Goal: Task Accomplishment & Management: Manage account settings

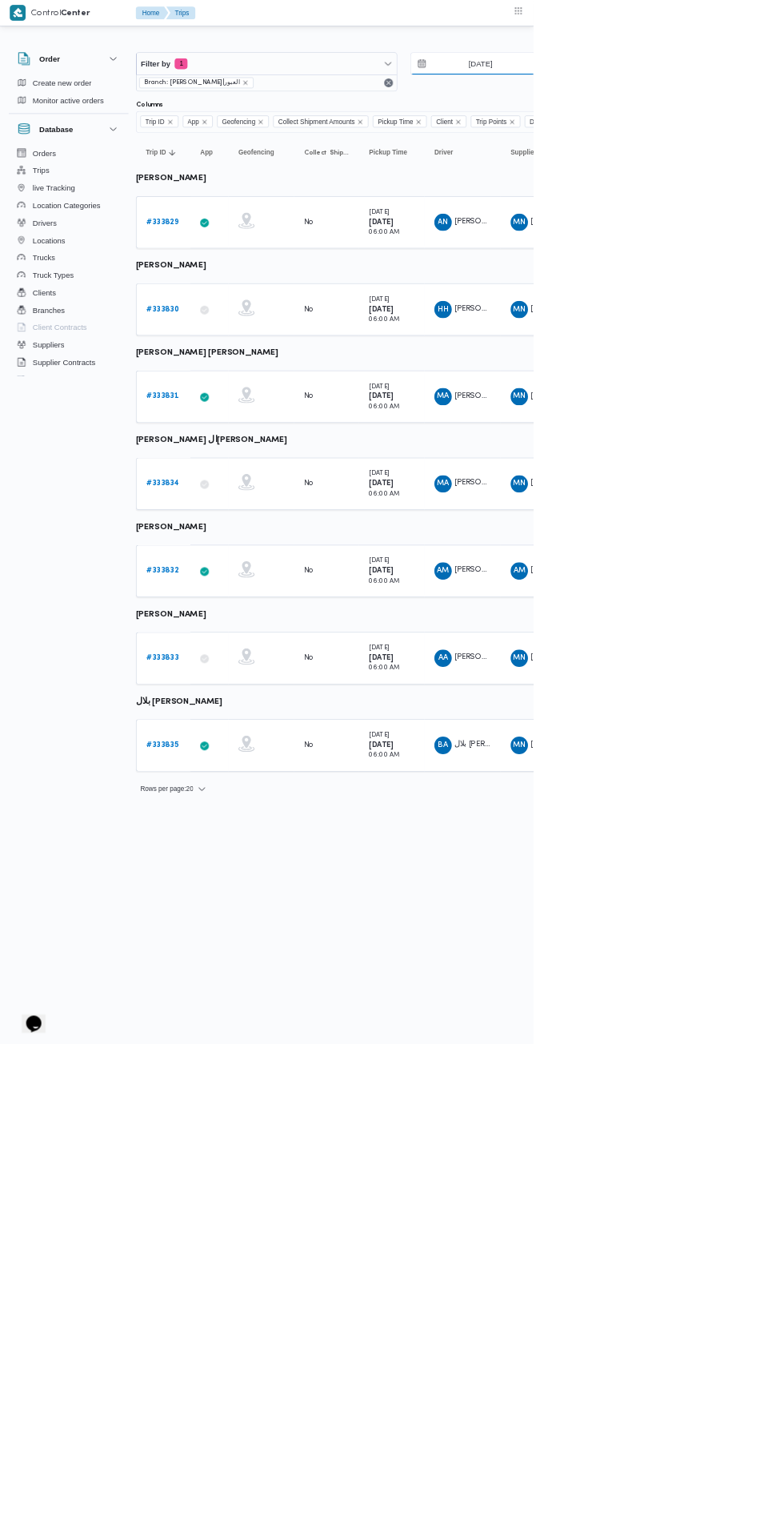
click at [697, 91] on input "[DATE]" at bounding box center [694, 93] width 181 height 32
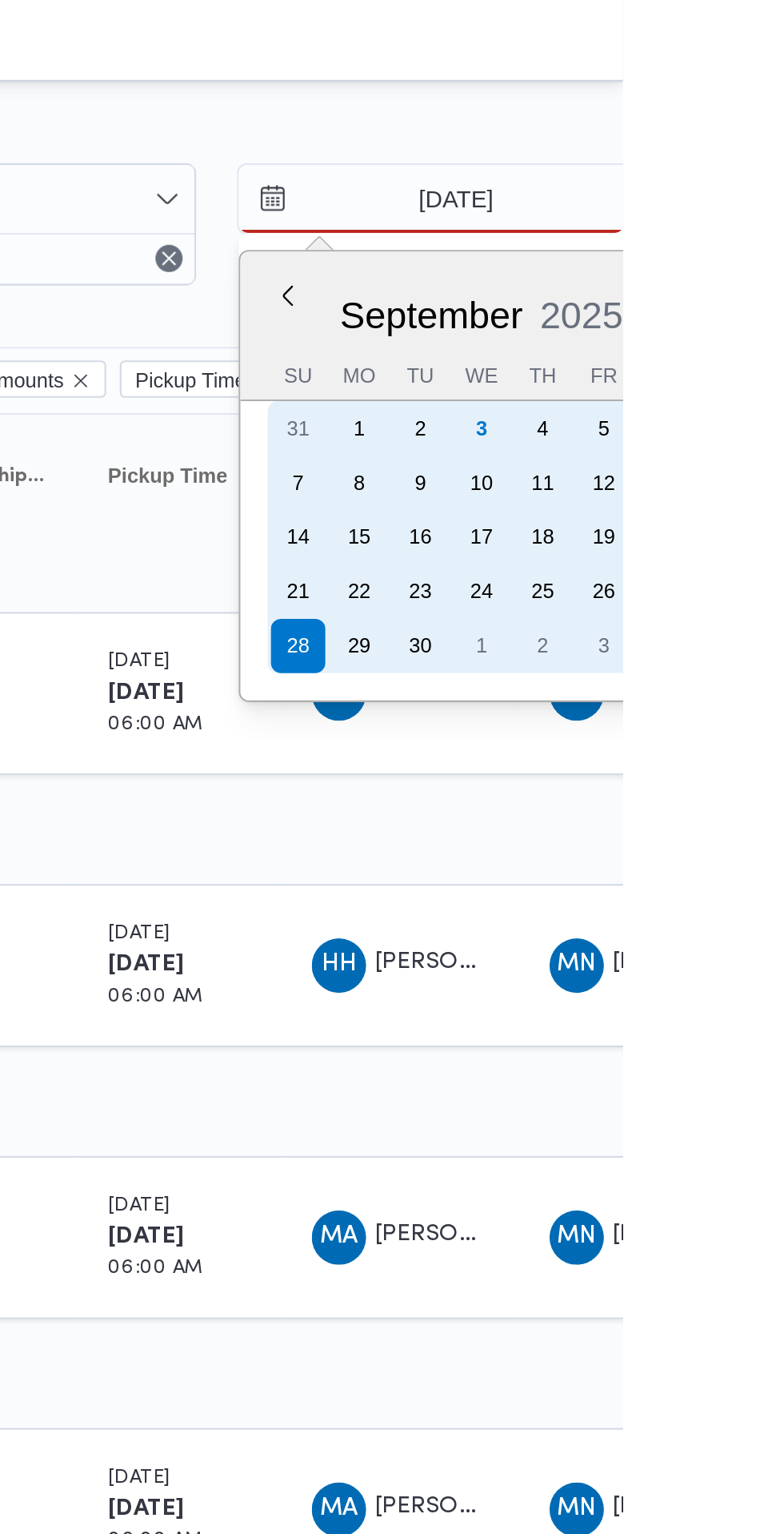
click at [716, 201] on div "3" at bounding box center [718, 201] width 25 height 26
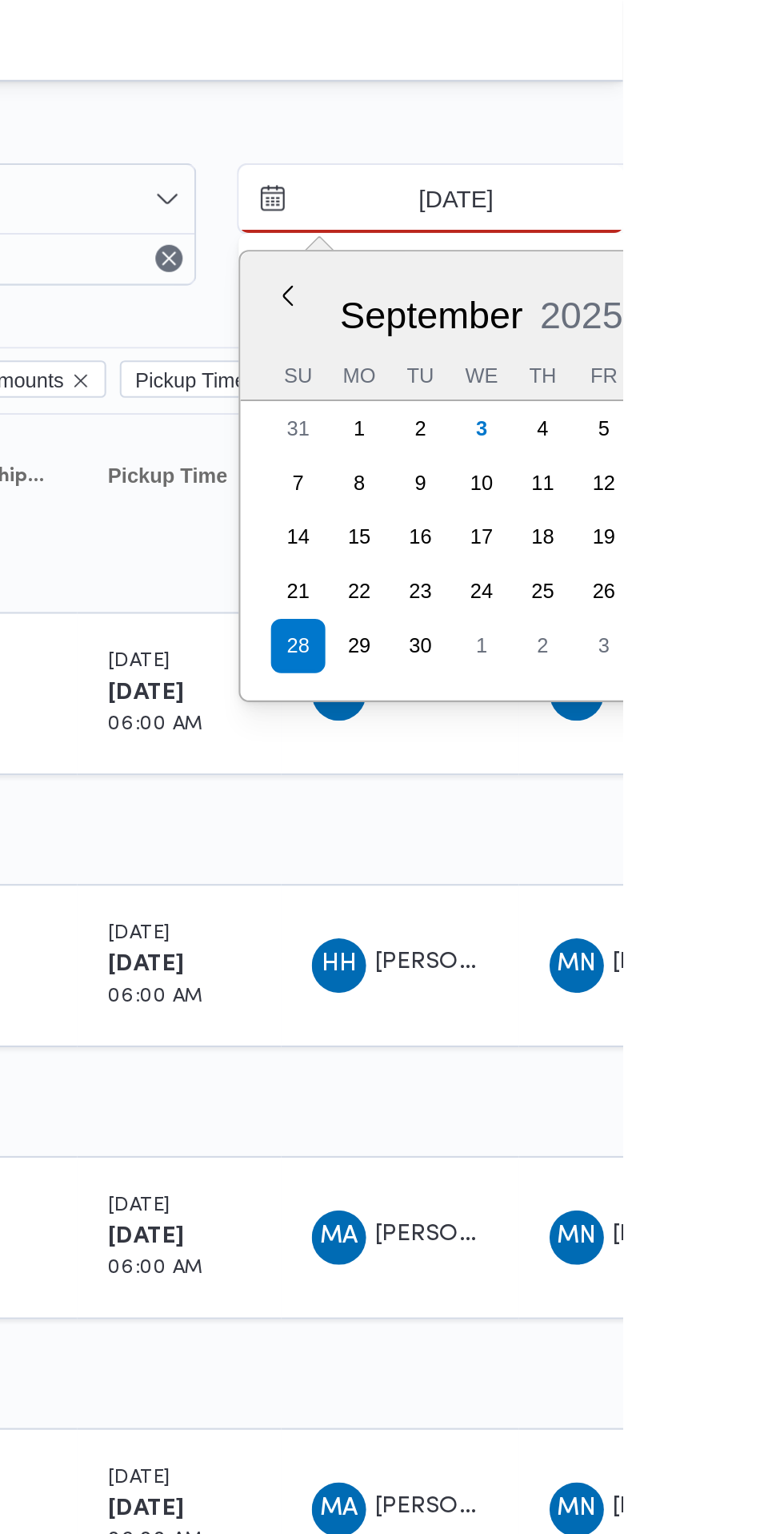
type input "[DATE]"
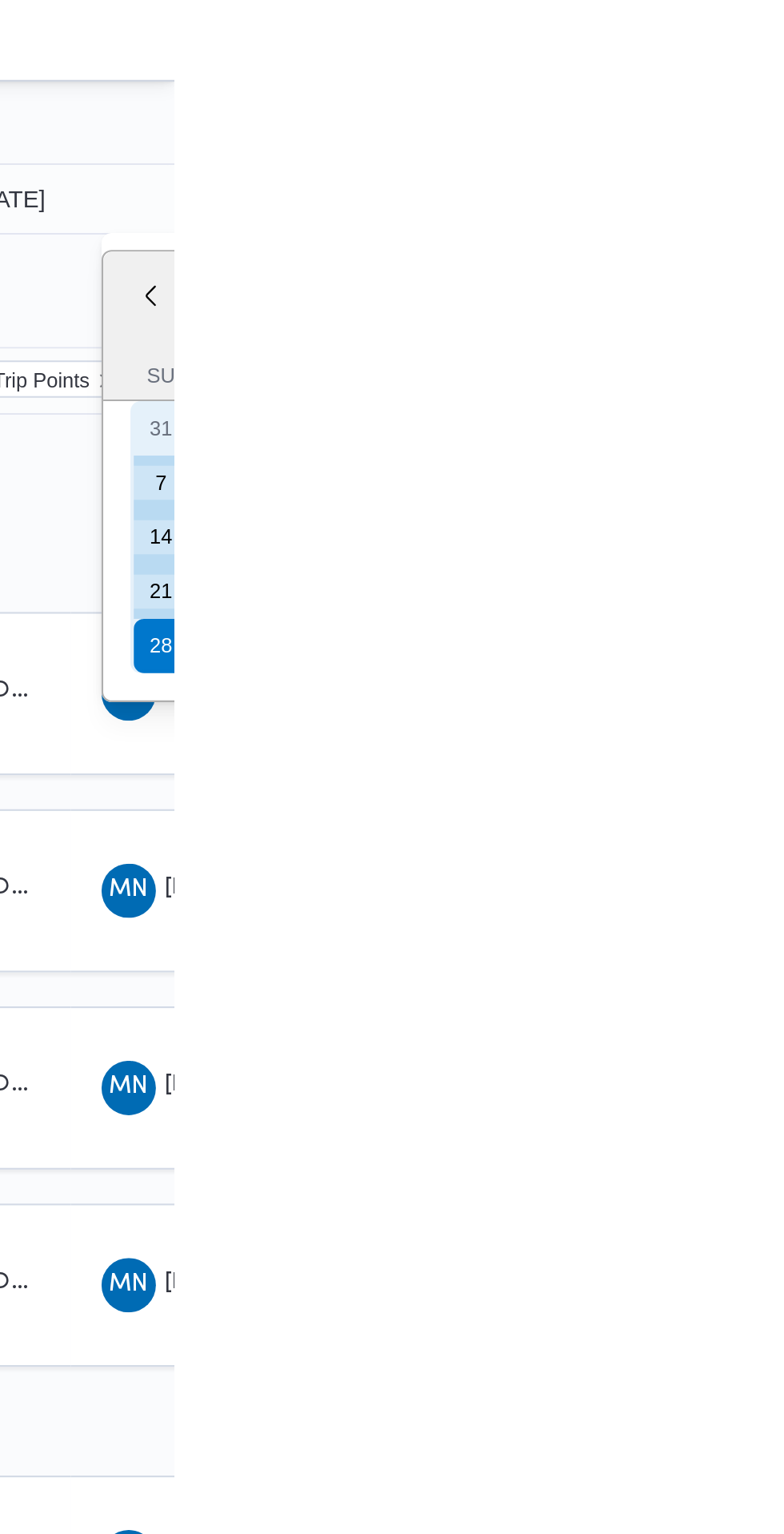
type input "[DATE]"
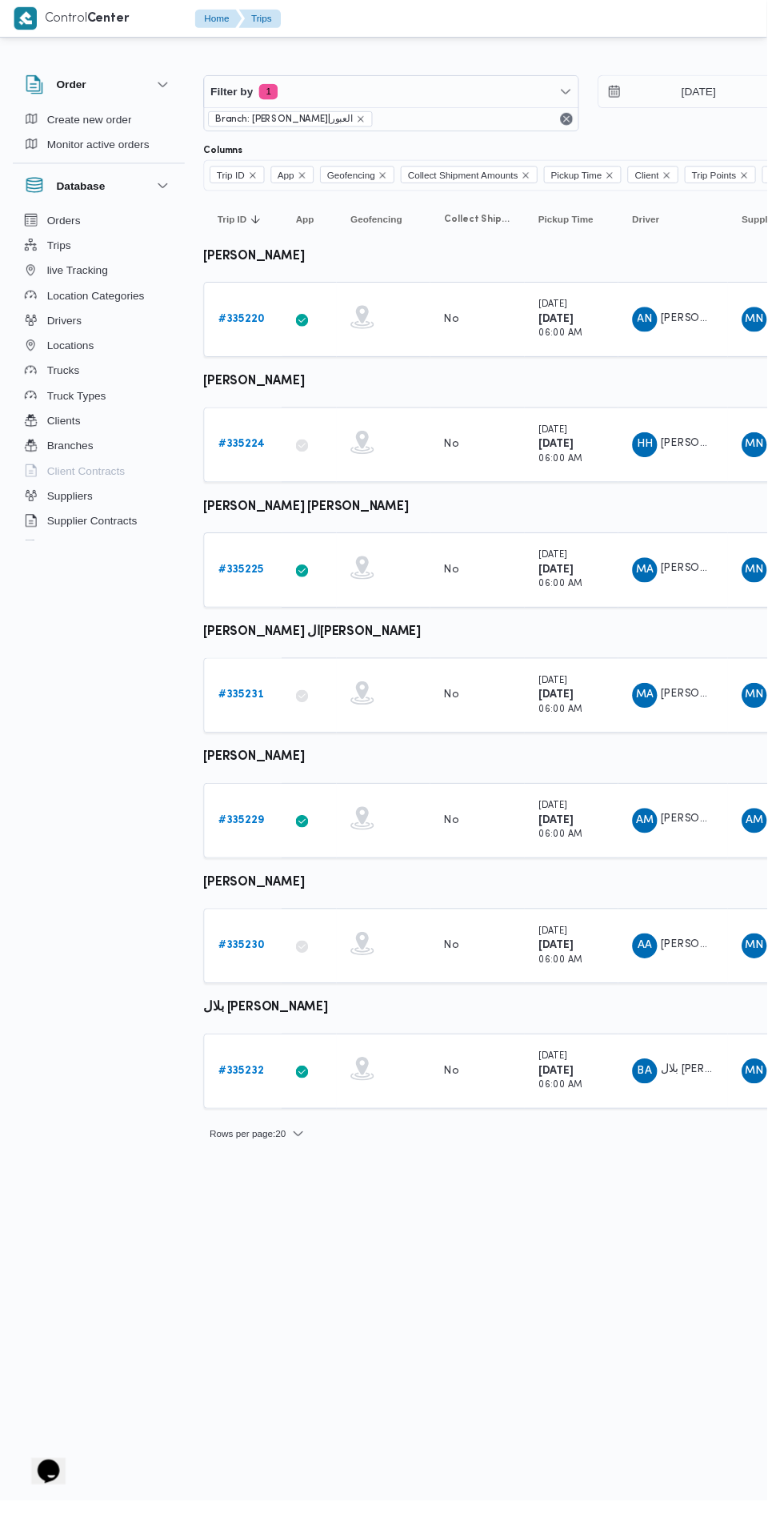
click at [236, 453] on b "# 335224" at bounding box center [247, 454] width 47 height 10
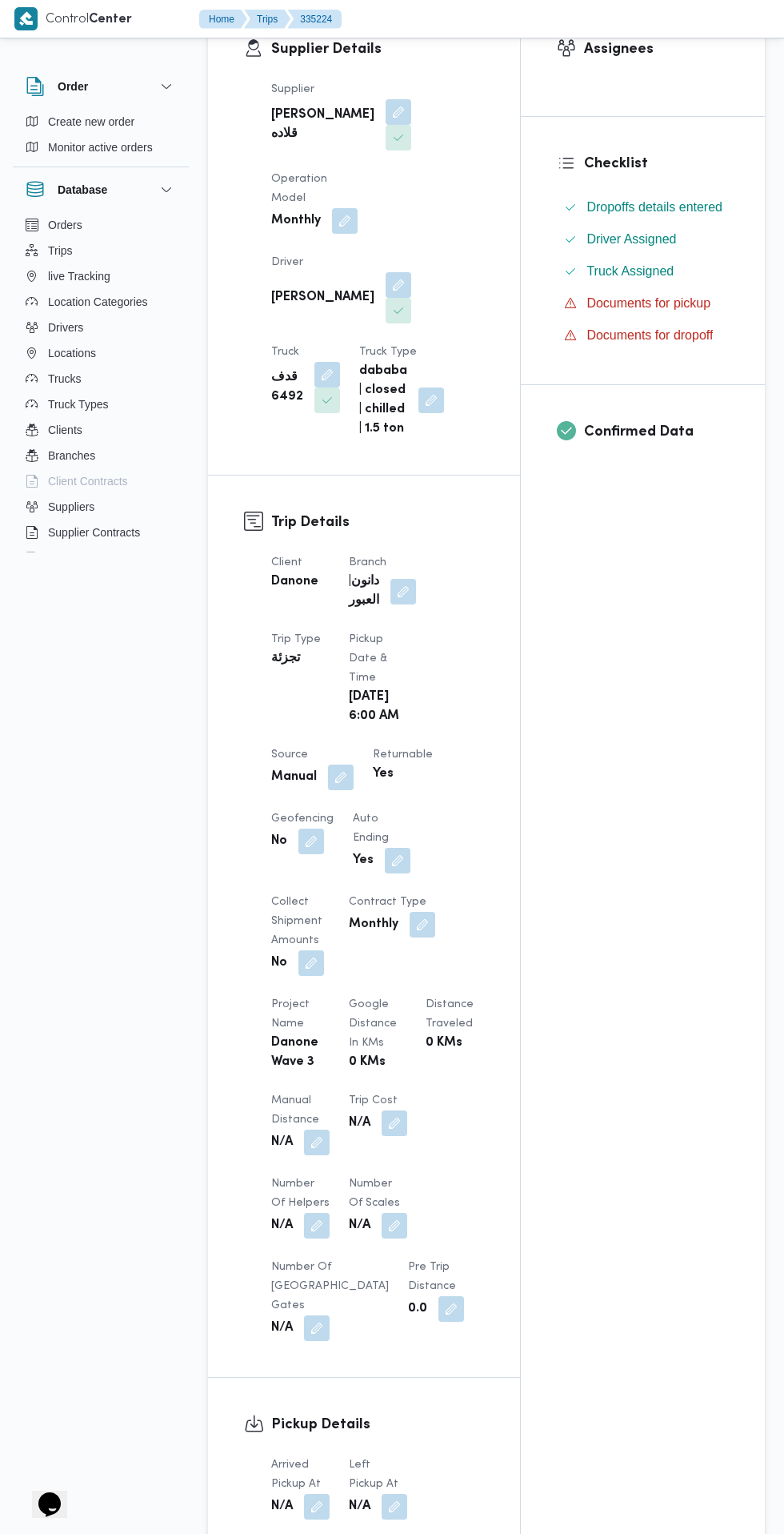
scroll to position [735, 0]
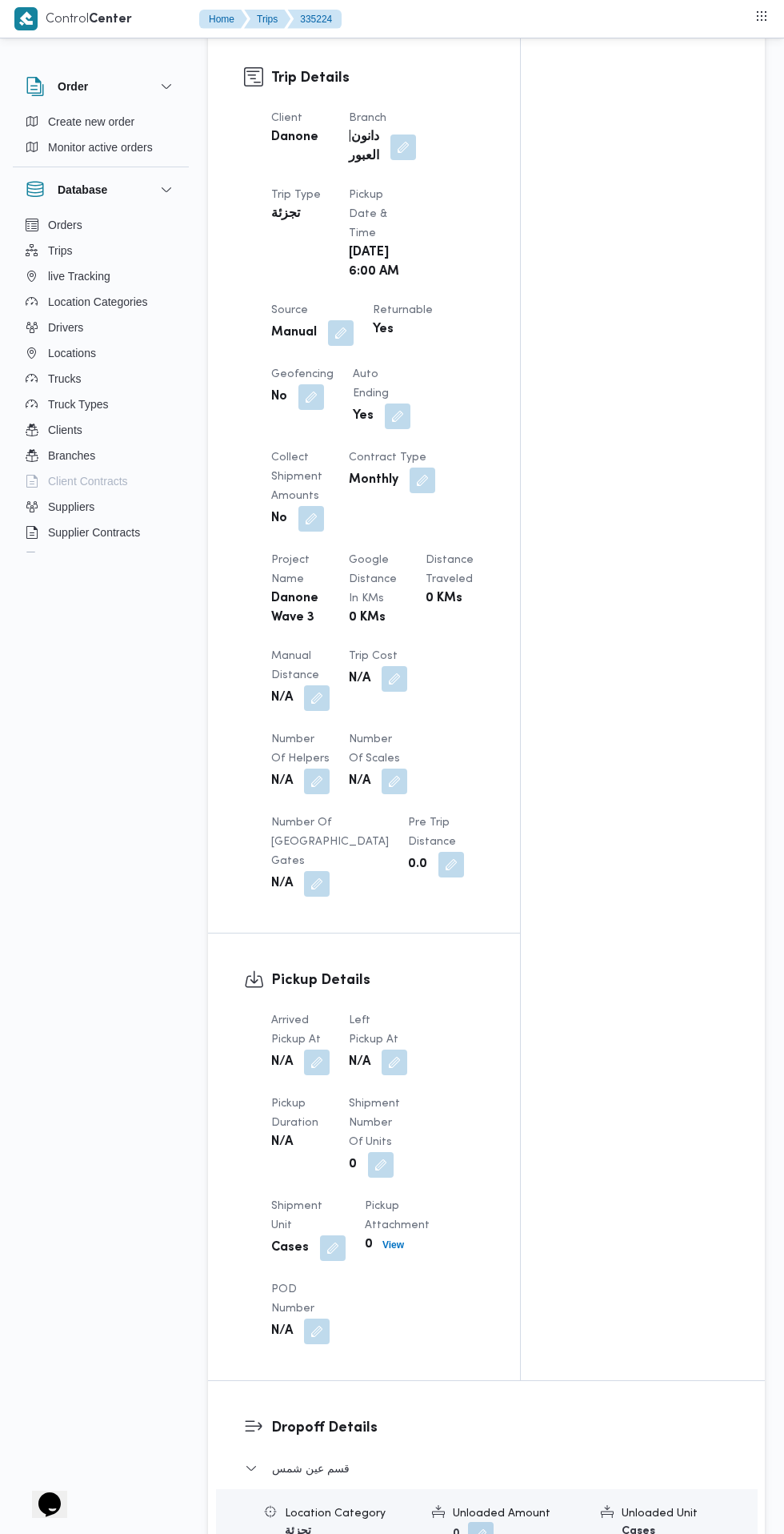
click at [318, 1069] on button "button" at bounding box center [317, 1062] width 25 height 26
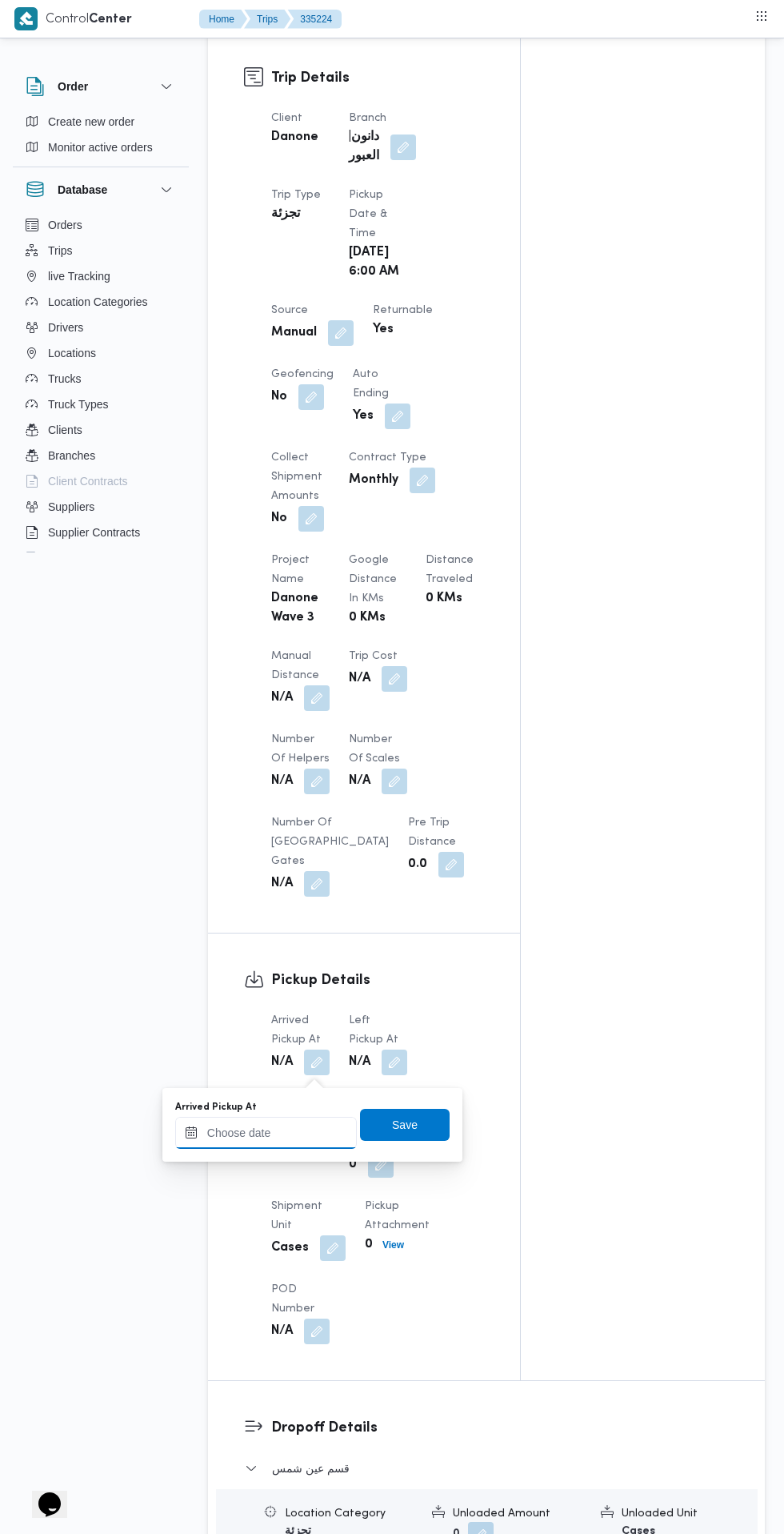
click at [307, 1130] on input "Arrived Pickup At" at bounding box center [265, 1132] width 181 height 32
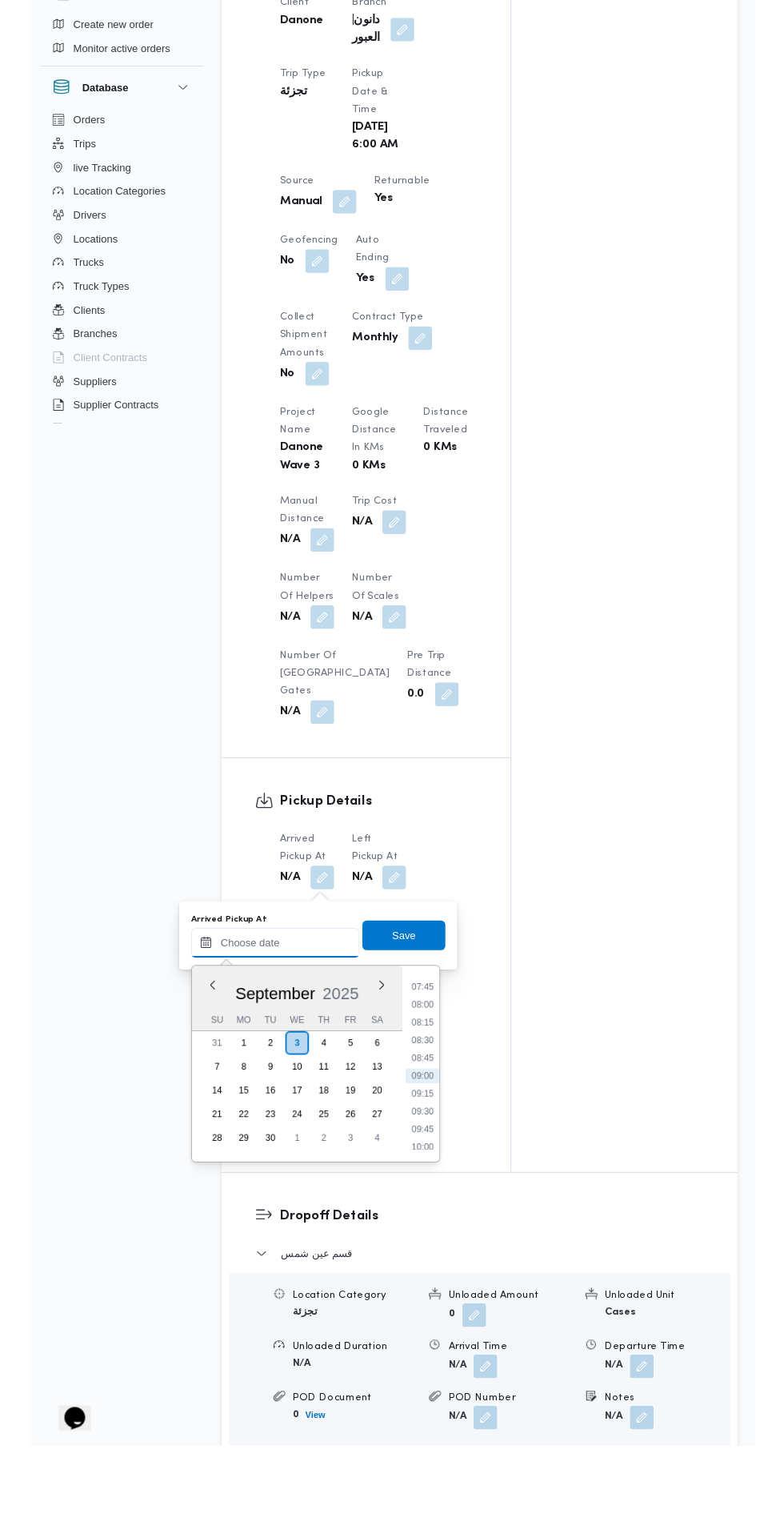
scroll to position [755, 0]
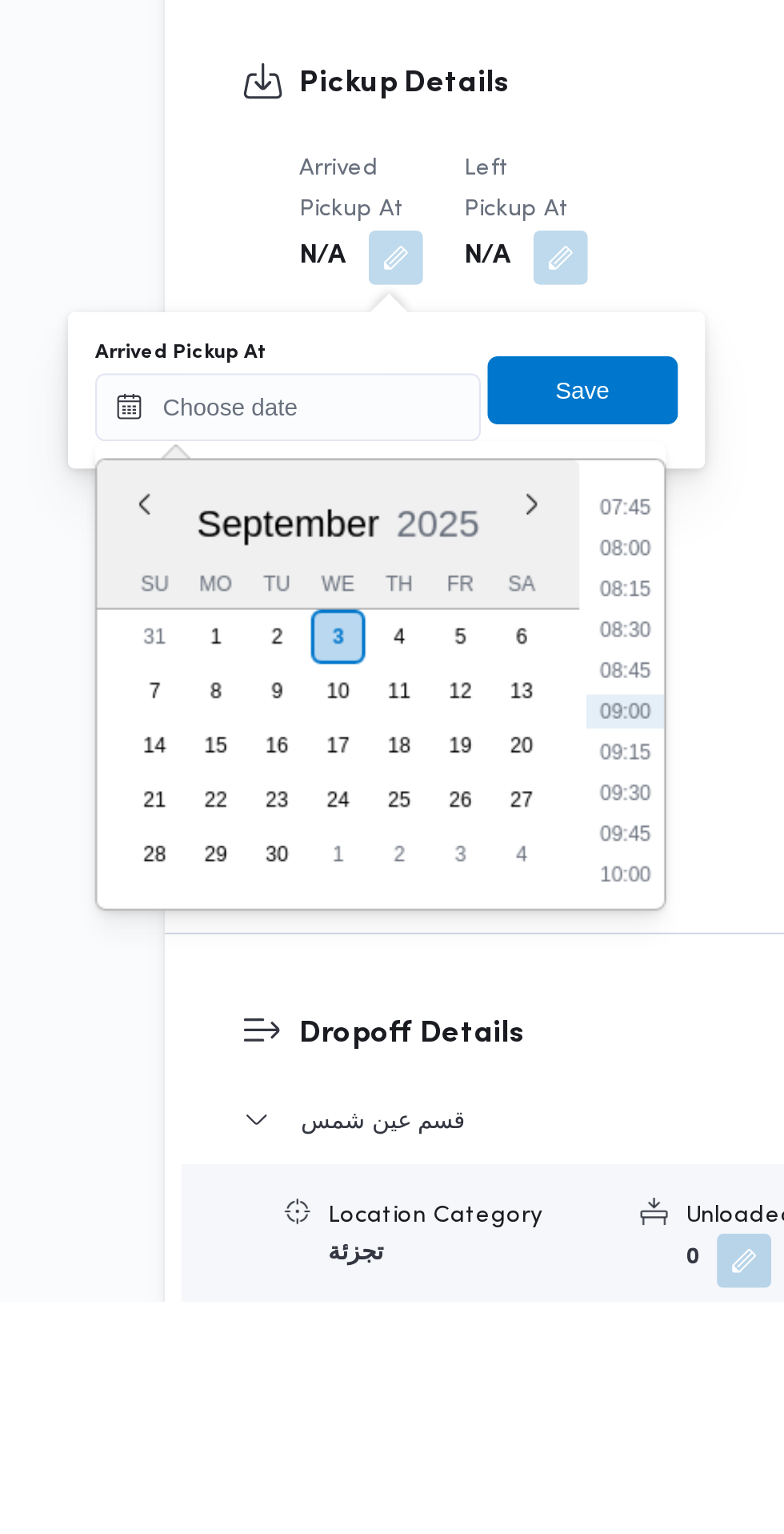
click at [426, 1179] on li "08:00" at bounding box center [424, 1180] width 36 height 16
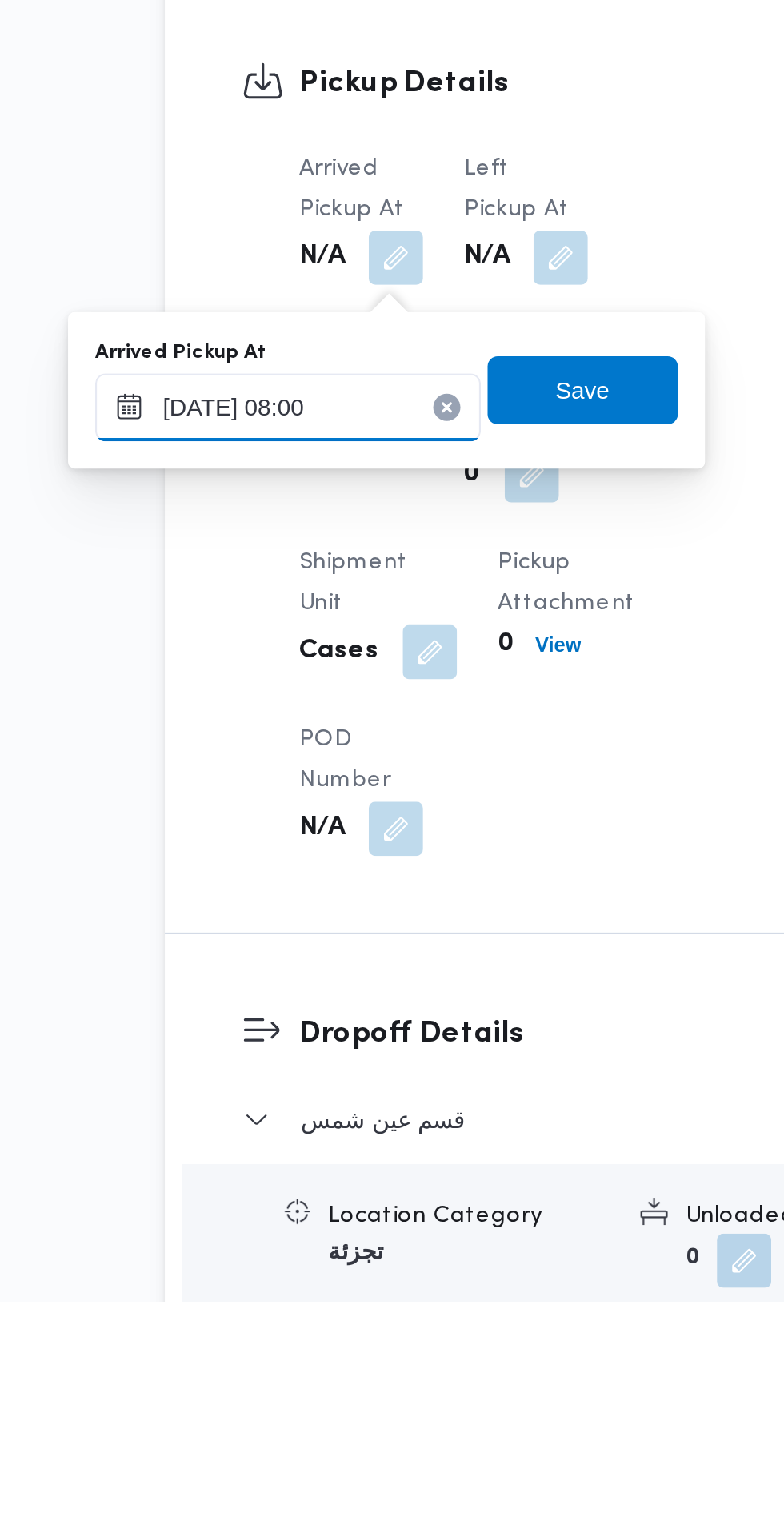
click at [289, 1112] on input "[DATE] 08:00" at bounding box center [265, 1112] width 181 height 32
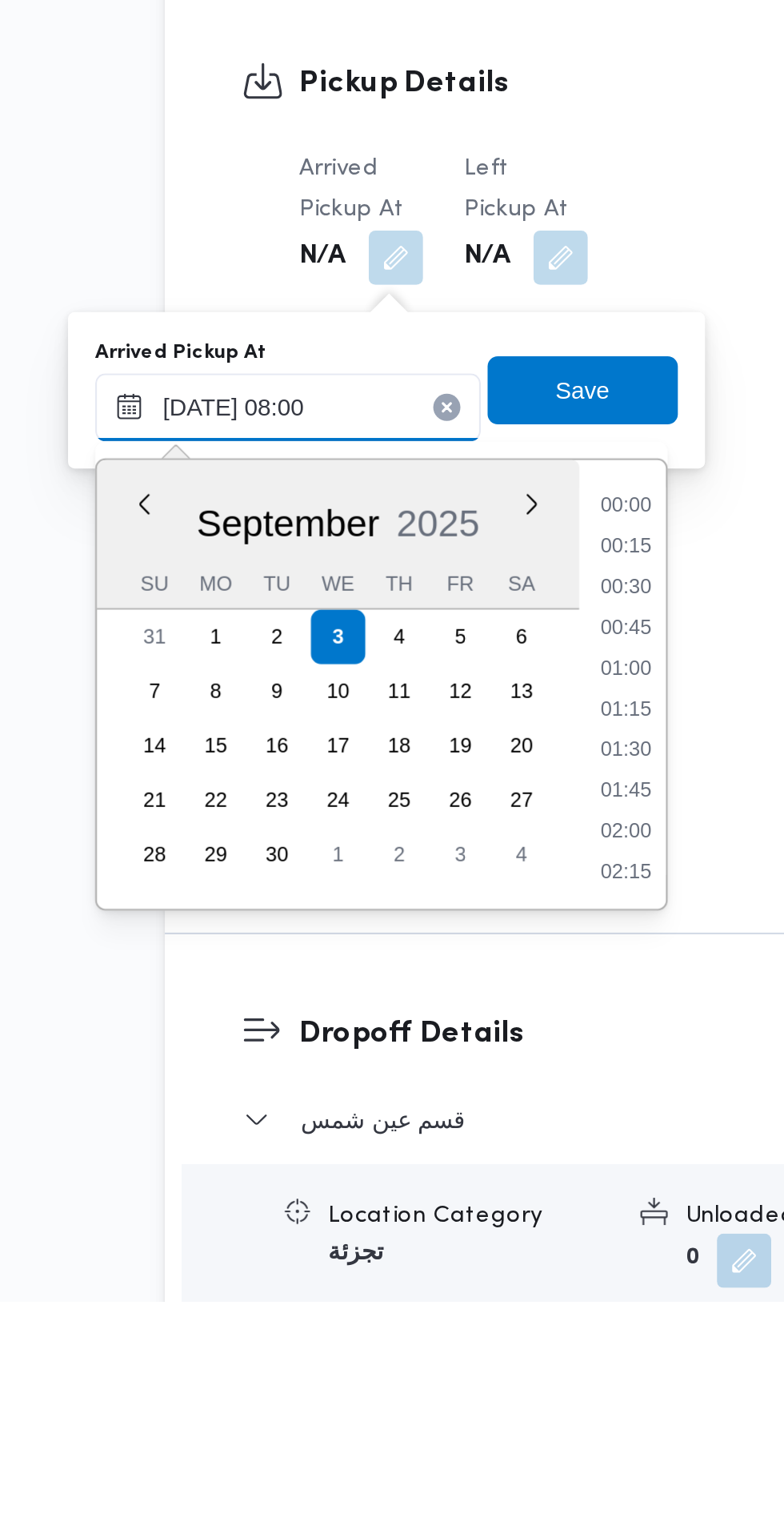
scroll to position [517, 0]
click at [426, 1165] on li "06:45" at bounding box center [424, 1161] width 36 height 16
type input "[DATE] 06:45"
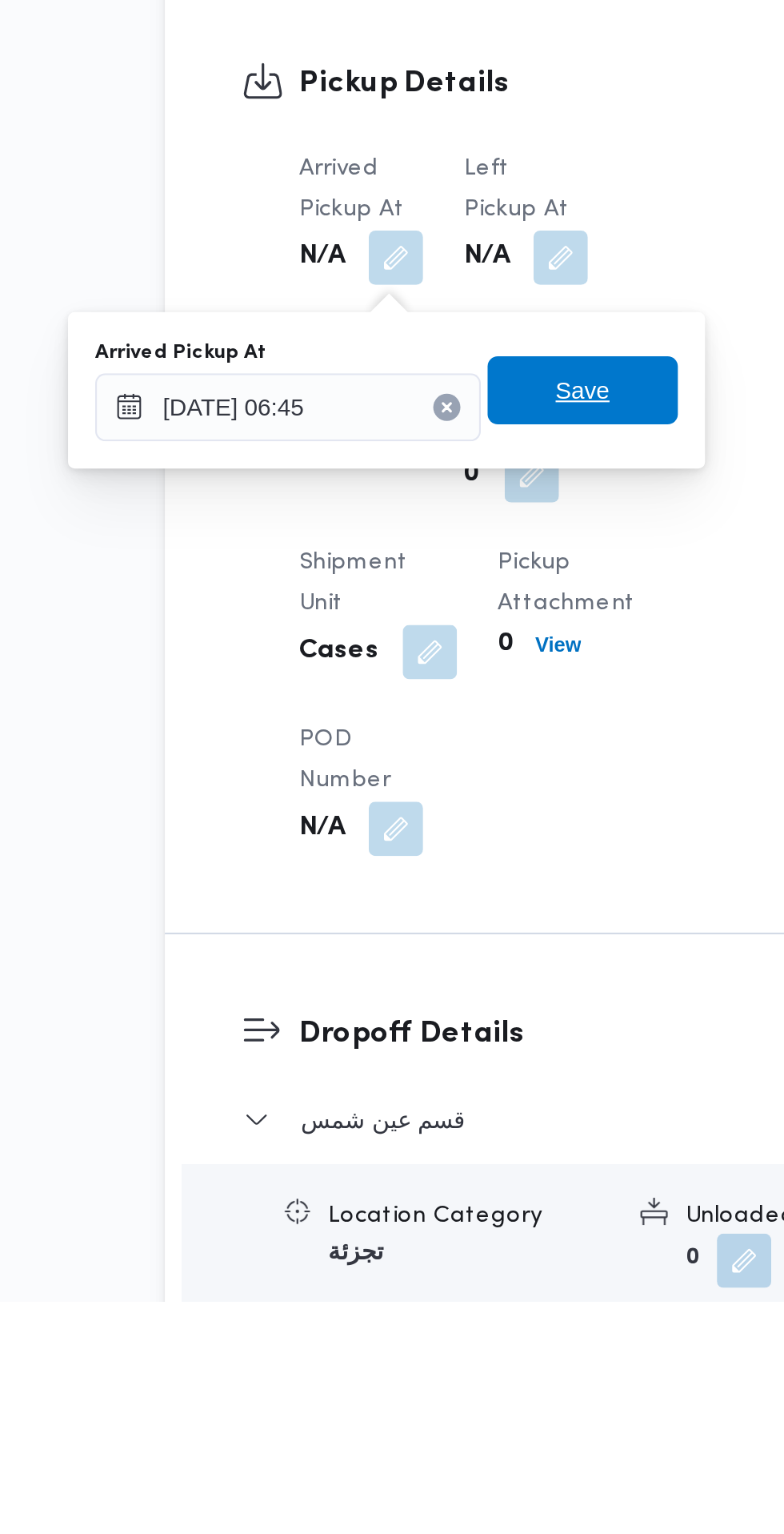
click at [423, 1107] on span "Save" at bounding box center [404, 1104] width 89 height 32
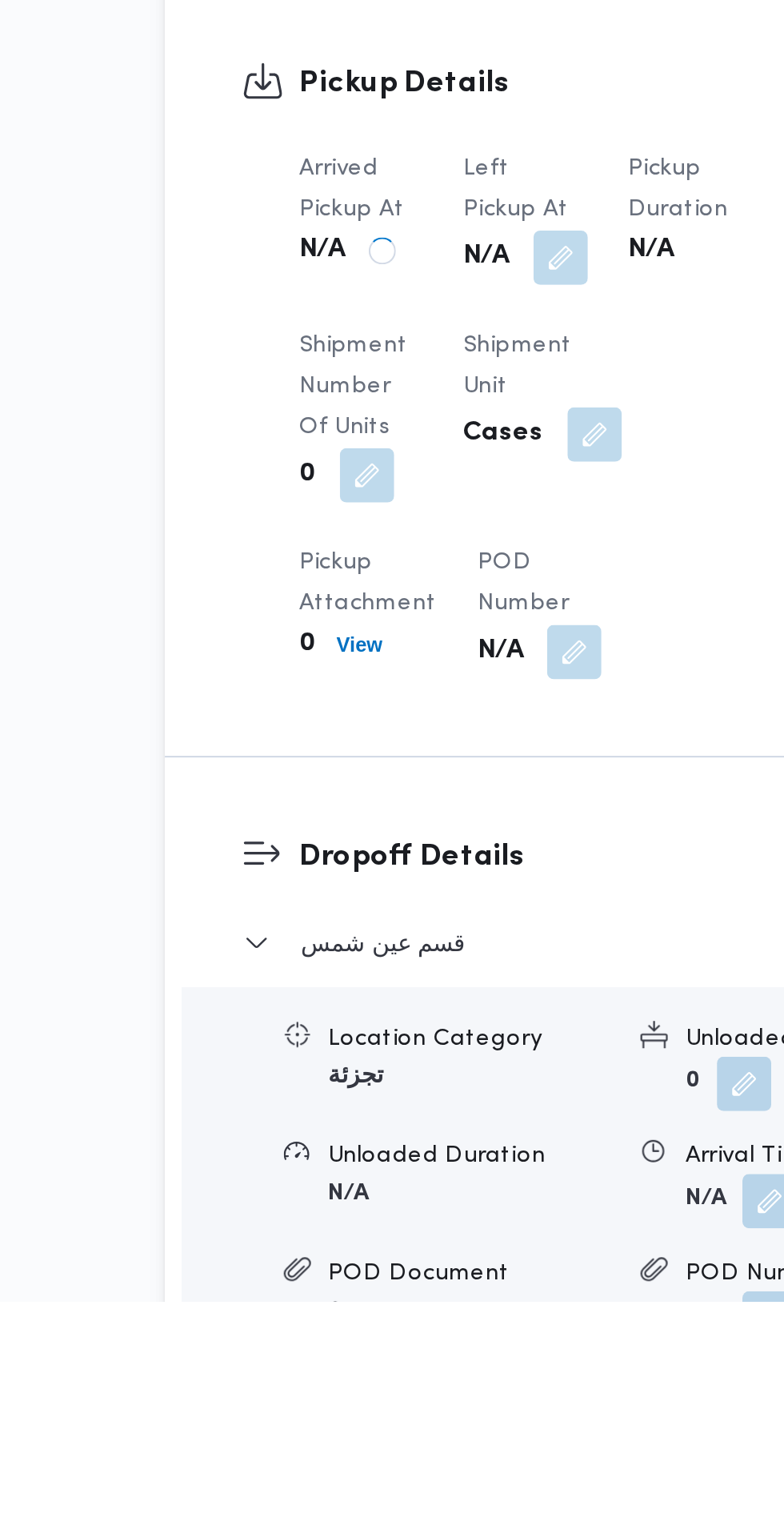
scroll to position [755, 0]
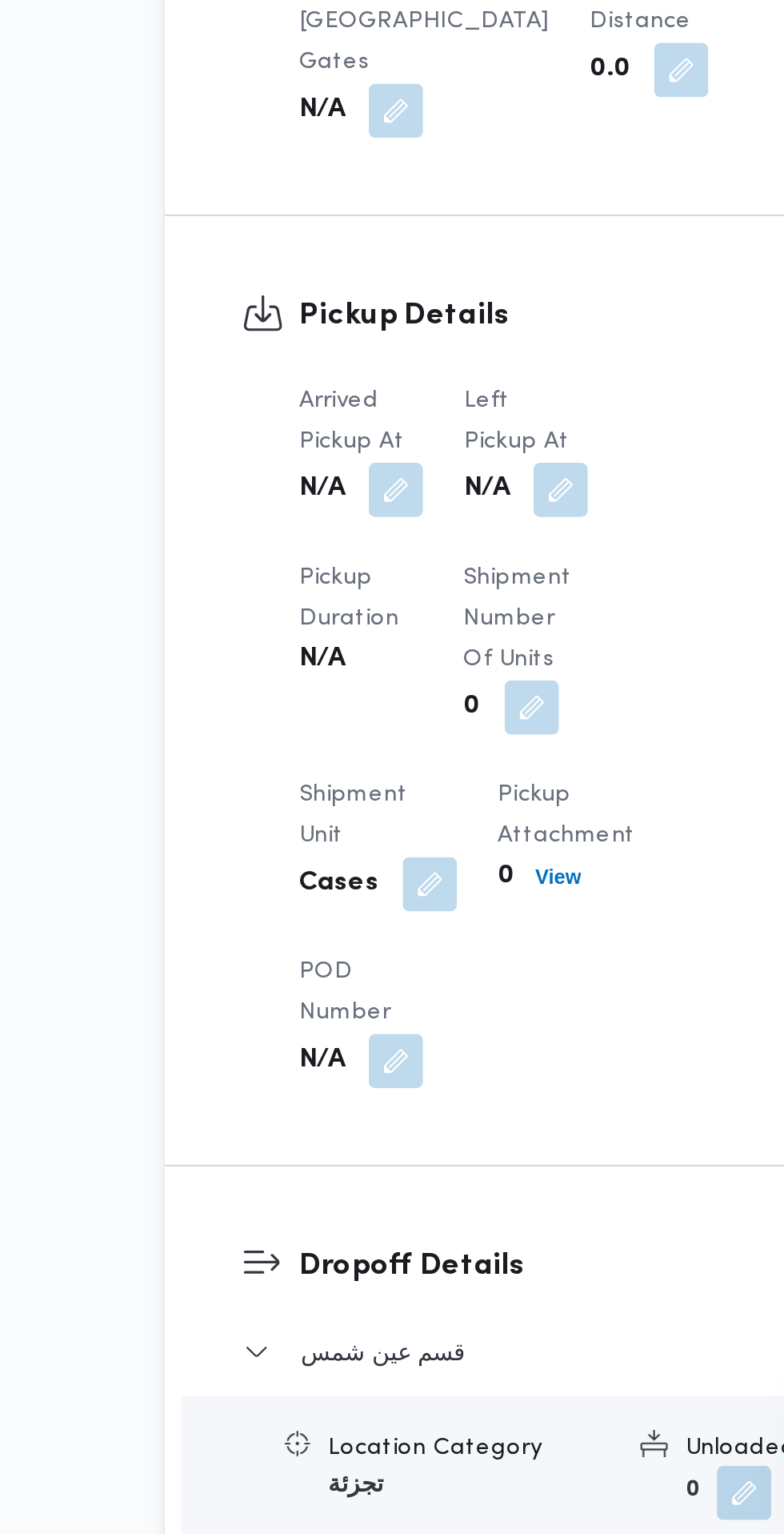
click at [389, 1055] on span at bounding box center [390, 1042] width 34 height 26
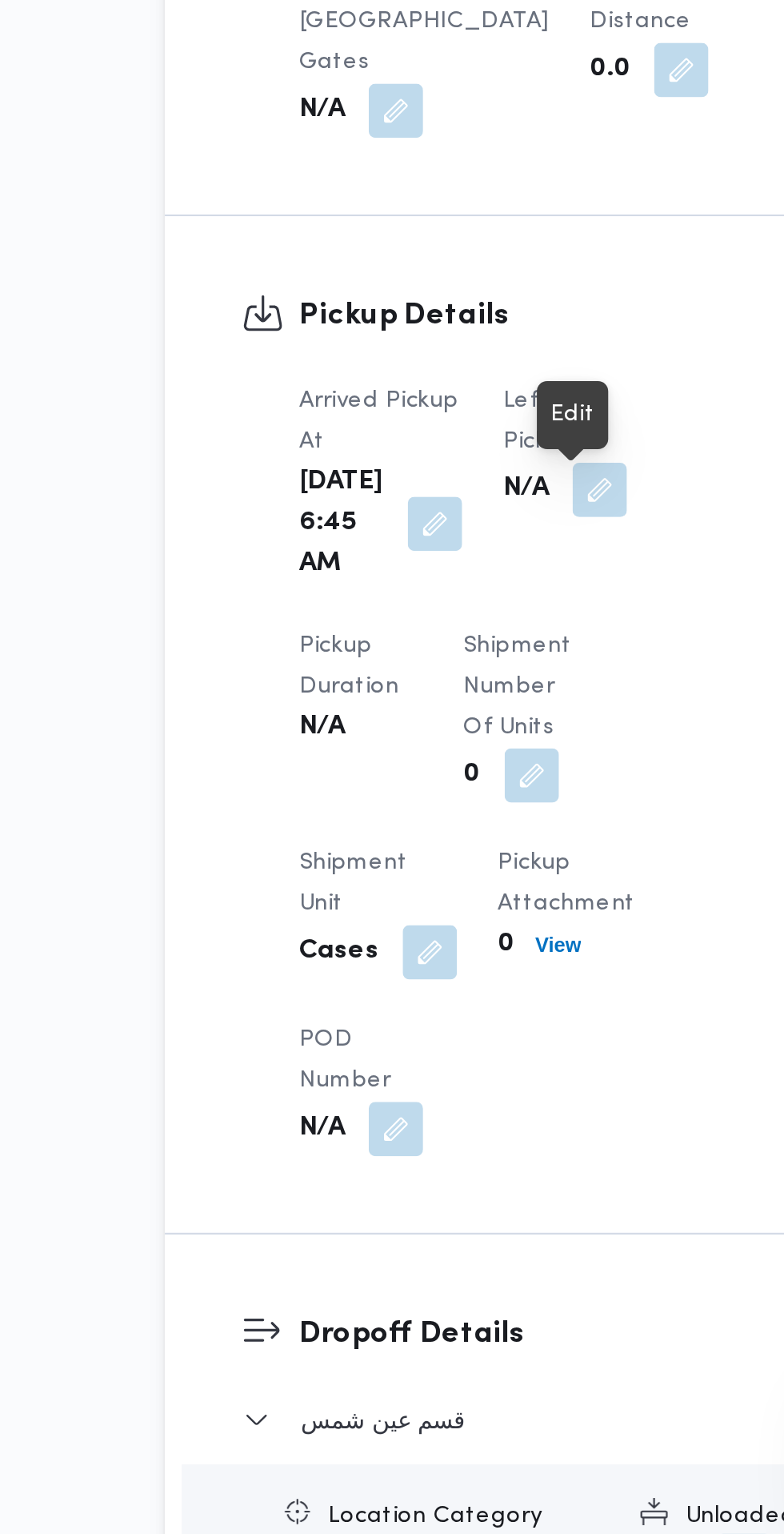
click at [367, 1087] on div "Left Pickup At N/A" at bounding box center [396, 1038] width 58 height 96
click at [414, 1055] on button "button" at bounding box center [412, 1042] width 25 height 26
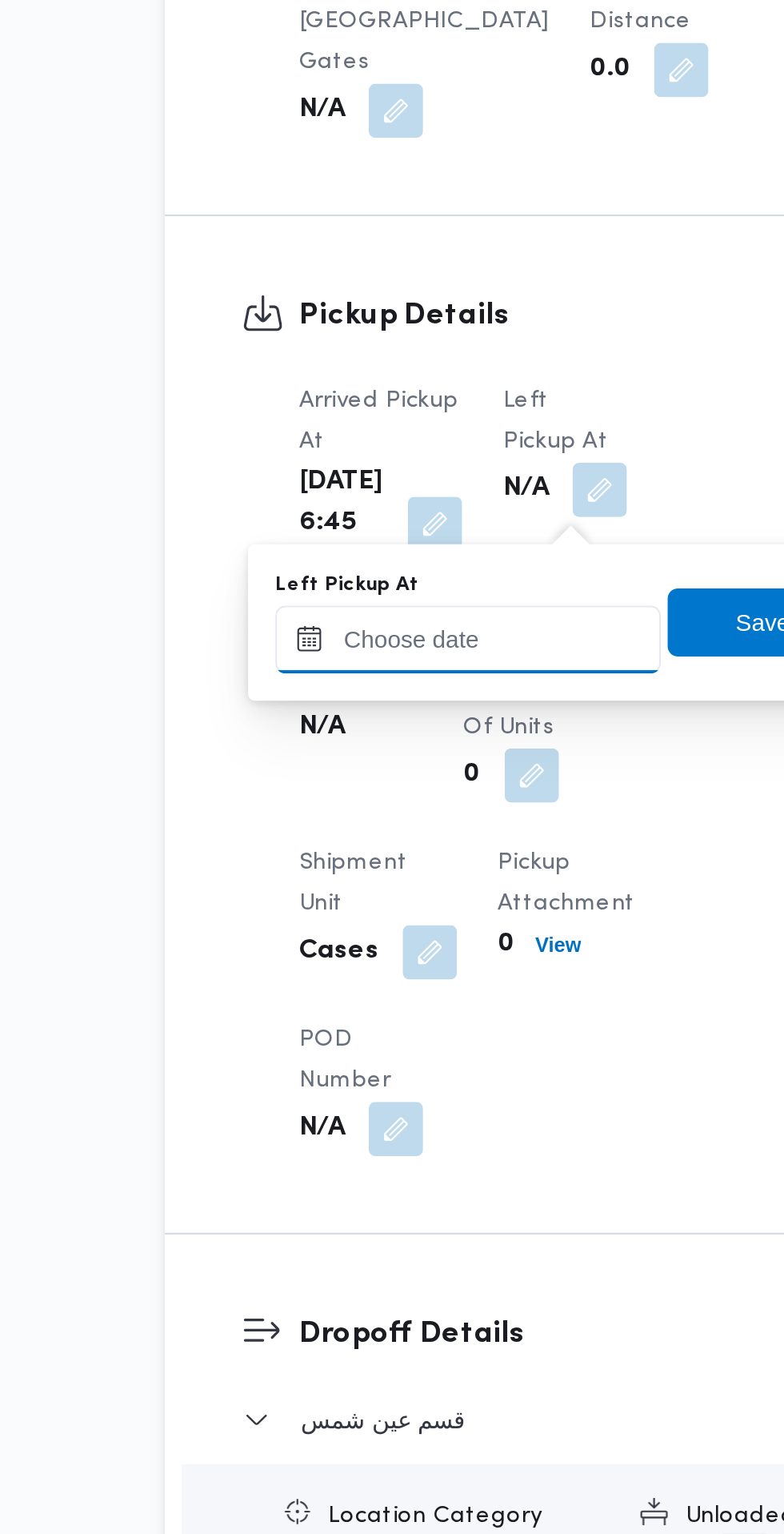
click at [388, 1114] on input "Left Pickup At" at bounding box center [351, 1112] width 181 height 32
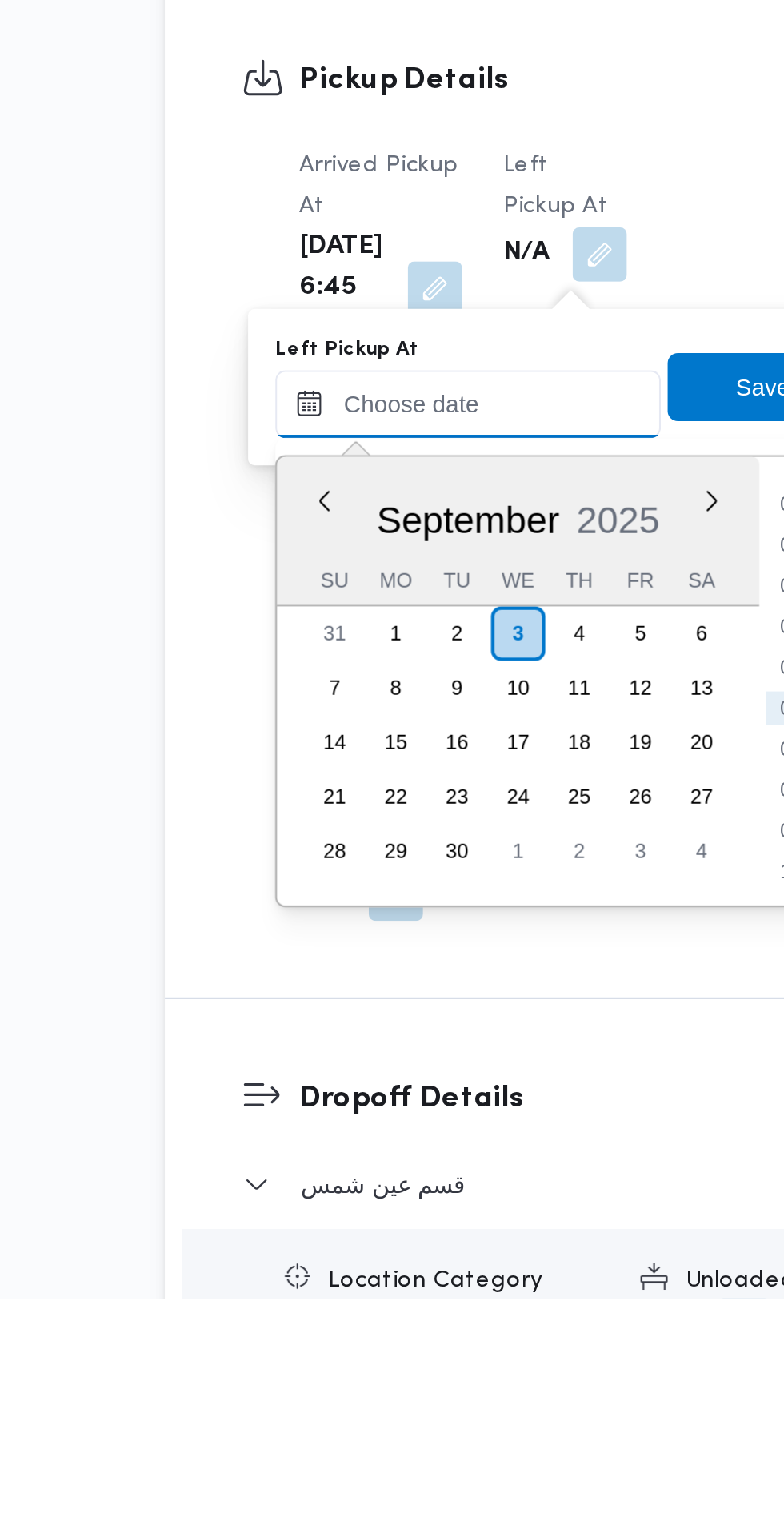
scroll to position [756, 0]
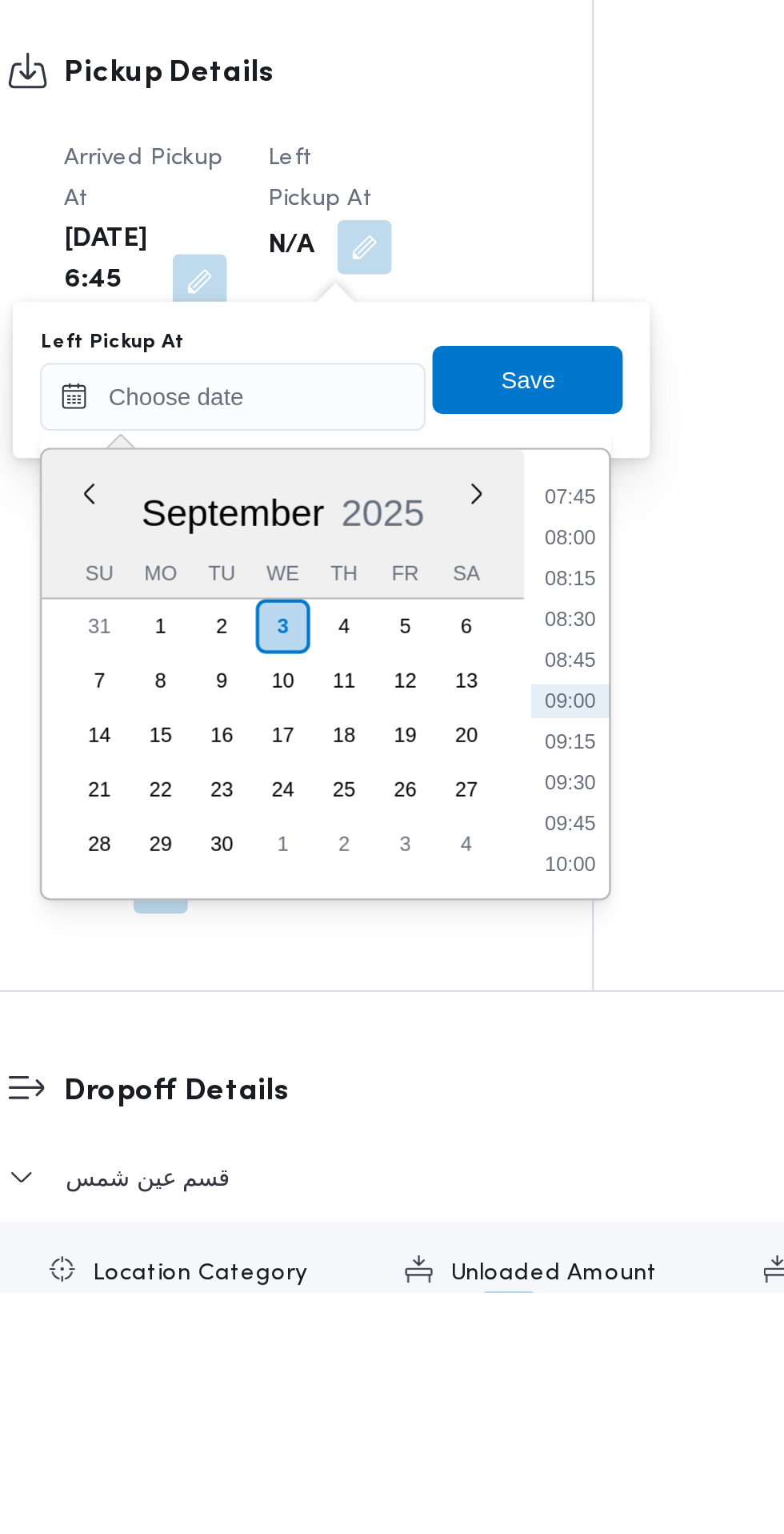
click at [509, 1224] on li "08:30" at bounding box center [510, 1217] width 36 height 16
type input "[DATE] 08:30"
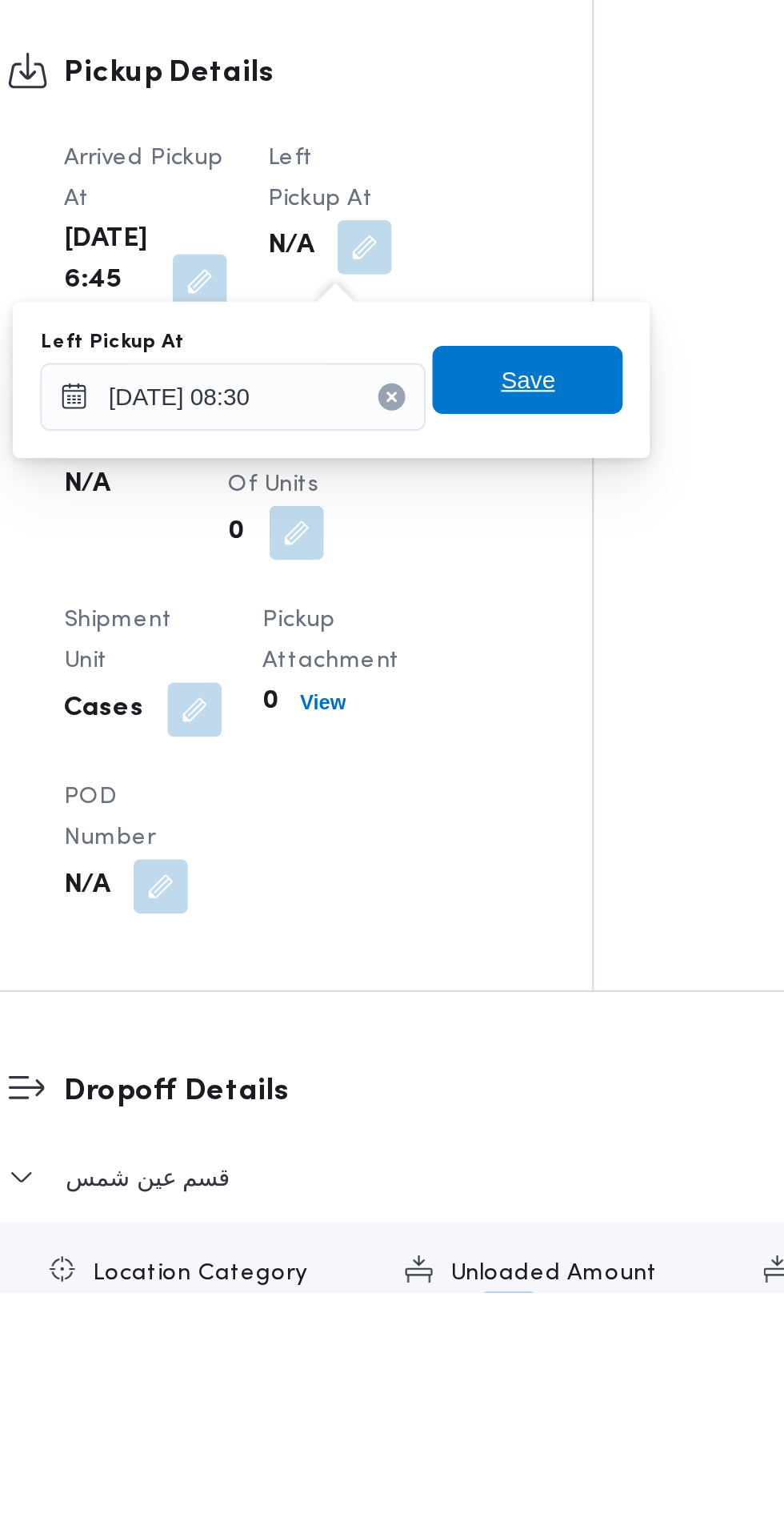
click at [516, 1108] on span "Save" at bounding box center [490, 1103] width 89 height 32
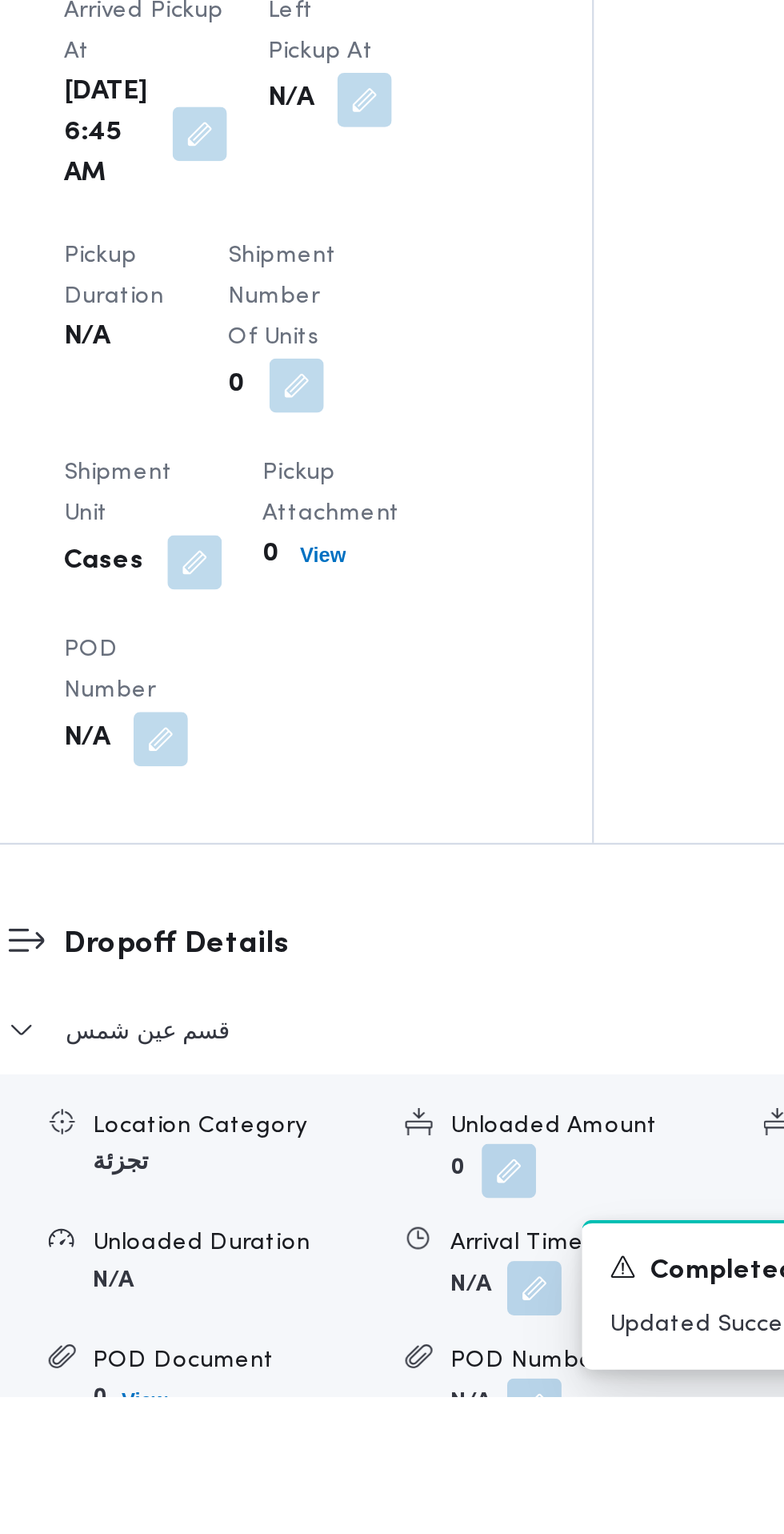
scroll to position [1181, 0]
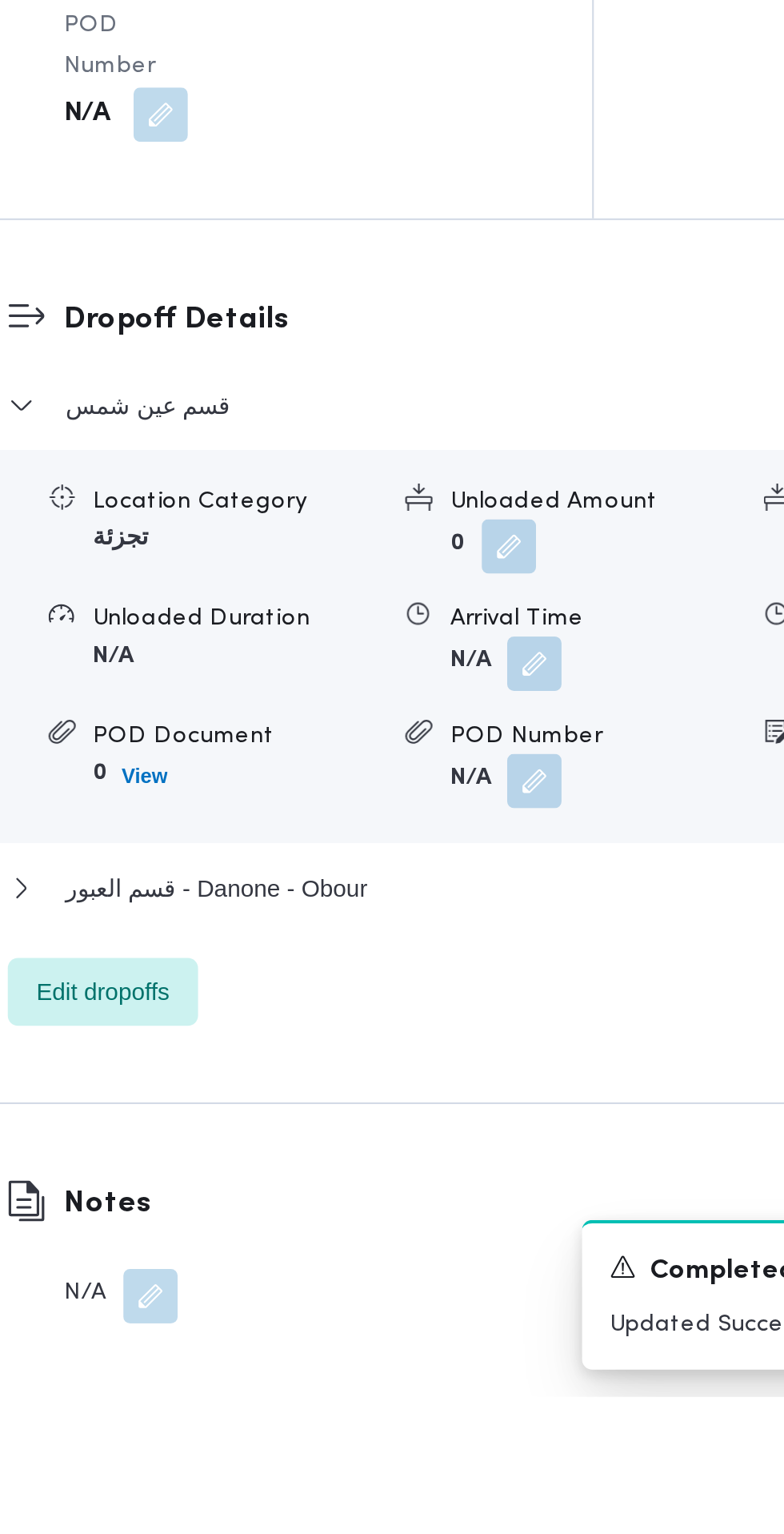
click at [499, 1202] on button "button" at bounding box center [493, 1189] width 25 height 26
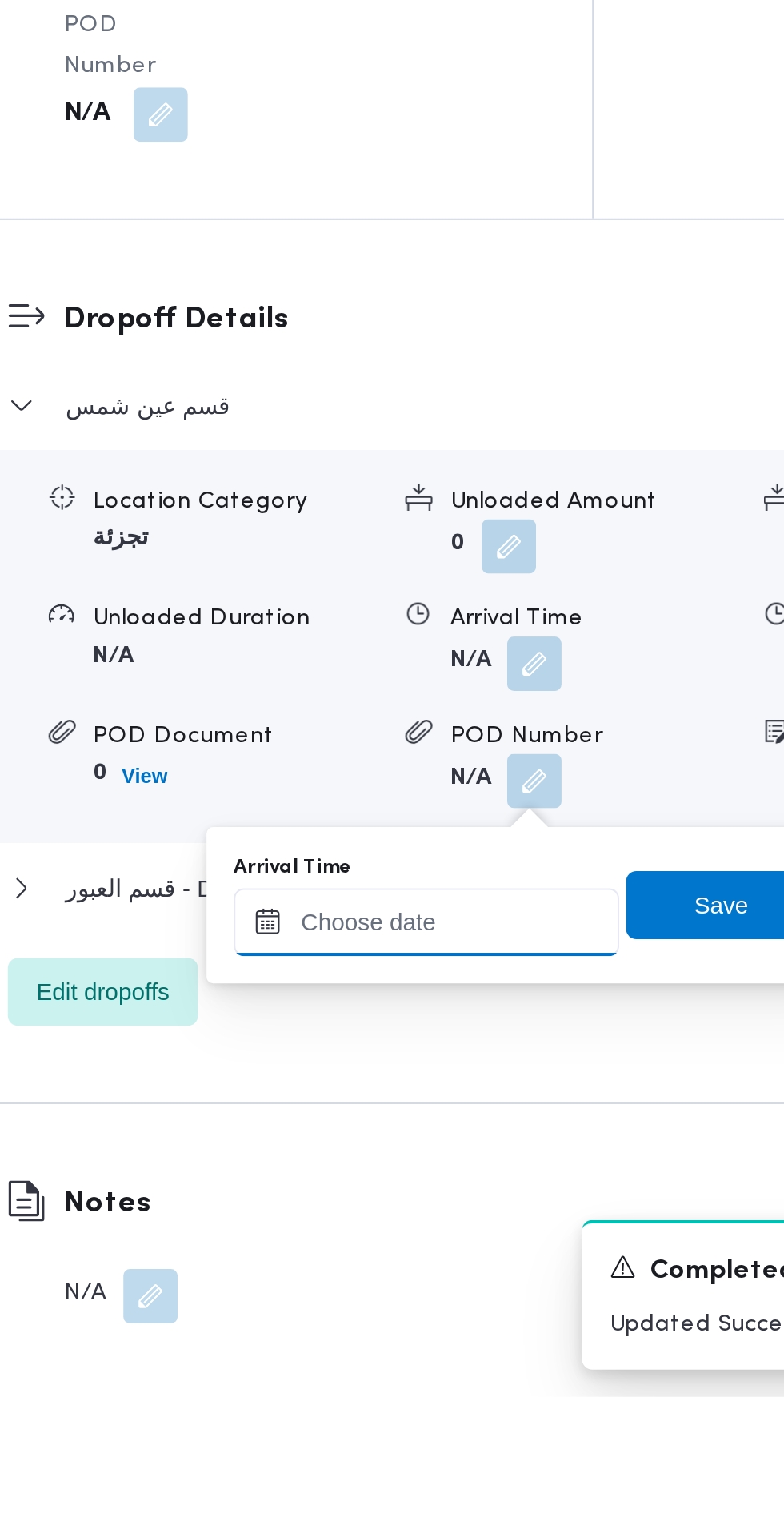
click at [468, 1309] on input "Arrival Time" at bounding box center [442, 1310] width 181 height 32
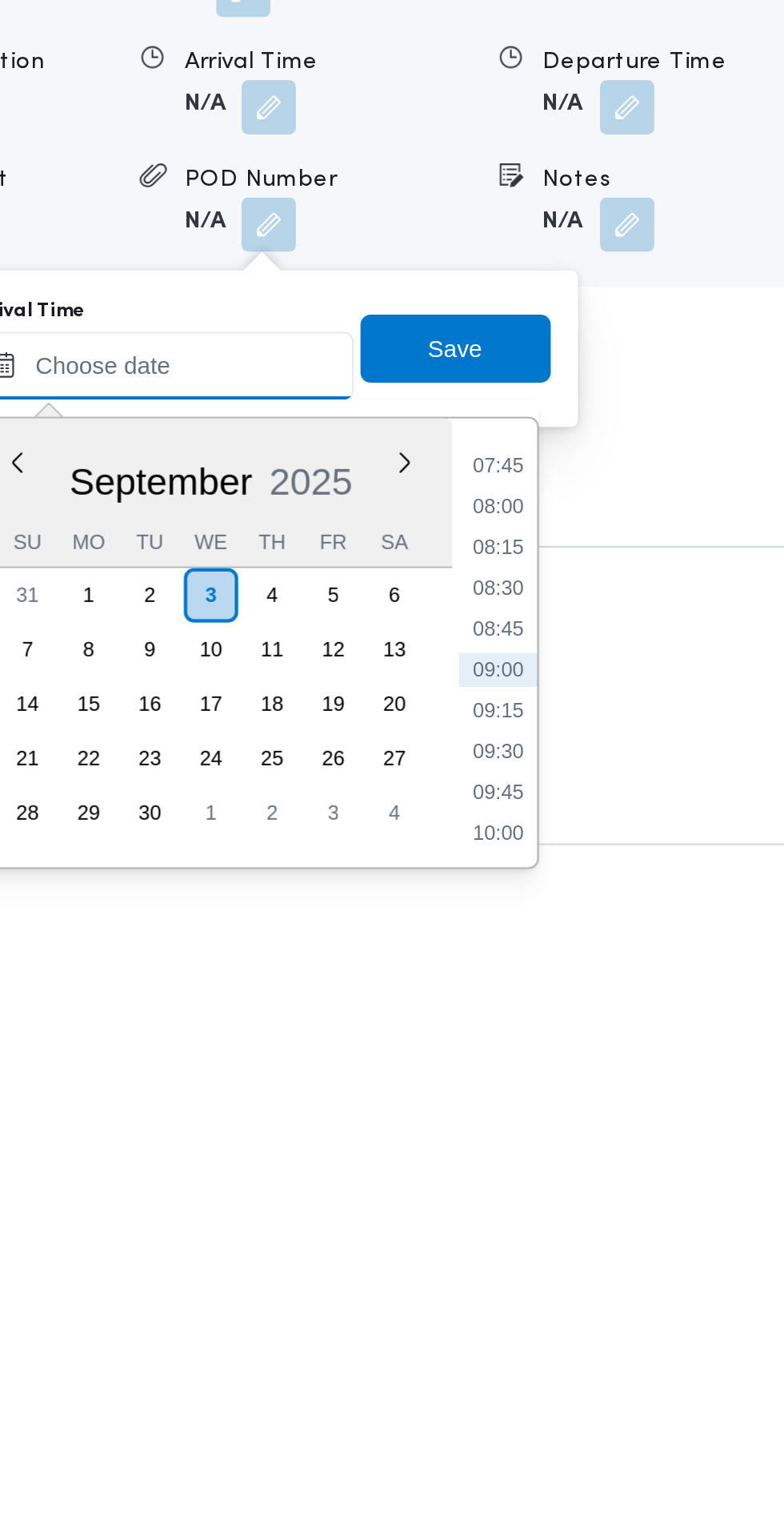
scroll to position [1260, 0]
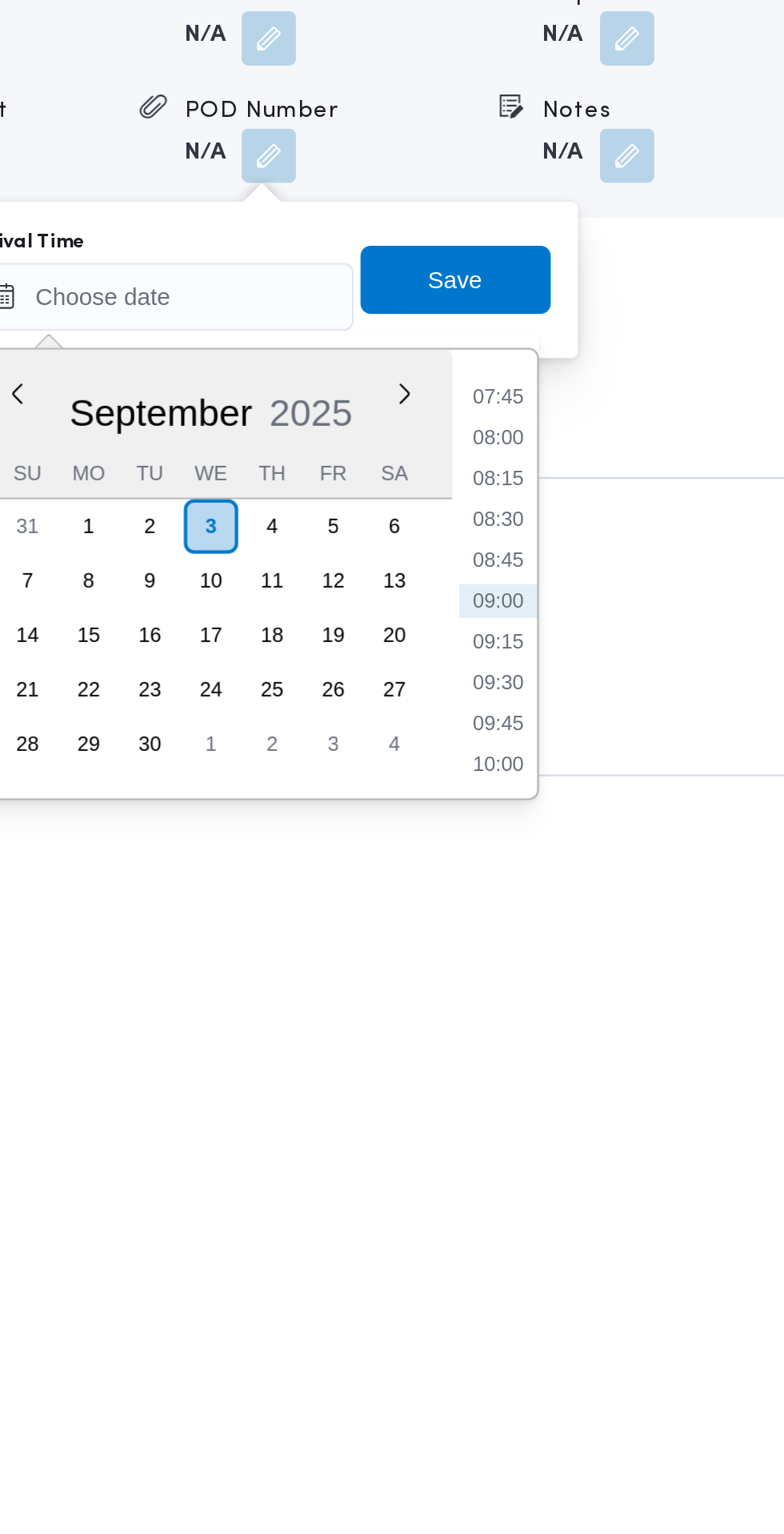
click at [601, 1393] on li "09:15" at bounding box center [601, 1394] width 36 height 16
type input "[DATE] 09:15"
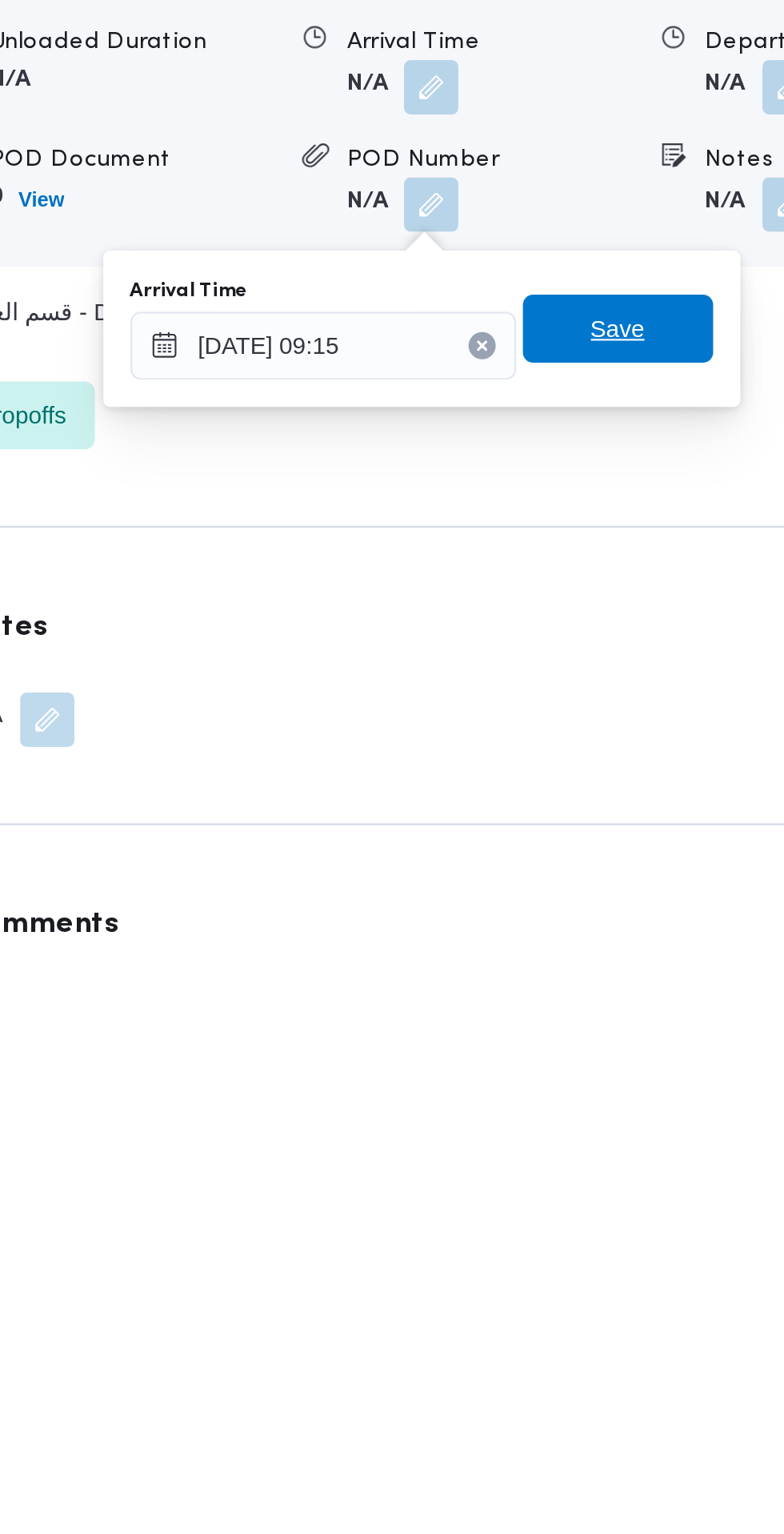
click at [589, 1227] on span "Save" at bounding box center [581, 1222] width 25 height 19
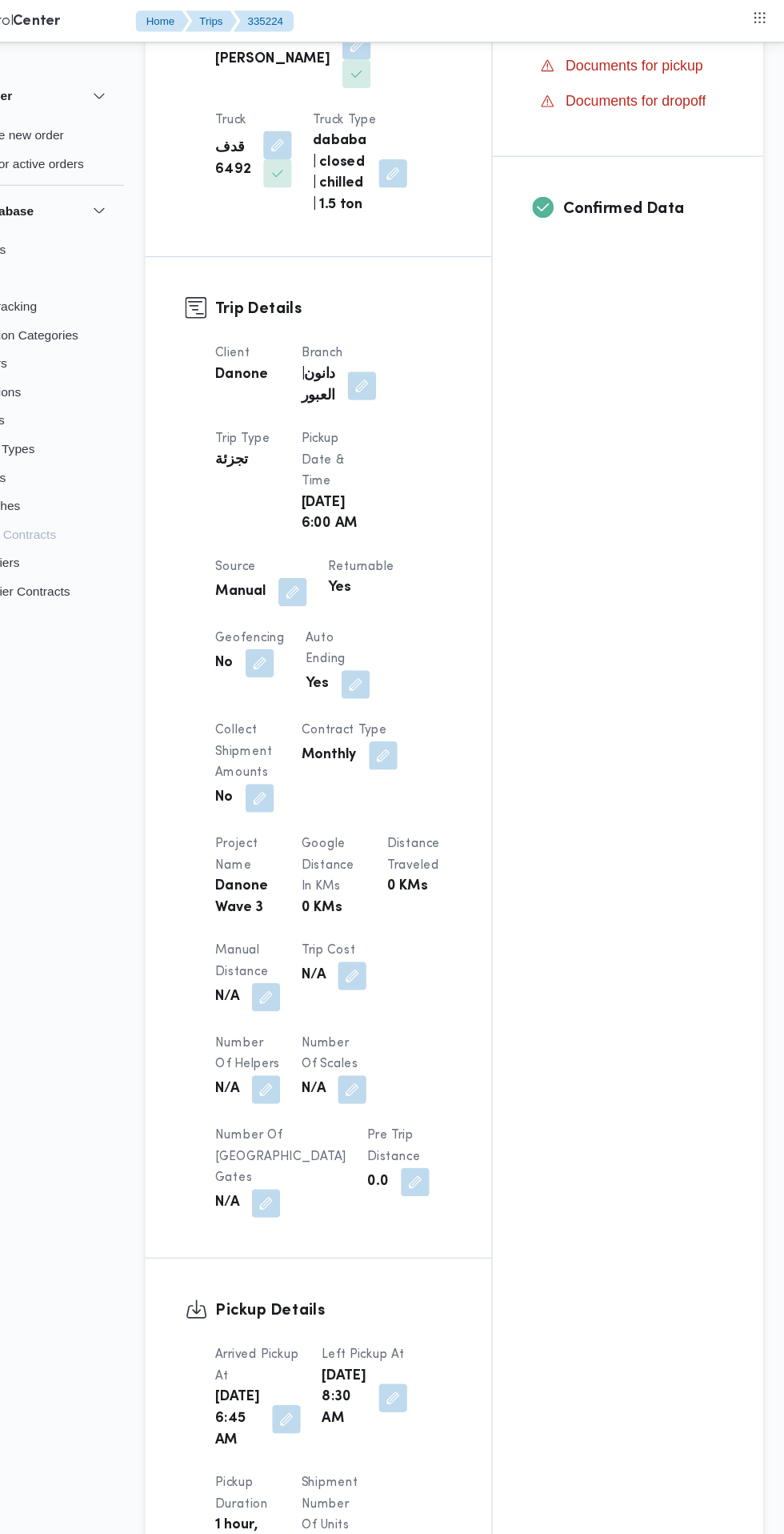
scroll to position [0, 0]
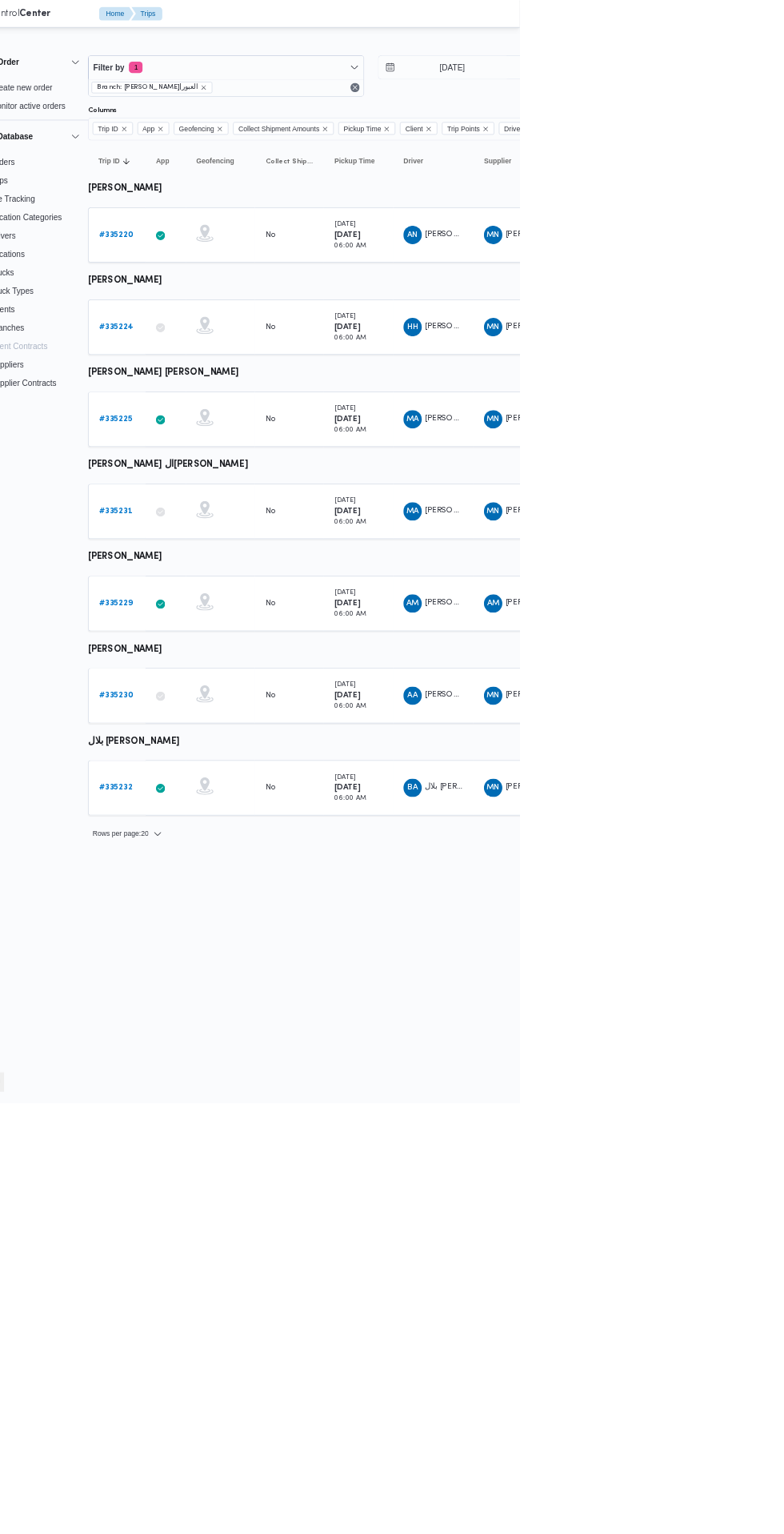
scroll to position [0, 24]
click at [226, 711] on b "# 335231" at bounding box center [222, 710] width 46 height 10
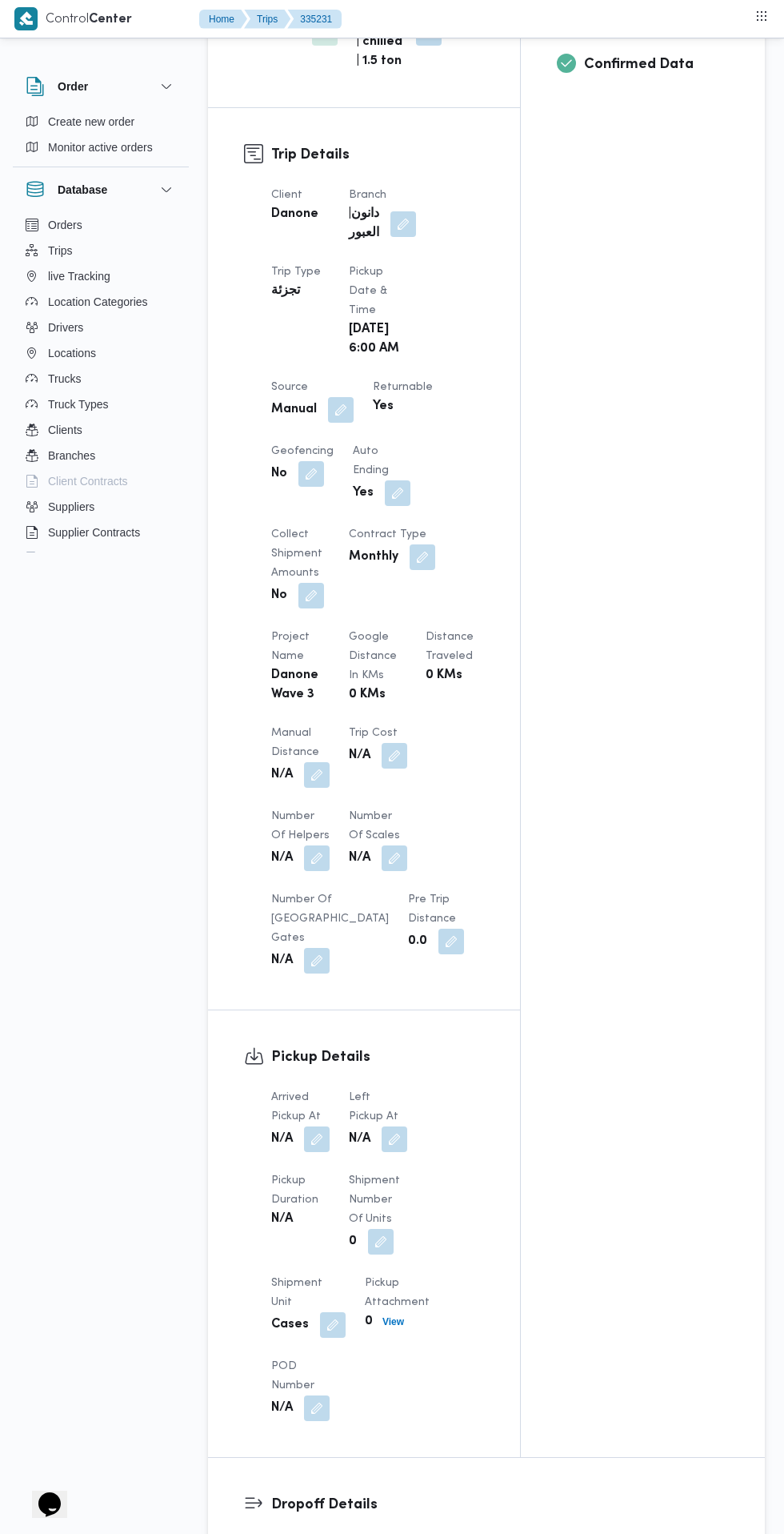
scroll to position [701, 0]
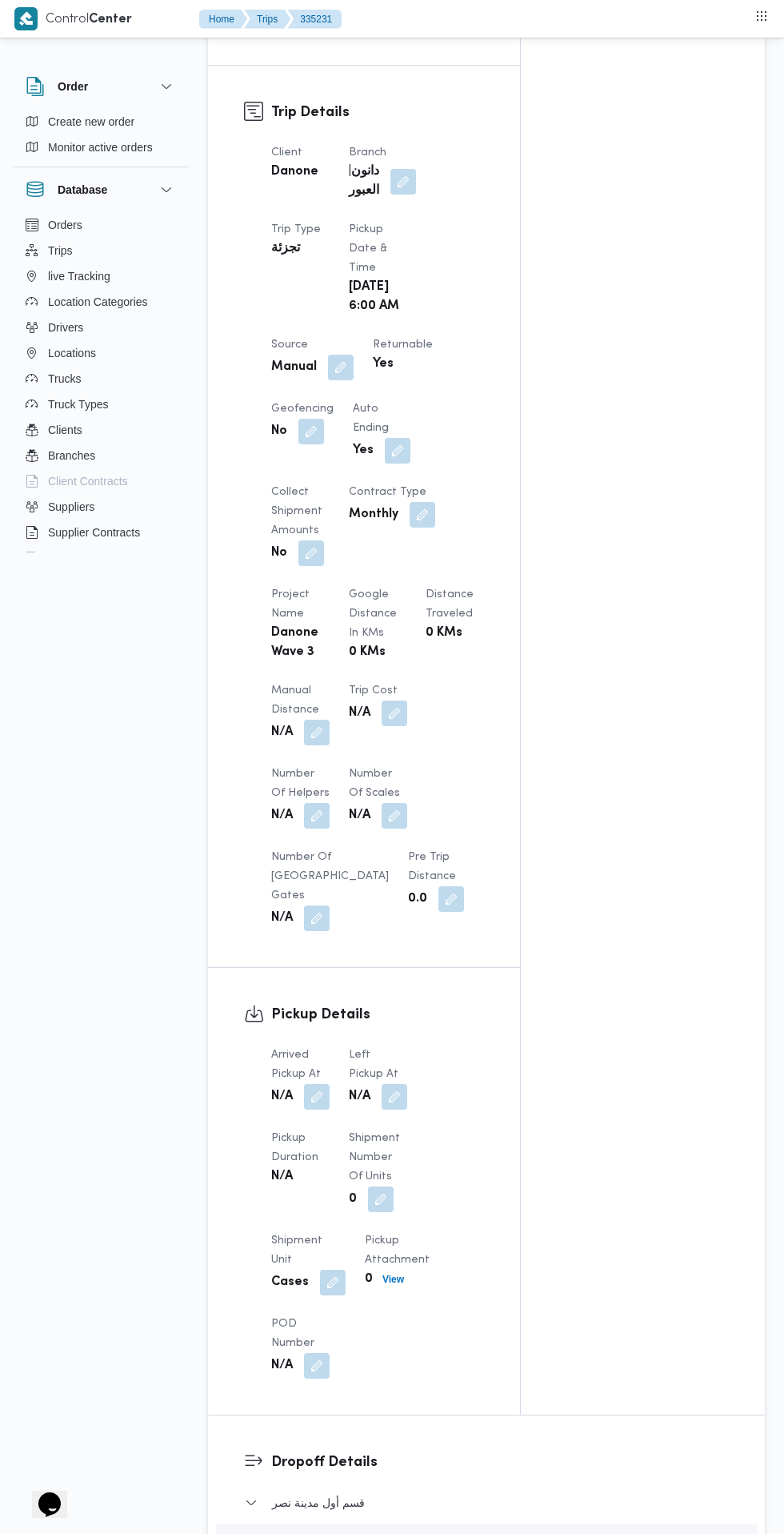
click at [328, 1110] on button "button" at bounding box center [317, 1097] width 25 height 26
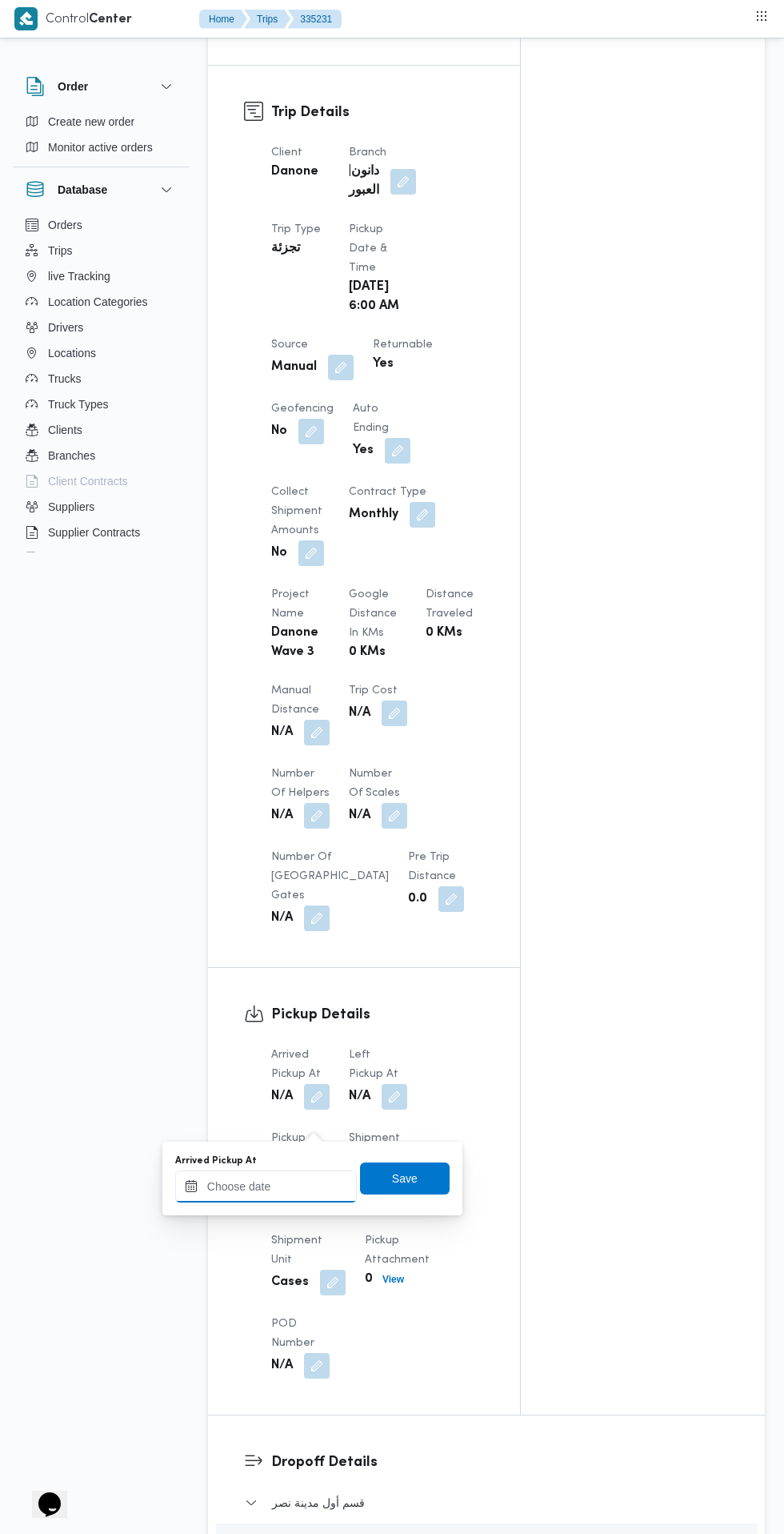
click at [288, 1186] on input "Arrived Pickup At" at bounding box center [265, 1186] width 181 height 32
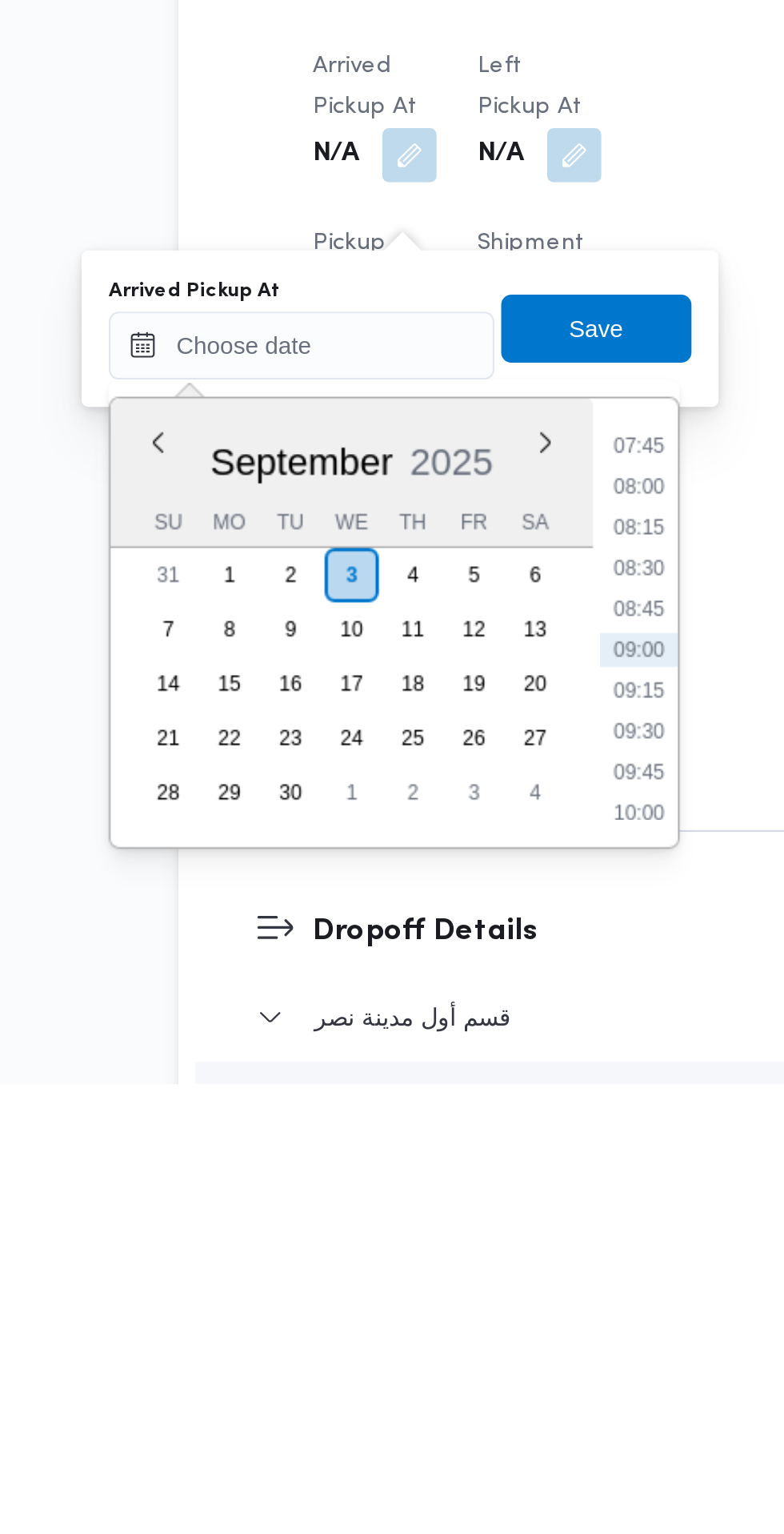
click at [426, 1232] on li "07:45" at bounding box center [424, 1234] width 36 height 16
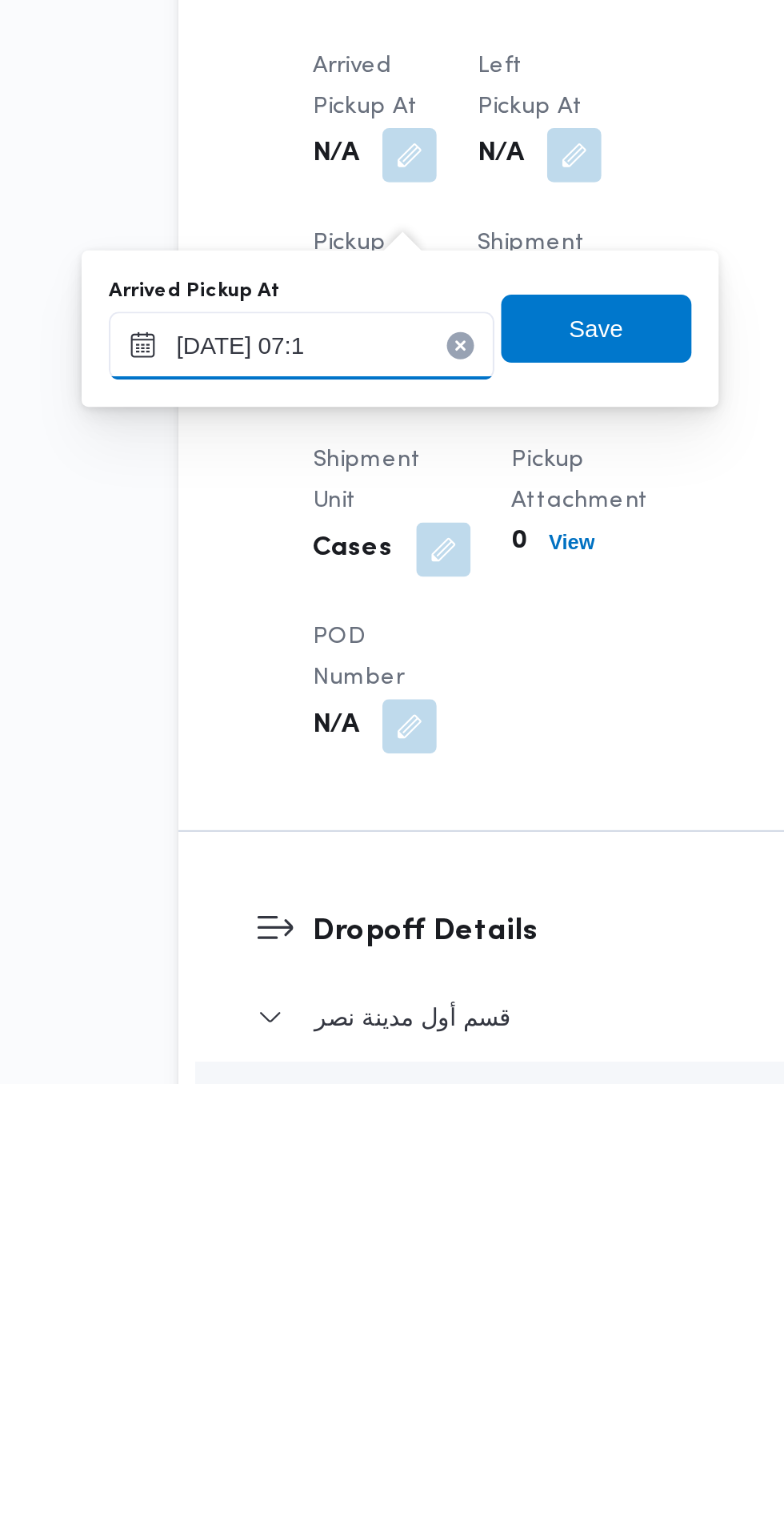
type input "[DATE] 07:18"
click at [426, 1182] on span "Save" at bounding box center [404, 1178] width 89 height 32
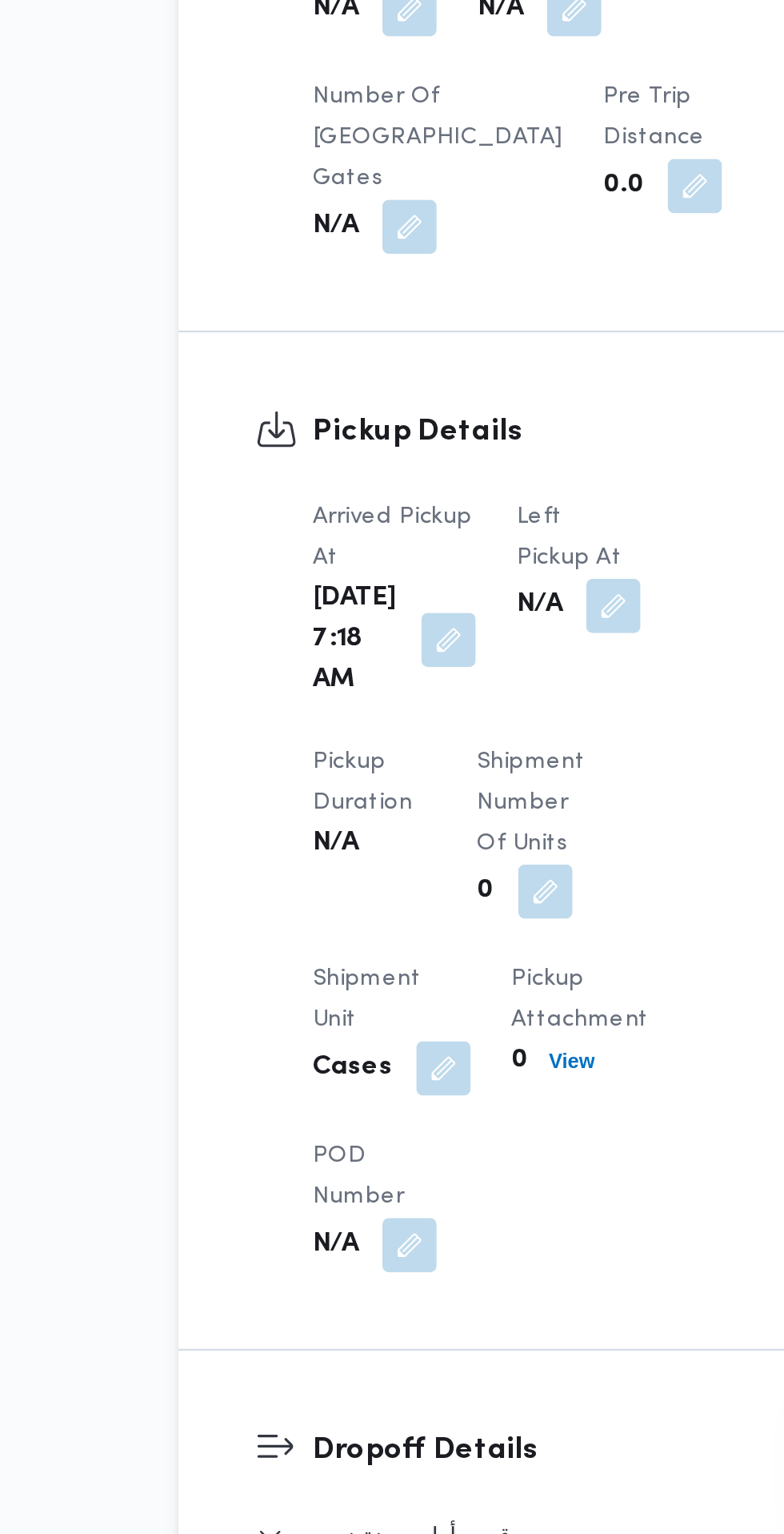
click at [402, 1110] on button "button" at bounding box center [412, 1097] width 25 height 26
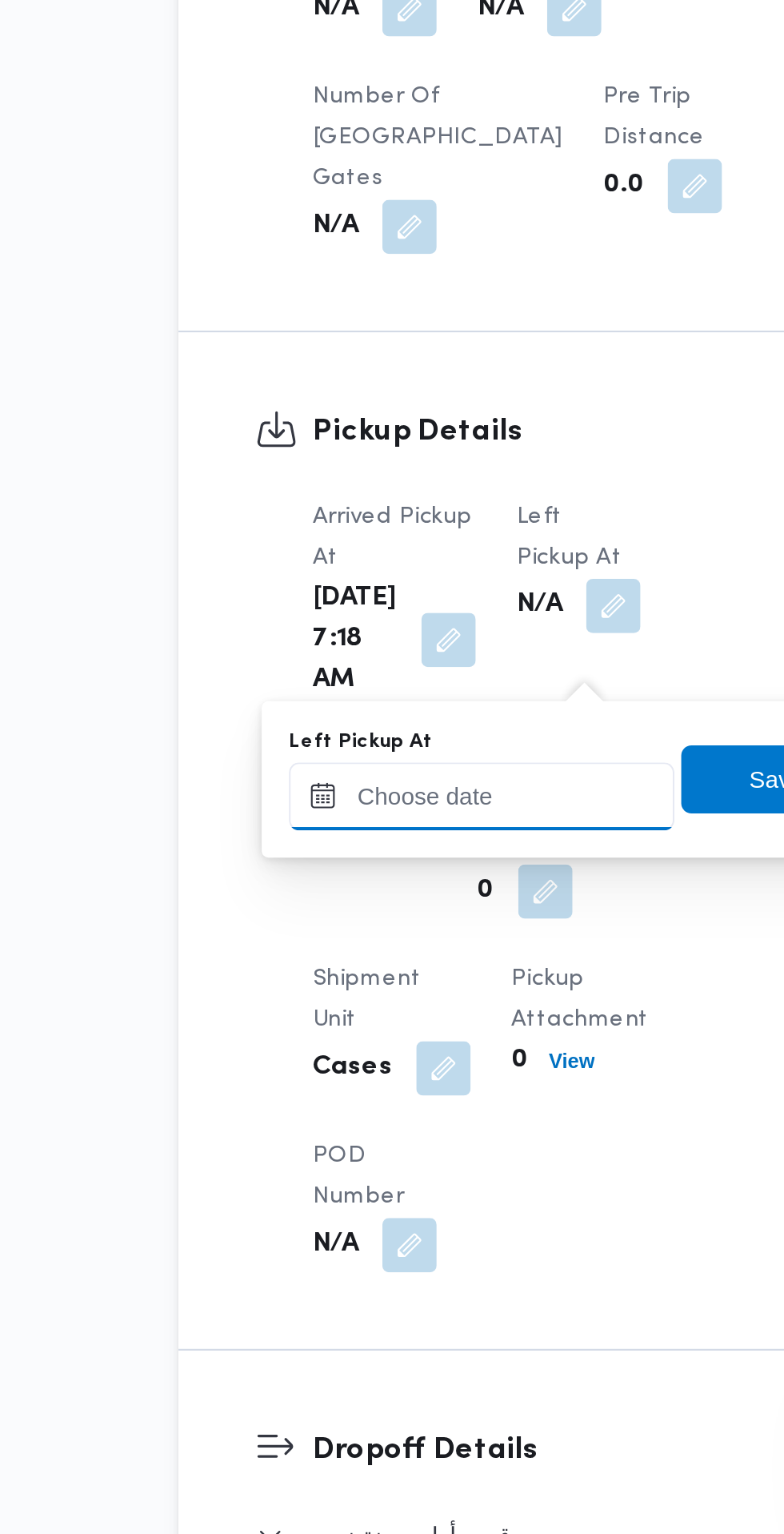
click at [378, 1181] on input "Left Pickup At" at bounding box center [351, 1186] width 181 height 32
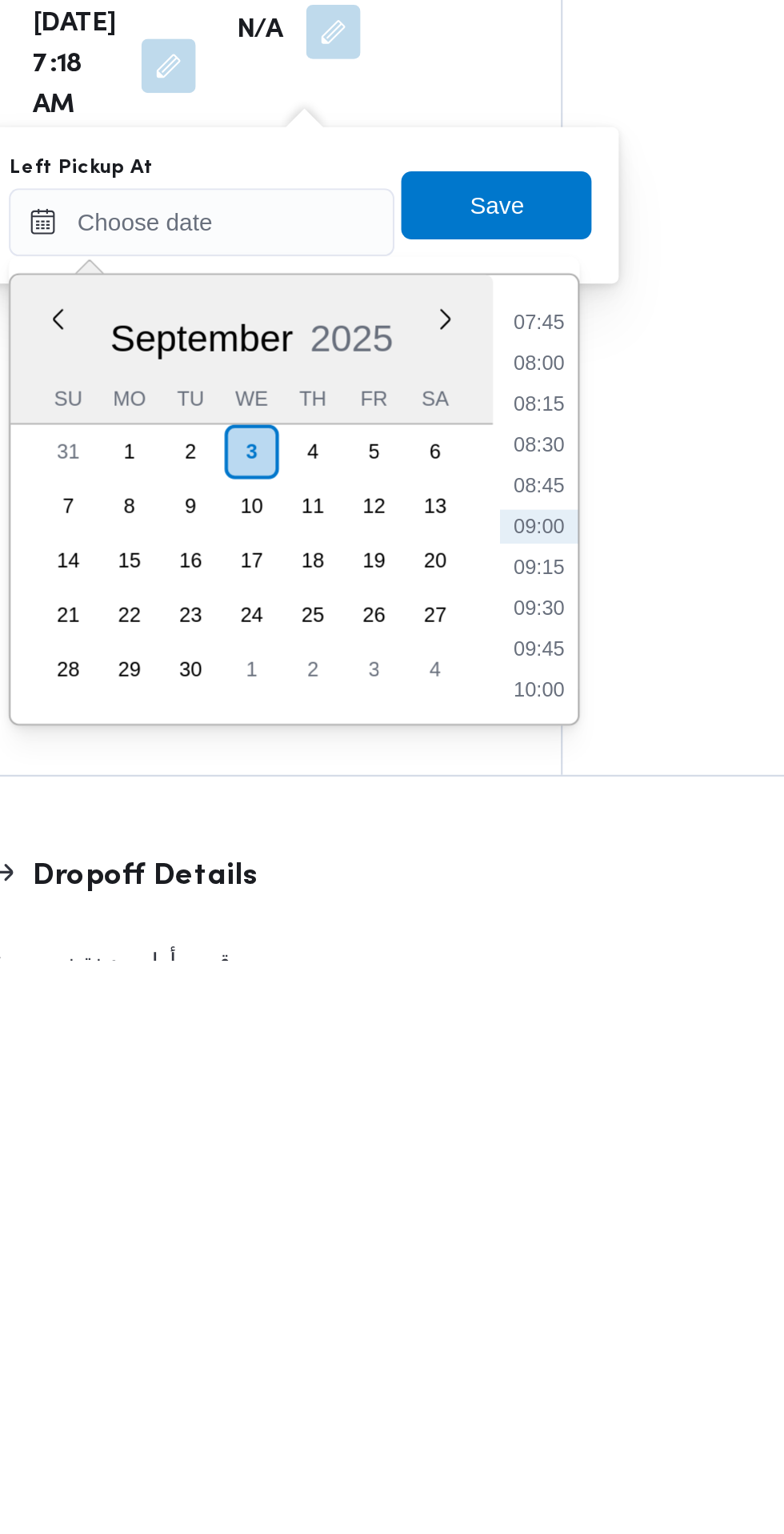
click at [515, 1308] on li "08:45" at bounding box center [510, 1311] width 36 height 16
type input "[DATE] 08:45"
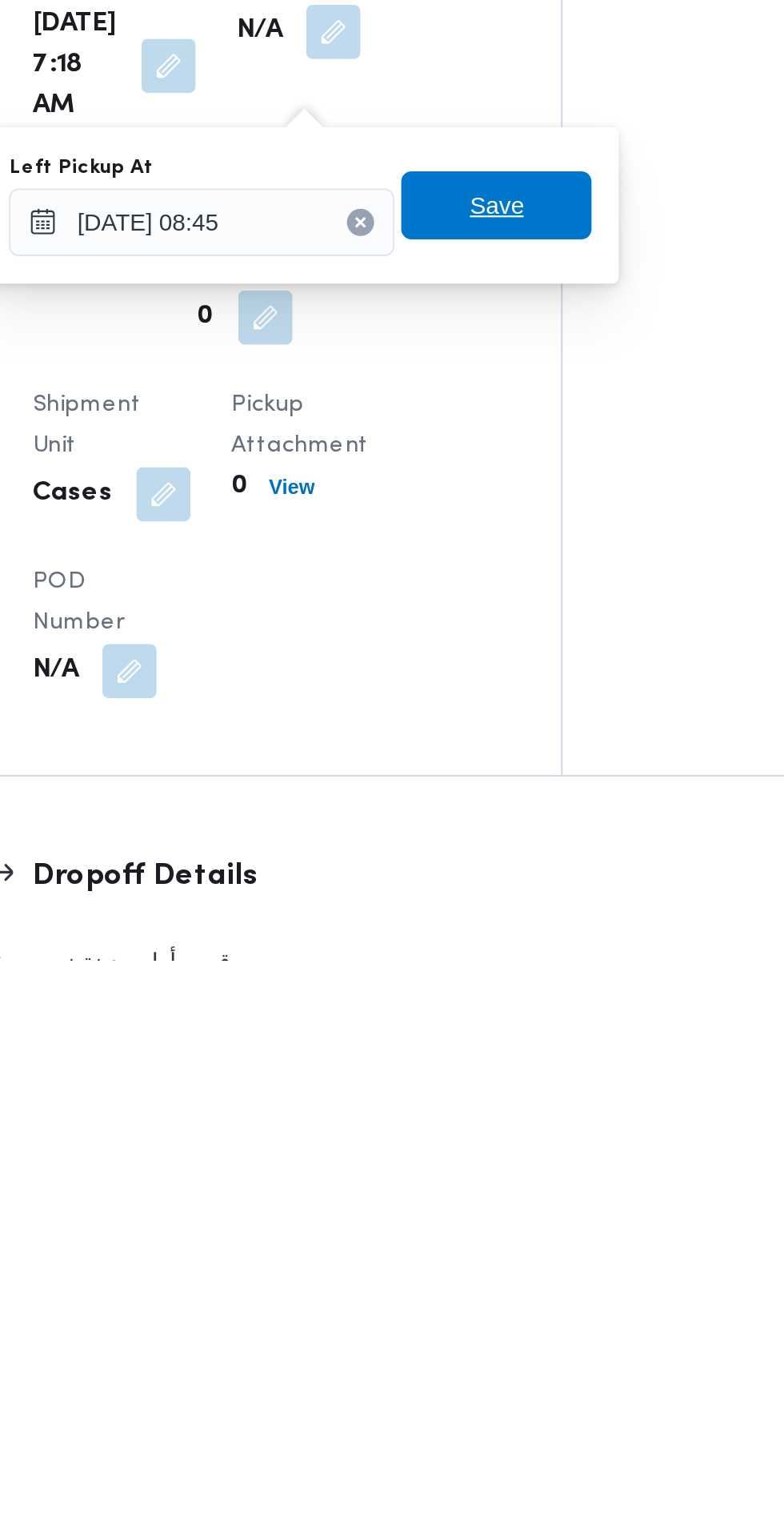
click at [527, 1173] on span "Save" at bounding box center [490, 1178] width 89 height 32
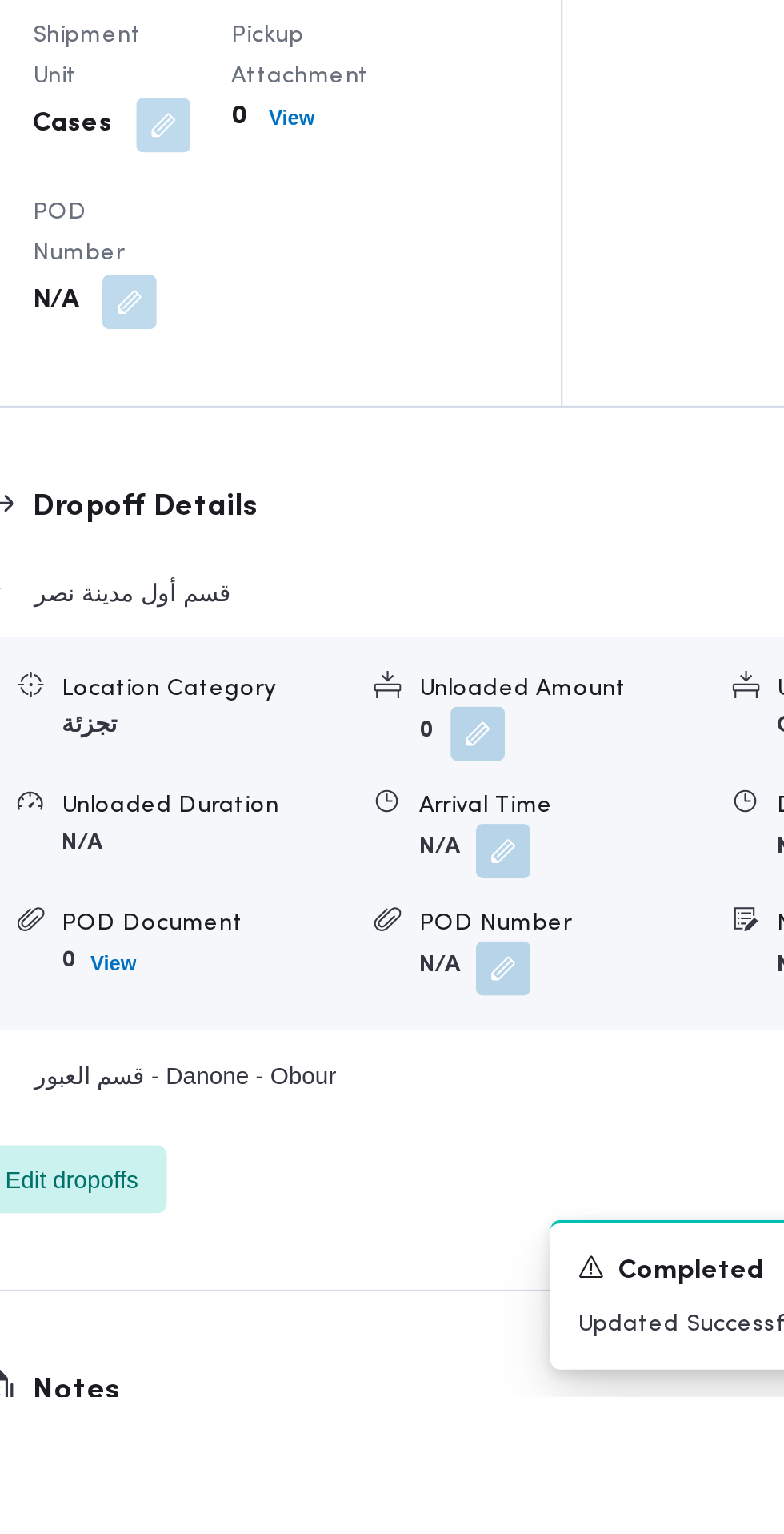
scroll to position [1087, 0]
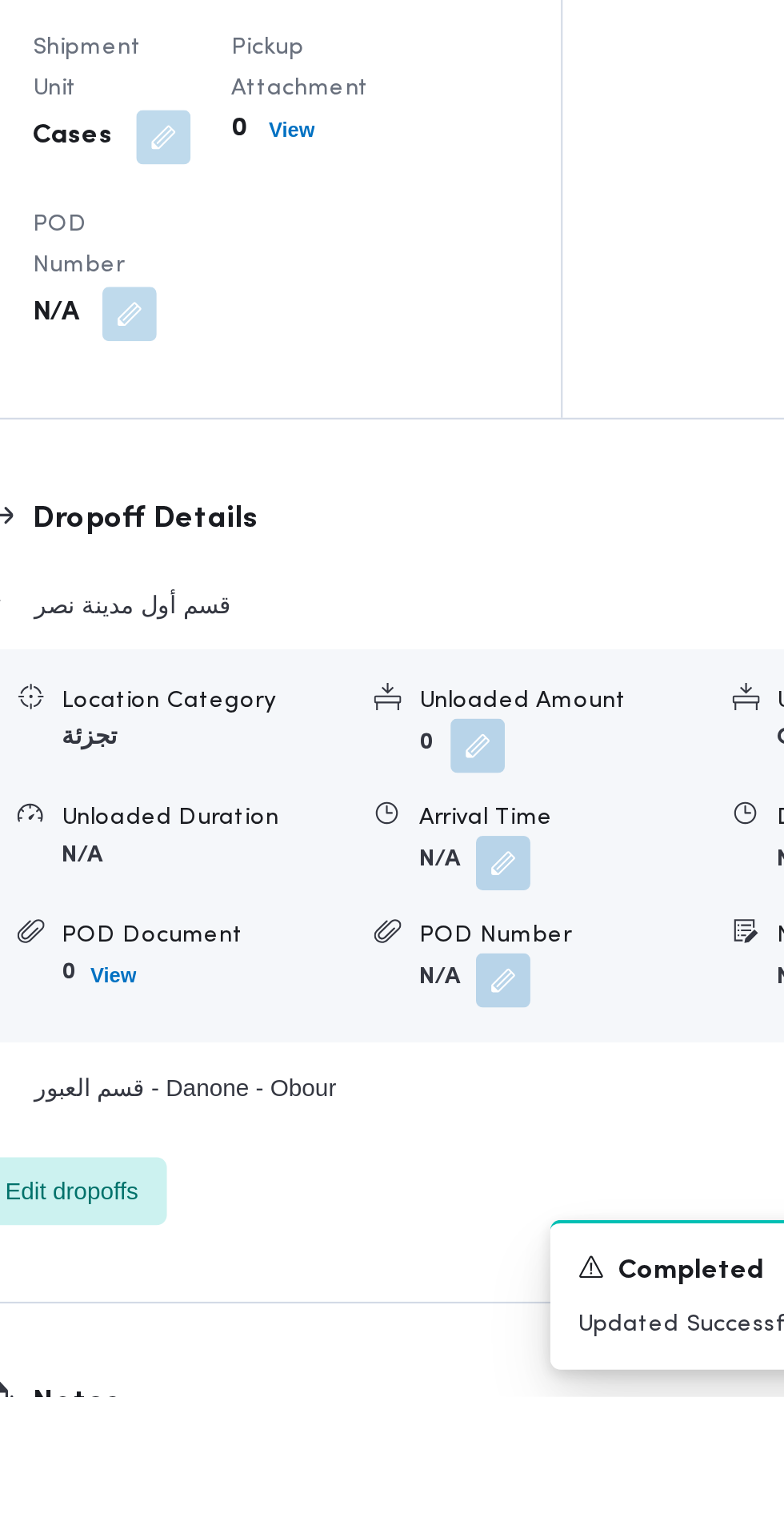
click at [492, 1295] on button "button" at bounding box center [493, 1283] width 25 height 26
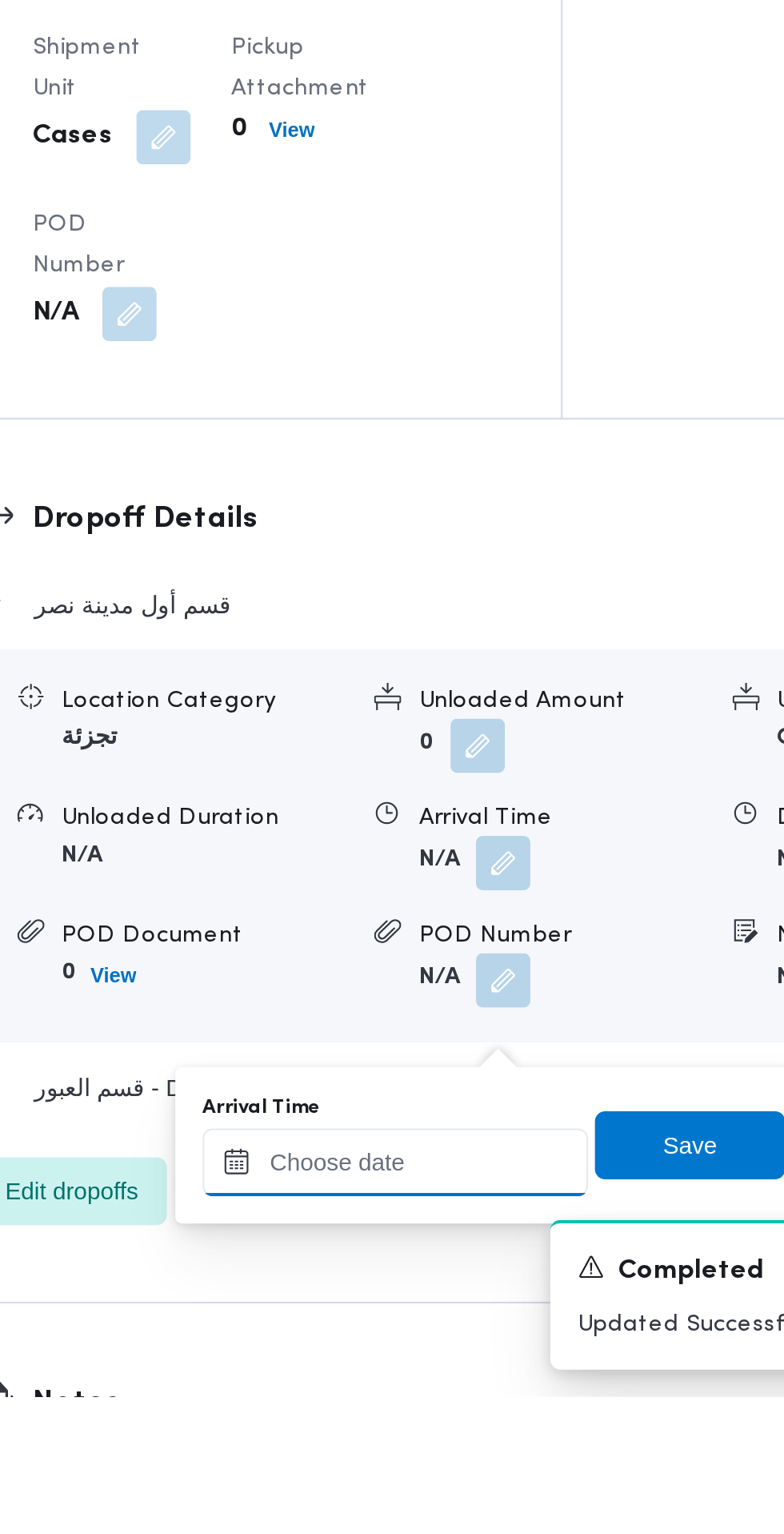
click at [457, 1428] on input "Arrival Time" at bounding box center [442, 1423] width 181 height 32
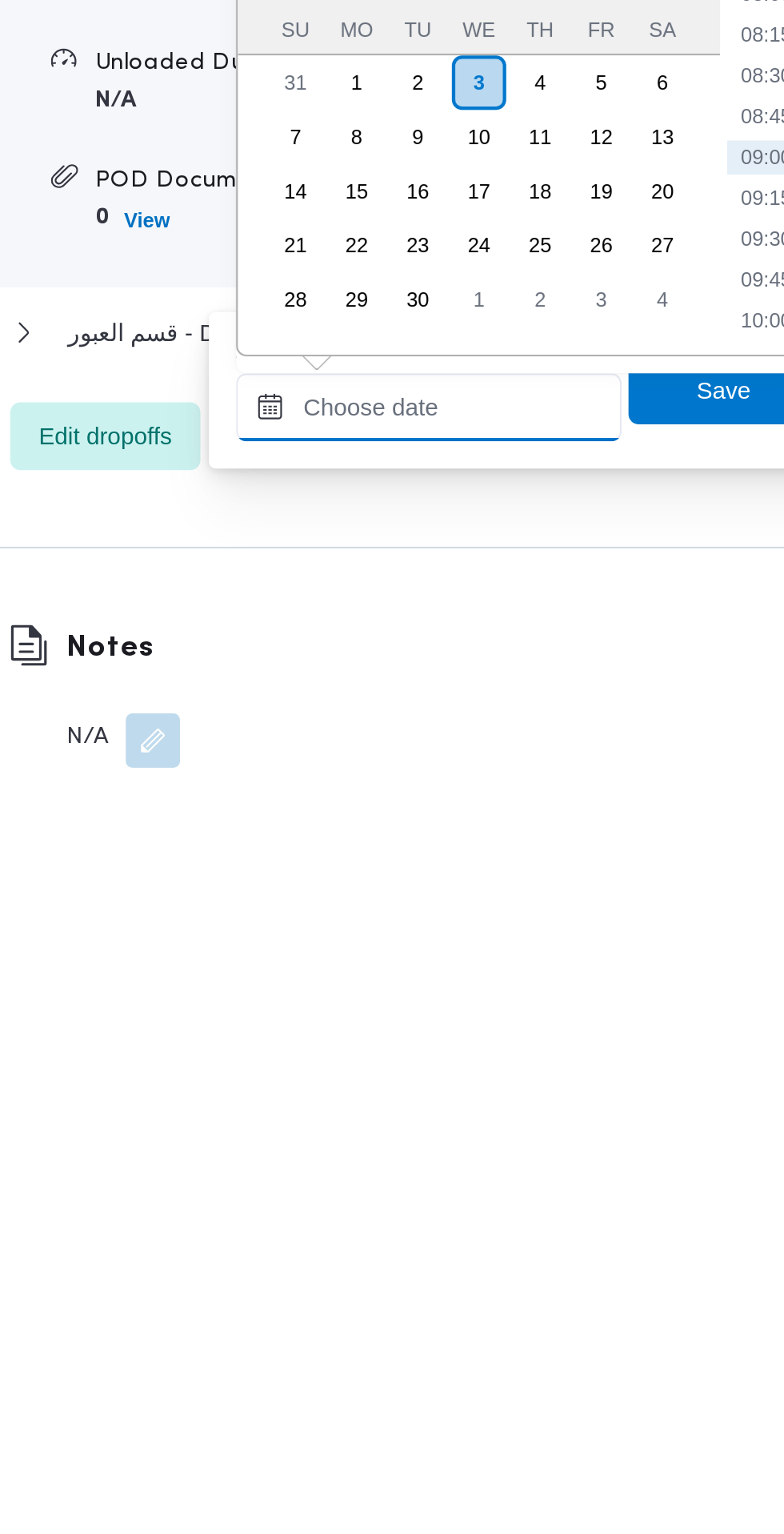
scroll to position [1161, 0]
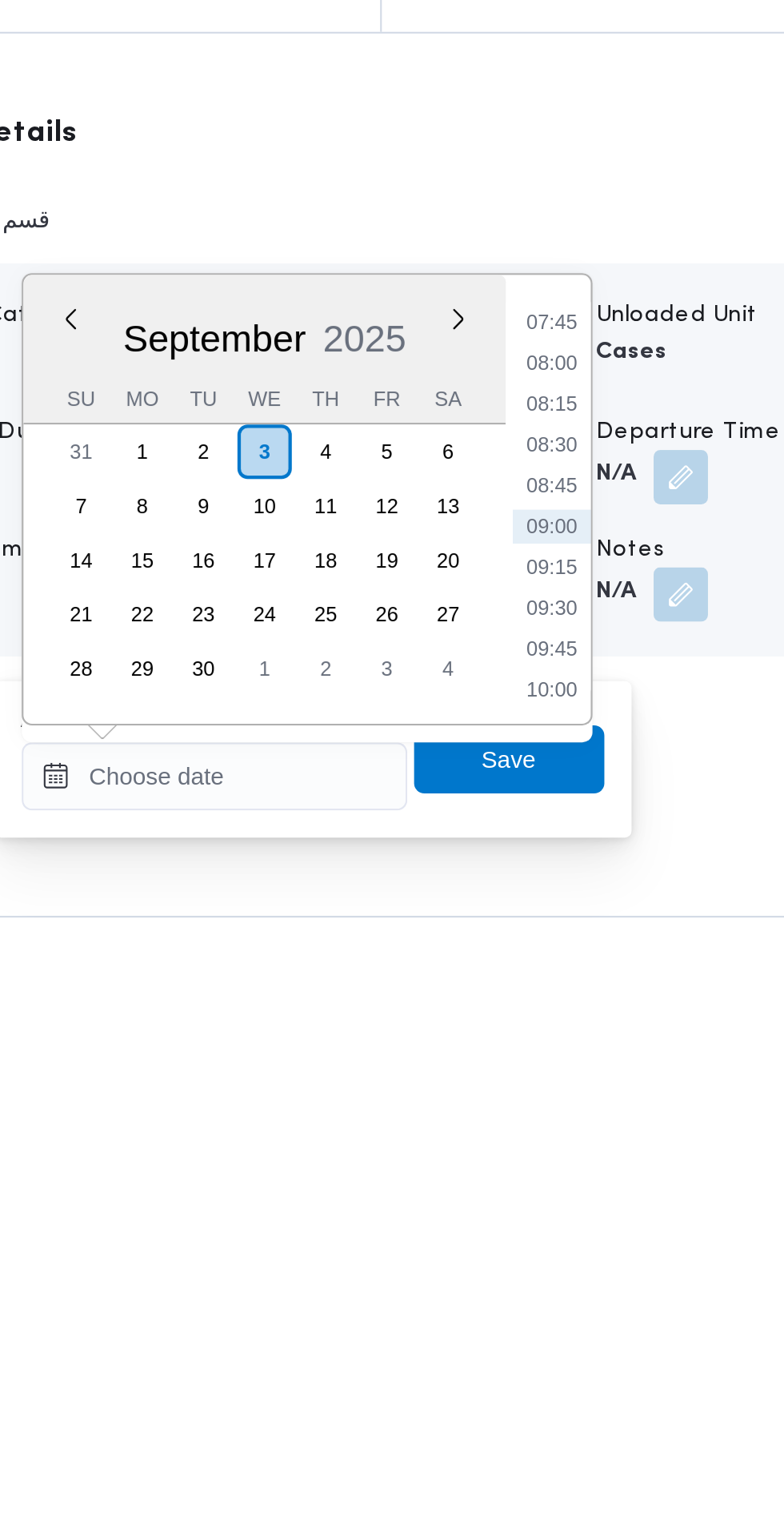
click at [606, 1239] on ul "00:00 00:15 00:30 00:45 01:00 01:15 01:30 01:45 02:00 02:15 02:30 02:45 03:00 0…" at bounding box center [601, 1219] width 36 height 186
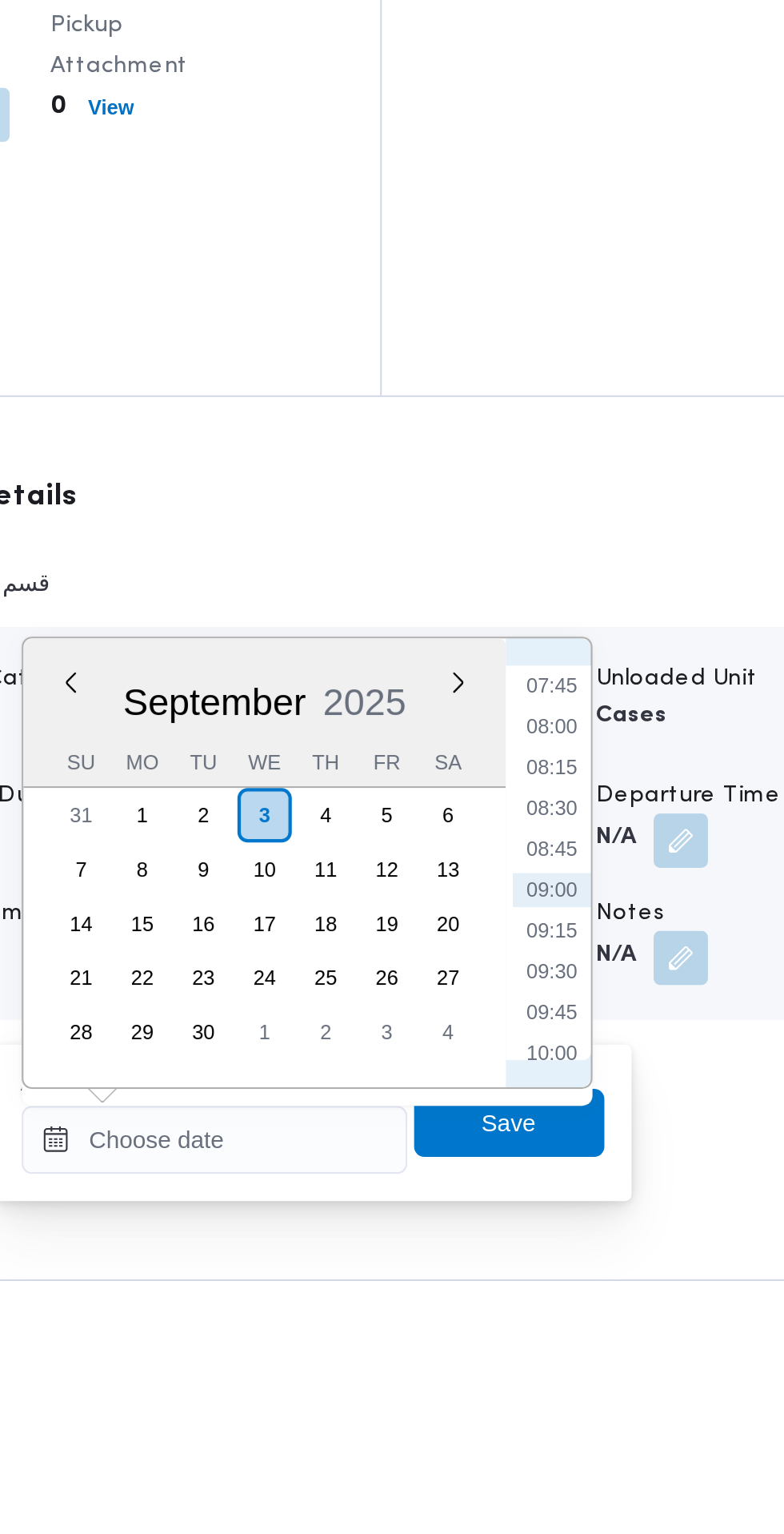
click at [613, 1279] on ul "00:00 00:15 00:30 00:45 01:00 01:15 01:30 01:45 02:00 02:15 02:30 02:45 03:00 0…" at bounding box center [601, 1218] width 36 height 186
click at [607, 1289] on li "09:45" at bounding box center [601, 1288] width 36 height 16
type input "[DATE] 09:45"
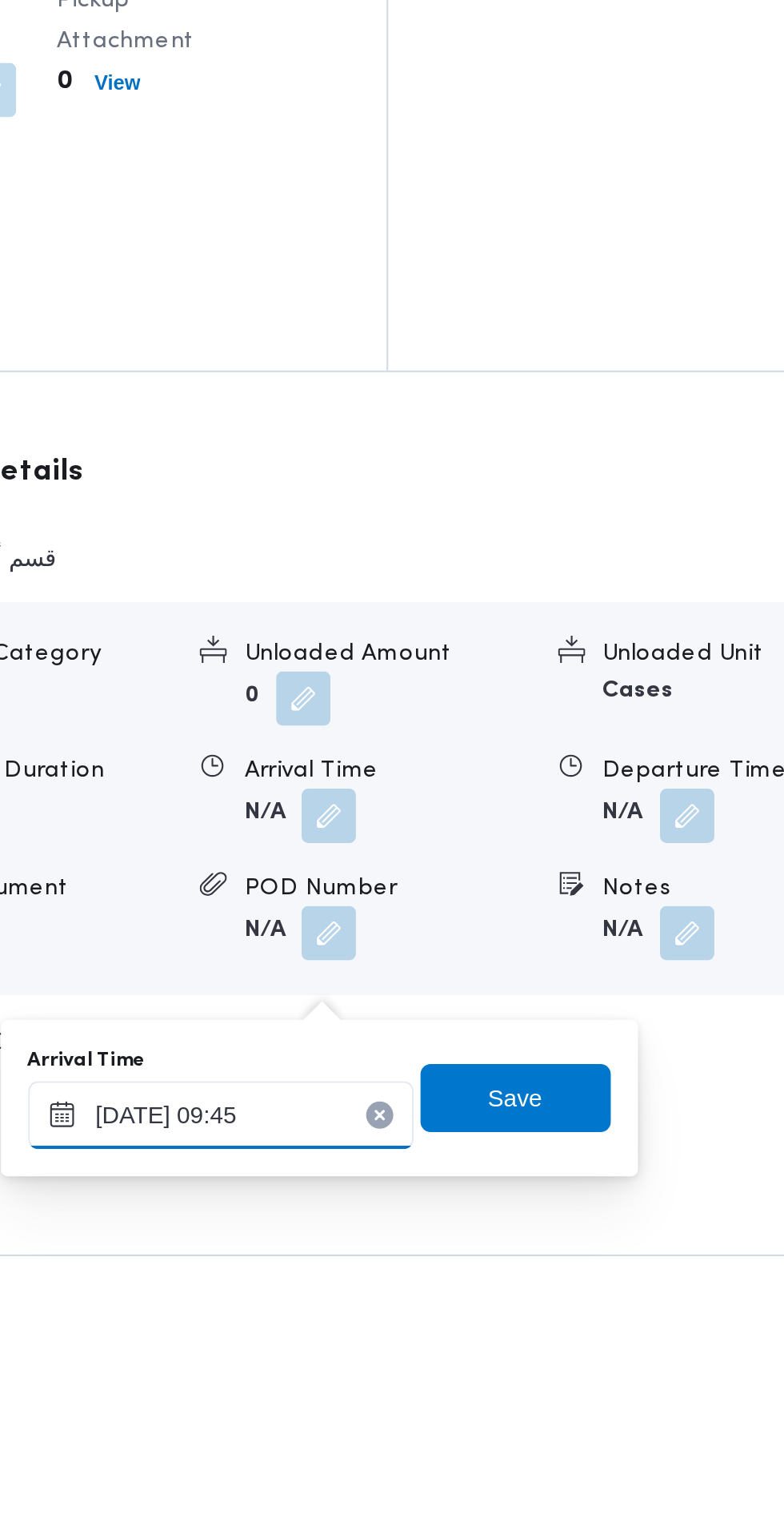
scroll to position [1162, 0]
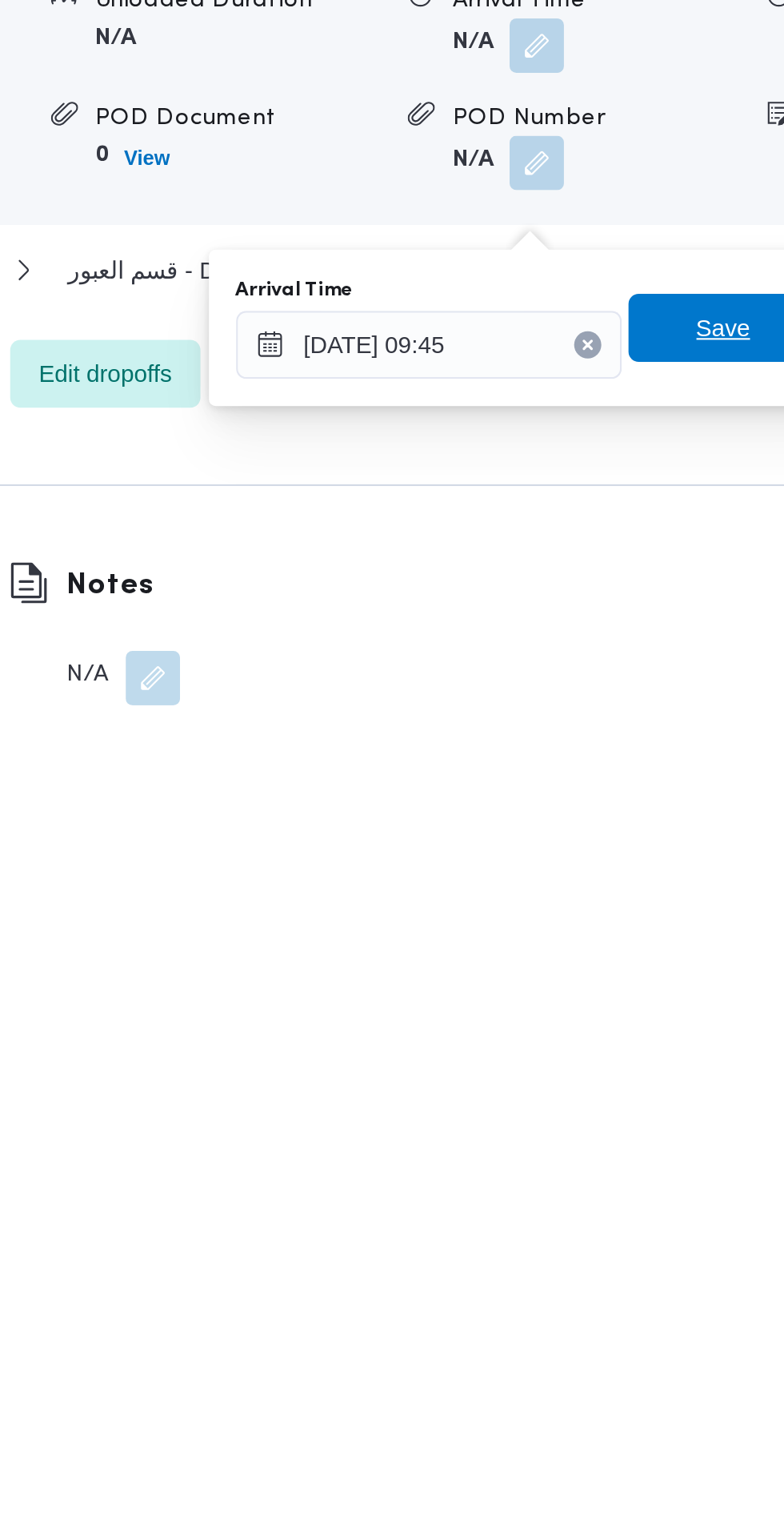
click at [569, 1344] on span "Save" at bounding box center [581, 1340] width 89 height 32
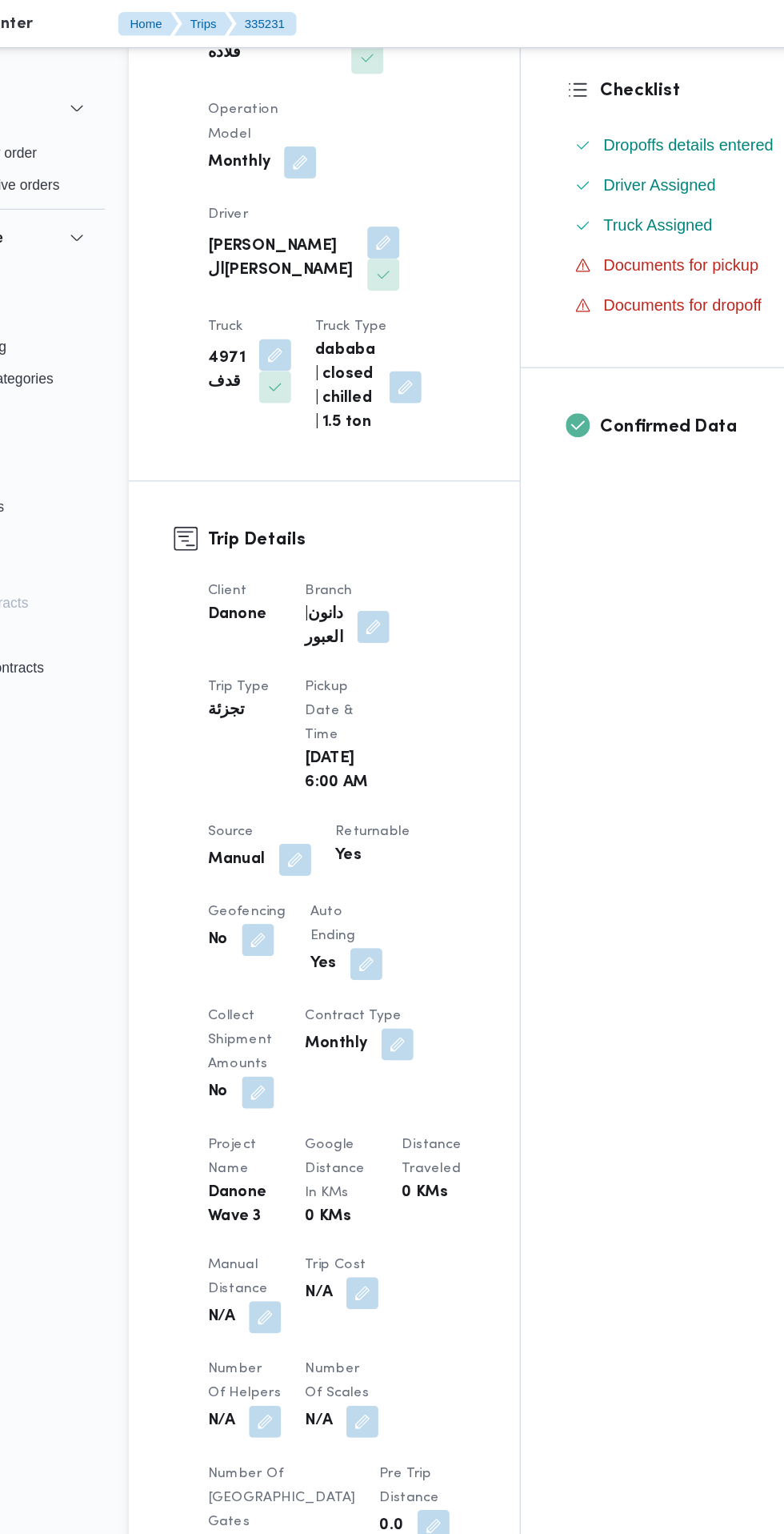
scroll to position [0, 0]
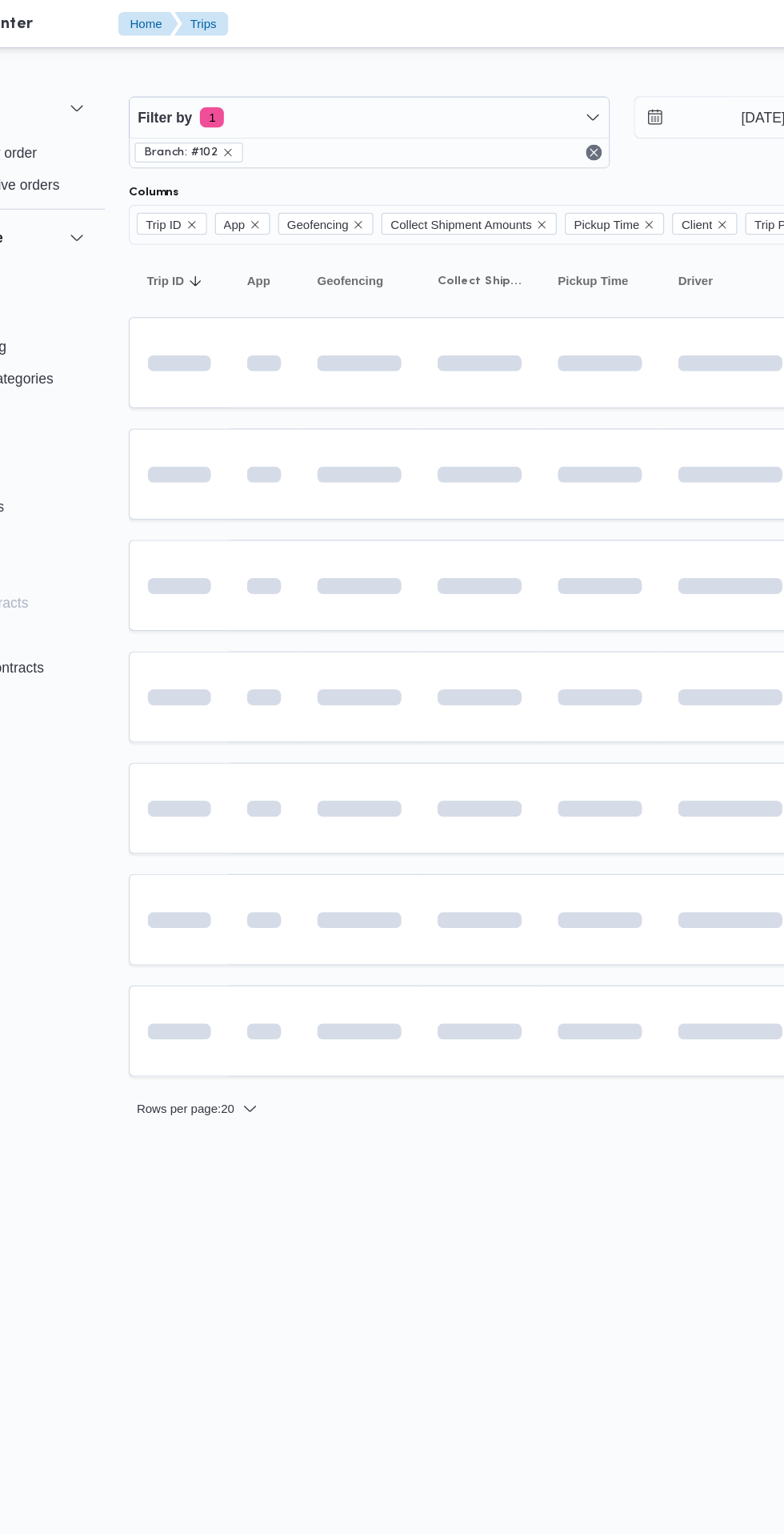
scroll to position [0, 24]
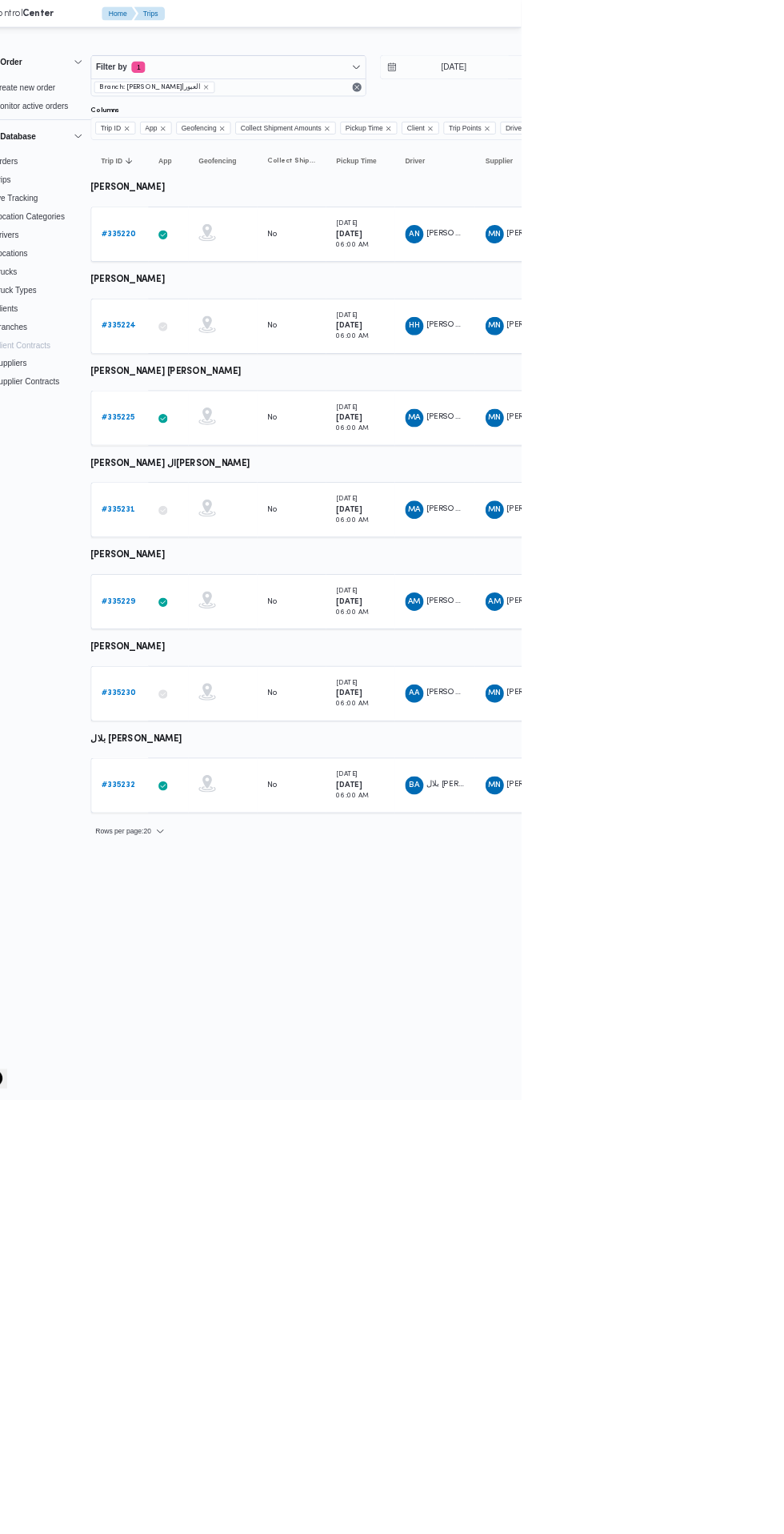
click at [208, 961] on b "# 335230" at bounding box center [223, 966] width 47 height 10
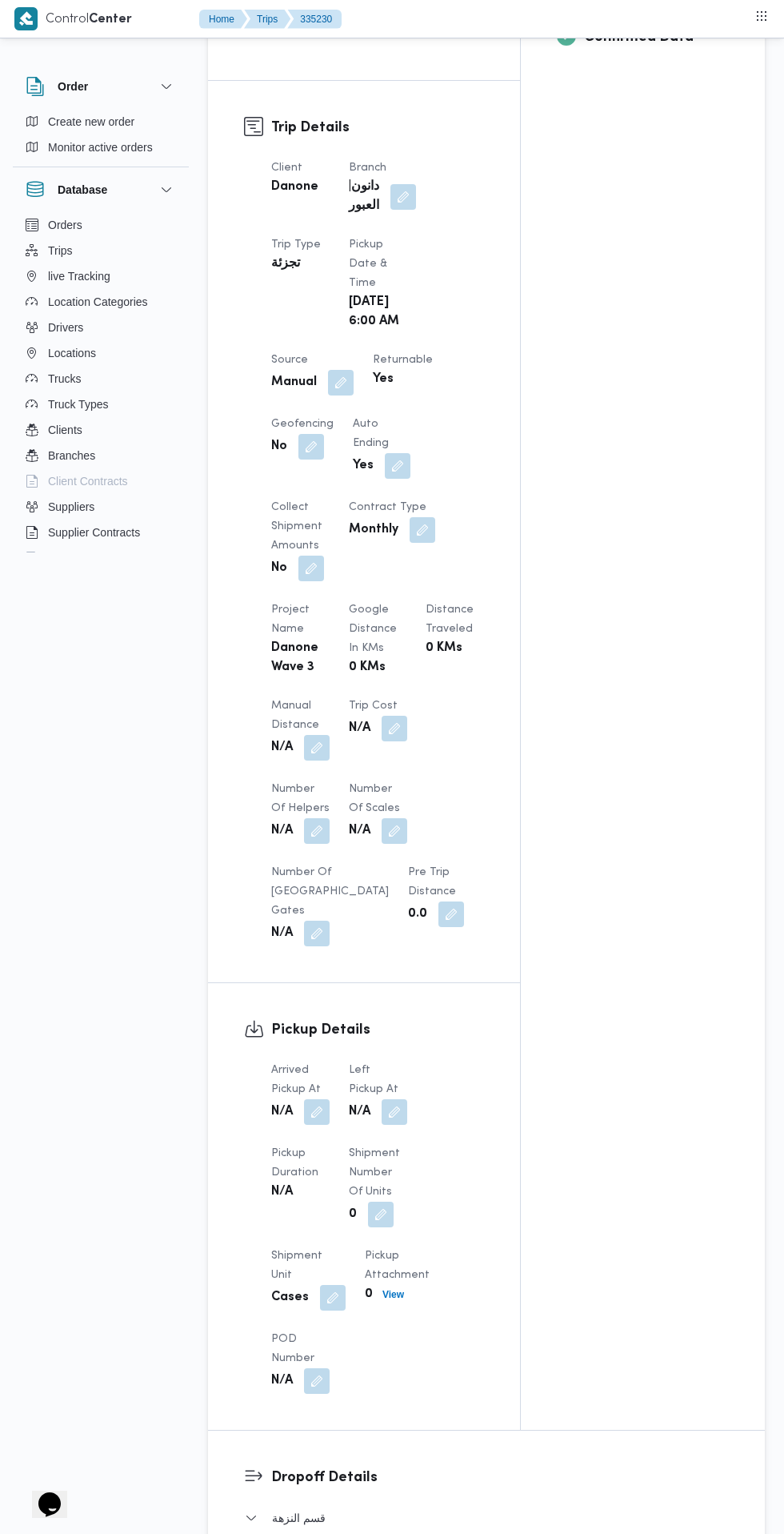
scroll to position [704, 0]
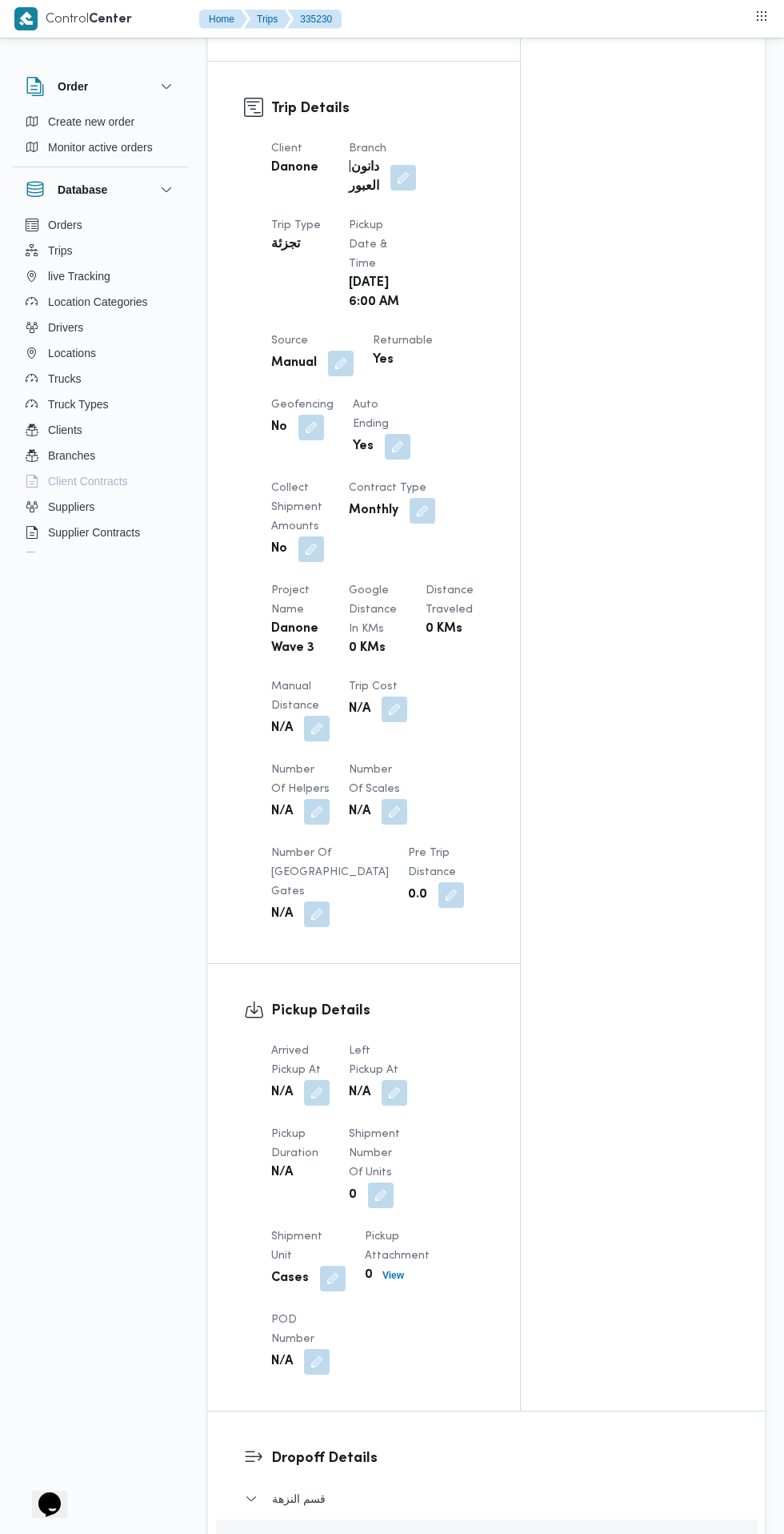
click at [318, 1085] on button "button" at bounding box center [317, 1093] width 25 height 26
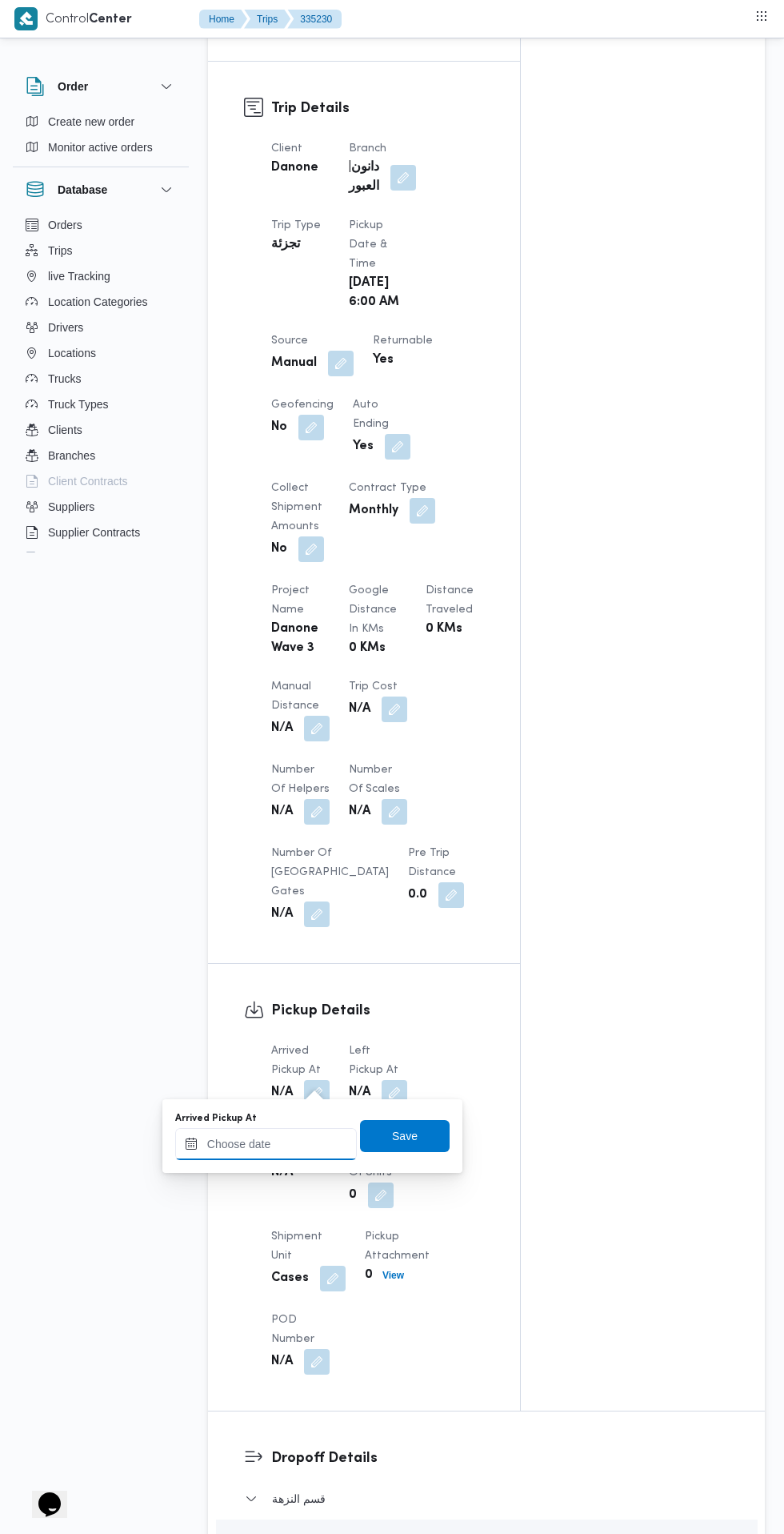
click at [287, 1143] on input "Arrived Pickup At" at bounding box center [265, 1143] width 181 height 32
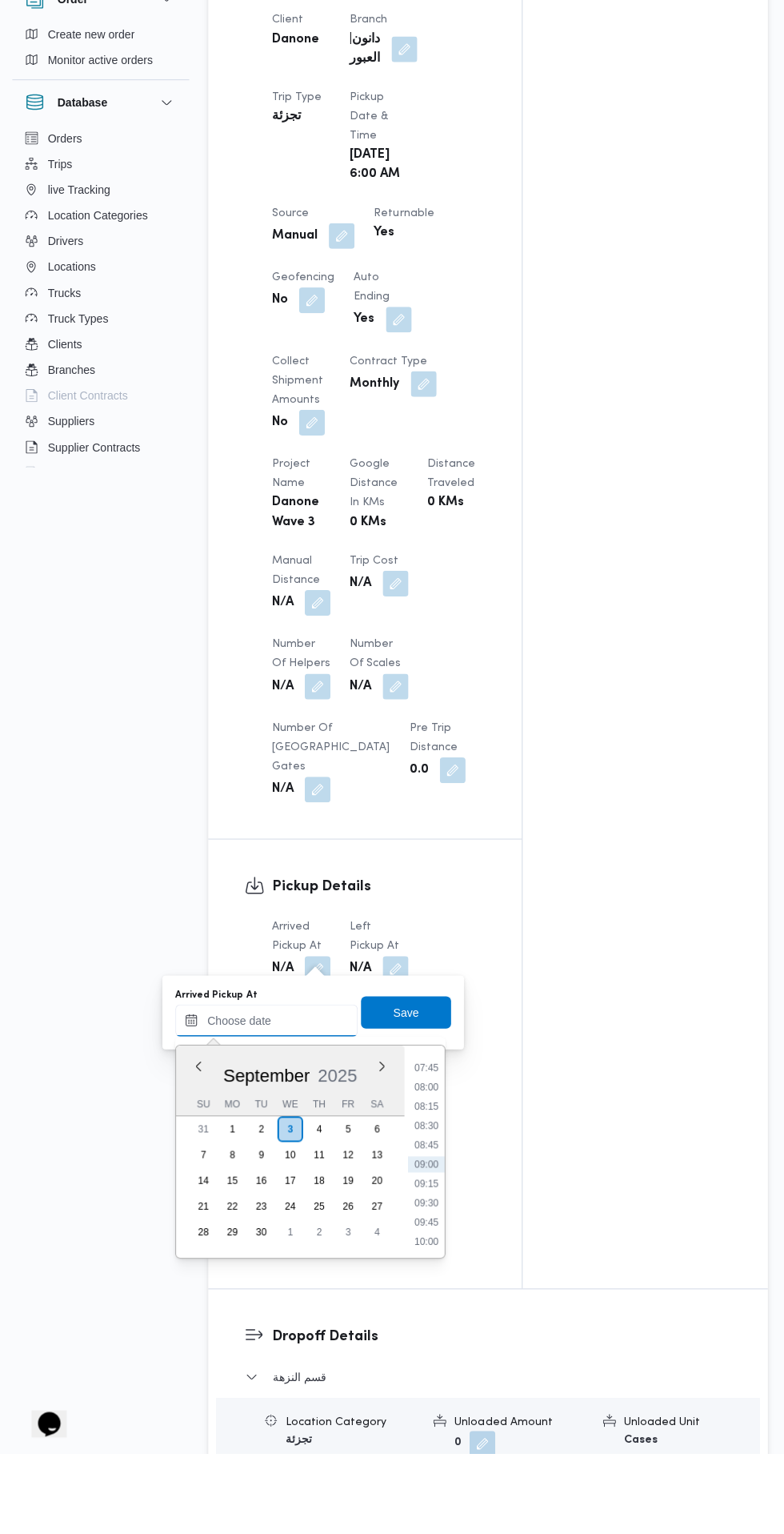
scroll to position [745, 0]
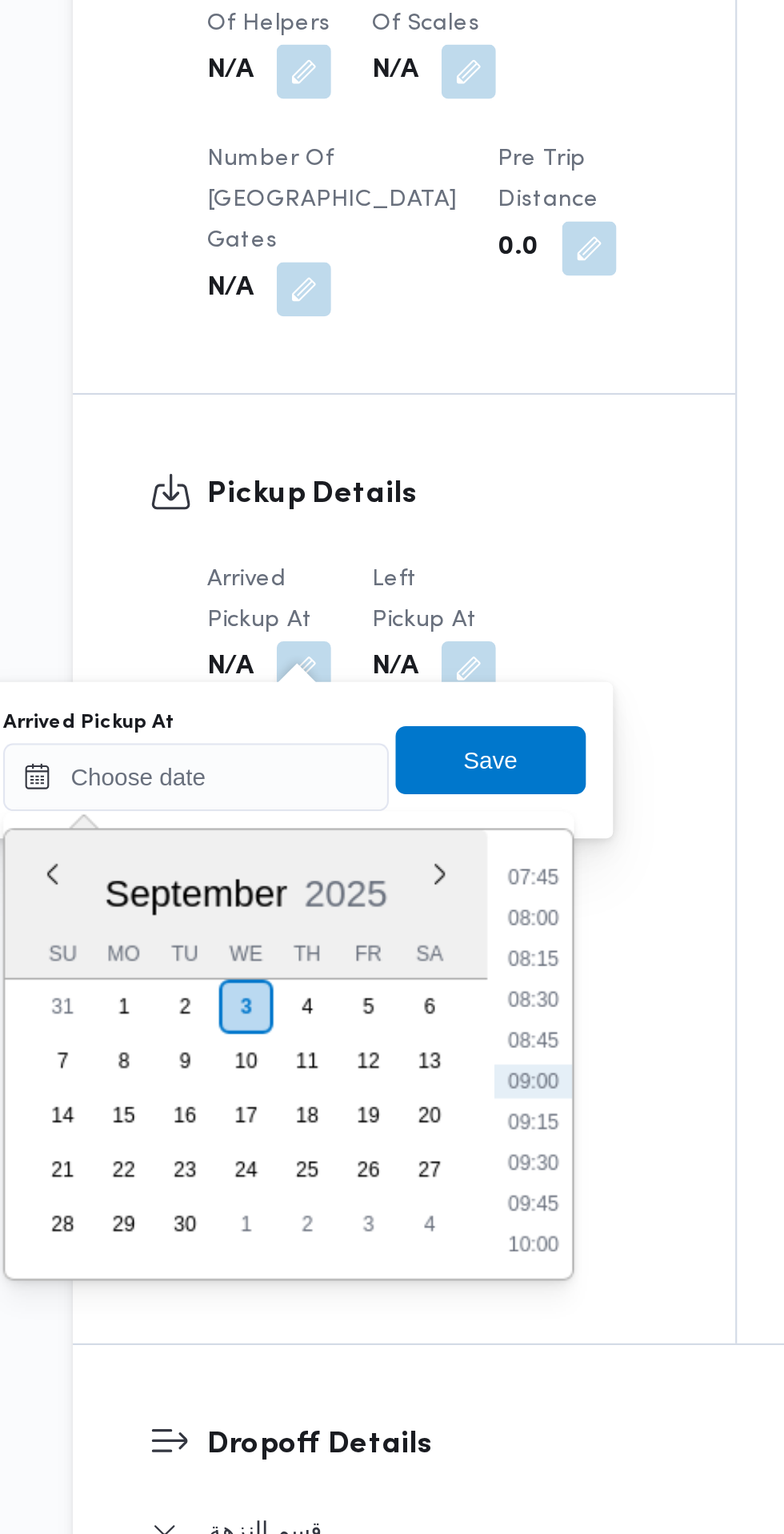
click at [425, 1169] on li "08:00" at bounding box center [424, 1170] width 36 height 16
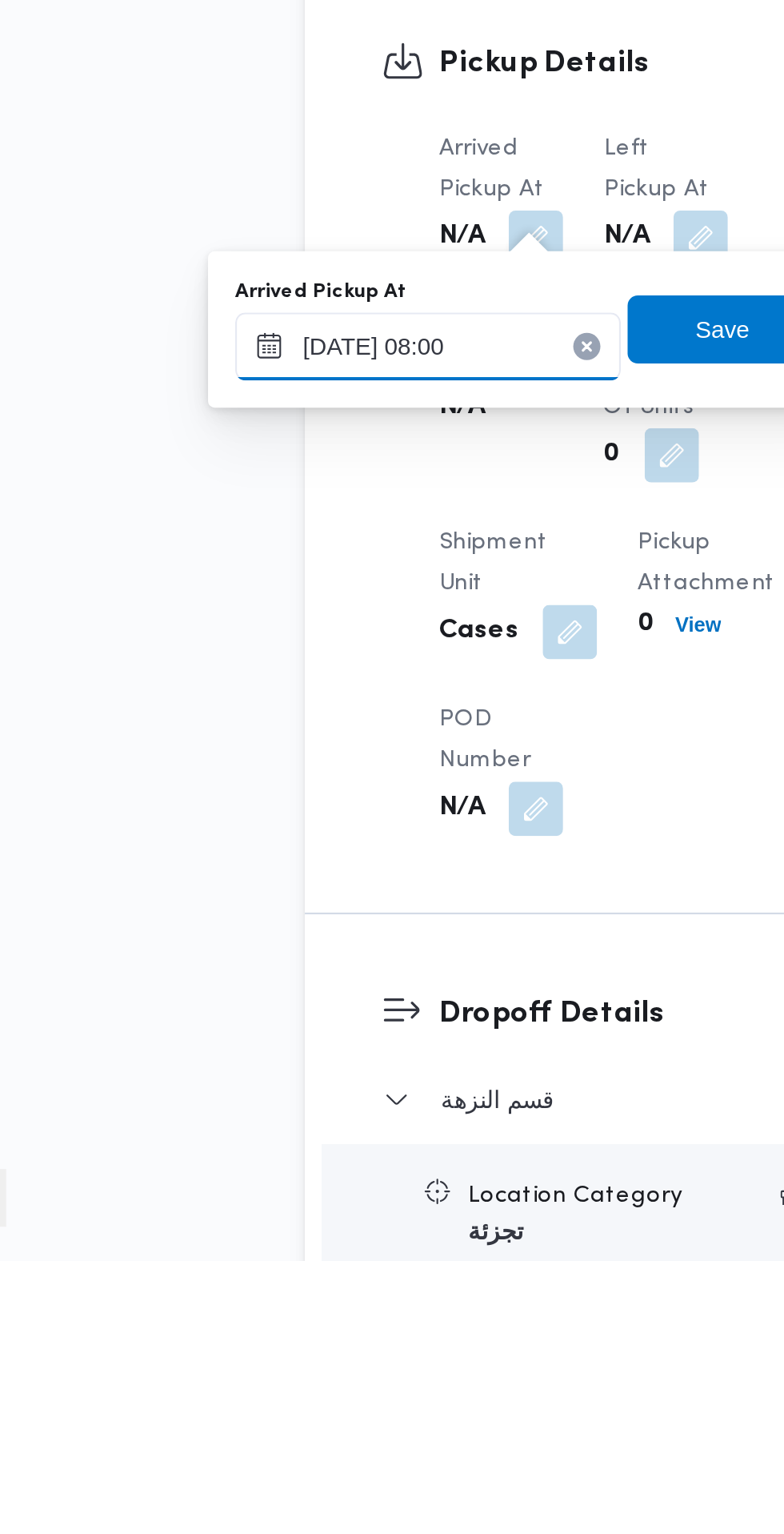
click at [315, 1102] on input "[DATE] 08:00" at bounding box center [265, 1102] width 181 height 32
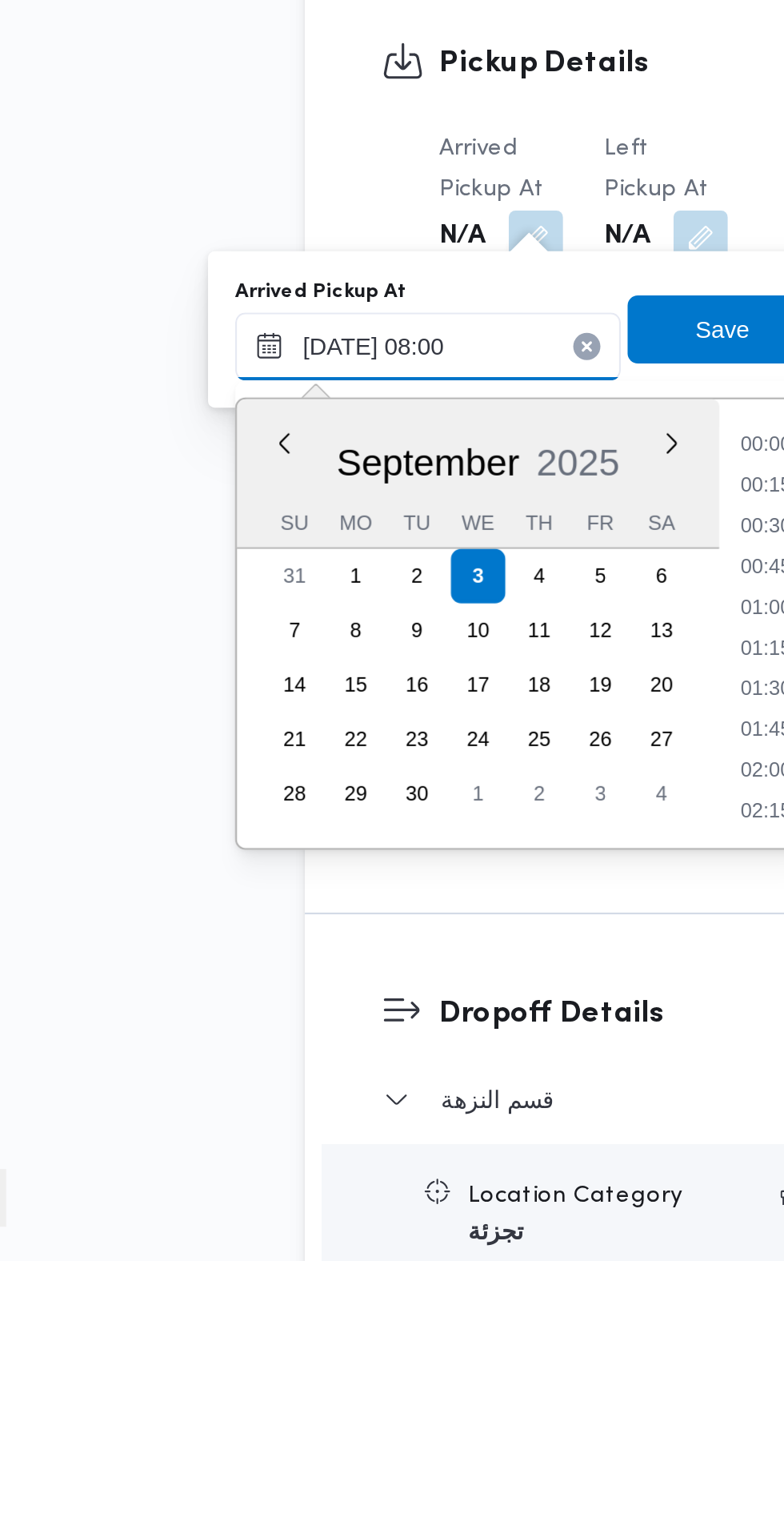
scroll to position [517, 0]
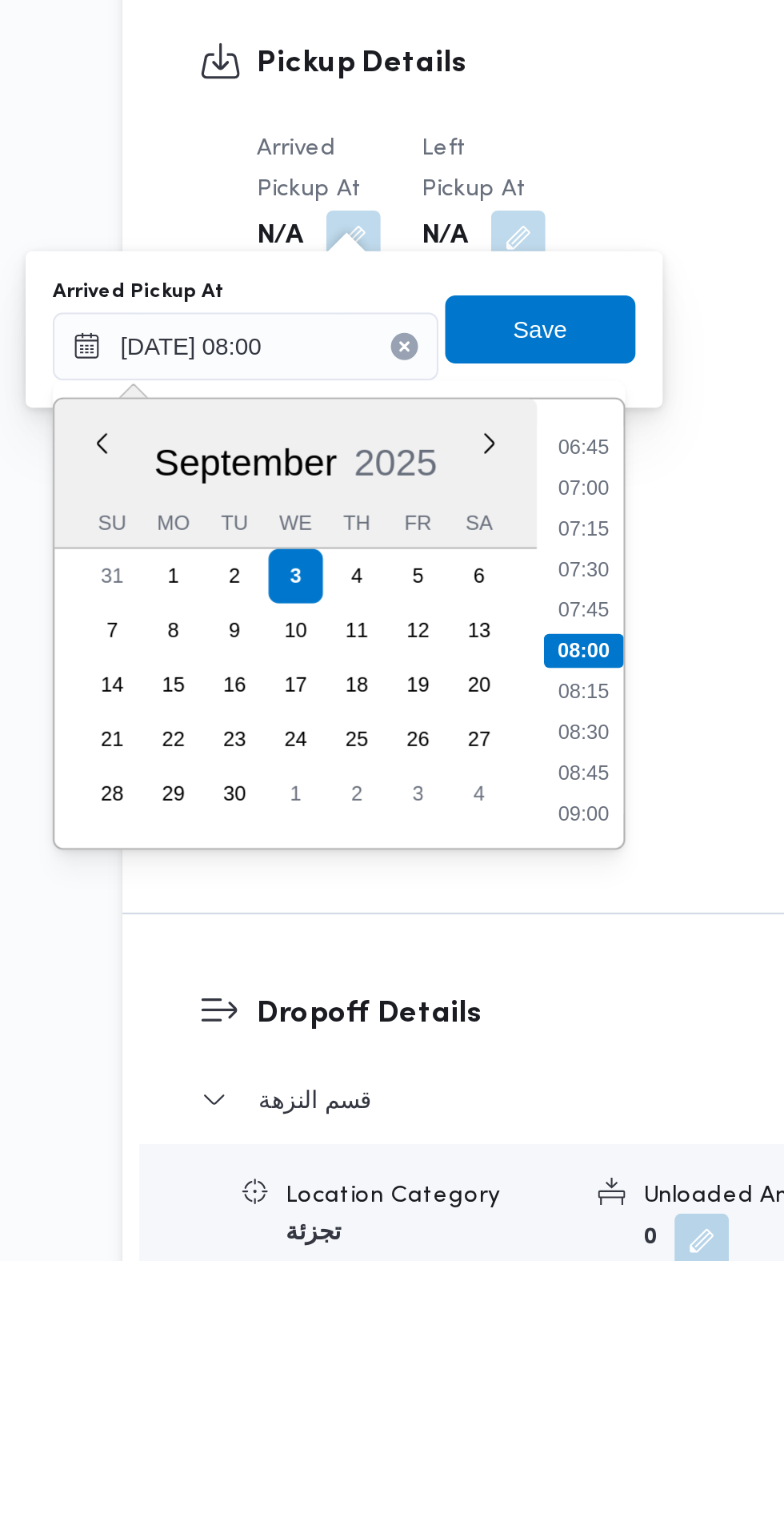
click at [428, 1169] on li "07:00" at bounding box center [424, 1170] width 36 height 16
type input "[DATE] 07:00"
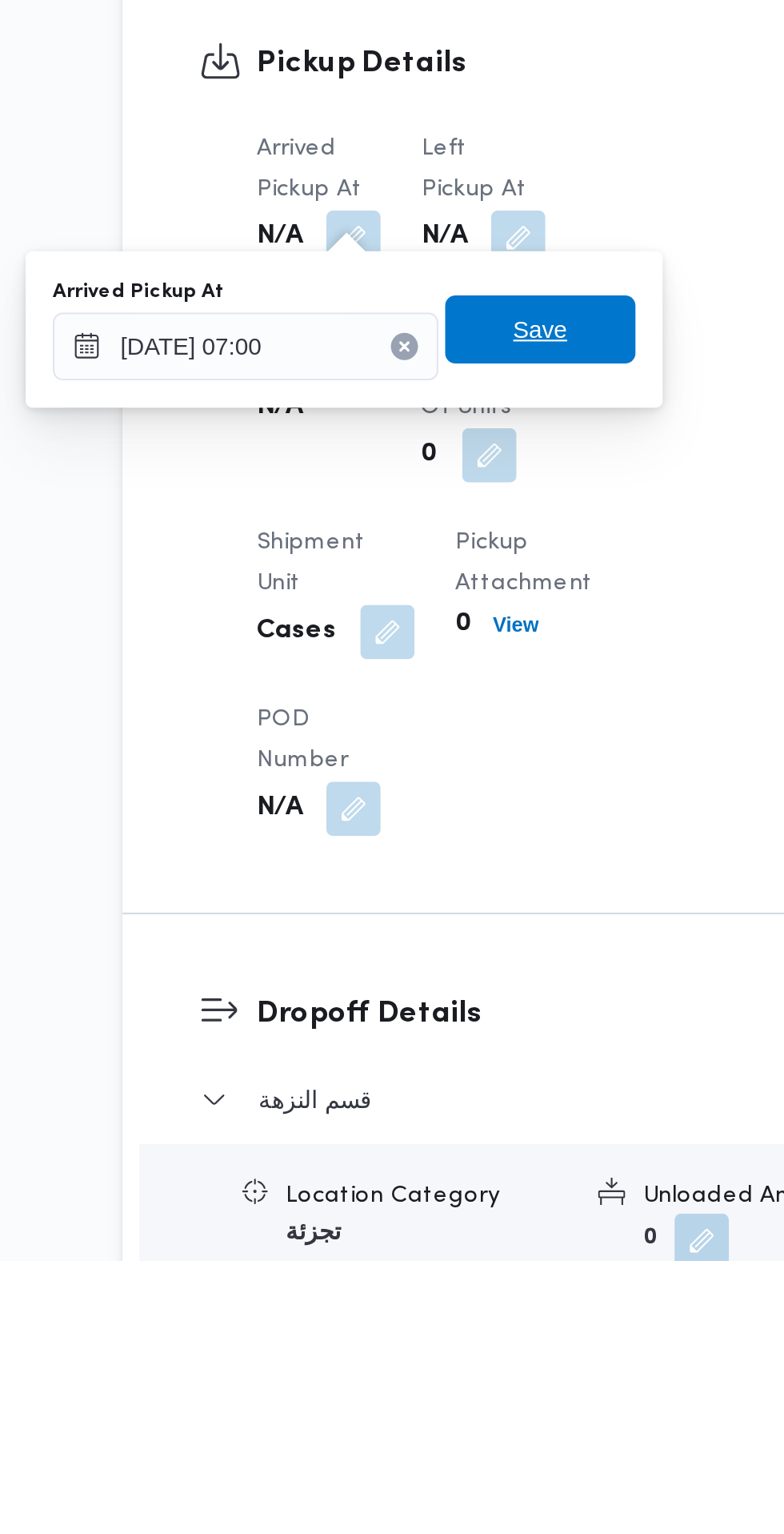
click at [433, 1098] on span "Save" at bounding box center [404, 1095] width 89 height 32
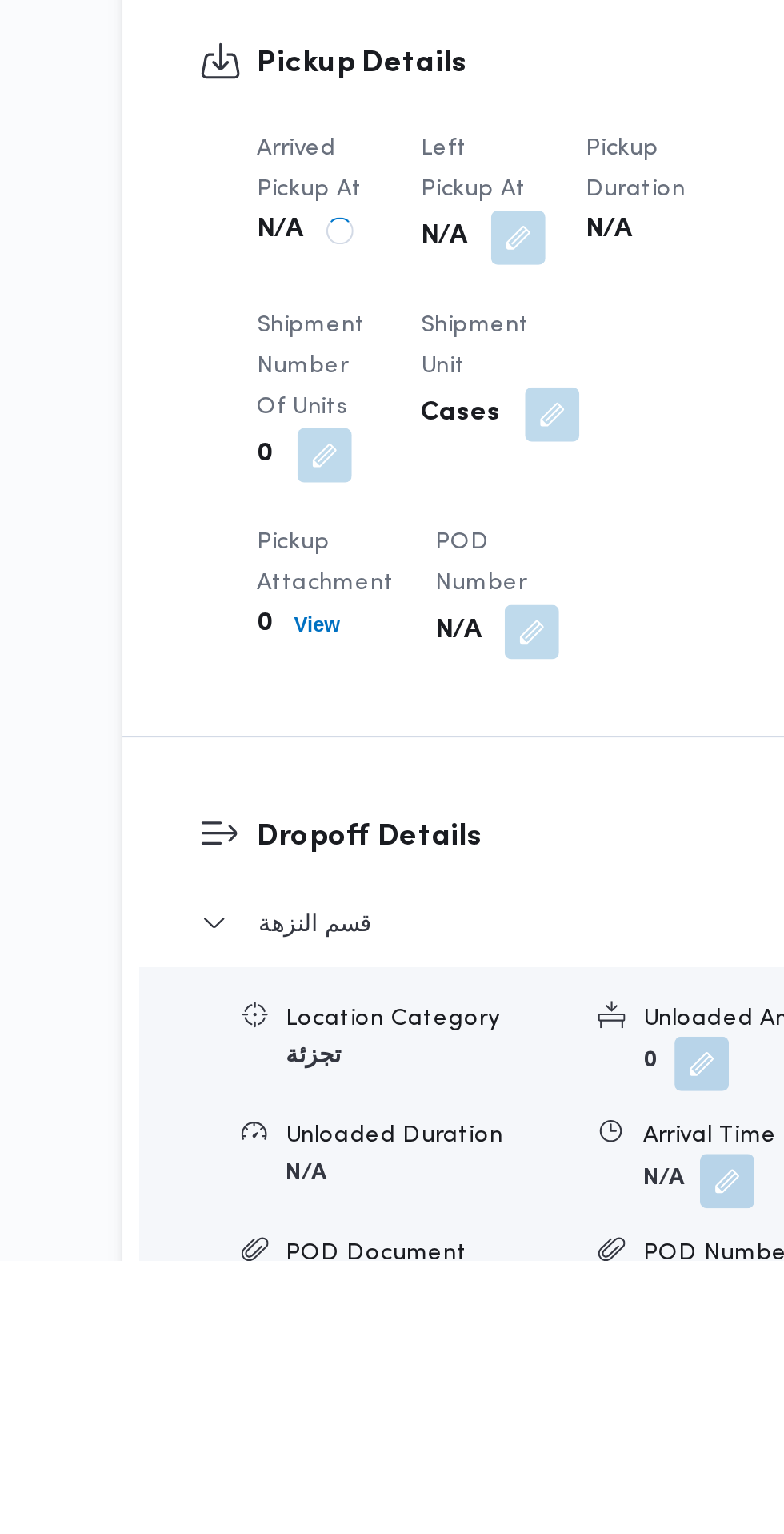
scroll to position [745, 0]
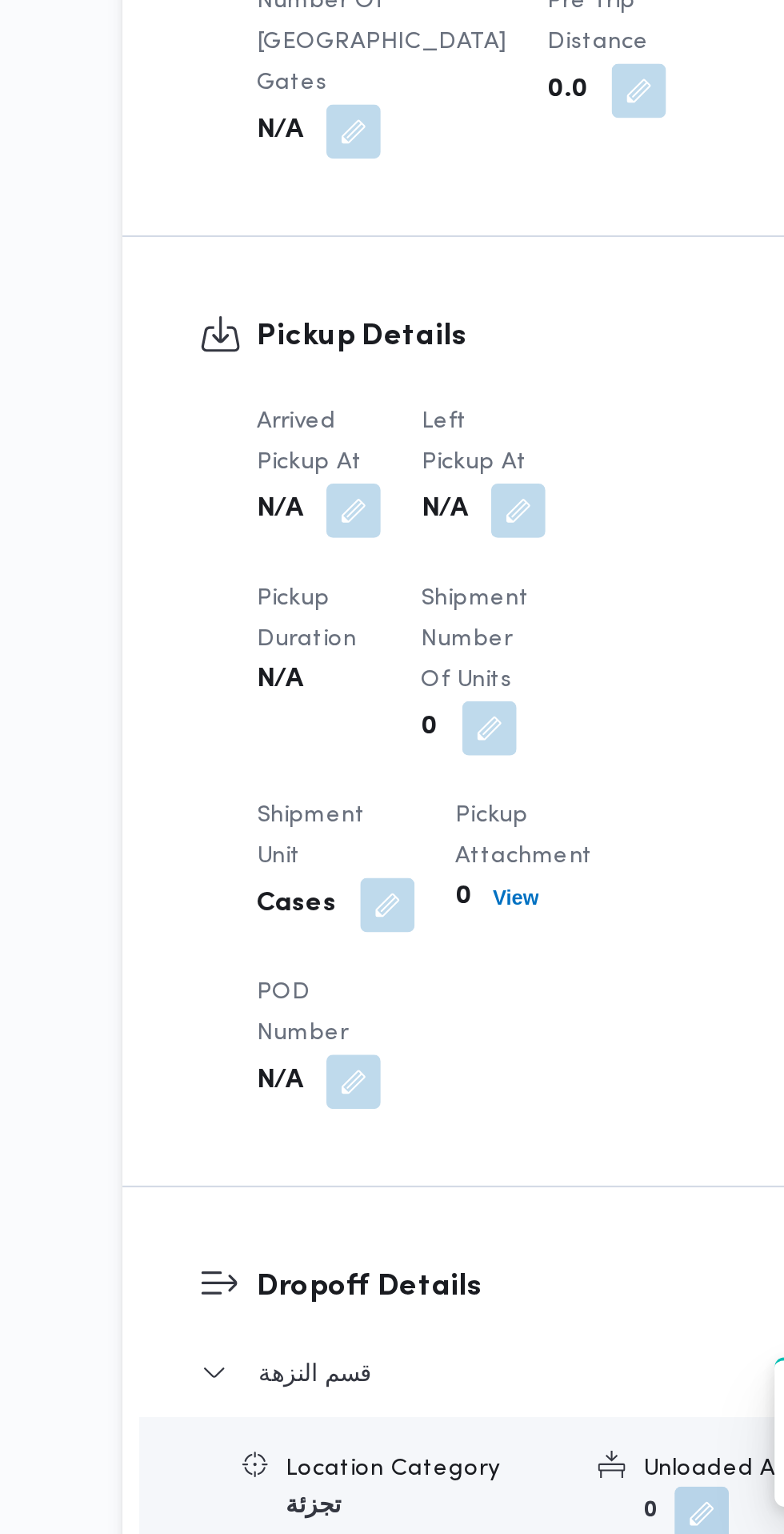
click at [401, 1039] on button "button" at bounding box center [394, 1052] width 25 height 26
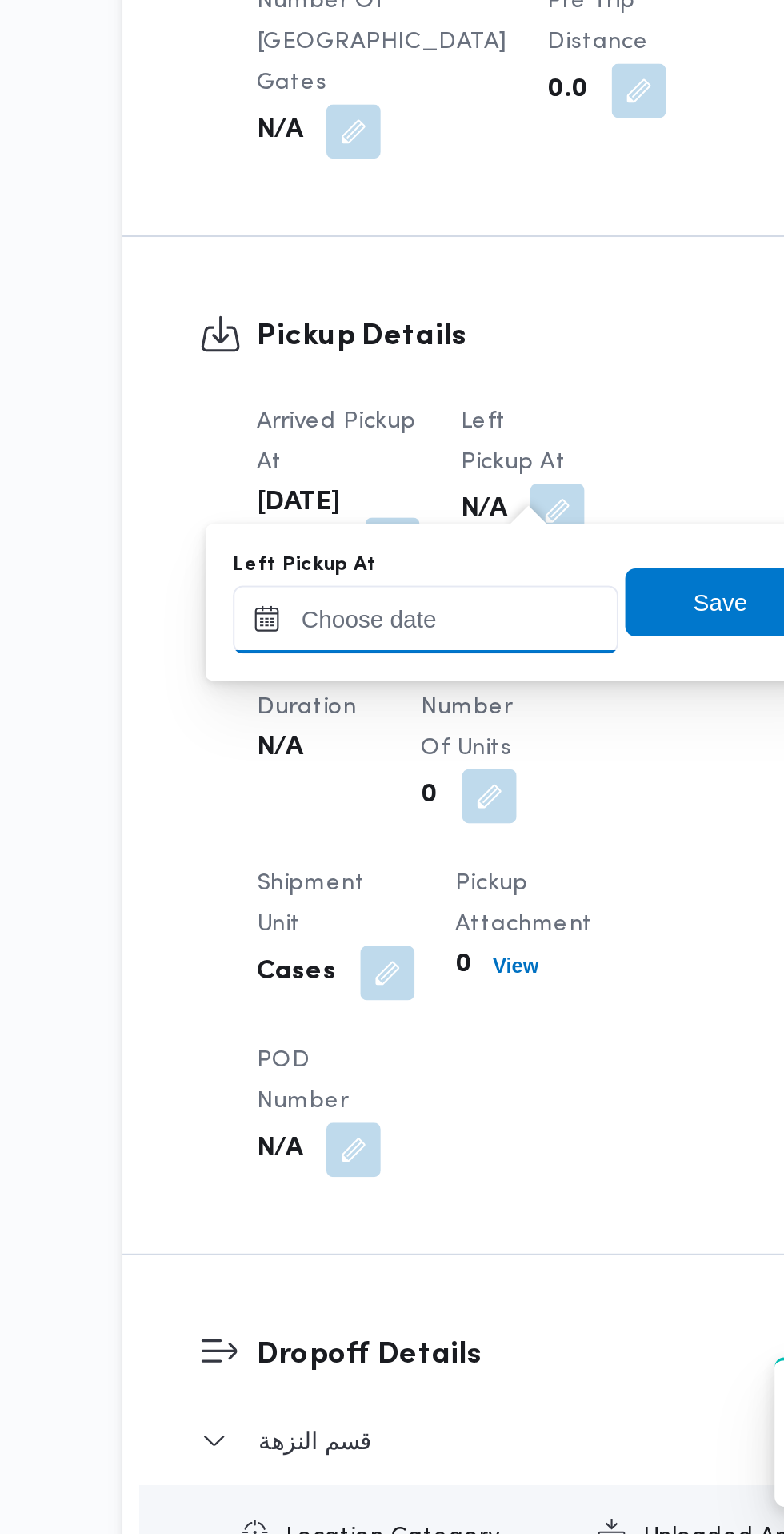
click at [353, 1102] on input "Left Pickup At" at bounding box center [351, 1102] width 181 height 32
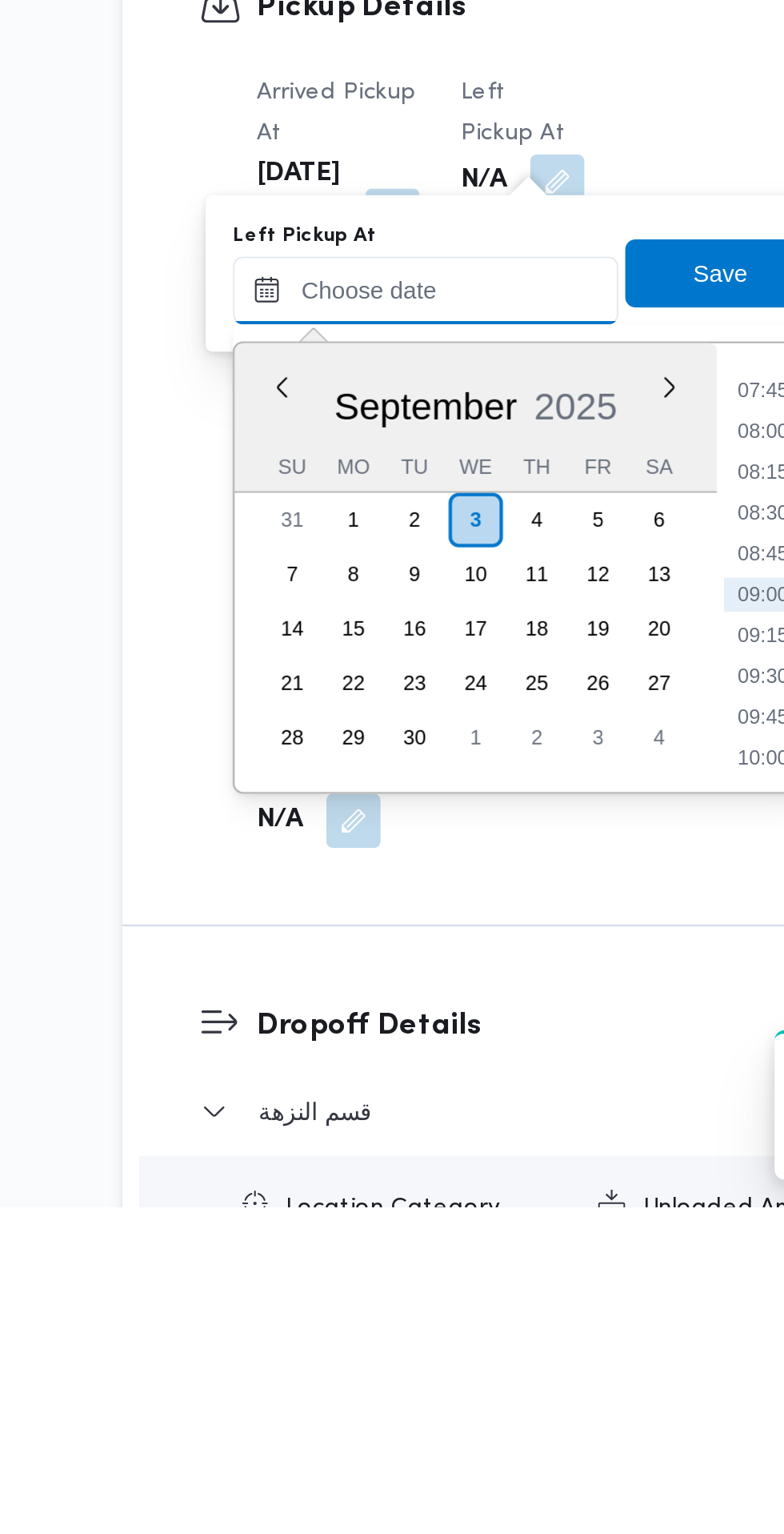
scroll to position [746, 0]
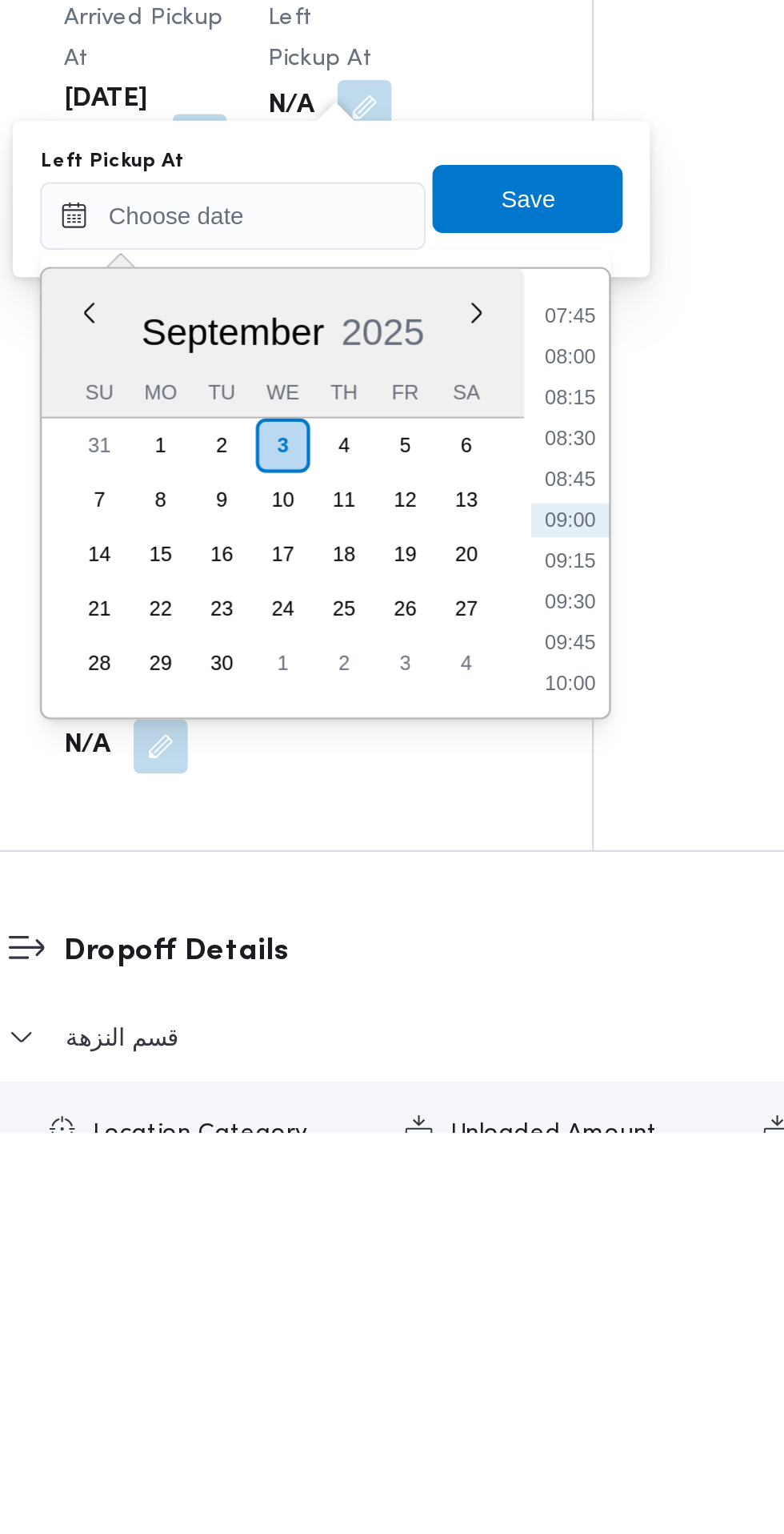
click at [511, 1226] on li "08:45" at bounding box center [510, 1227] width 36 height 16
type input "[DATE] 08:45"
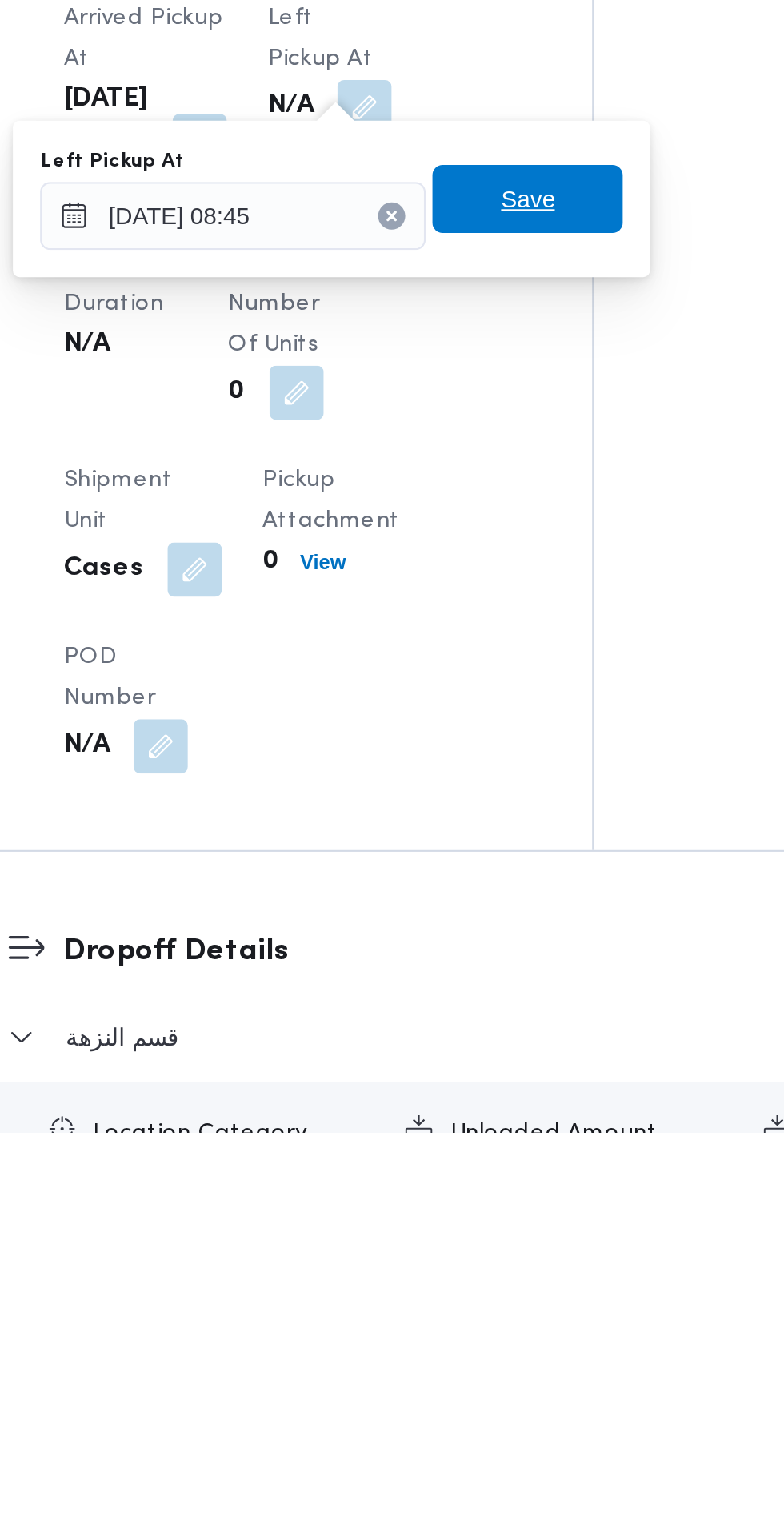
click at [514, 1102] on span "Save" at bounding box center [490, 1094] width 89 height 32
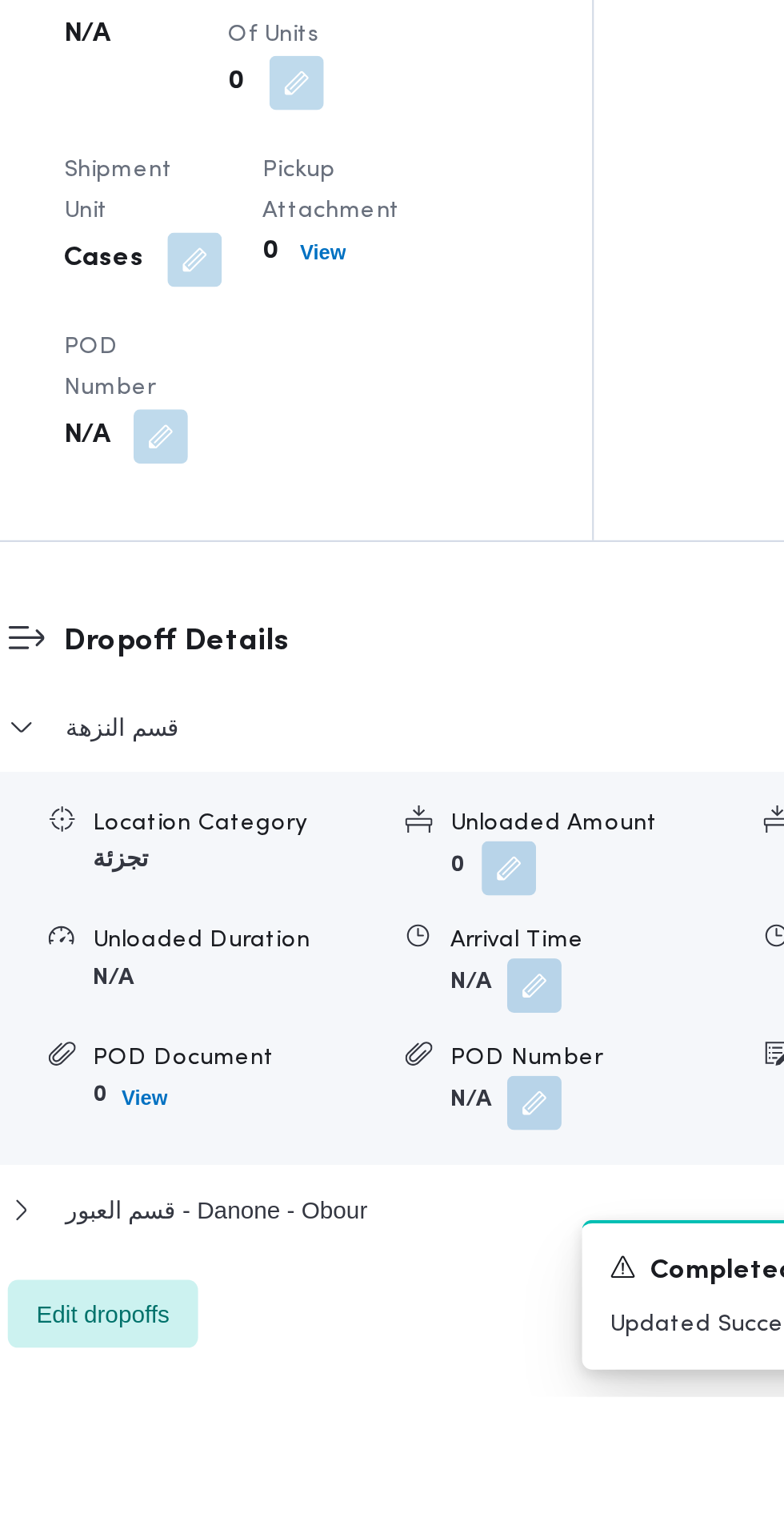
scroll to position [1026, 0]
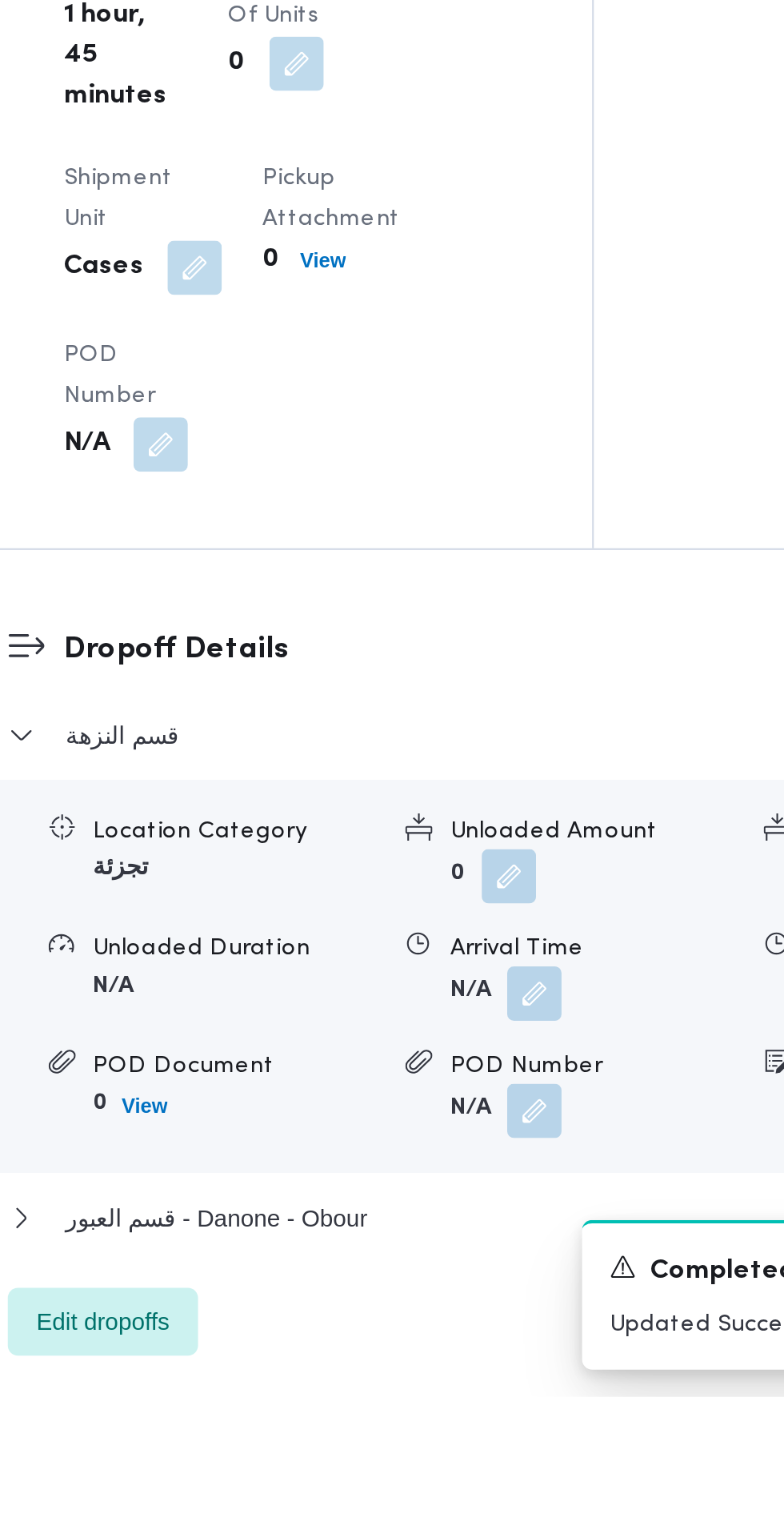
click at [494, 1357] on button "button" at bounding box center [493, 1345] width 25 height 26
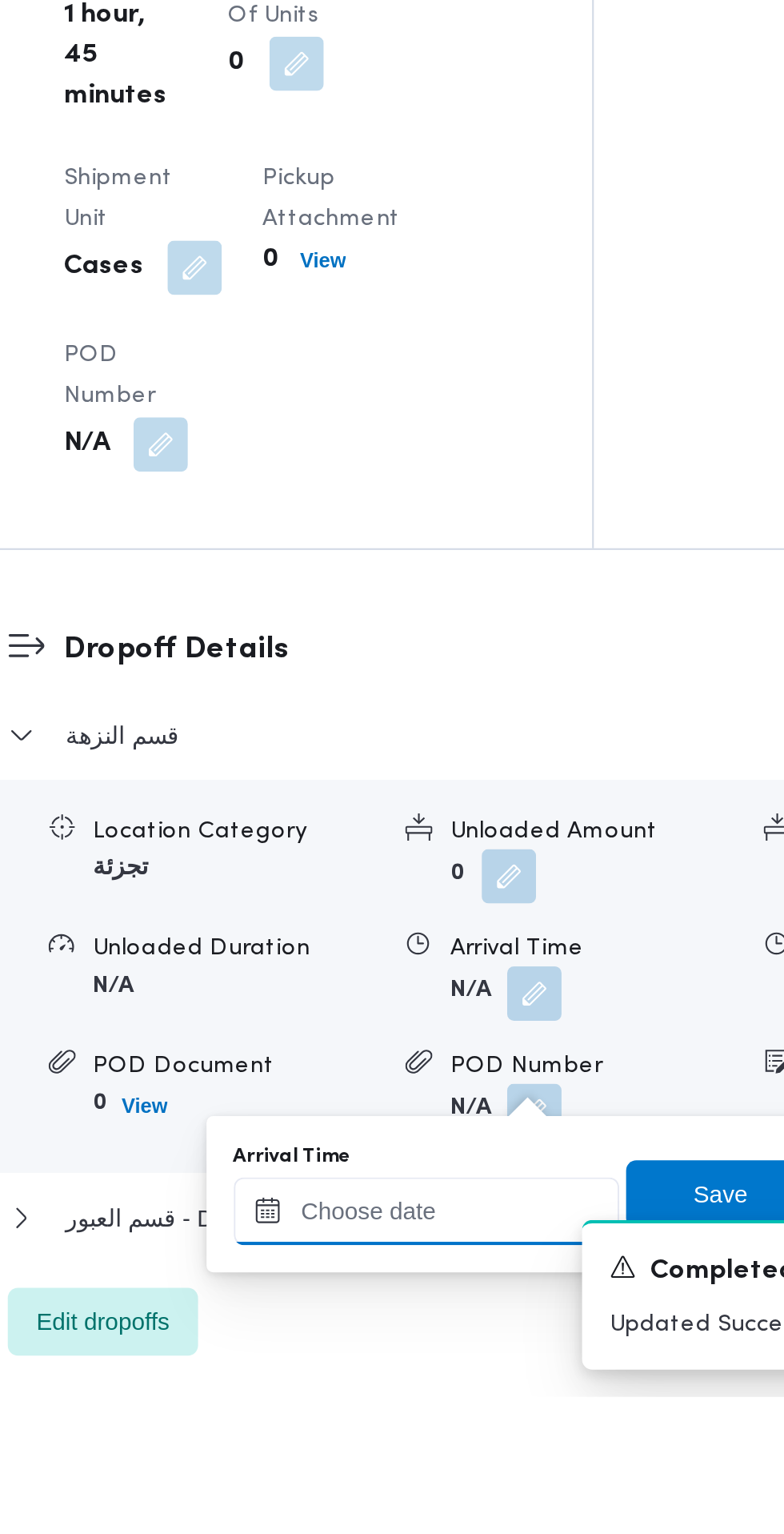
click at [457, 1447] on input "Arrival Time" at bounding box center [442, 1446] width 181 height 32
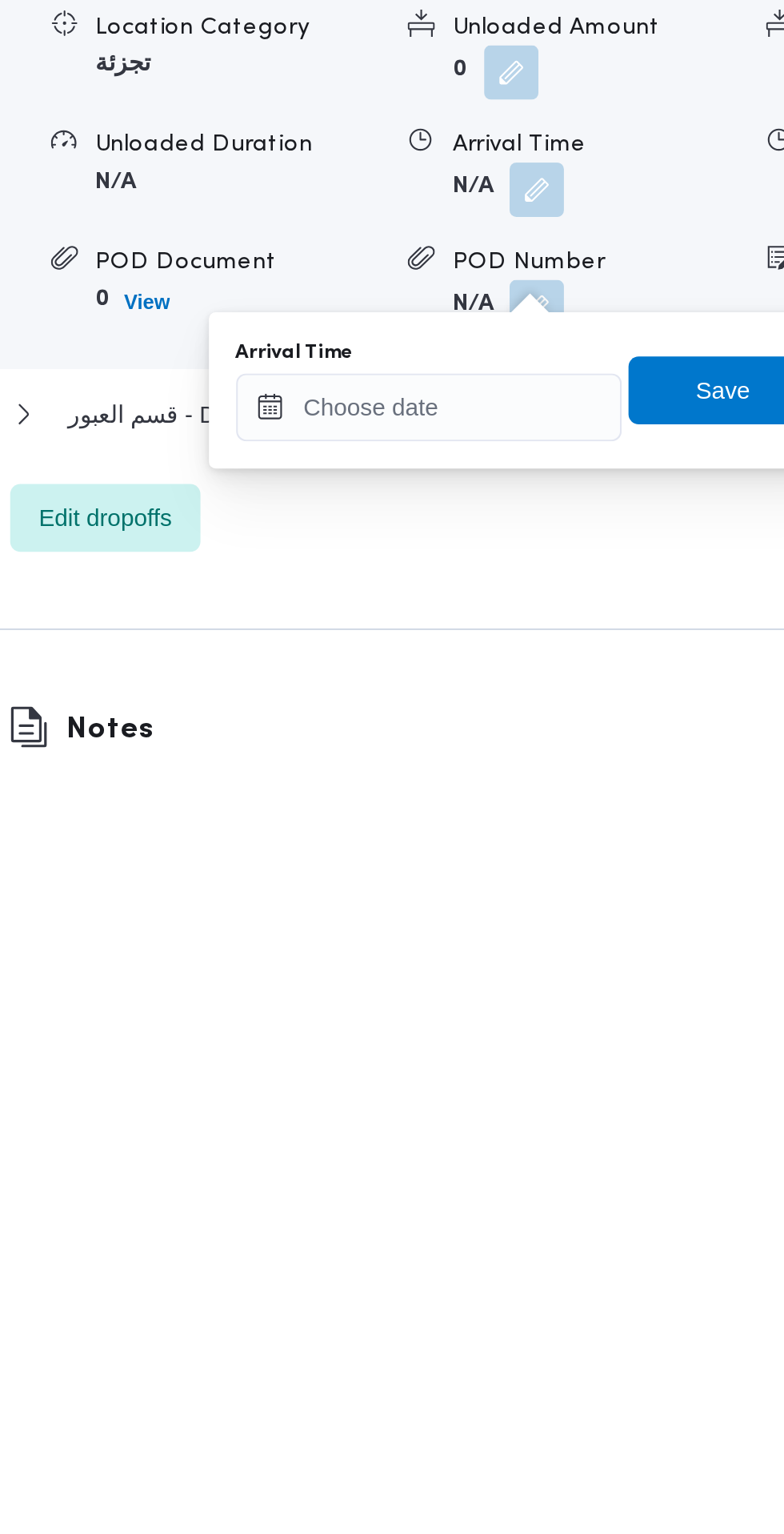
scroll to position [1120, 0]
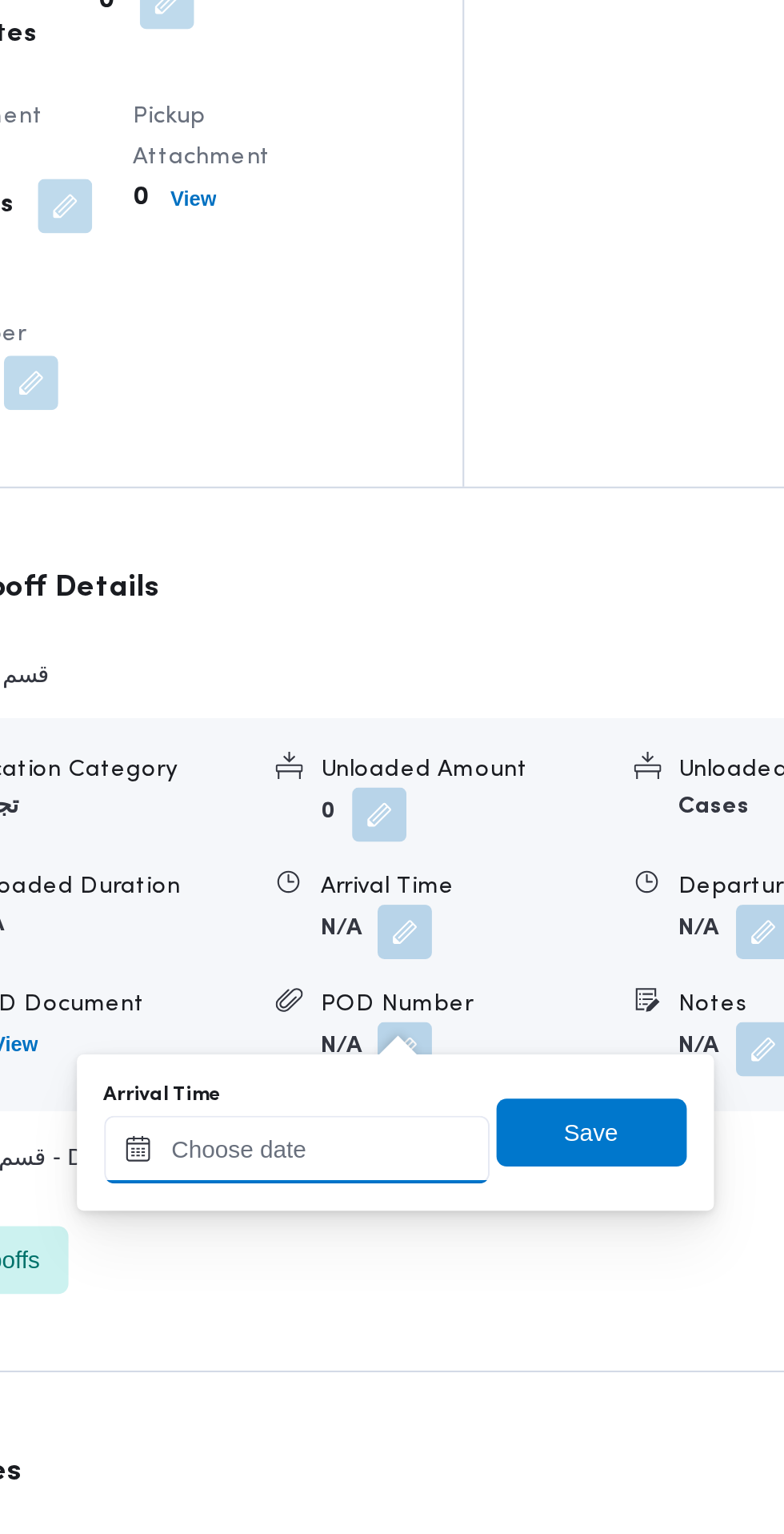
click at [477, 1355] on input "Arrival Time" at bounding box center [442, 1353] width 181 height 32
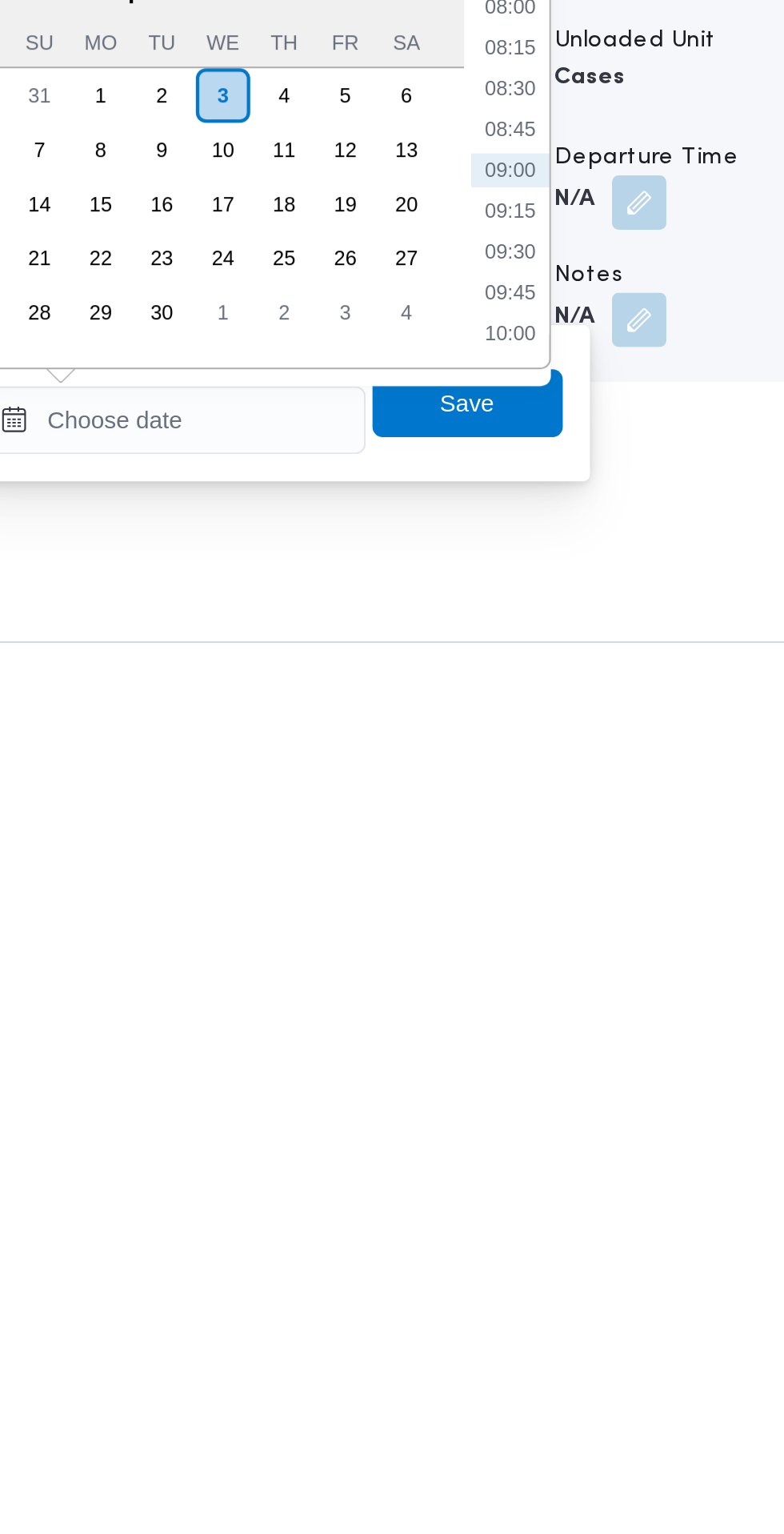
click at [609, 1314] on li "10:00" at bounding box center [601, 1313] width 36 height 16
type input "[DATE] 10:00"
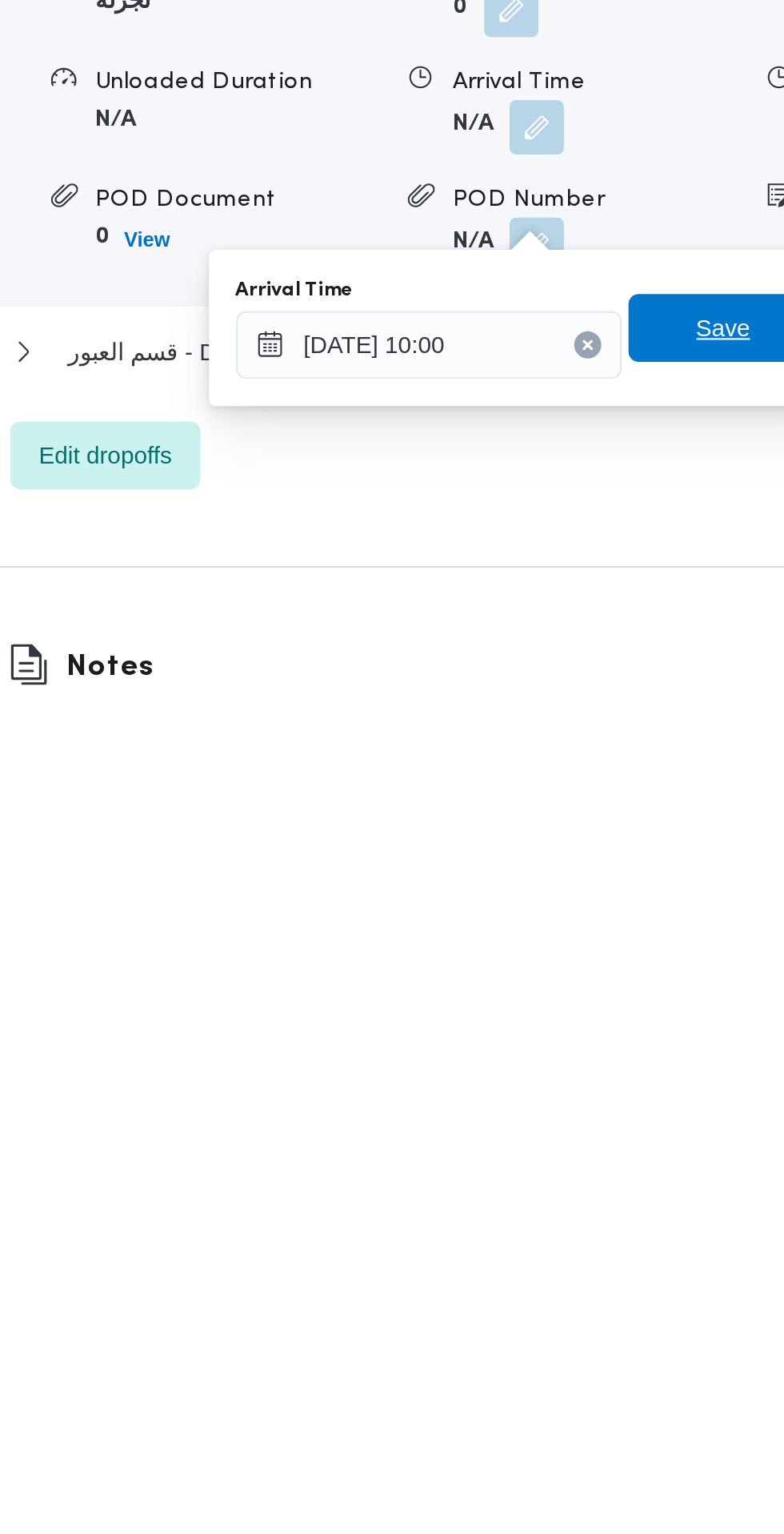
click at [567, 1356] on span "Save" at bounding box center [581, 1345] width 89 height 32
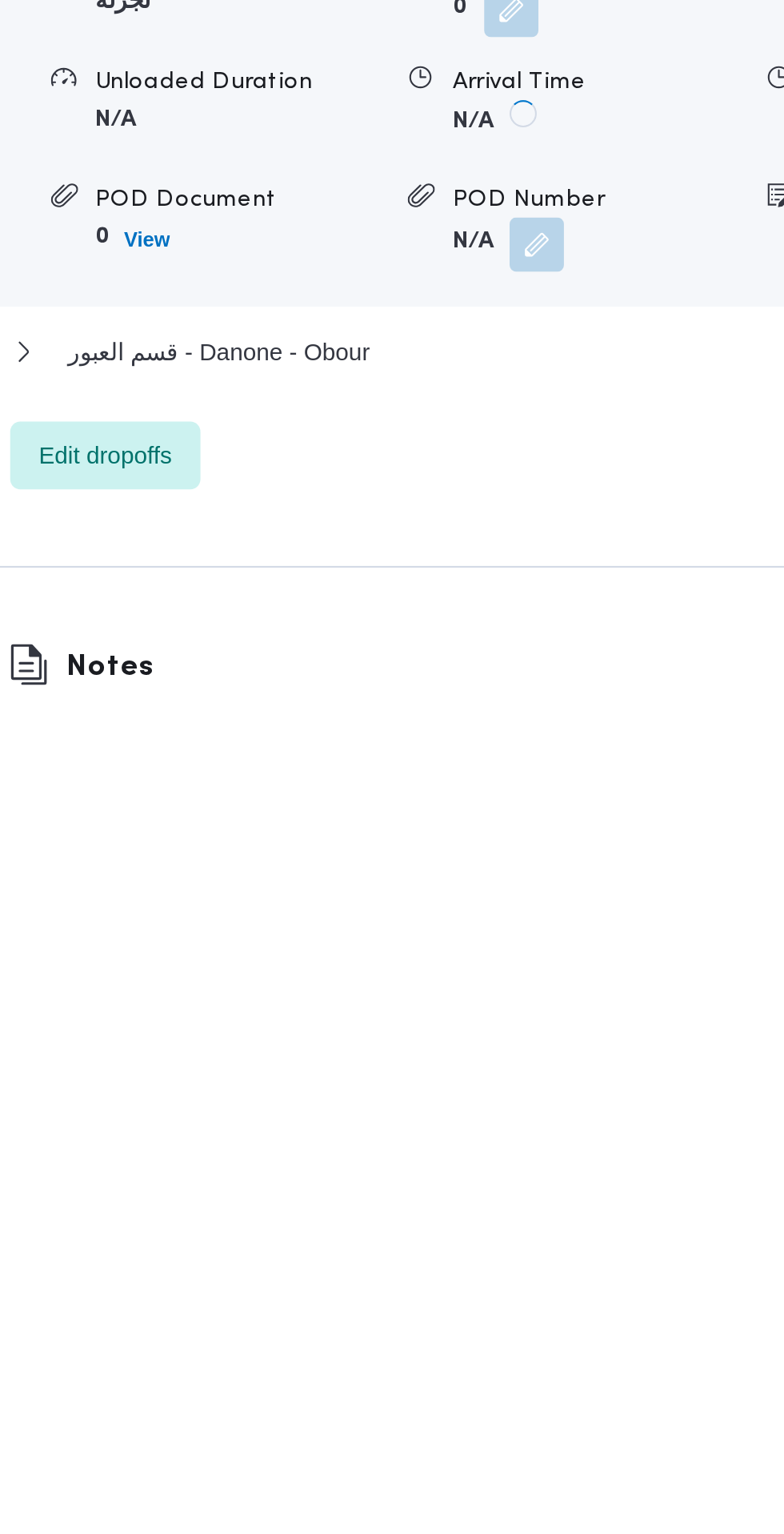
scroll to position [0, 0]
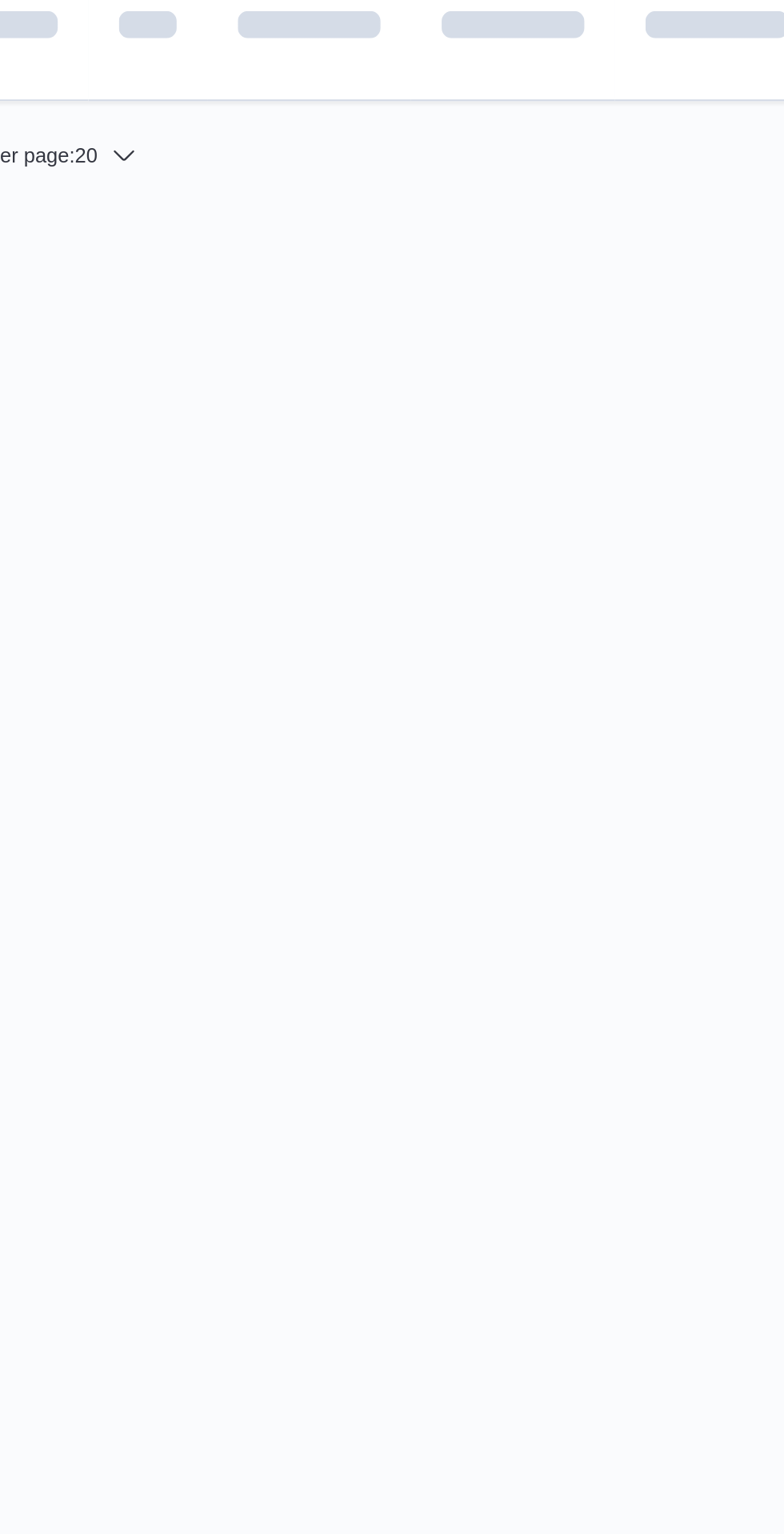
scroll to position [0, 24]
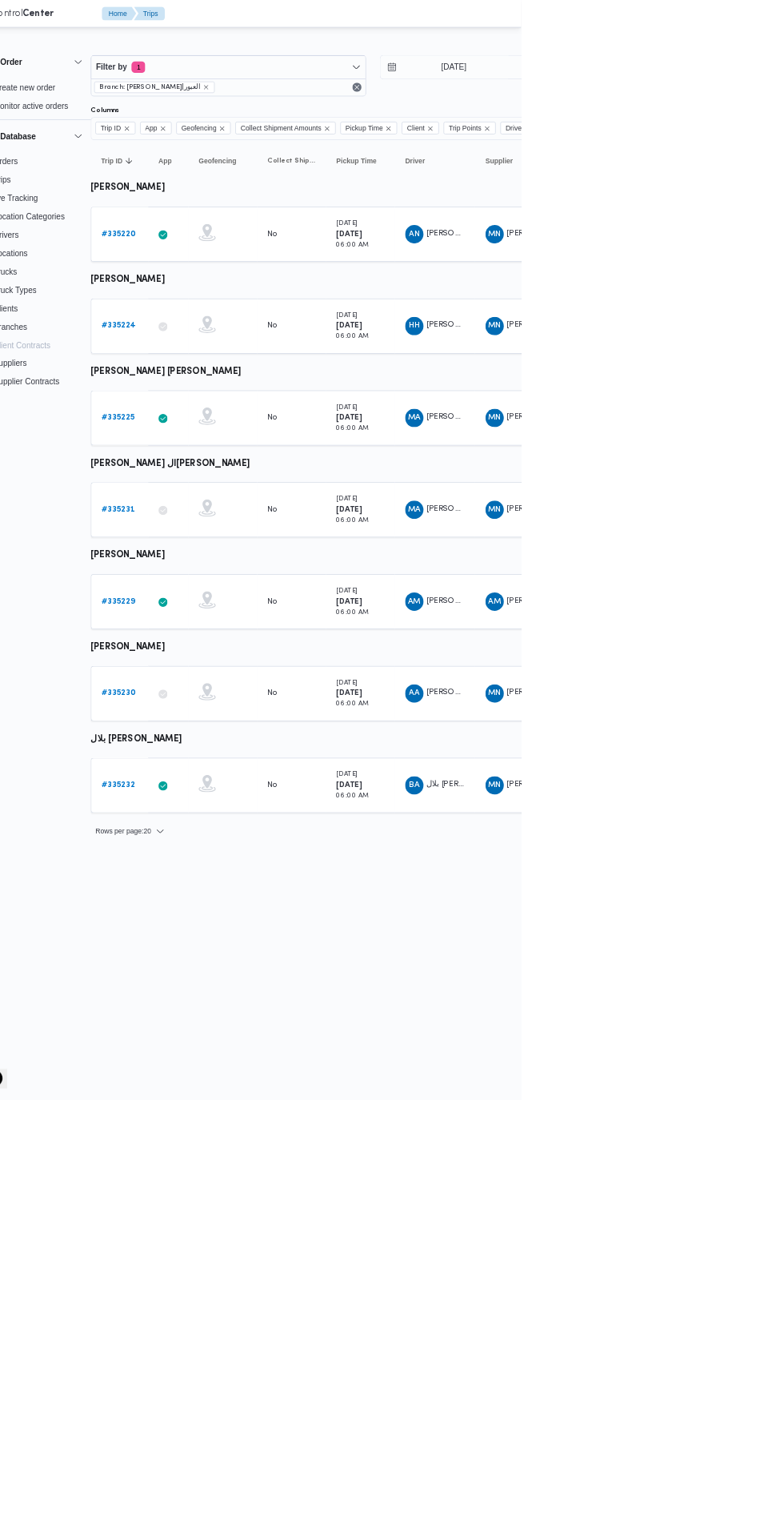
click at [222, 1094] on b "# 335232" at bounding box center [222, 1094] width 46 height 10
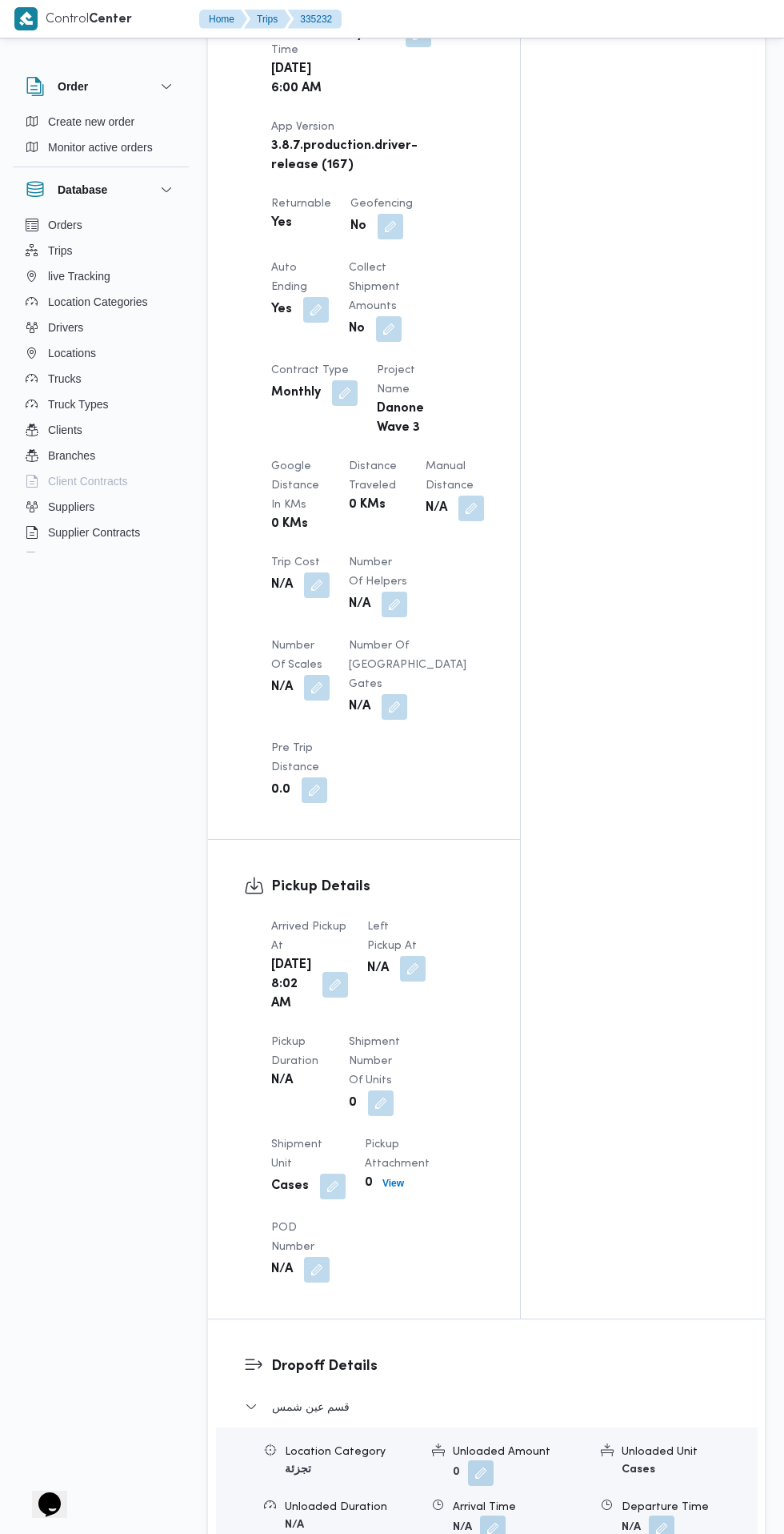
scroll to position [1113, 0]
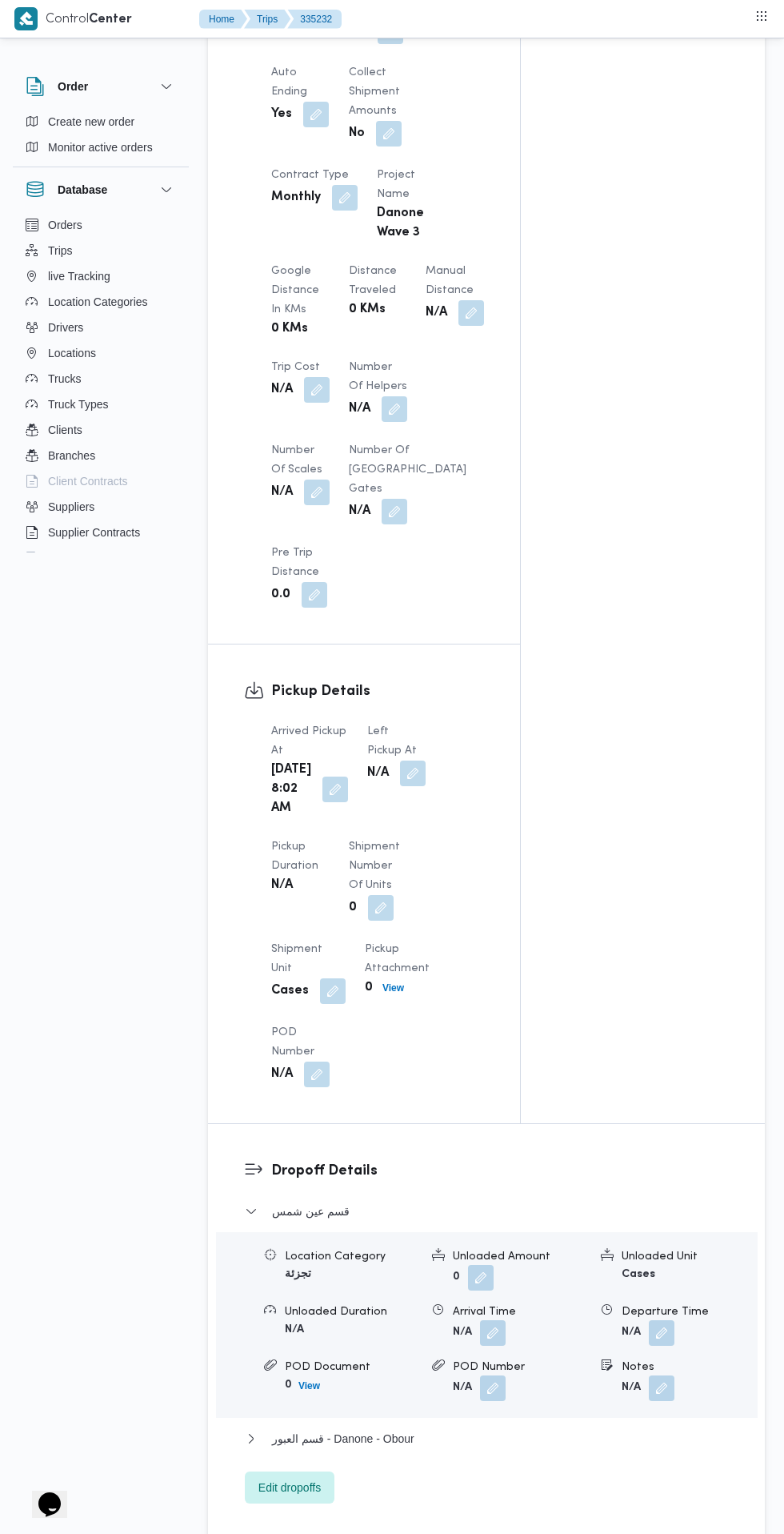
click at [324, 803] on button "button" at bounding box center [335, 789] width 25 height 26
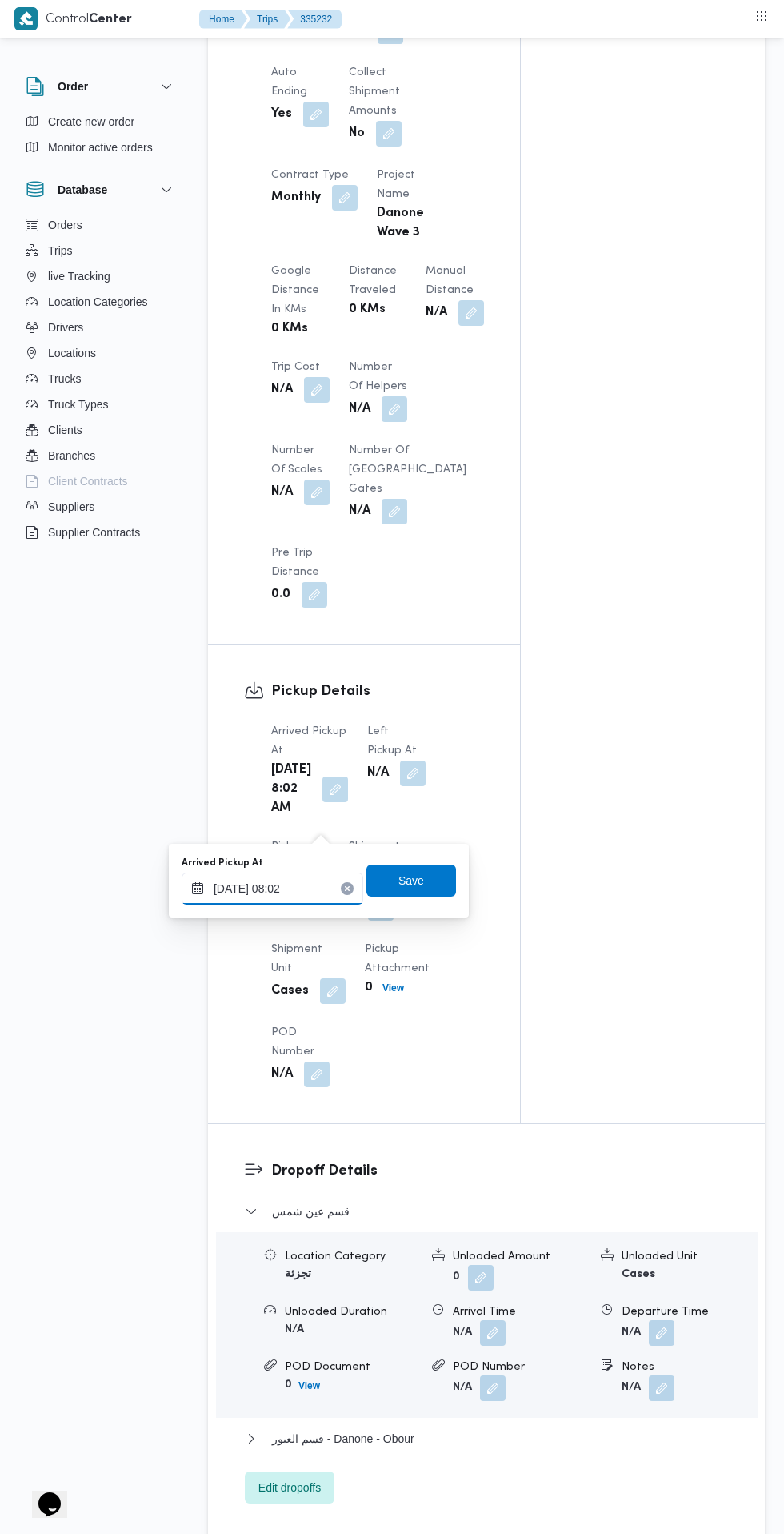
click at [291, 888] on input "[DATE] 08:02" at bounding box center [271, 888] width 181 height 32
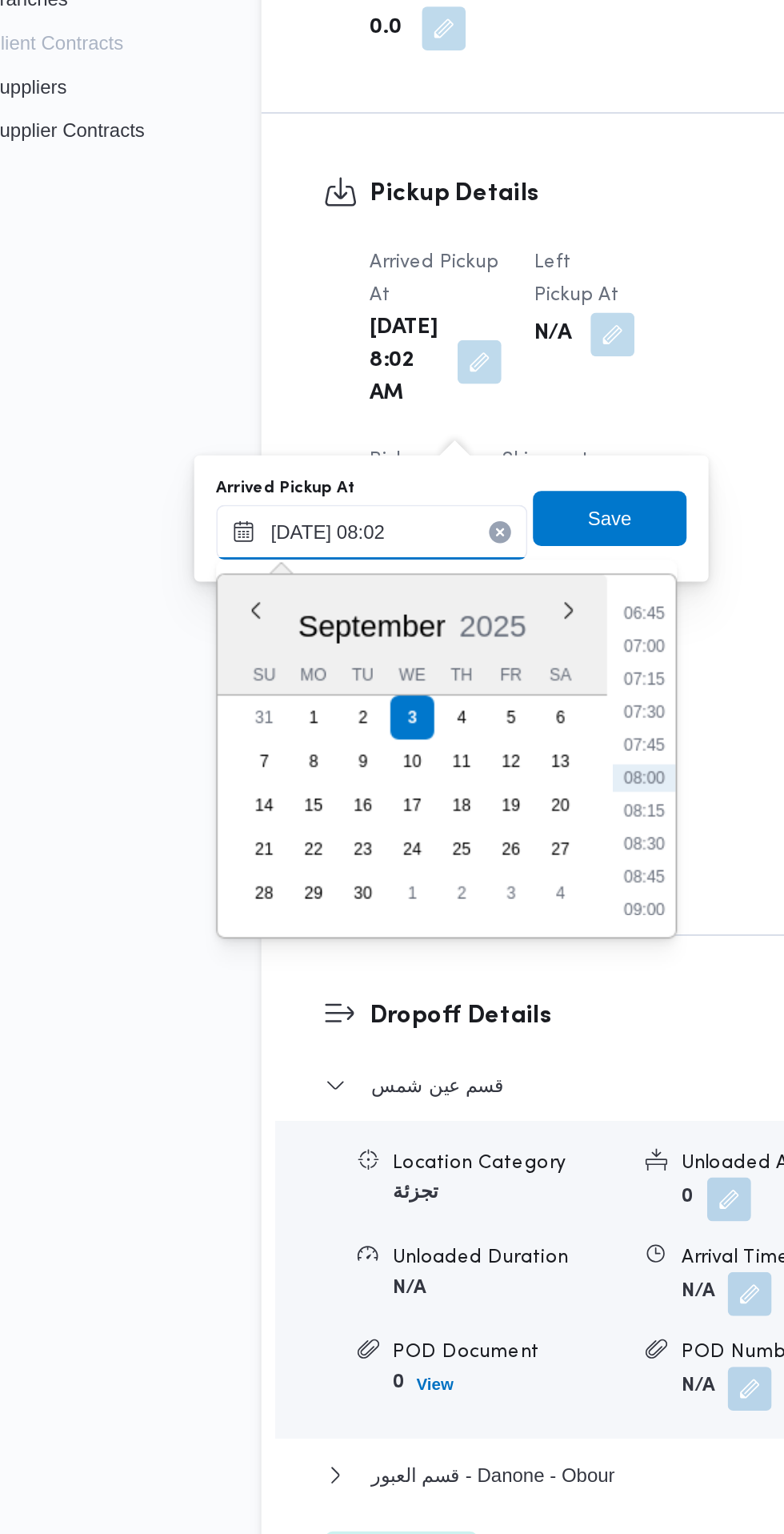
scroll to position [1235, 0]
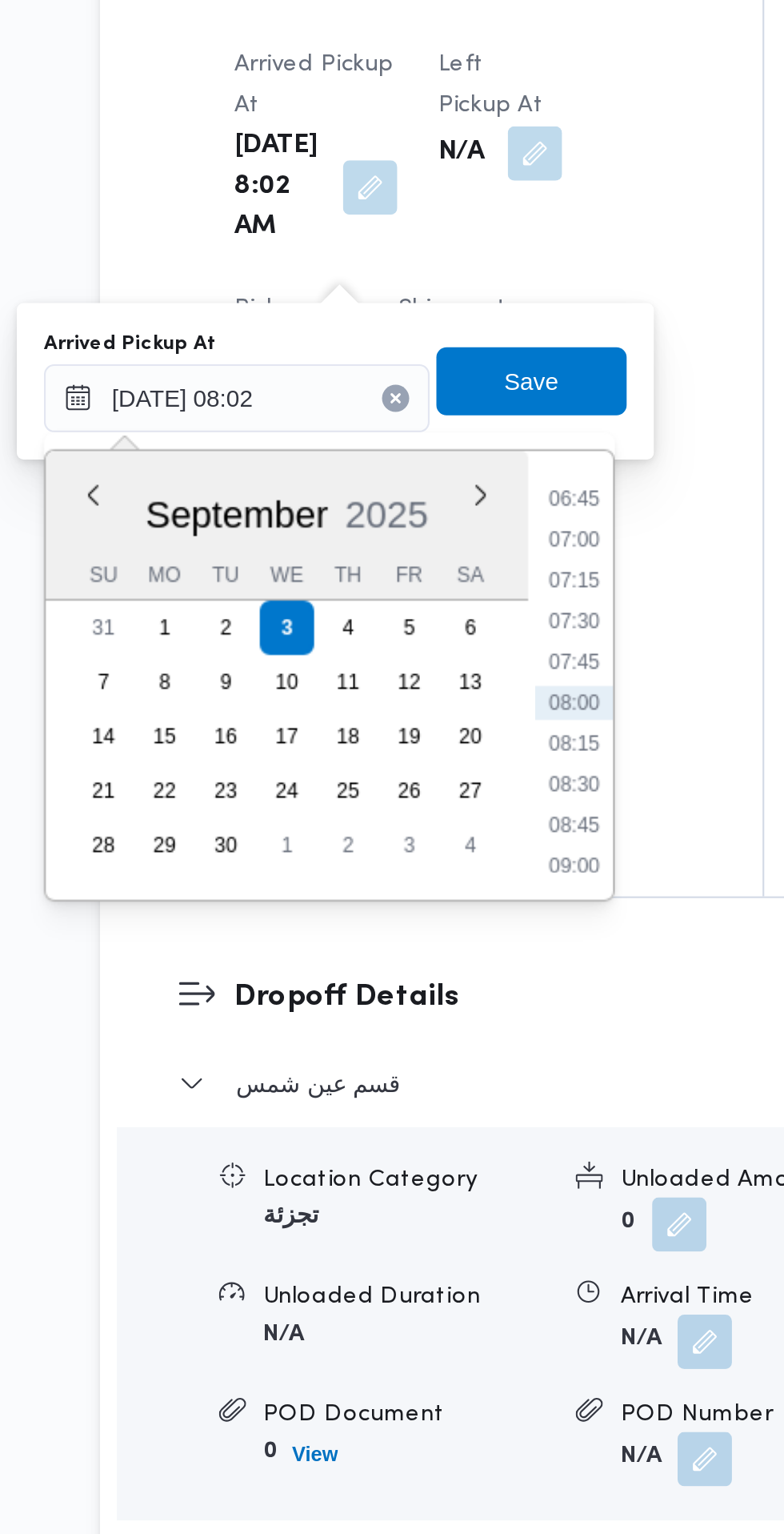
click at [438, 871] on li "07:30" at bounding box center [431, 872] width 36 height 16
type input "[DATE] 07:30"
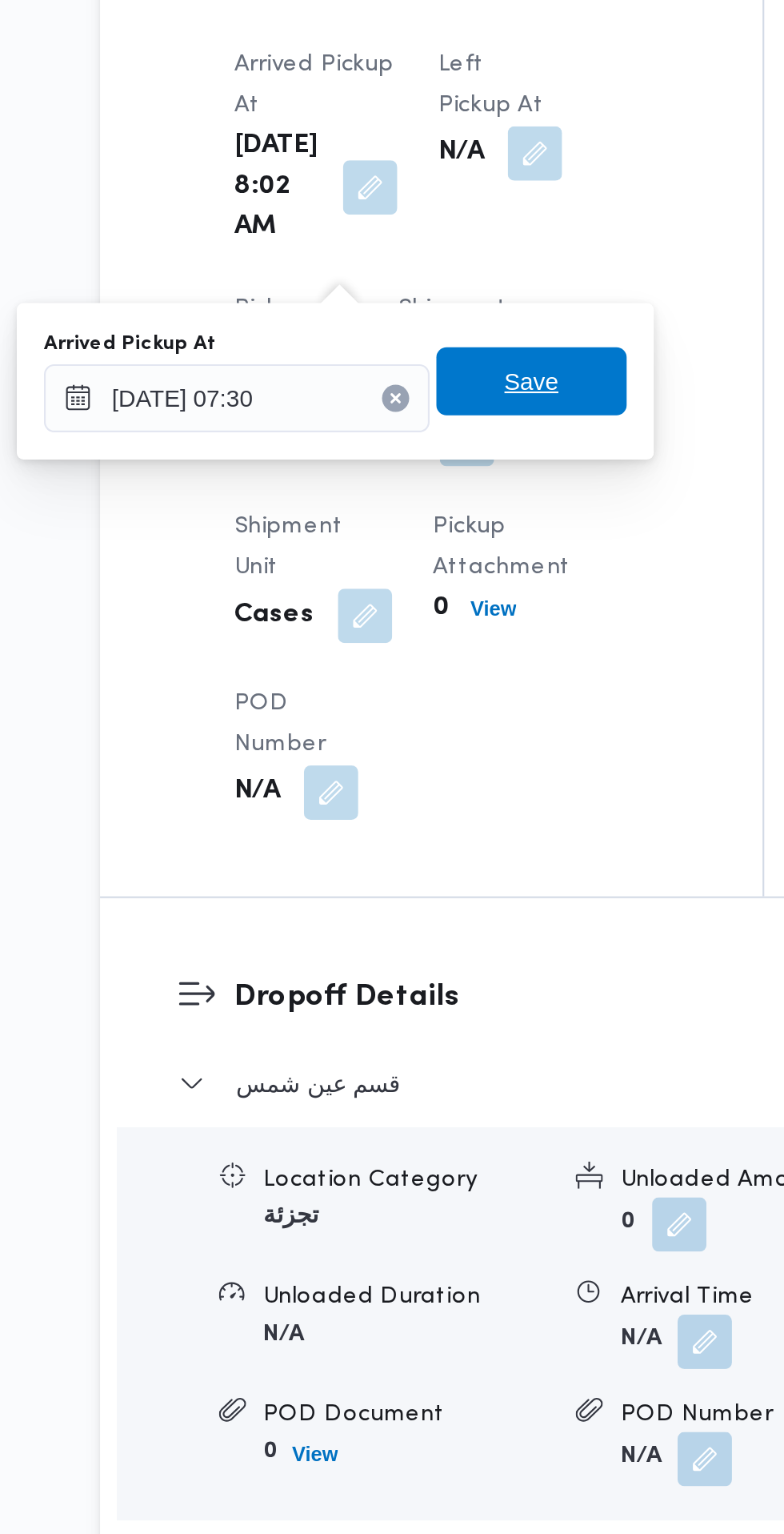
click at [456, 757] on span "Save" at bounding box center [412, 759] width 89 height 32
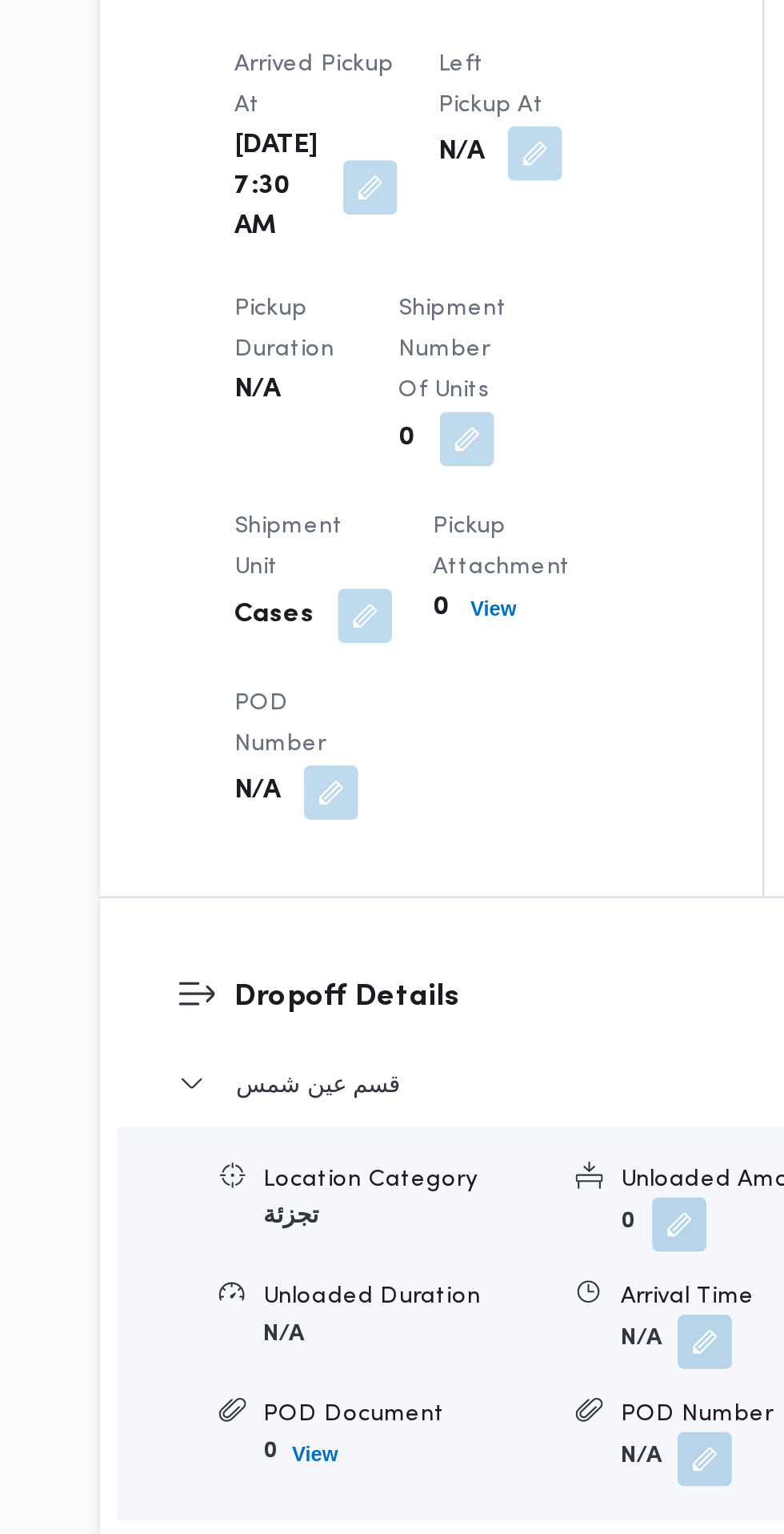
click at [408, 660] on button "button" at bounding box center [412, 651] width 25 height 26
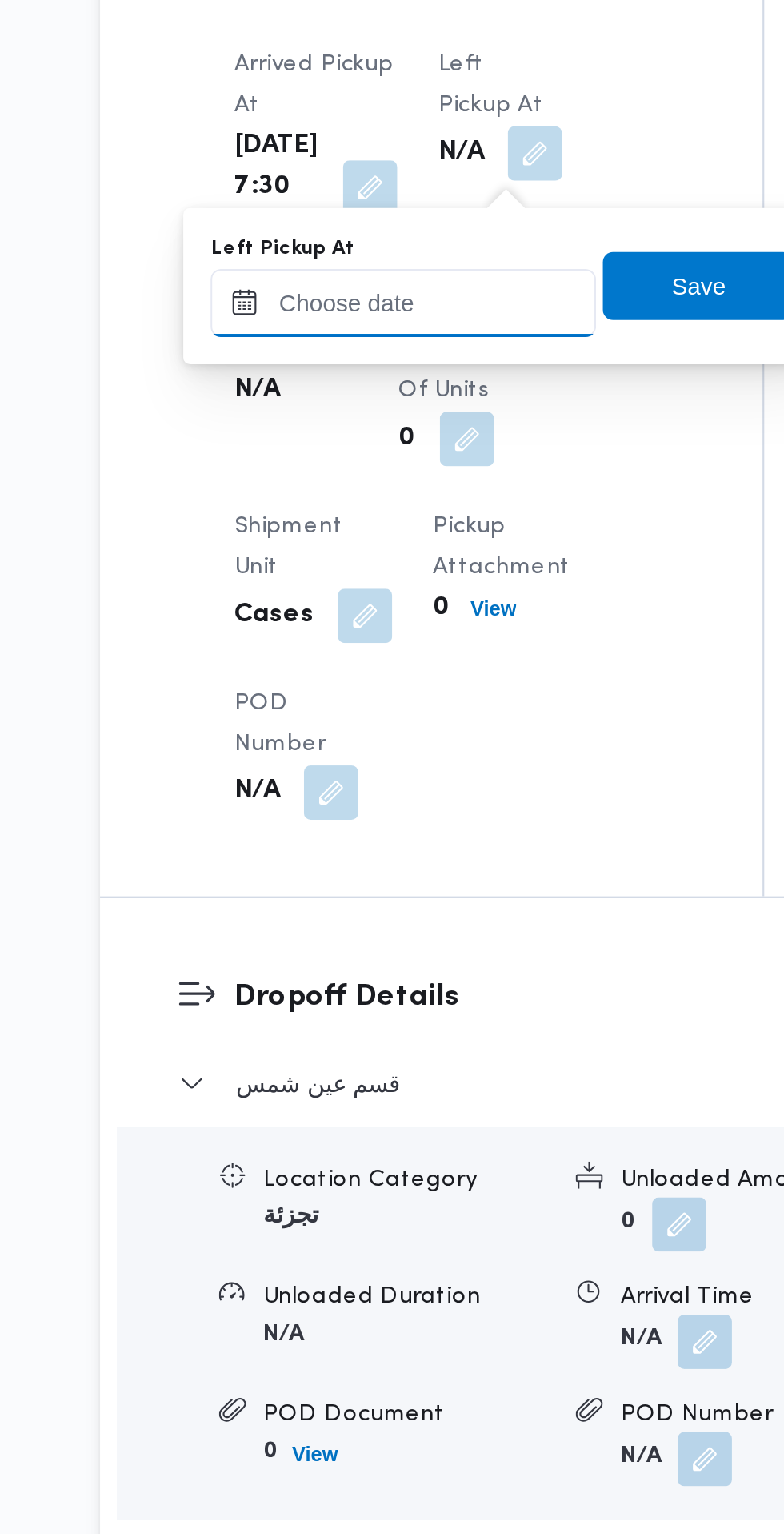
click at [390, 715] on input "Left Pickup At" at bounding box center [351, 721] width 181 height 32
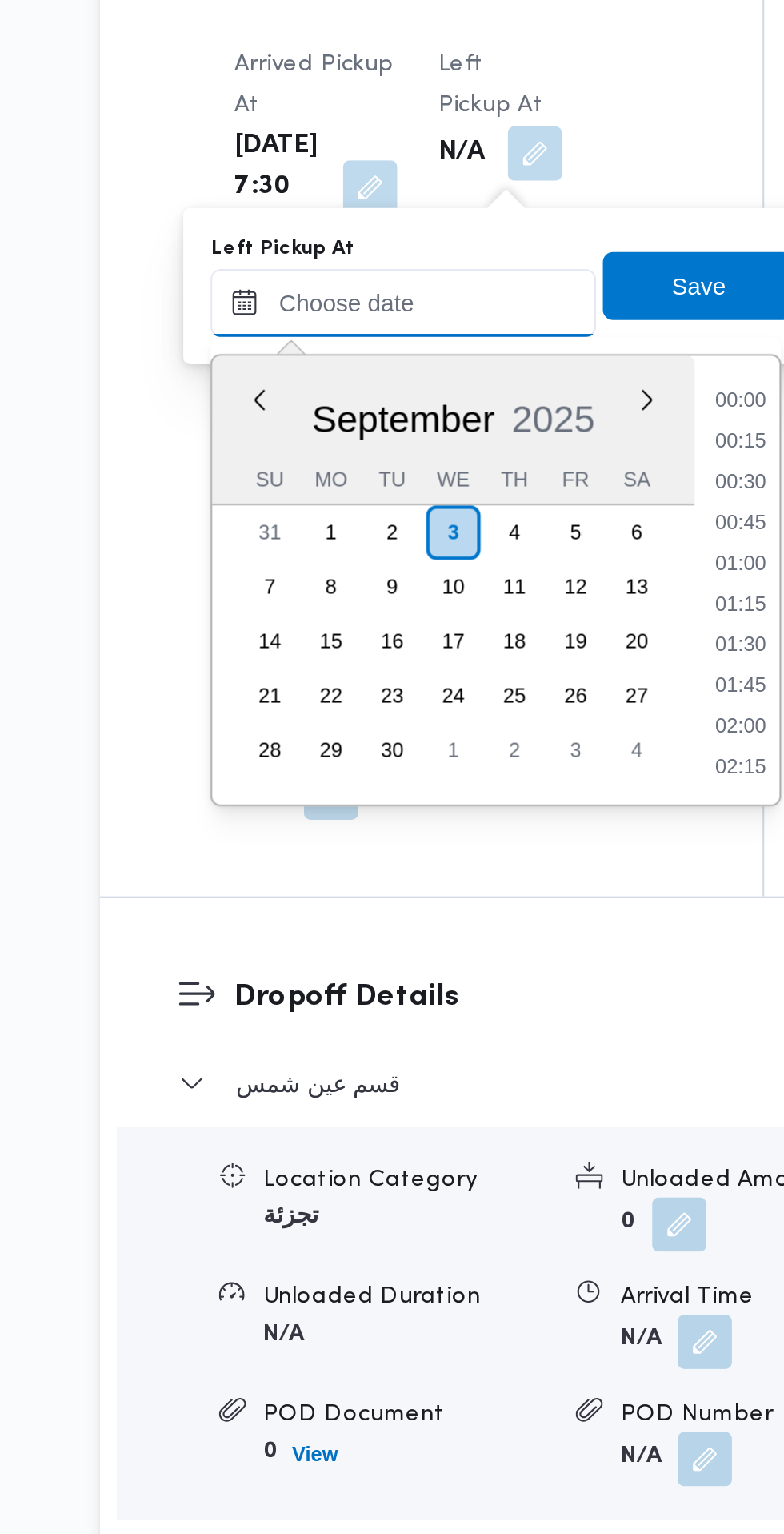
scroll to position [594, 0]
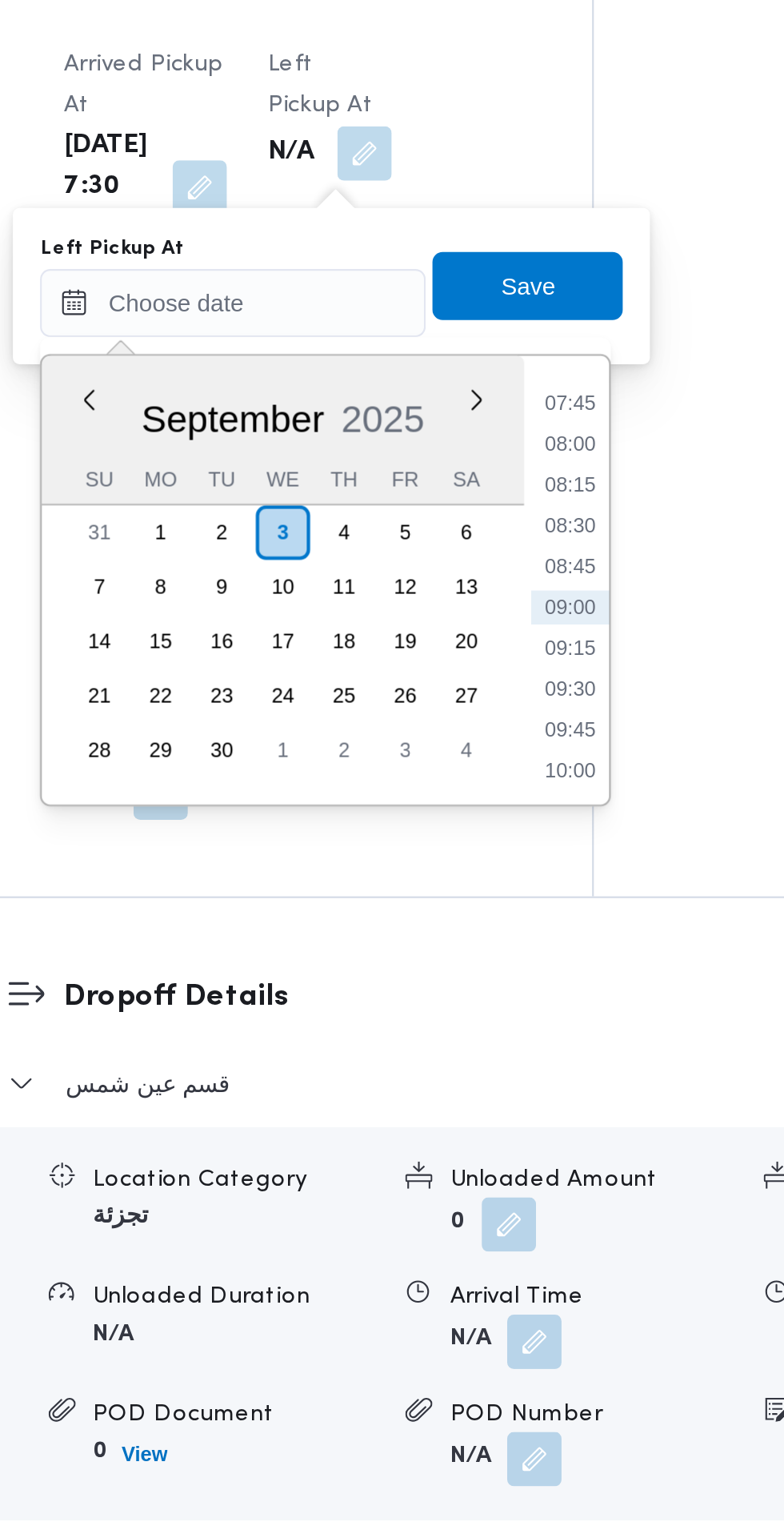
click at [518, 826] on li "08:30" at bounding box center [510, 827] width 36 height 16
type input "[DATE] 08:30"
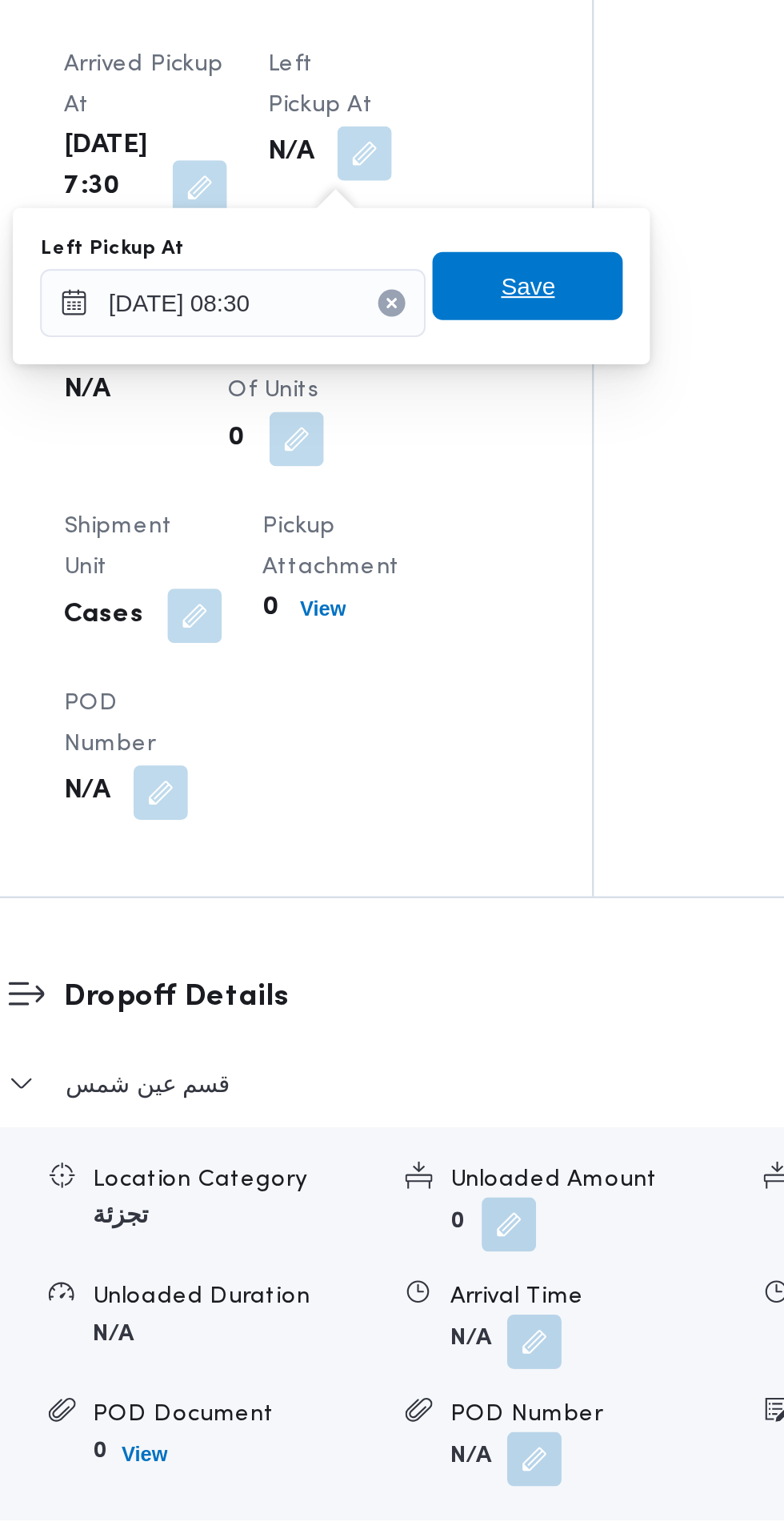
click at [528, 718] on span "Save" at bounding box center [490, 713] width 89 height 32
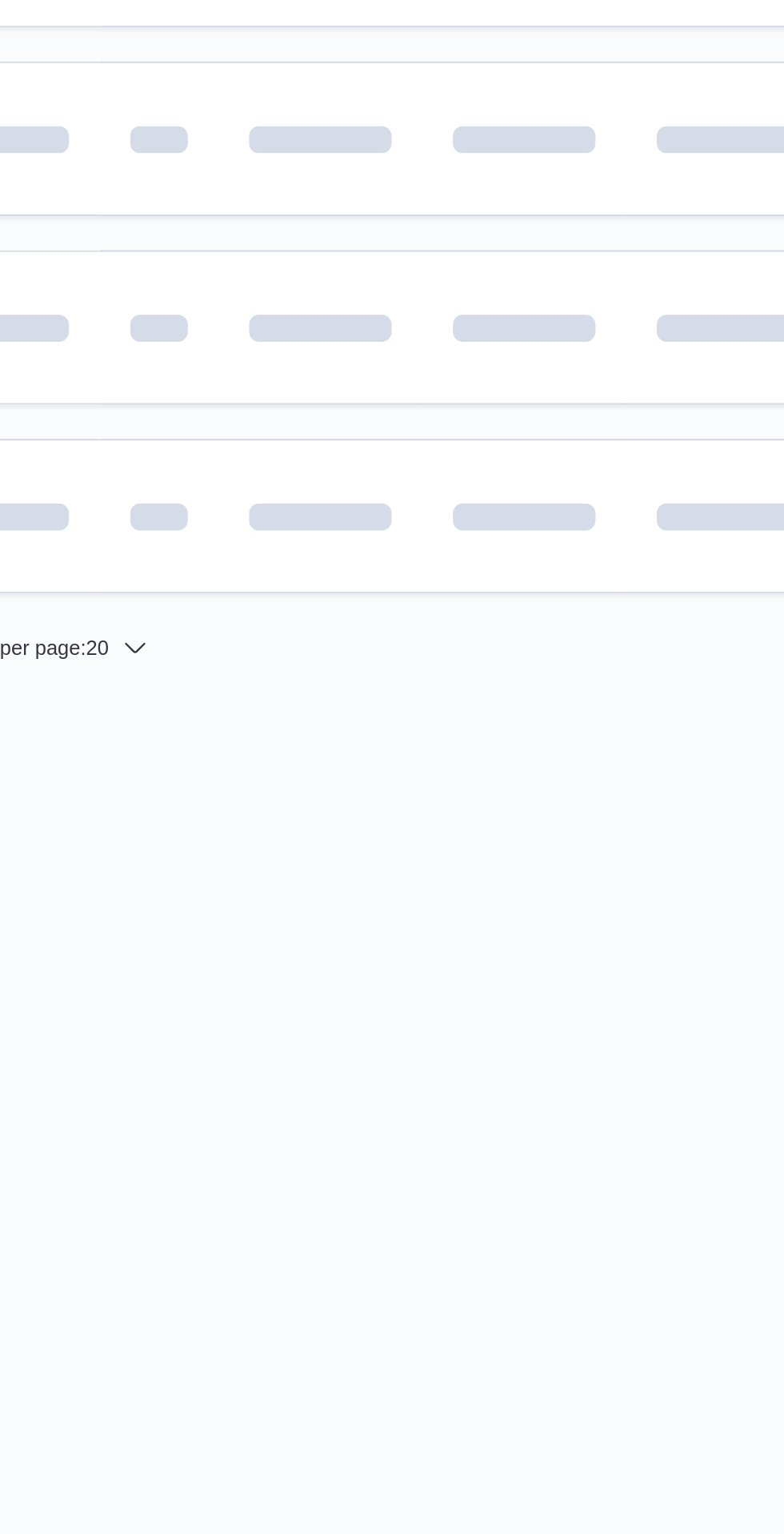
scroll to position [0, 24]
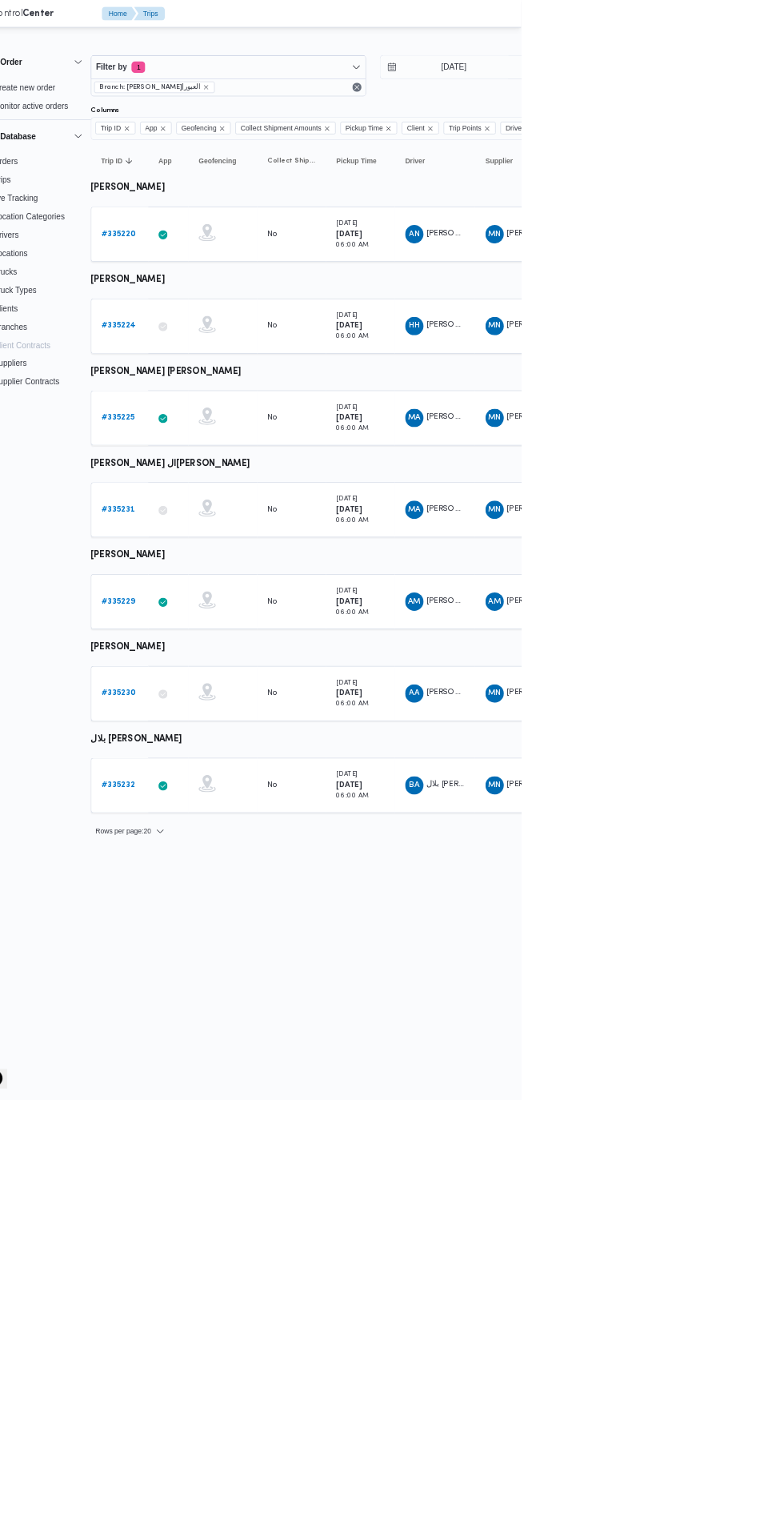
click at [226, 837] on b "# 335229" at bounding box center [222, 838] width 46 height 10
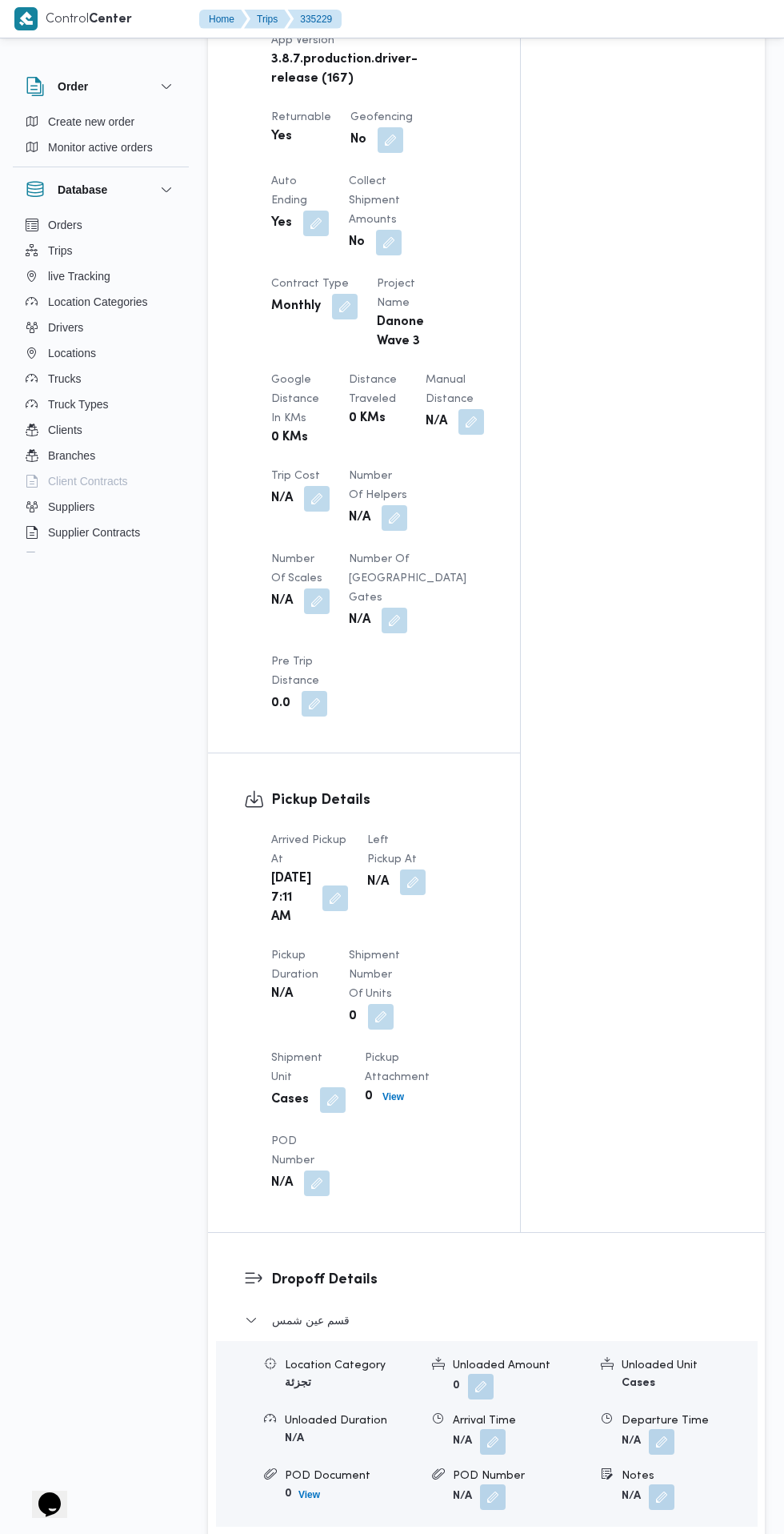
scroll to position [1046, 0]
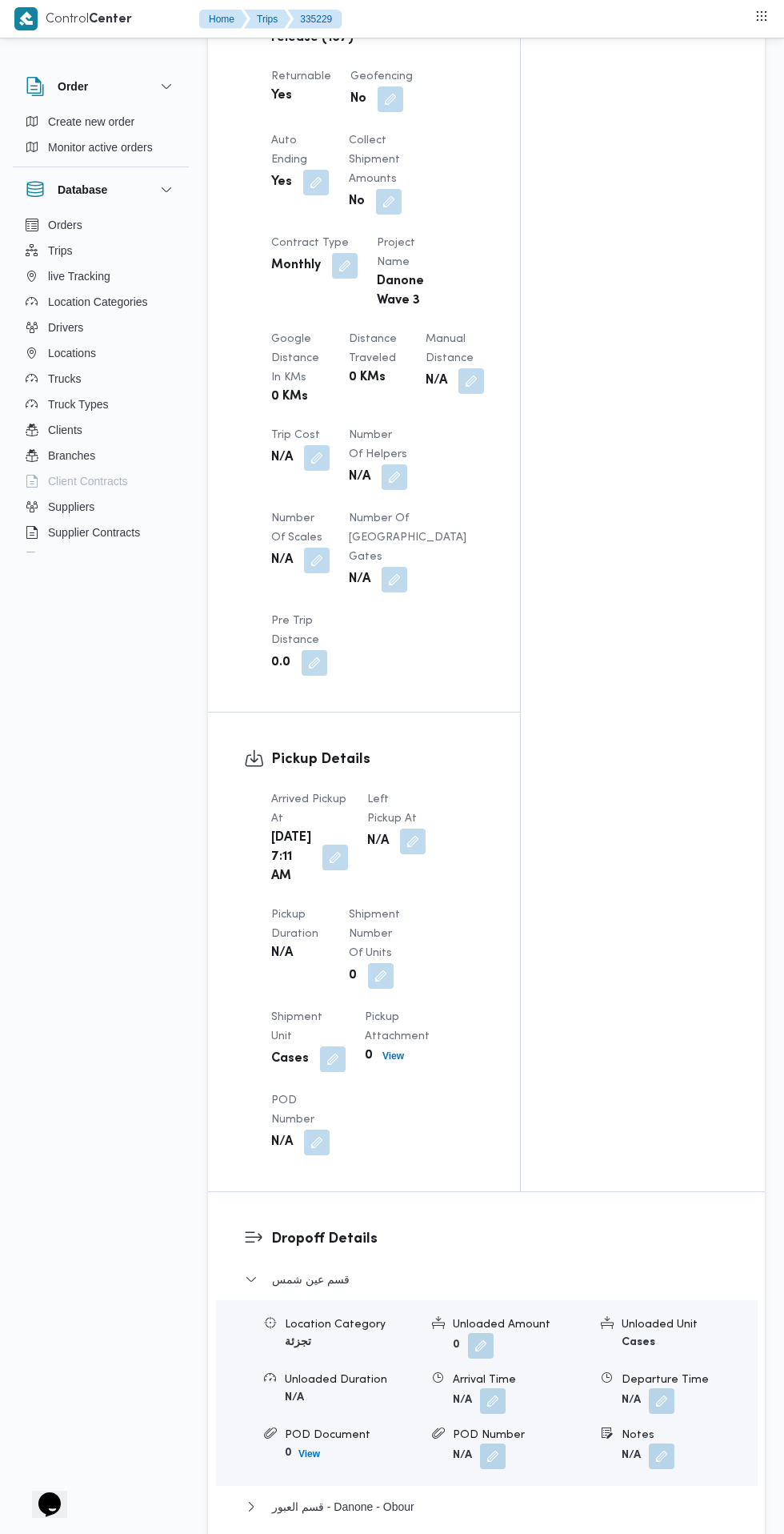
click at [406, 849] on button "button" at bounding box center [412, 842] width 25 height 26
click at [386, 911] on input "Left Pickup At" at bounding box center [351, 911] width 181 height 32
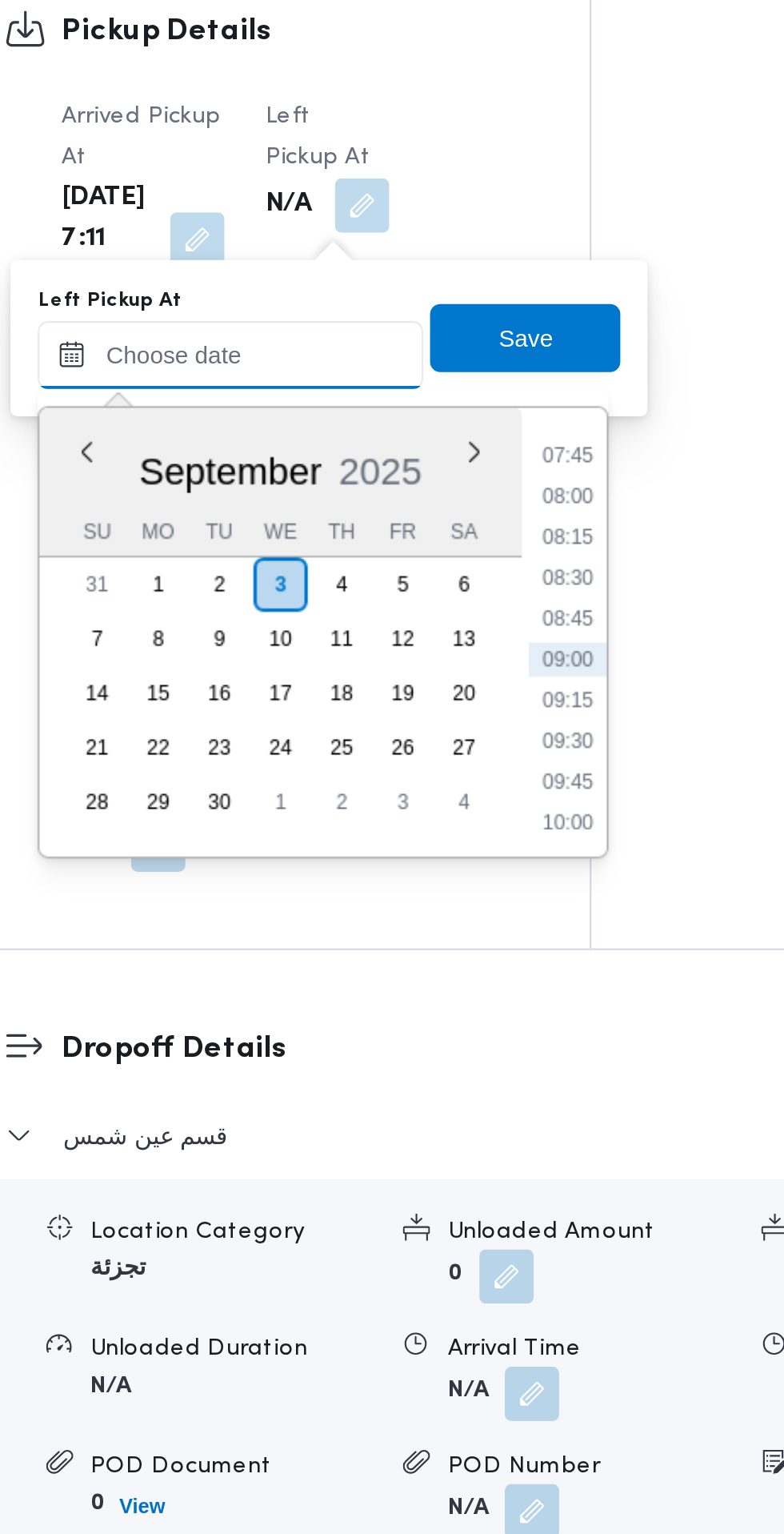
scroll to position [1052, 0]
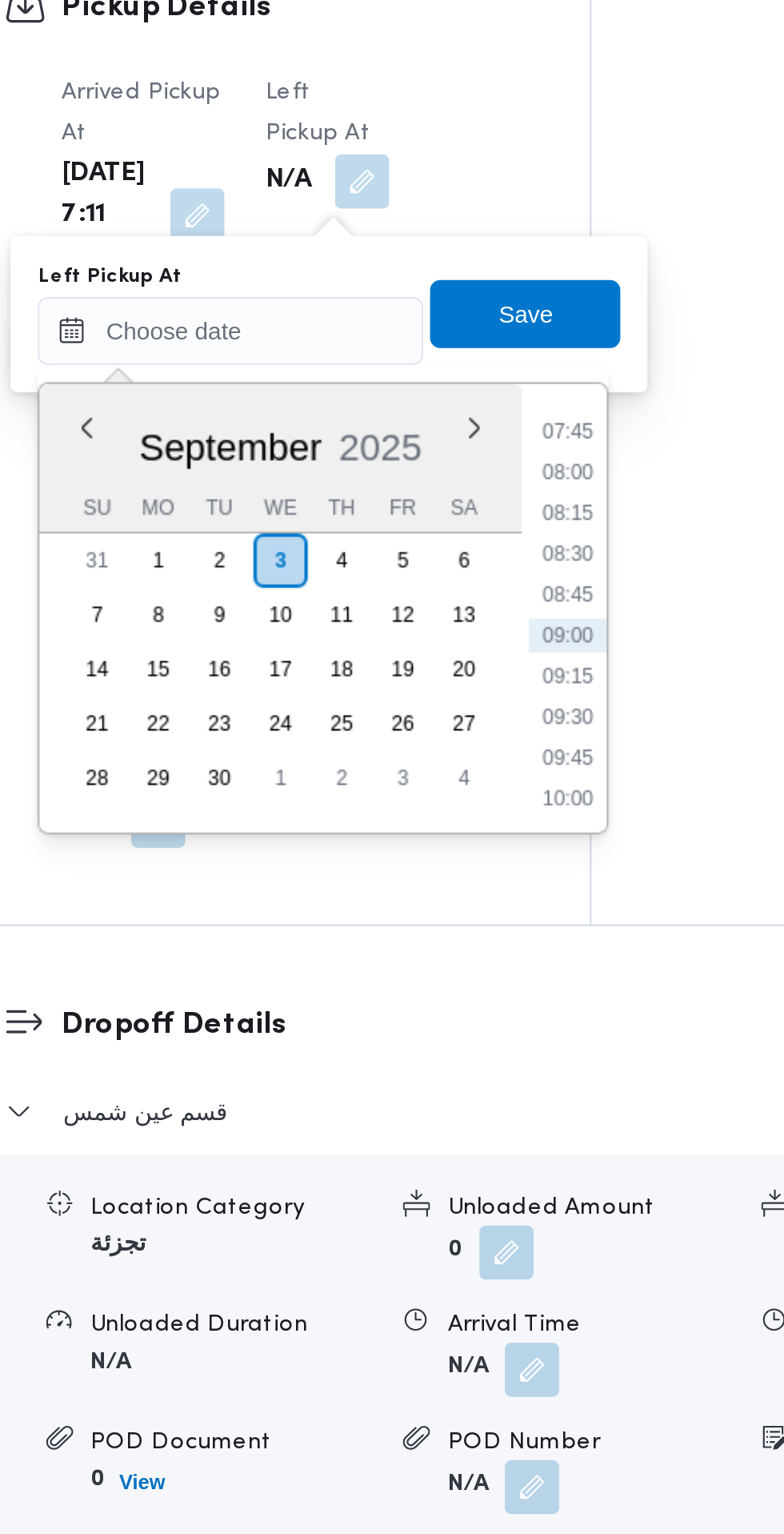
click at [516, 1032] on li "08:45" at bounding box center [510, 1029] width 36 height 16
type input "[DATE] 08:45"
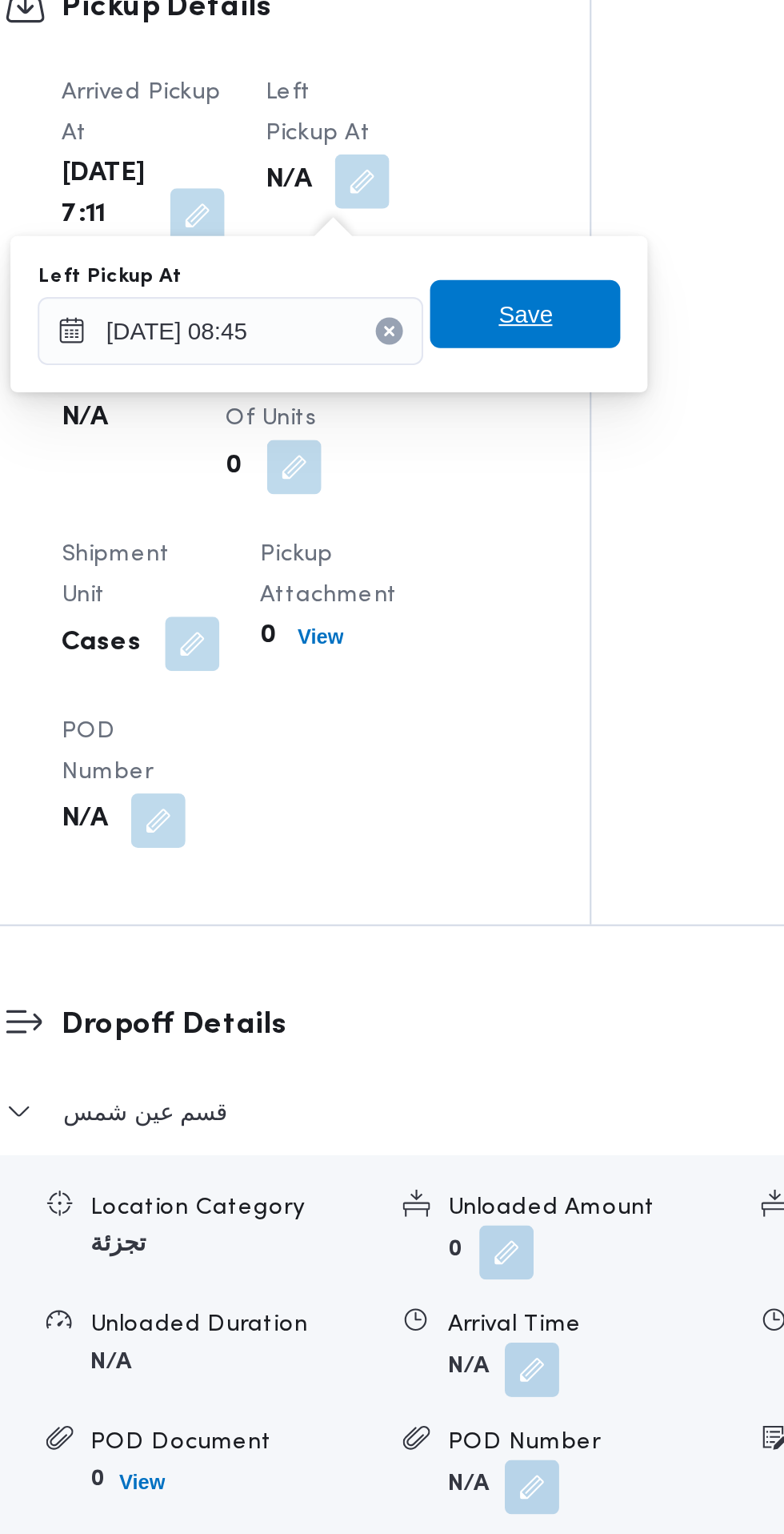
click at [515, 908] on span "Save" at bounding box center [490, 897] width 89 height 32
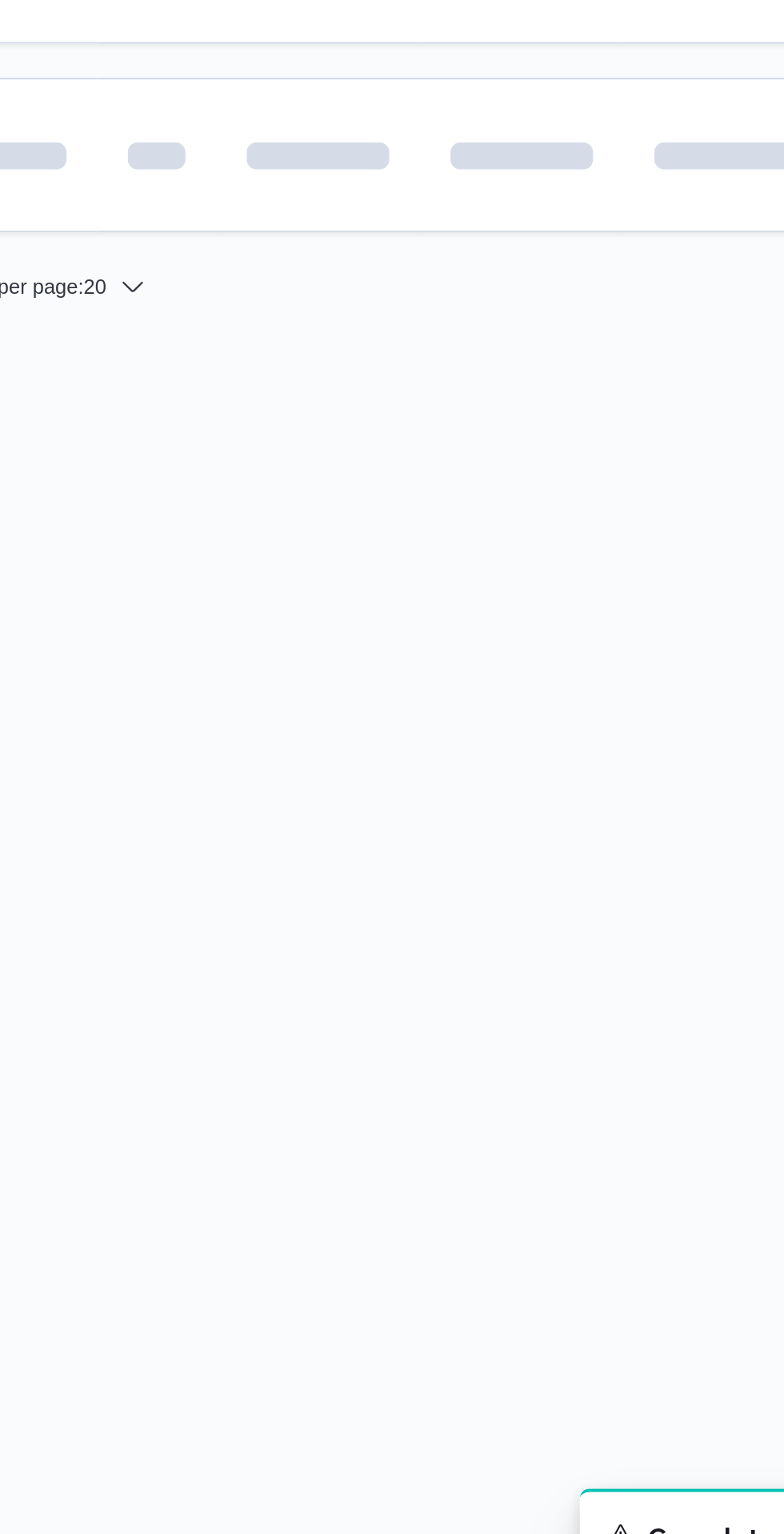
scroll to position [0, 24]
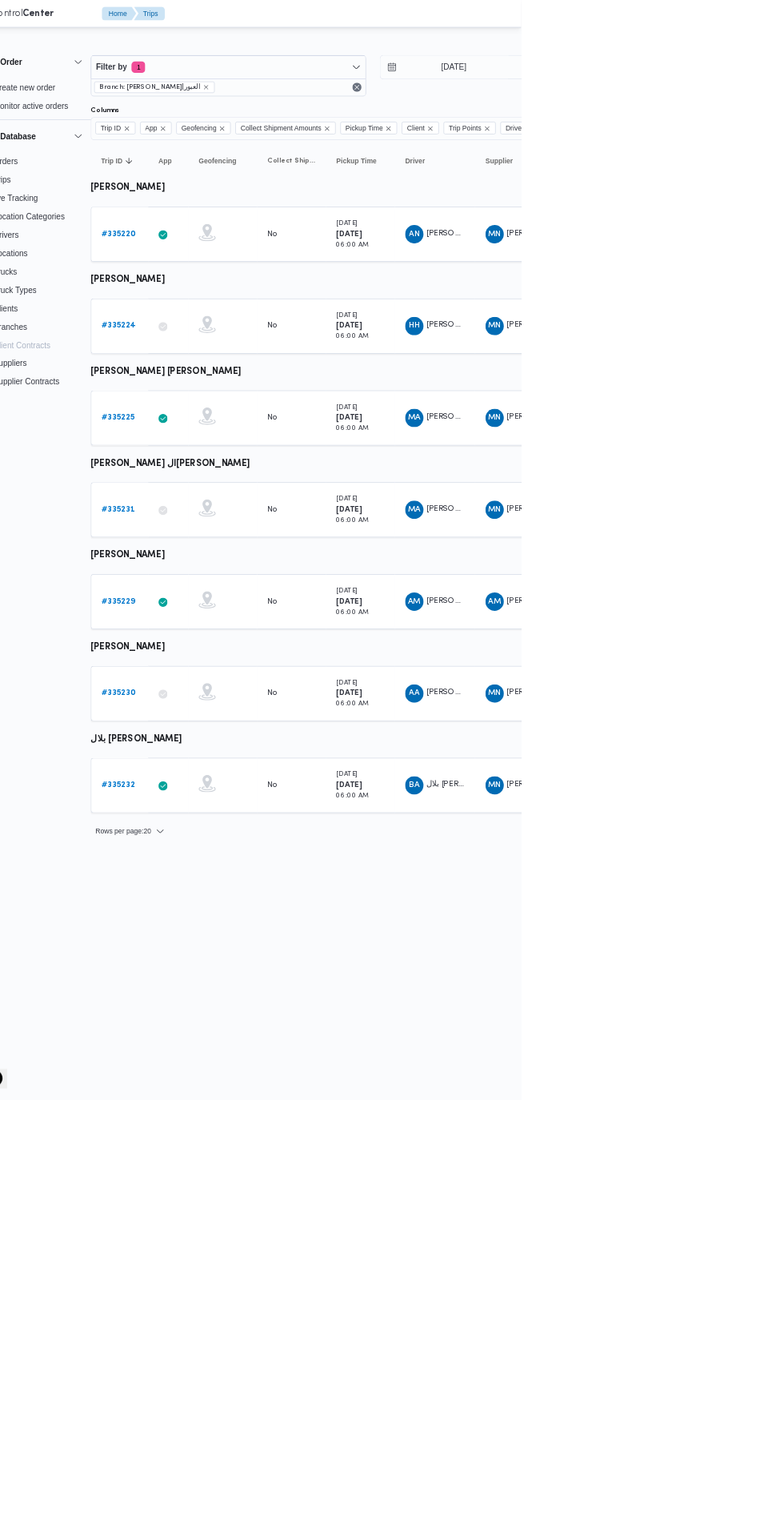
click at [234, 582] on b "# 335225" at bounding box center [222, 582] width 46 height 10
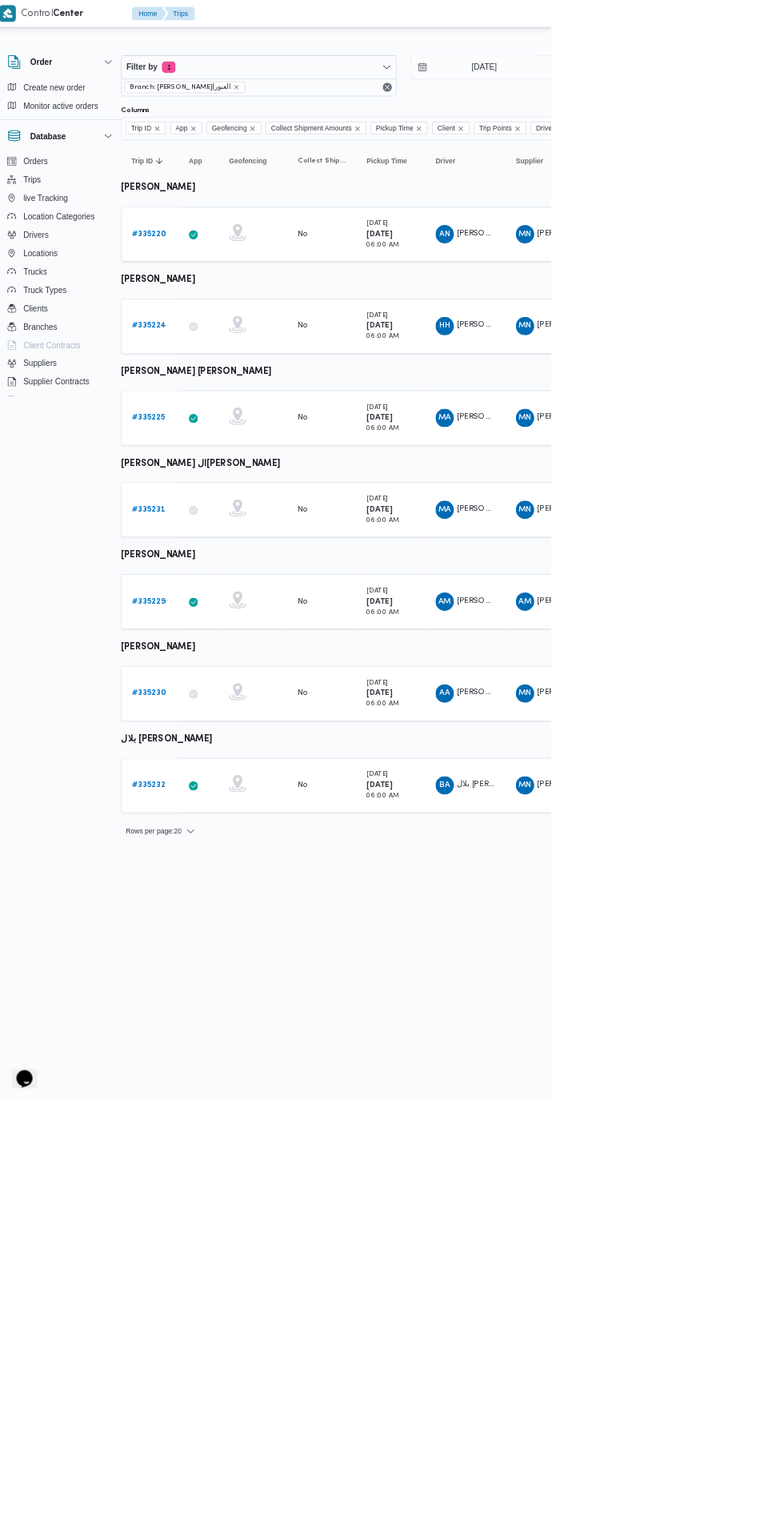
scroll to position [0, 22]
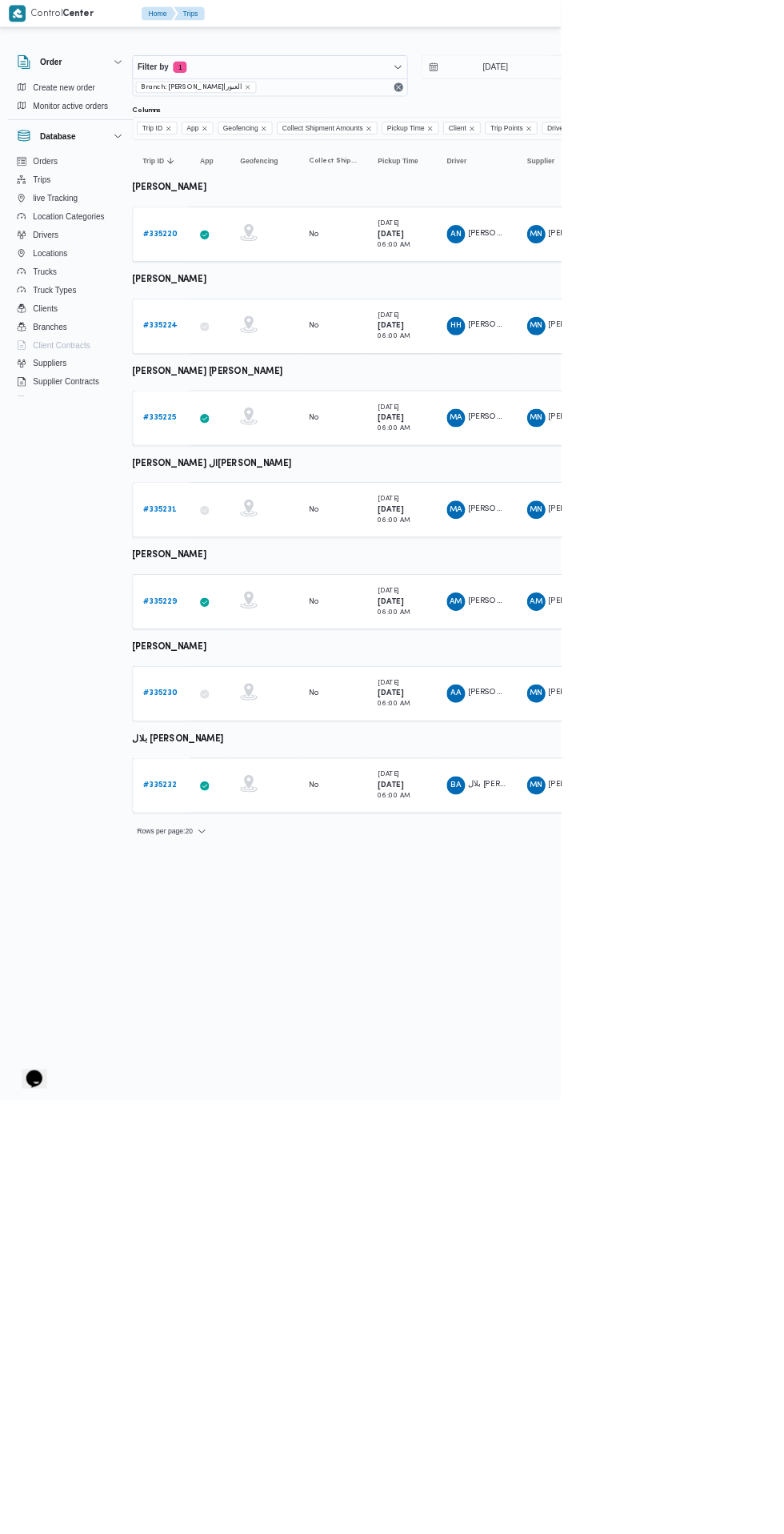
click at [216, 333] on link "# 335220" at bounding box center [225, 326] width 47 height 19
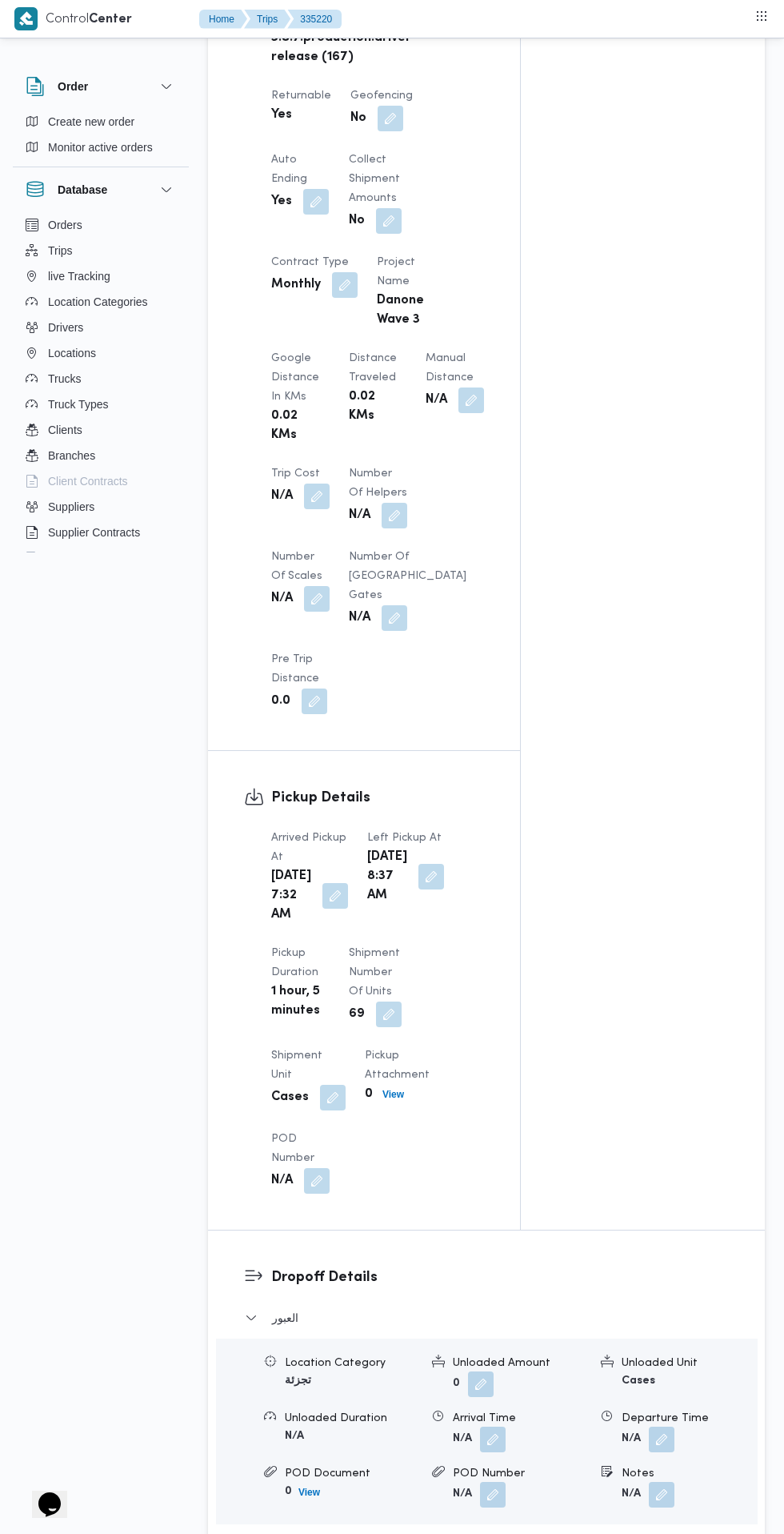
scroll to position [1080, 0]
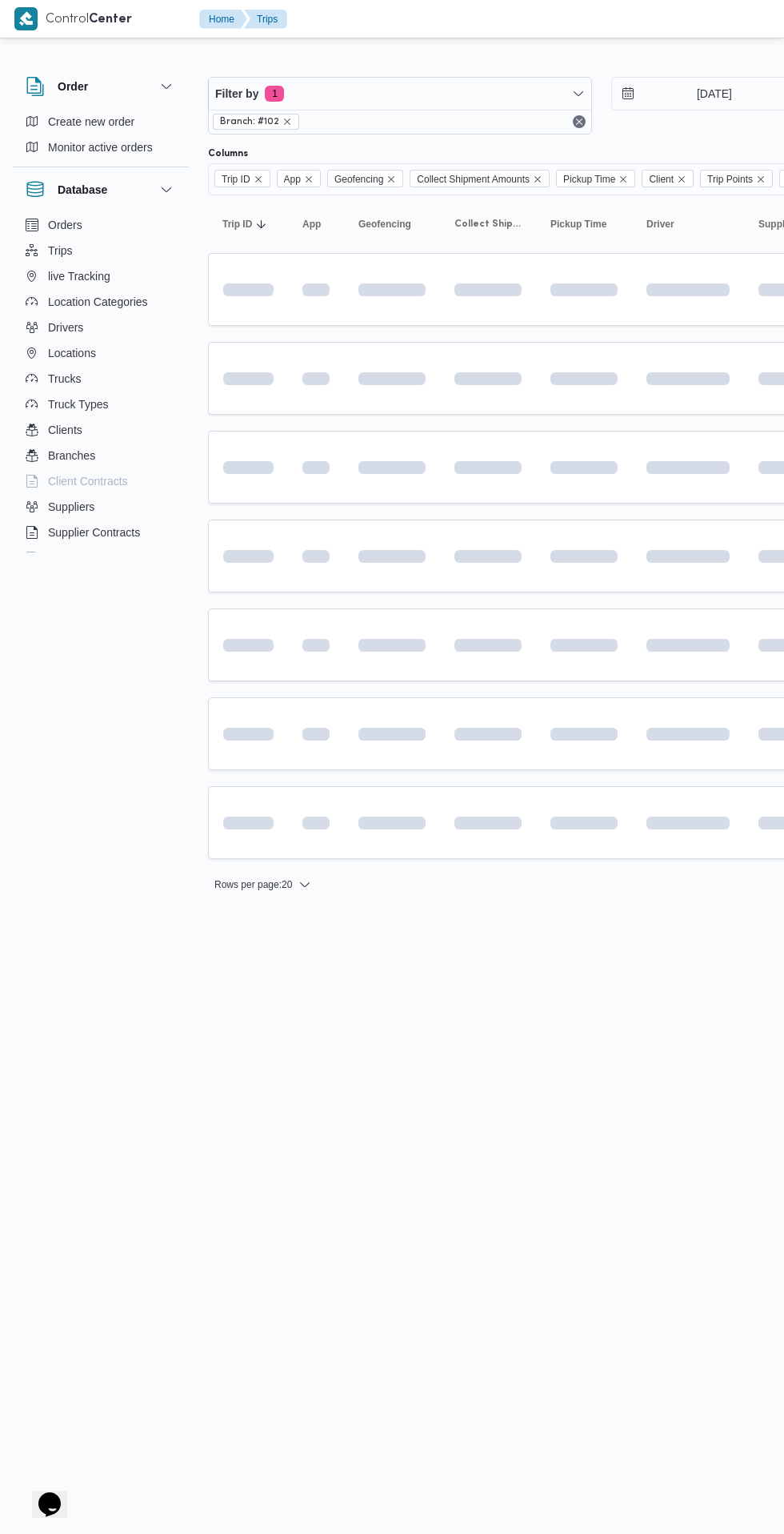
scroll to position [0, 22]
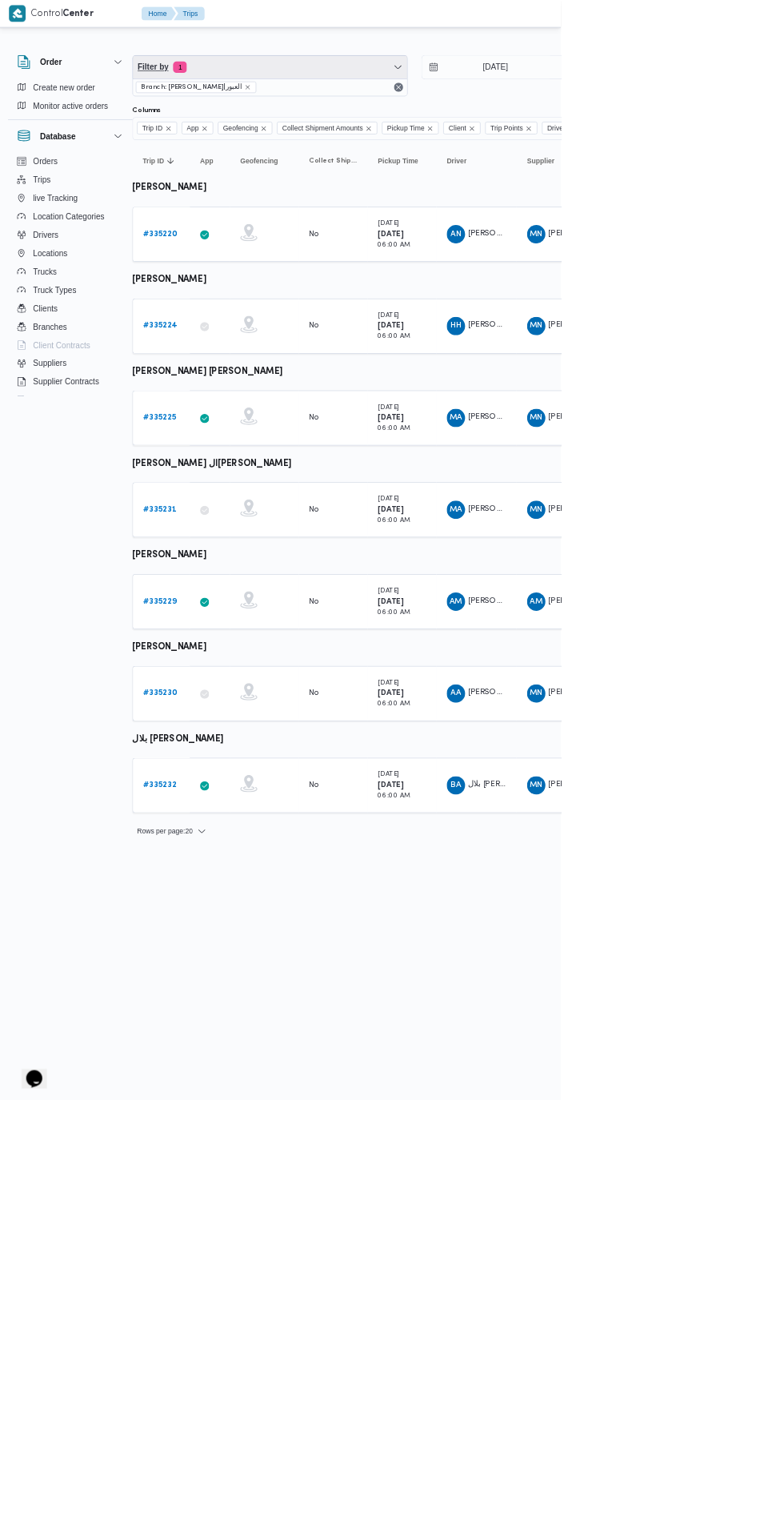
click at [355, 94] on span "Filter by 1" at bounding box center [379, 93] width 382 height 32
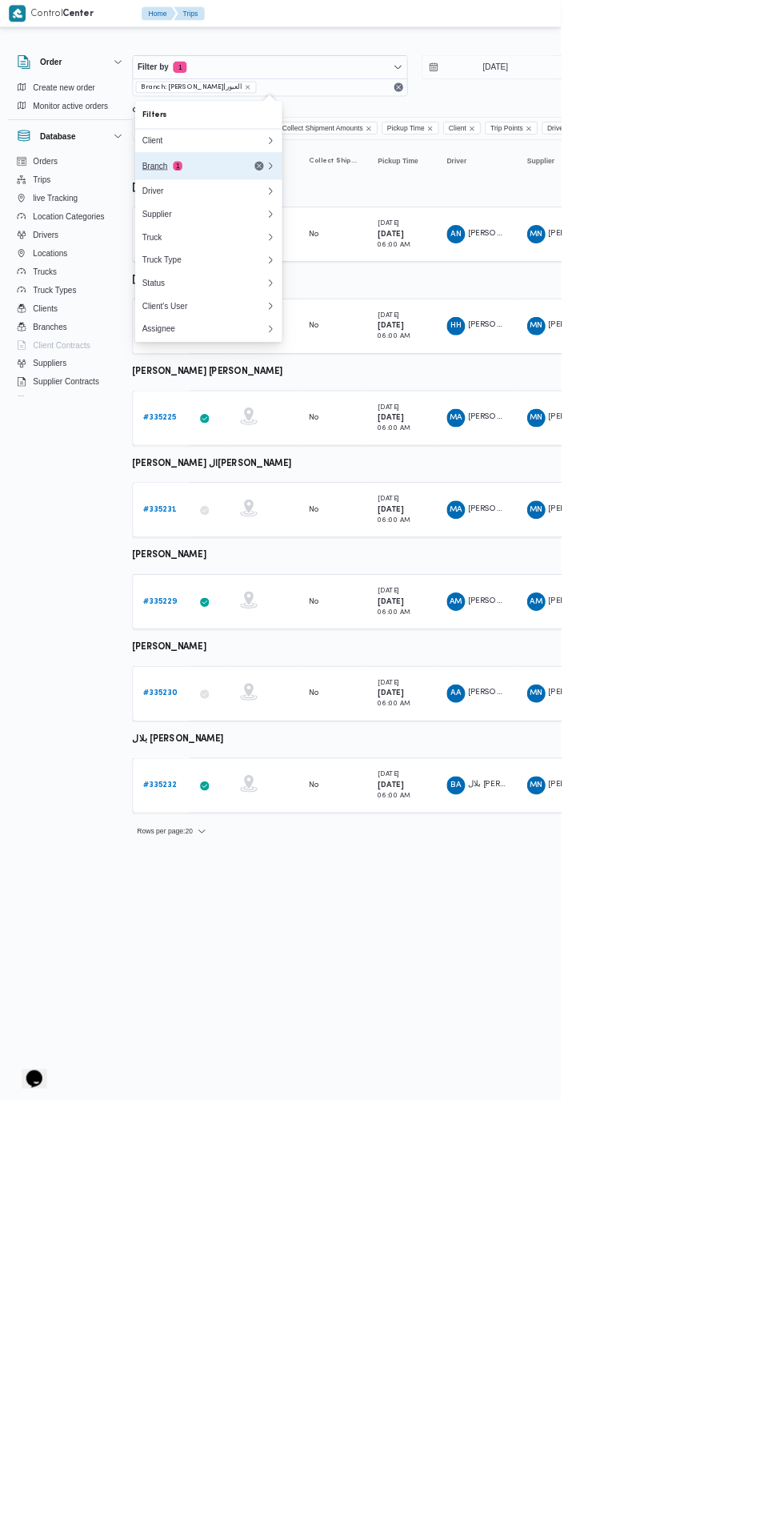
click at [237, 233] on div "Branch 1" at bounding box center [268, 231] width 135 height 13
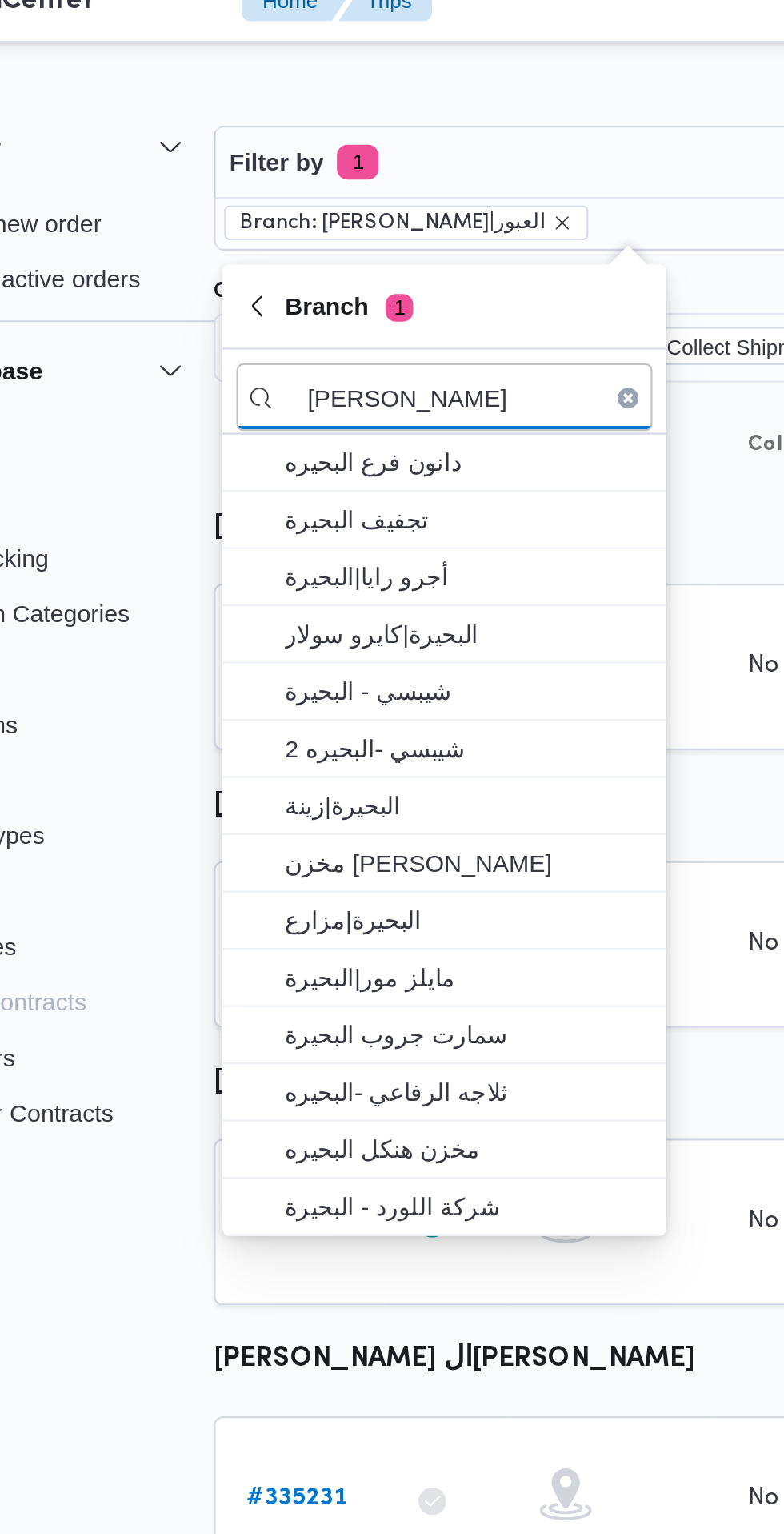
type input "[PERSON_NAME]"
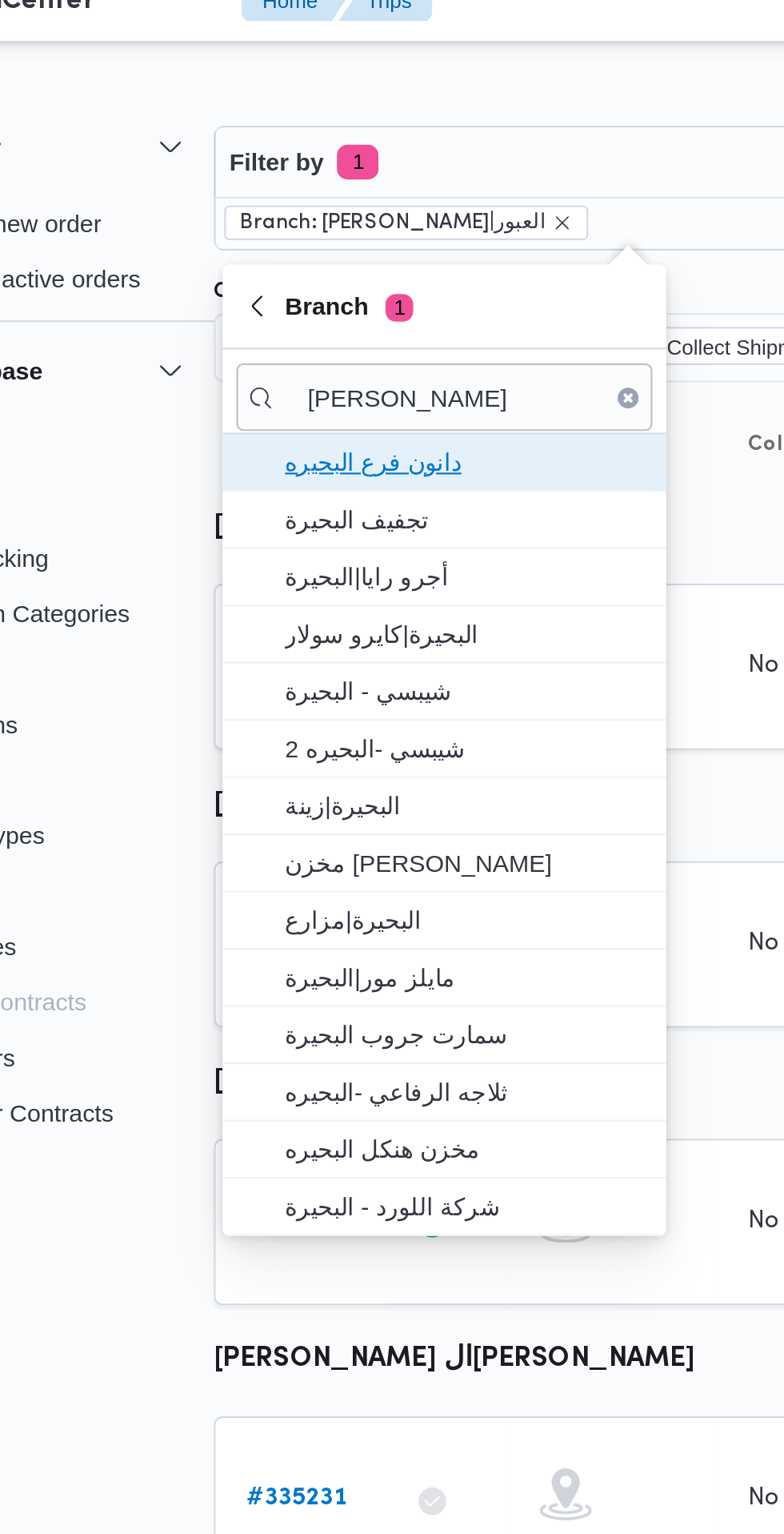
click at [337, 239] on span "دانون فرع البحيره" at bounding box center [302, 231] width 167 height 19
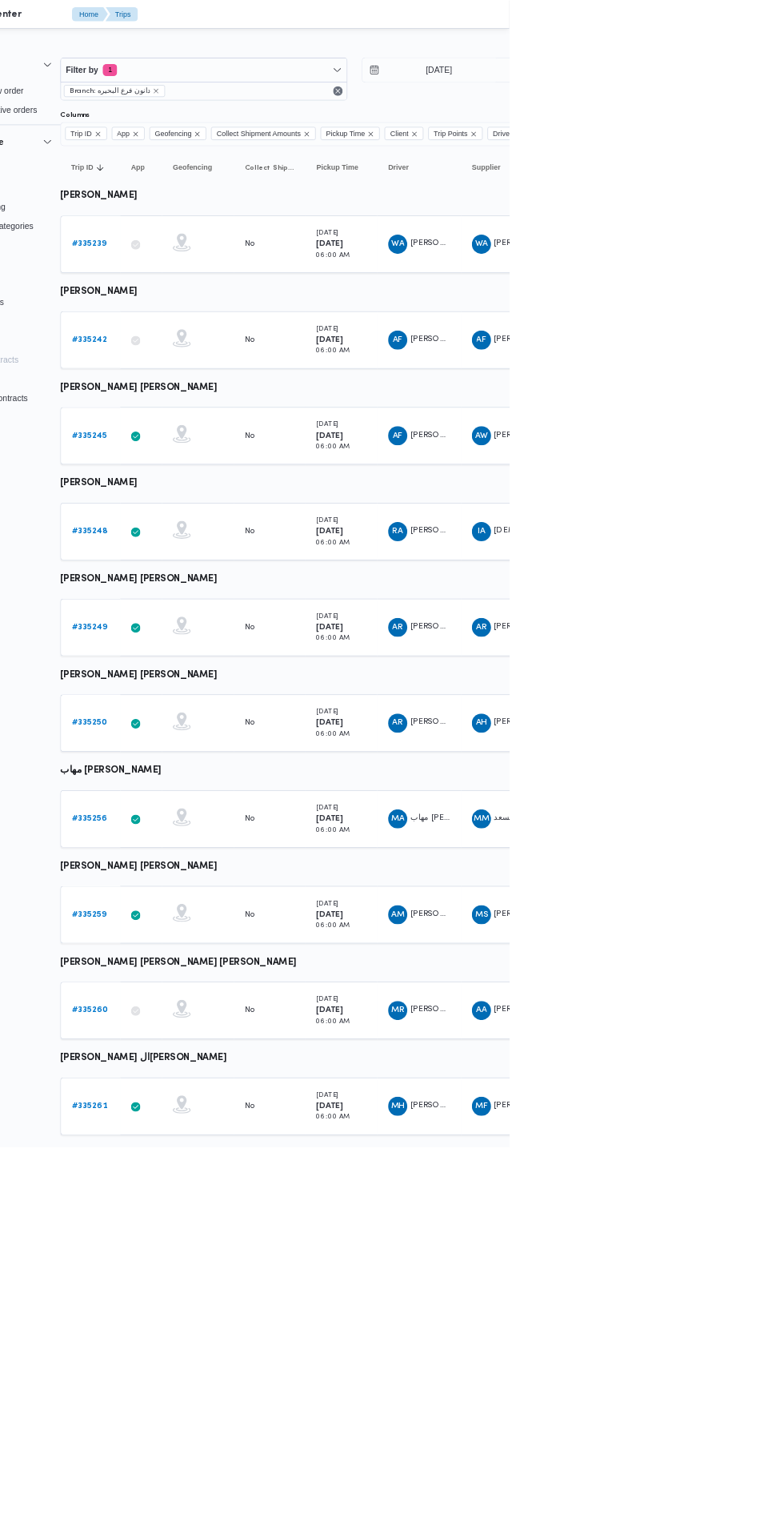
scroll to position [0, 24]
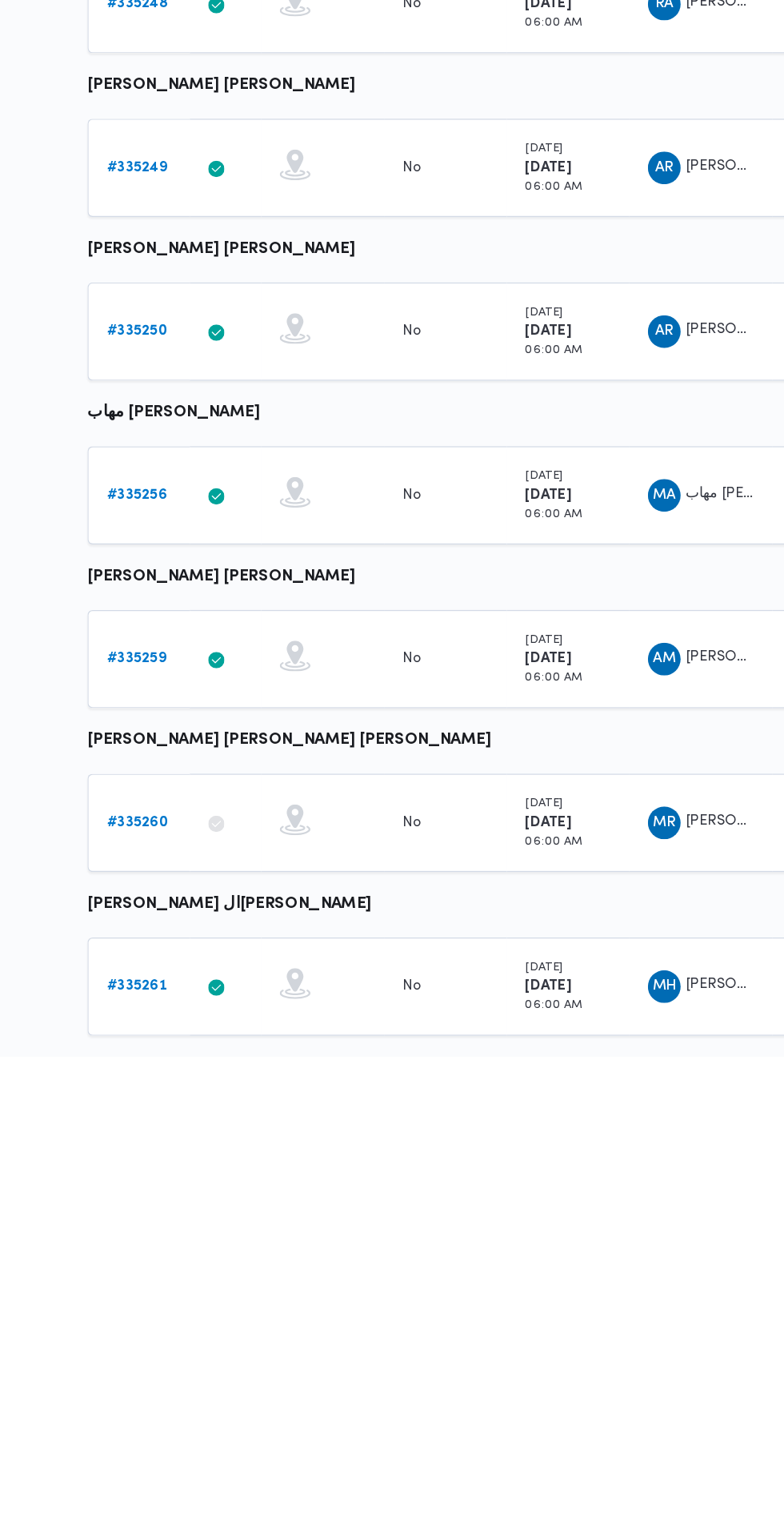
scroll to position [0, 0]
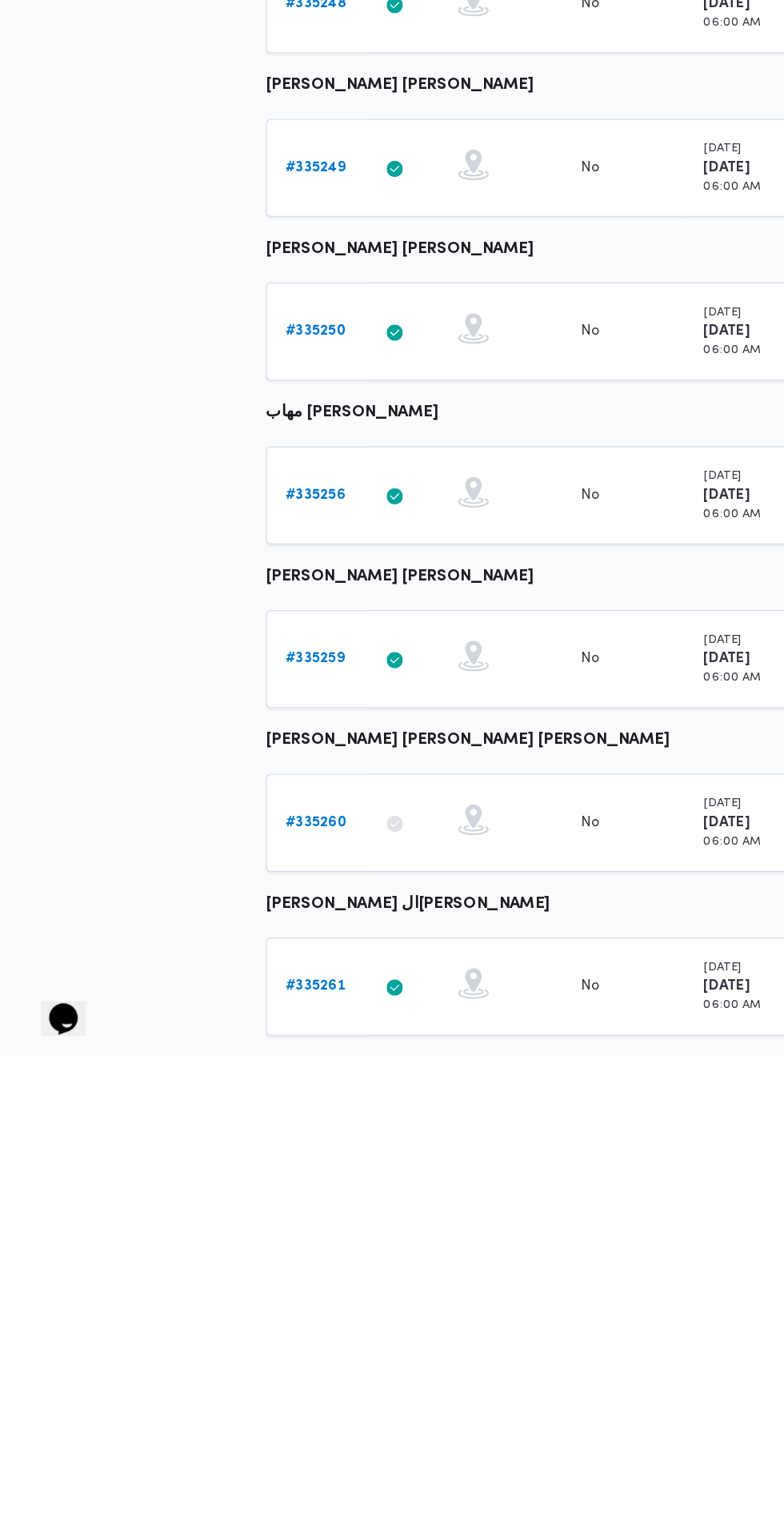
click at [250, 1349] on b "# 335260" at bounding box center [247, 1350] width 48 height 10
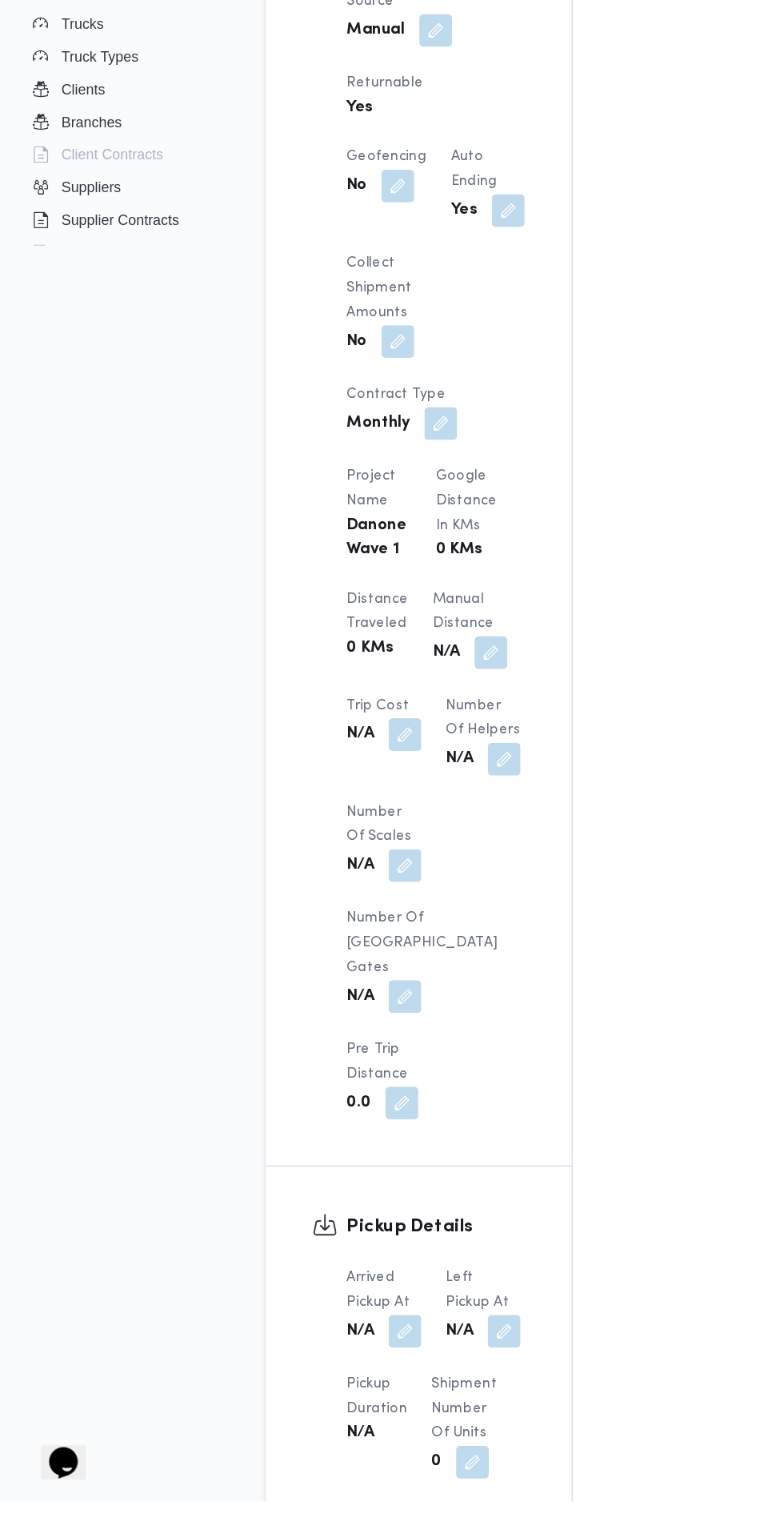
scroll to position [914, 0]
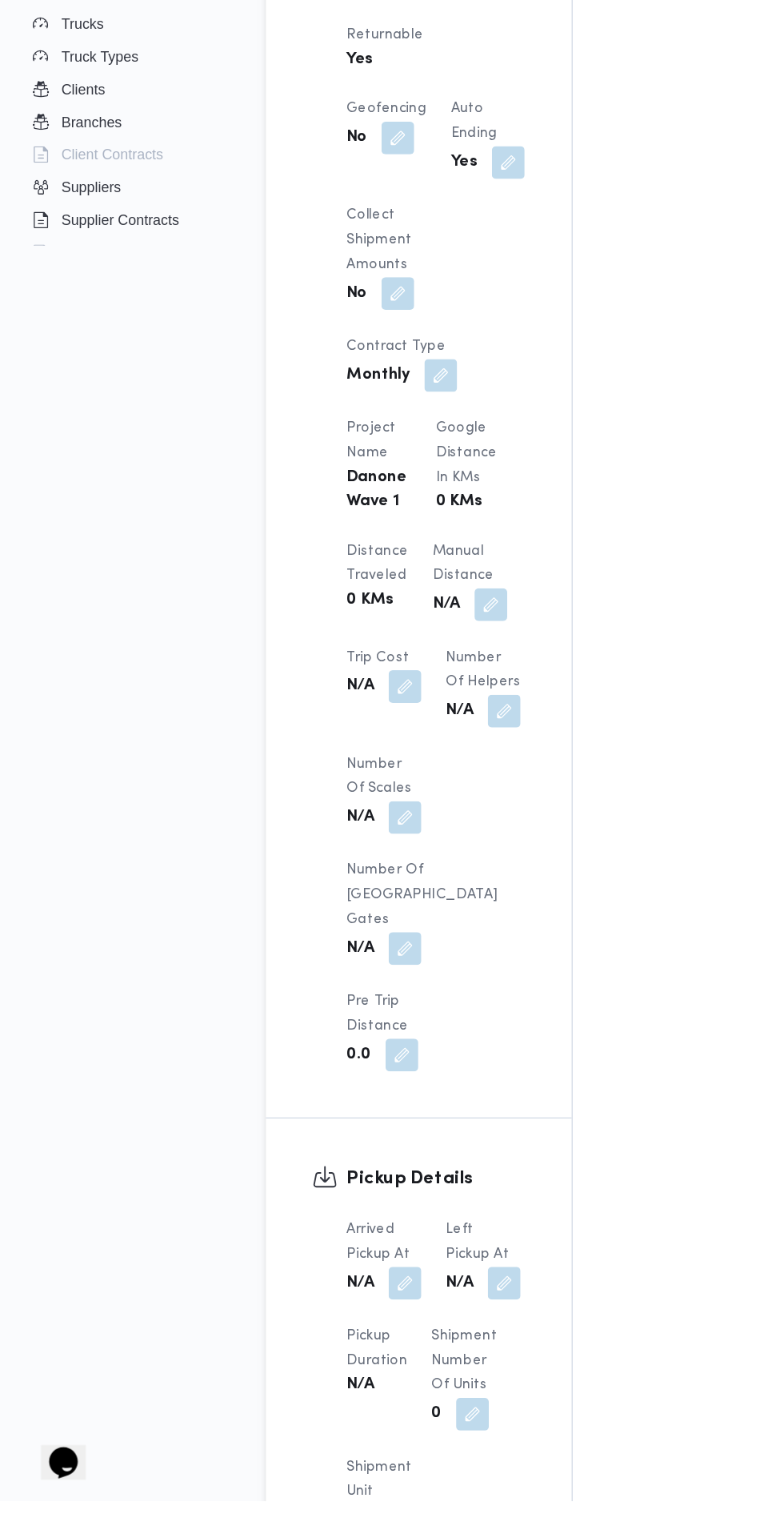
click at [447, 1235] on div "Pickup Details Arrived Pickup At N/A Left Pickup At N/A Pickup Duration N/A Shi…" at bounding box center [327, 1497] width 239 height 524
click at [318, 1351] on button "button" at bounding box center [317, 1364] width 25 height 26
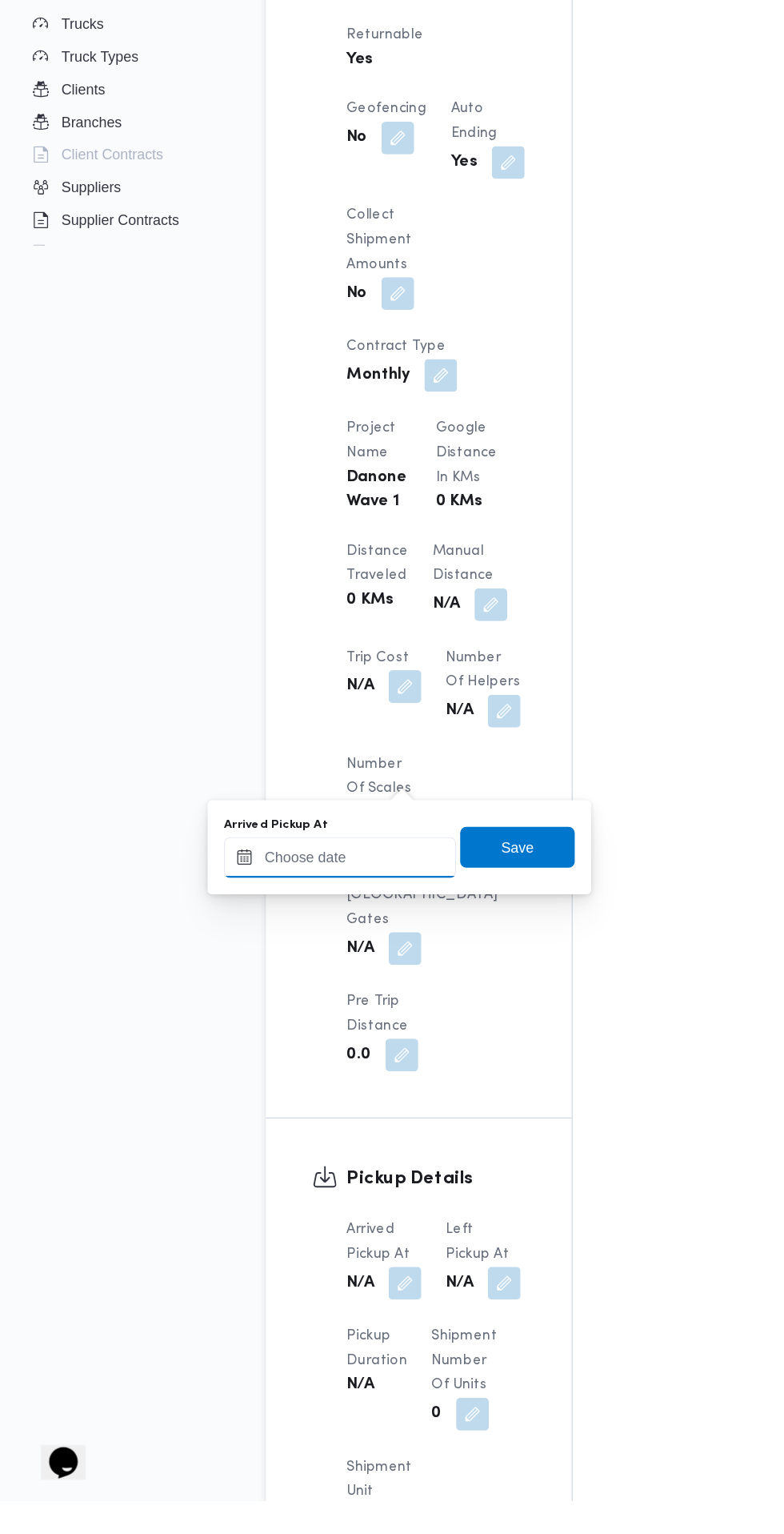
click at [294, 1030] on input "Arrived Pickup At" at bounding box center [265, 1030] width 181 height 32
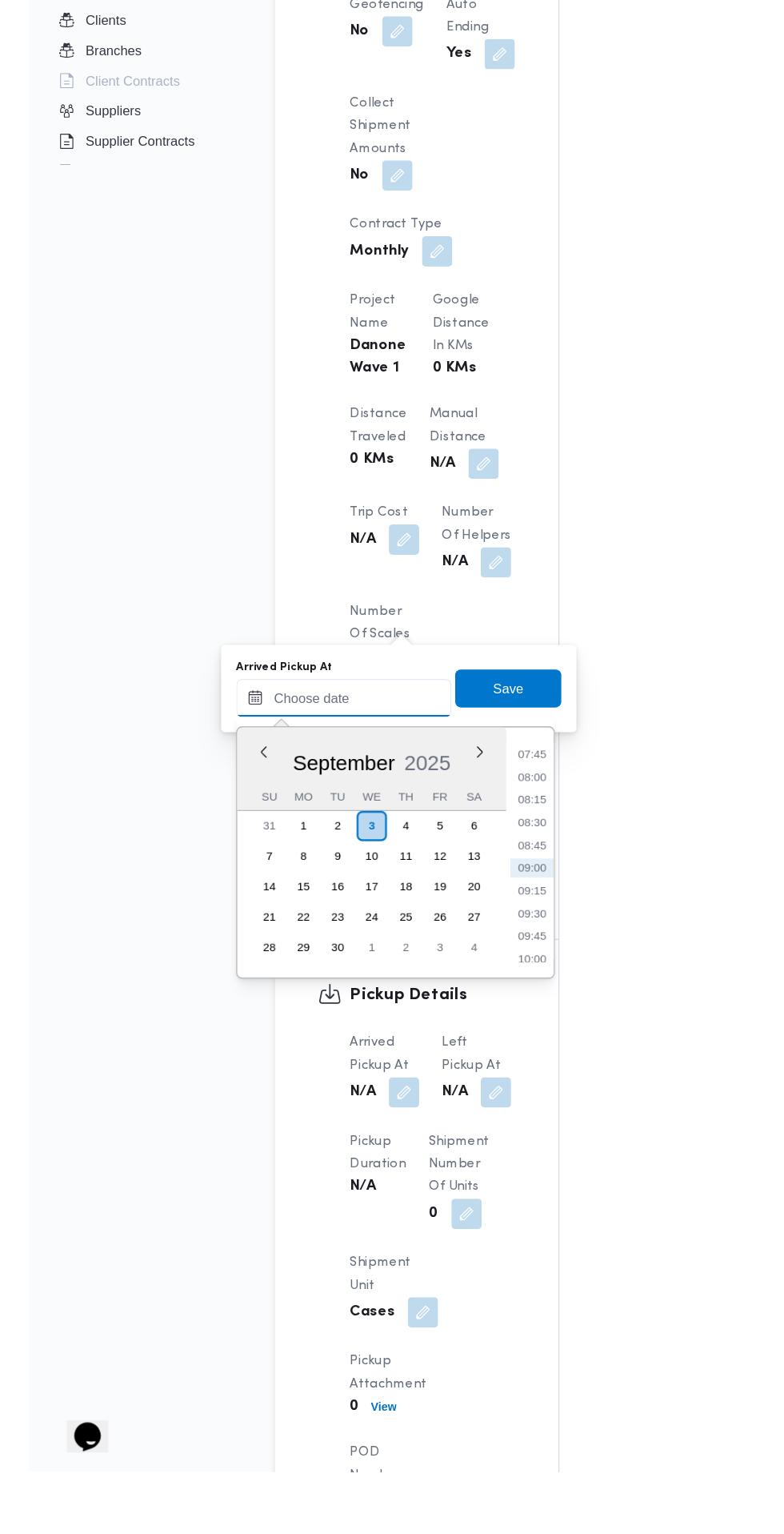
scroll to position [958, 0]
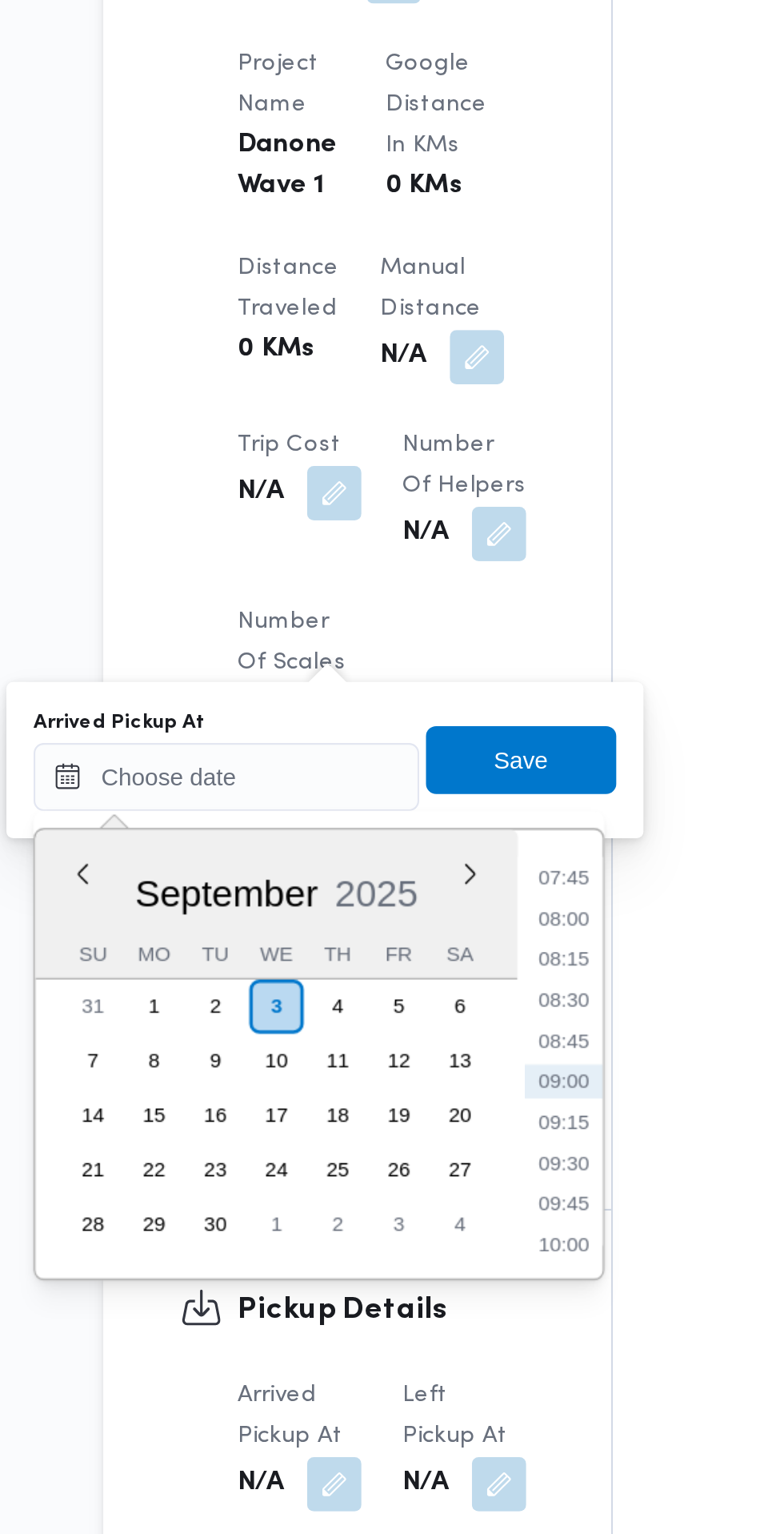
click at [429, 1030] on li "07:45" at bounding box center [424, 1034] width 36 height 16
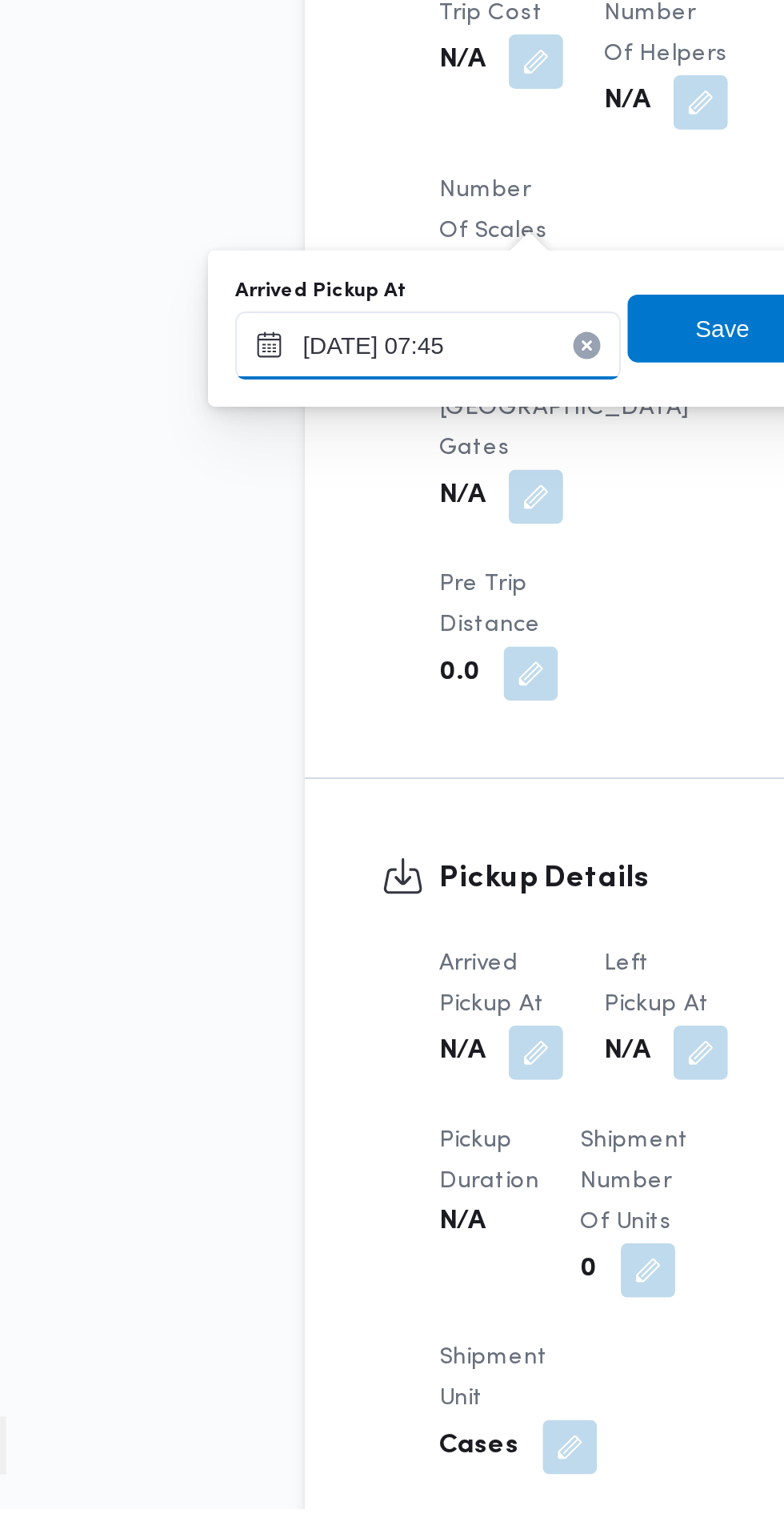
click at [309, 987] on input "[DATE] 07:45" at bounding box center [265, 986] width 181 height 32
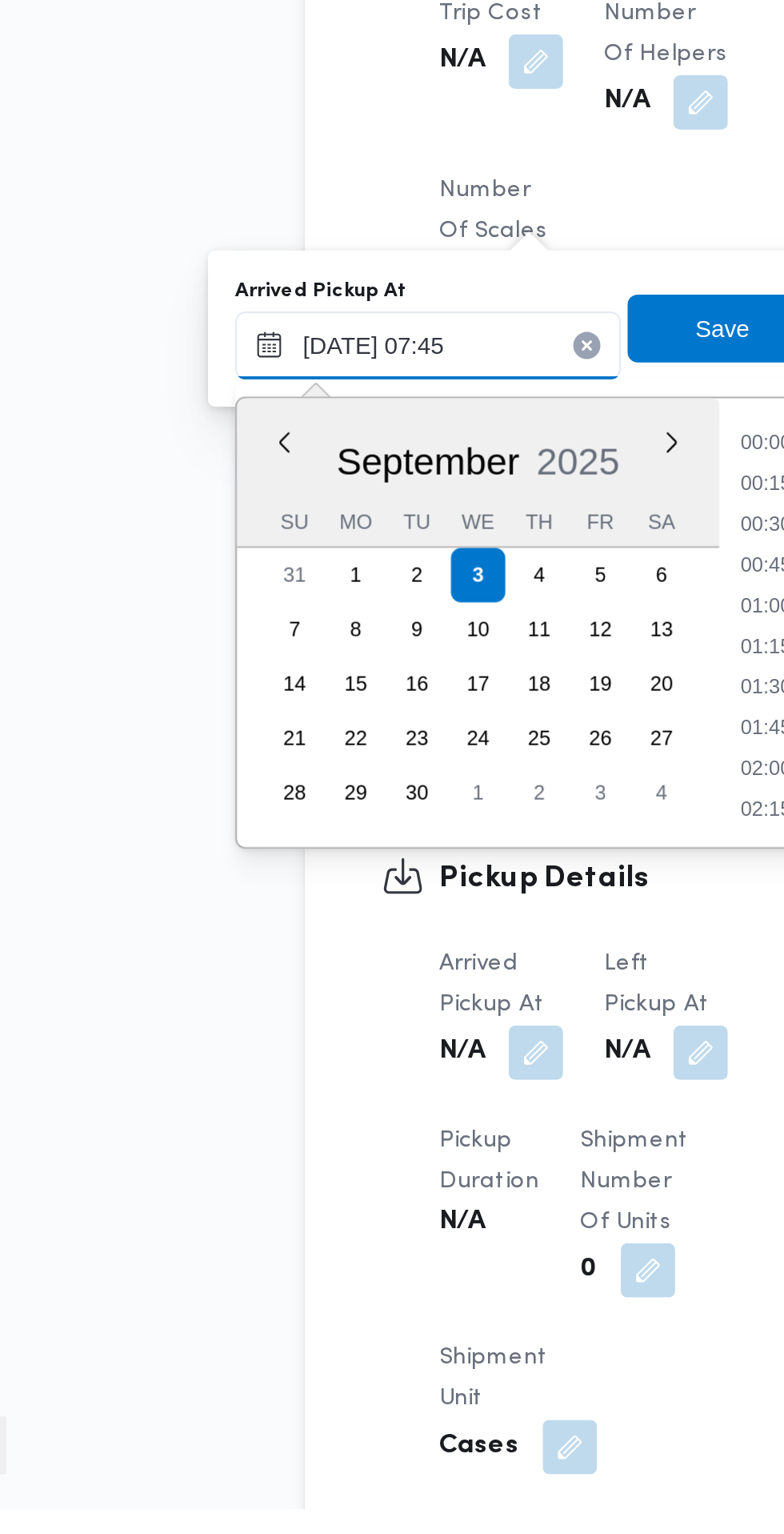
scroll to position [498, 0]
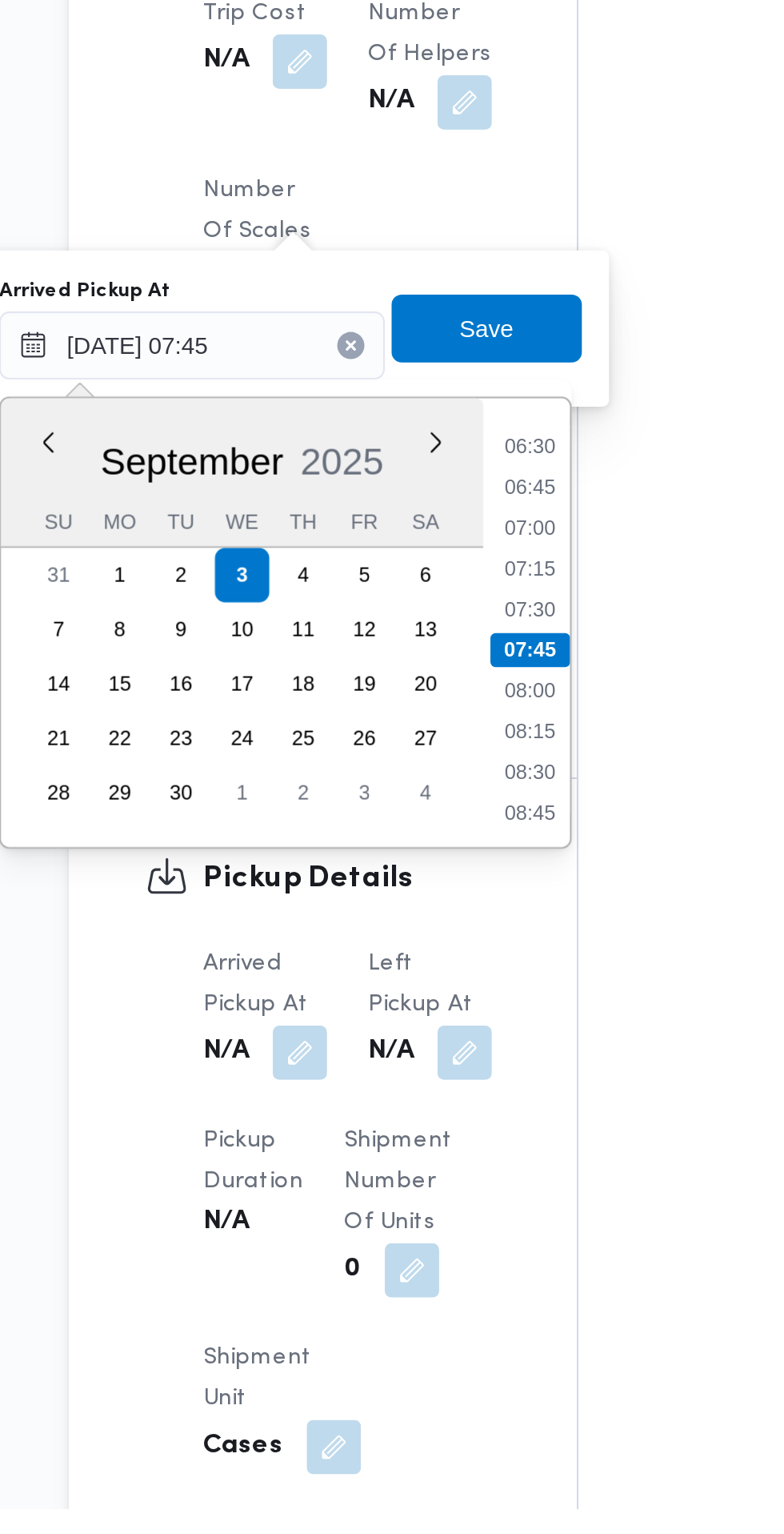
click at [433, 1121] on li "07:45" at bounding box center [424, 1130] width 37 height 16
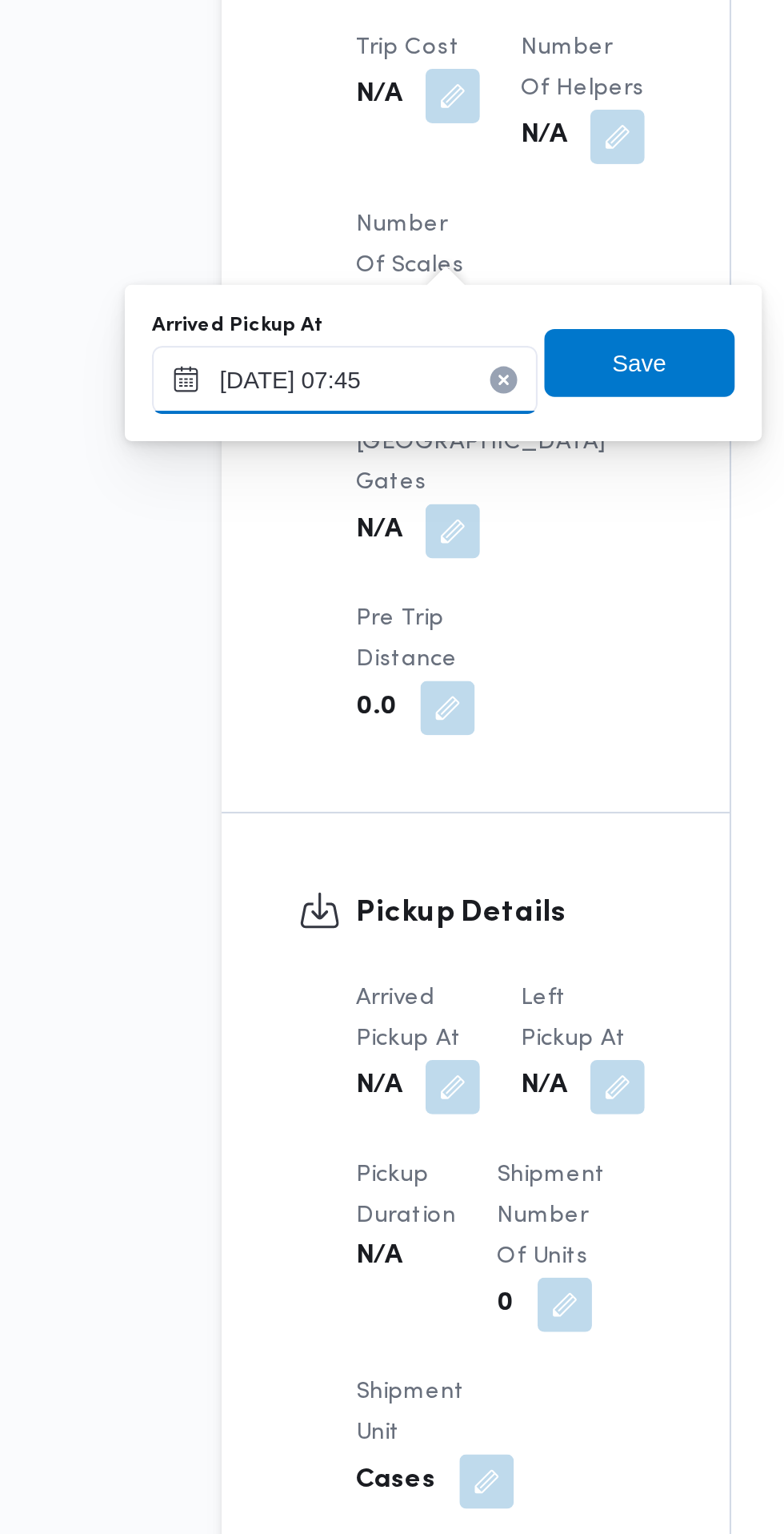
scroll to position [958, 0]
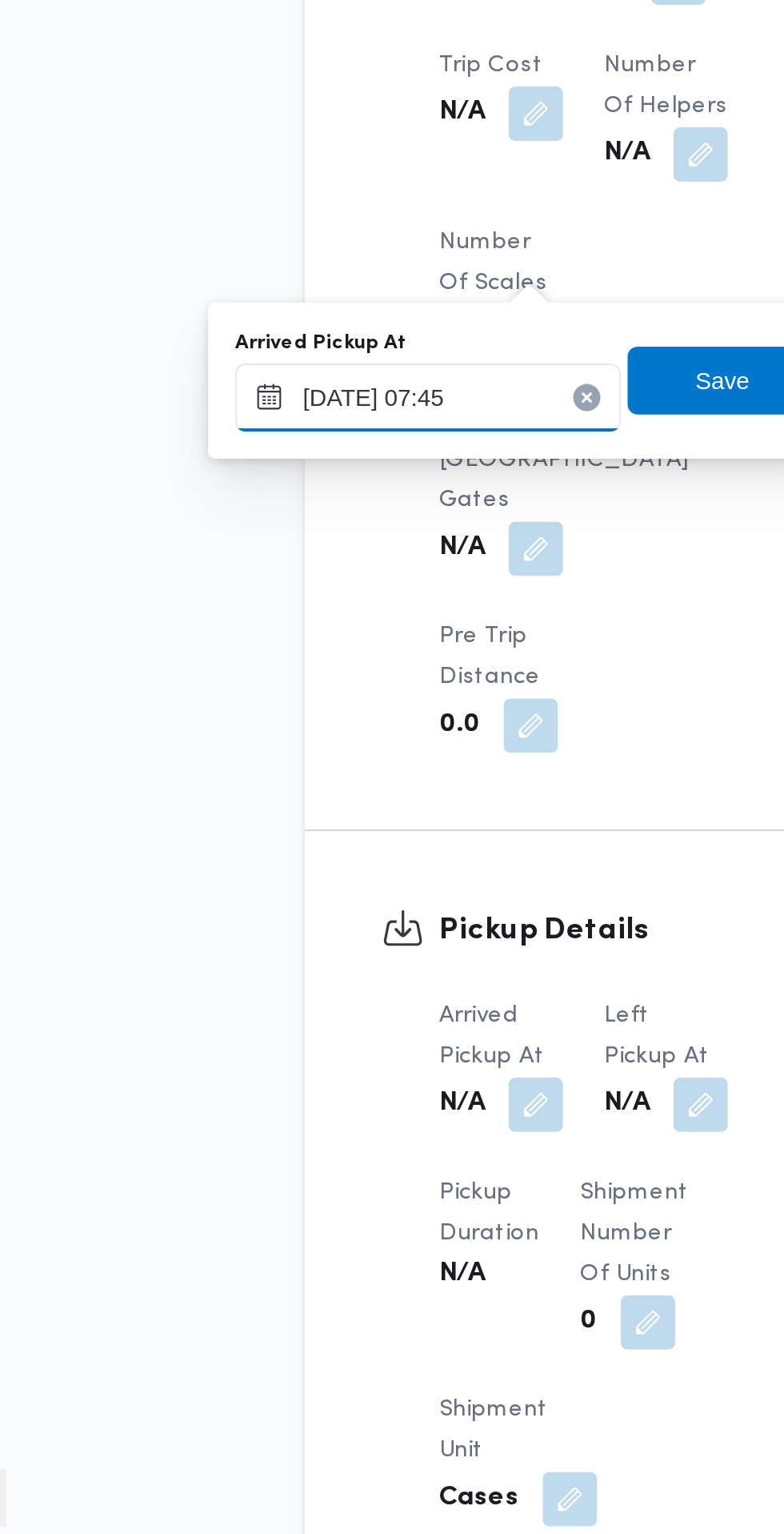
click at [315, 981] on input "[DATE] 07:45" at bounding box center [265, 986] width 181 height 32
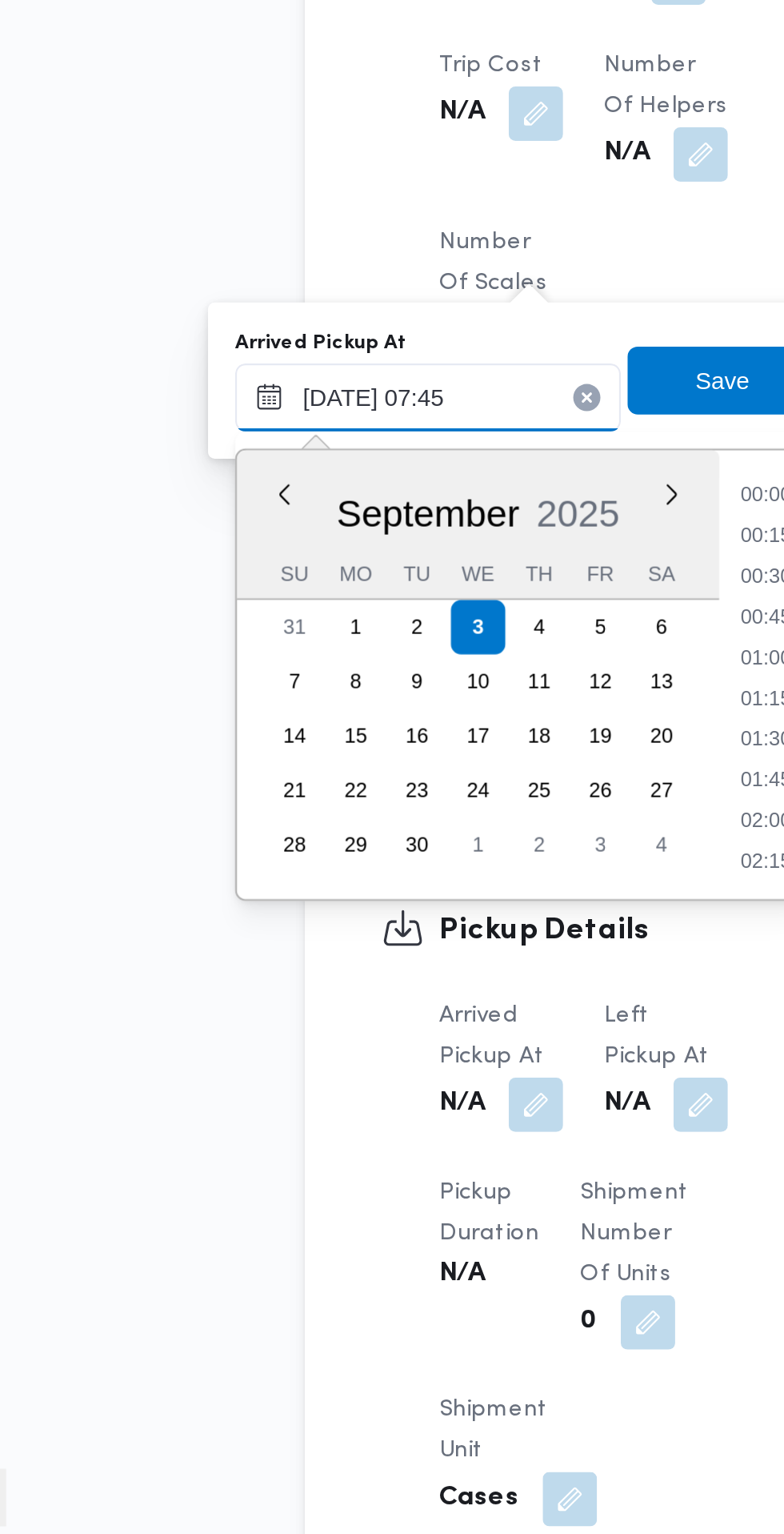
scroll to position [498, 0]
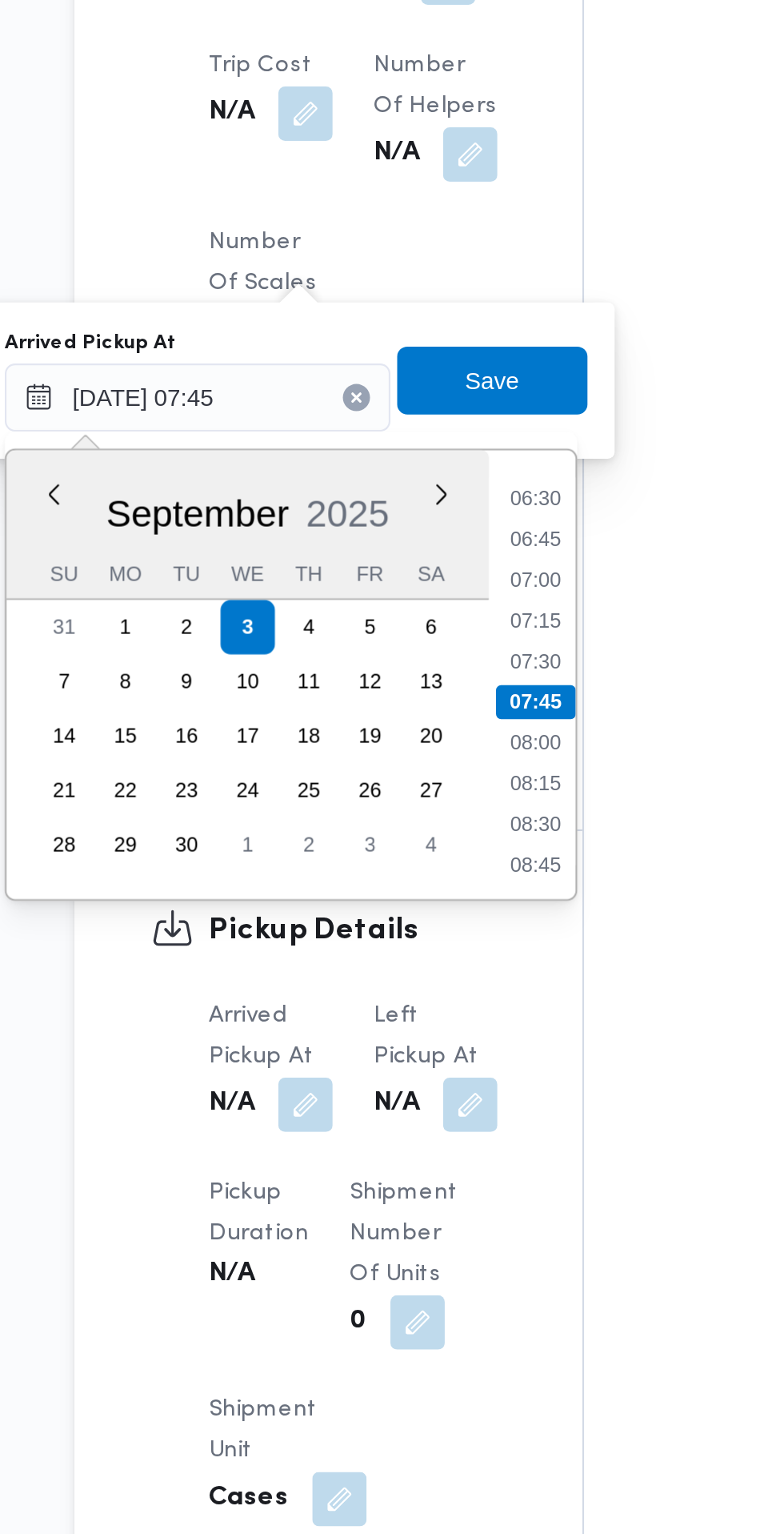
click at [427, 1114] on li "07:30" at bounding box center [424, 1110] width 36 height 16
type input "[DATE] 07:30"
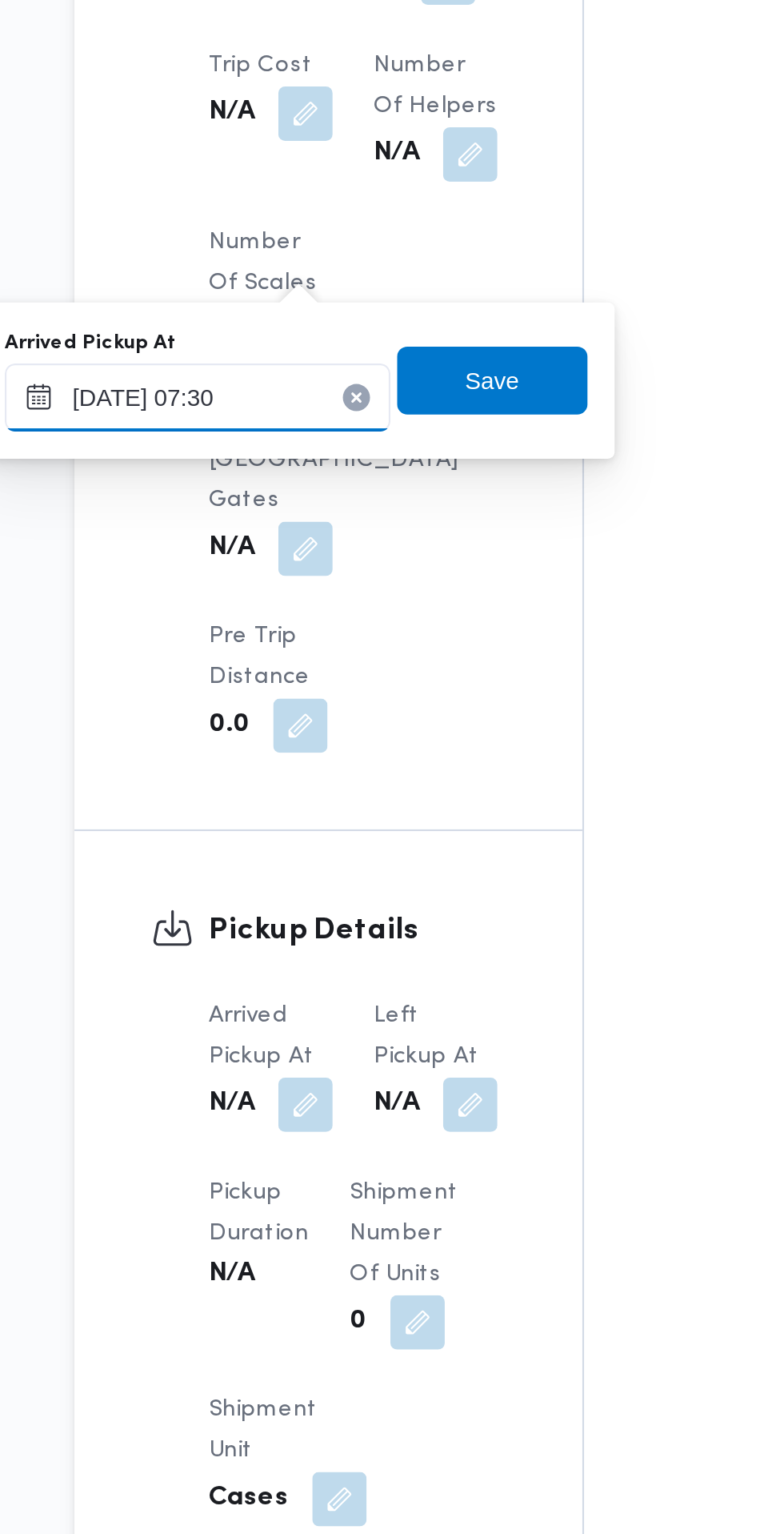
click at [284, 983] on input "[DATE] 07:30" at bounding box center [265, 986] width 181 height 32
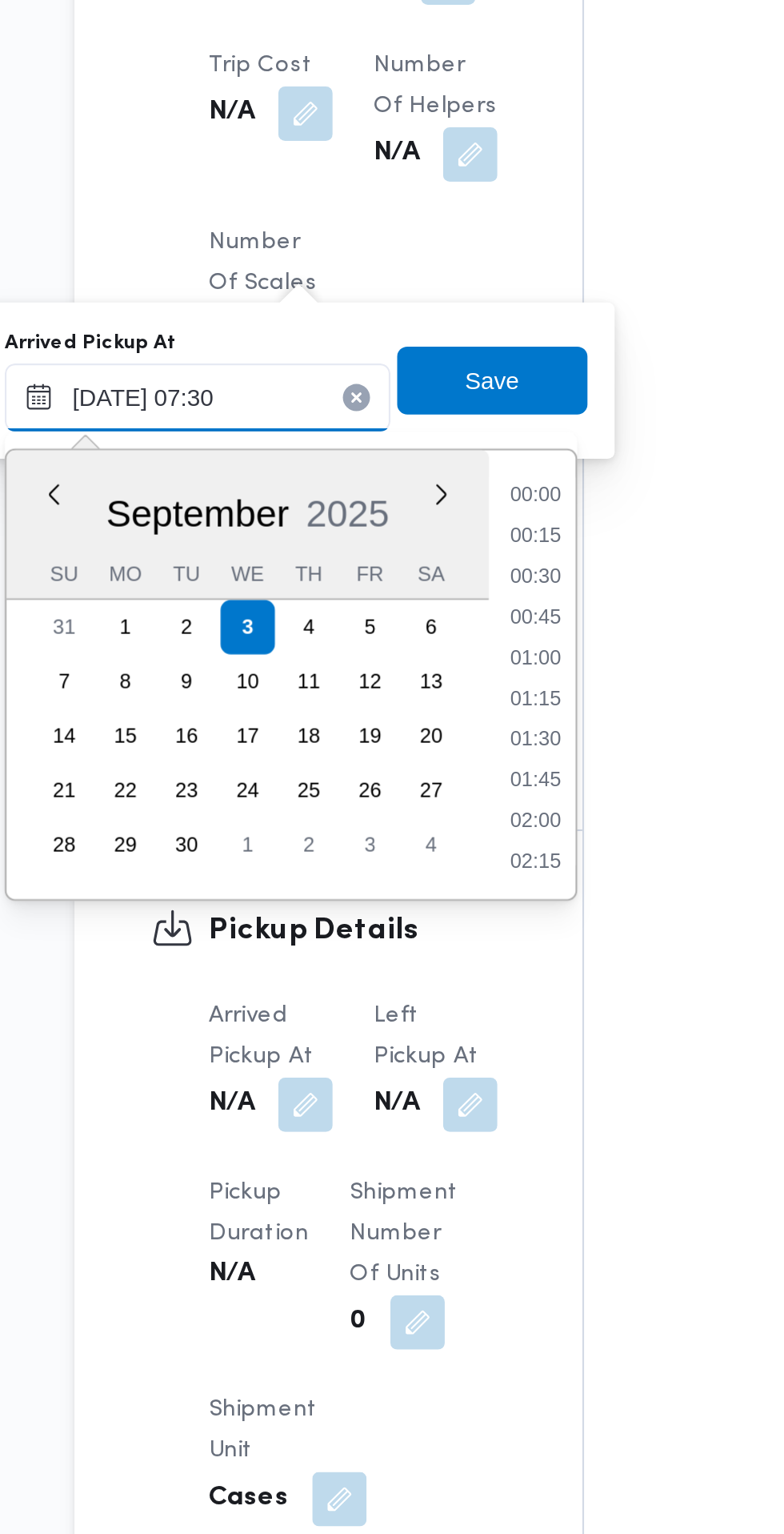
scroll to position [479, 0]
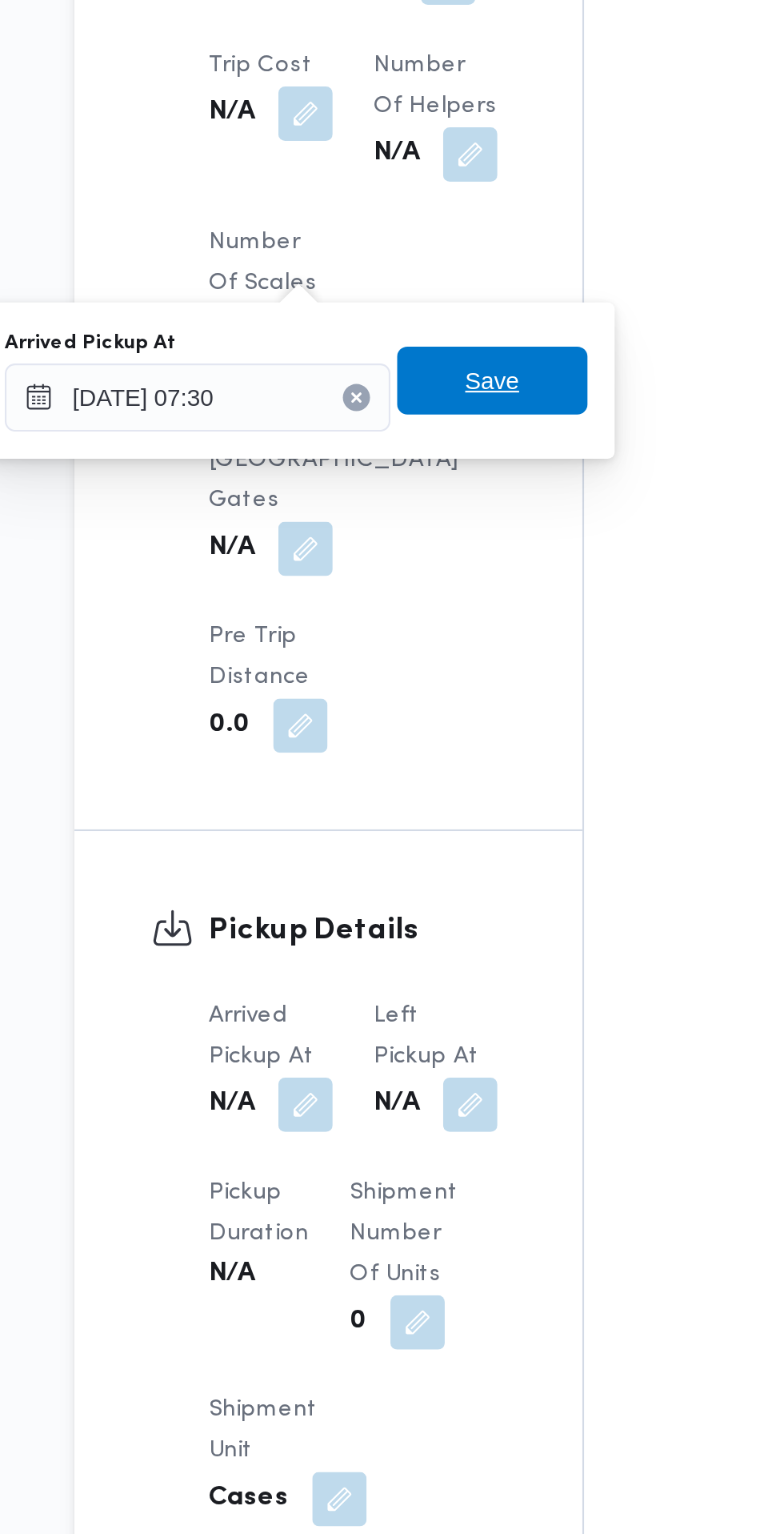
click at [430, 978] on span "Save" at bounding box center [404, 977] width 89 height 32
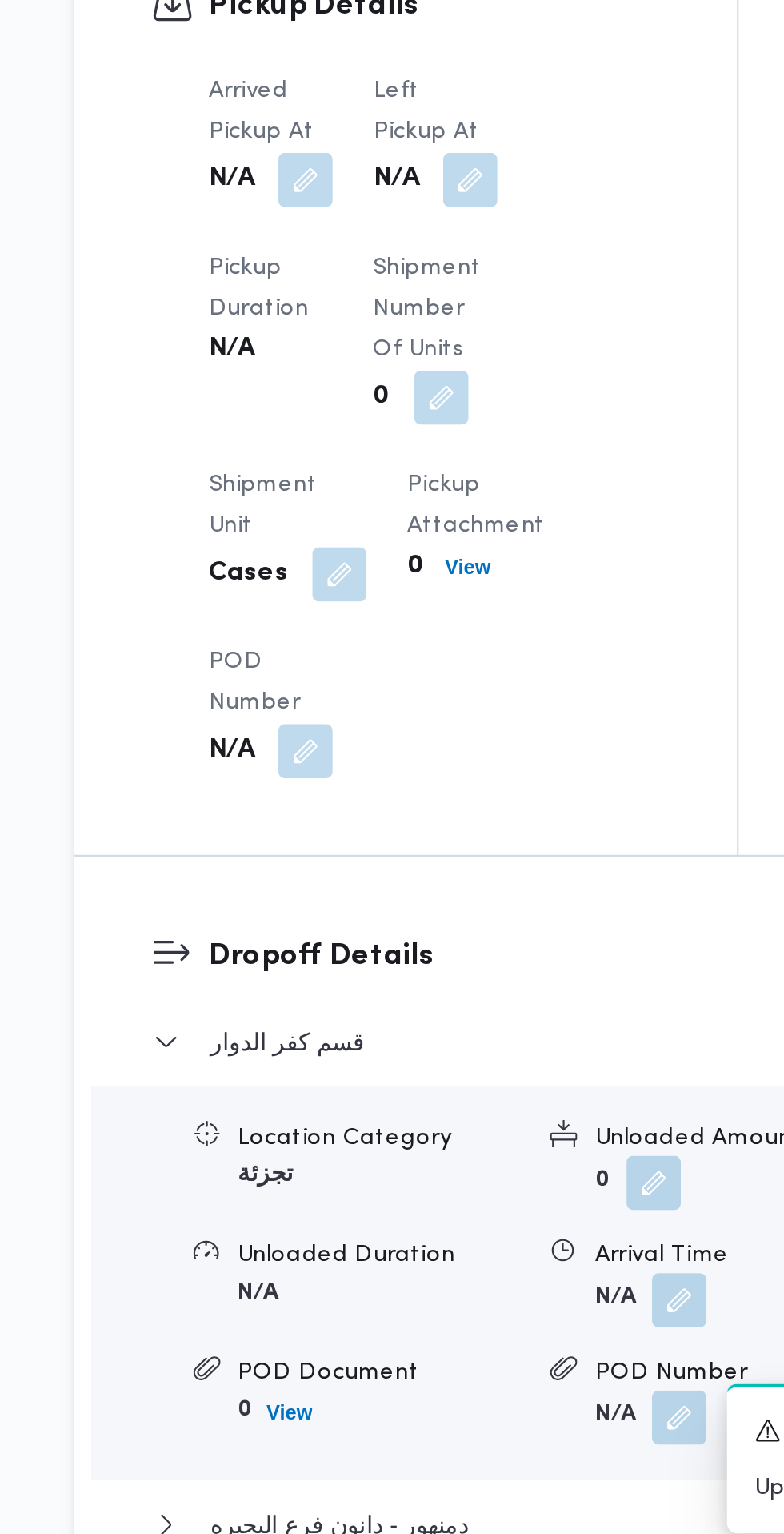
scroll to position [958, 0]
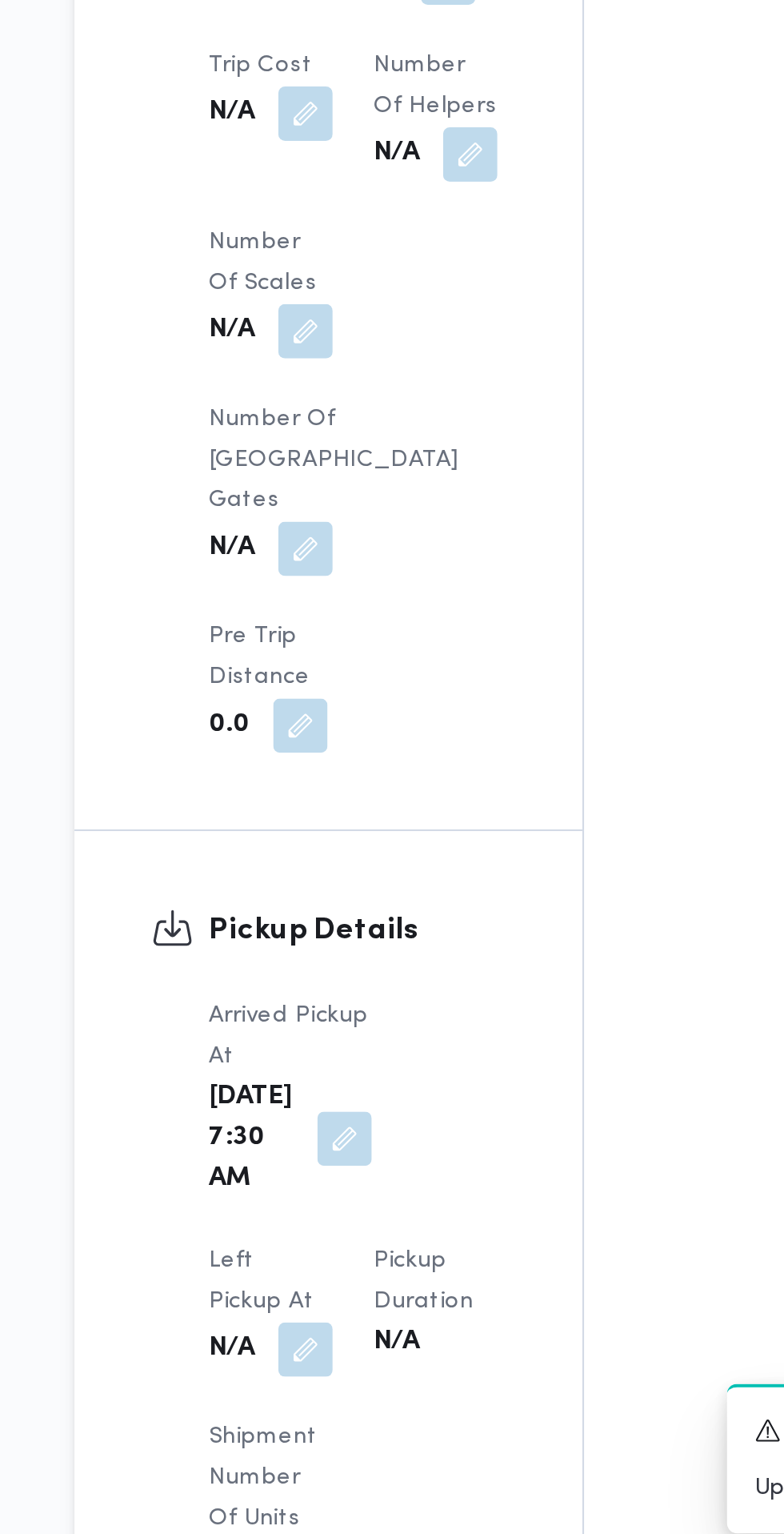
click at [330, 1422] on button "button" at bounding box center [317, 1435] width 25 height 26
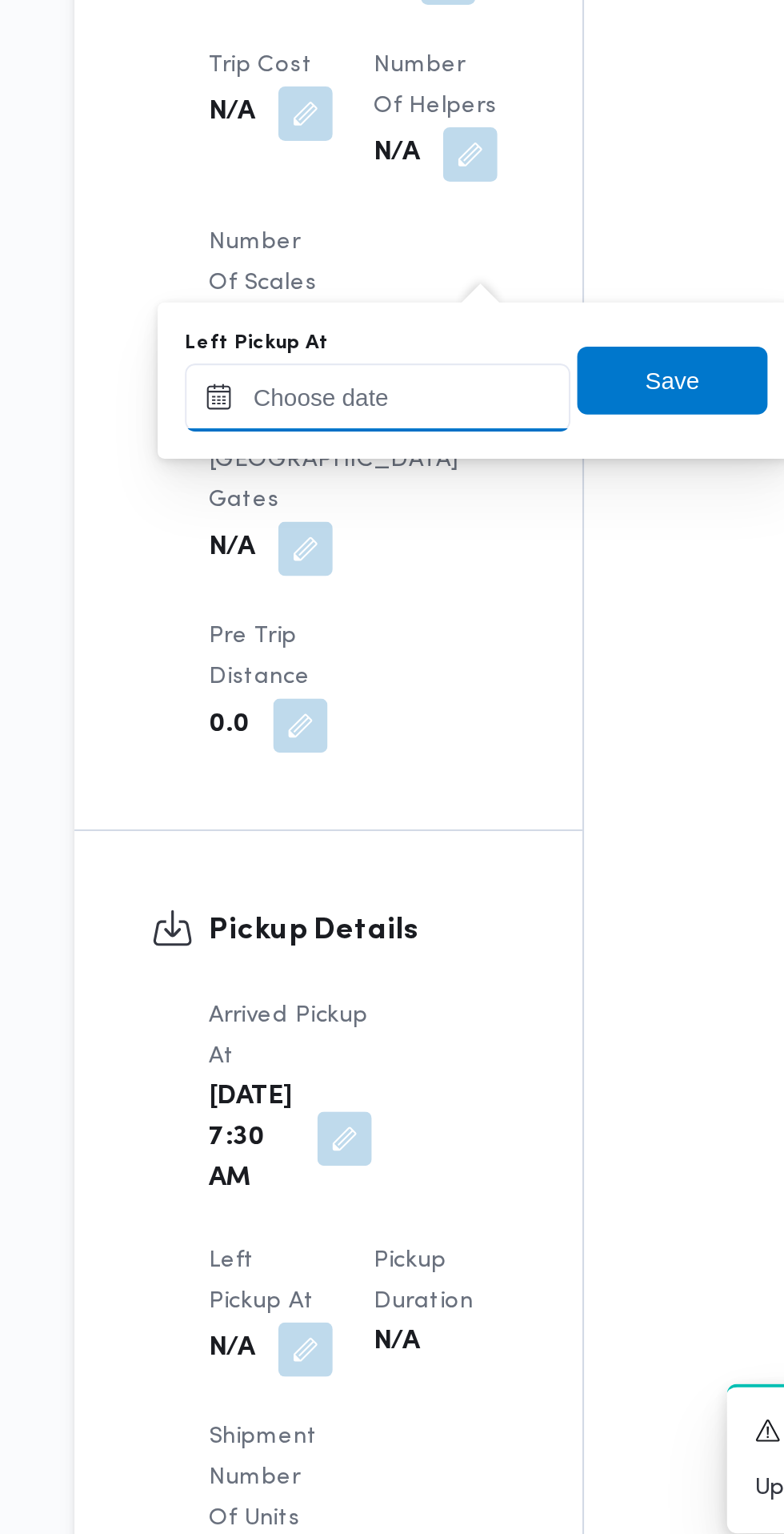
click at [387, 988] on input "Left Pickup At" at bounding box center [351, 986] width 181 height 32
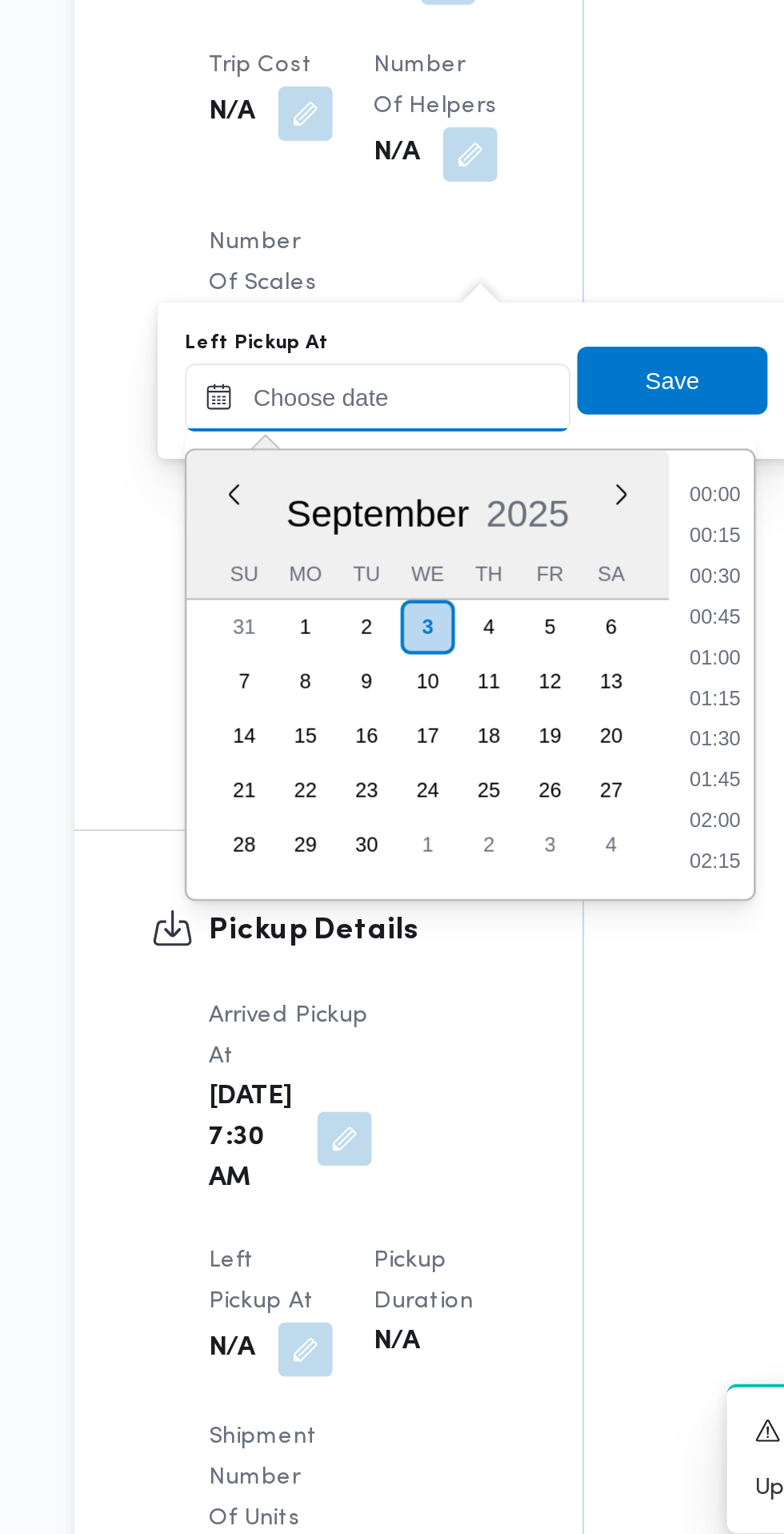
scroll to position [594, 0]
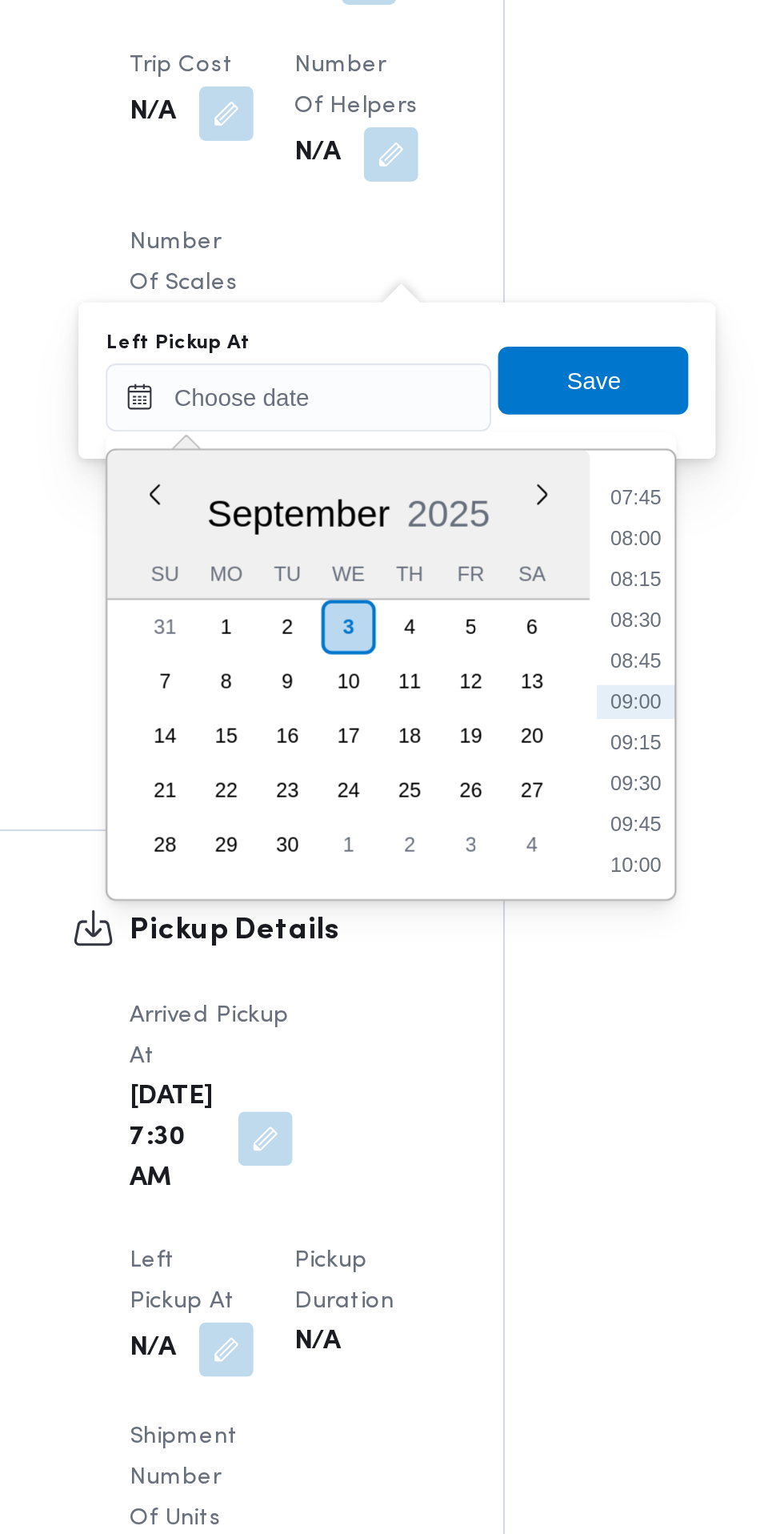
click at [518, 1113] on li "08:45" at bounding box center [510, 1110] width 36 height 16
type input "[DATE] 08:45"
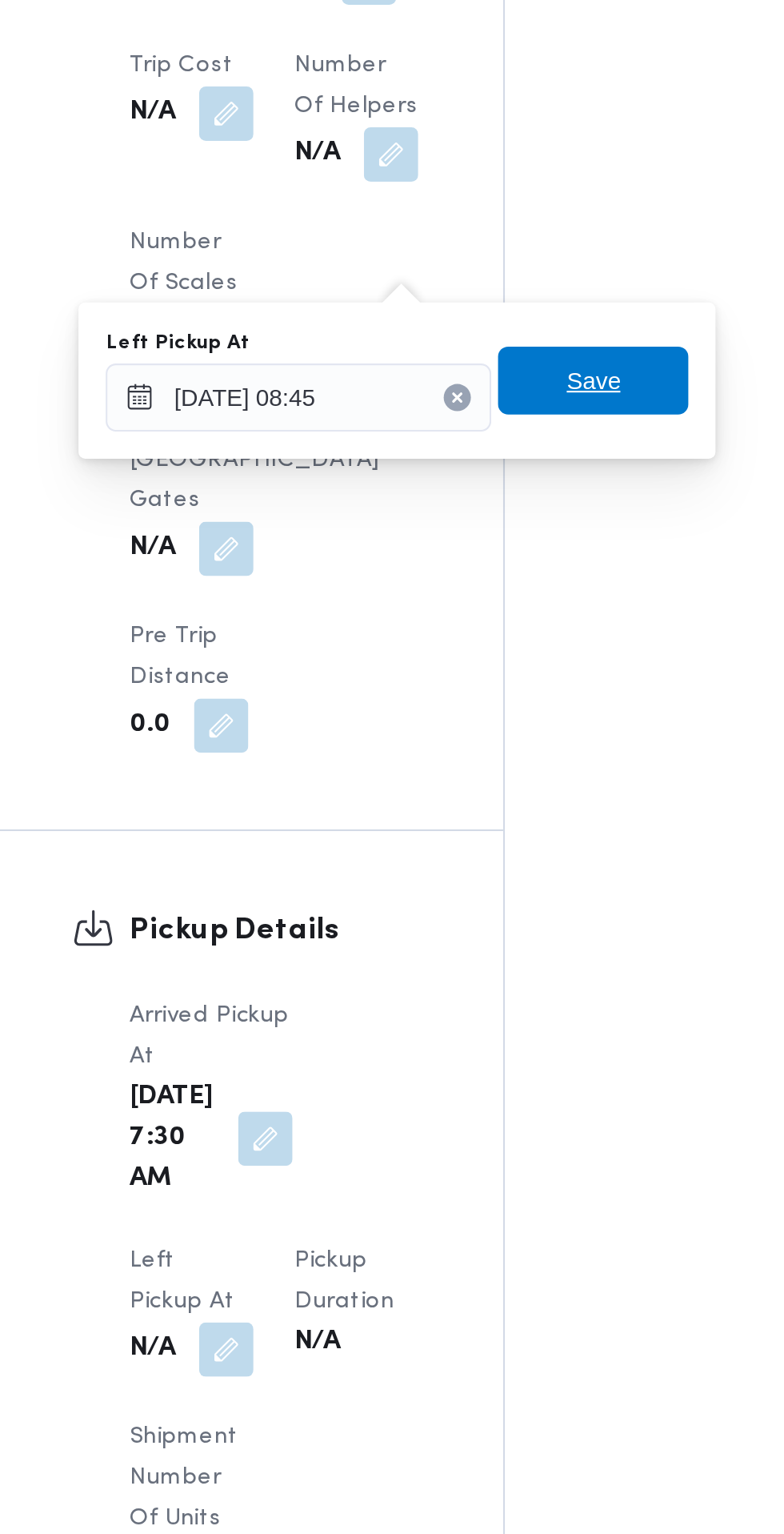
click at [526, 979] on span "Save" at bounding box center [490, 977] width 89 height 32
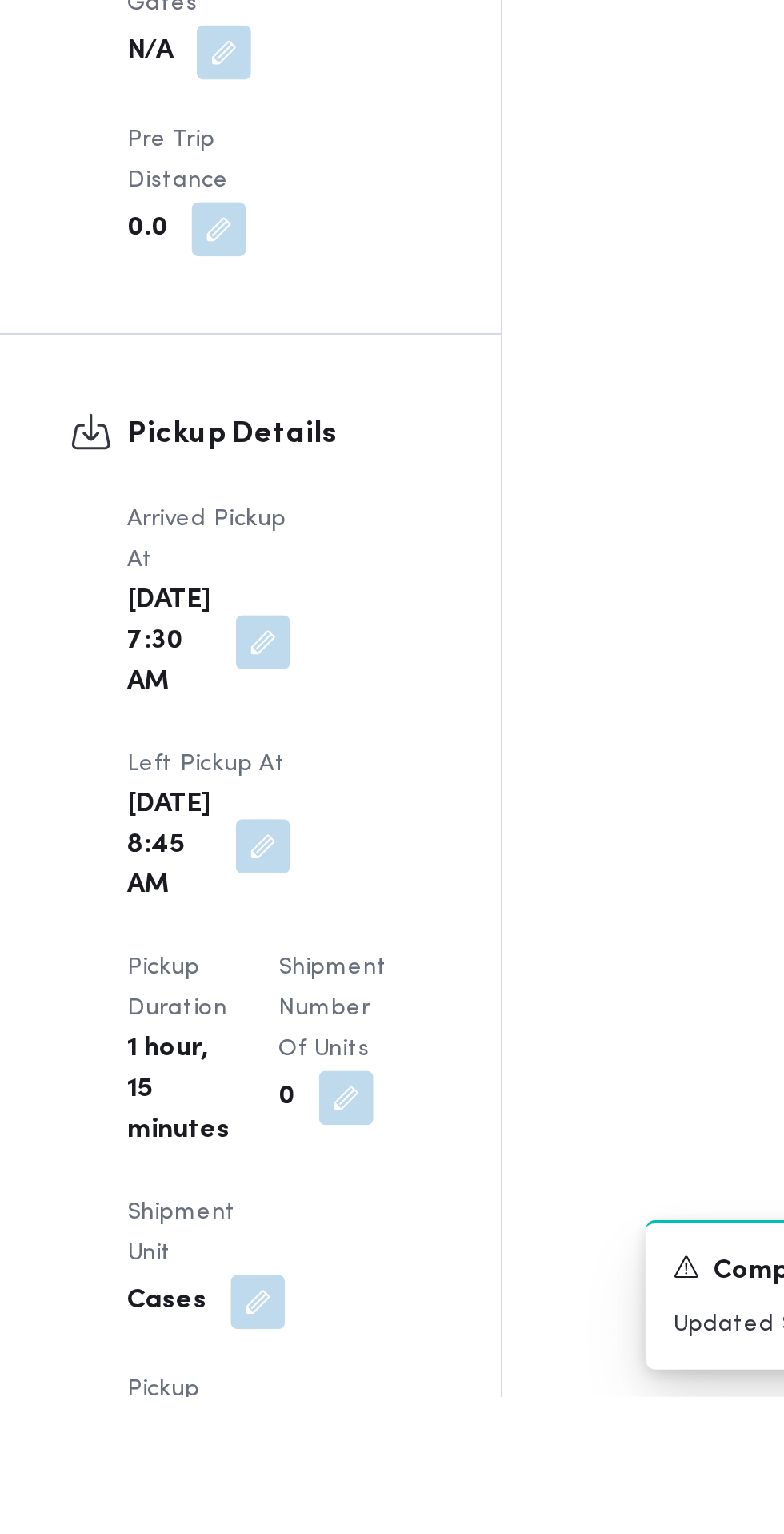
scroll to position [1122, 0]
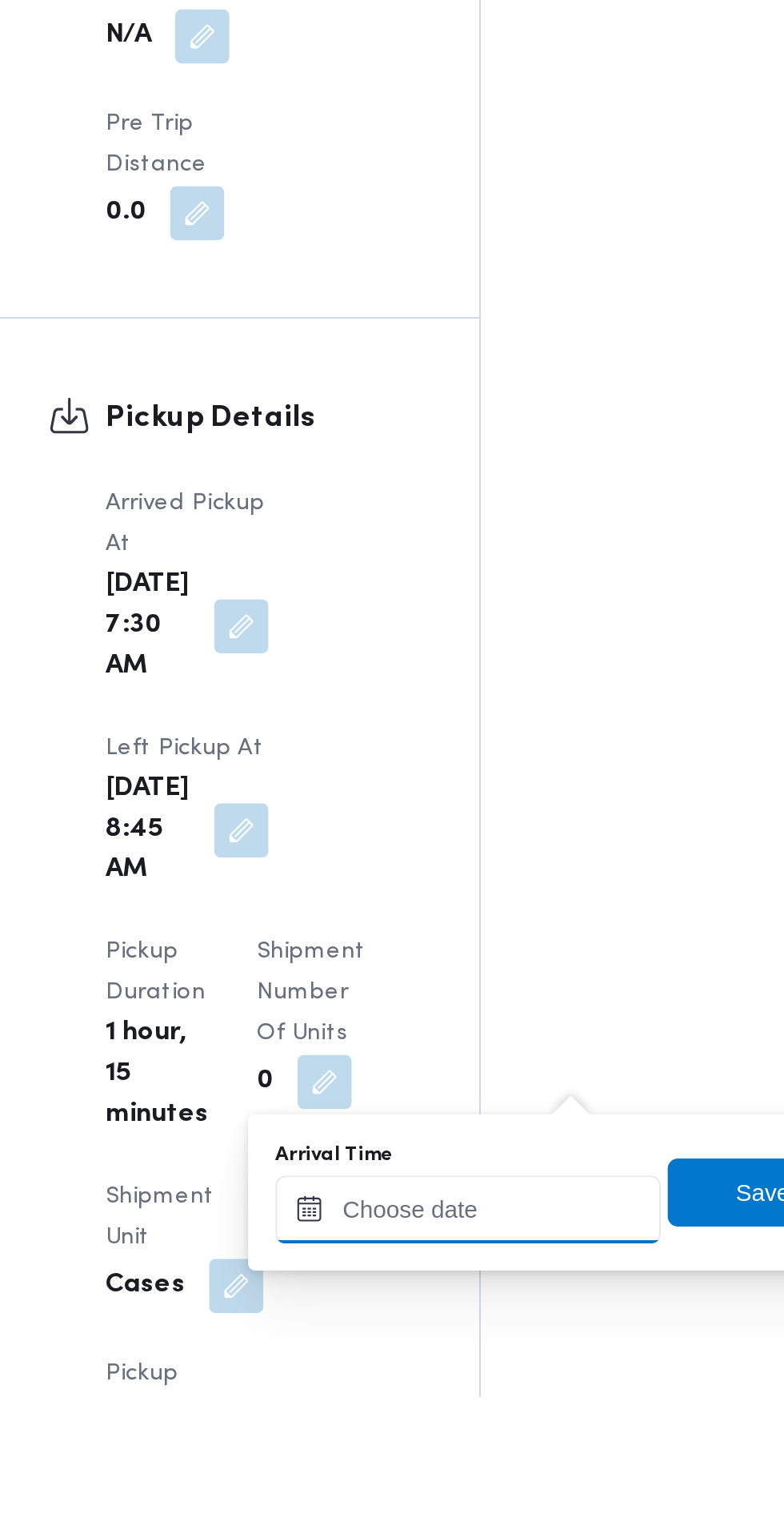
click at [452, 1444] on input "Arrival Time" at bounding box center [442, 1446] width 181 height 32
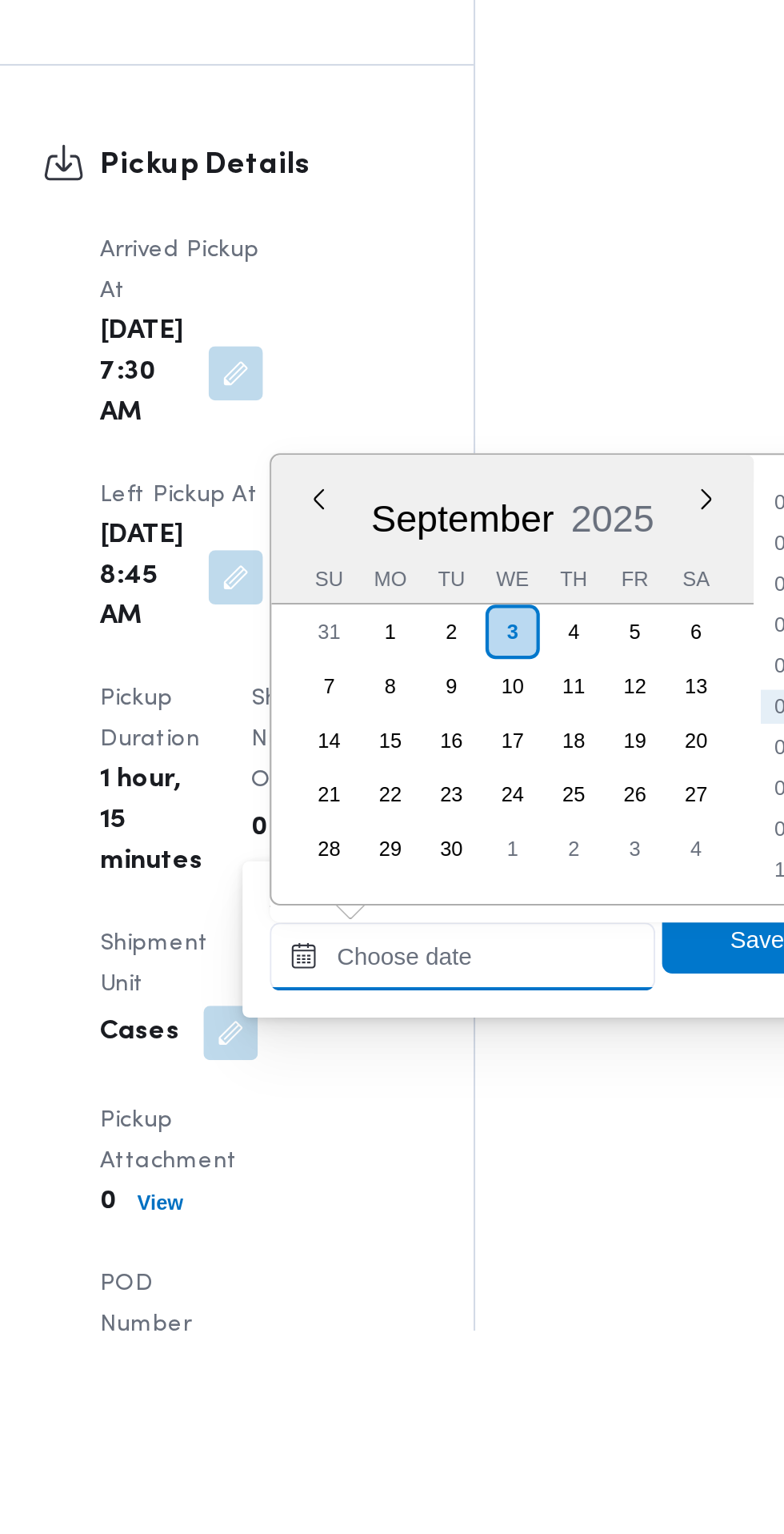
scroll to position [1211, 0]
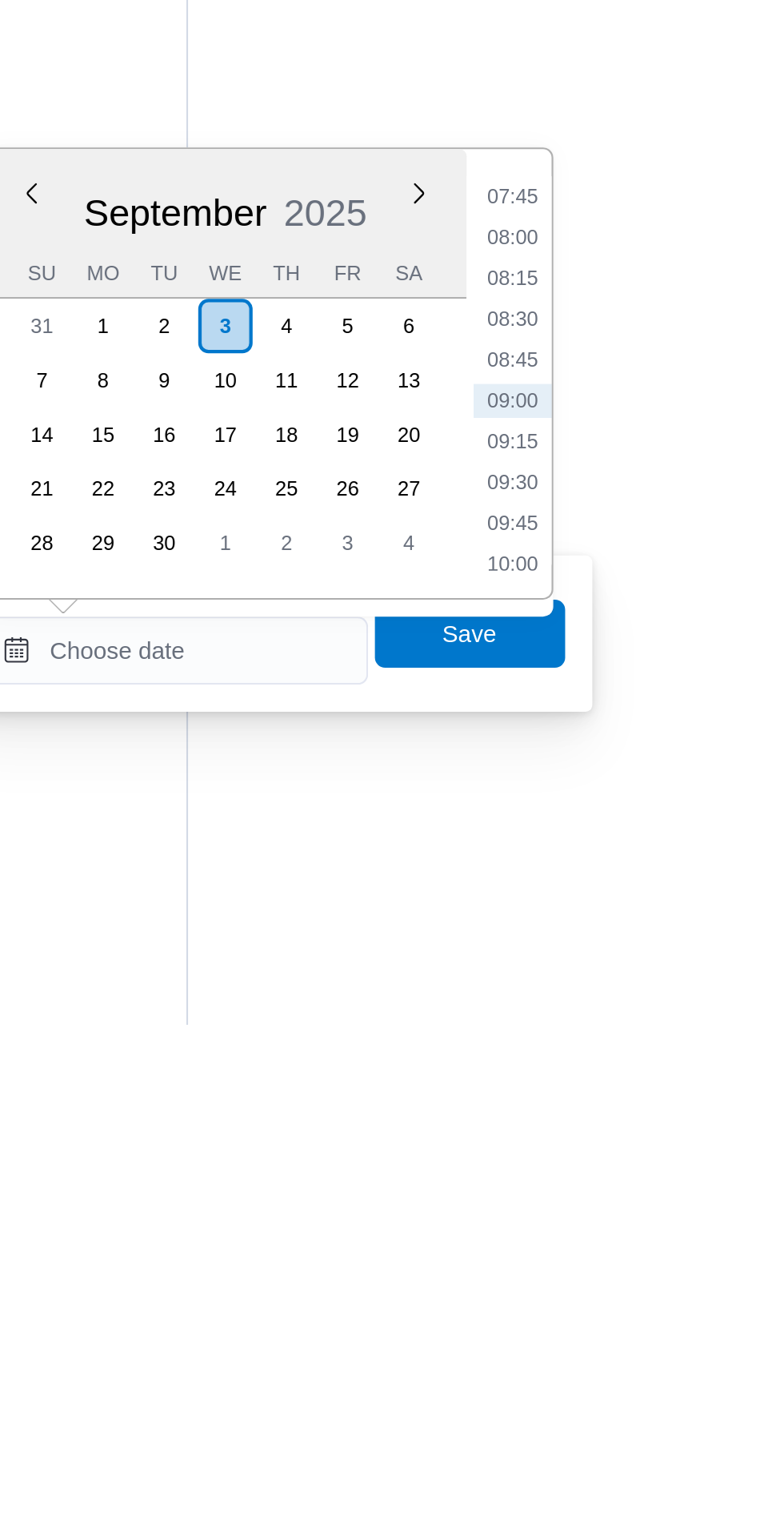
click at [605, 1263] on li "09:15" at bounding box center [601, 1260] width 36 height 16
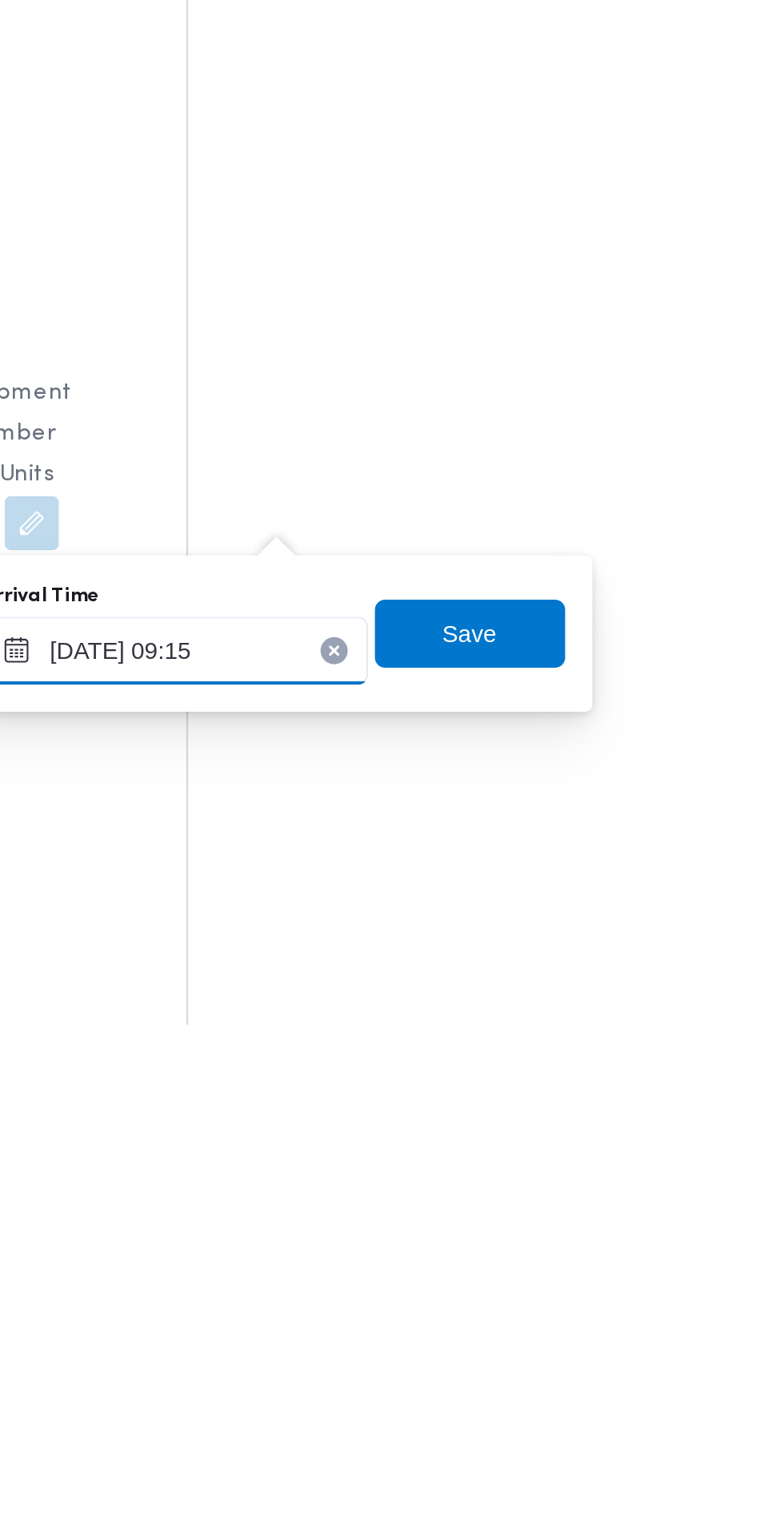
type input "[DATE] 09:15"
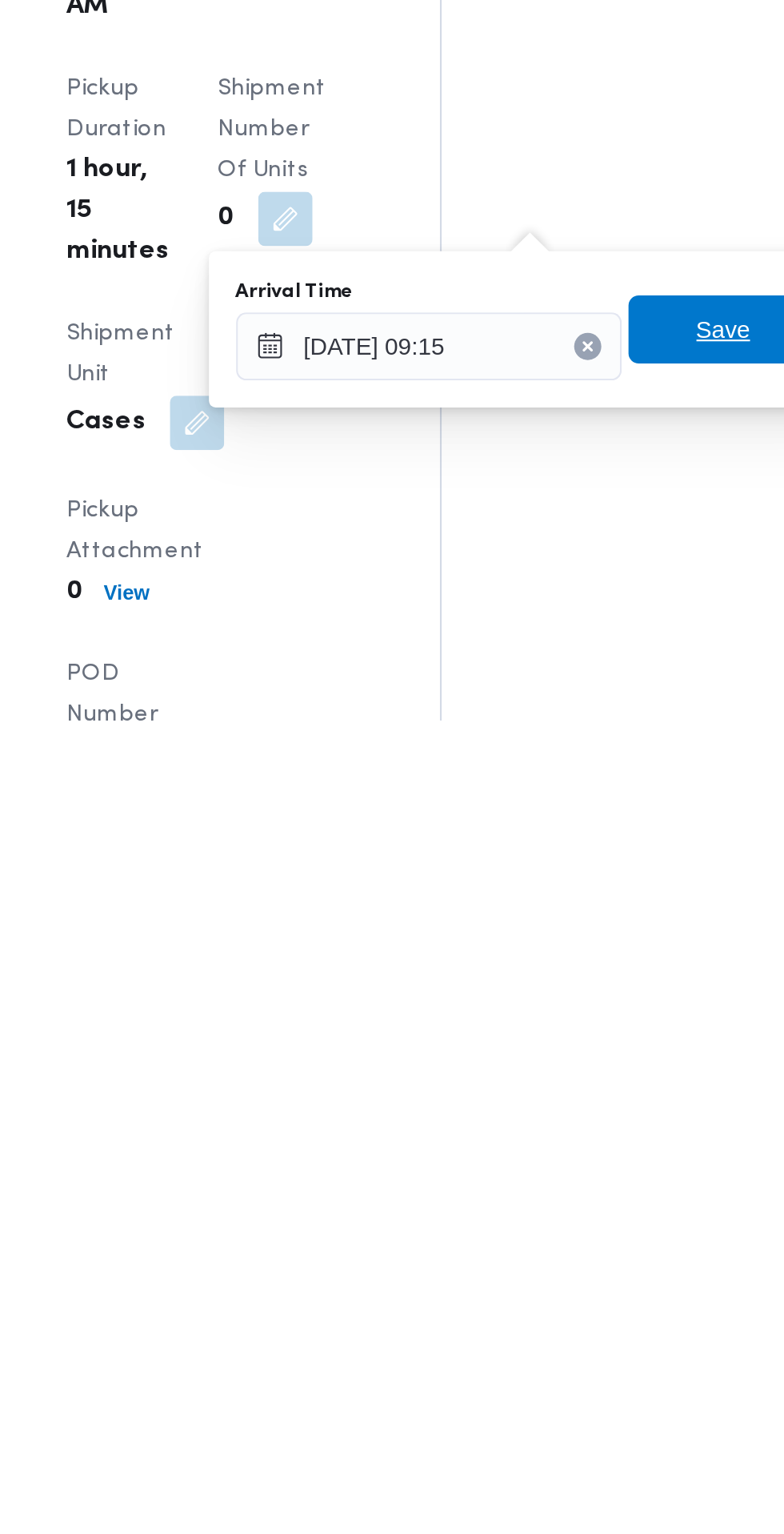
click at [578, 1351] on span "Save" at bounding box center [581, 1349] width 25 height 19
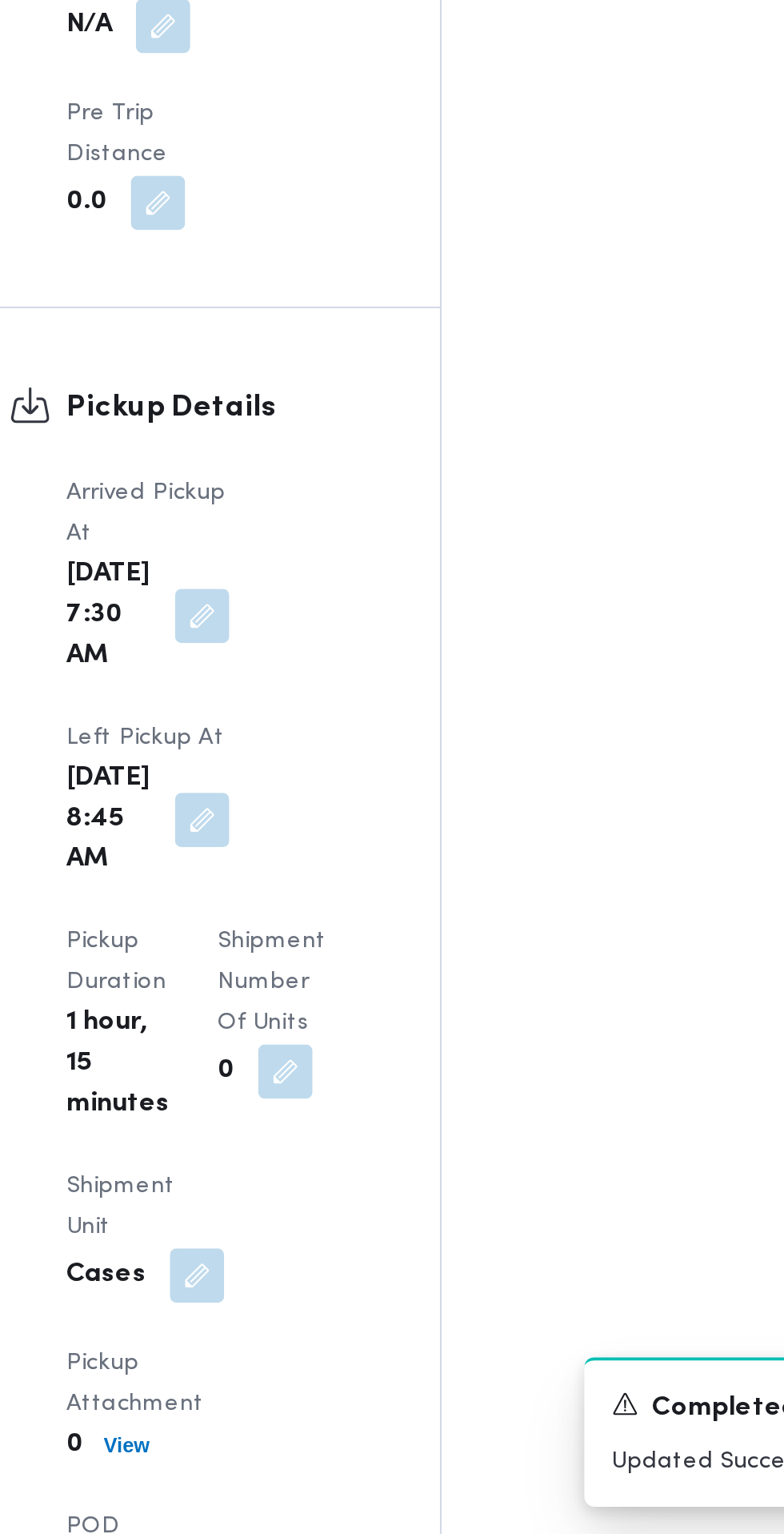
scroll to position [1212, 0]
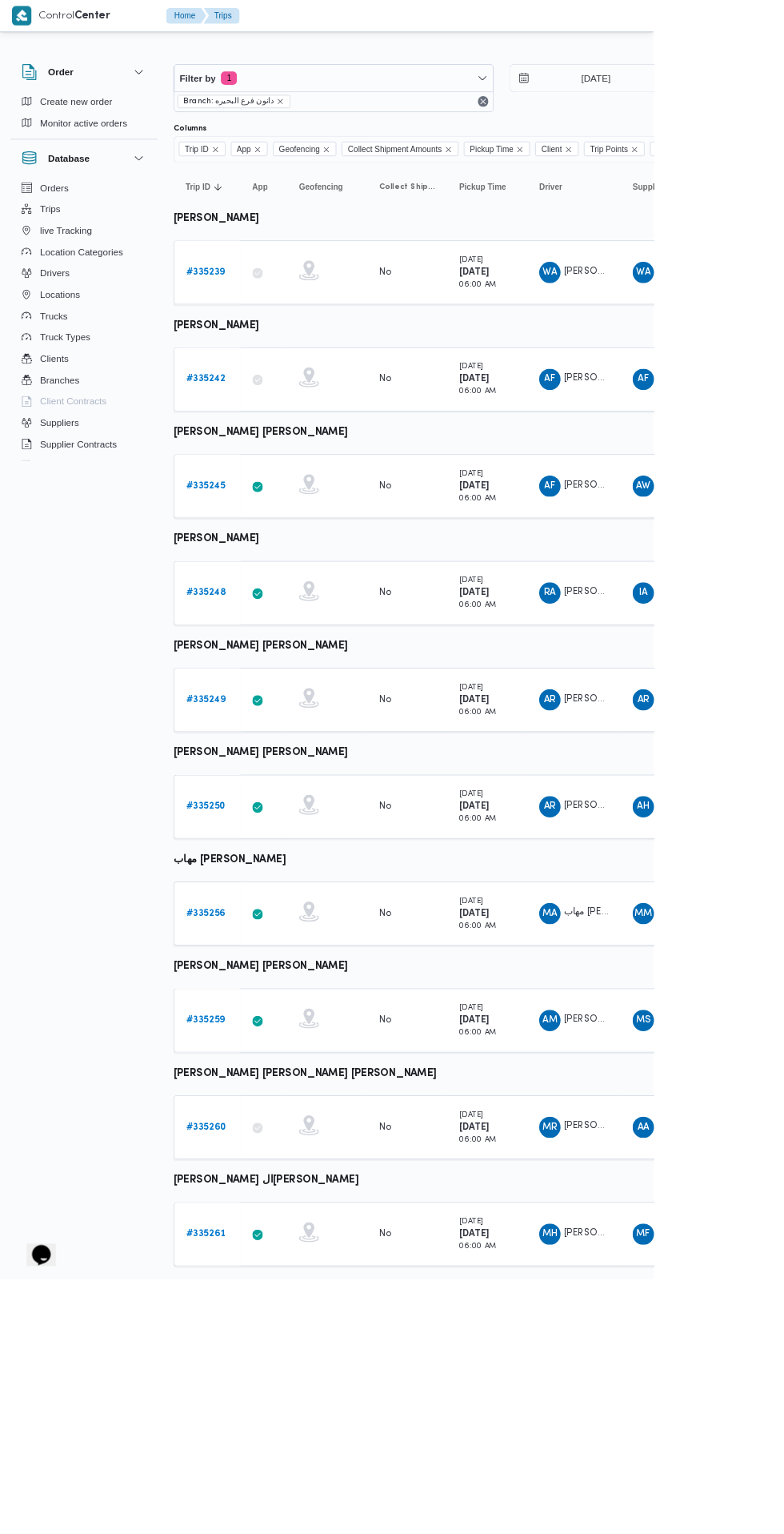
click at [247, 327] on b "# 335239" at bounding box center [246, 325] width 46 height 10
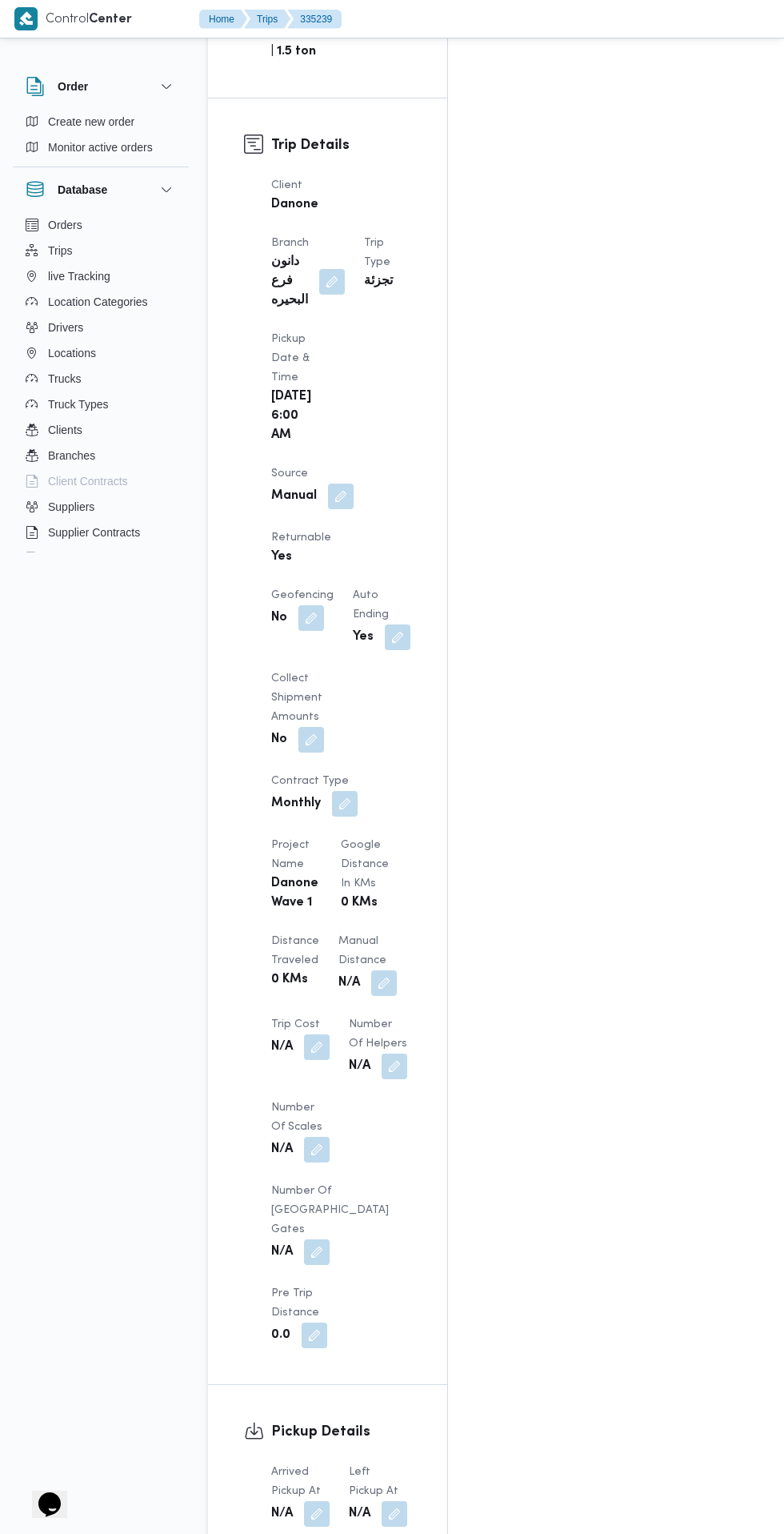
scroll to position [901, 0]
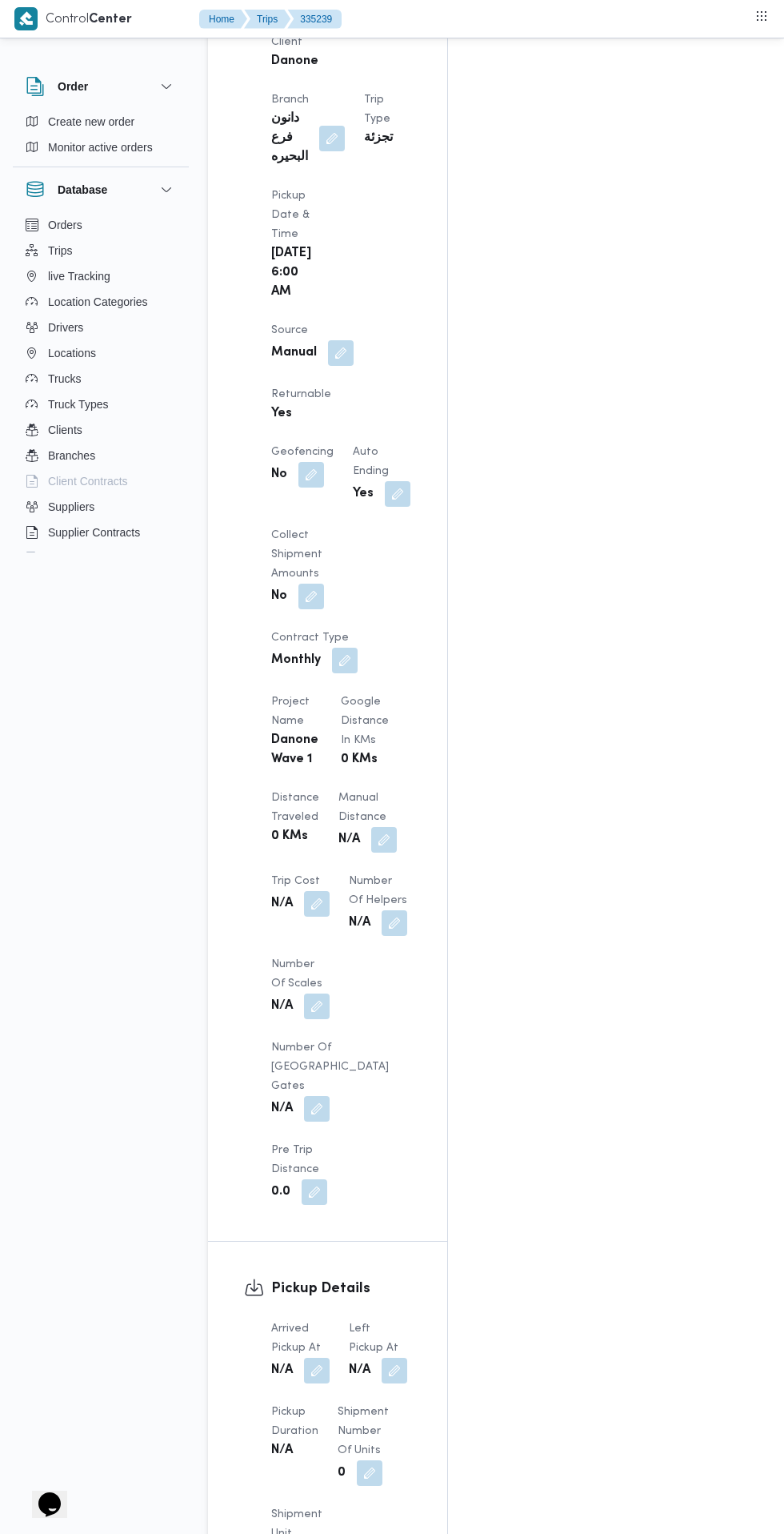
click at [318, 1358] on button "button" at bounding box center [317, 1371] width 25 height 26
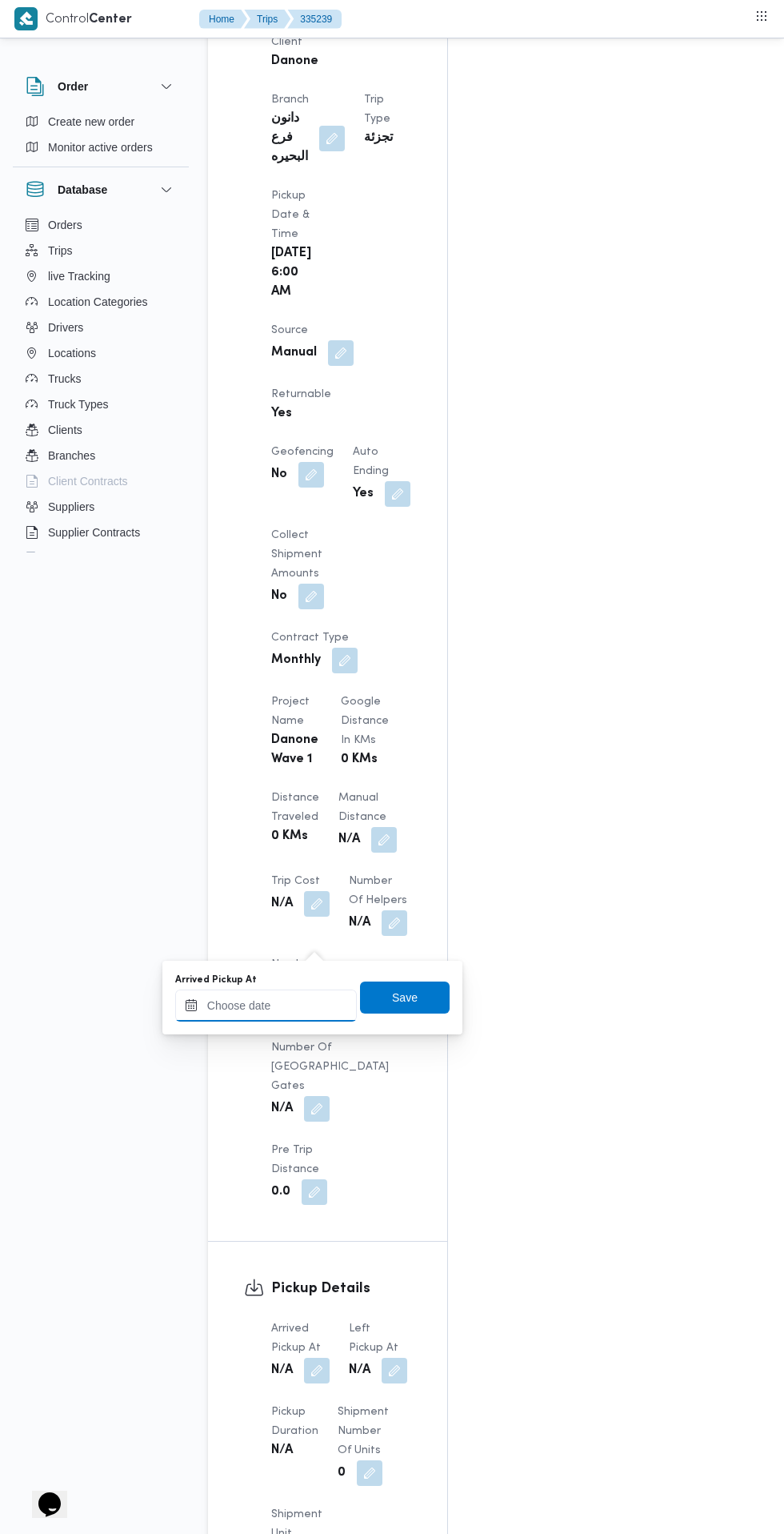
click at [318, 1005] on input "Arrived Pickup At" at bounding box center [265, 1005] width 181 height 32
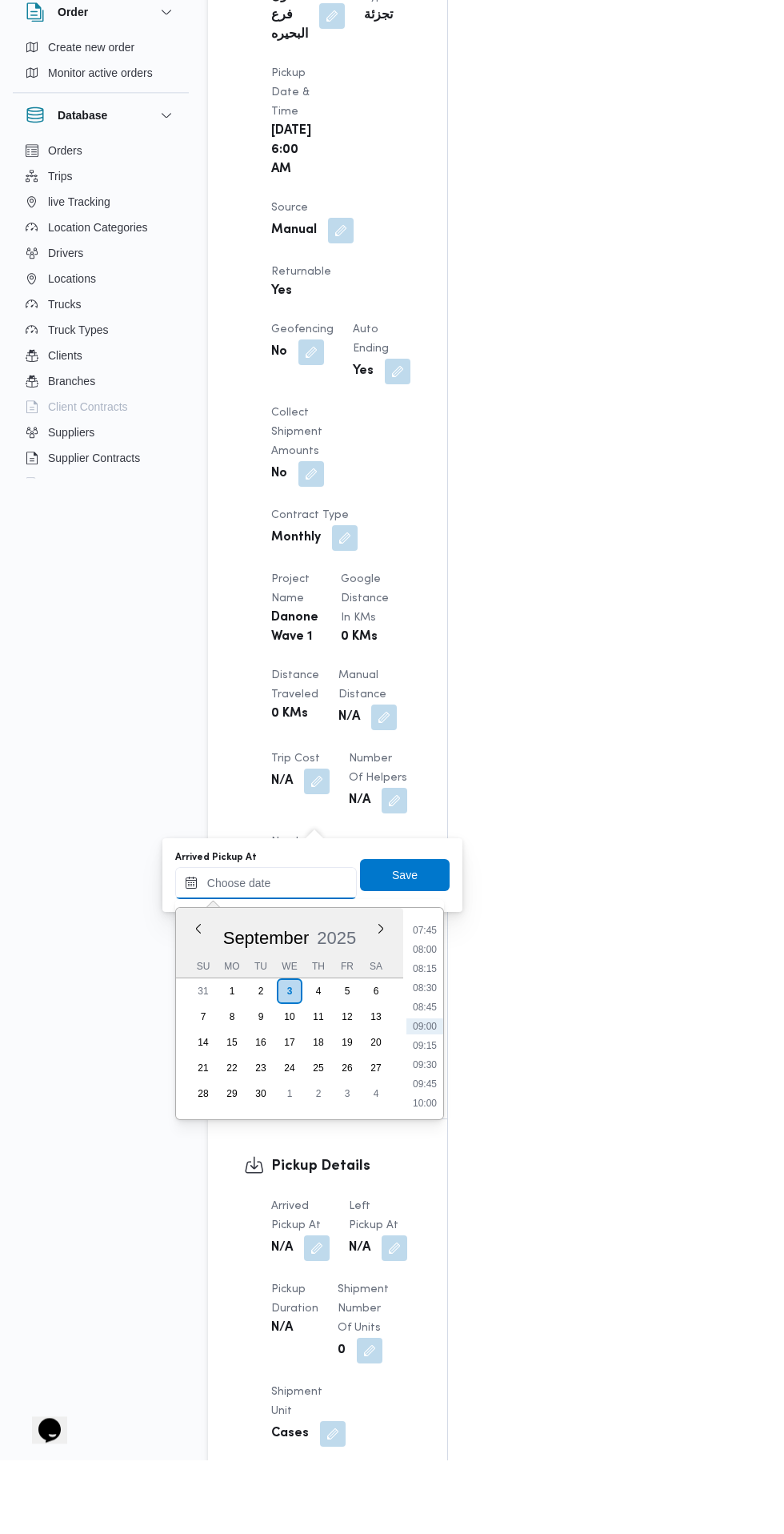
scroll to position [948, 0]
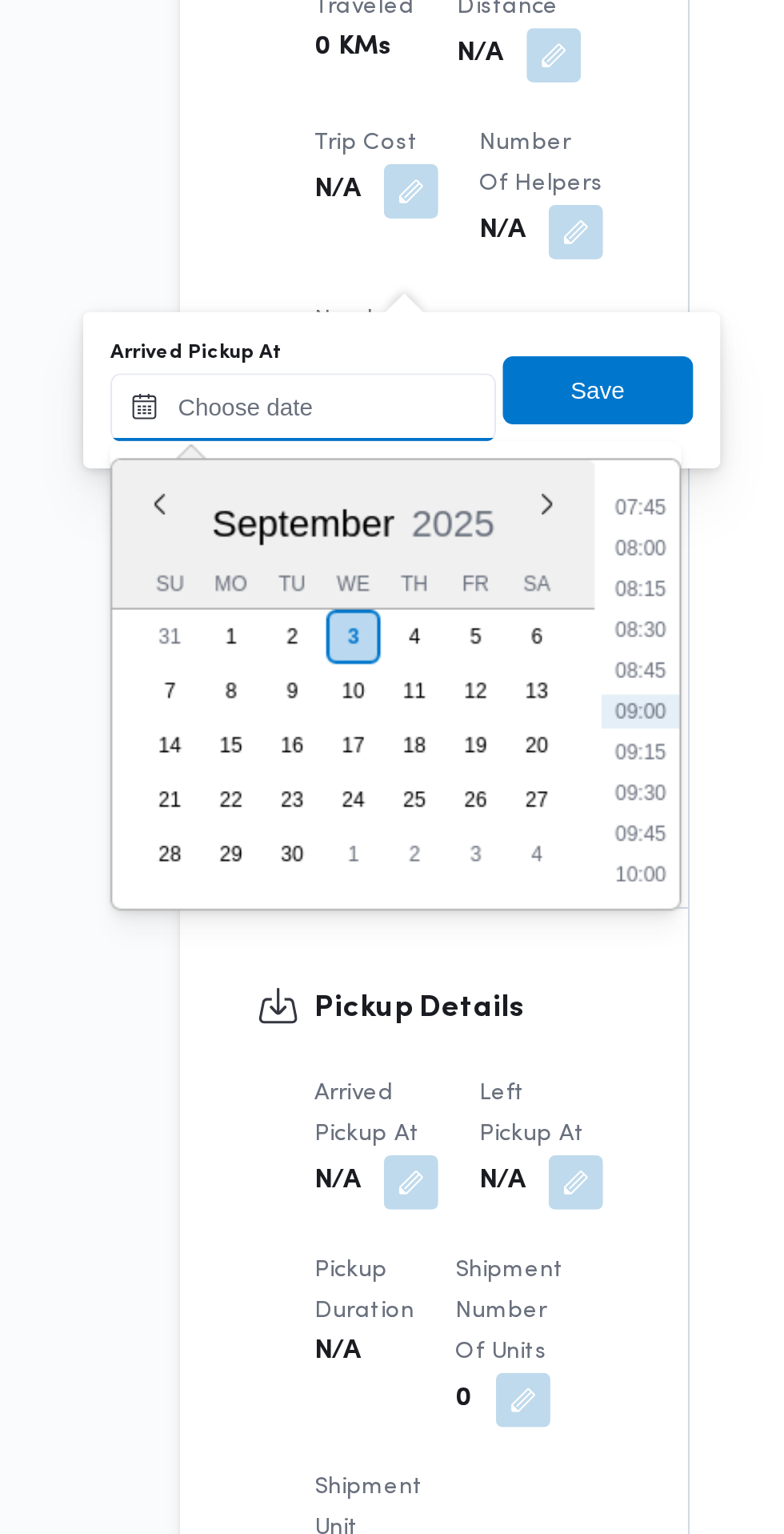
paste input "[DATE] 07:30"
type input "[DATE] 07:30"
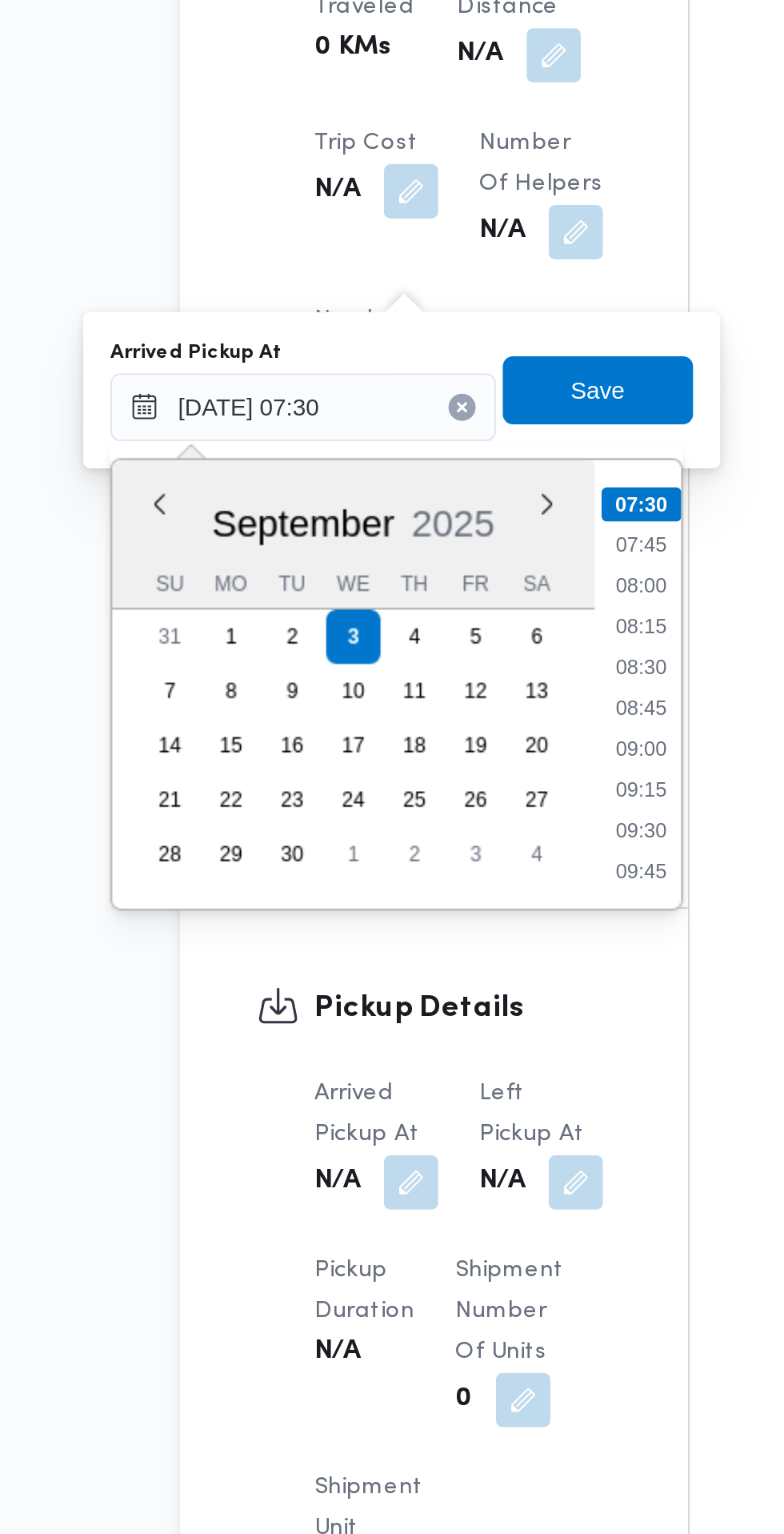
click at [434, 1000] on li "07:30" at bounding box center [424, 1003] width 37 height 16
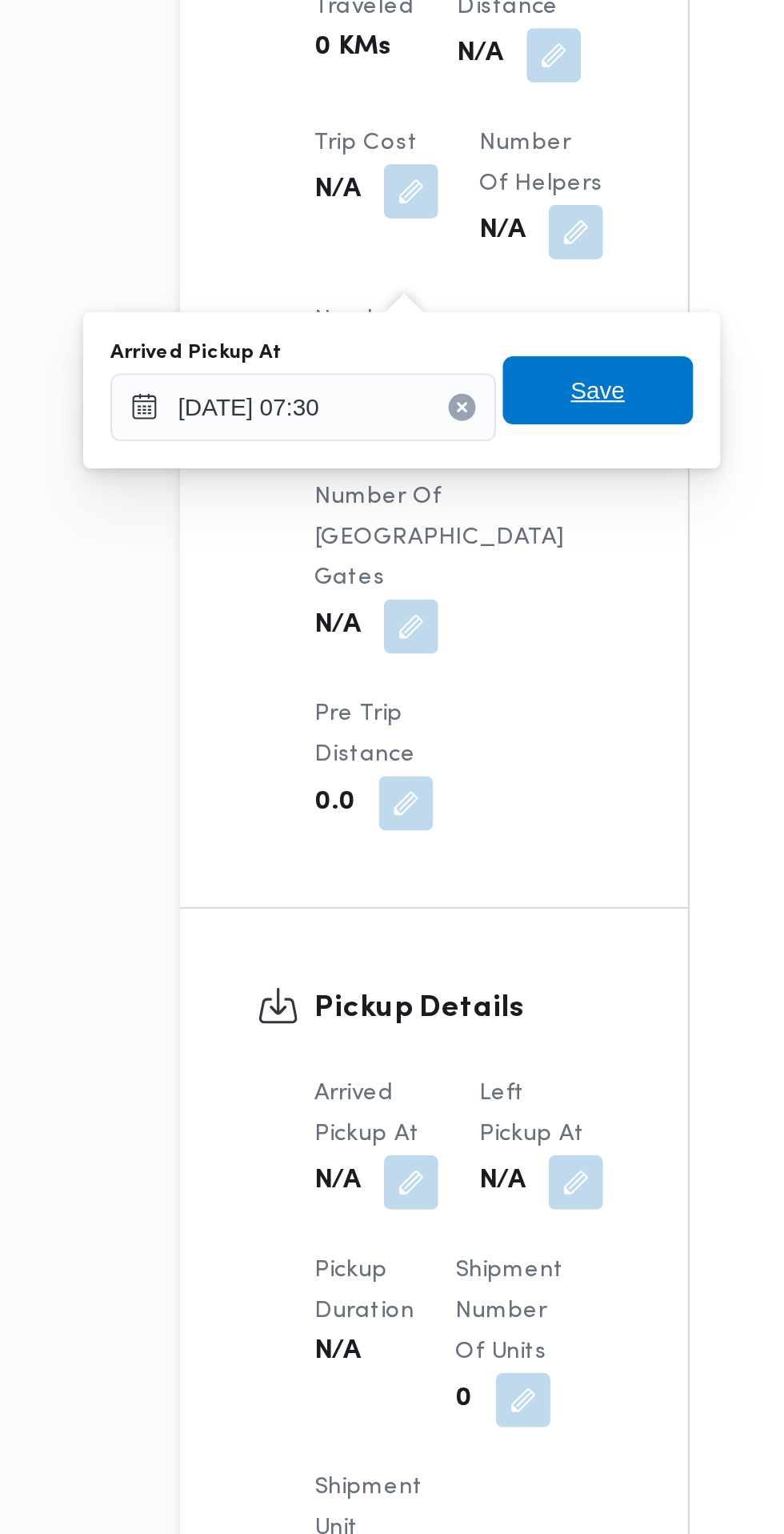
click at [425, 955] on span "Save" at bounding box center [404, 949] width 89 height 32
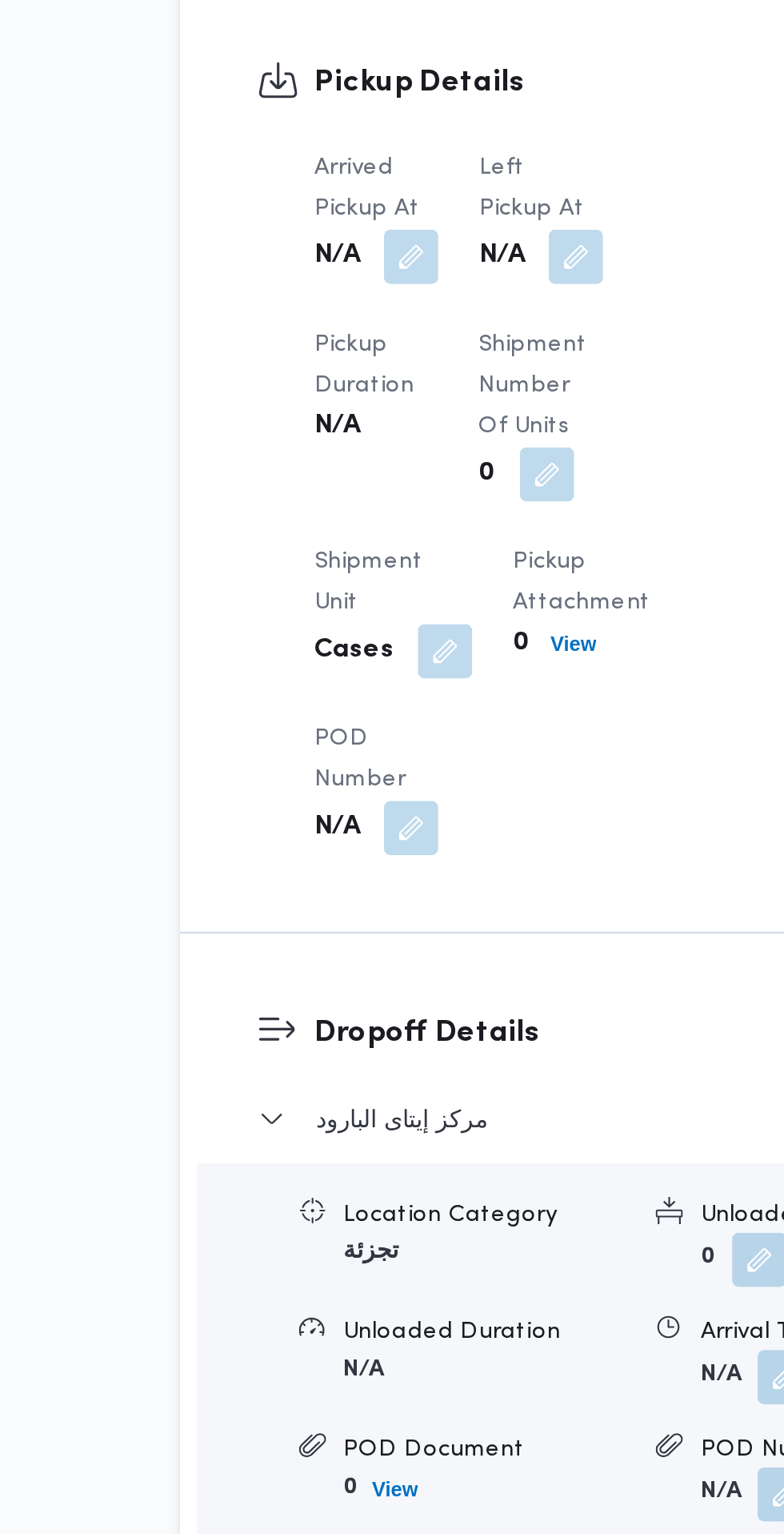
click at [402, 893] on button "button" at bounding box center [394, 887] width 25 height 26
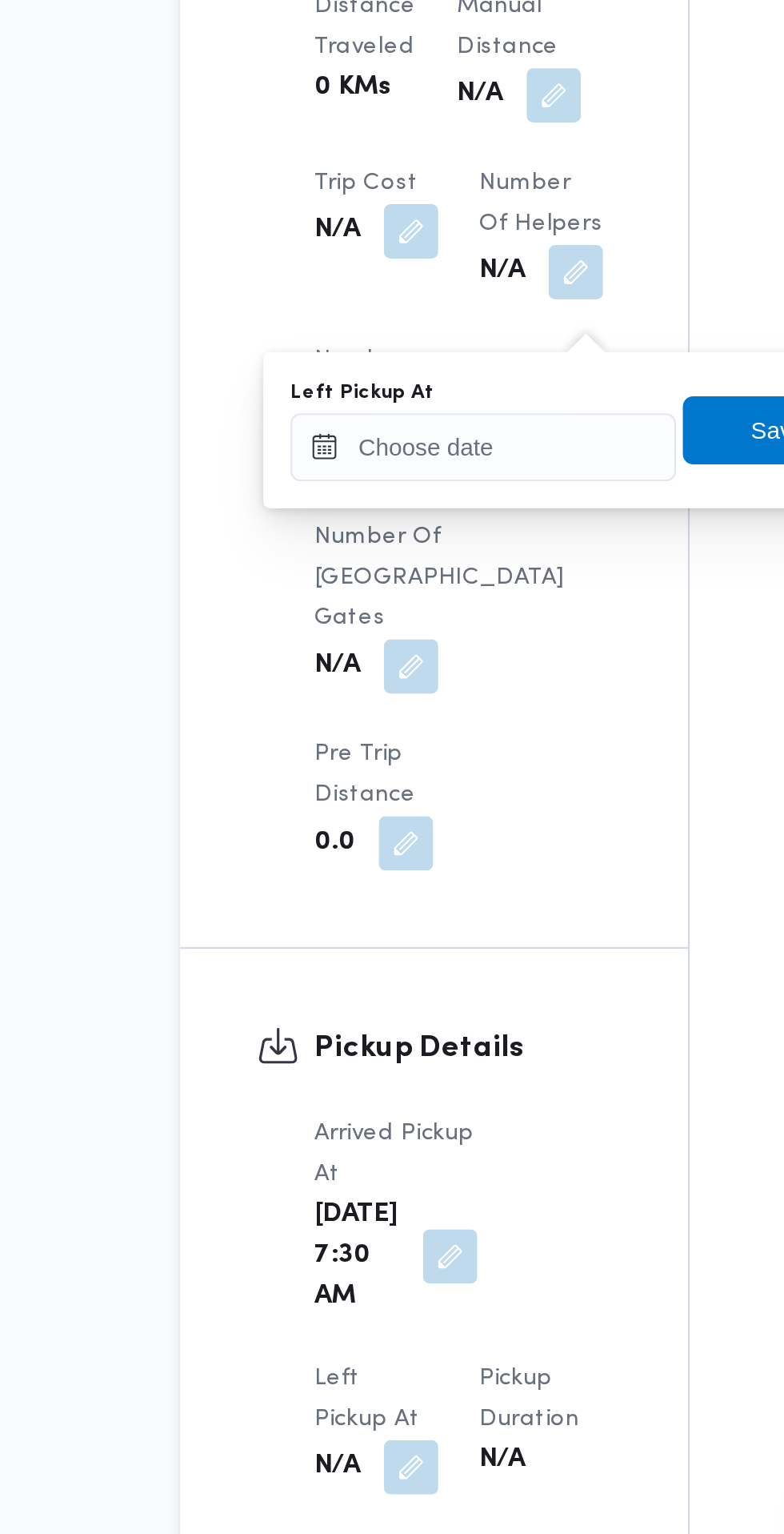
scroll to position [948, 0]
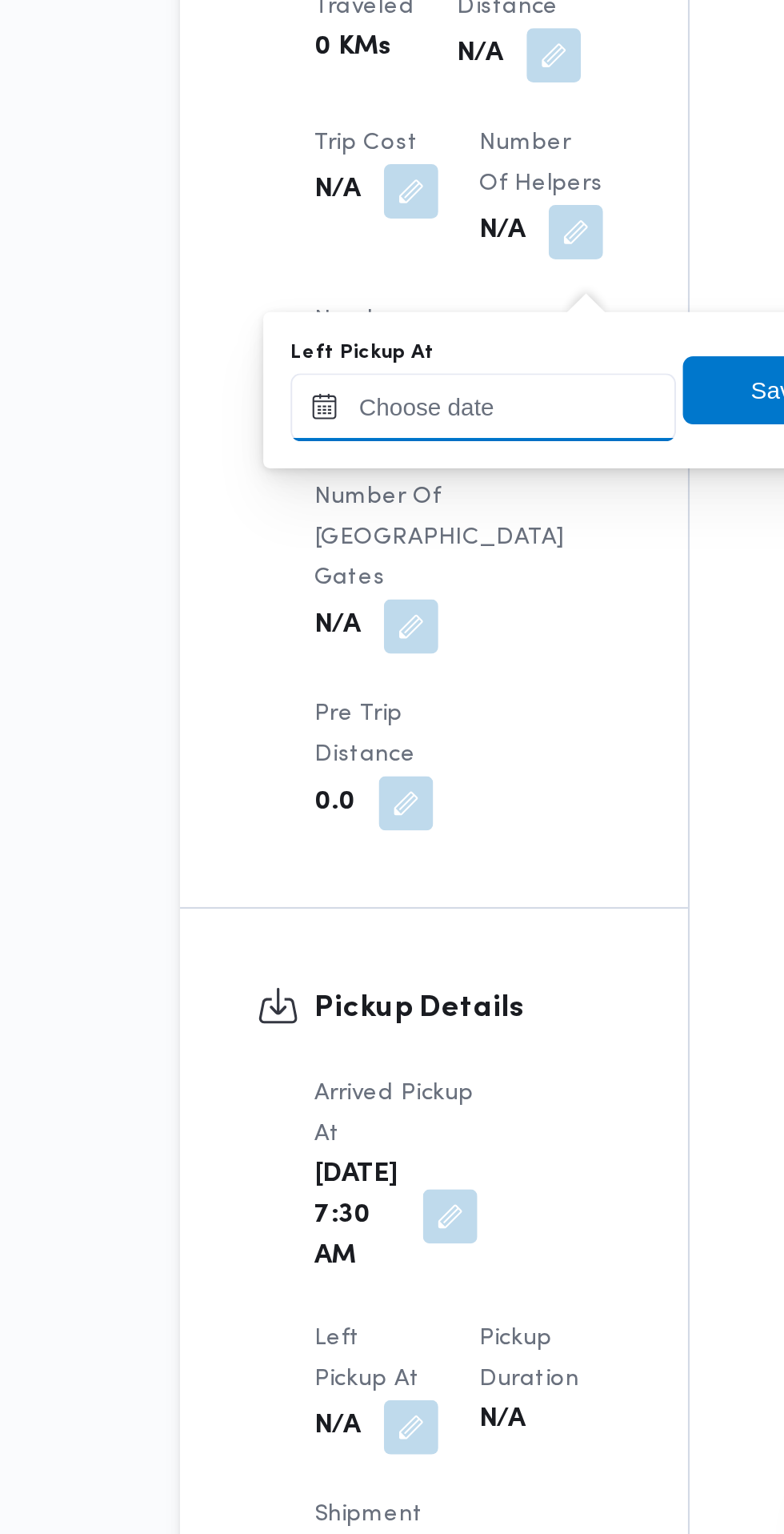
click at [372, 952] on input "Left Pickup At" at bounding box center [351, 957] width 181 height 32
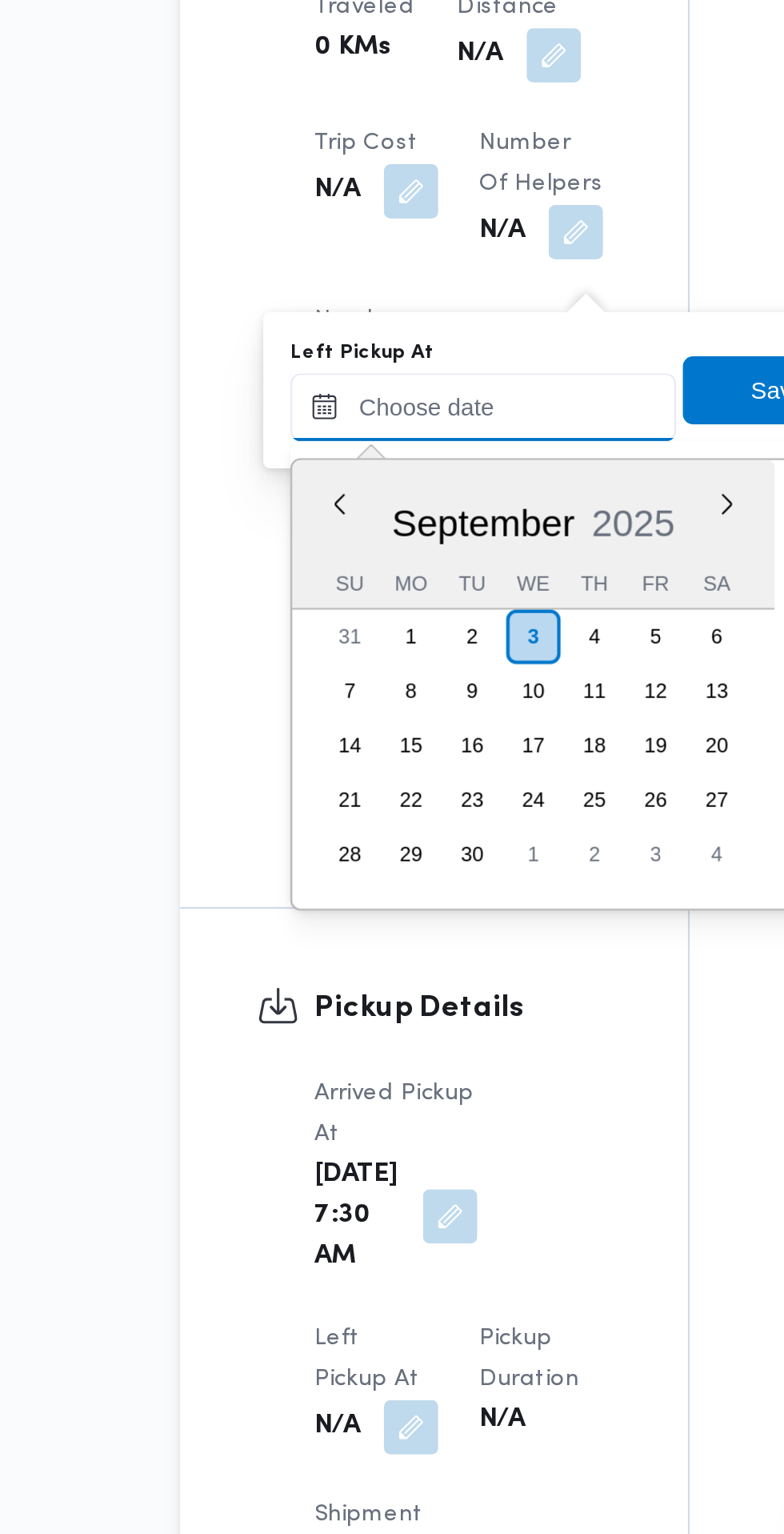
scroll to position [594, 0]
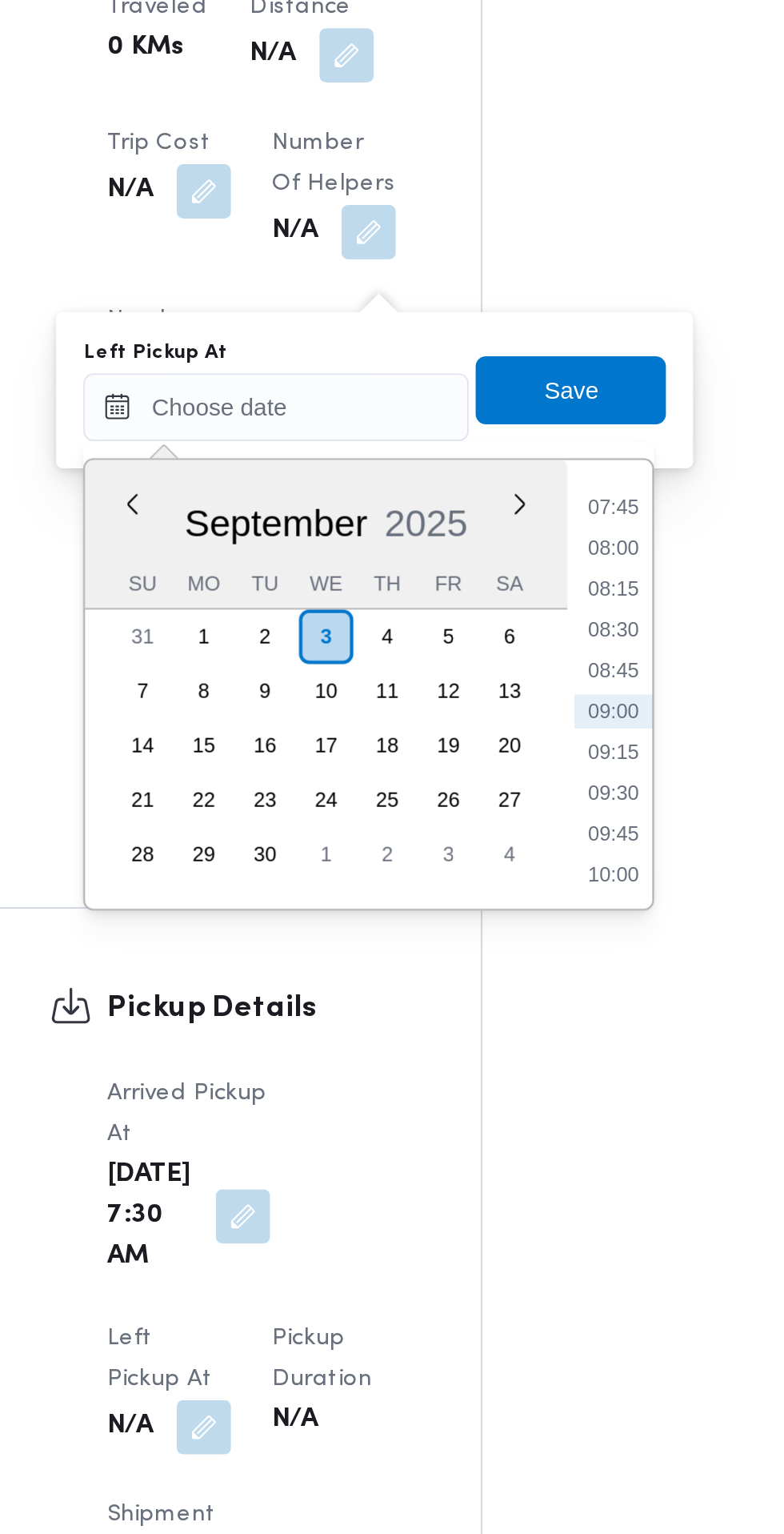
click at [519, 1061] on li "08:30" at bounding box center [510, 1062] width 36 height 16
type input "[DATE] 08:30"
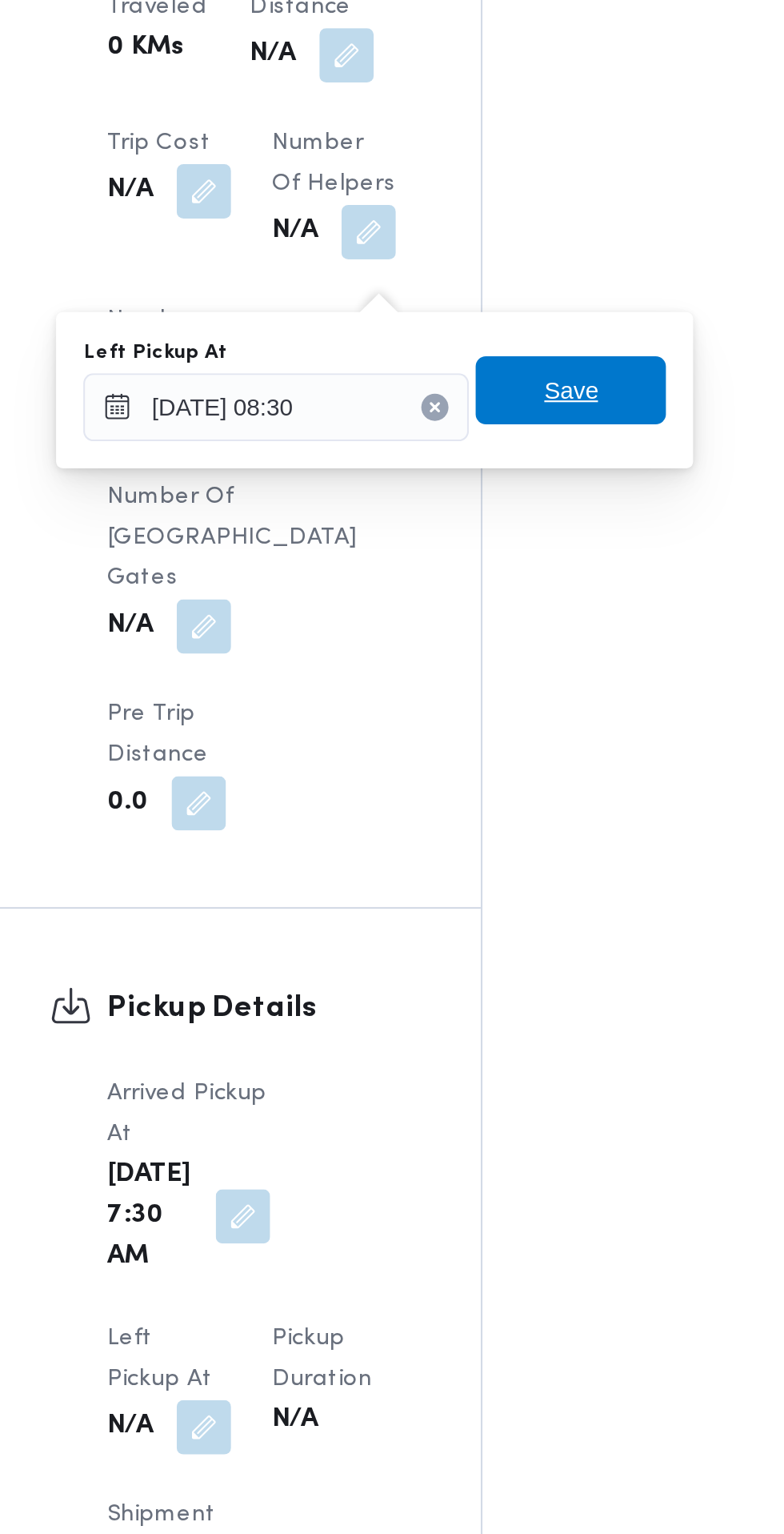
click at [520, 950] on span "Save" at bounding box center [490, 949] width 89 height 32
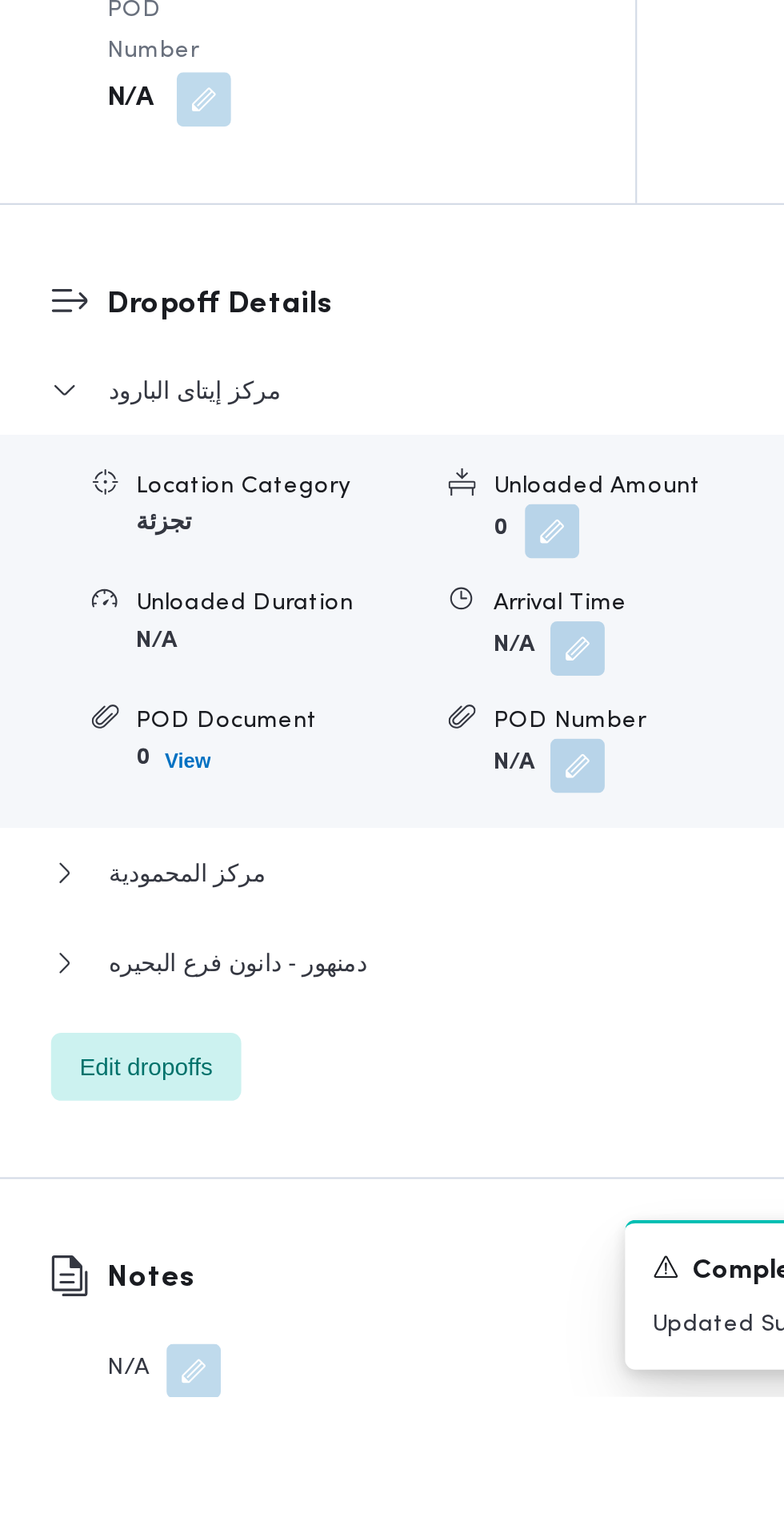
scroll to position [1213, 0]
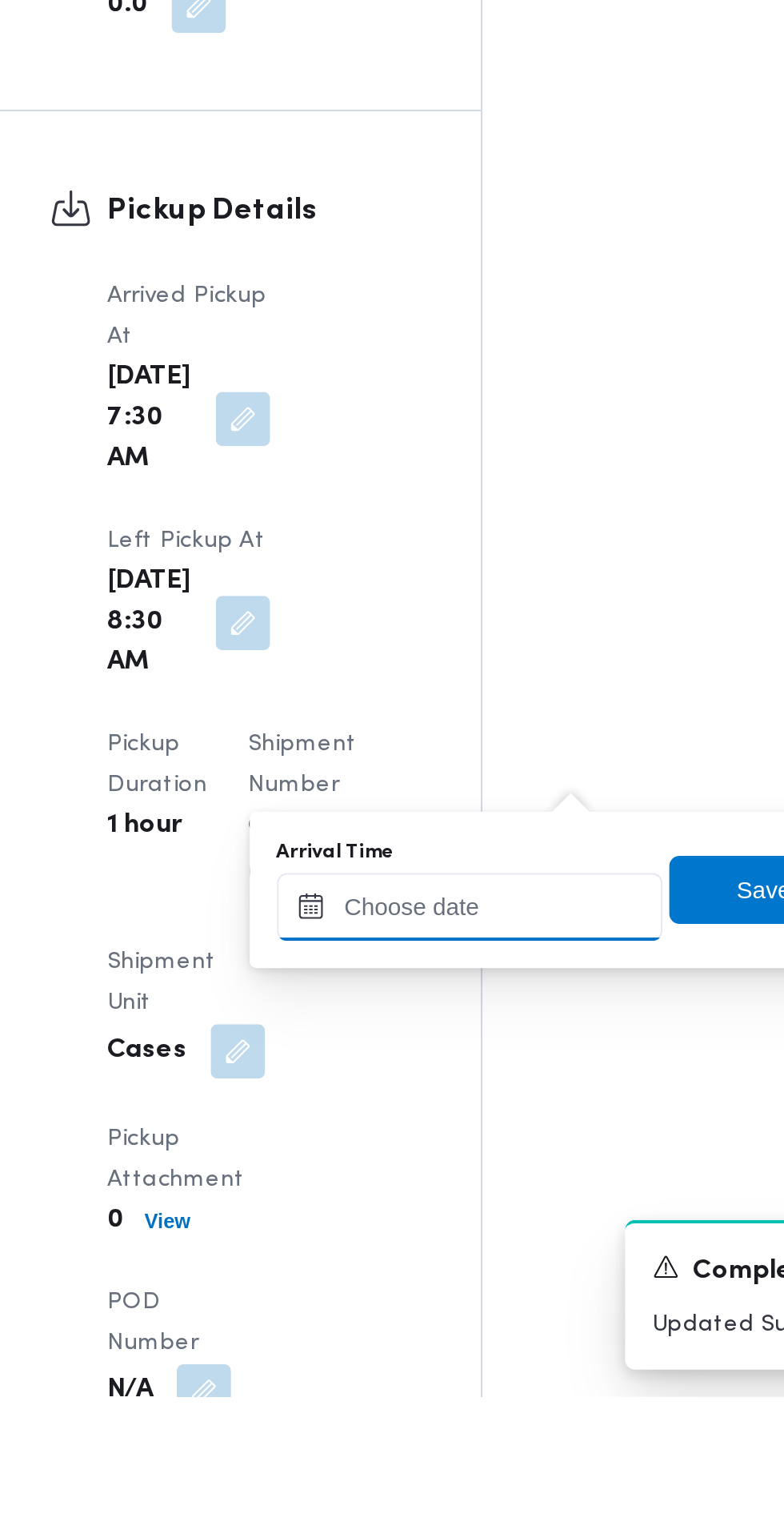
click at [451, 1302] on input "Arrival Time" at bounding box center [442, 1303] width 181 height 32
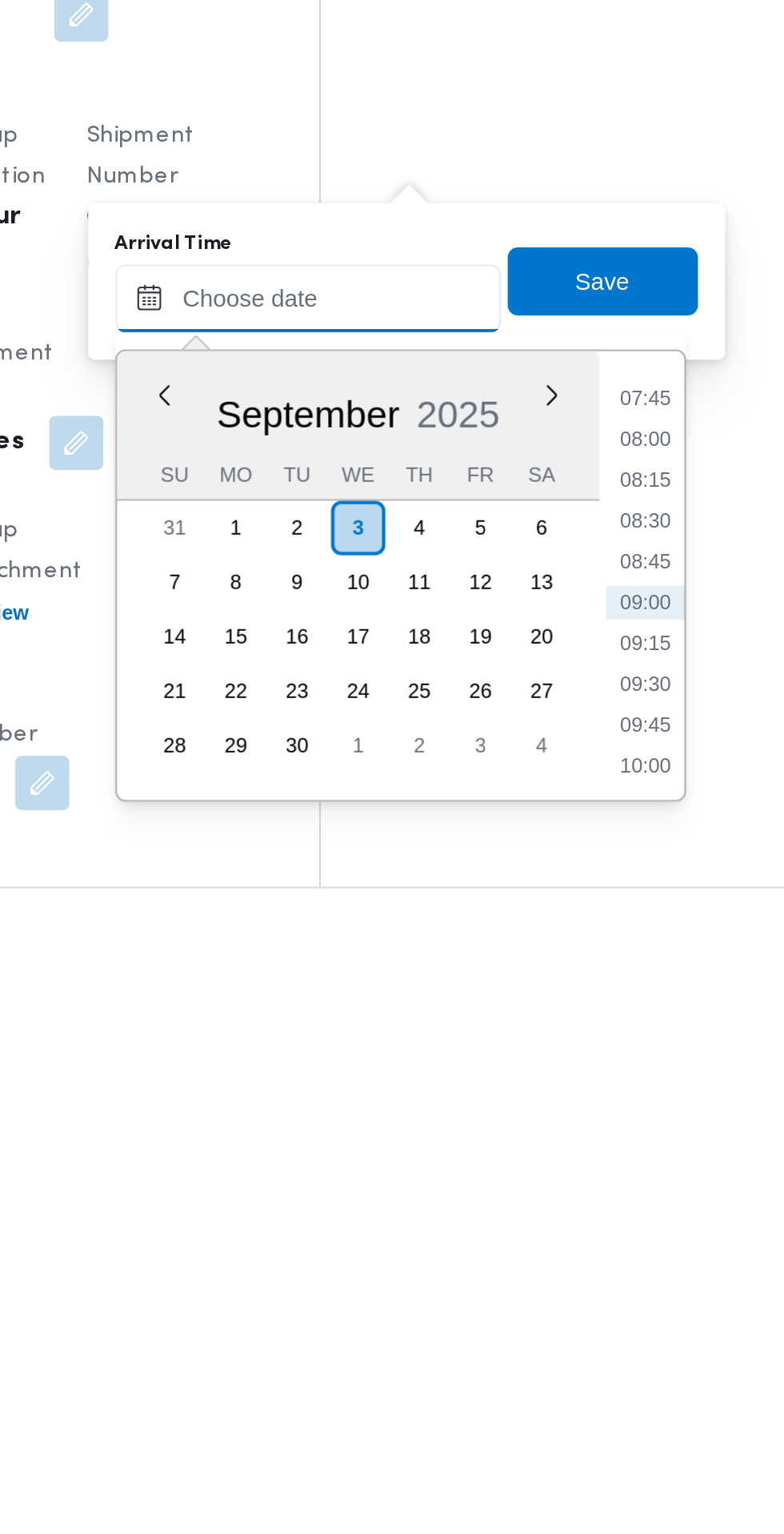
scroll to position [1289, 0]
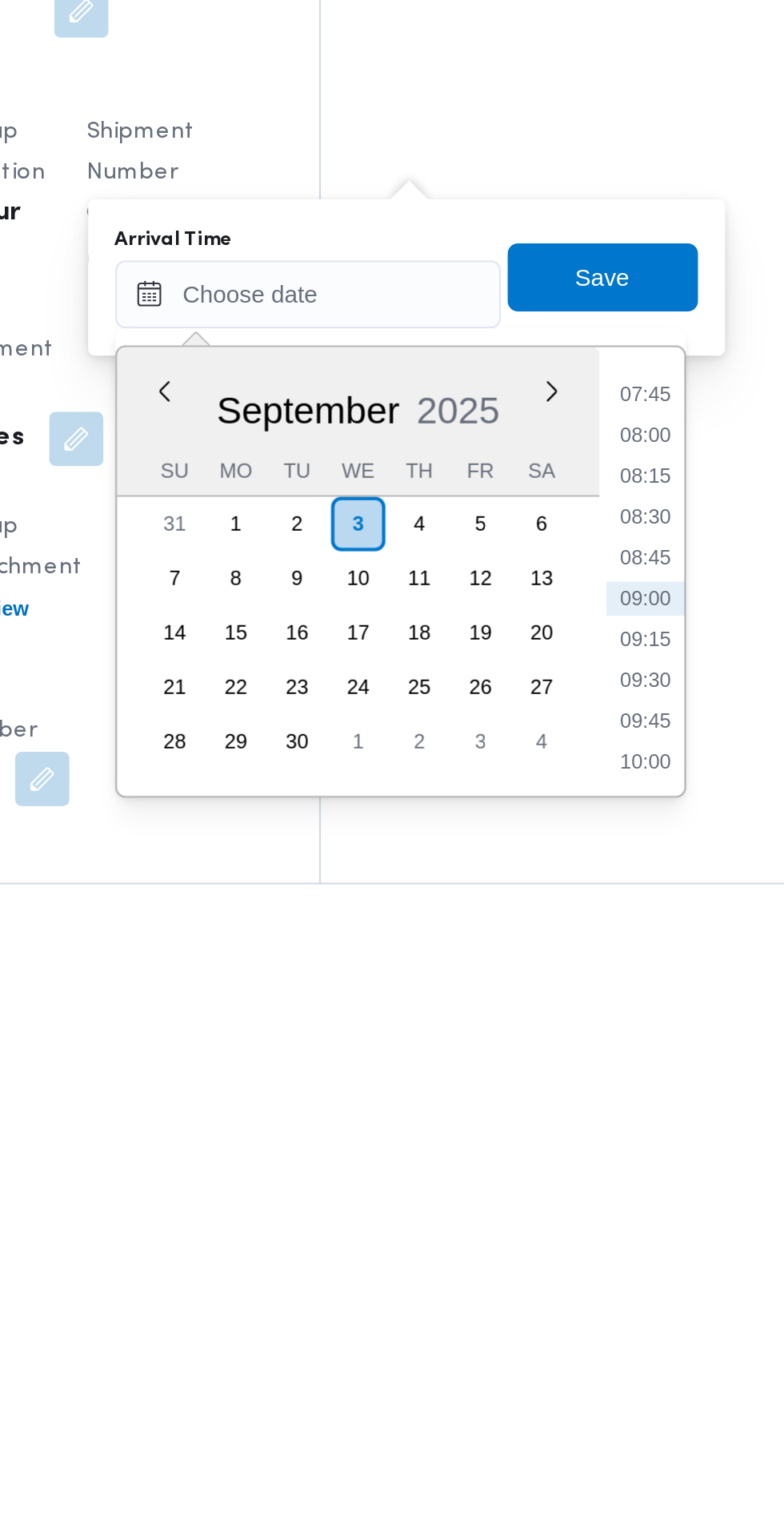
click at [614, 1375] on li "09:00" at bounding box center [601, 1372] width 36 height 16
type input "[DATE] 09:00"
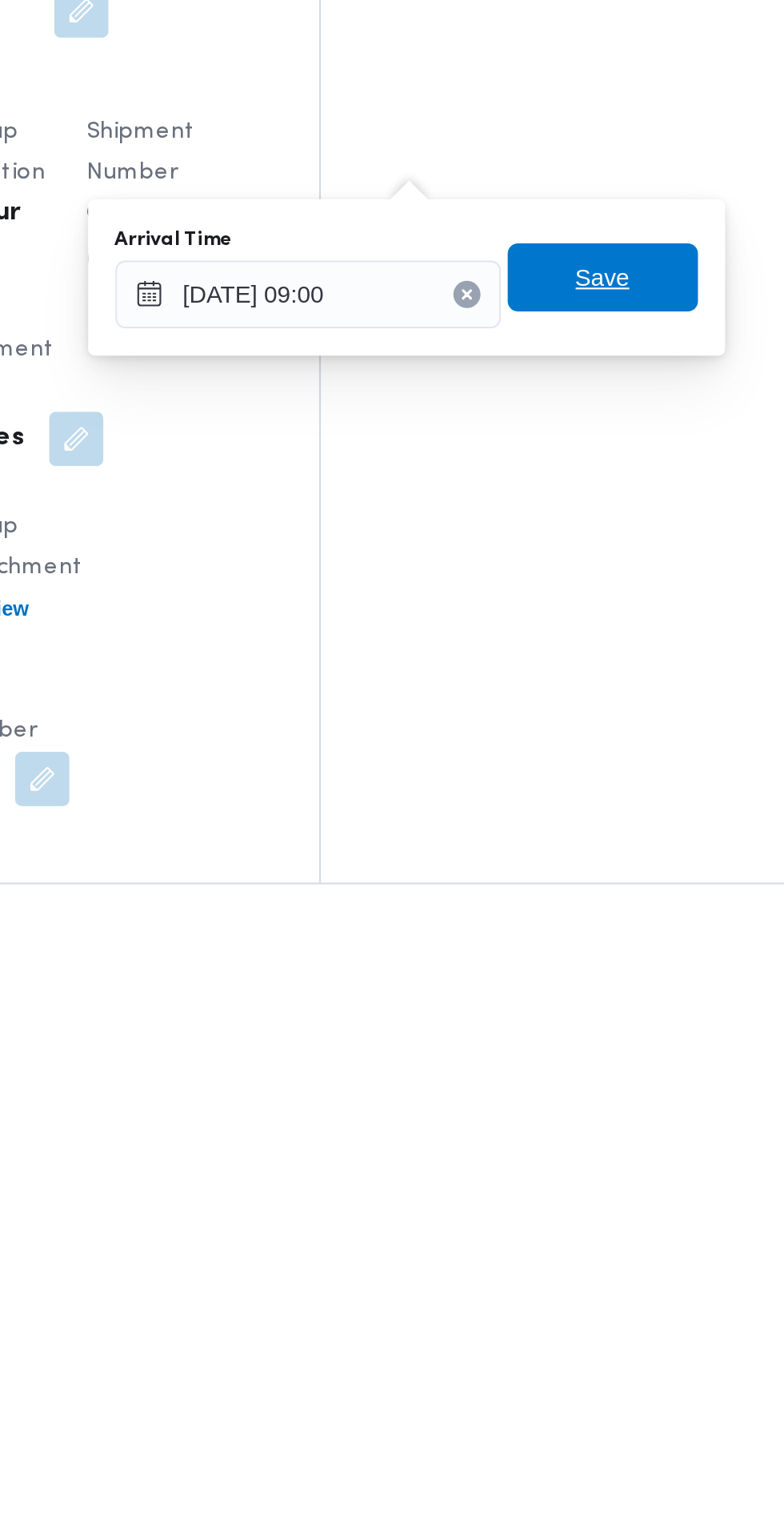
click at [615, 1221] on span "Save" at bounding box center [581, 1220] width 89 height 32
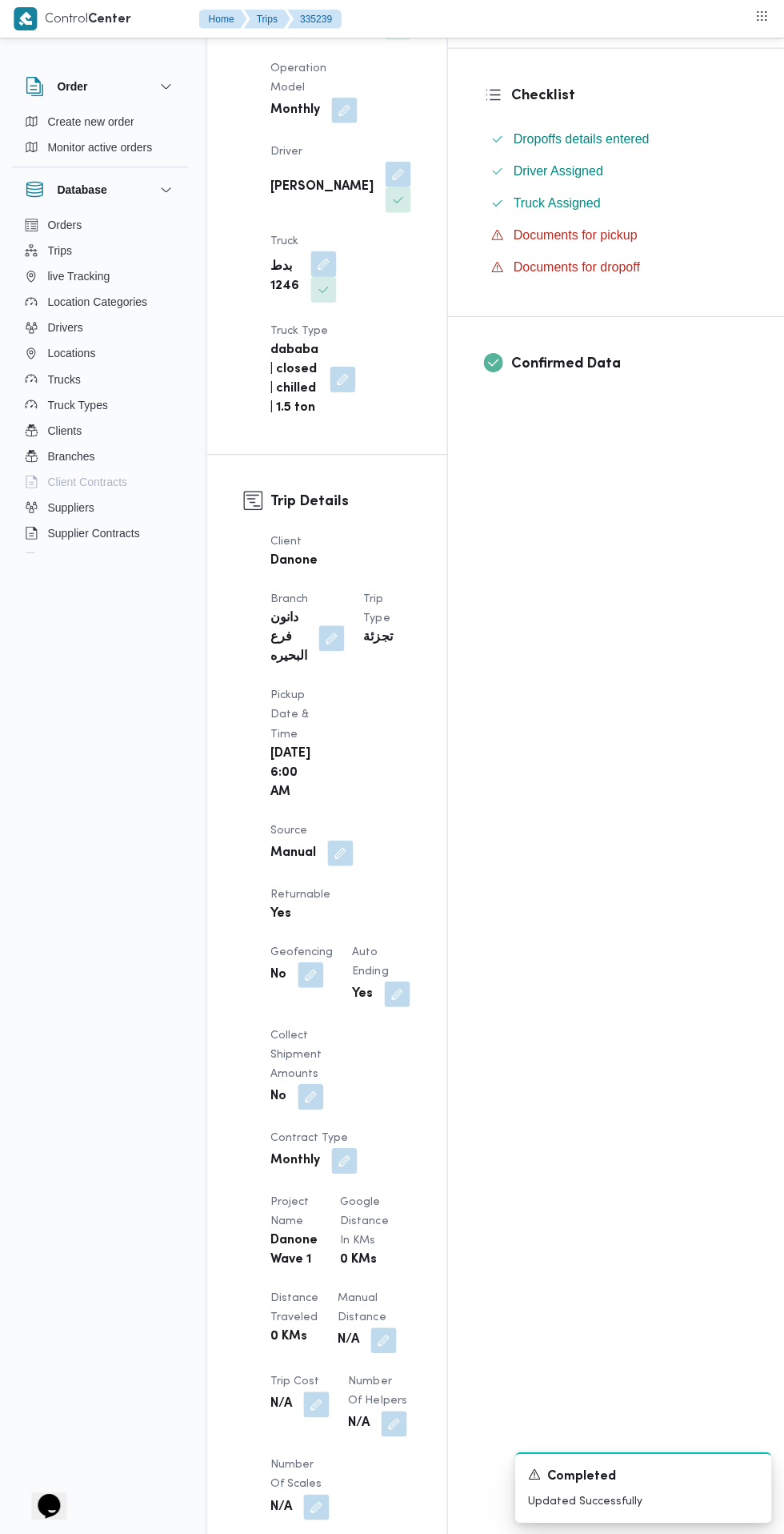
scroll to position [0, 0]
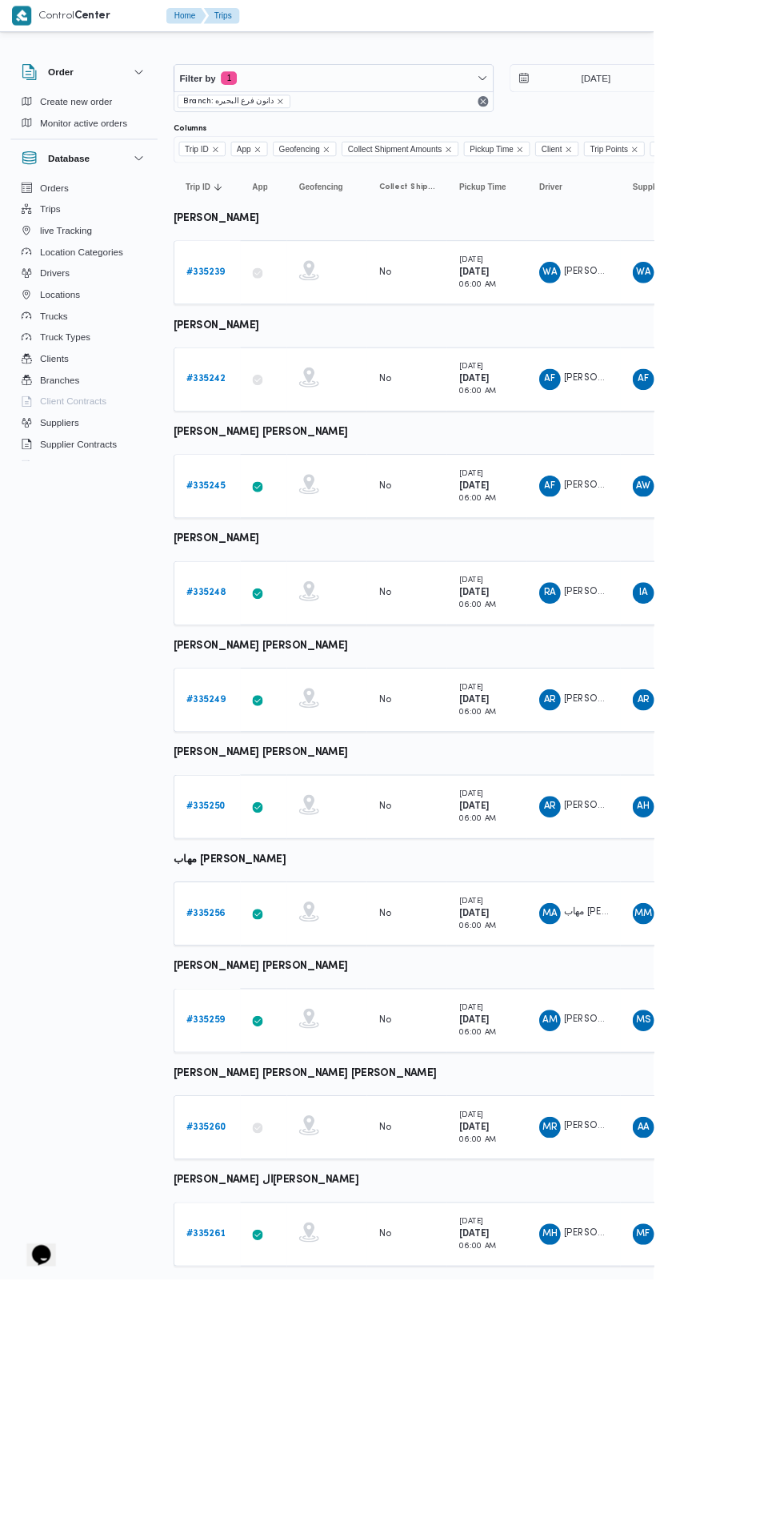
click at [247, 454] on b "# 335242" at bounding box center [247, 454] width 47 height 10
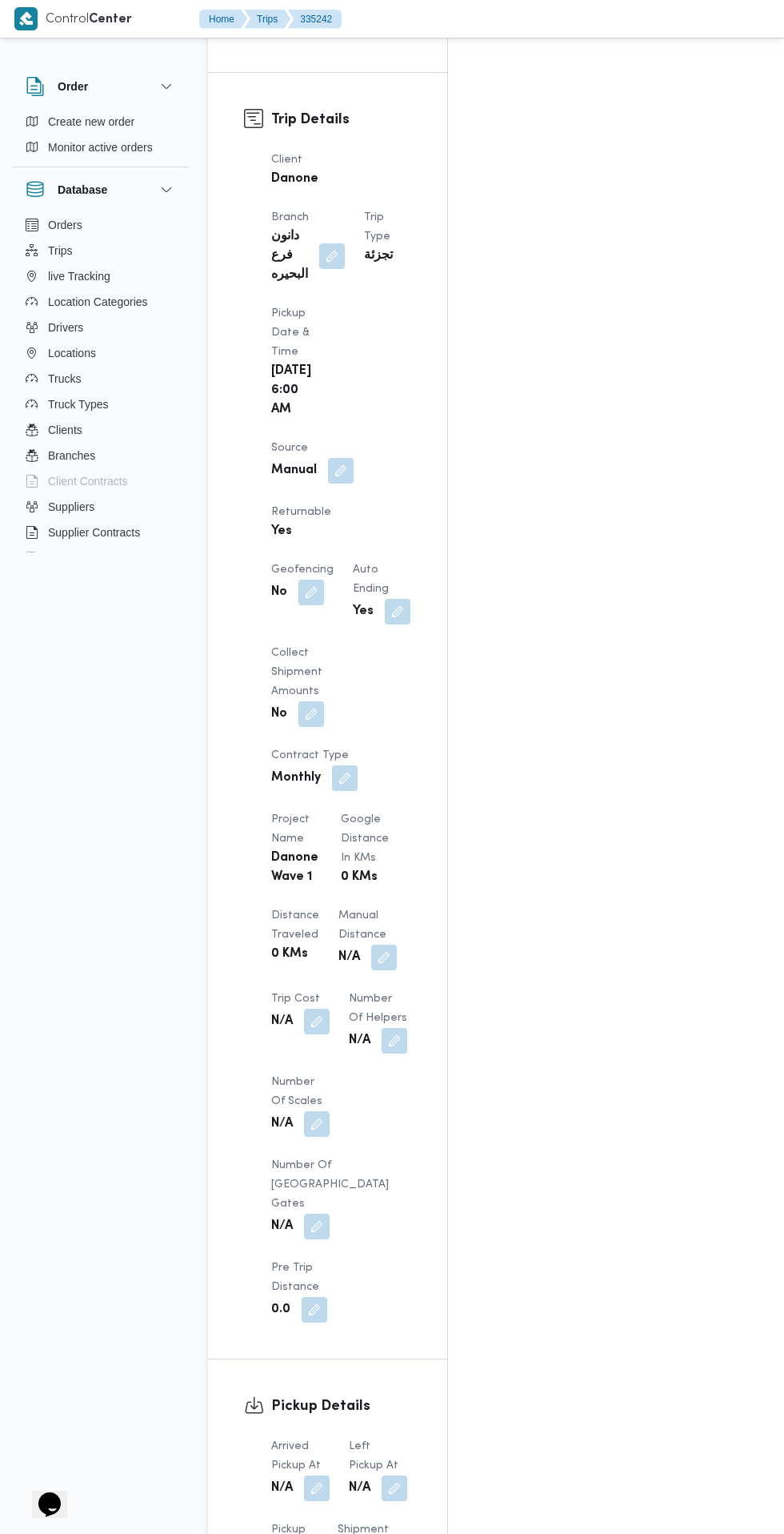
scroll to position [803, 0]
click at [318, 1475] on button "button" at bounding box center [317, 1488] width 25 height 26
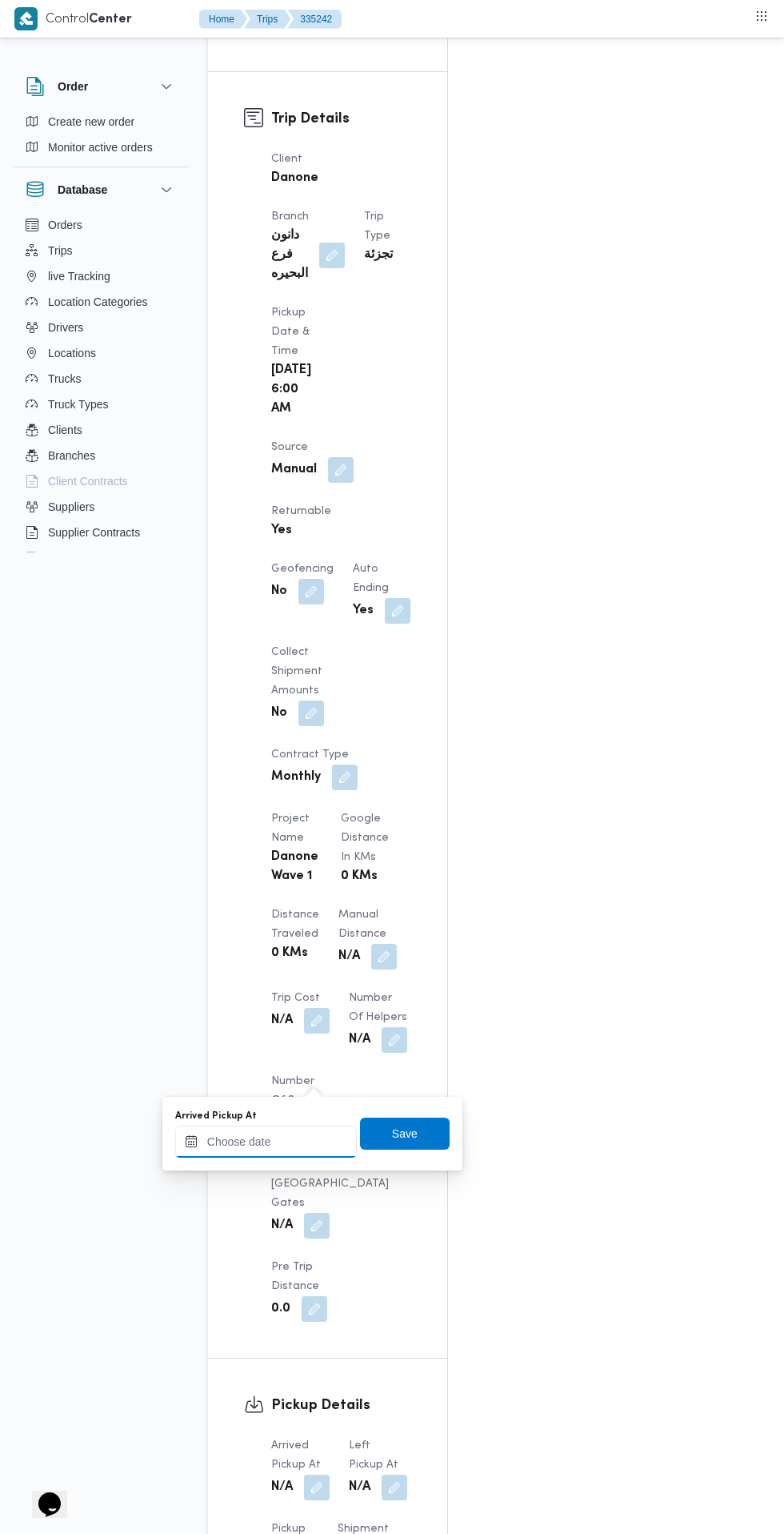
click at [286, 1141] on input "Arrived Pickup At" at bounding box center [265, 1141] width 181 height 32
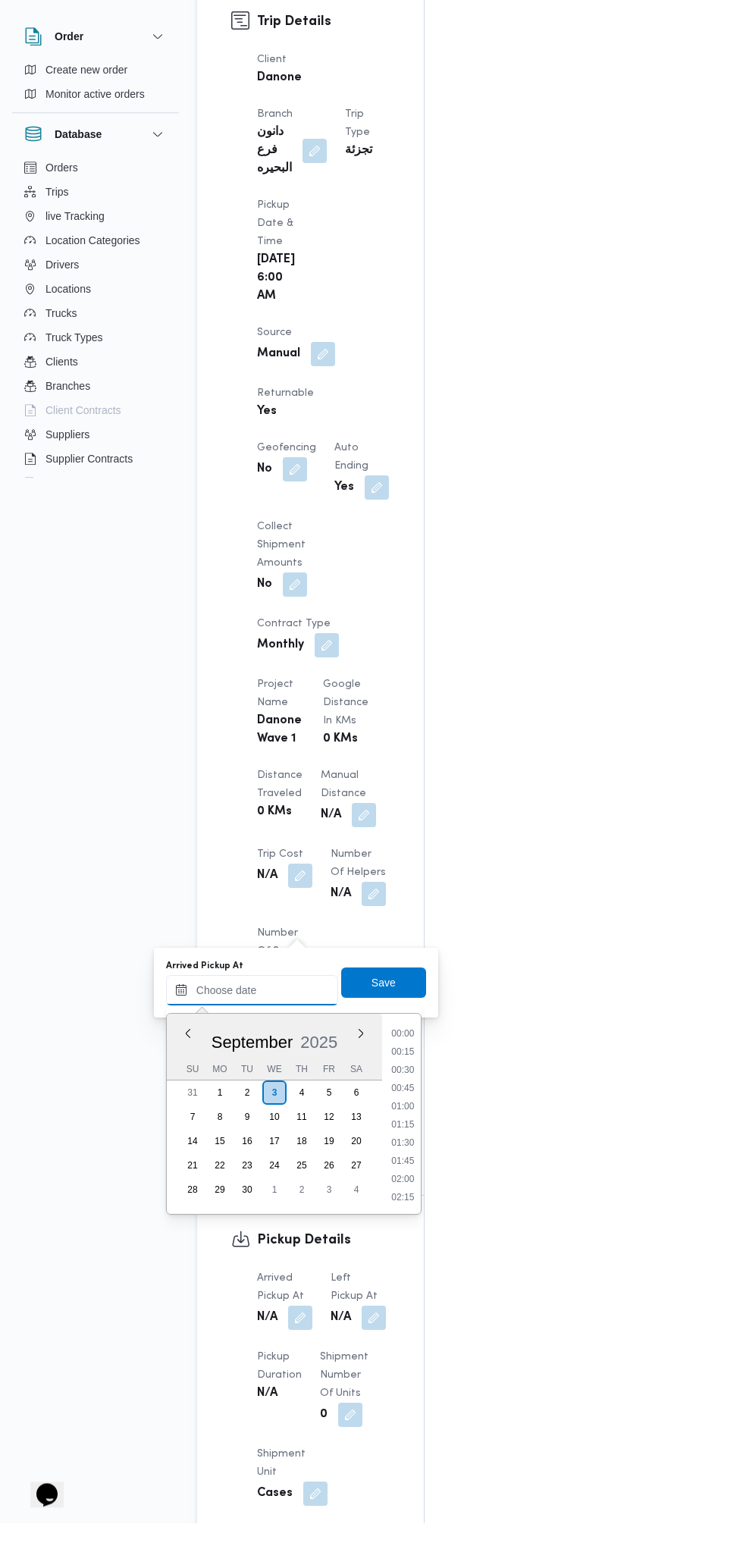
scroll to position [581, 0]
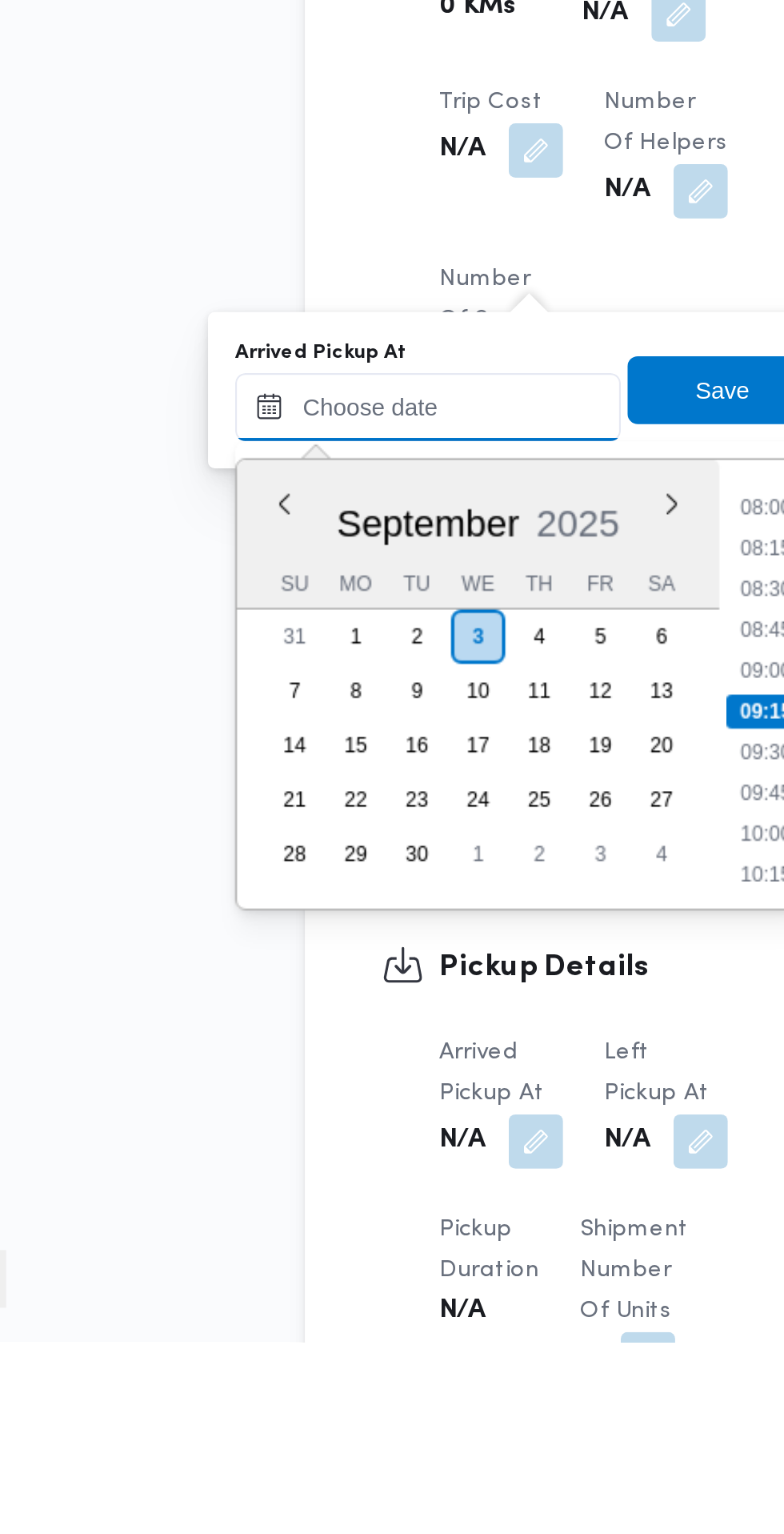
paste input "[DATE] 07:30"
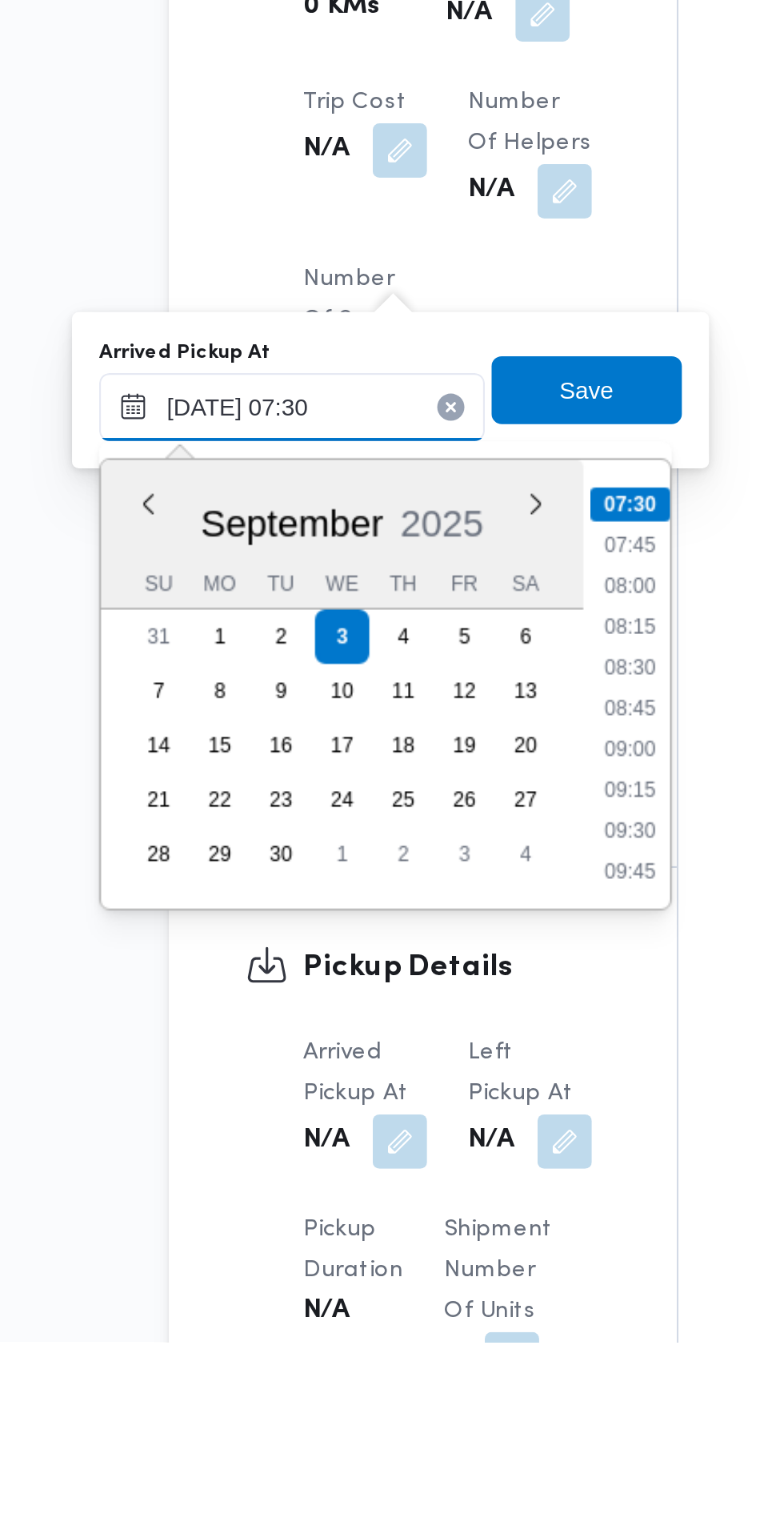
type input "[DATE] 07:30"
click at [434, 1142] on li "07:30" at bounding box center [424, 1140] width 37 height 16
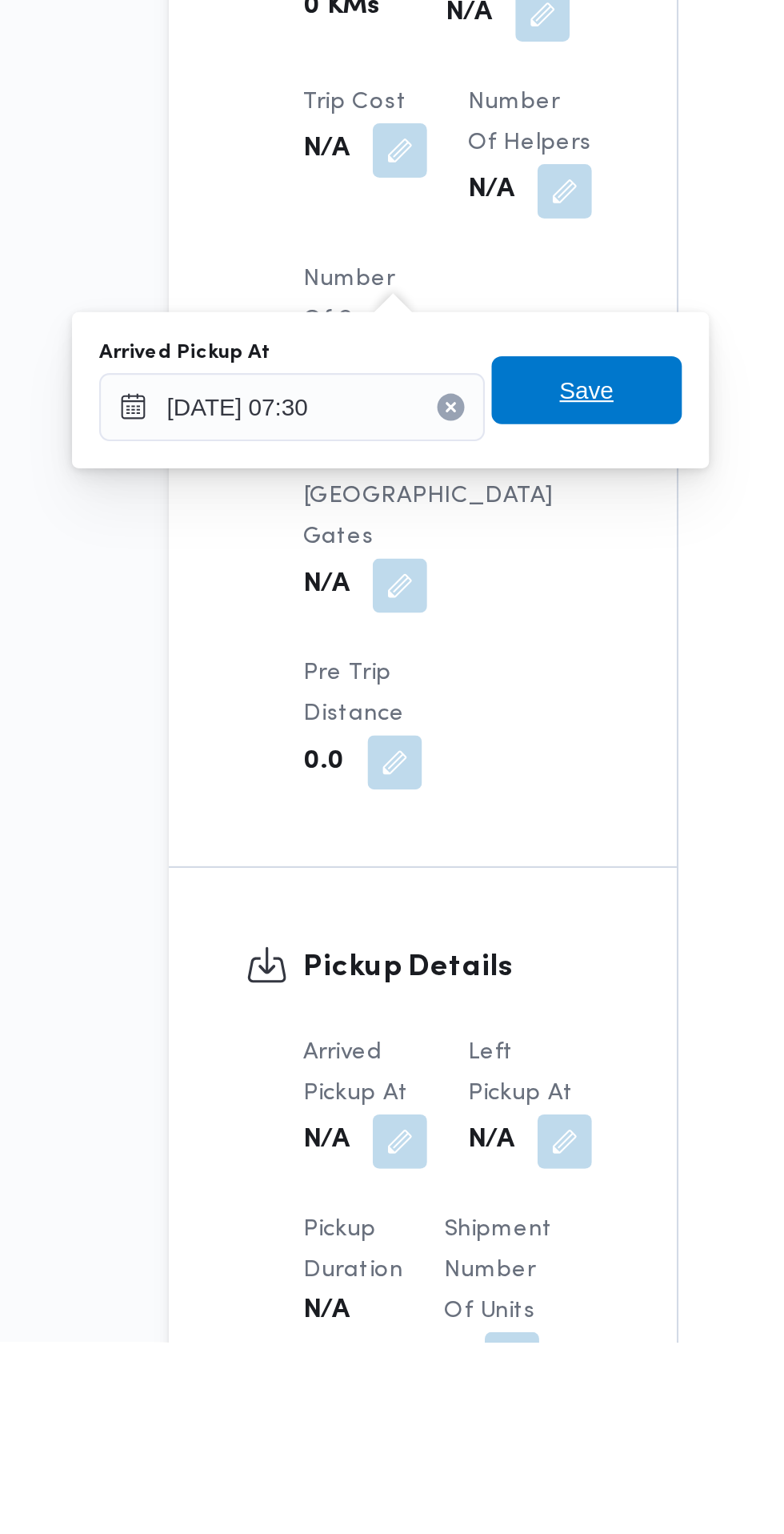
click at [433, 1089] on span "Save" at bounding box center [404, 1085] width 89 height 32
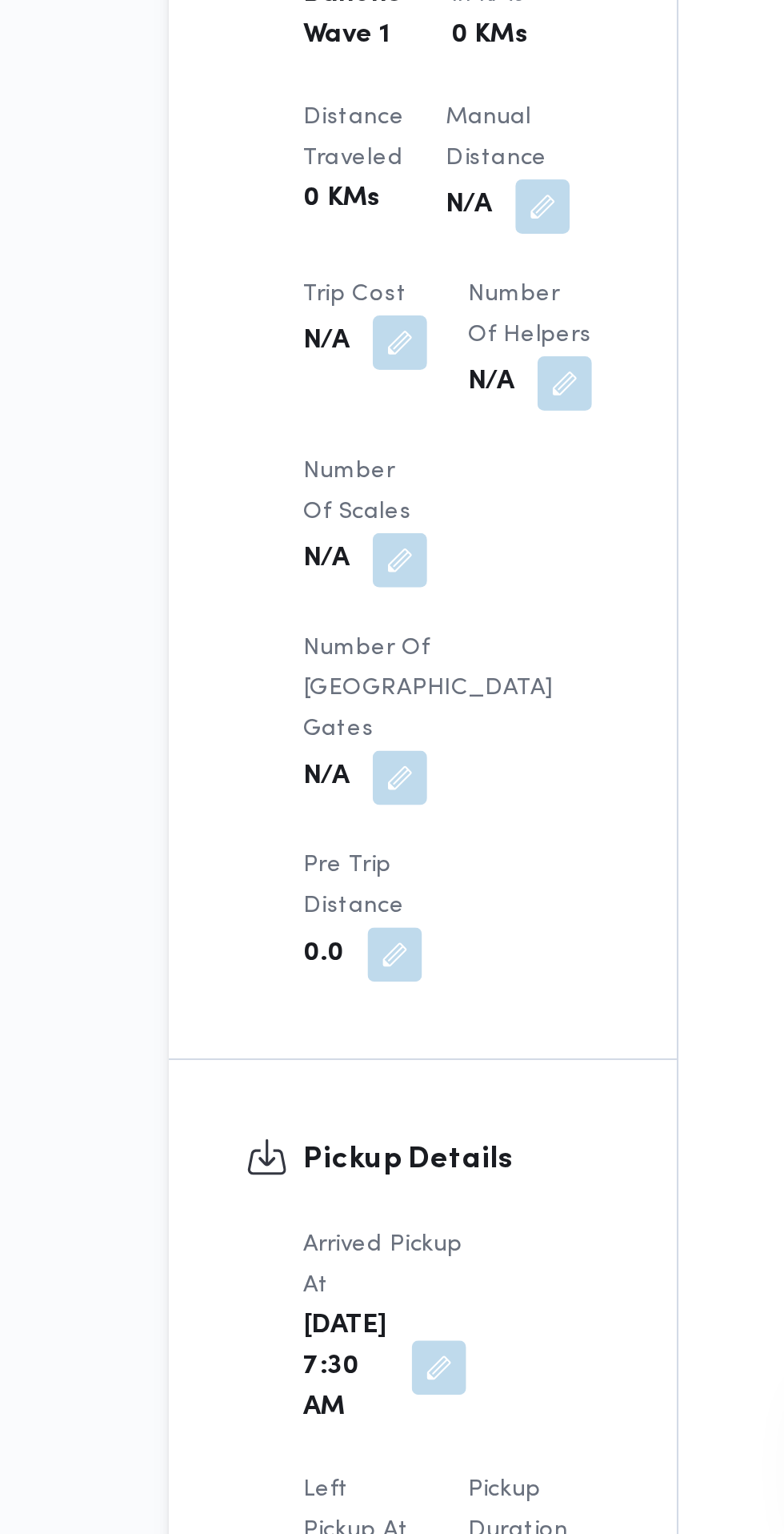
click at [330, 1533] on button "button" at bounding box center [317, 1555] width 25 height 26
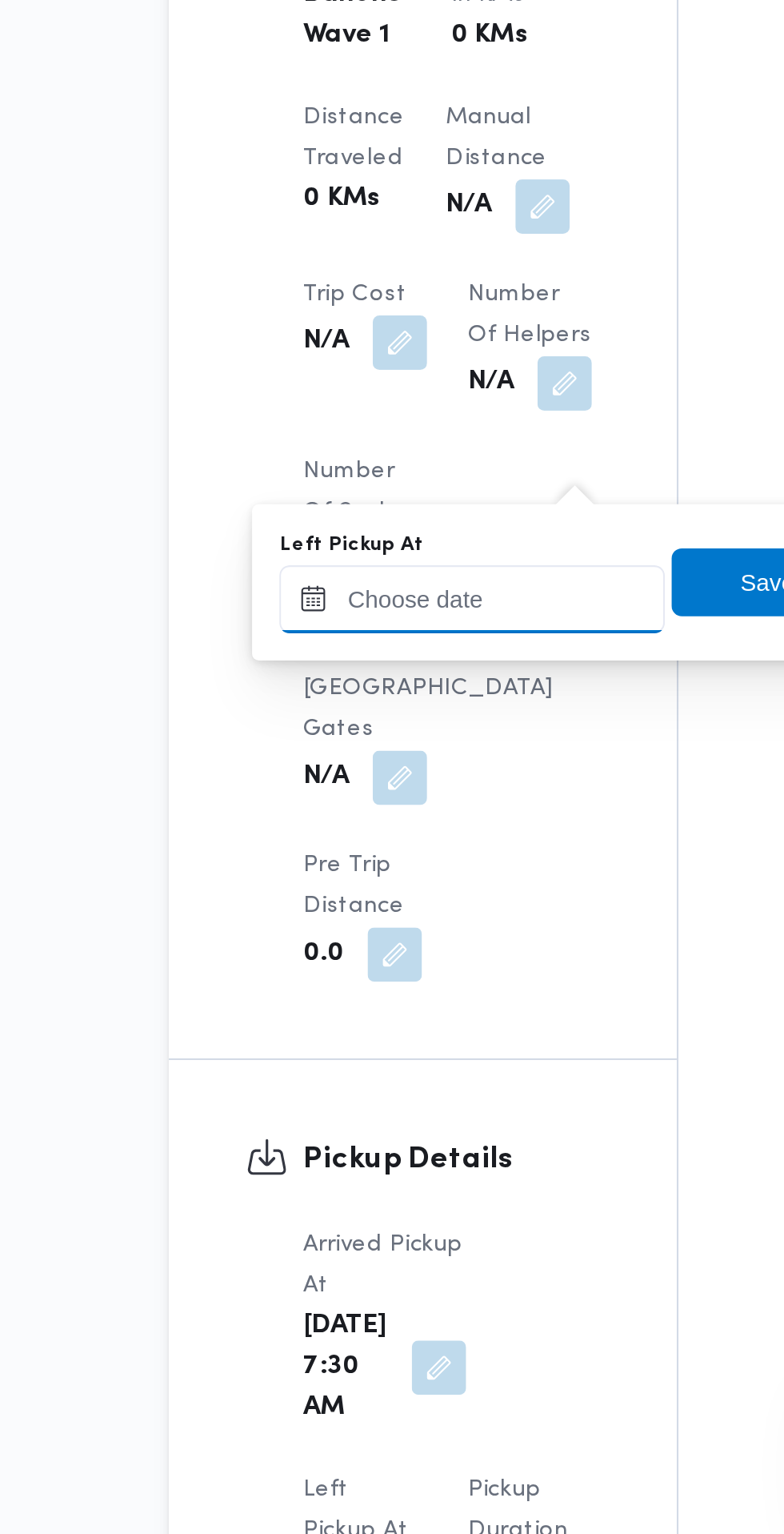
click at [380, 1091] on input "Left Pickup At" at bounding box center [351, 1093] width 181 height 32
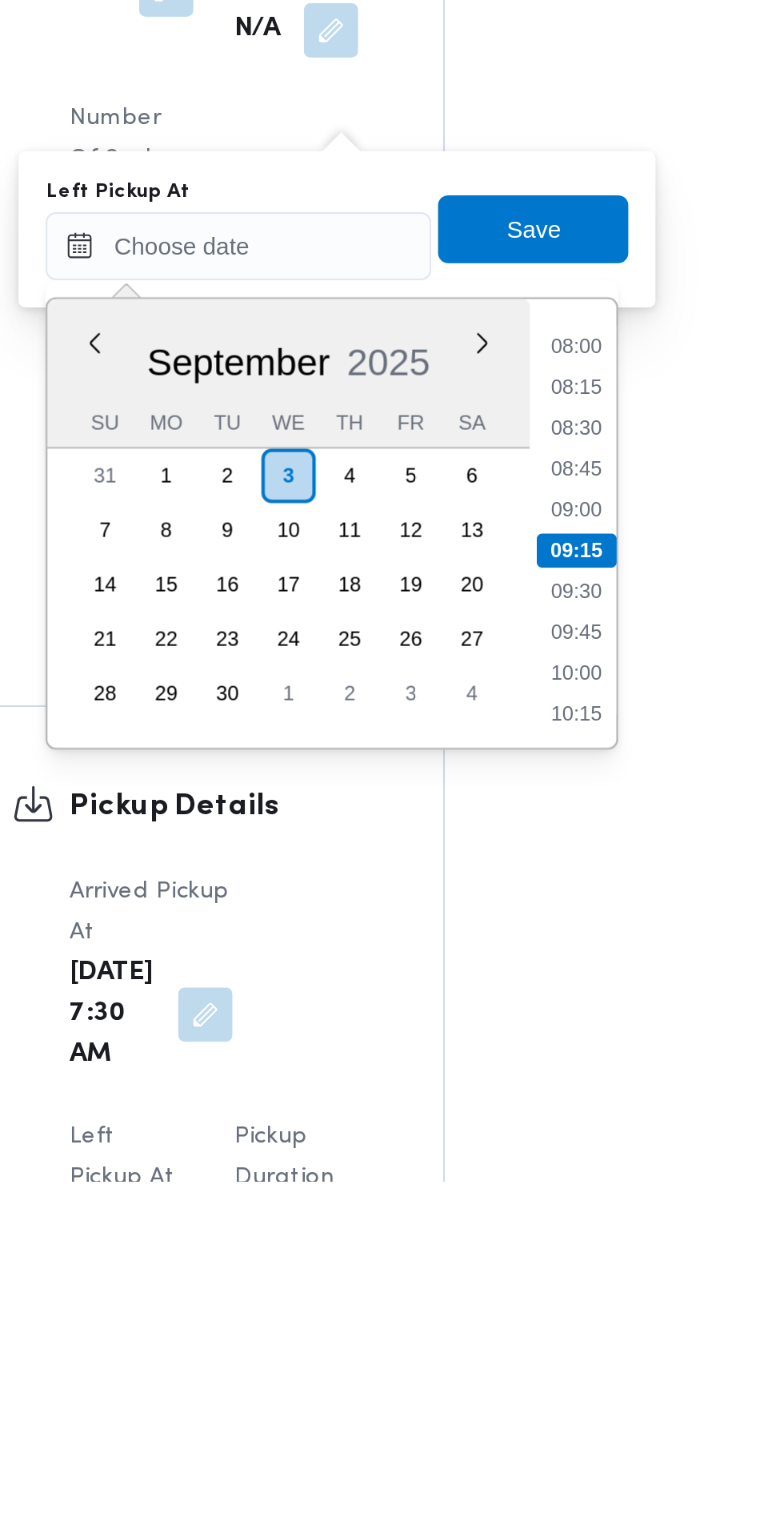
click at [518, 1181] on li "08:30" at bounding box center [510, 1180] width 36 height 16
type input "[DATE] 08:30"
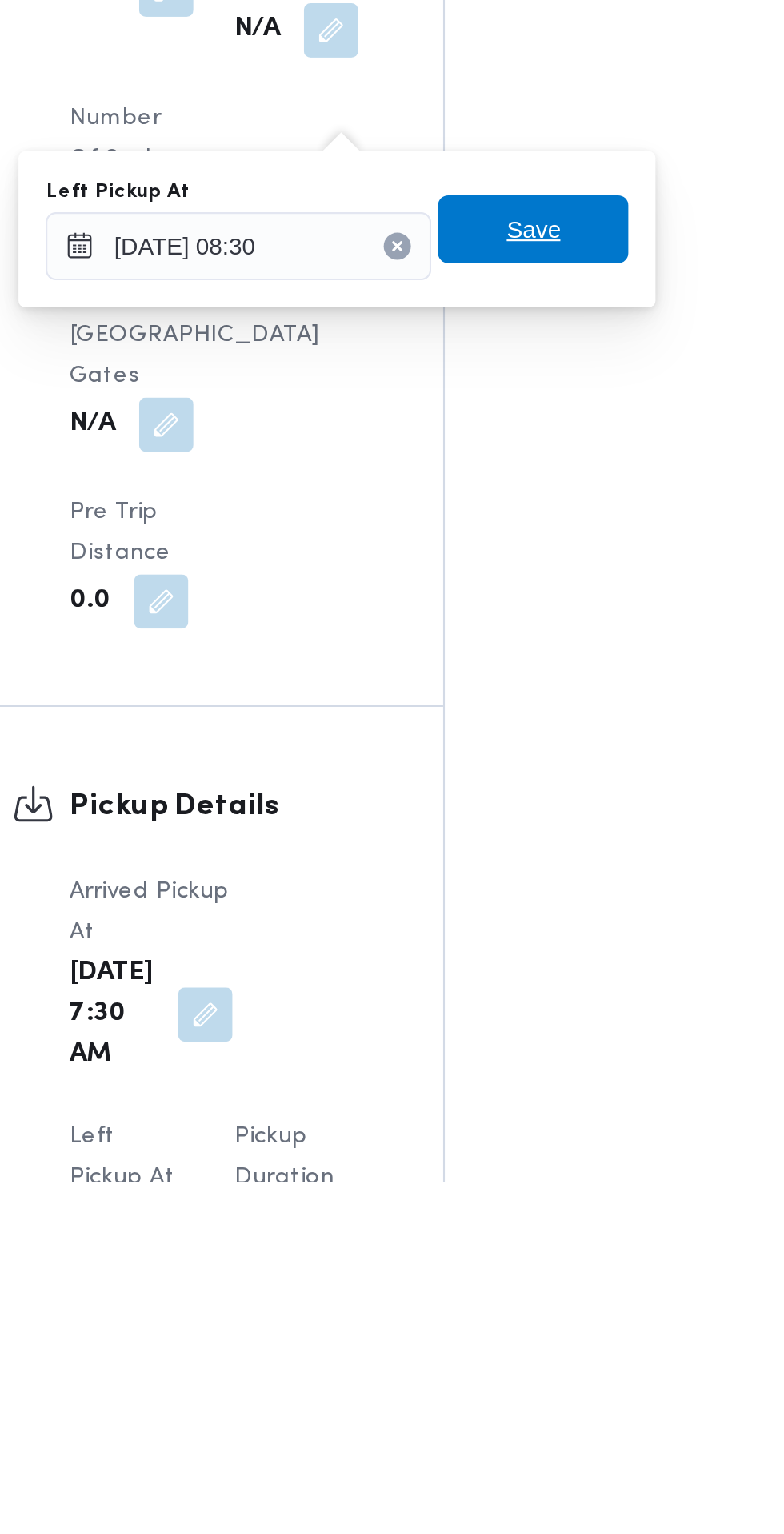
click at [535, 1079] on span "Save" at bounding box center [490, 1085] width 89 height 32
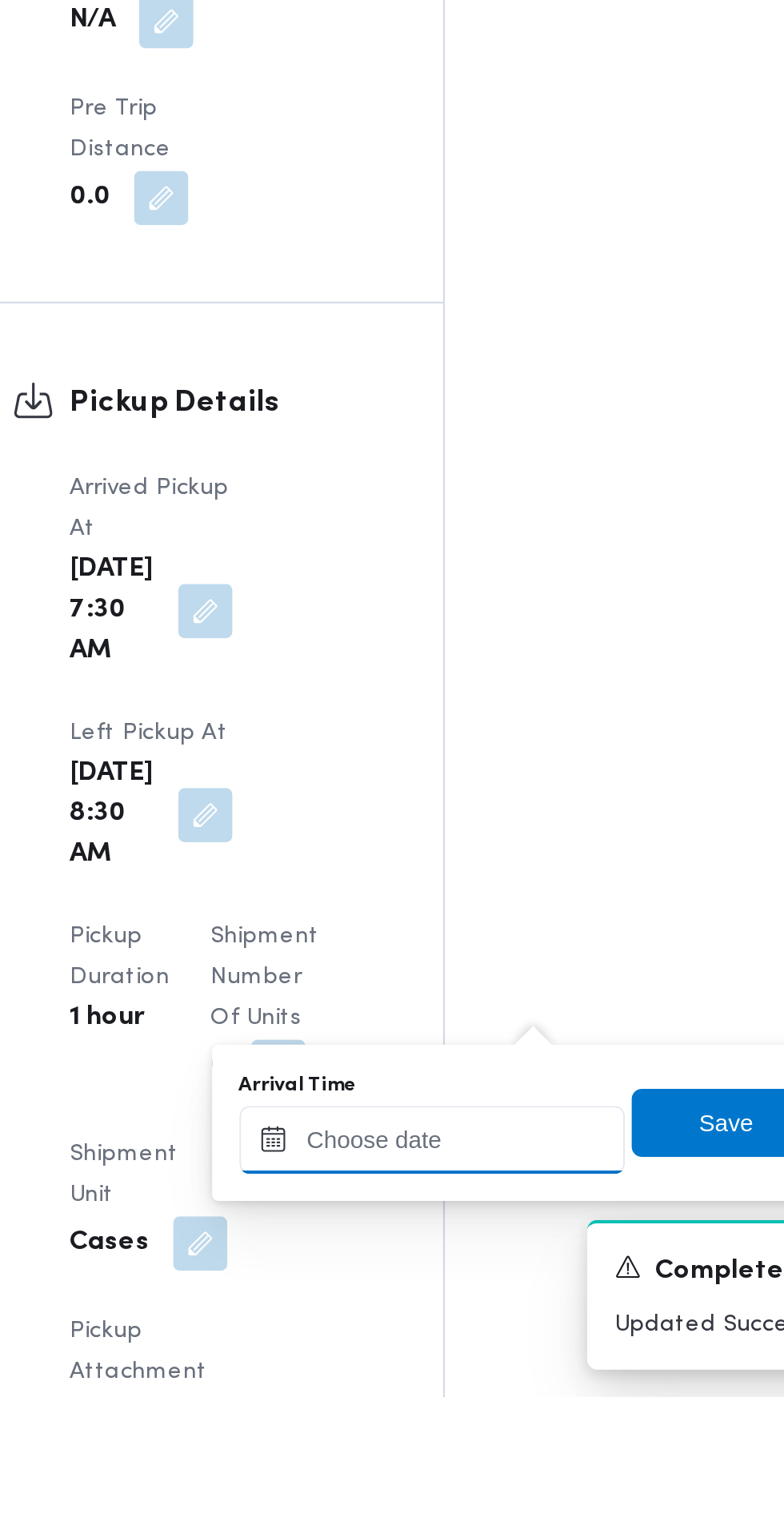
click at [455, 1411] on input "Arrival Time" at bounding box center [442, 1413] width 181 height 32
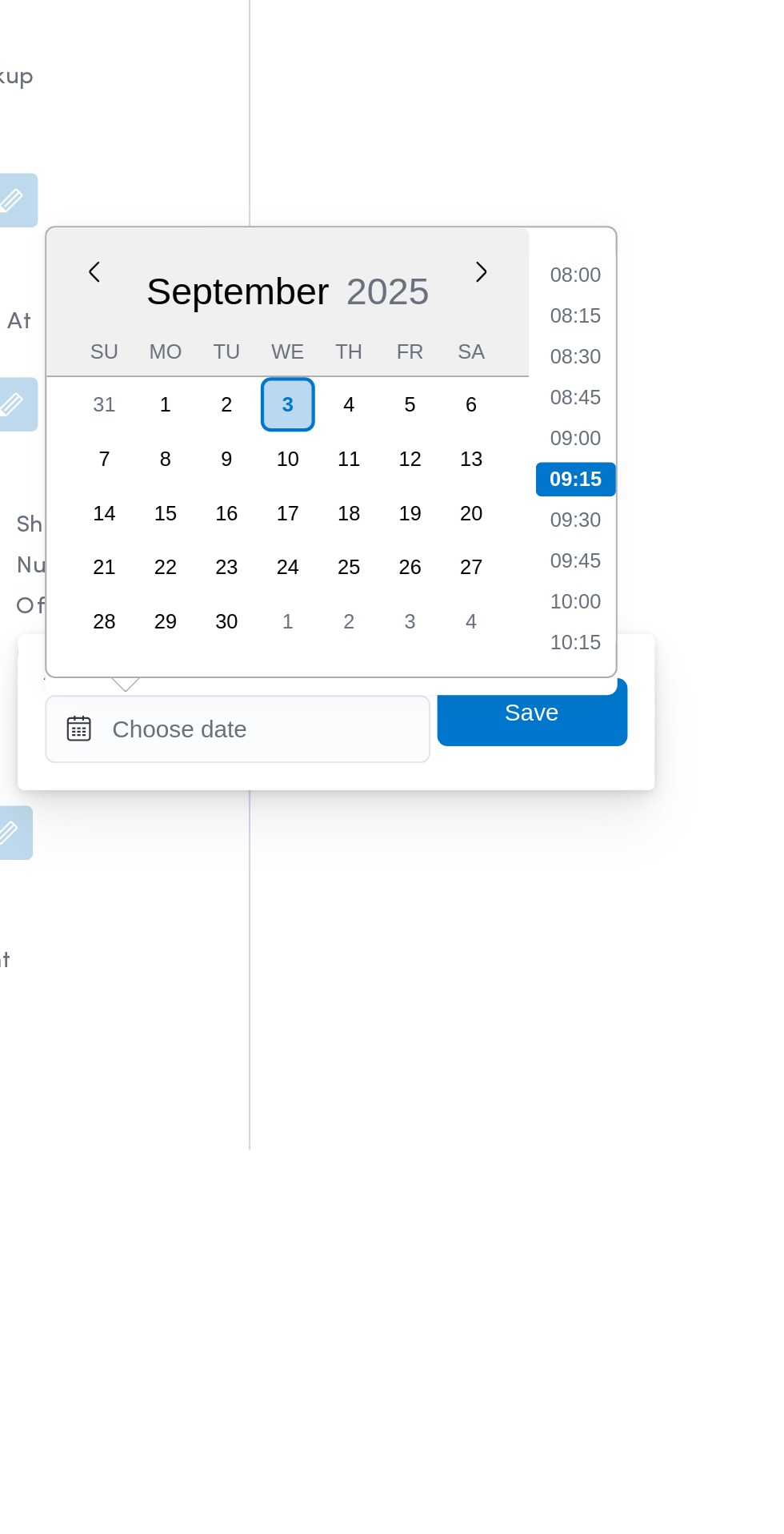
click at [610, 1208] on ul "00:00 00:15 00:30 00:45 01:00 01:15 01:30 01:45 02:00 02:15 02:30 02:45 03:00 0…" at bounding box center [601, 1206] width 37 height 186
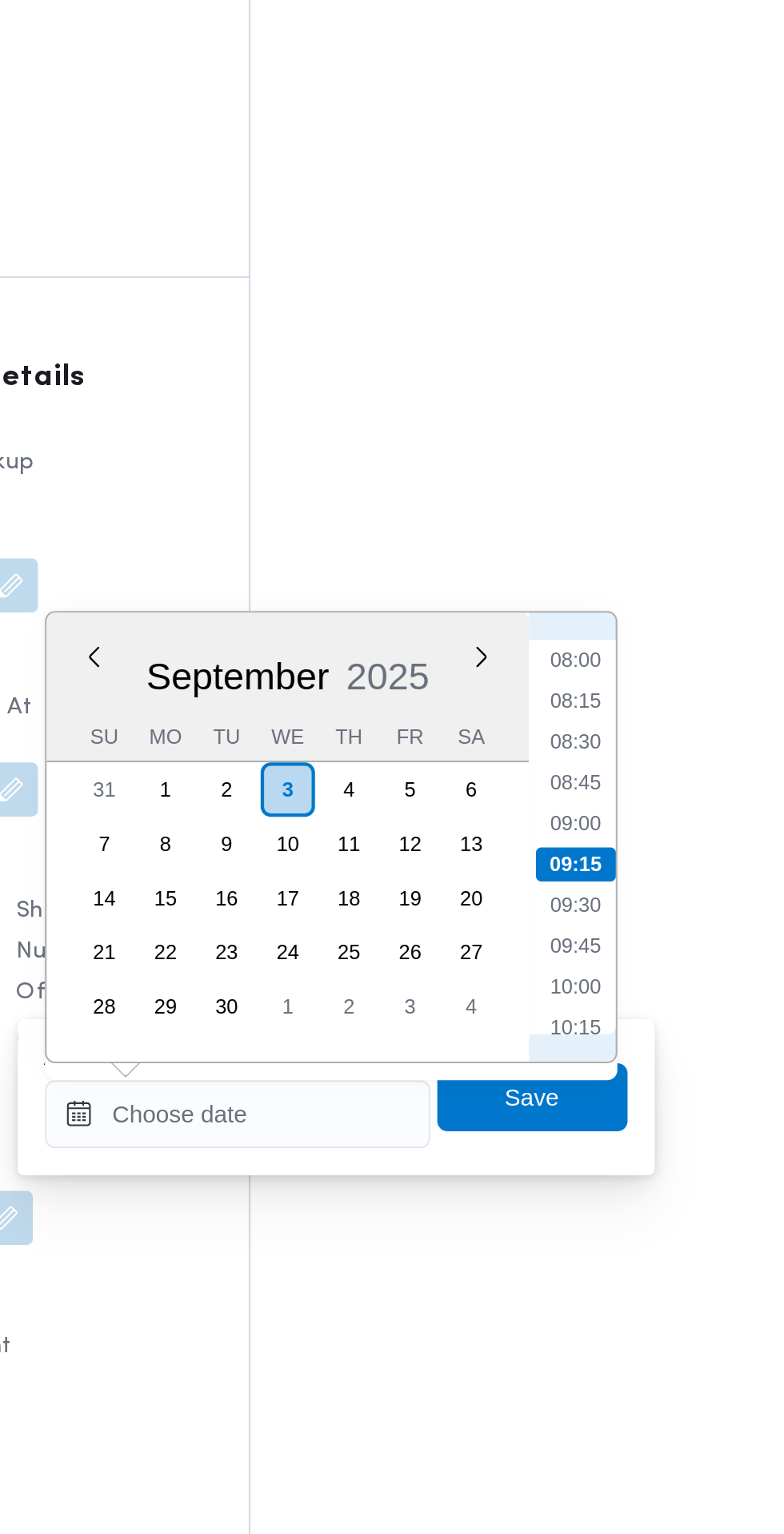
click at [605, 1215] on li "09:15" at bounding box center [601, 1219] width 37 height 16
type input "[DATE] 09:15"
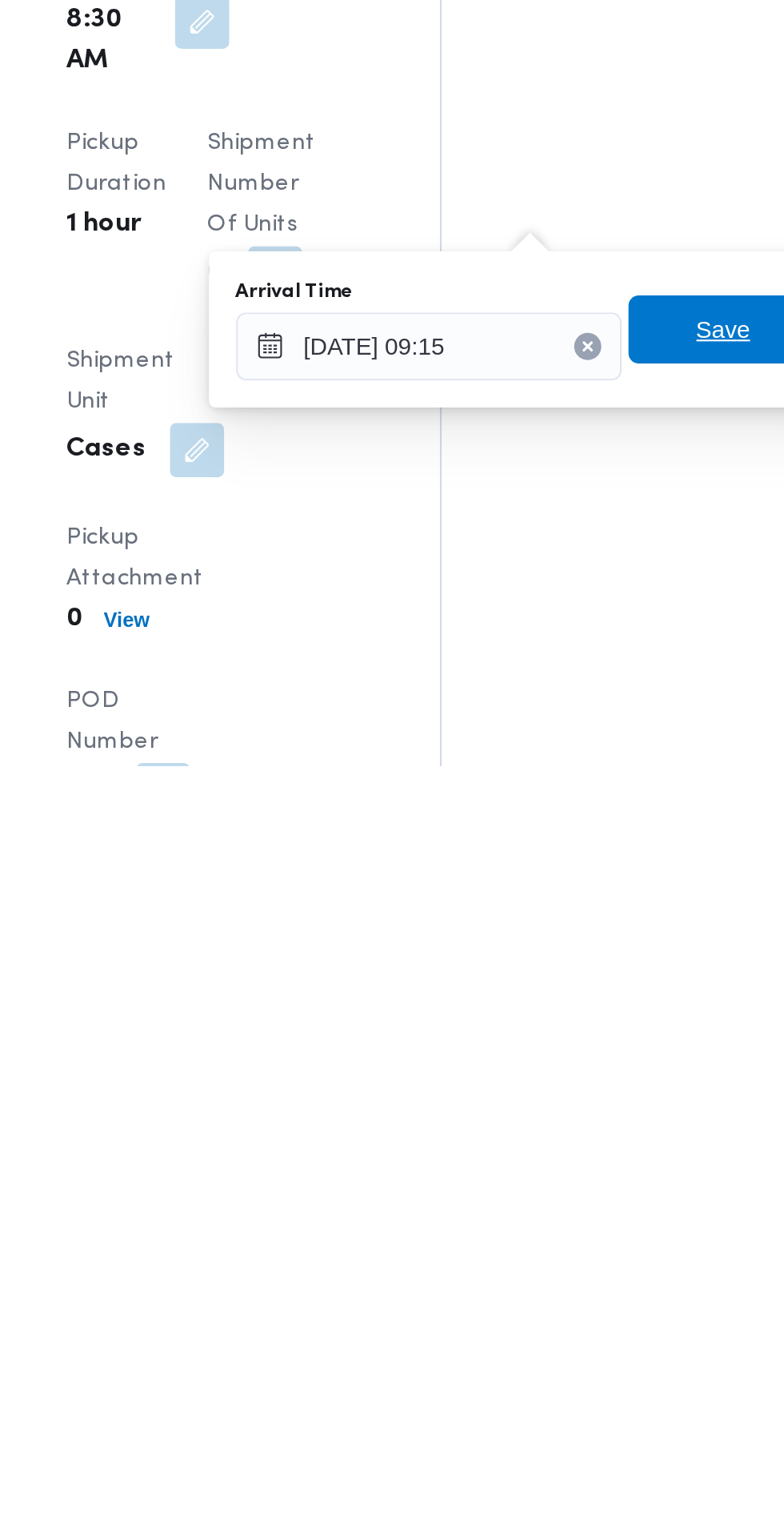
click at [577, 1327] on span "Save" at bounding box center [581, 1327] width 25 height 19
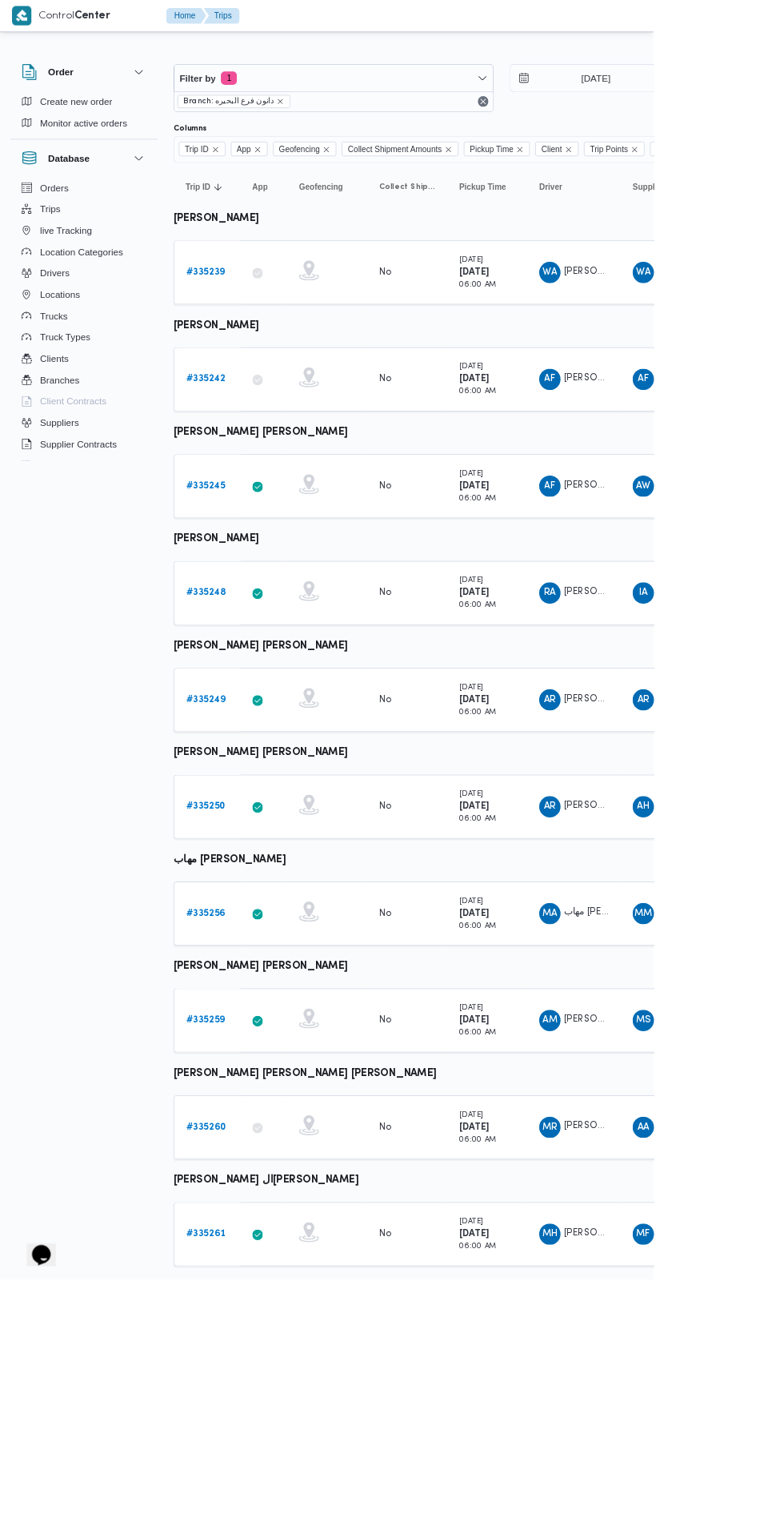
click at [247, 582] on b "# 335245" at bounding box center [247, 582] width 47 height 10
click at [250, 711] on b "# 335248" at bounding box center [247, 710] width 48 height 10
click at [247, 837] on b "# 335249" at bounding box center [247, 838] width 47 height 10
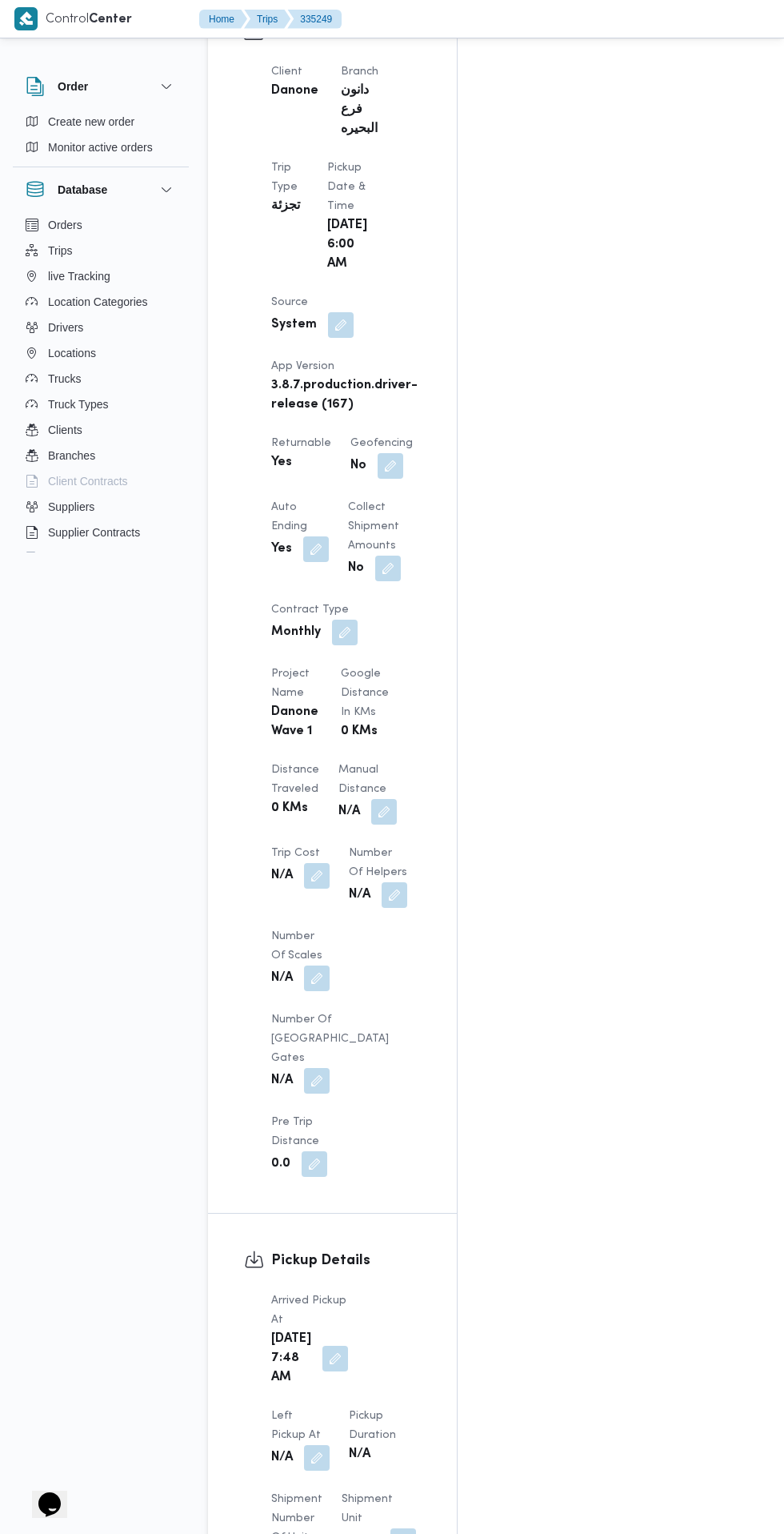
scroll to position [913, 0]
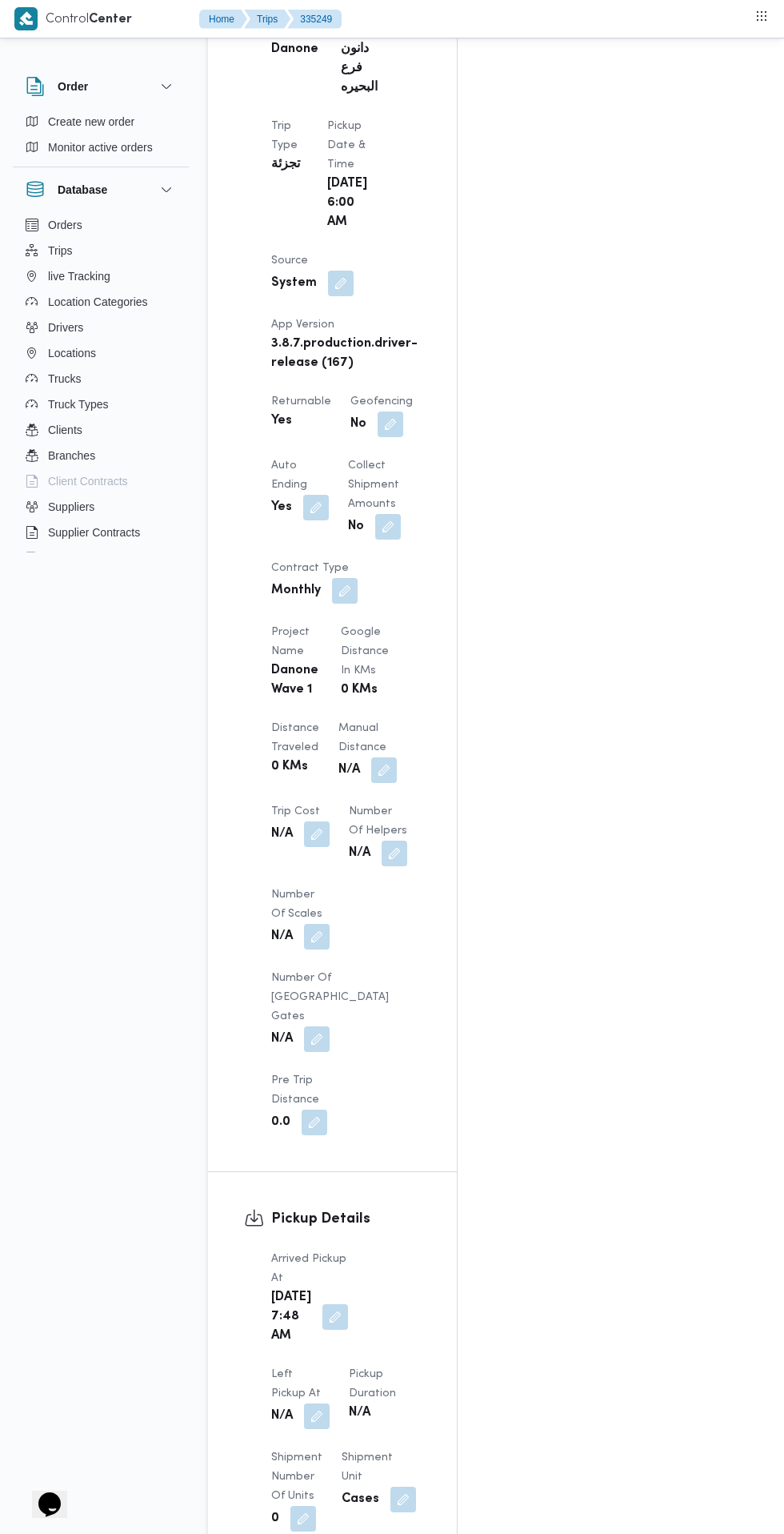
click at [330, 1404] on button "button" at bounding box center [317, 1416] width 25 height 26
click at [337, 1185] on div "Left Pickup At" at bounding box center [351, 1180] width 181 height 13
click at [385, 1205] on input "Left Pickup At" at bounding box center [351, 1204] width 181 height 32
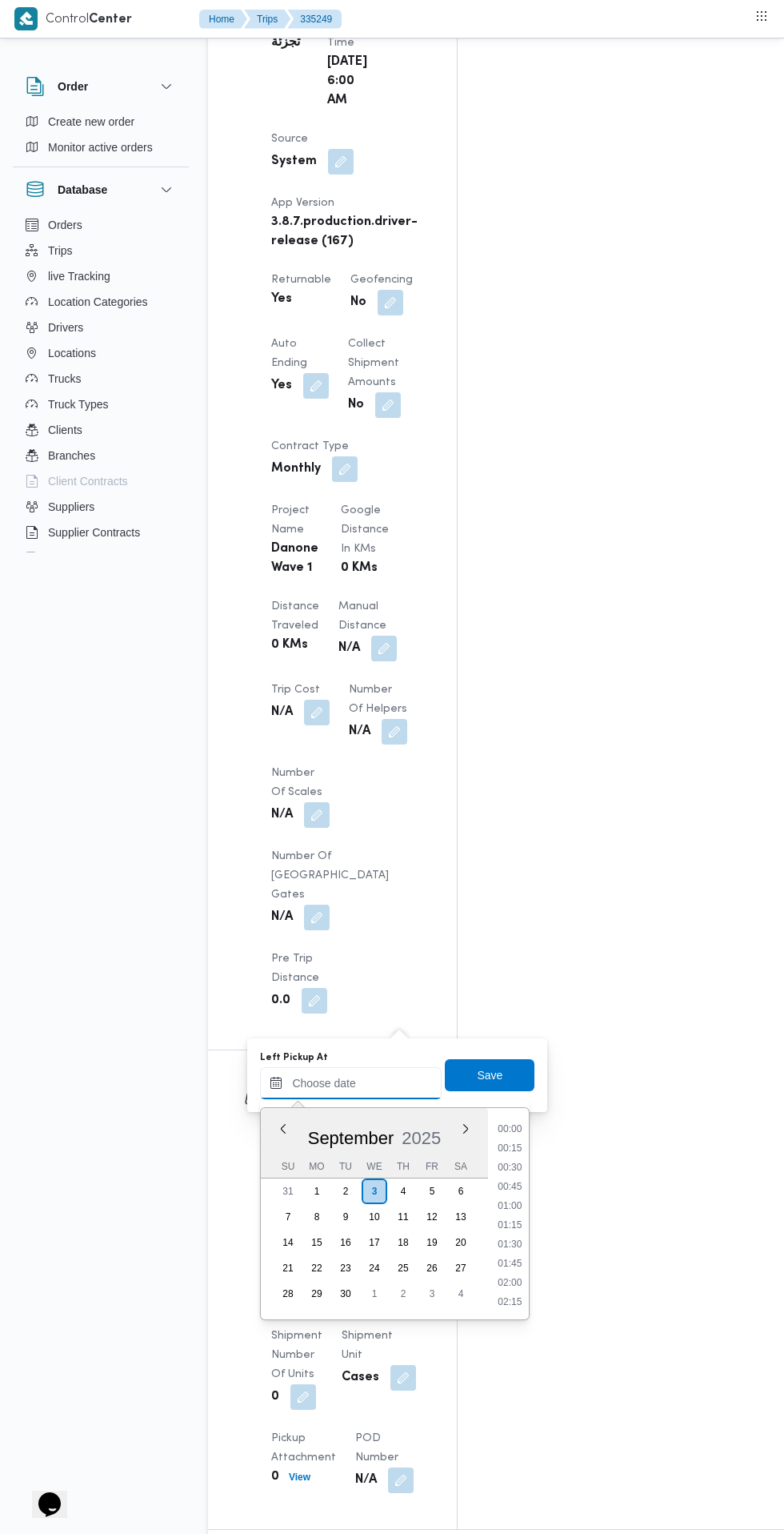
scroll to position [613, 0]
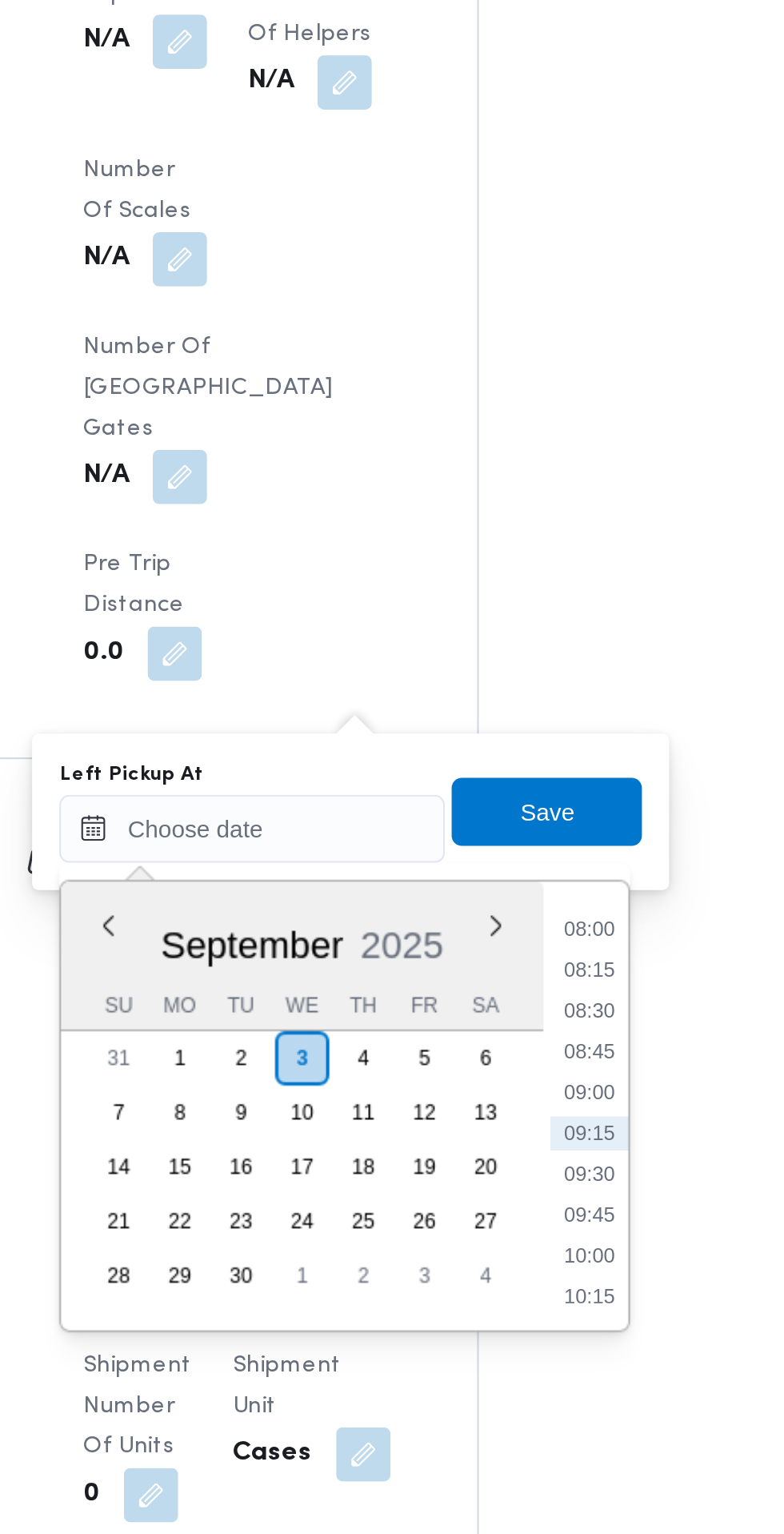
click at [511, 1191] on li "08:45" at bounding box center [510, 1188] width 36 height 16
type input "[DATE] 08:45"
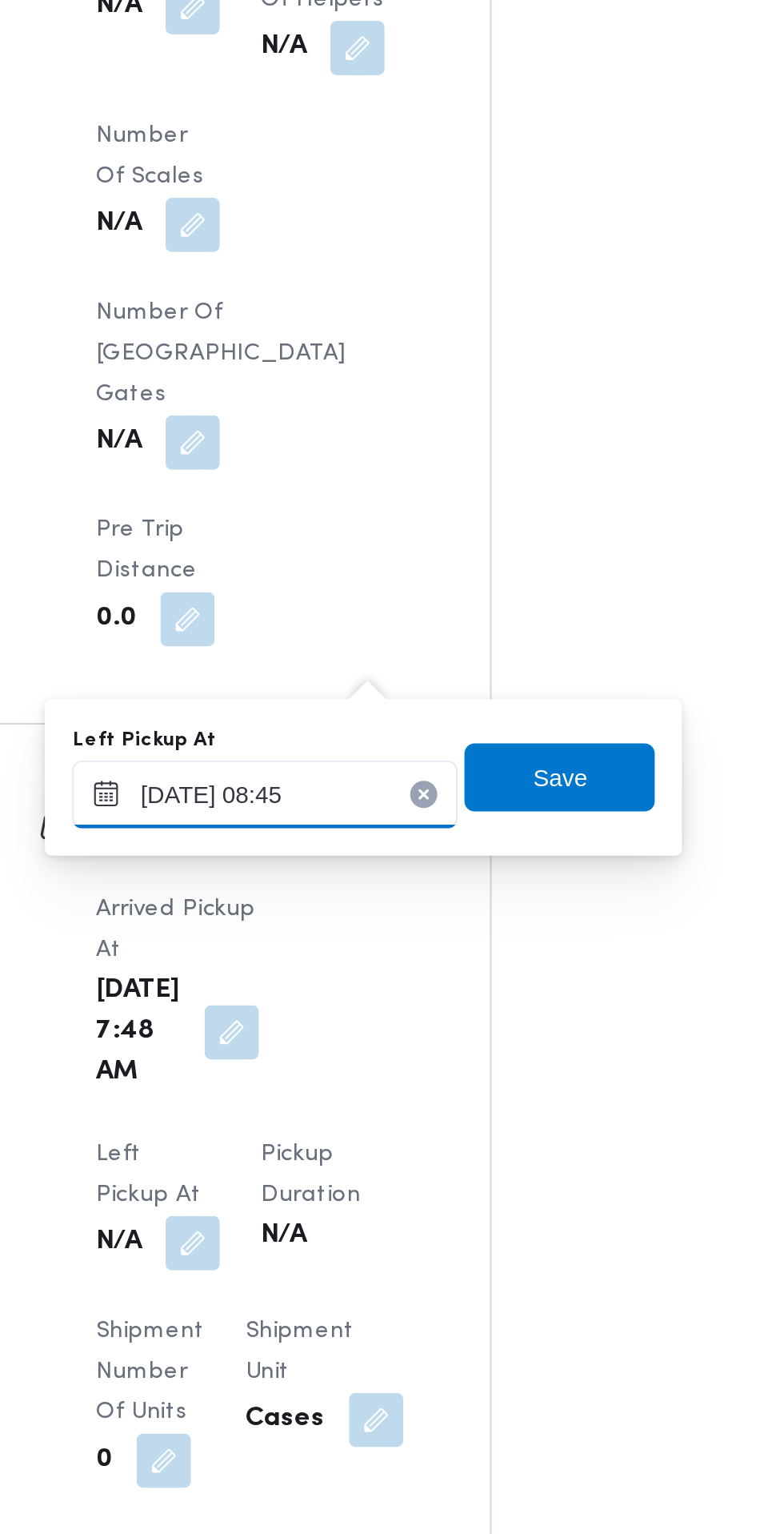
scroll to position [1034, 0]
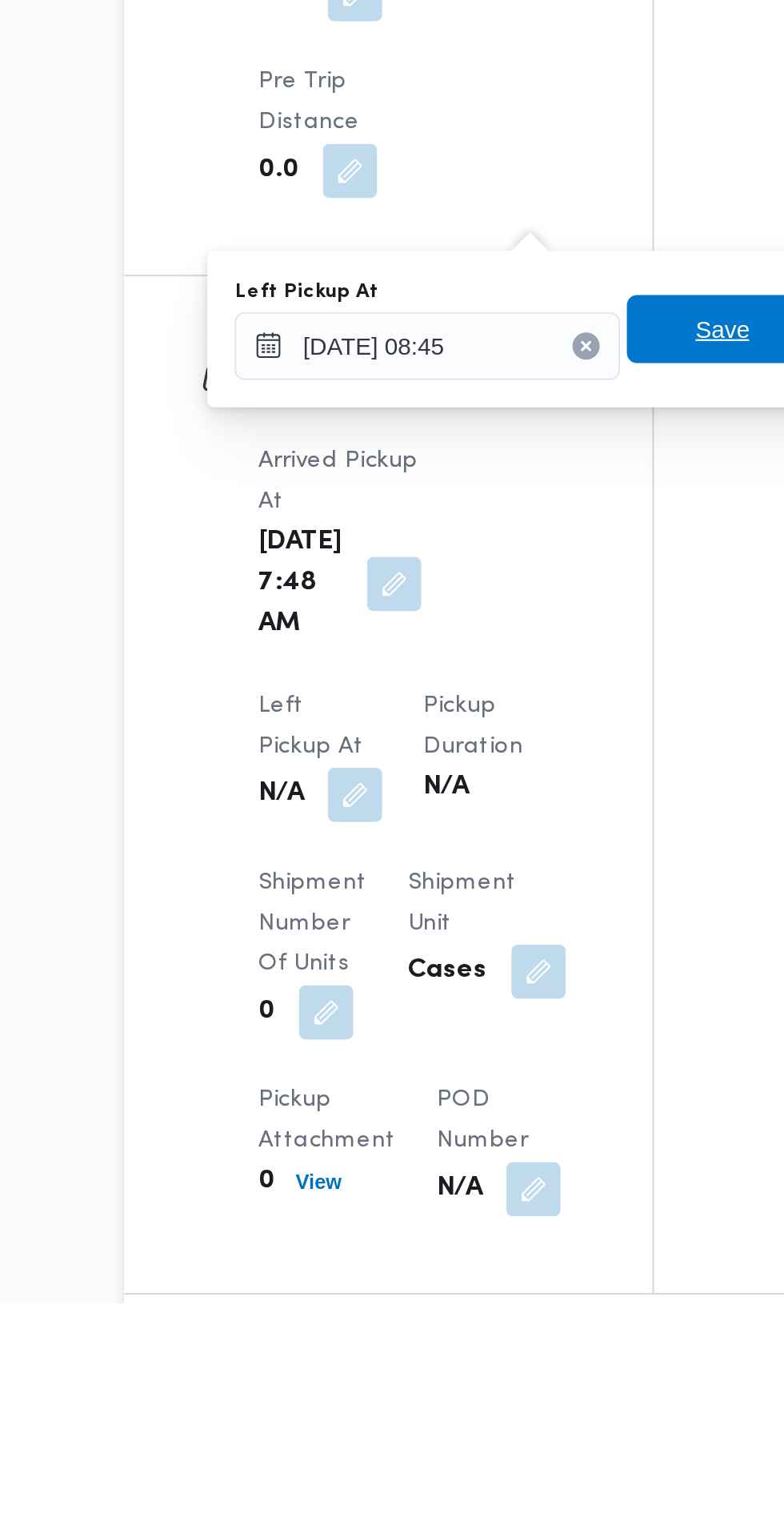
click at [486, 1074] on span "Save" at bounding box center [490, 1075] width 25 height 19
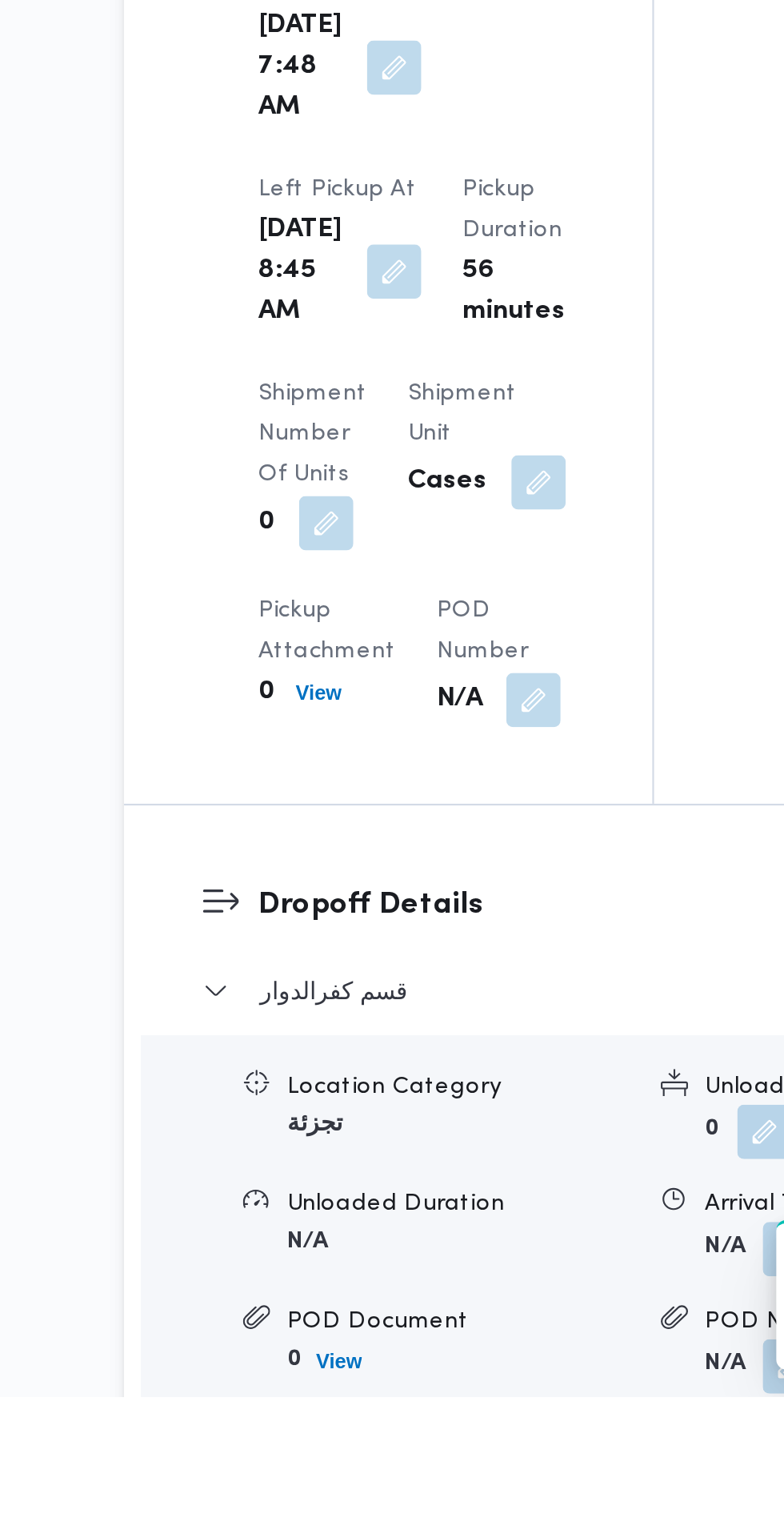
scroll to position [1402, 0]
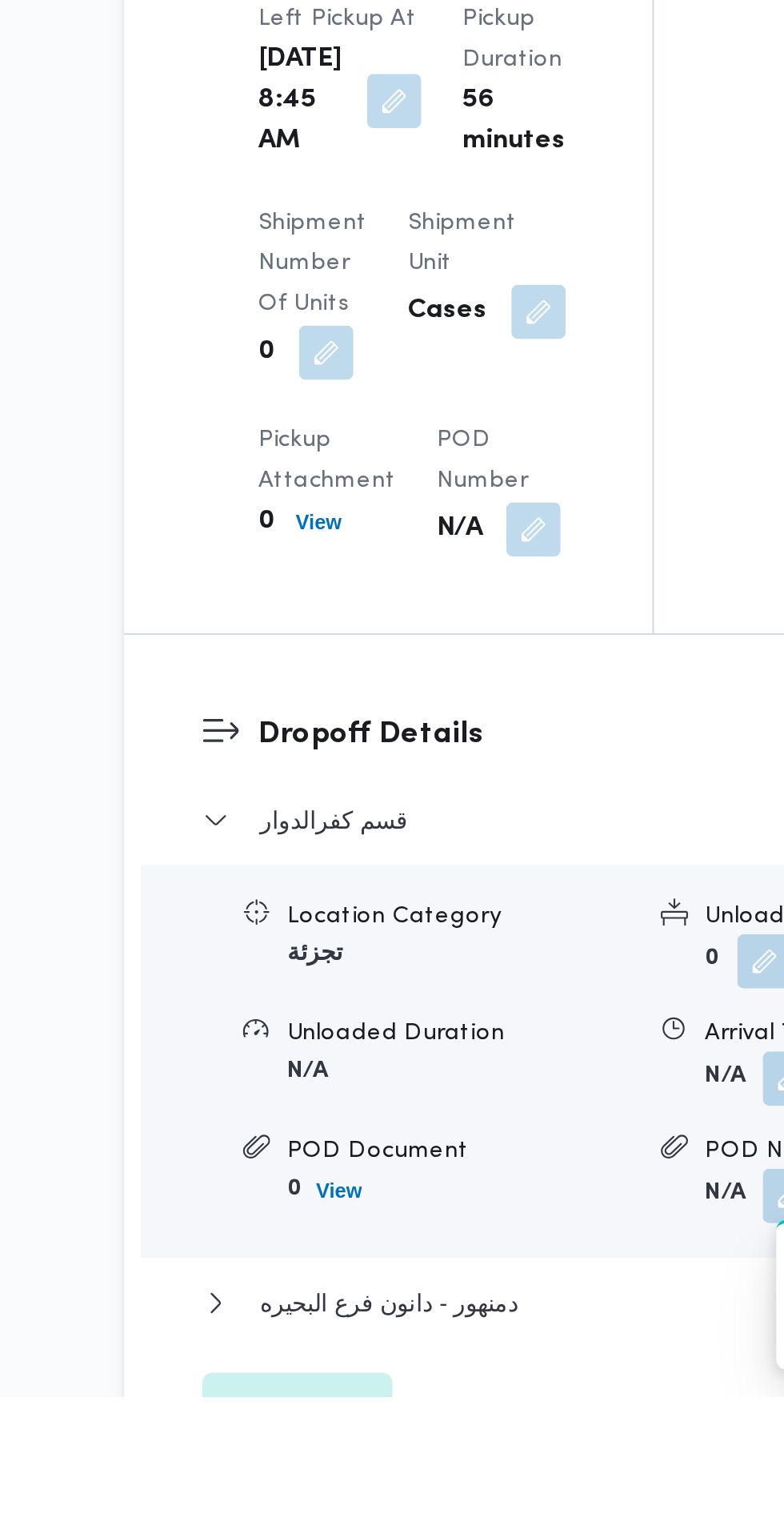
click at [509, 1371] on button "button" at bounding box center [522, 1384] width 25 height 26
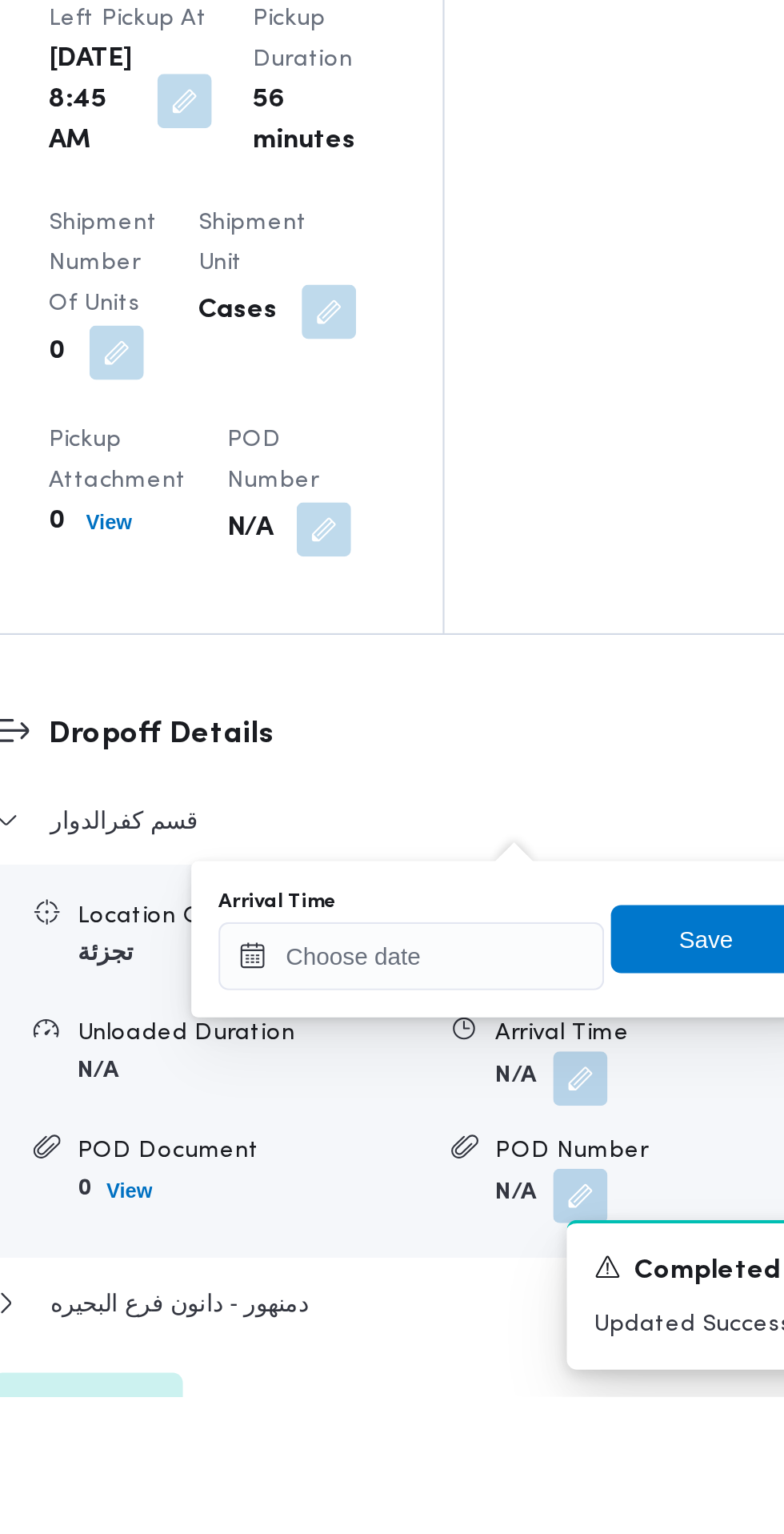
click at [509, 1371] on button "button" at bounding box center [522, 1384] width 25 height 26
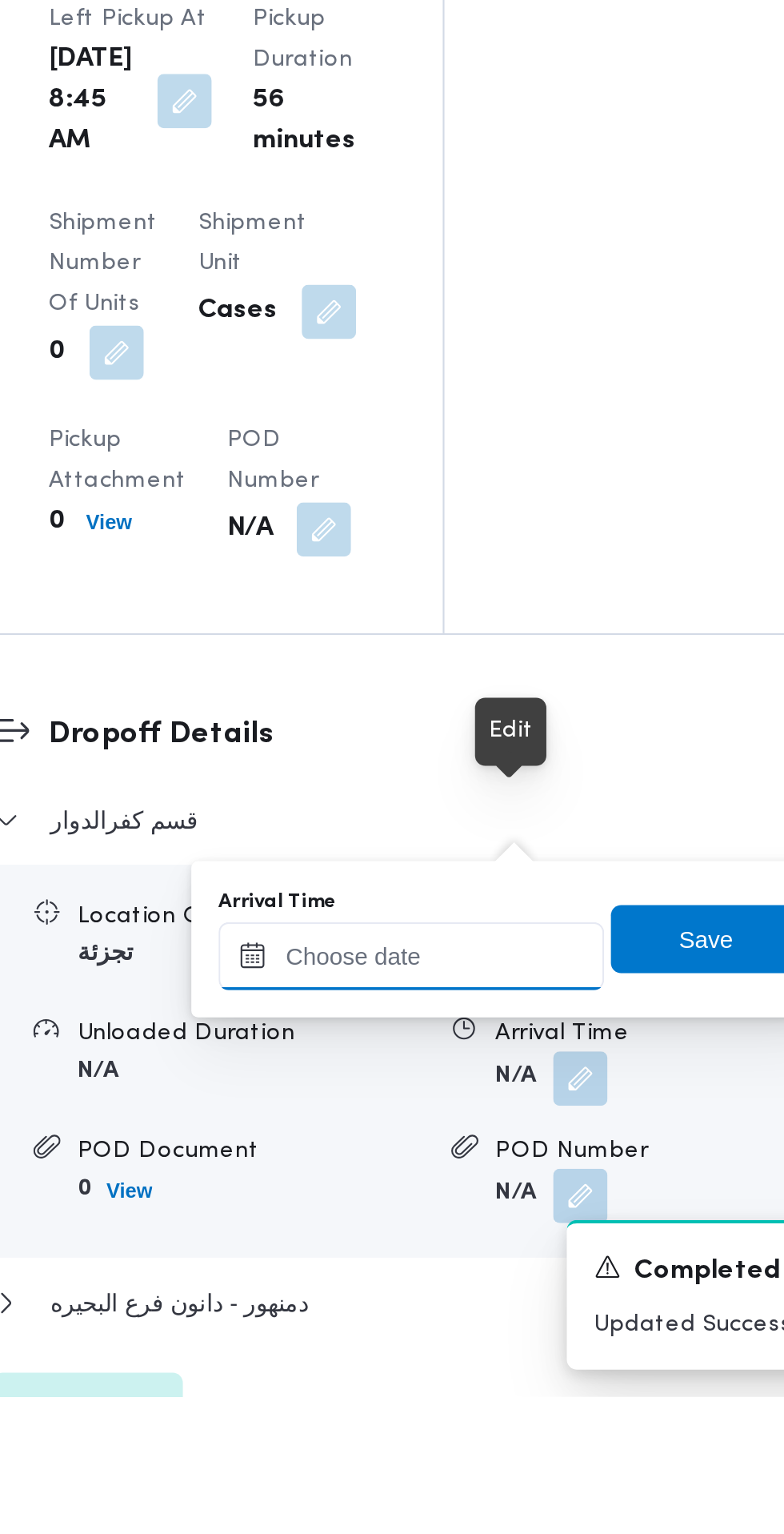
click at [479, 1329] on input "Arrival Time" at bounding box center [442, 1326] width 181 height 32
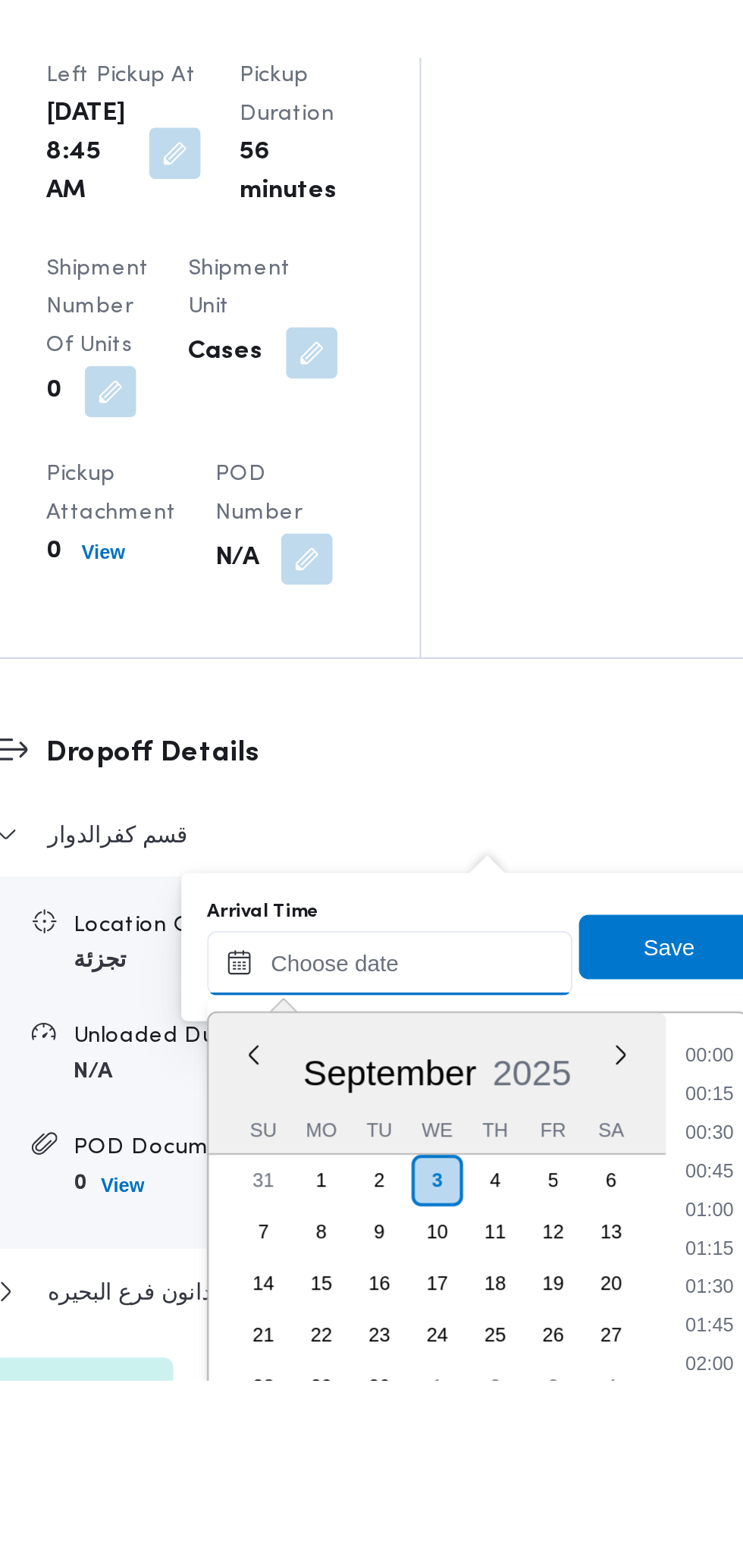
scroll to position [1410, 0]
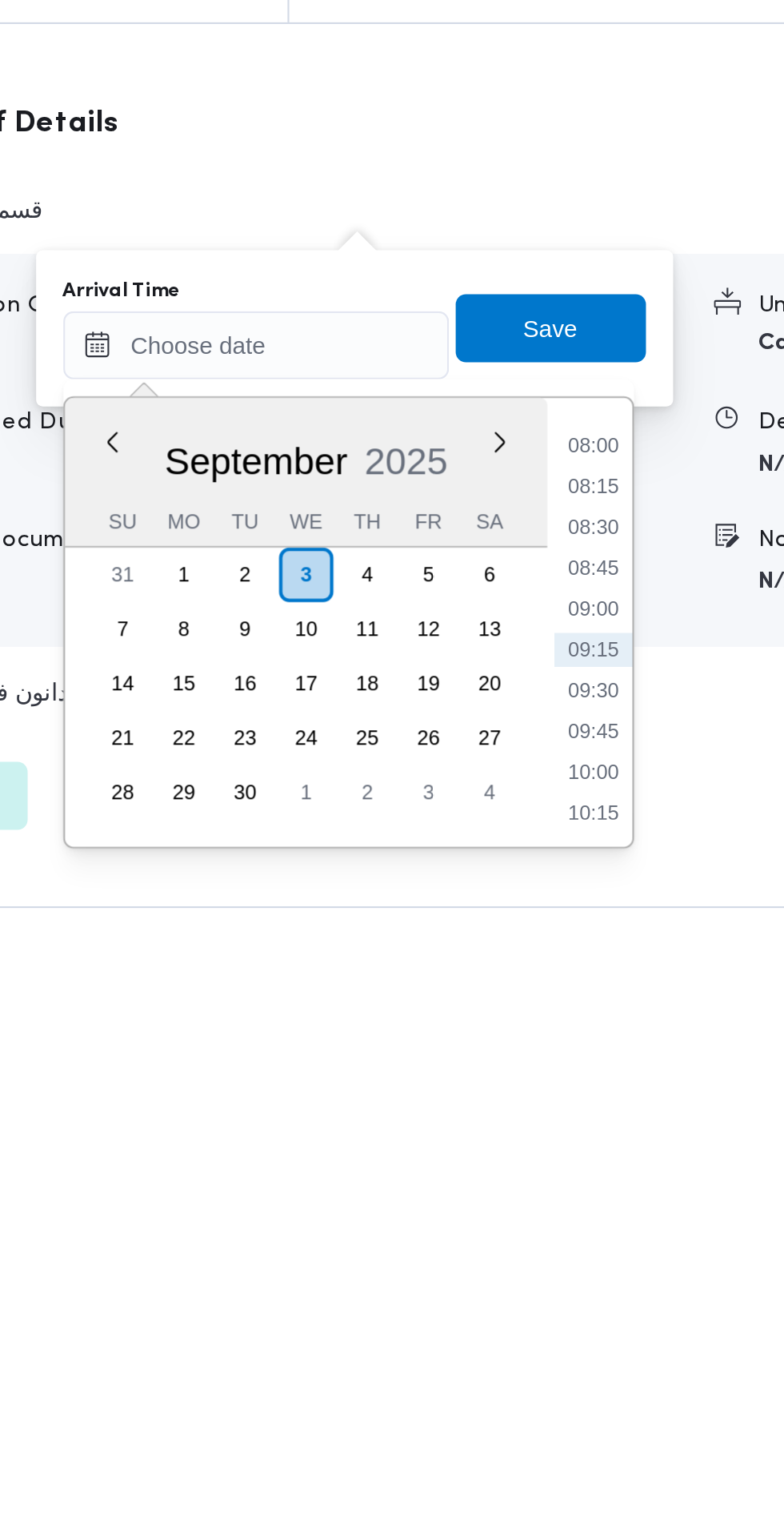
click at [611, 1386] on li "09:15" at bounding box center [601, 1384] width 36 height 16
type input "[DATE] 09:15"
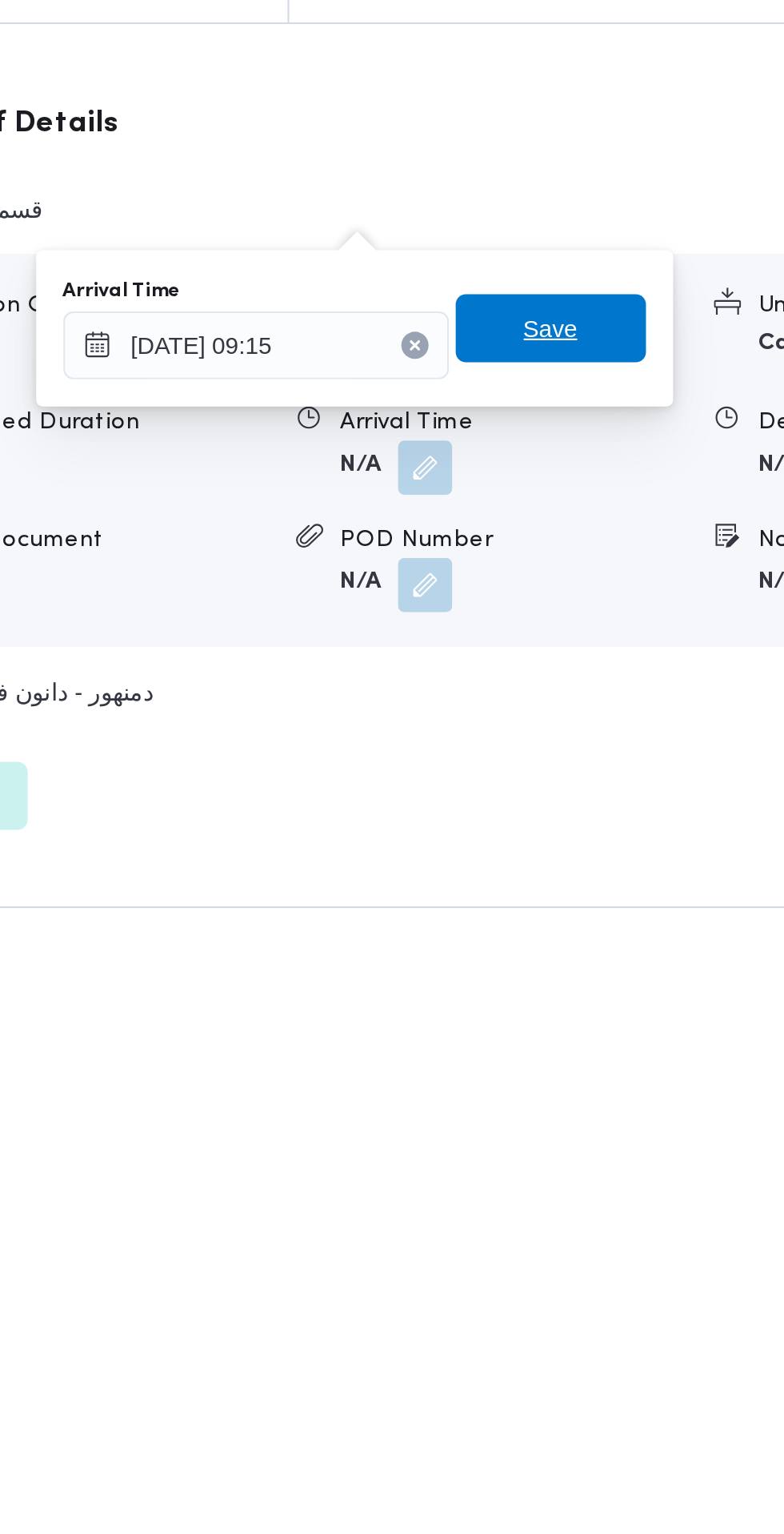
click at [605, 1235] on span "Save" at bounding box center [581, 1232] width 89 height 32
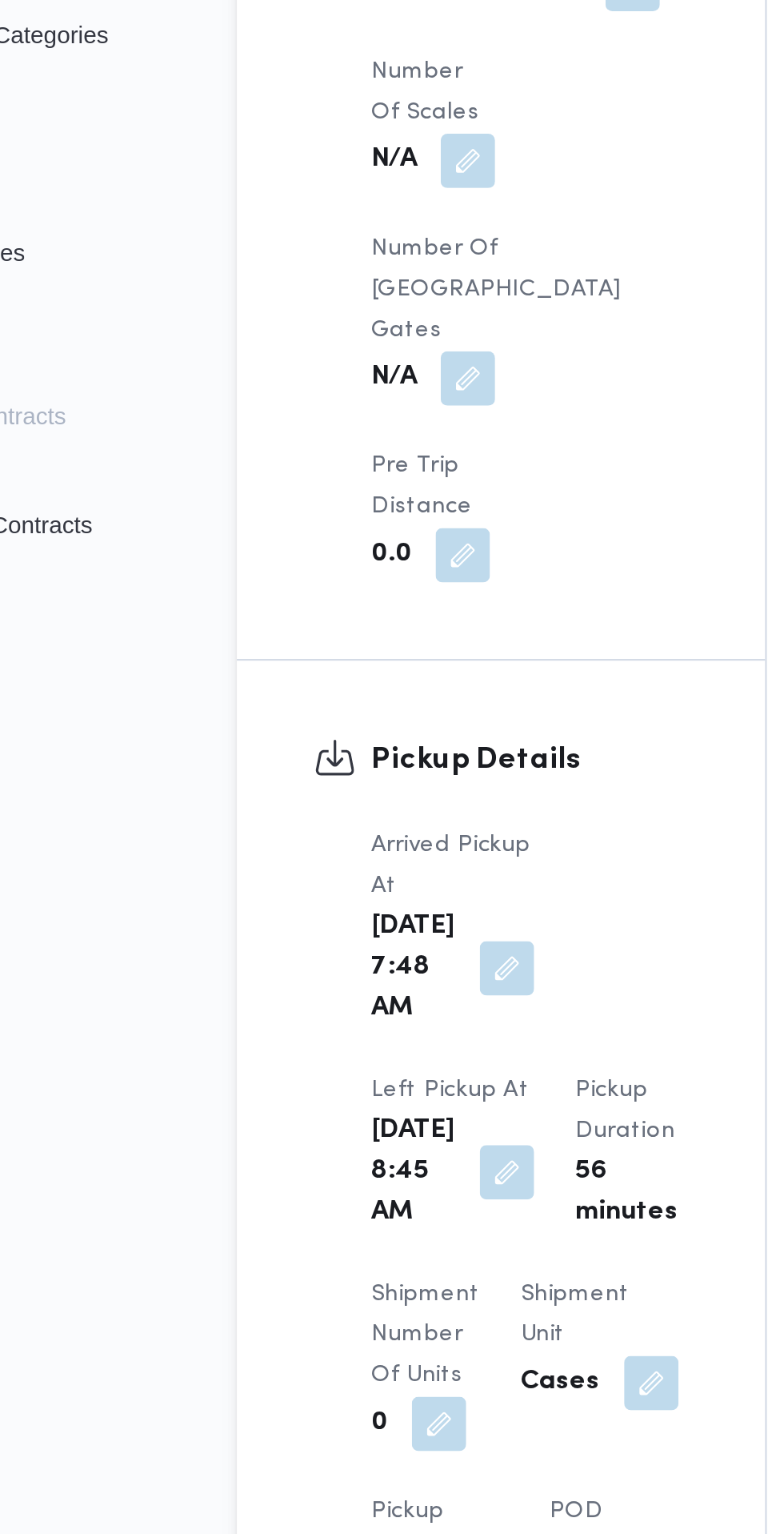
click at [347, 664] on div "Arrived Pickup At [DATE] 7:48 AM Left Pickup At [DATE] 8:45 AM Pickup Duration …" at bounding box center [345, 863] width 168 height 397
click at [324, 729] on button "button" at bounding box center [335, 741] width 25 height 26
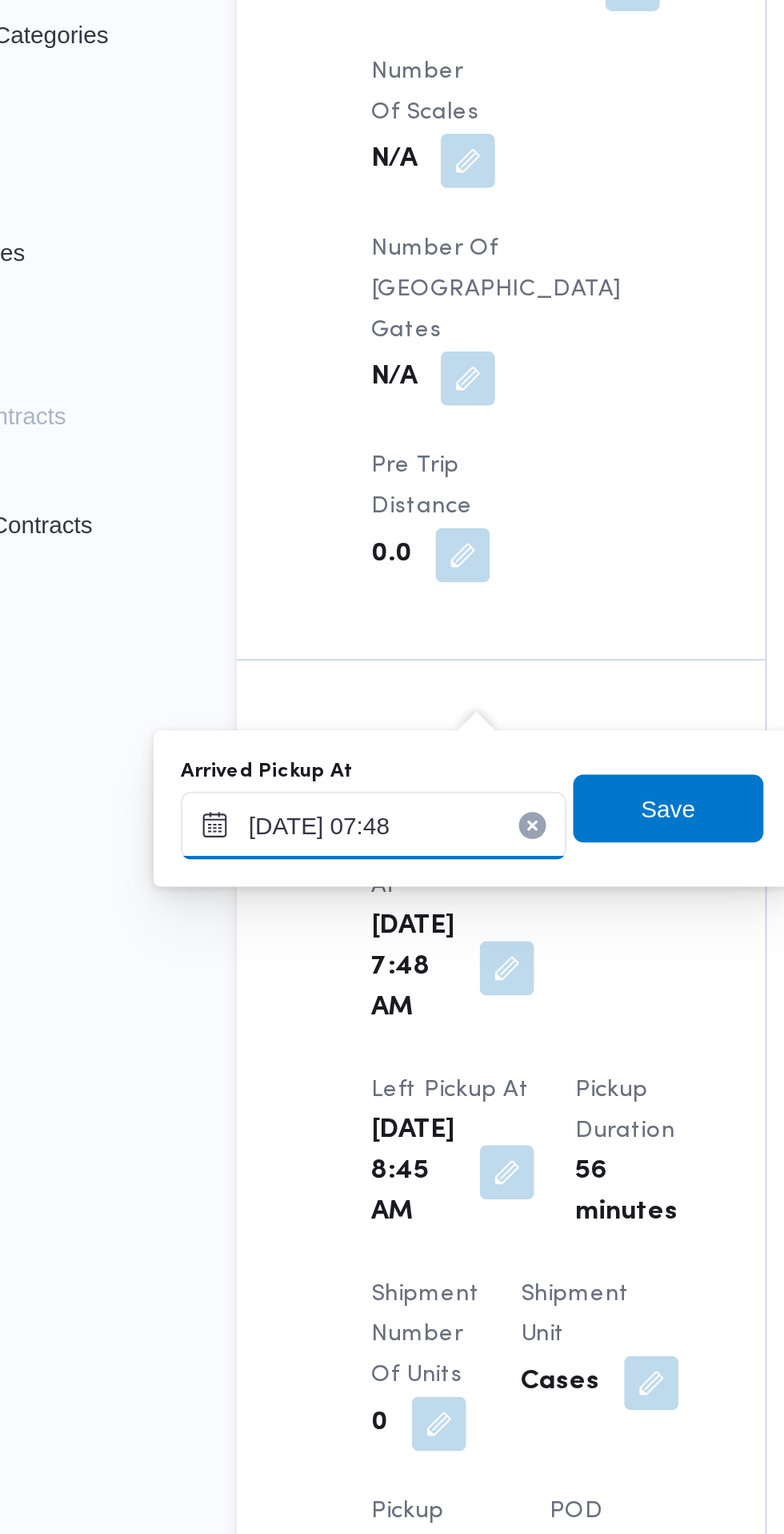
click at [286, 667] on input "[DATE] 07:48" at bounding box center [271, 673] width 181 height 32
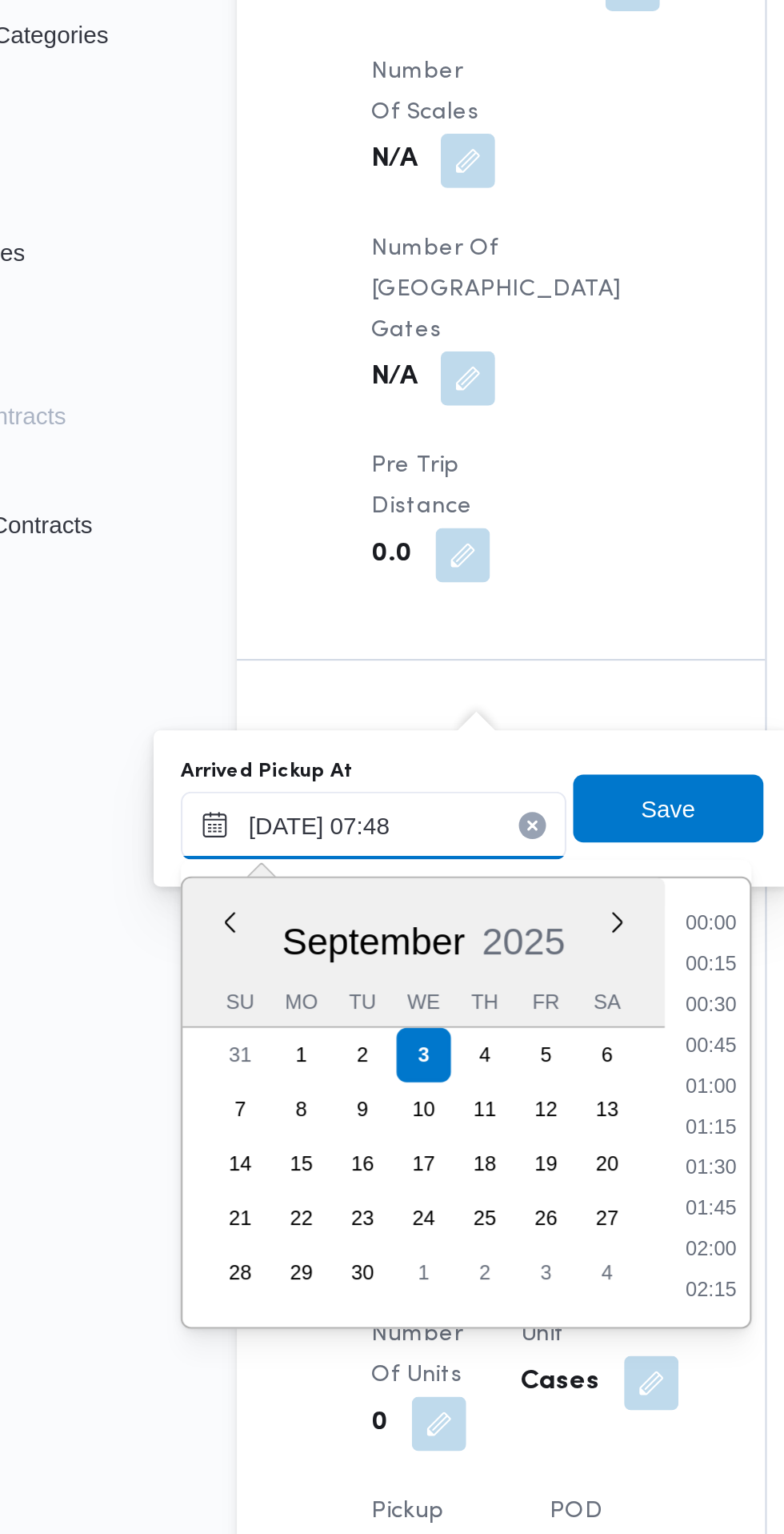
scroll to position [498, 0]
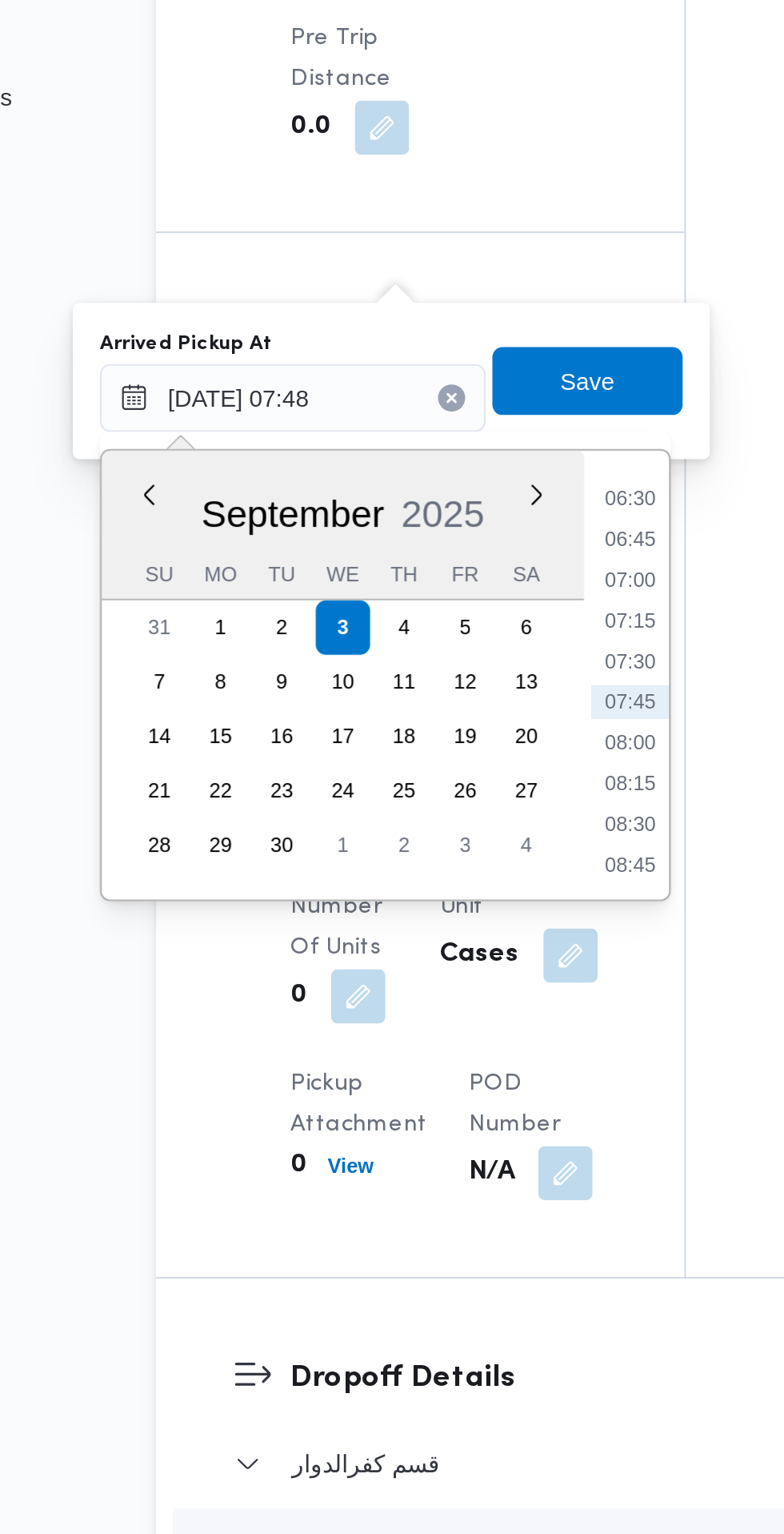
click at [434, 798] on li "07:30" at bounding box center [431, 798] width 36 height 16
type input "[DATE] 07:30"
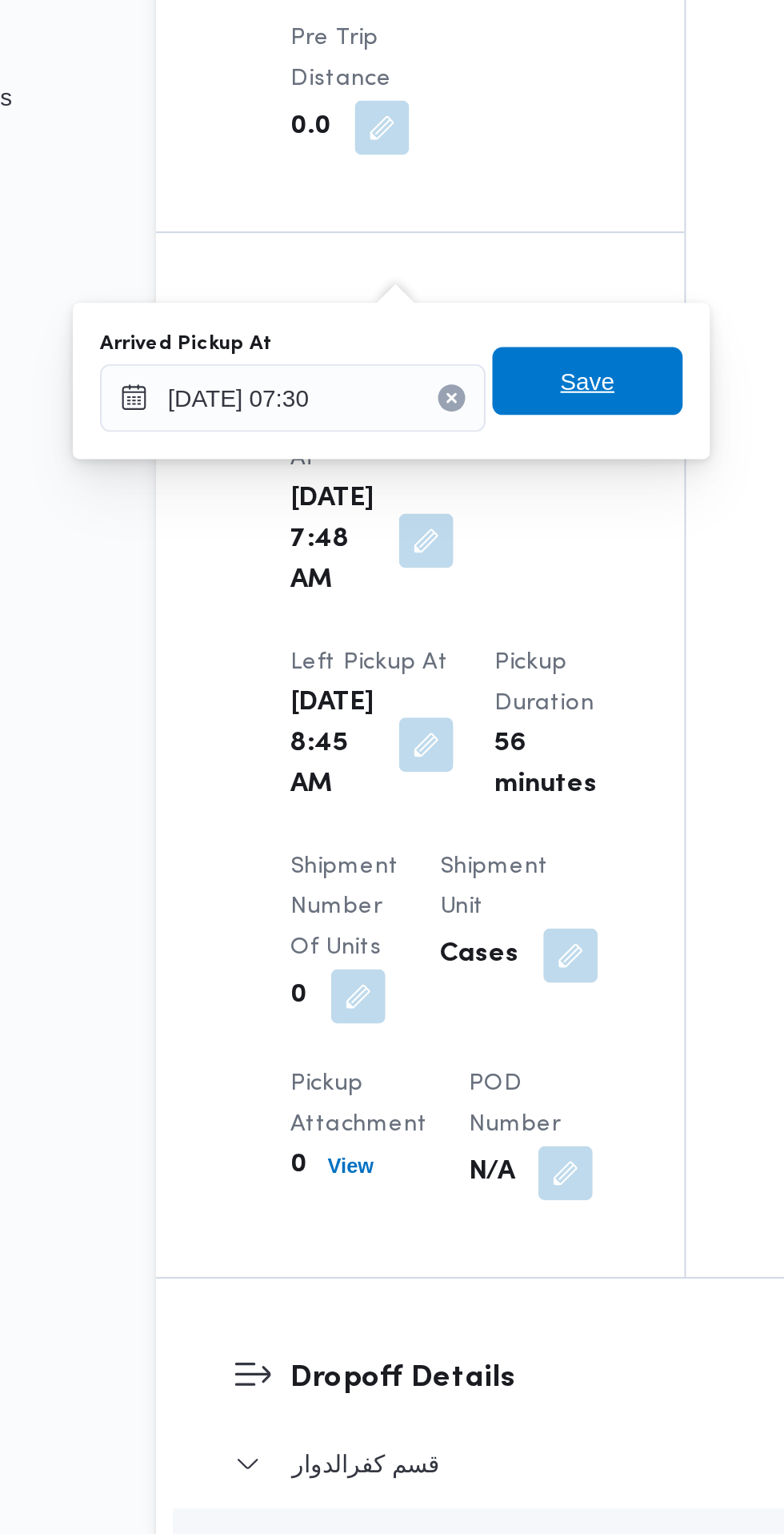
click at [439, 676] on span "Save" at bounding box center [412, 666] width 89 height 32
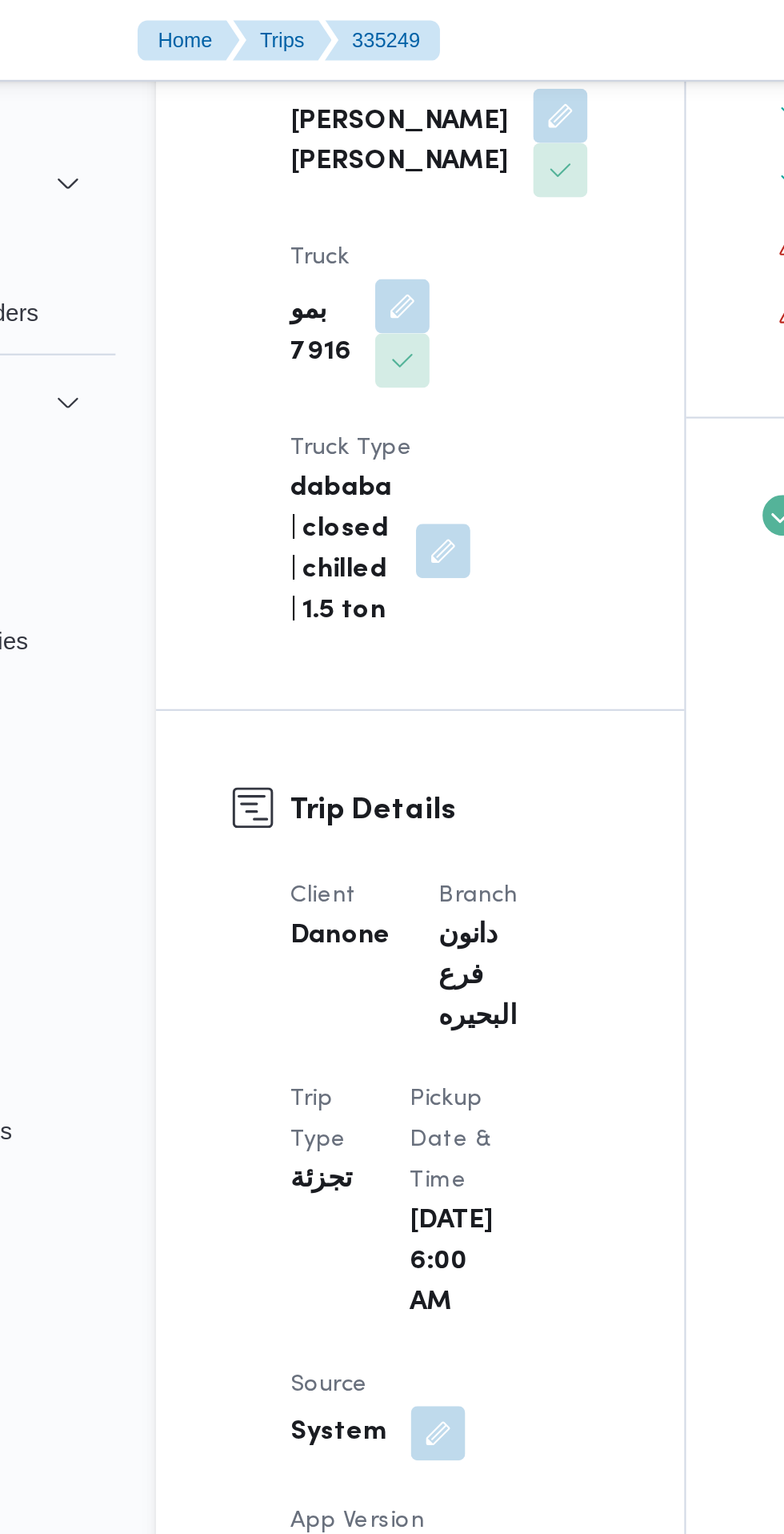
scroll to position [476, 0]
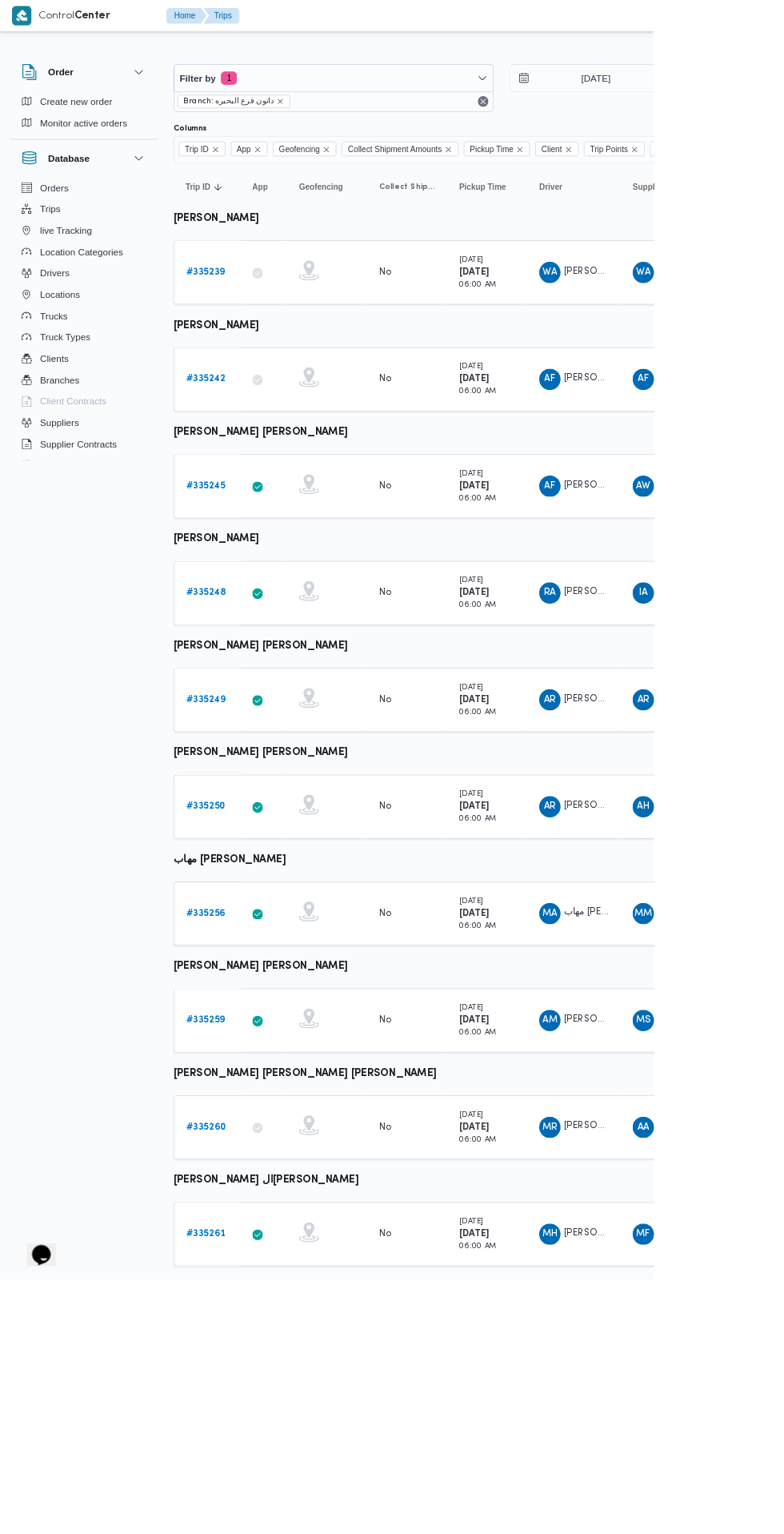
click at [245, 968] on b "# 335250" at bounding box center [247, 966] width 47 height 10
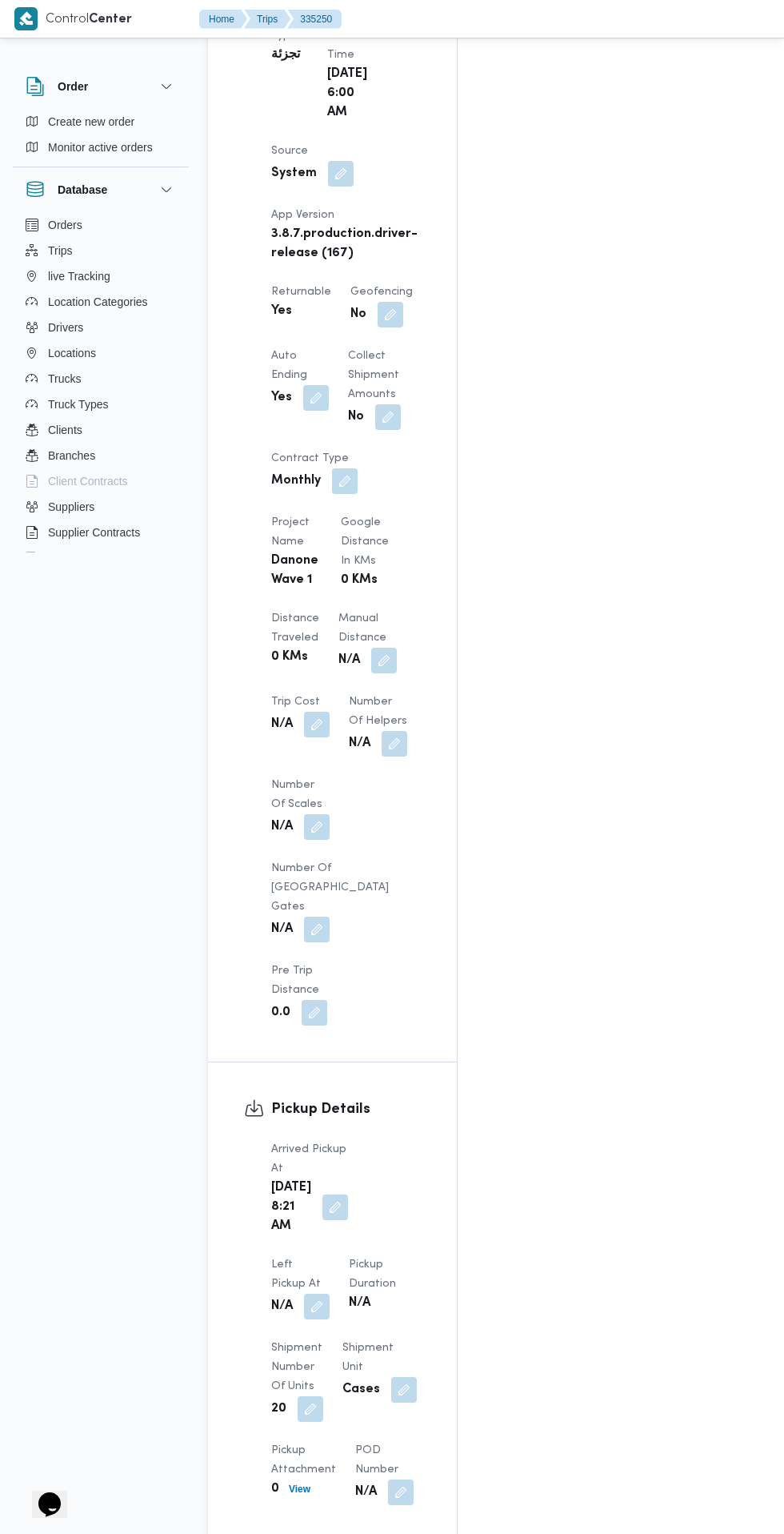
scroll to position [1184, 0]
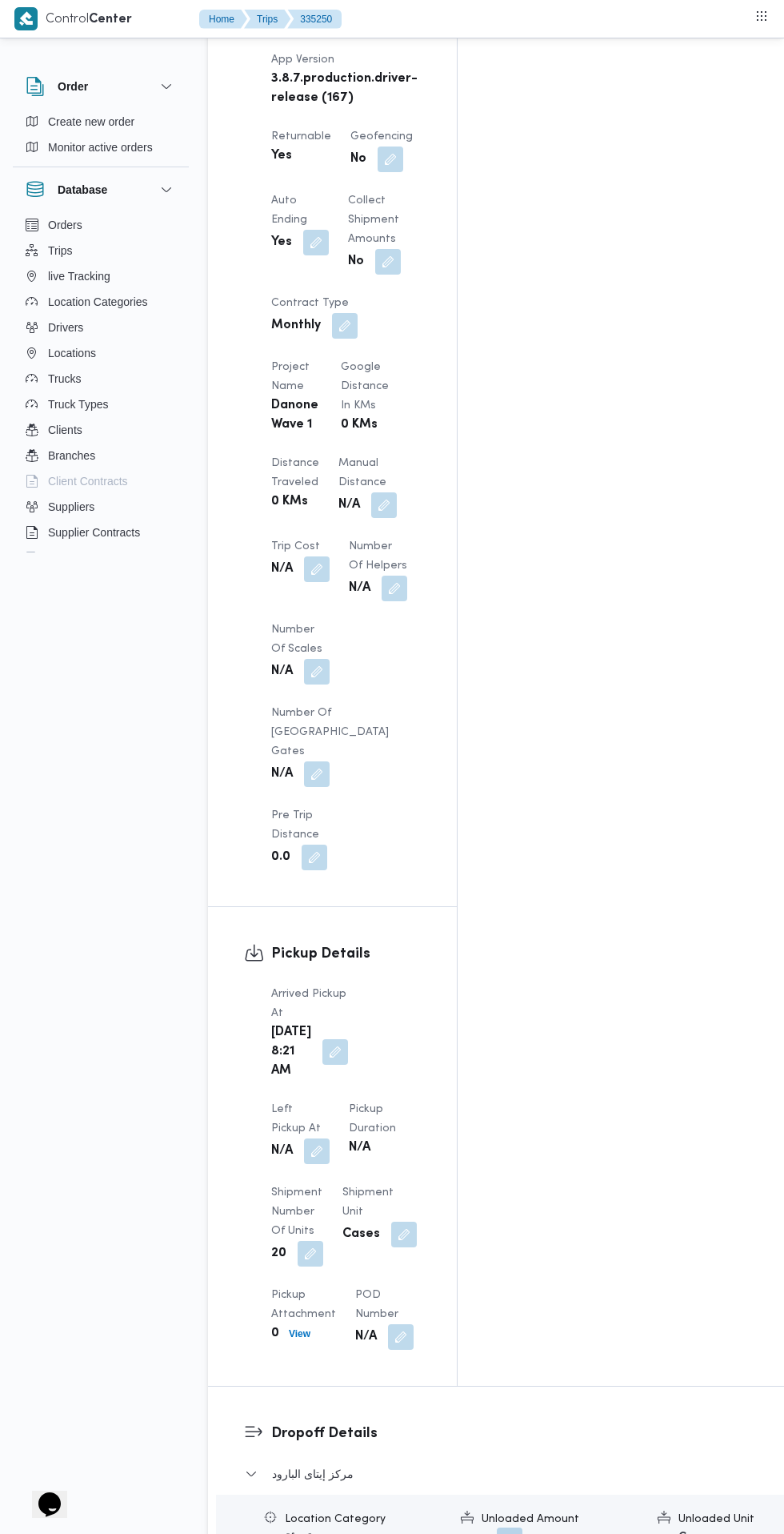
click at [324, 1039] on button "button" at bounding box center [335, 1052] width 25 height 26
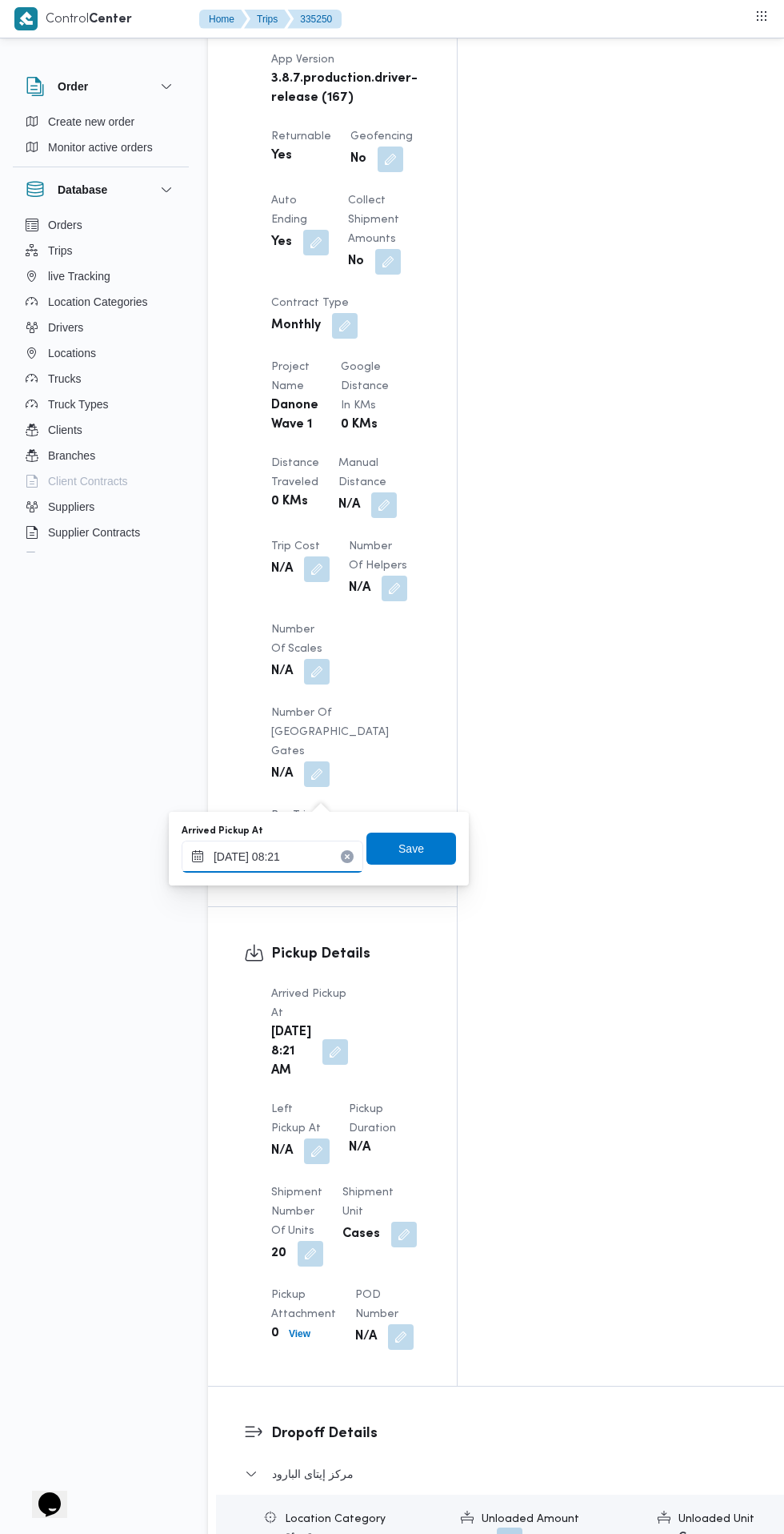
click at [294, 855] on input "[DATE] 08:21" at bounding box center [271, 856] width 181 height 32
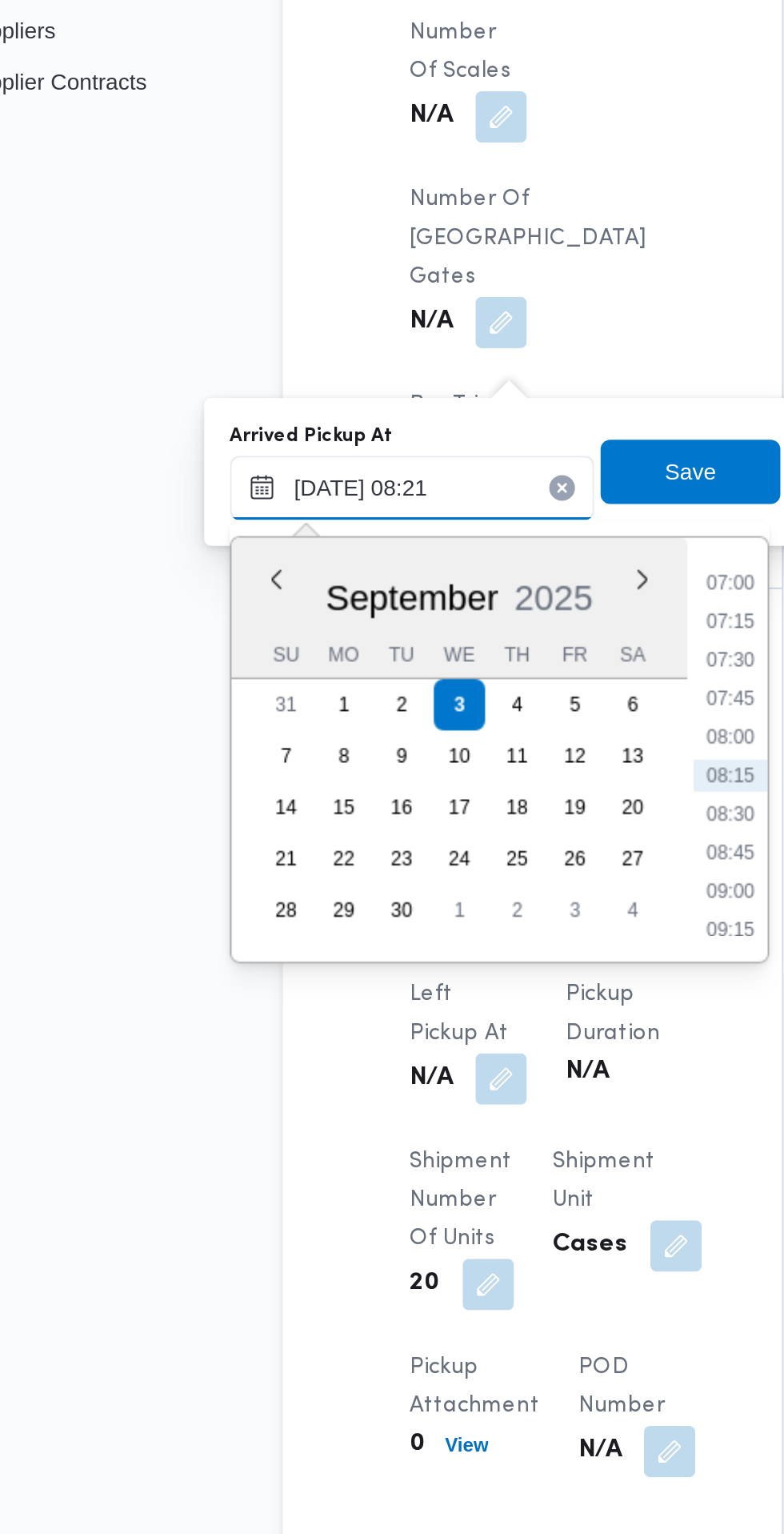
scroll to position [1305, 0]
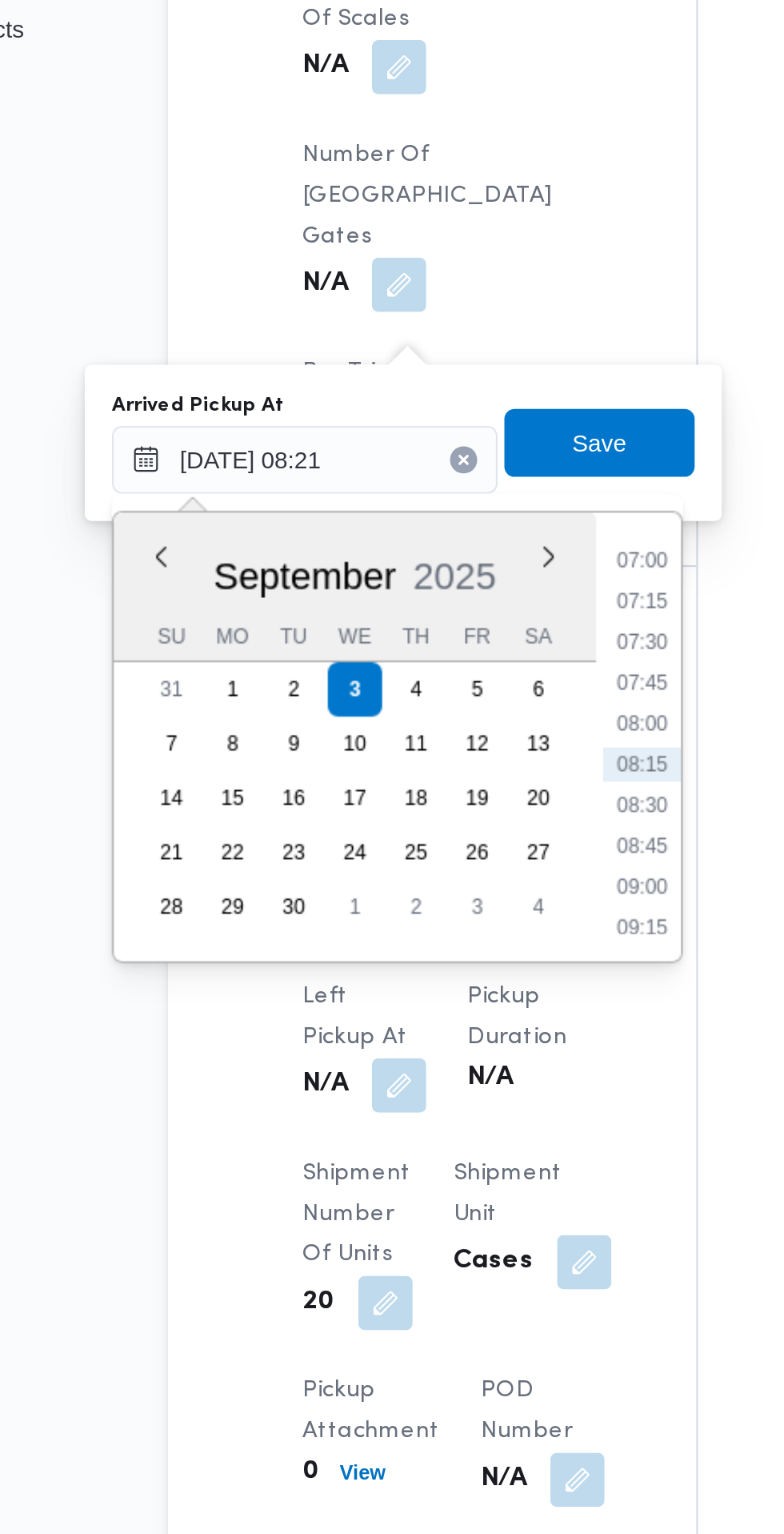
click at [441, 823] on li "07:30" at bounding box center [431, 821] width 36 height 16
type input "[DATE] 07:30"
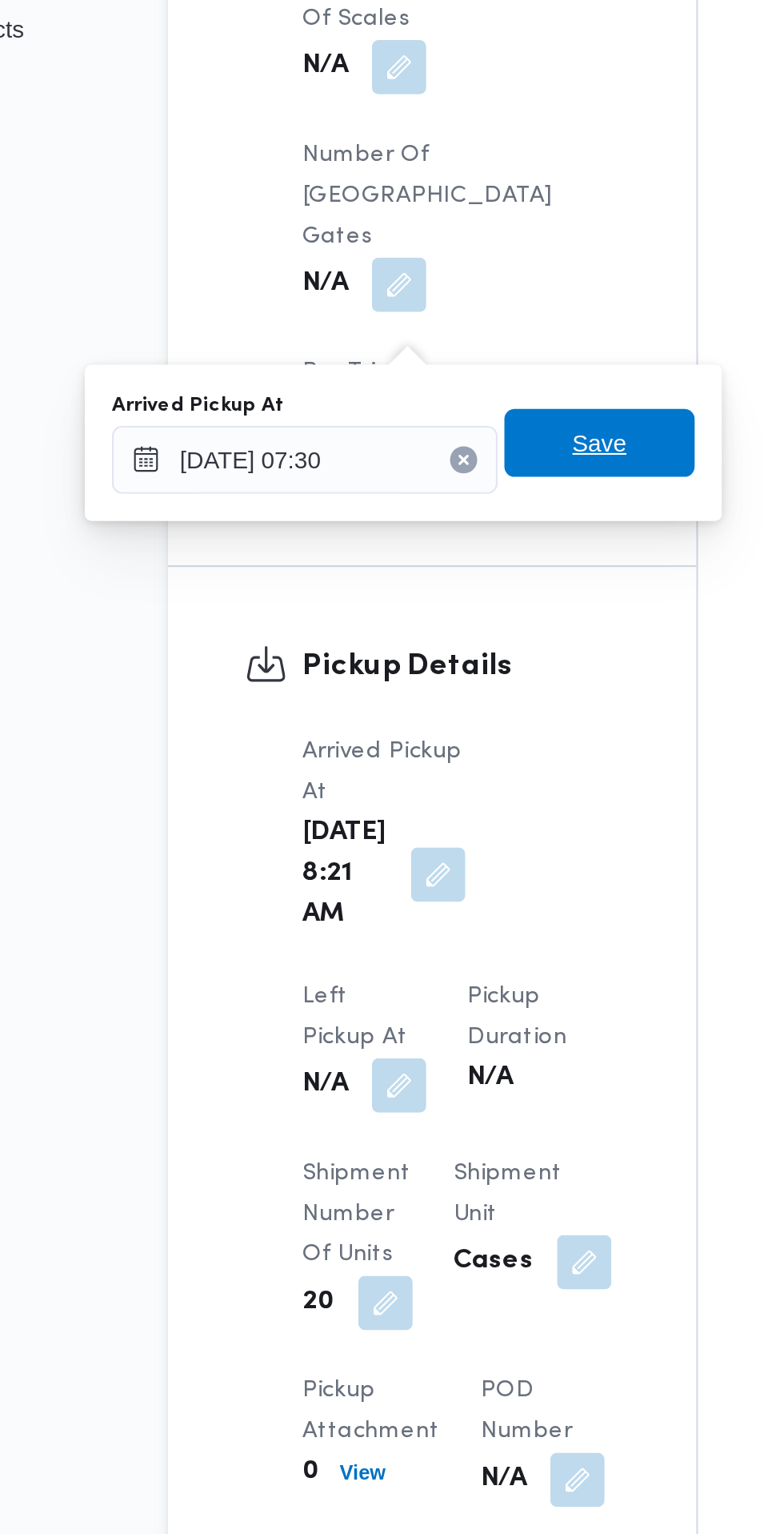
click at [443, 734] on span "Save" at bounding box center [412, 726] width 89 height 32
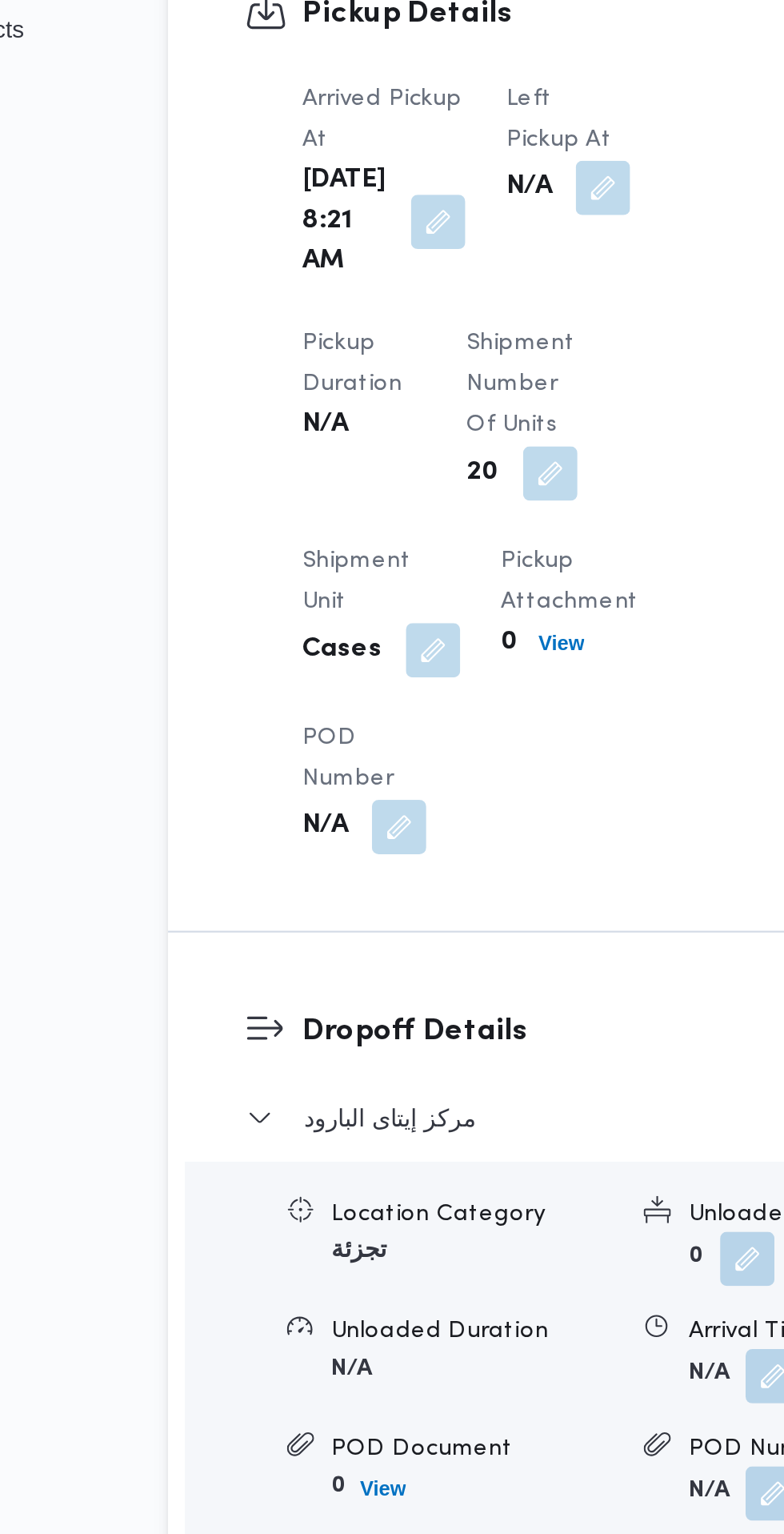
click at [402, 619] on button "button" at bounding box center [412, 607] width 25 height 26
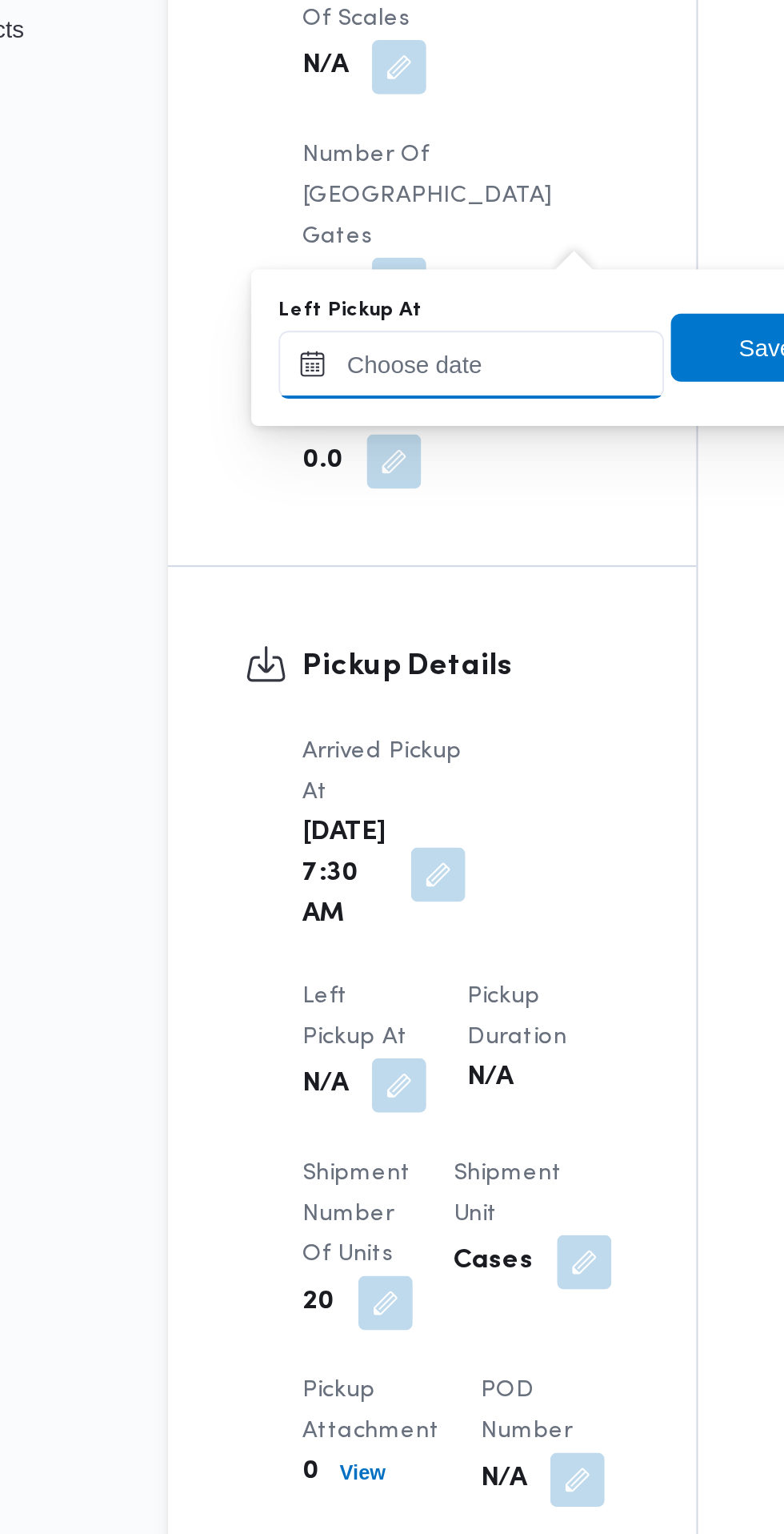
click at [385, 690] on input "Left Pickup At" at bounding box center [351, 690] width 181 height 32
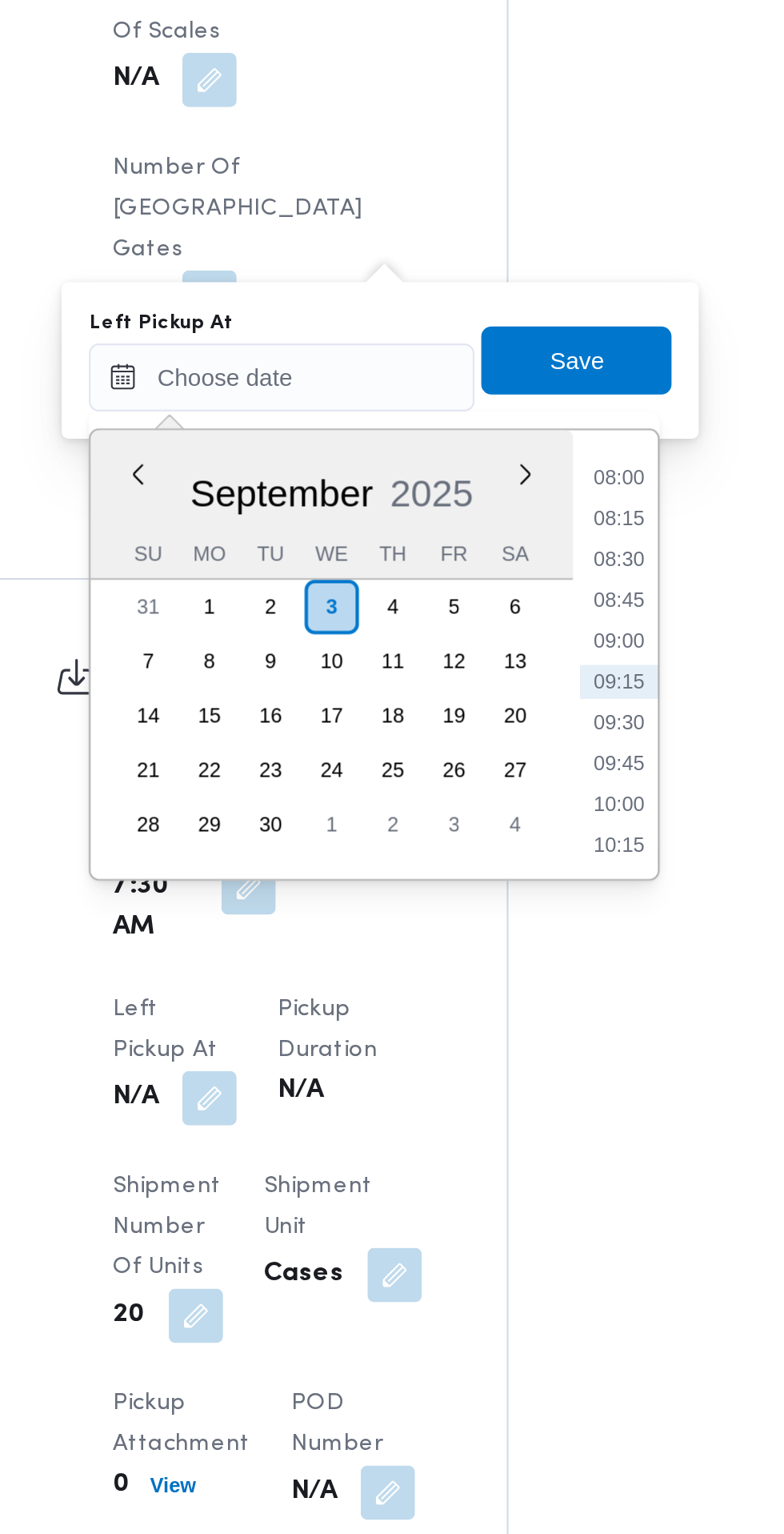
click at [518, 791] on li "08:45" at bounding box center [510, 795] width 36 height 16
type input "[DATE] 08:45"
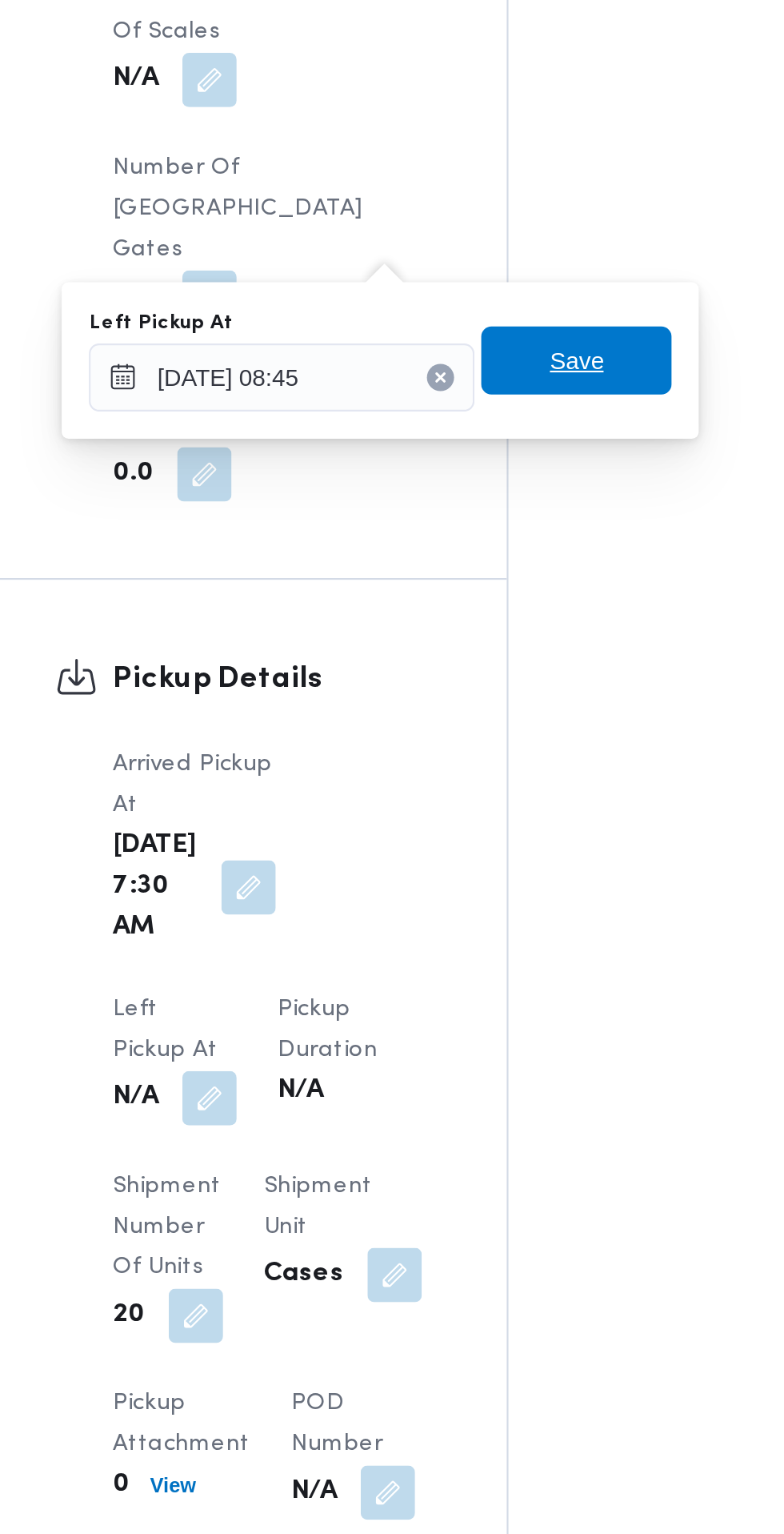
click at [515, 687] on span "Save" at bounding box center [490, 681] width 89 height 32
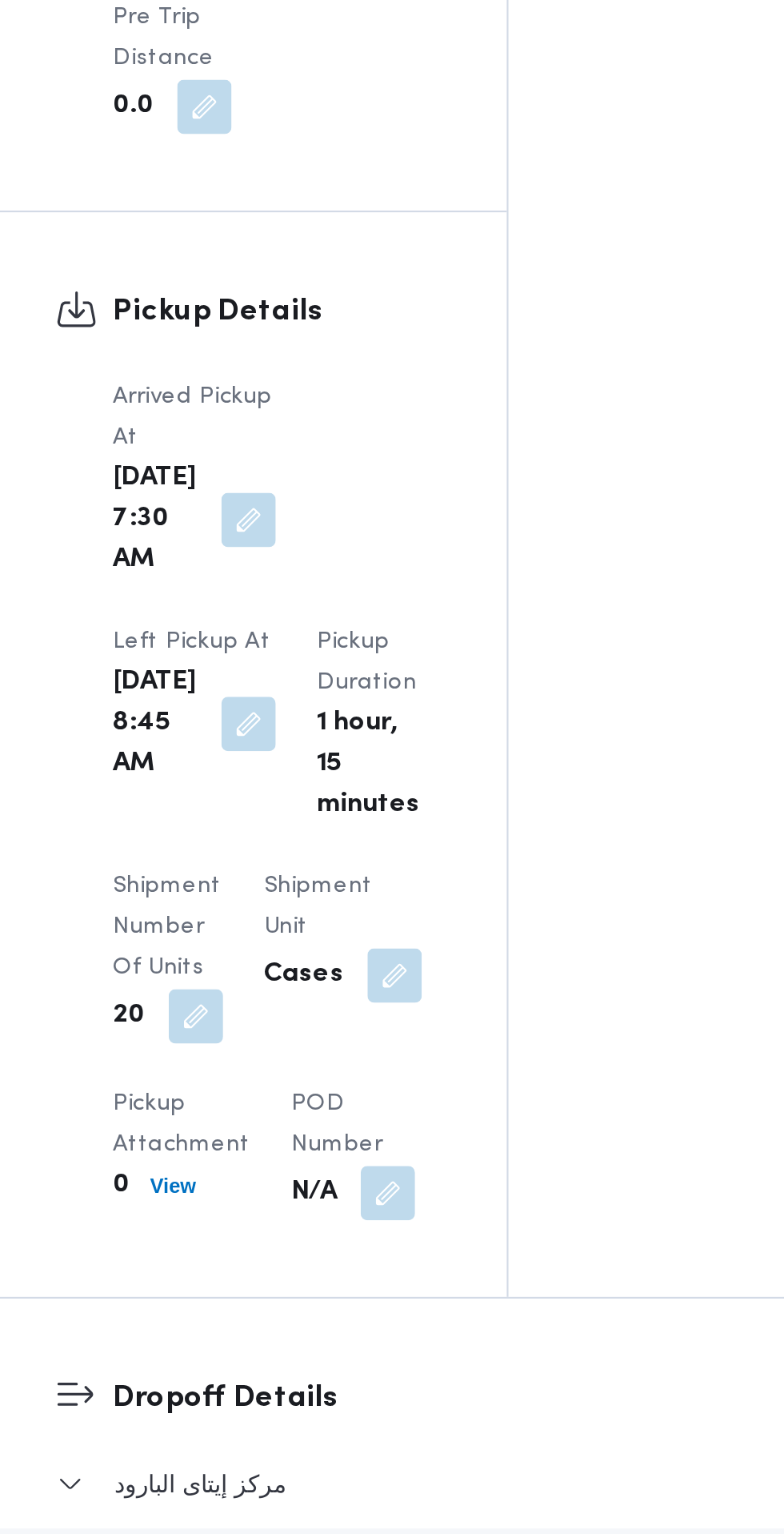
click at [501, 1493] on span at bounding box center [517, 1506] width 34 height 26
click at [509, 1493] on button "button" at bounding box center [522, 1506] width 25 height 26
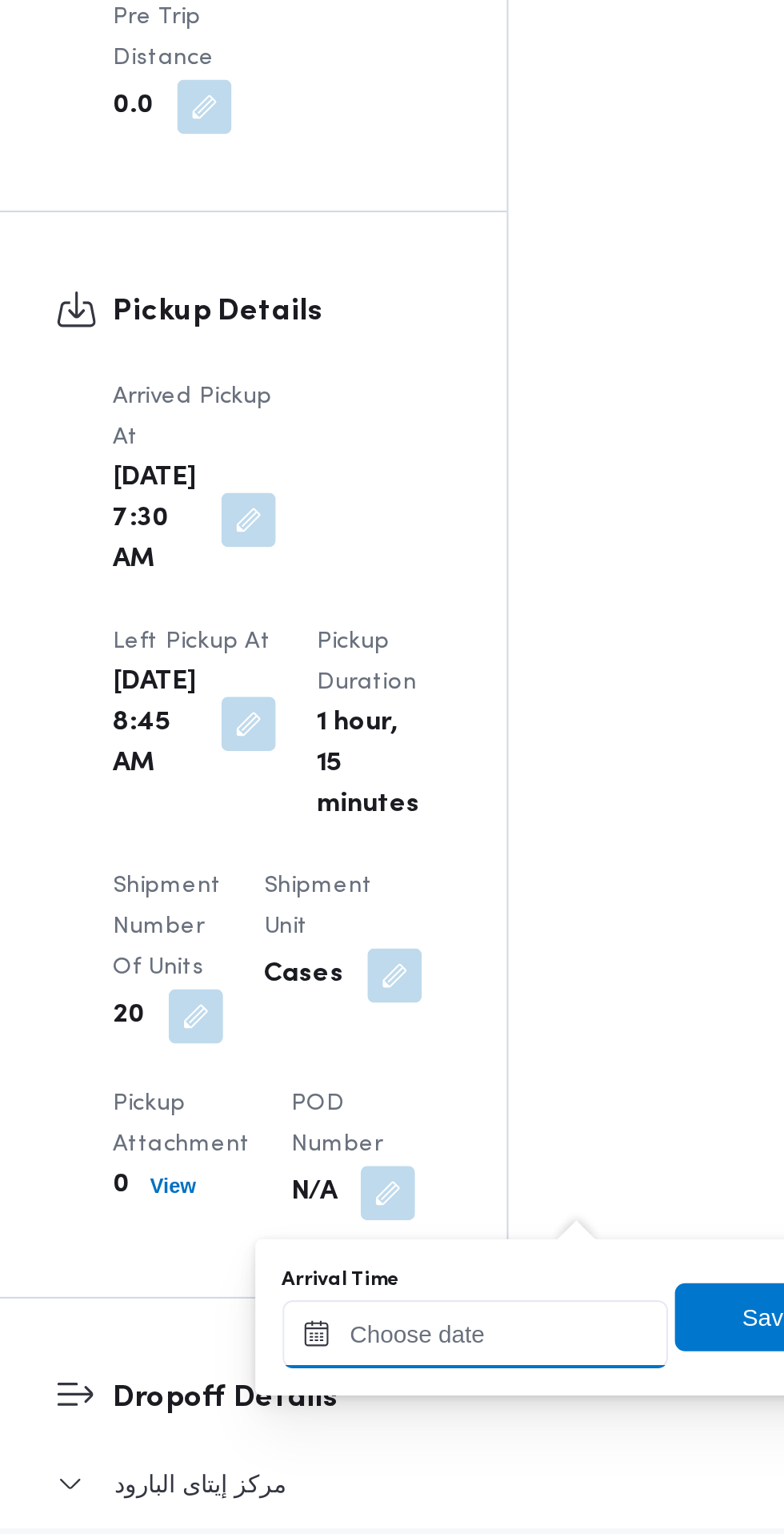
click at [448, 1307] on input "Arrival Time" at bounding box center [442, 1314] width 181 height 32
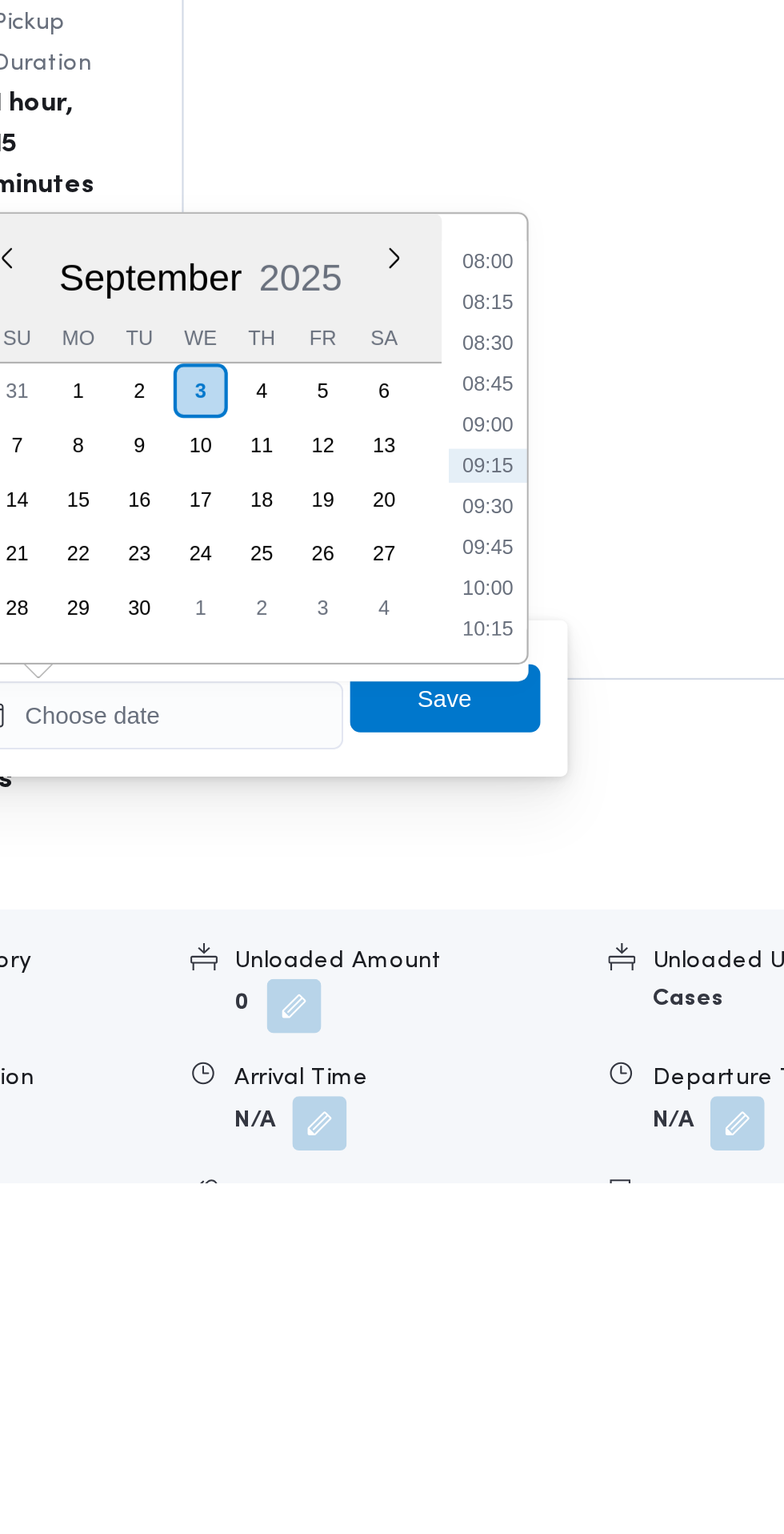
click at [607, 1174] on li "09:00" at bounding box center [601, 1177] width 36 height 16
type input "[DATE] 09:00"
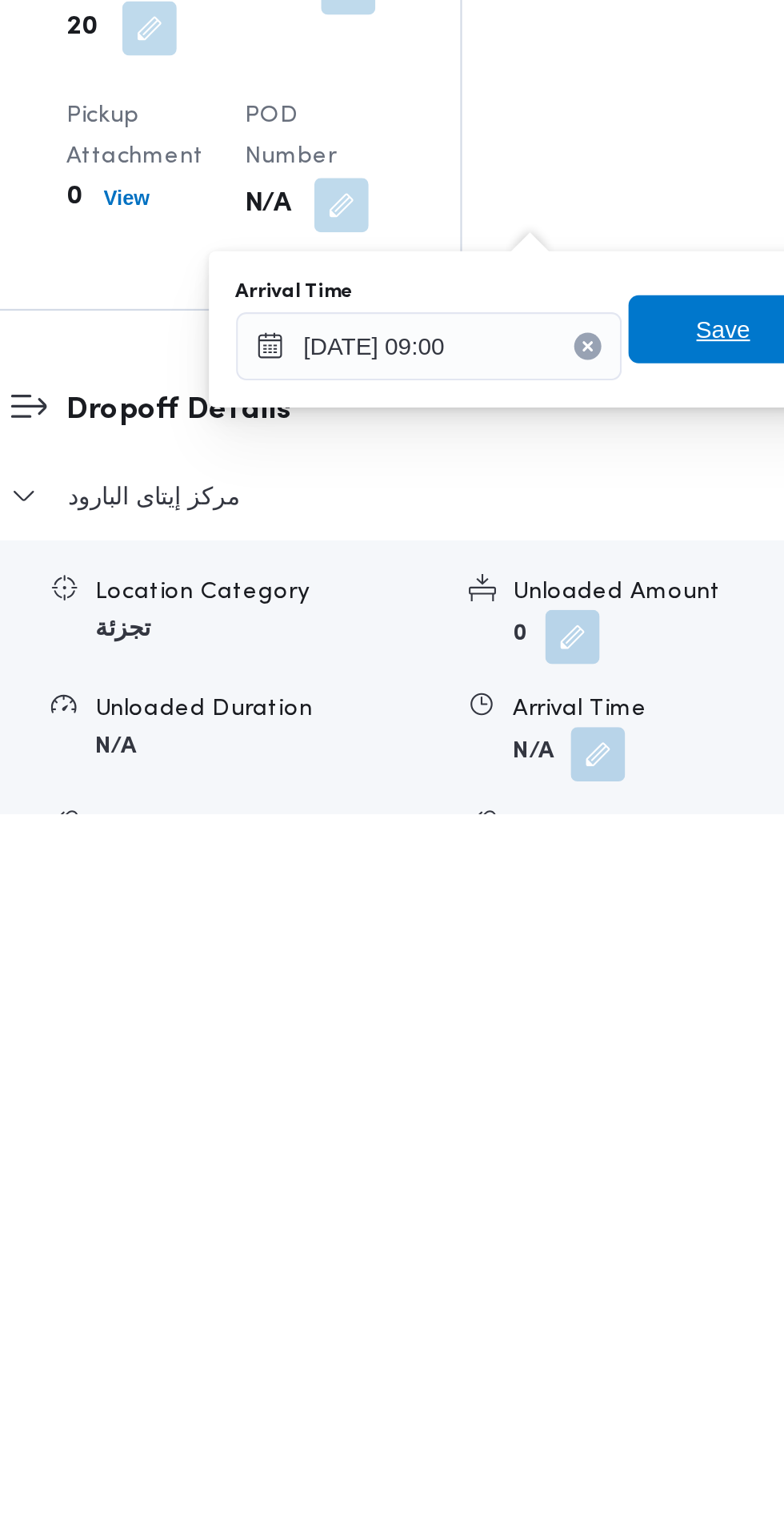
click at [580, 1304] on span "Save" at bounding box center [581, 1305] width 25 height 19
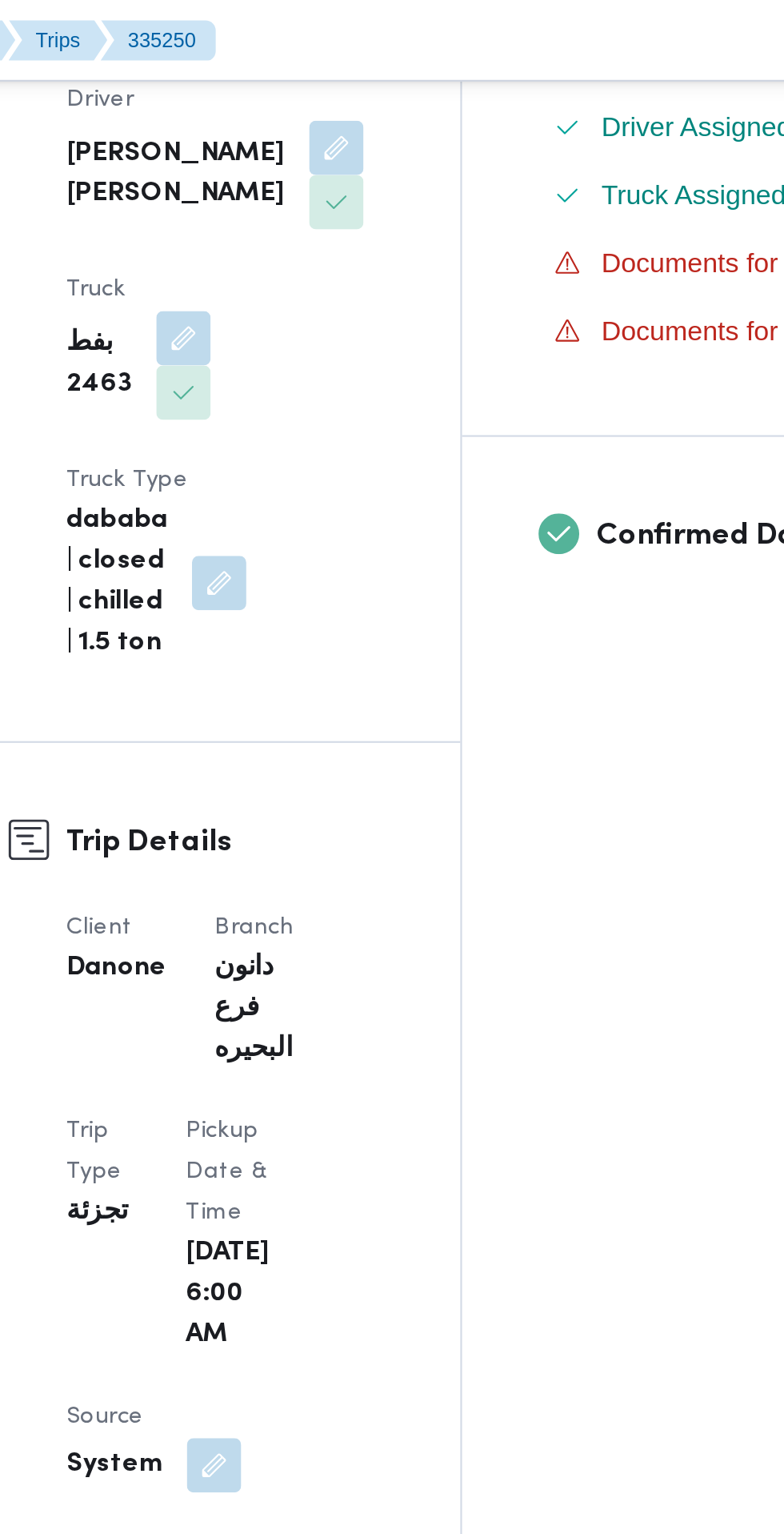
scroll to position [509, 0]
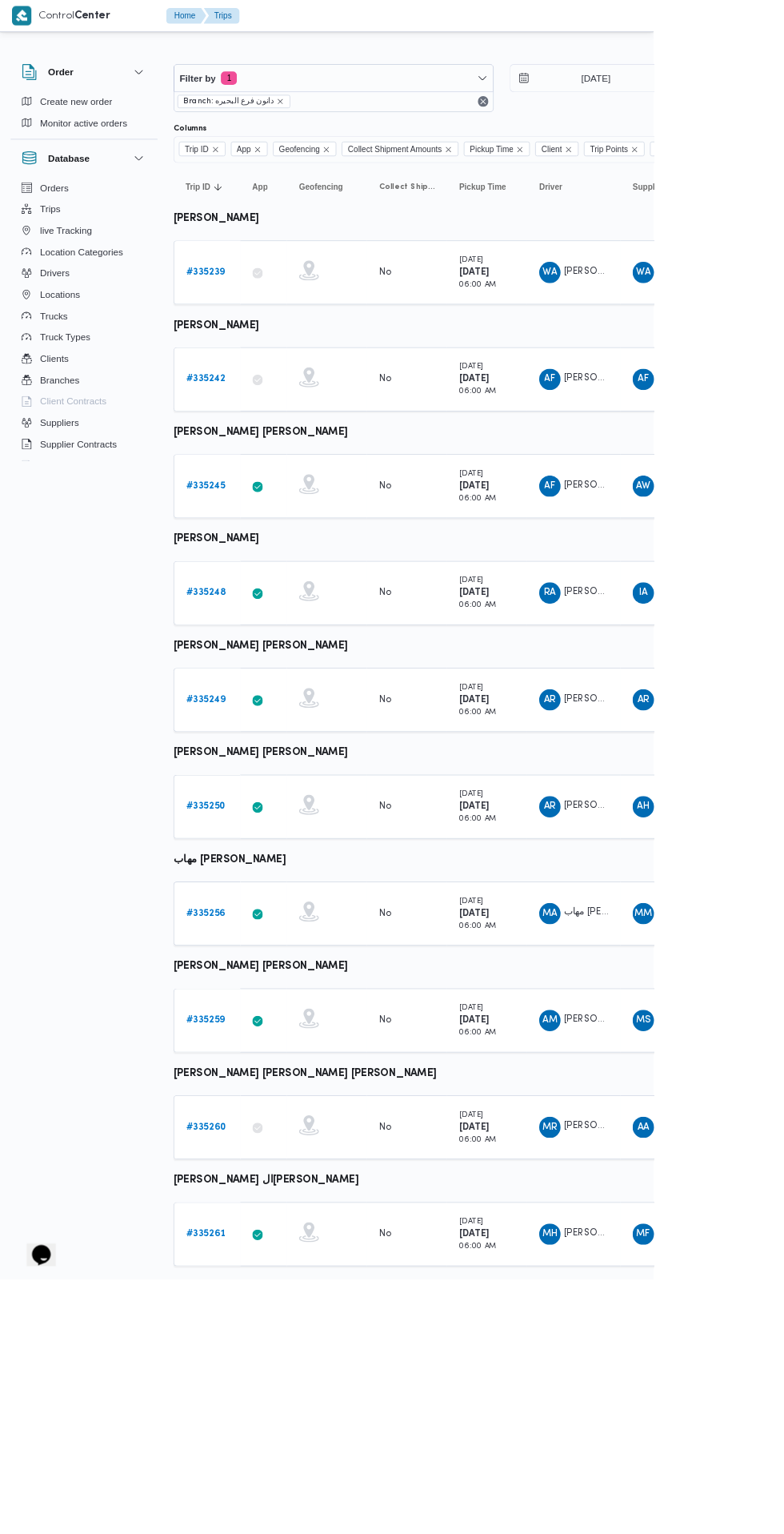
click at [250, 1094] on b "# 335256" at bounding box center [247, 1094] width 47 height 10
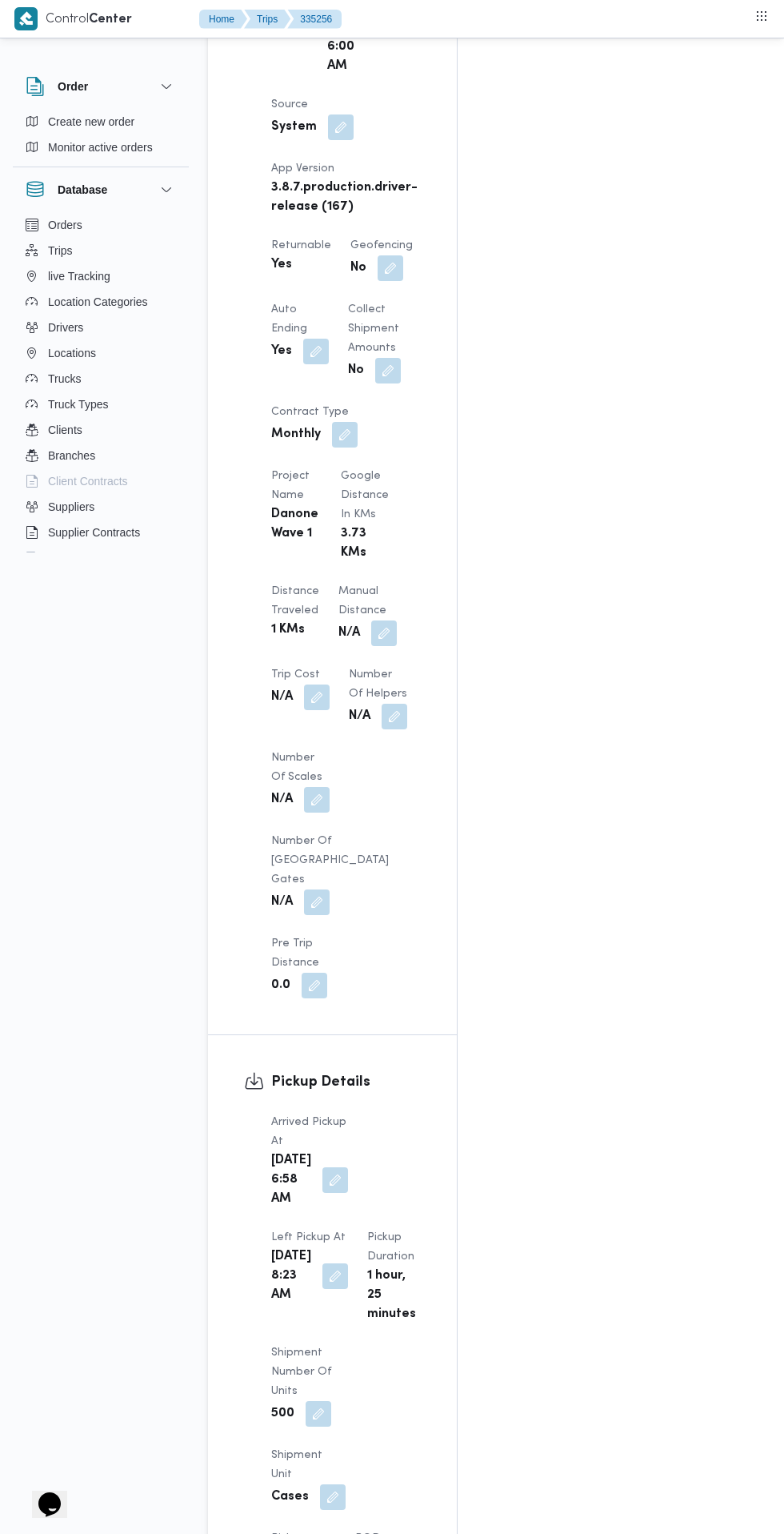
scroll to position [1094, 0]
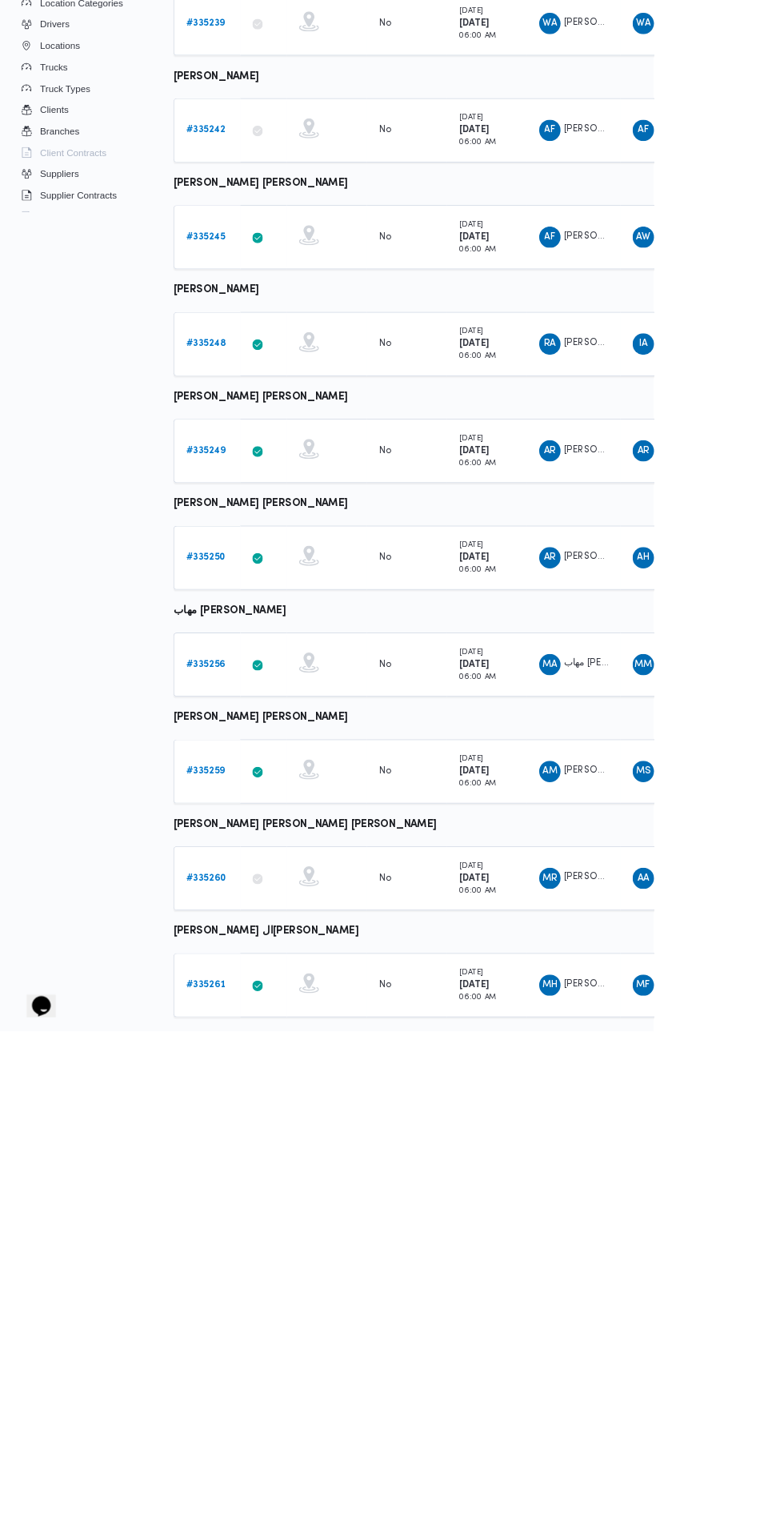
click at [250, 1221] on b "# 335259" at bounding box center [246, 1222] width 46 height 10
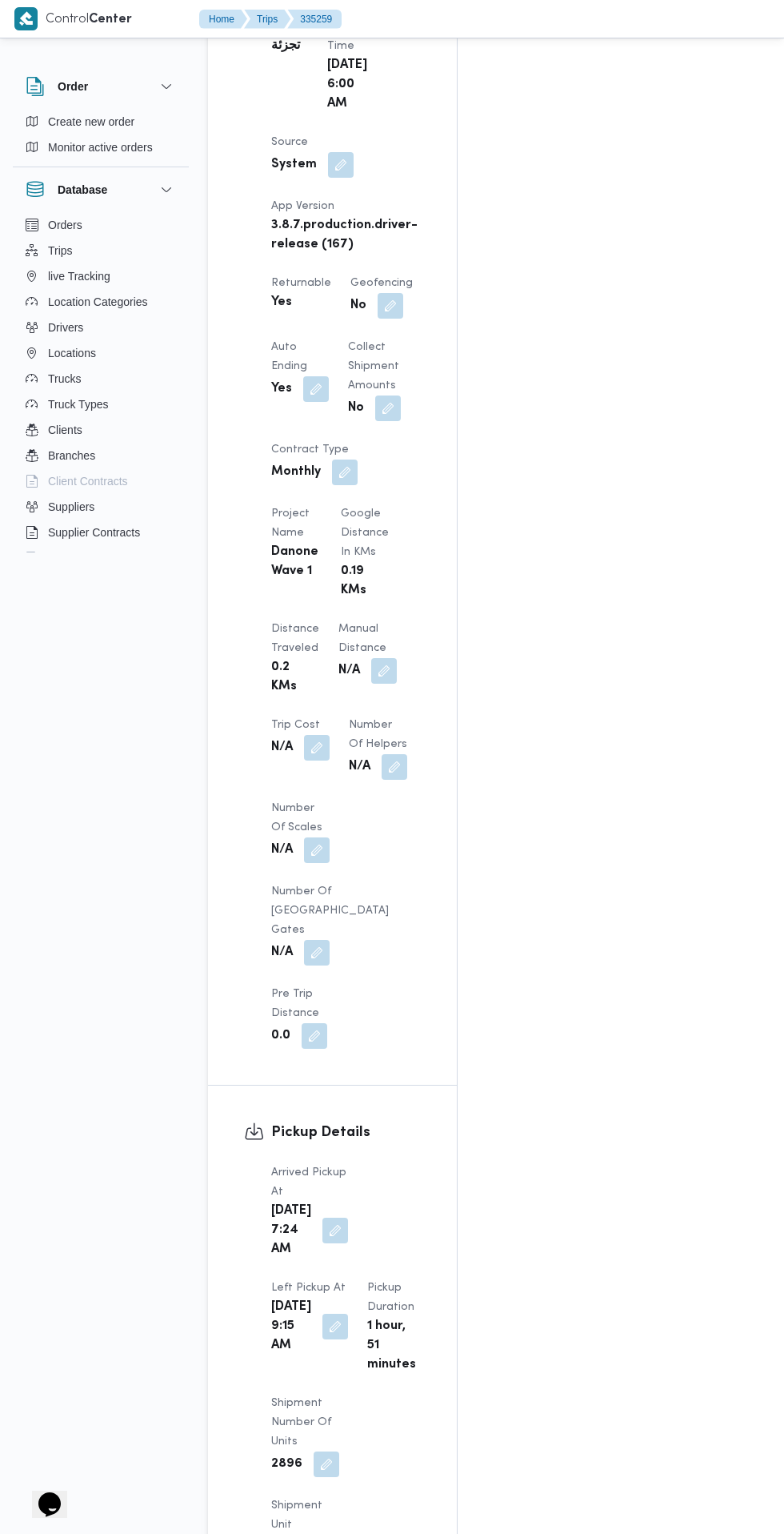
scroll to position [1086, 0]
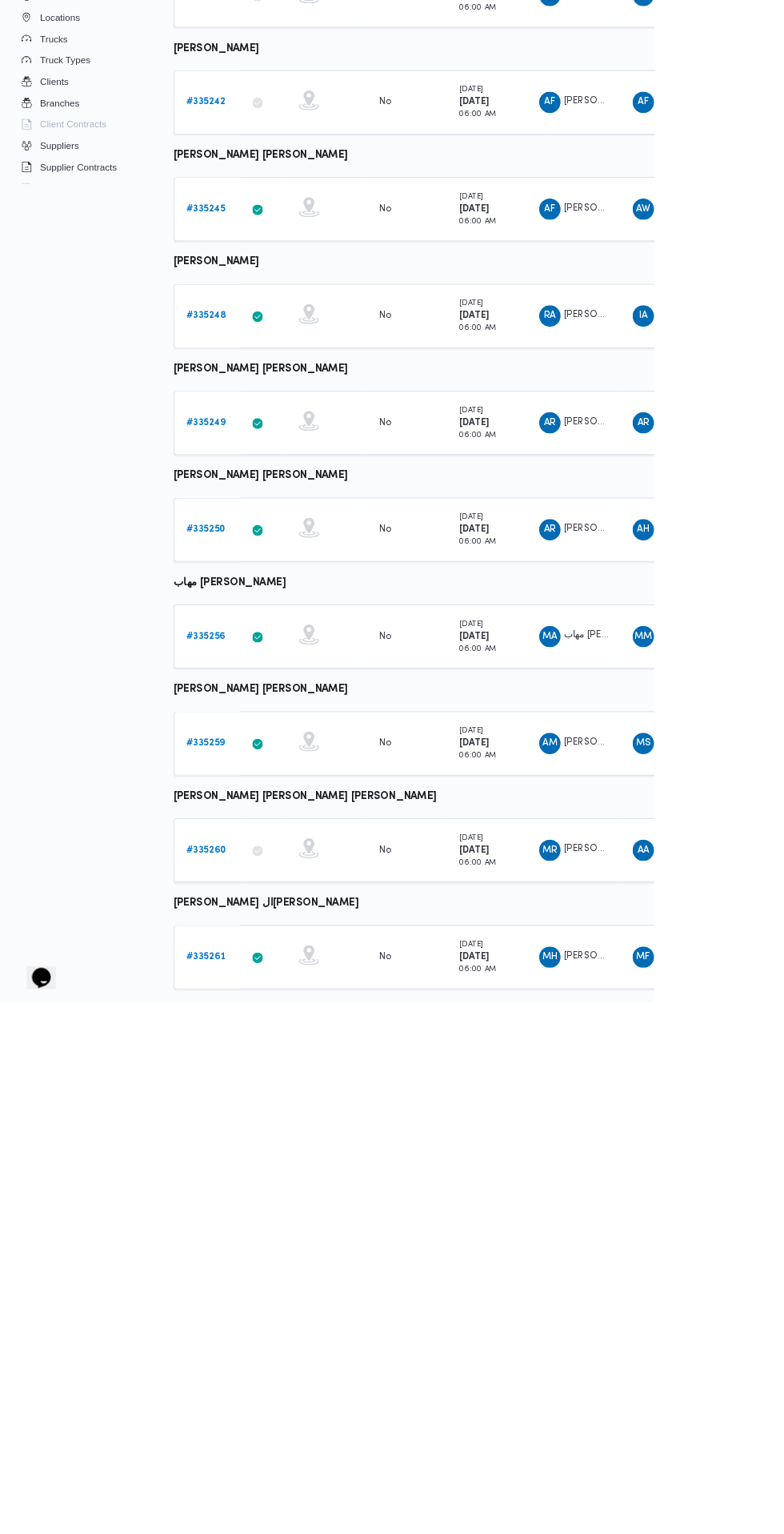
click at [247, 1221] on b "# 335259" at bounding box center [246, 1222] width 46 height 10
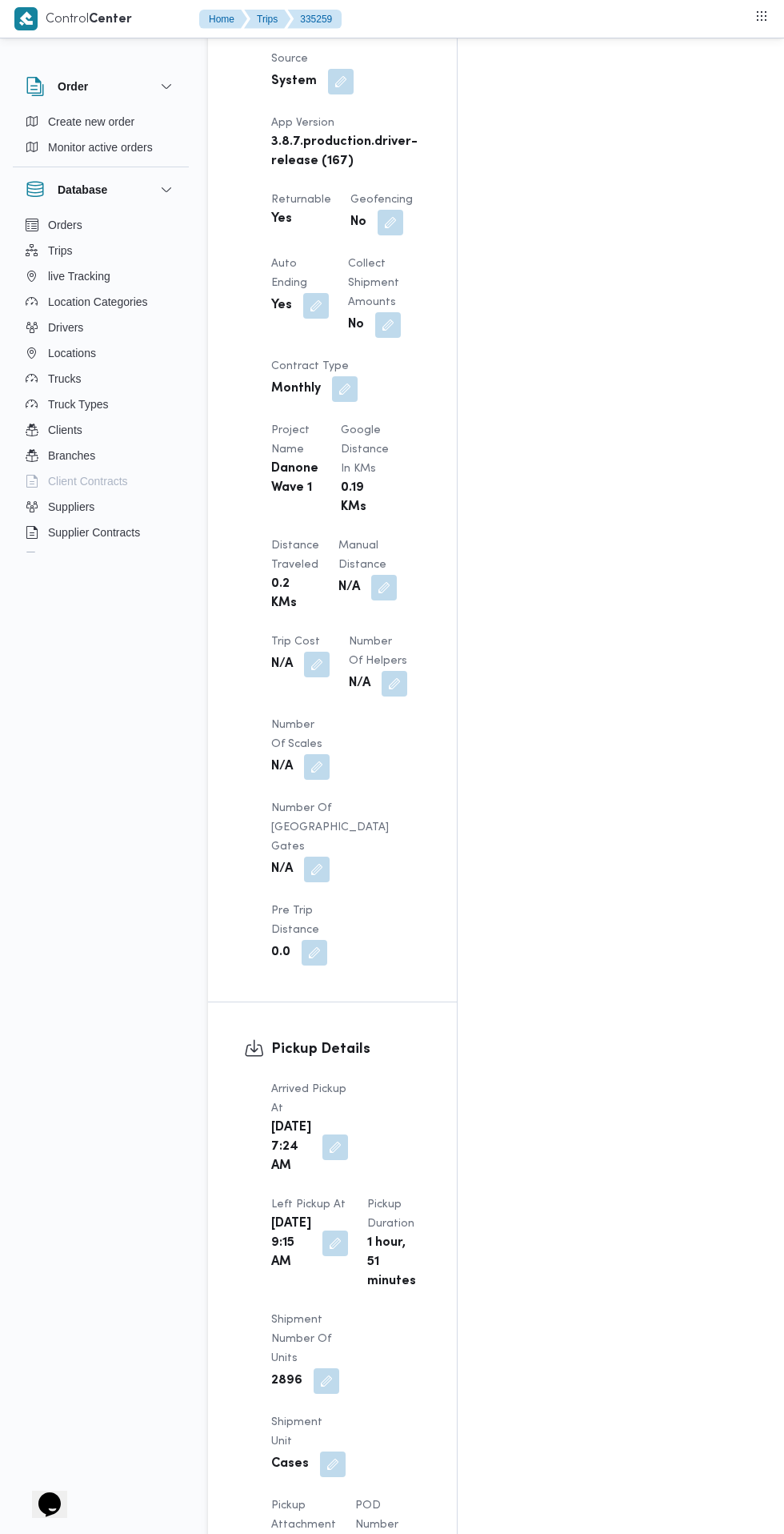
scroll to position [1169, 0]
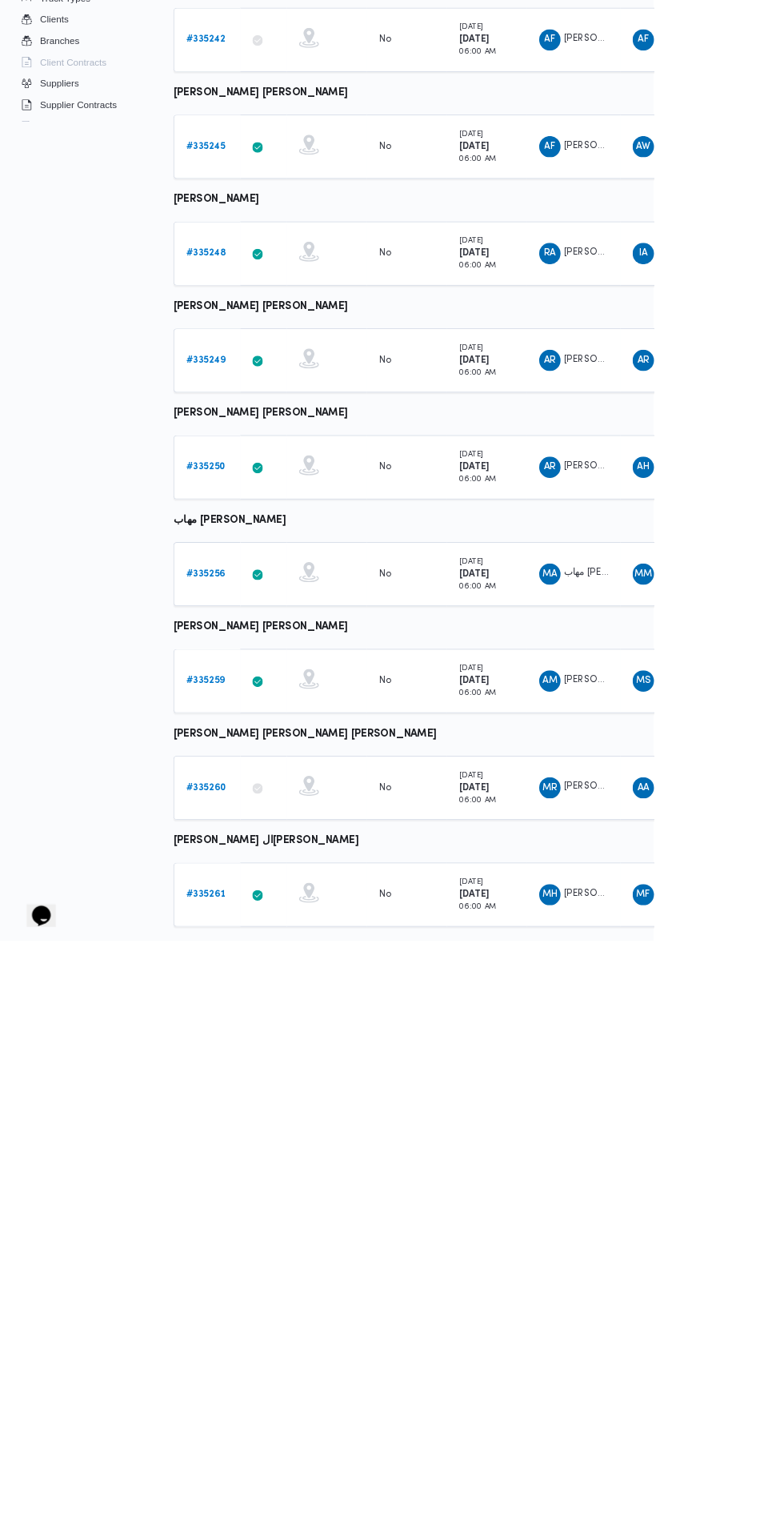
click at [264, 1349] on b "# 335260" at bounding box center [247, 1350] width 48 height 10
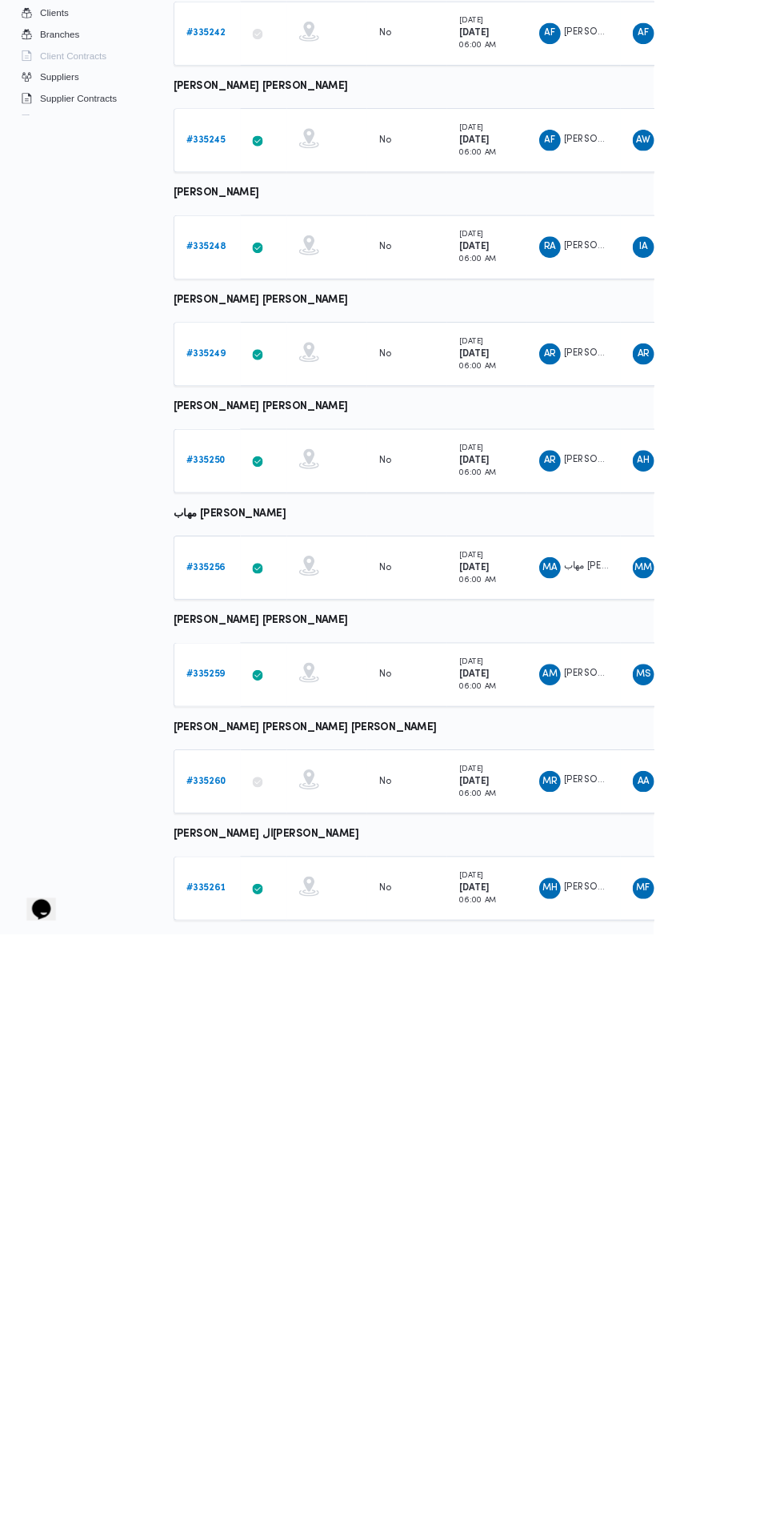
click at [247, 1477] on b "# 335261" at bounding box center [247, 1478] width 47 height 10
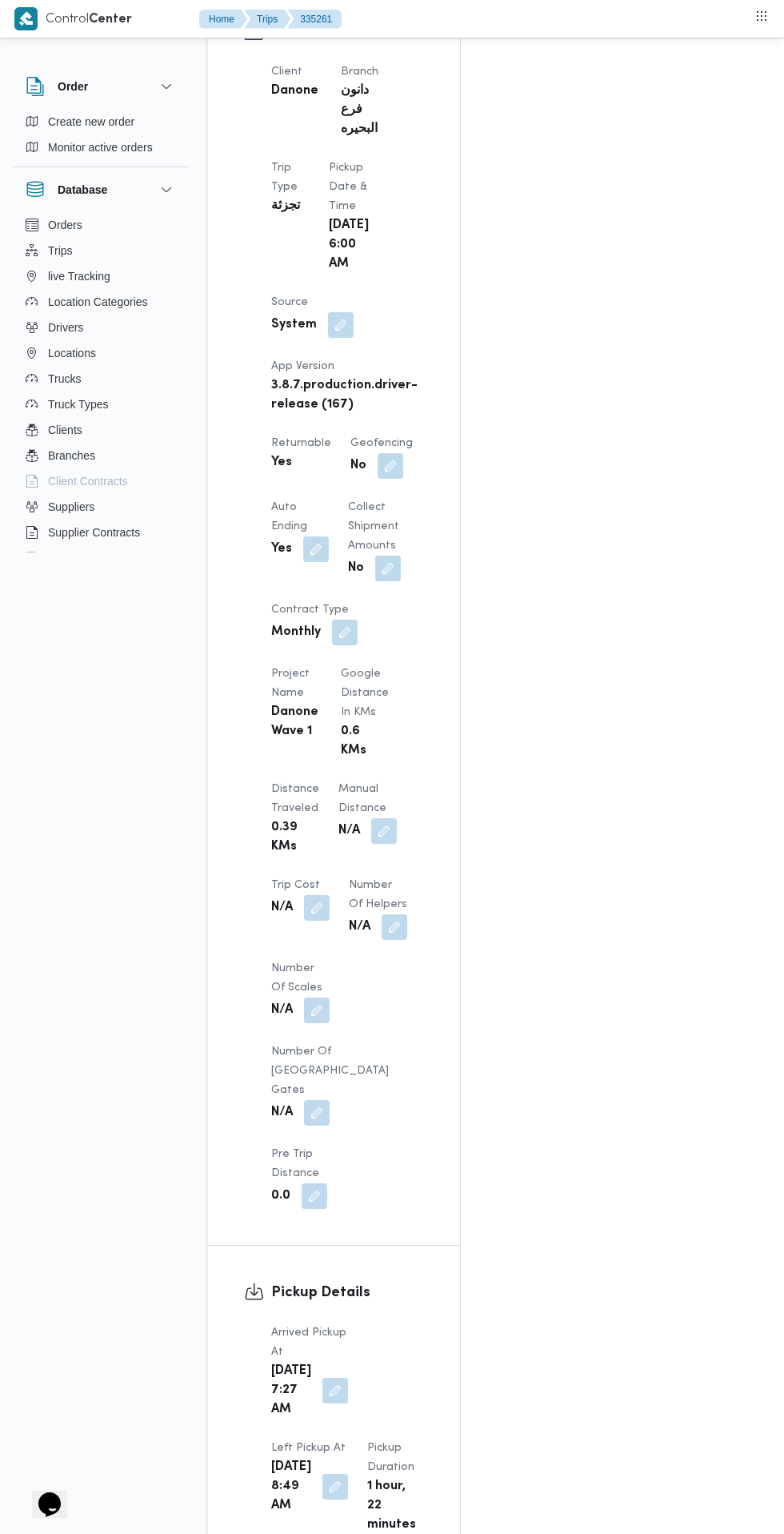
scroll to position [926, 0]
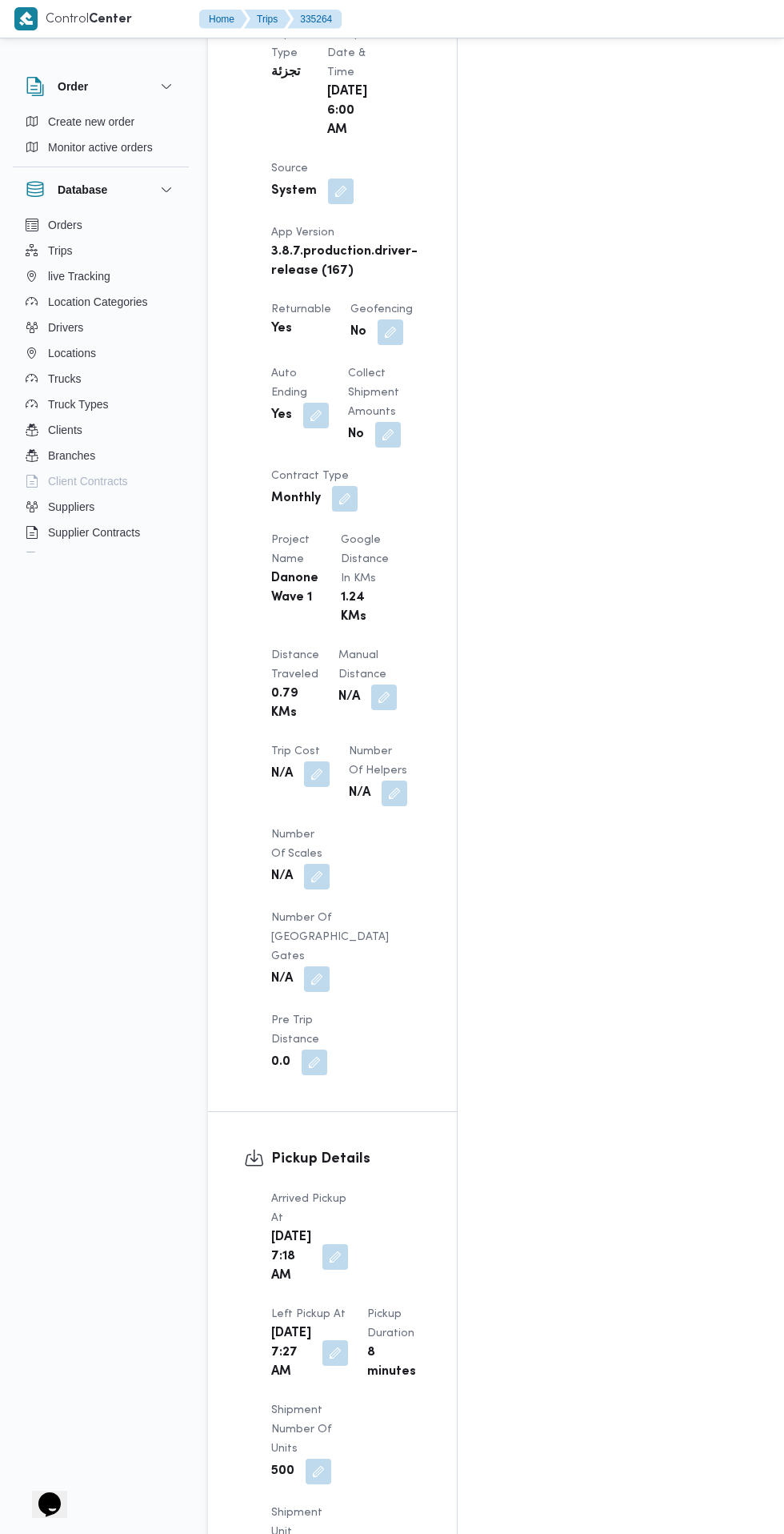
scroll to position [1024, 0]
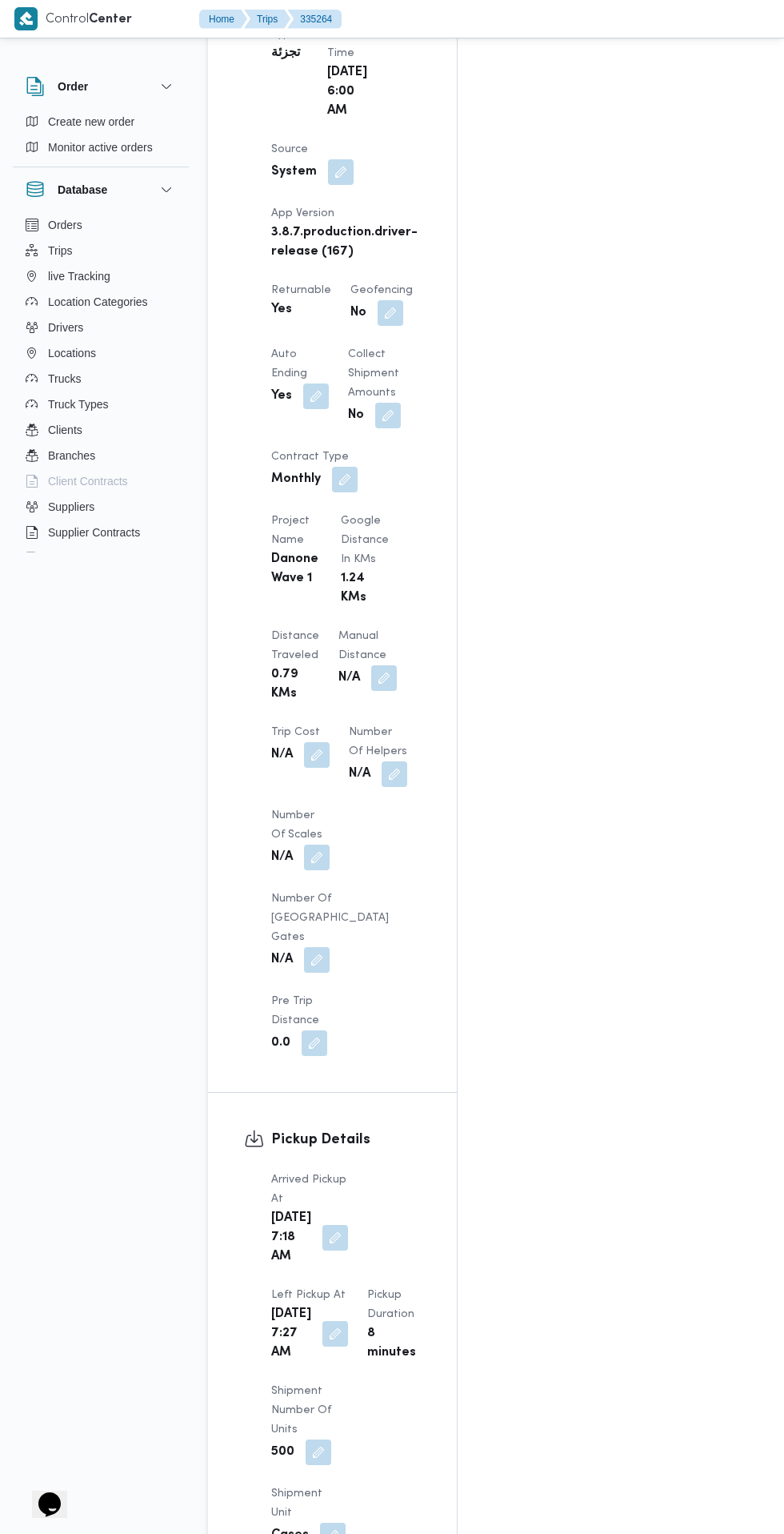
click at [348, 1321] on button "button" at bounding box center [335, 1334] width 25 height 26
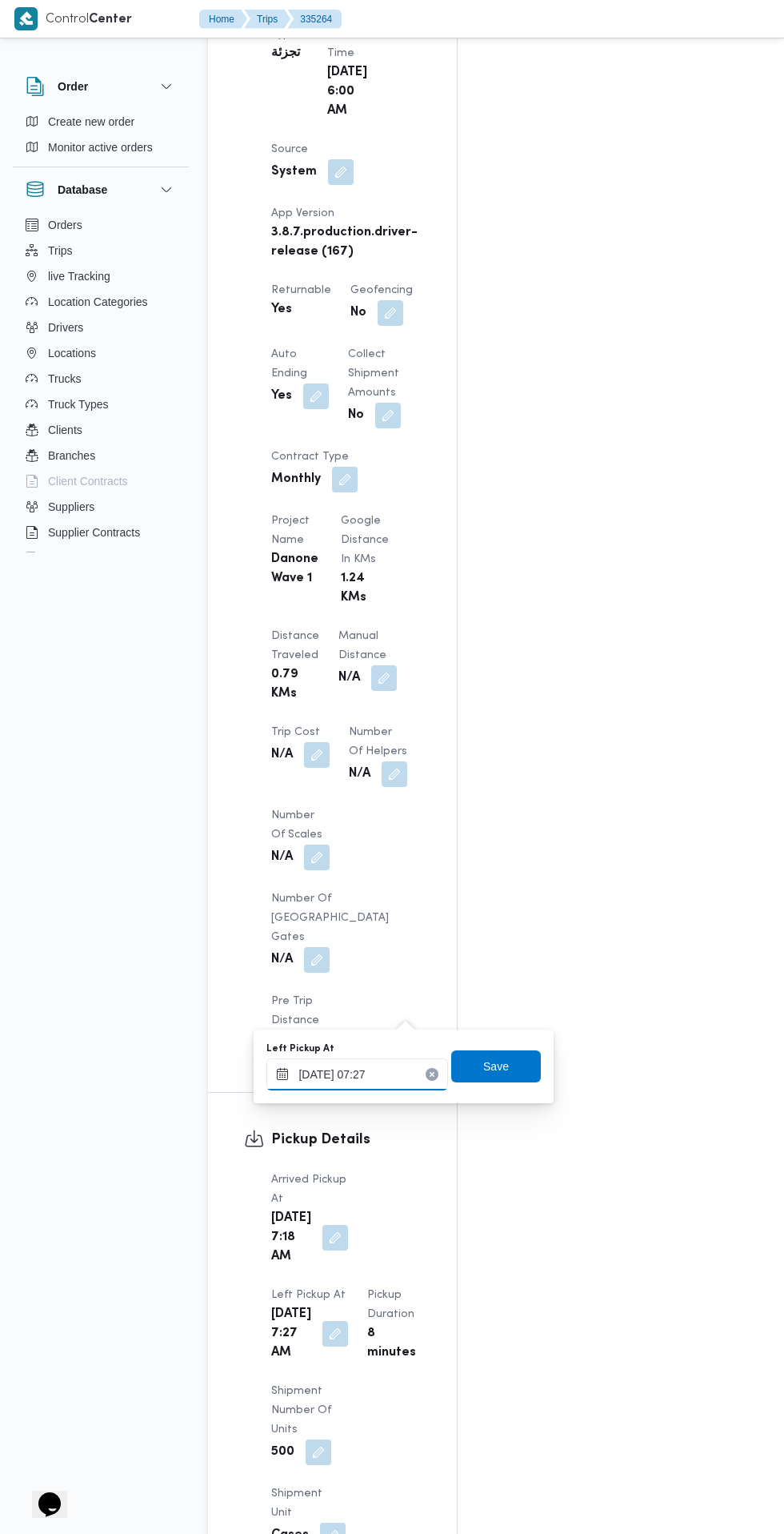
click at [361, 1074] on input "[DATE] 07:27" at bounding box center [357, 1074] width 181 height 32
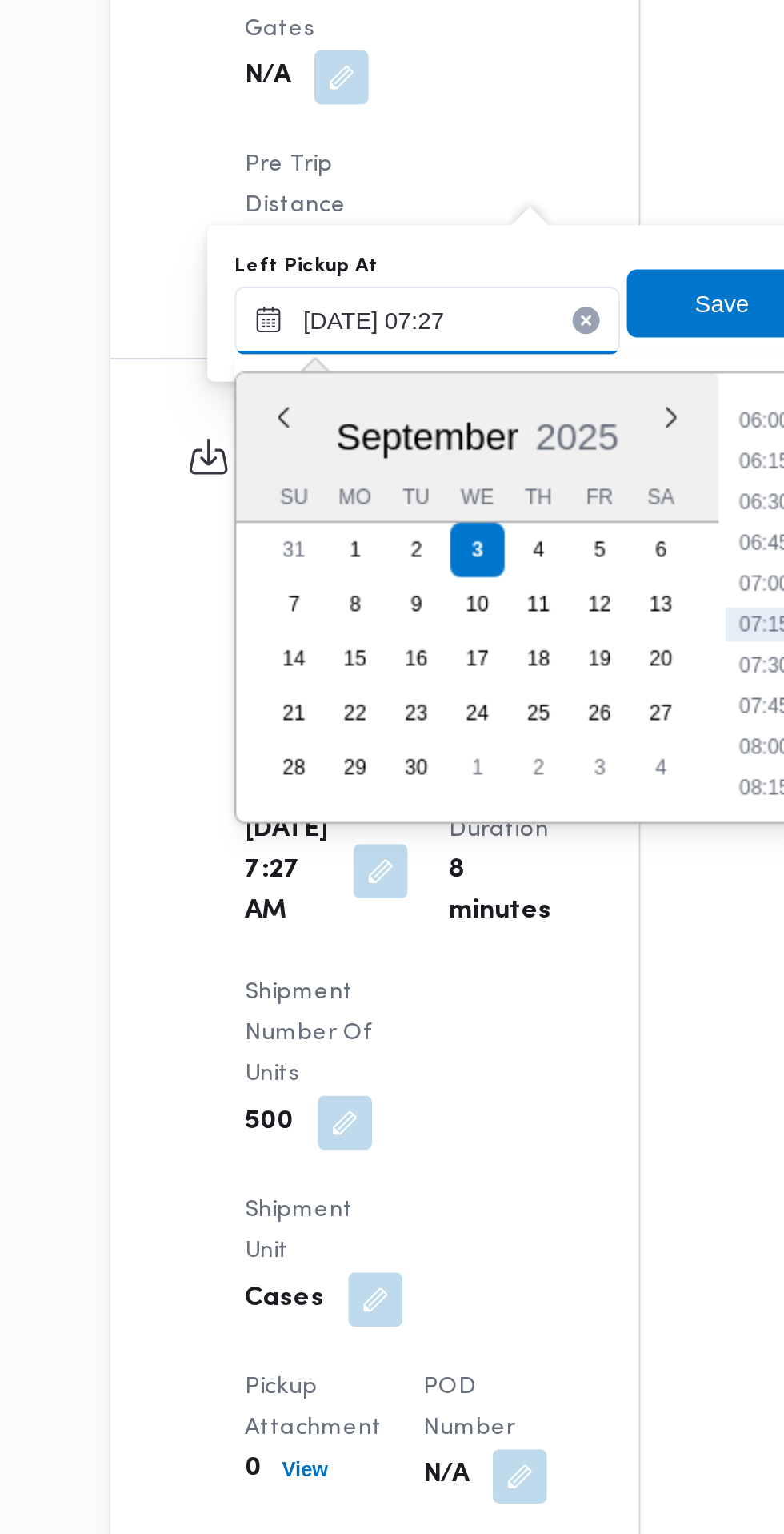
scroll to position [1146, 0]
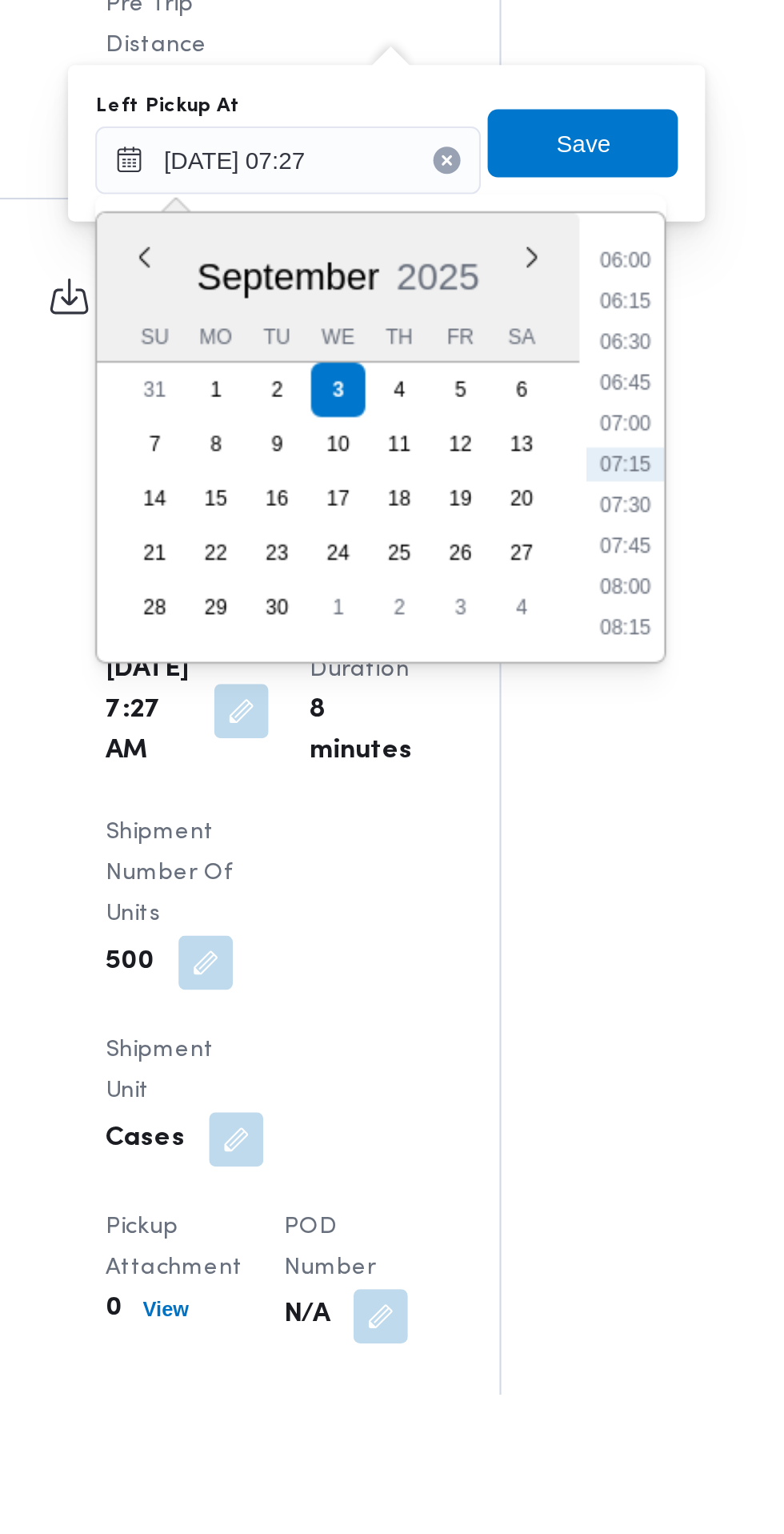
click at [525, 1172] on li "08:15" at bounding box center [516, 1173] width 36 height 16
type input "[DATE] 08:15"
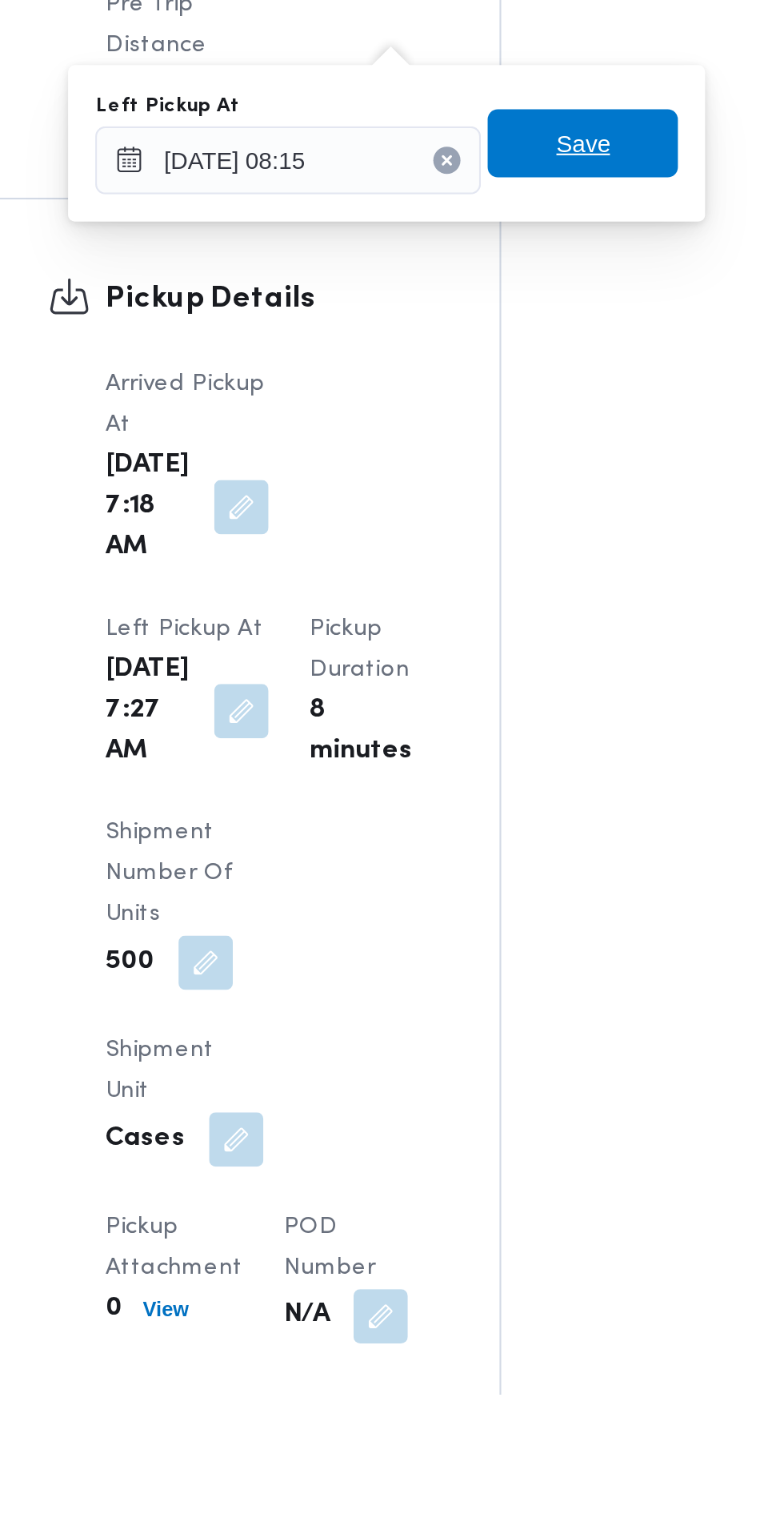
click at [525, 947] on span "Save" at bounding box center [496, 944] width 89 height 32
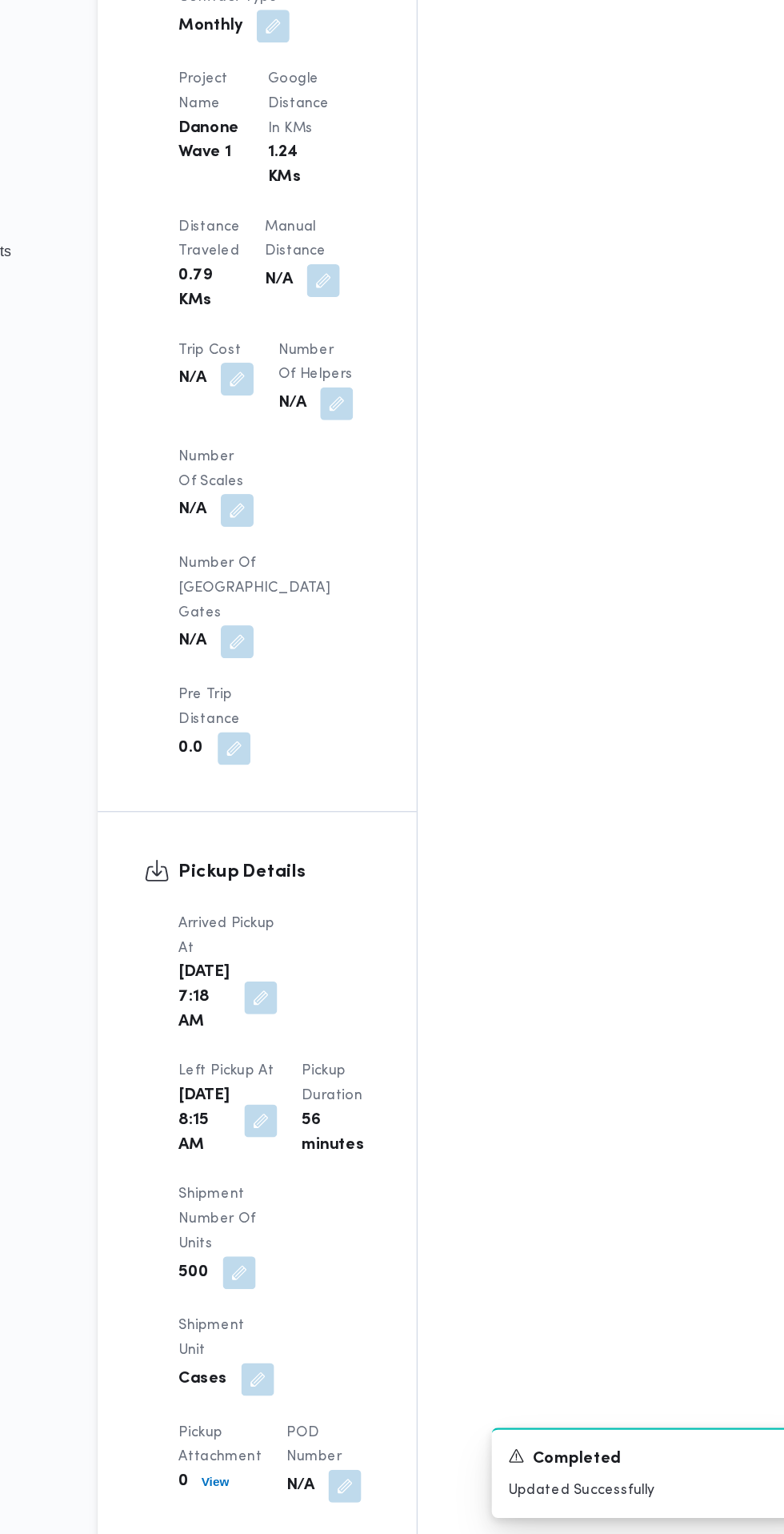
scroll to position [1149, 0]
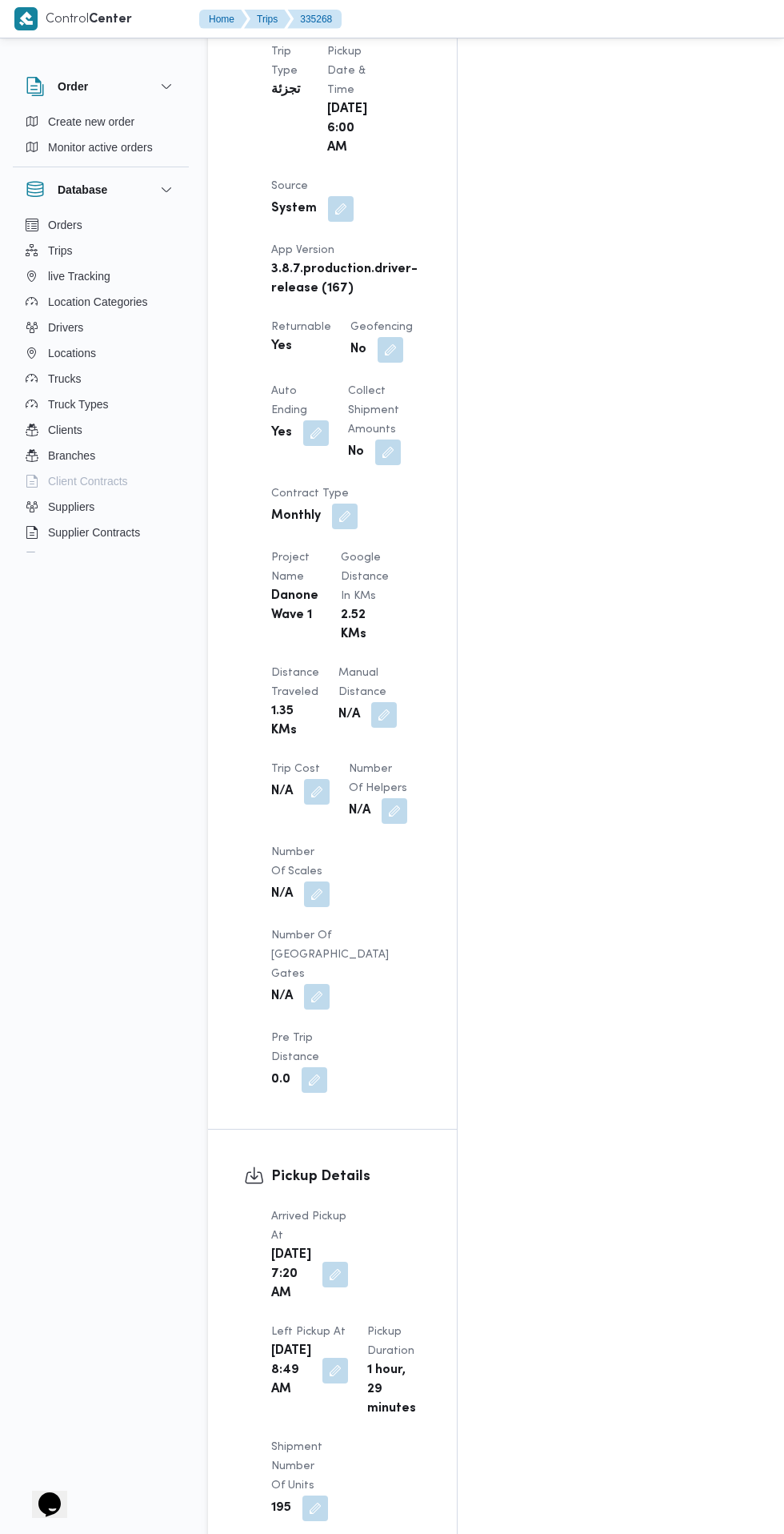
scroll to position [1096, 0]
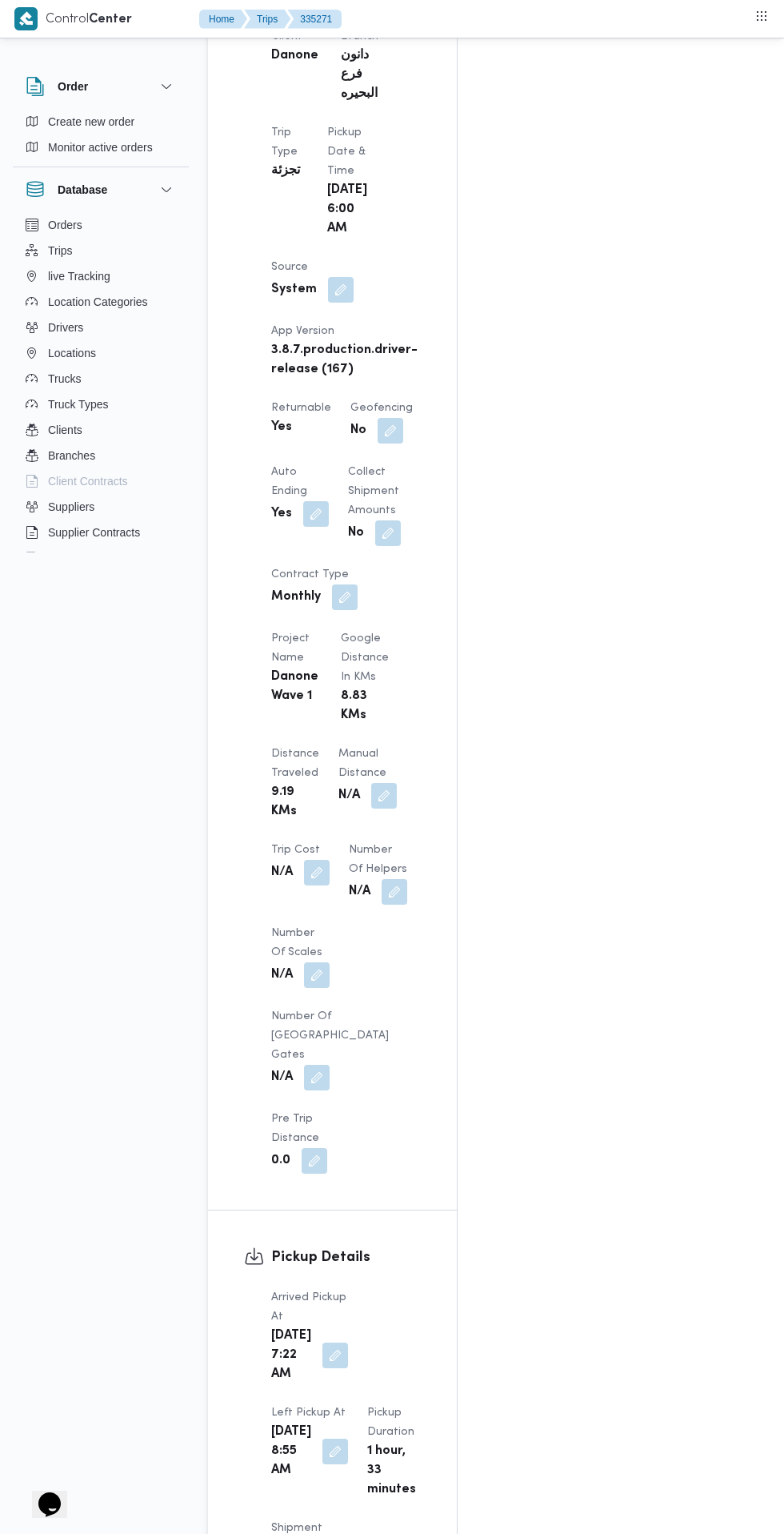
scroll to position [984, 0]
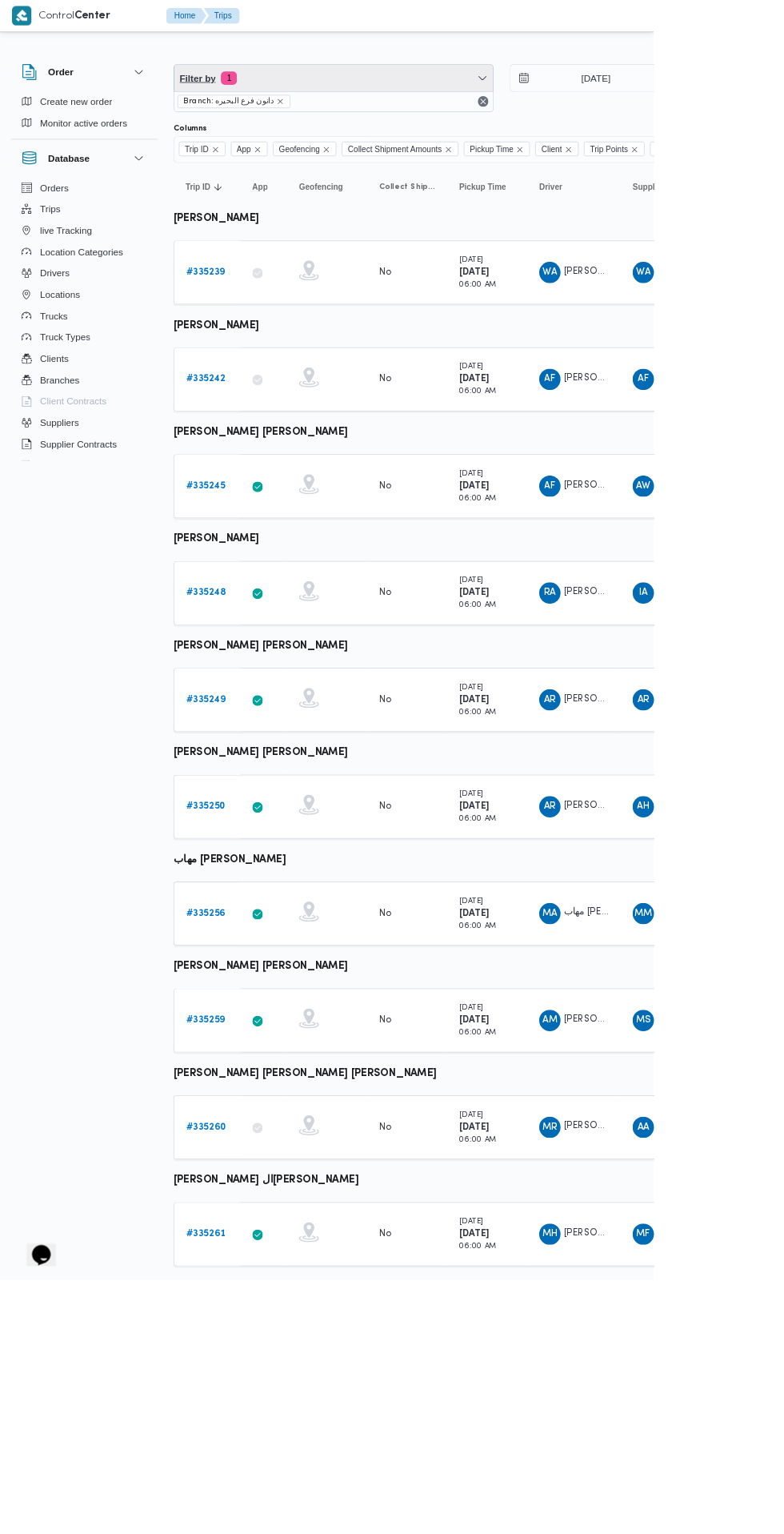
click at [366, 96] on span "Filter by 1" at bounding box center [400, 93] width 382 height 32
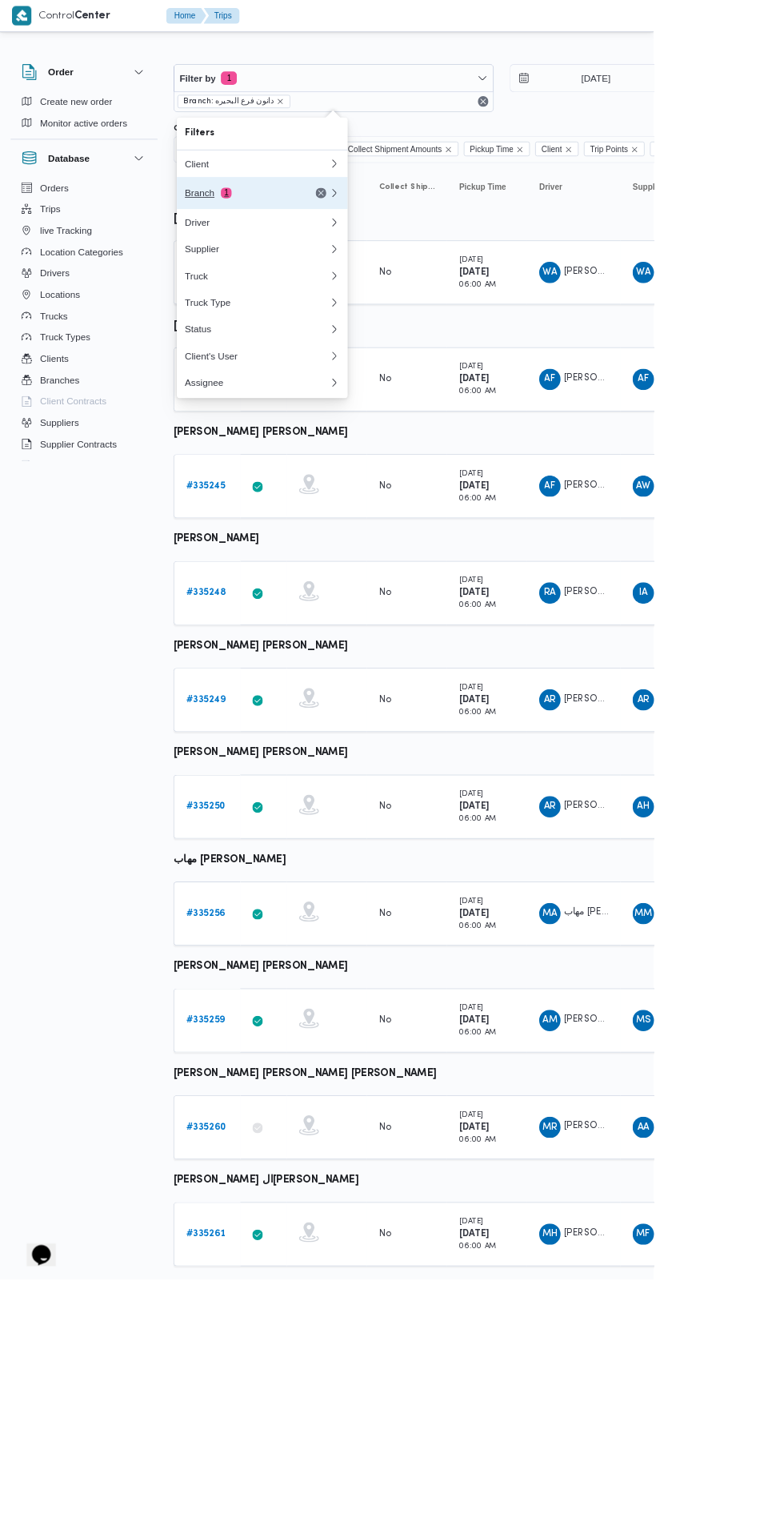
click at [240, 231] on div "Branch 1" at bounding box center [289, 231] width 135 height 13
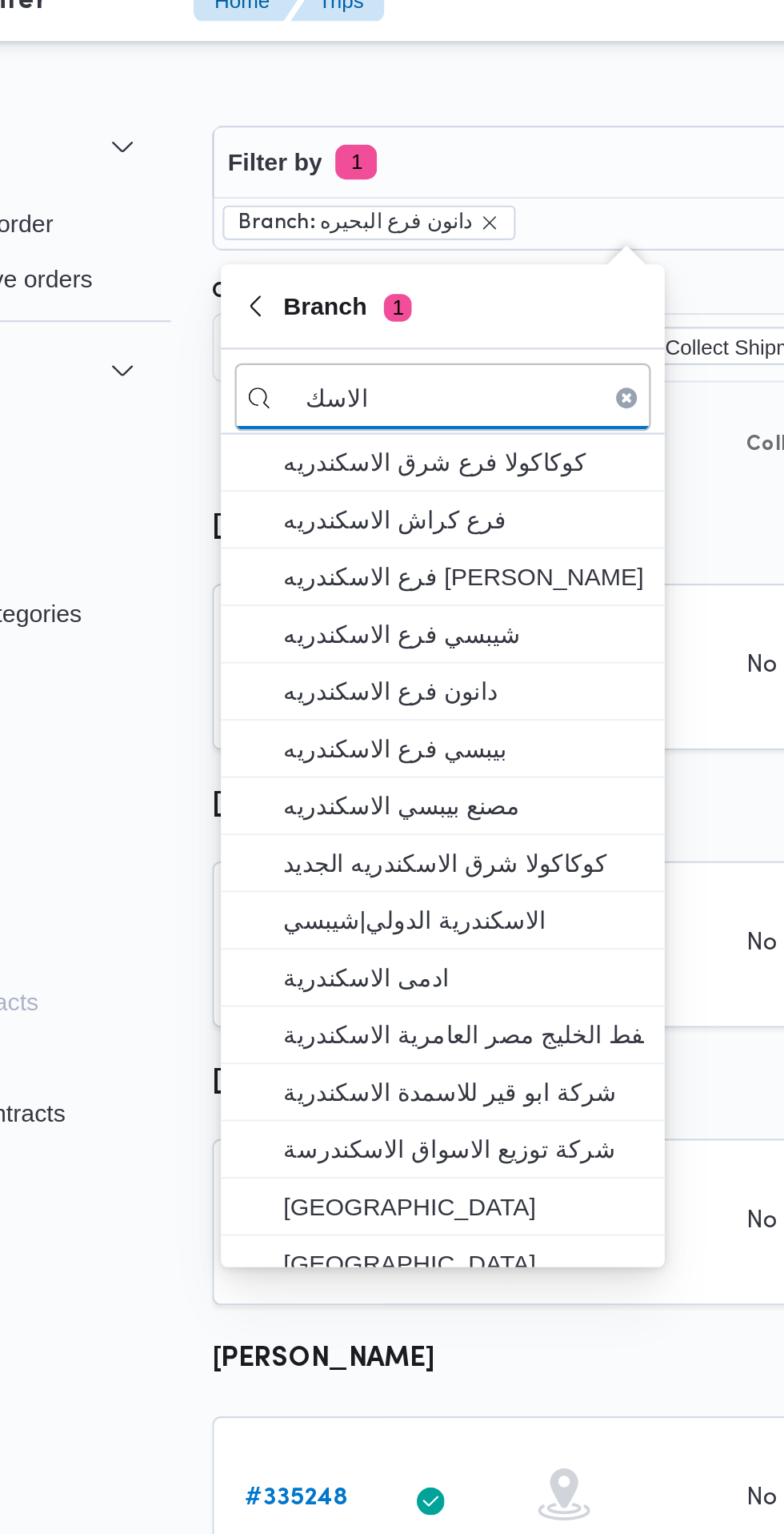
type input "الاسك"
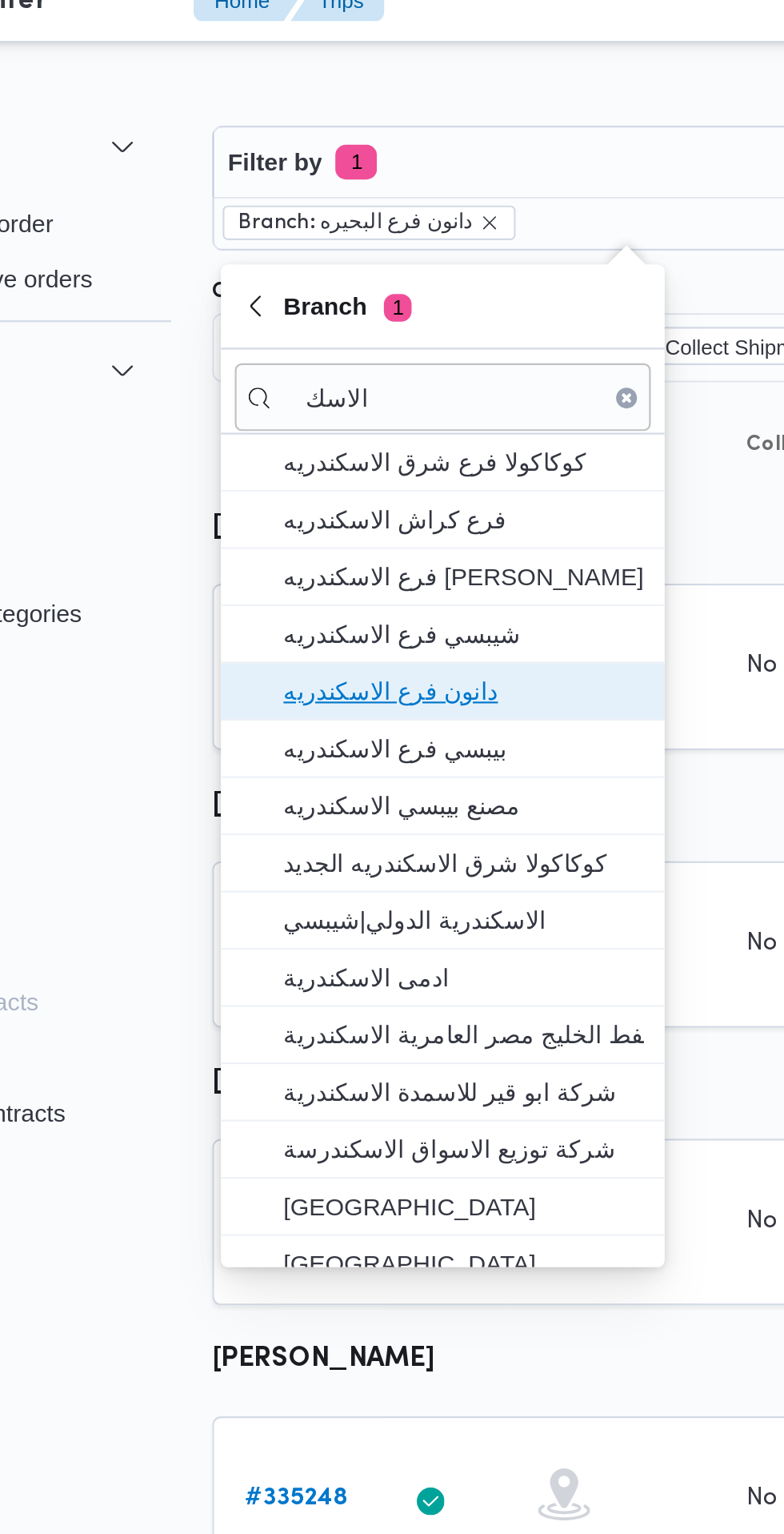
click at [366, 337] on span "دانون فرع الاسكندريه" at bounding box center [324, 337] width 167 height 19
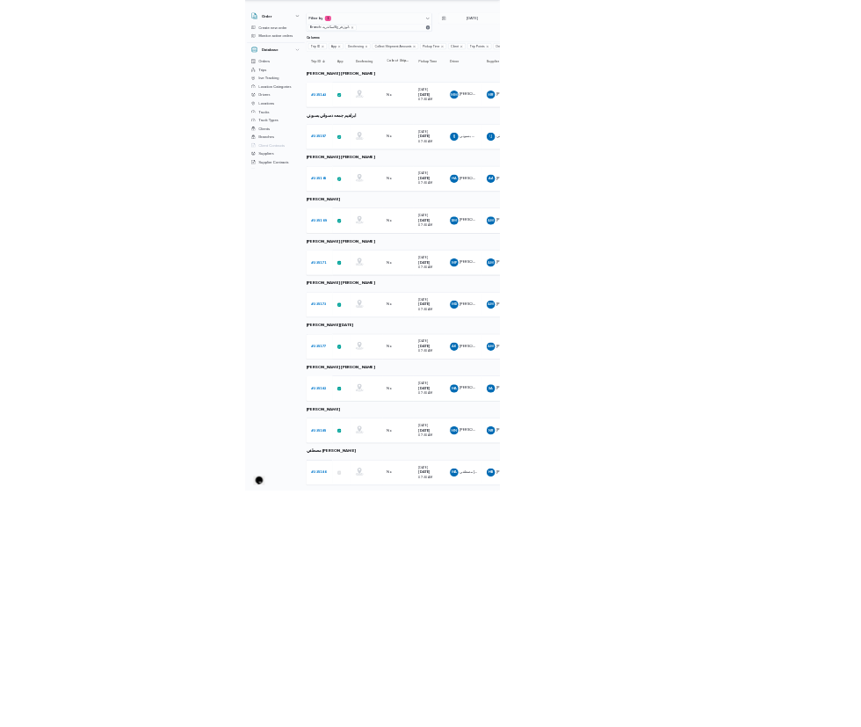
scroll to position [22, 16]
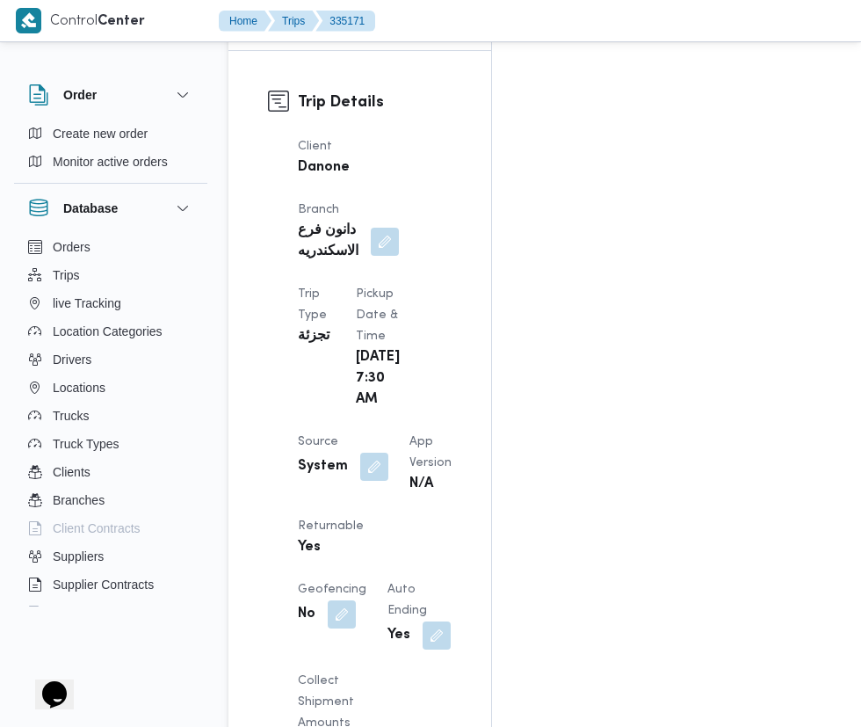
scroll to position [892, 0]
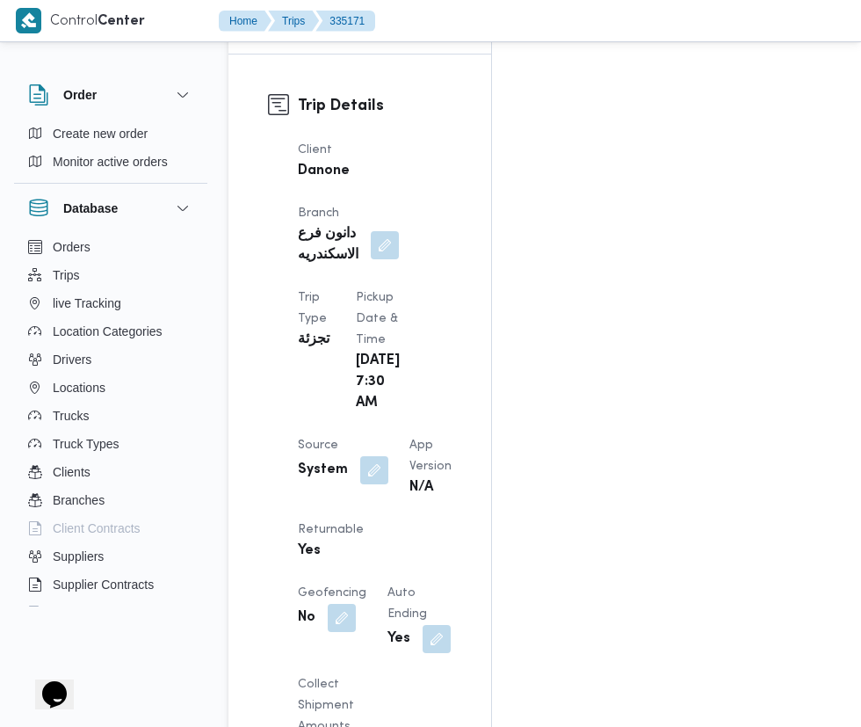
click at [367, 456] on button "button" at bounding box center [374, 470] width 28 height 28
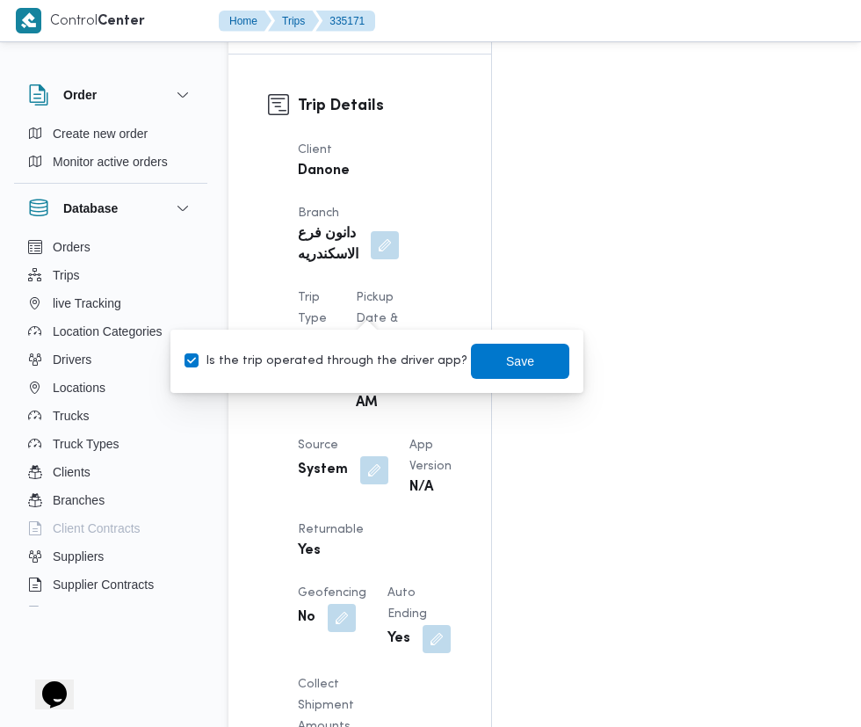
click at [362, 360] on label "Is the trip operated through the driver app?" at bounding box center [326, 361] width 283 height 21
checkbox input "false"
click at [506, 360] on span "Save" at bounding box center [520, 361] width 28 height 21
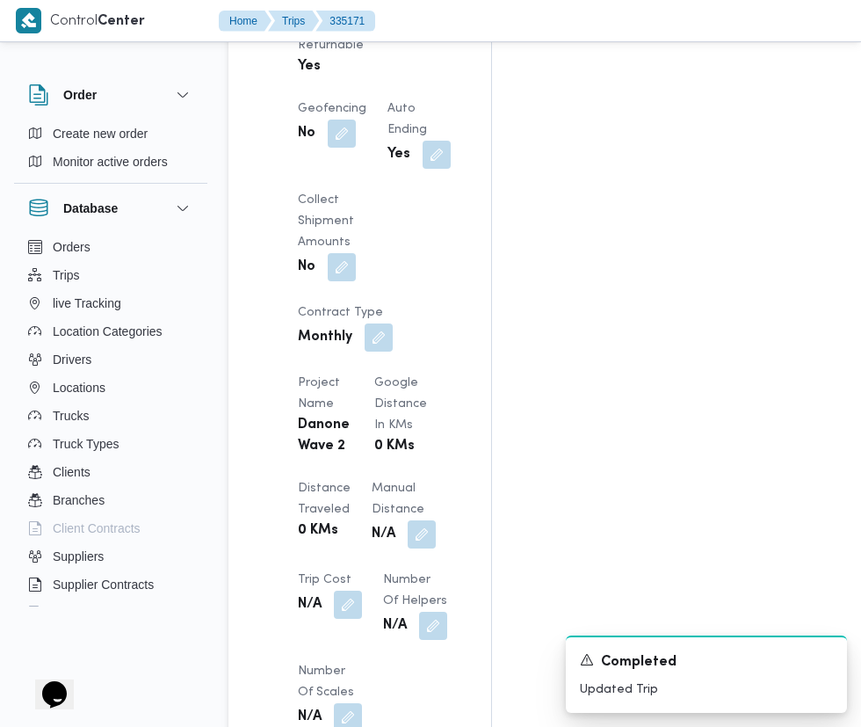
scroll to position [1374, 0]
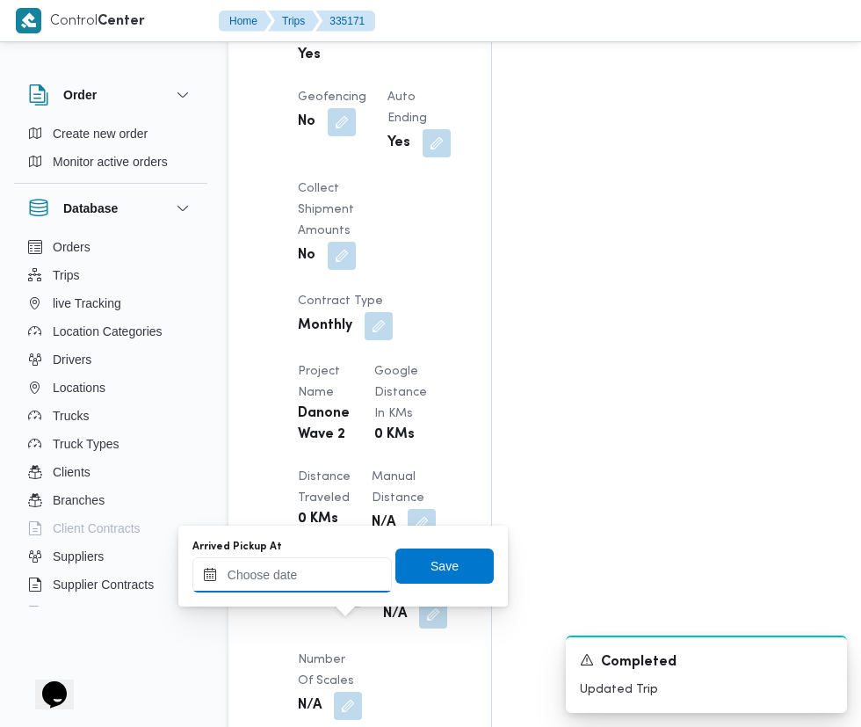
click at [317, 574] on input "Arrived Pickup At" at bounding box center [291, 574] width 199 height 35
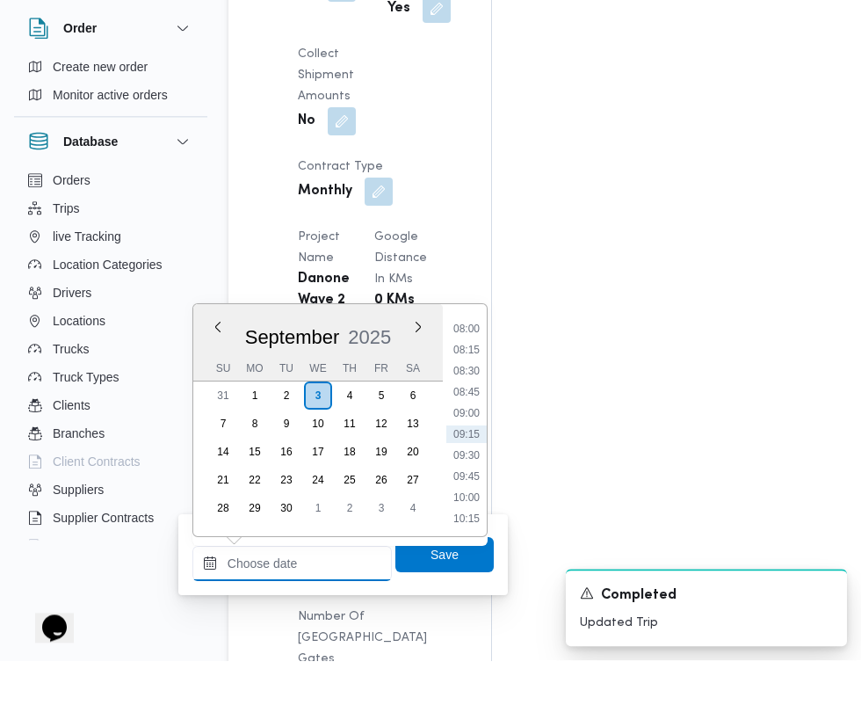
scroll to position [1462, 0]
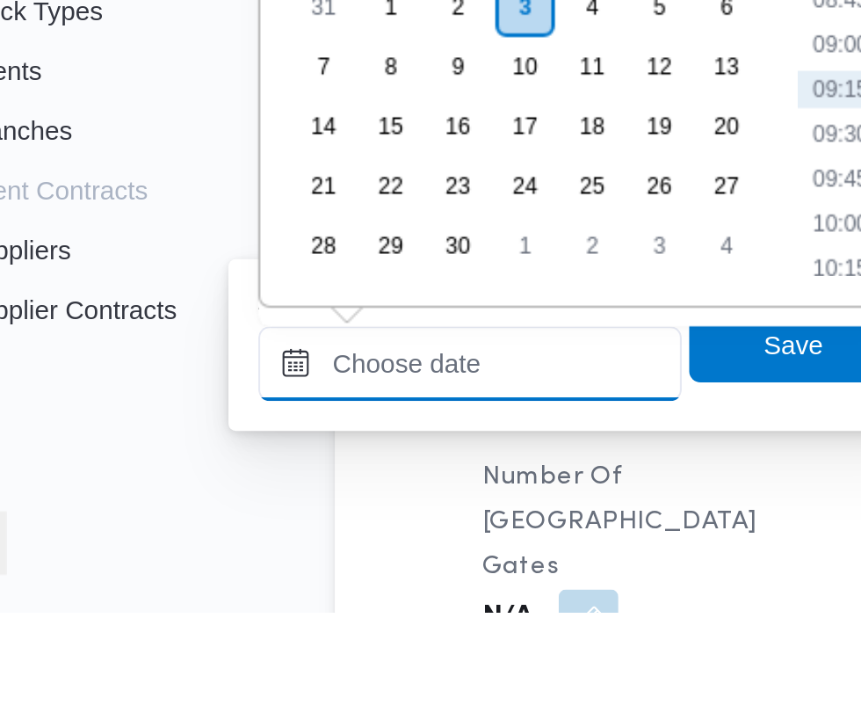
paste input "[DATE] 07:30"
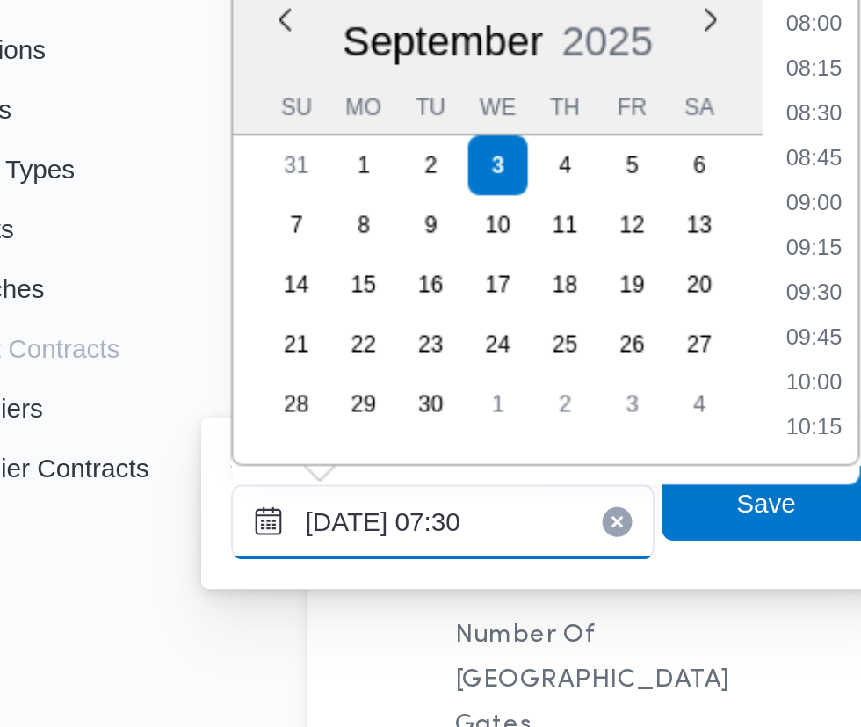
scroll to position [633, 0]
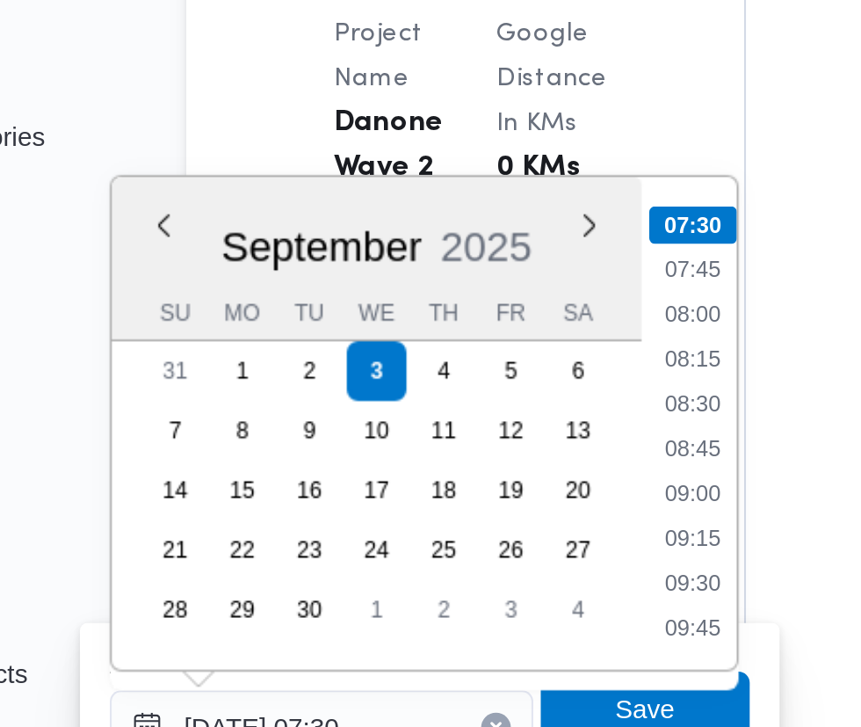
click at [475, 380] on li "07:30" at bounding box center [466, 374] width 41 height 18
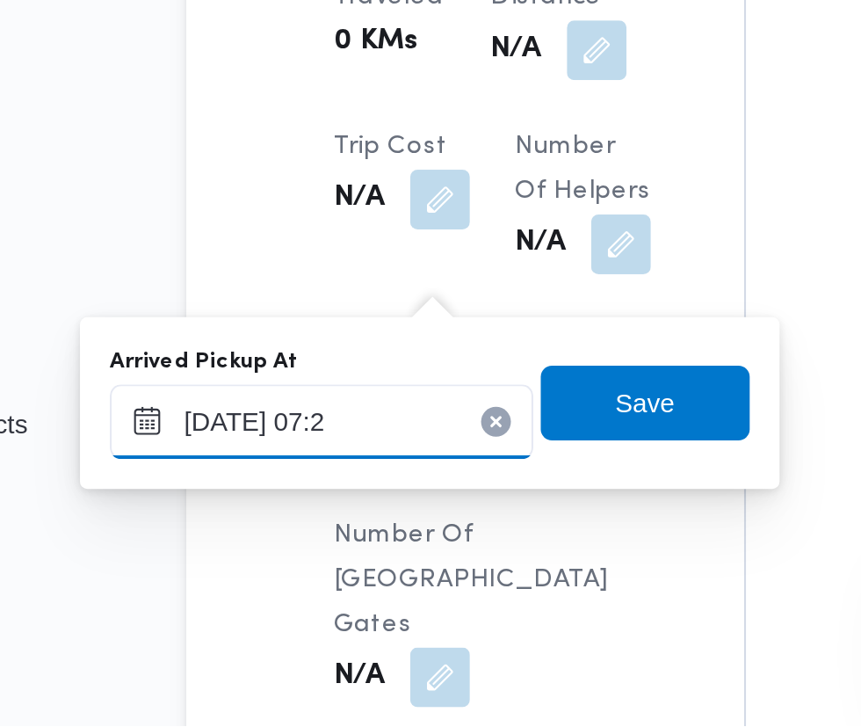
type input "[DATE] 07:20"
click at [470, 577] on span "Save" at bounding box center [444, 574] width 98 height 35
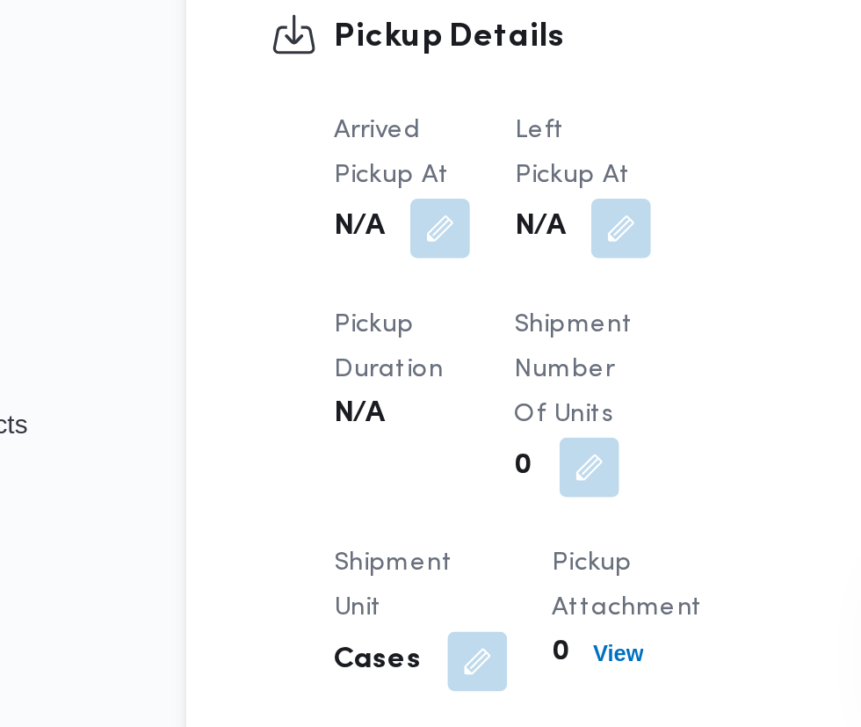
click at [435, 506] on button "button" at bounding box center [433, 492] width 28 height 28
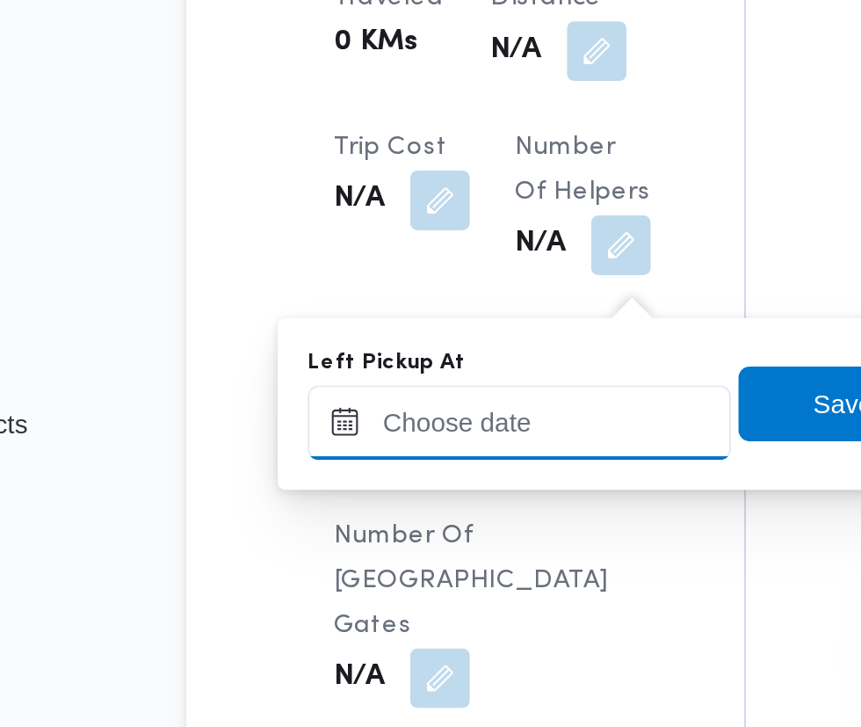
click at [399, 584] on input "Left Pickup At" at bounding box center [385, 583] width 199 height 35
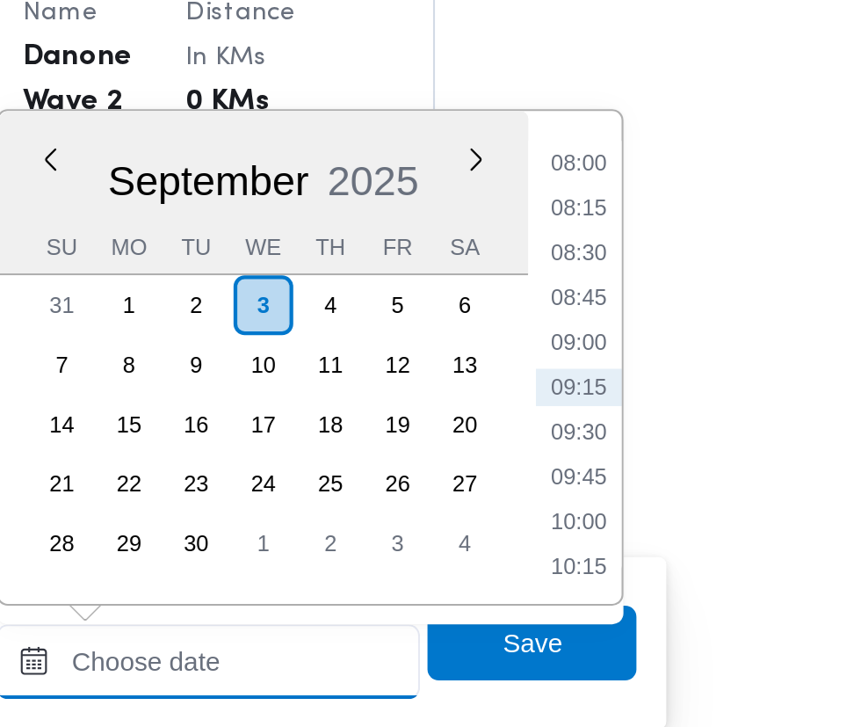
scroll to position [1487, 0]
click at [563, 441] on li "09:00" at bounding box center [560, 433] width 40 height 18
type input "[DATE] 09:00"
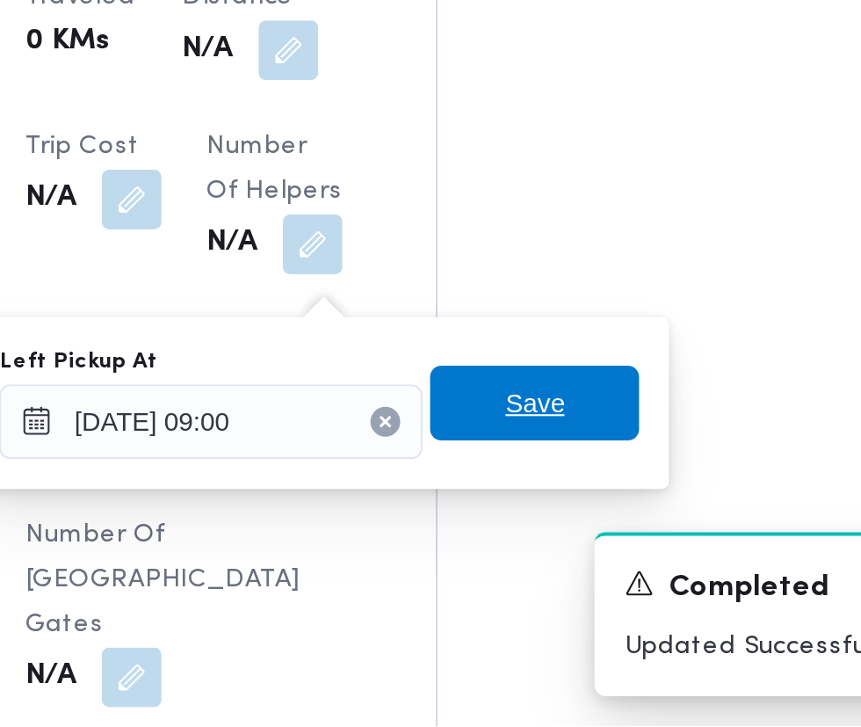
click at [568, 582] on span "Save" at bounding box center [538, 574] width 98 height 35
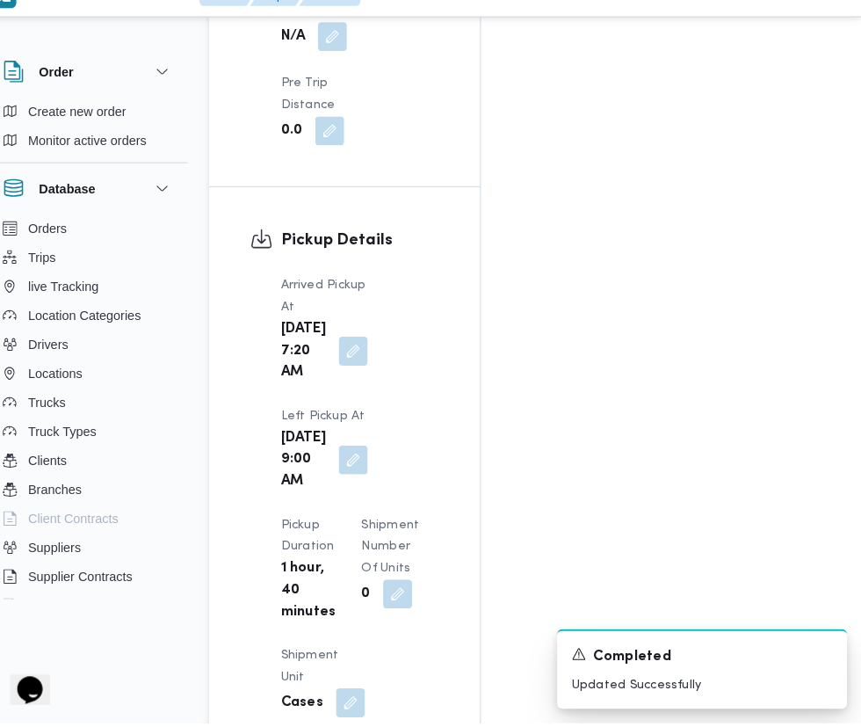
scroll to position [2178, 0]
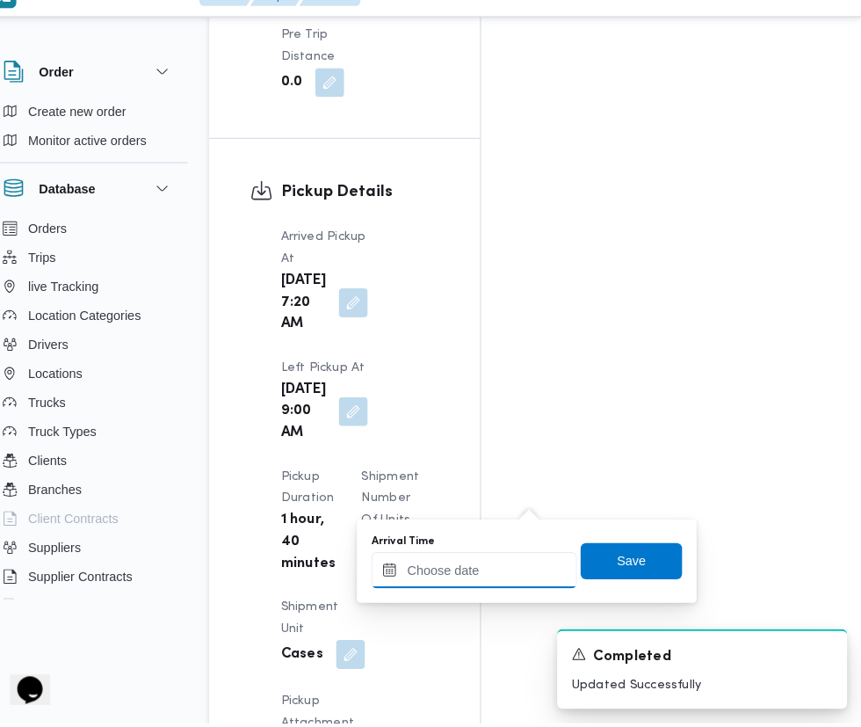
click at [490, 583] on input "Arrival Time" at bounding box center [485, 578] width 199 height 35
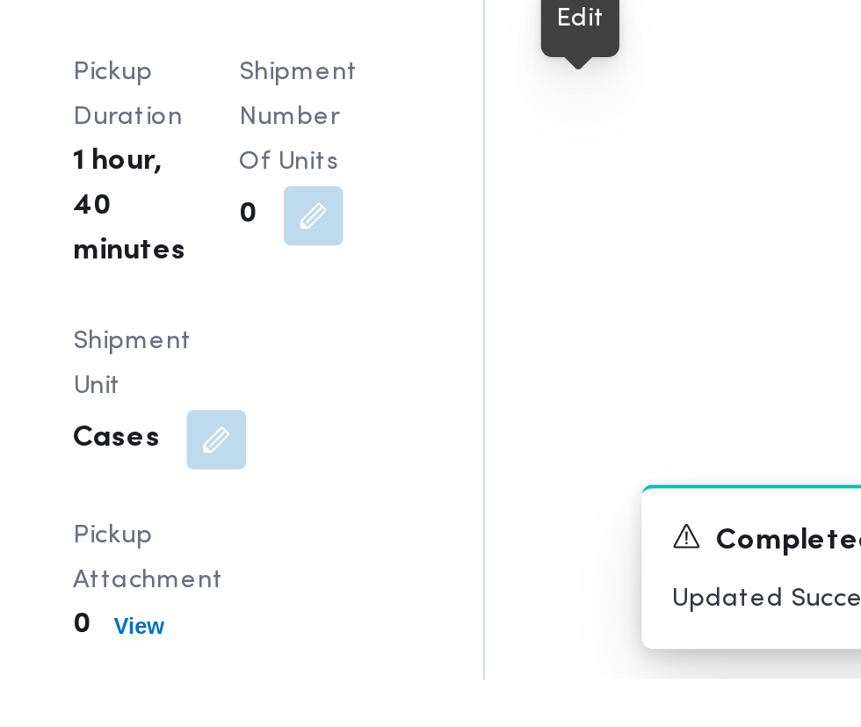
scroll to position [2223, 0]
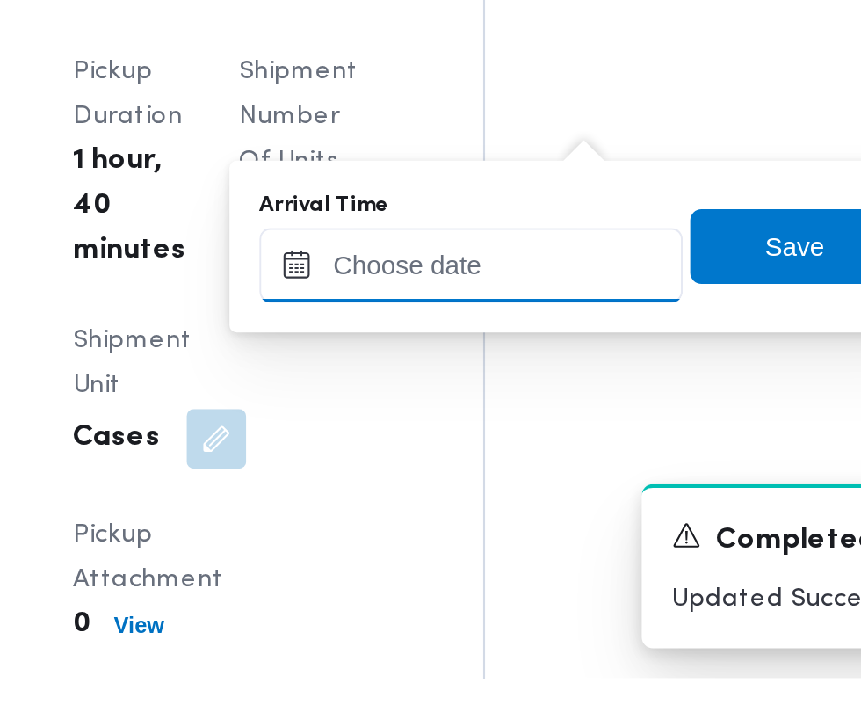
click at [525, 531] on input "Arrival Time" at bounding box center [485, 532] width 199 height 35
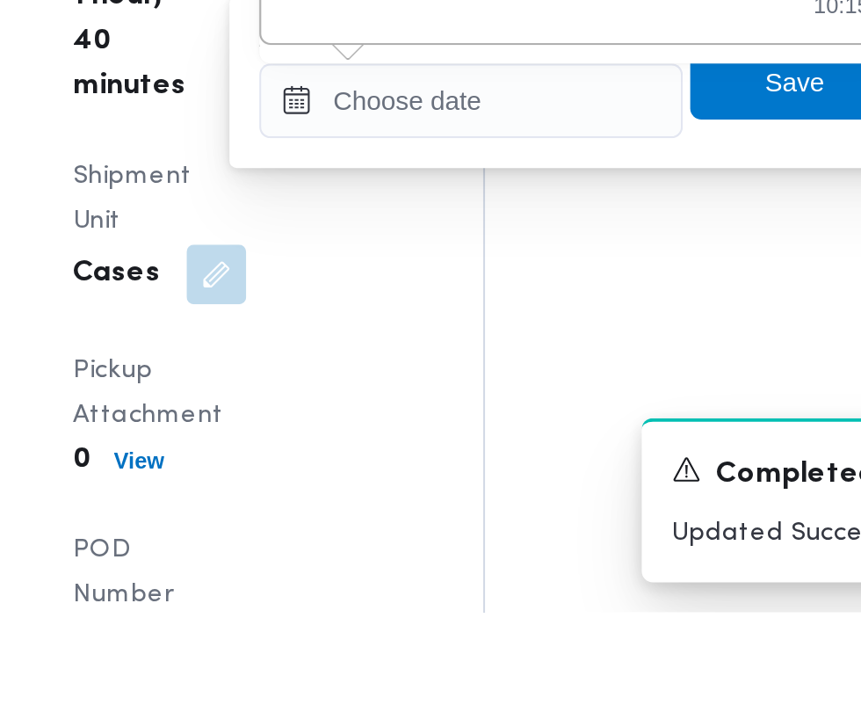
scroll to position [2270, 0]
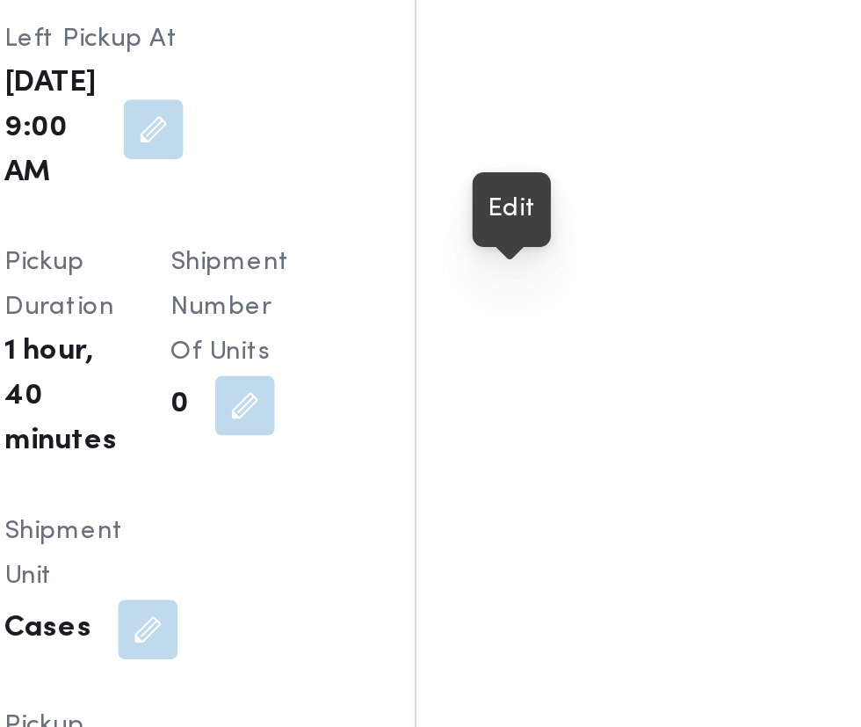
click at [538, 386] on div at bounding box center [536, 387] width 15 height 15
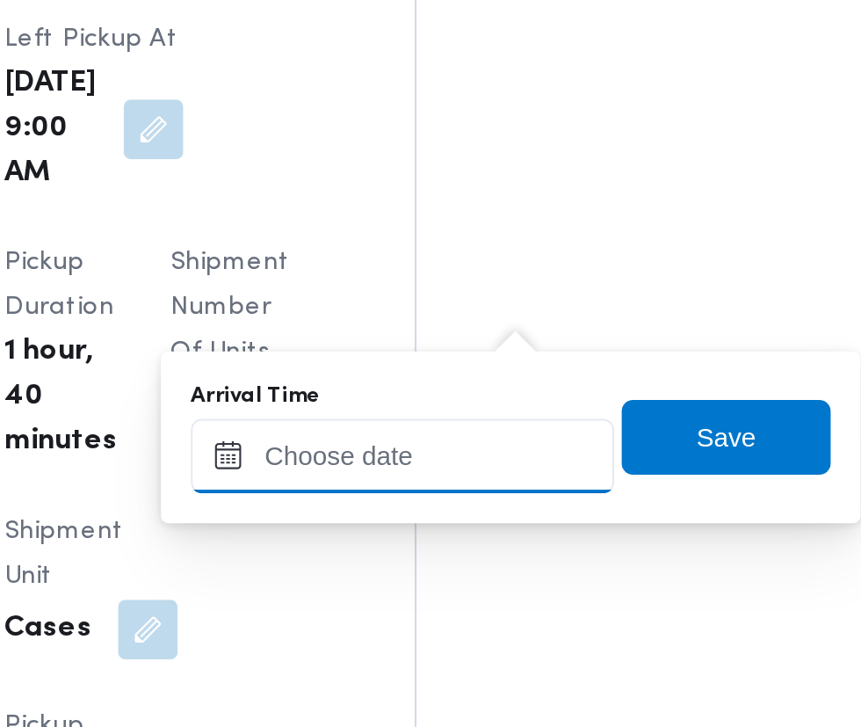
click at [517, 490] on input "Arrival Time" at bounding box center [485, 485] width 199 height 35
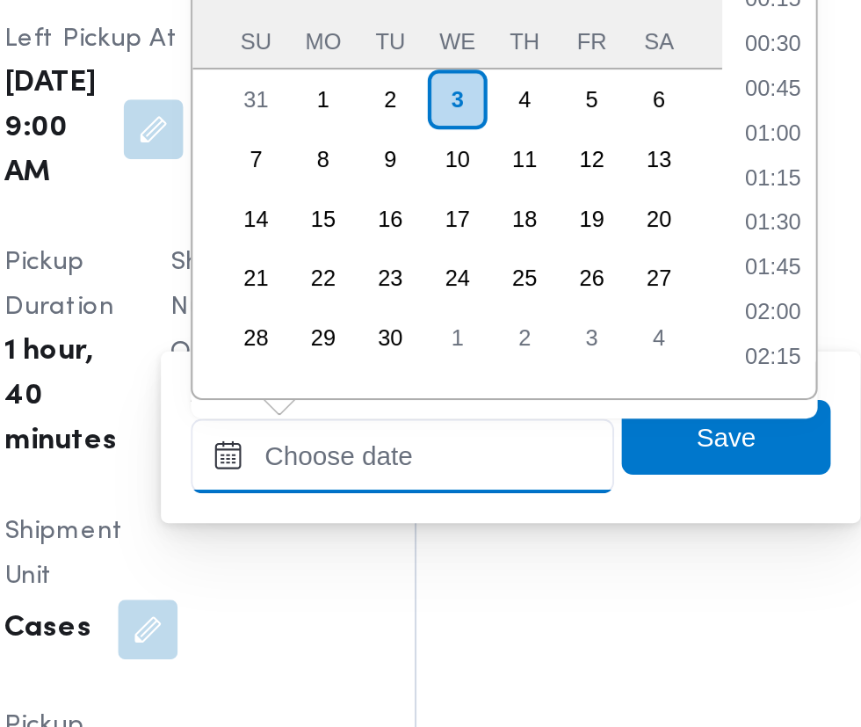
scroll to position [673, 0]
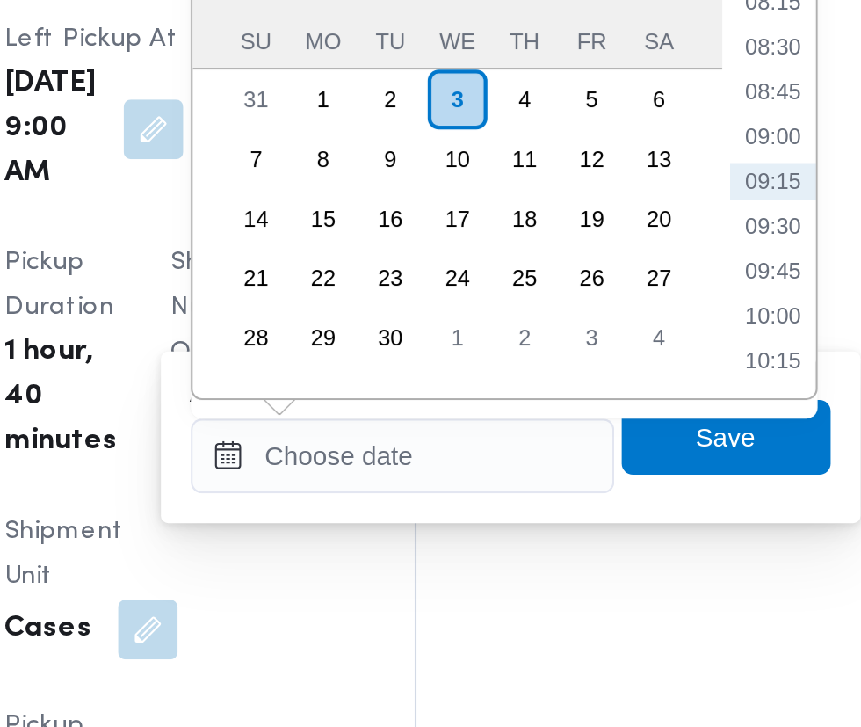
click at [664, 388] on ul "00:00 00:15 00:30 00:45 01:00 01:15 01:30 01:45 02:00 02:15 02:30 02:45 03:00 0…" at bounding box center [660, 343] width 40 height 204
click at [664, 385] on li "09:30" at bounding box center [660, 378] width 40 height 18
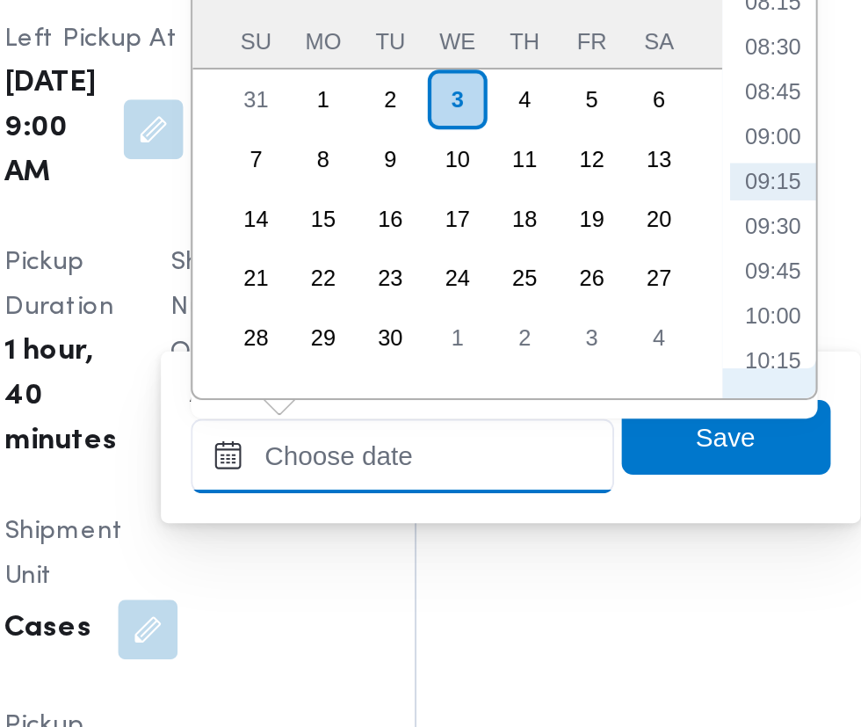
type input "[DATE] 09:30"
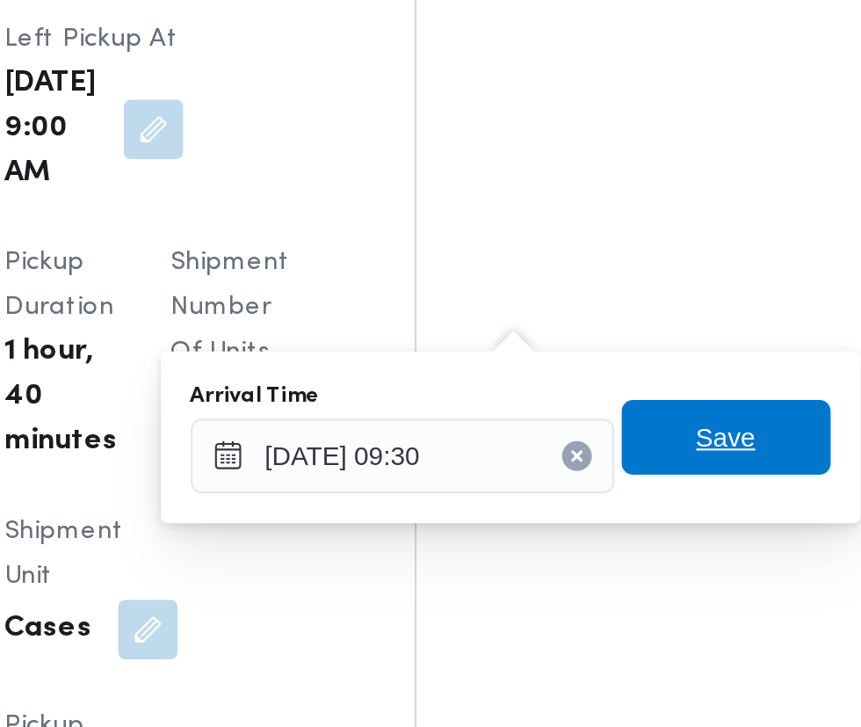
click at [649, 479] on span "Save" at bounding box center [638, 477] width 28 height 21
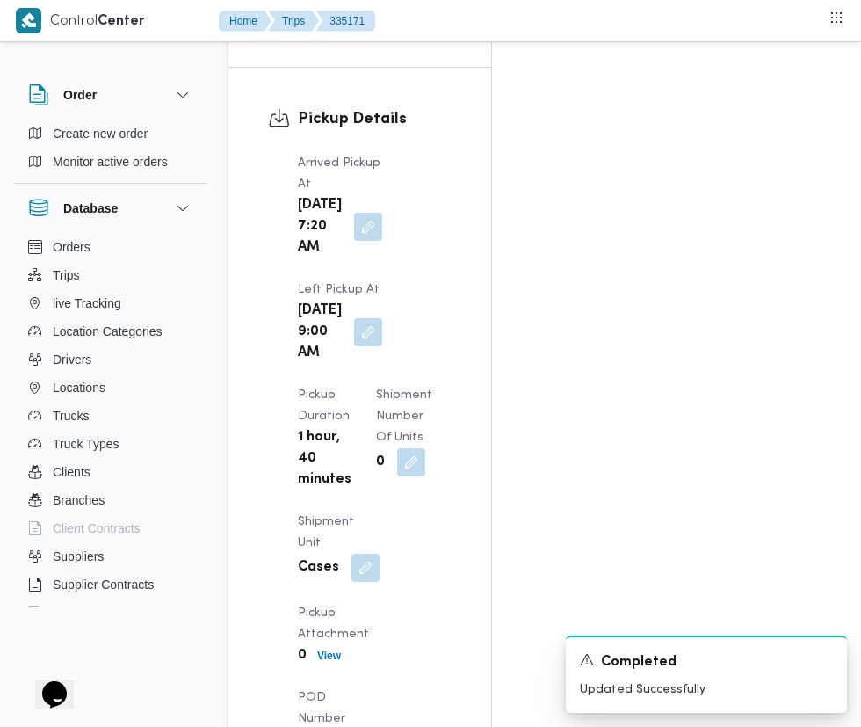
scroll to position [2270, 0]
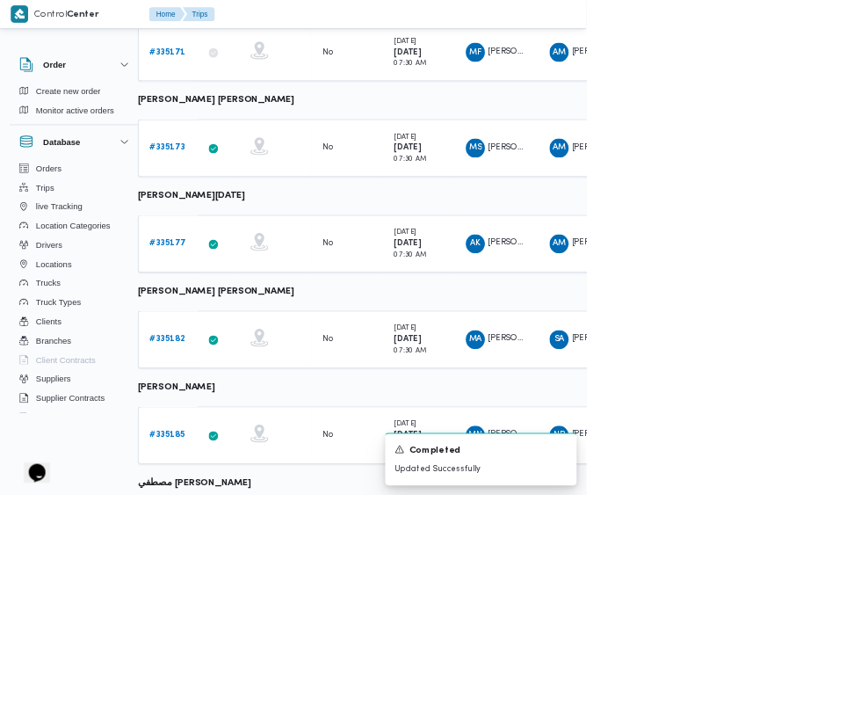
scroll to position [879, 26]
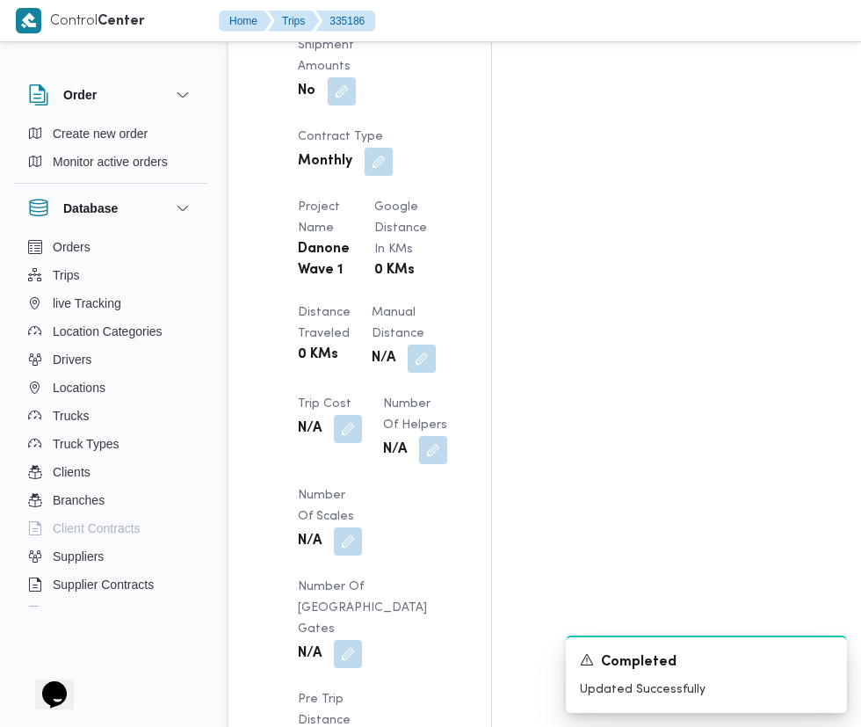
scroll to position [1532, 0]
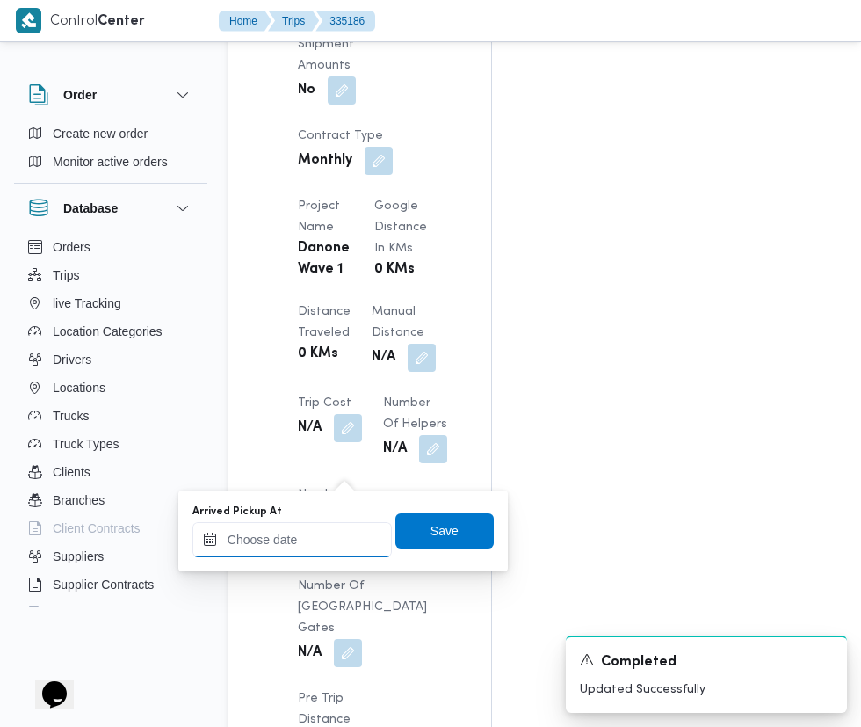
click at [314, 539] on input "Arrived Pickup At" at bounding box center [291, 539] width 199 height 35
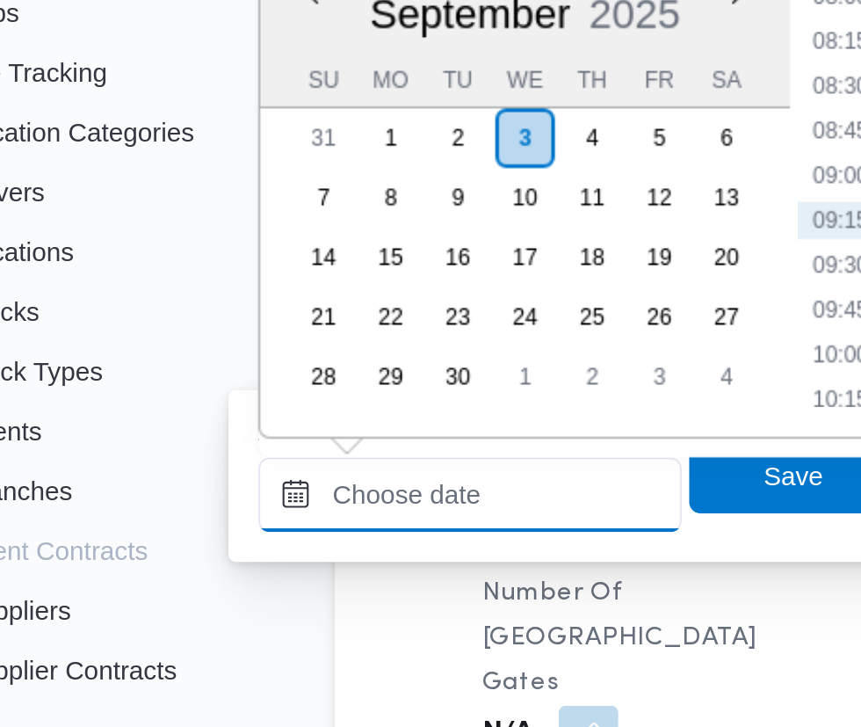
scroll to position [1570, 0]
paste input "[DATE] 07:30"
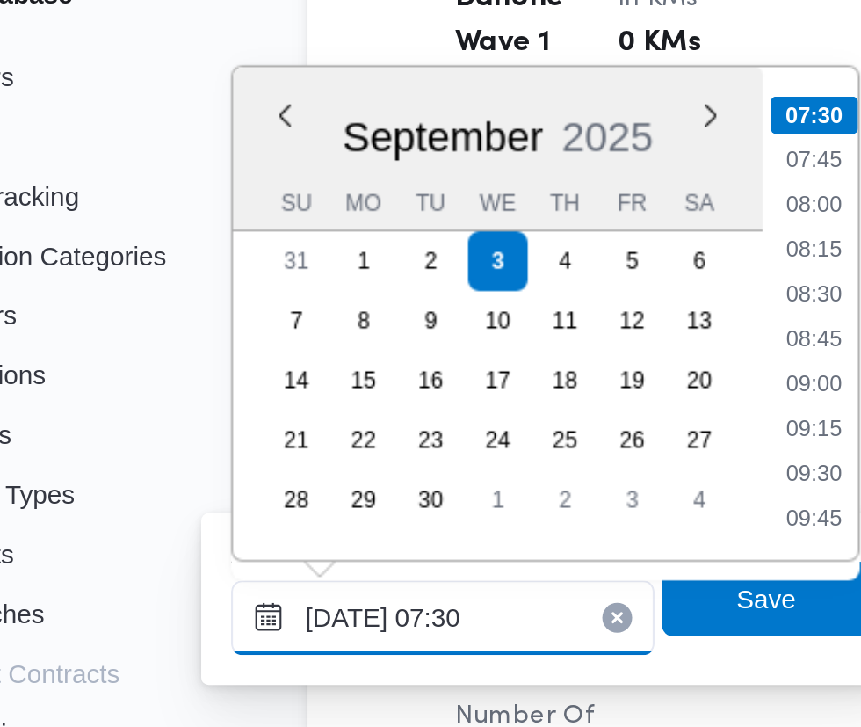
type input "[DATE] 07:30"
click at [465, 267] on li "07:30" at bounding box center [466, 266] width 41 height 18
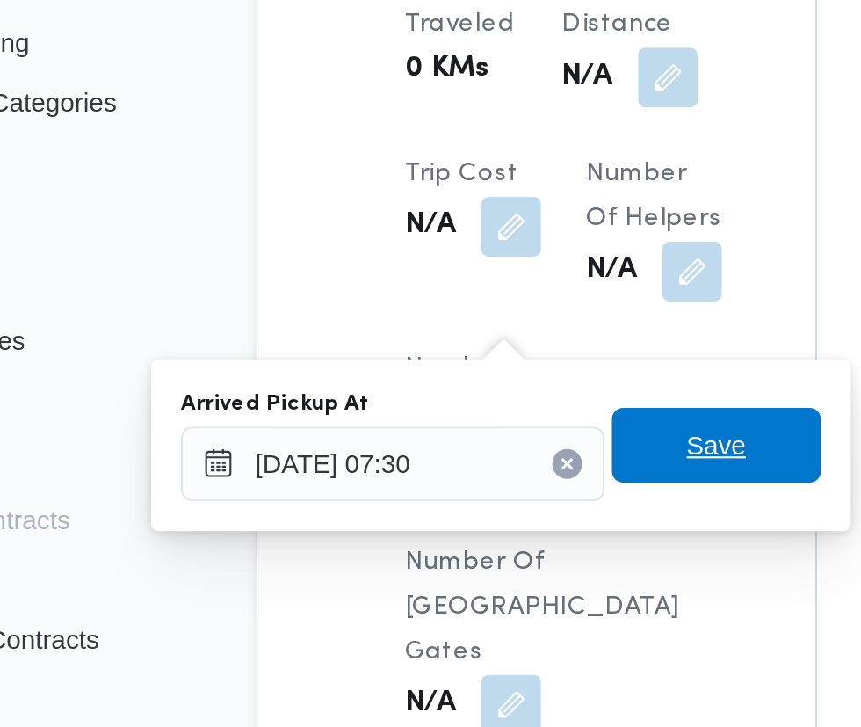
click at [441, 498] on span "Save" at bounding box center [445, 492] width 28 height 21
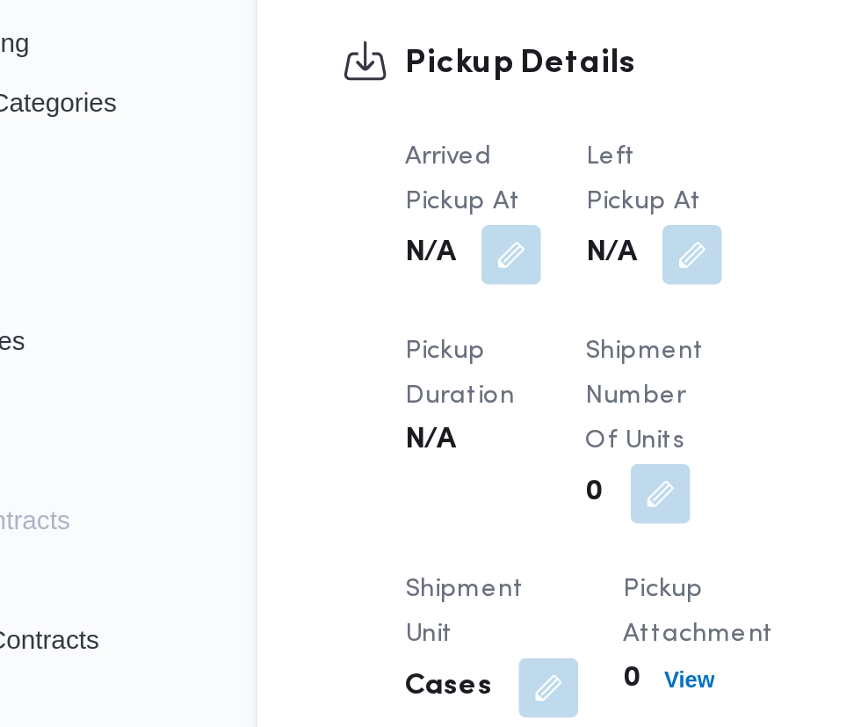
click at [432, 417] on button "button" at bounding box center [433, 403] width 28 height 28
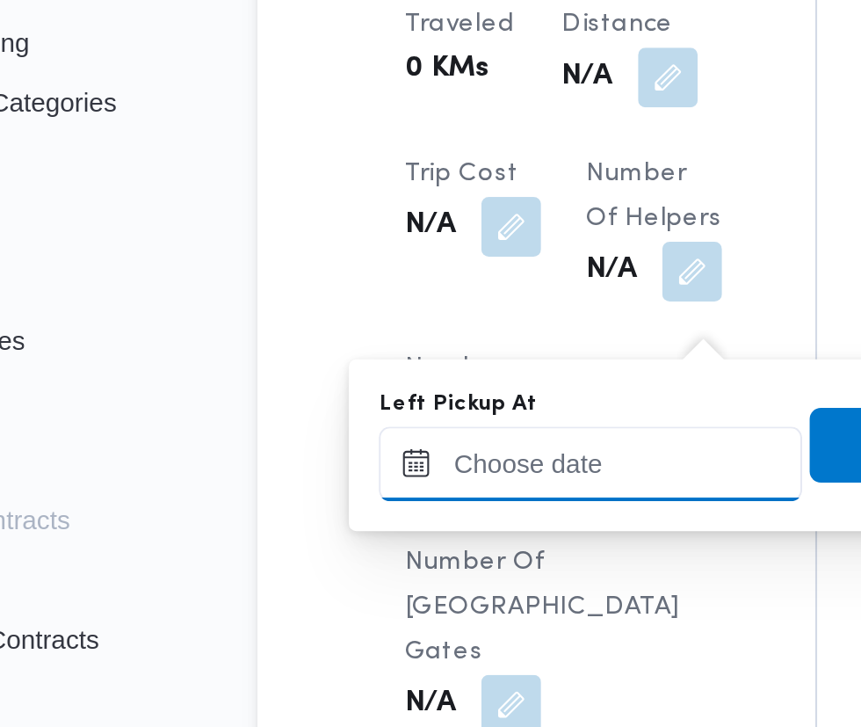
click at [404, 503] on input "Left Pickup At" at bounding box center [385, 501] width 199 height 35
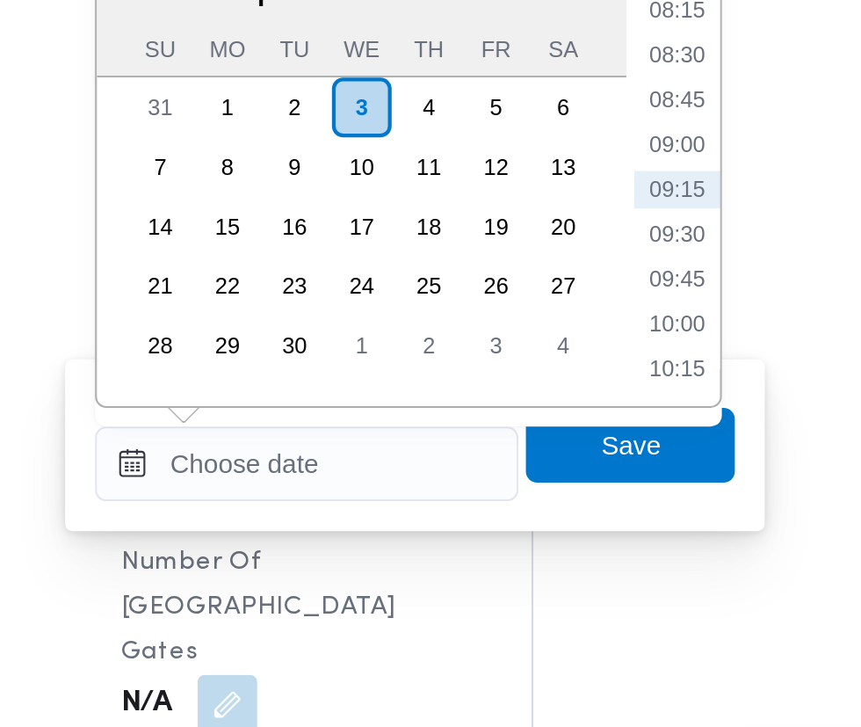
click at [575, 357] on li "09:00" at bounding box center [560, 352] width 40 height 18
type input "[DATE] 09:00"
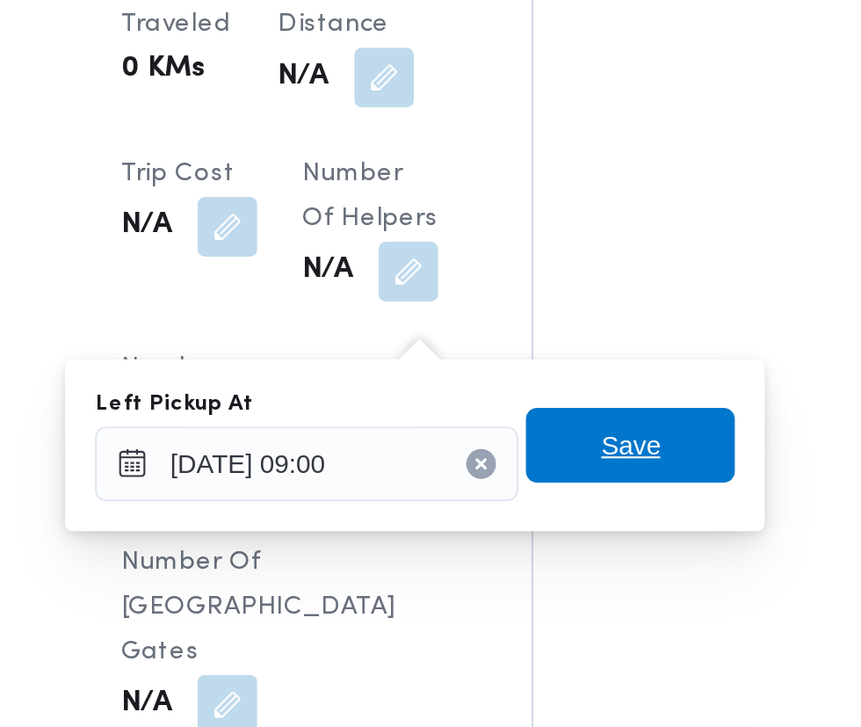
click at [561, 492] on span "Save" at bounding box center [538, 492] width 98 height 35
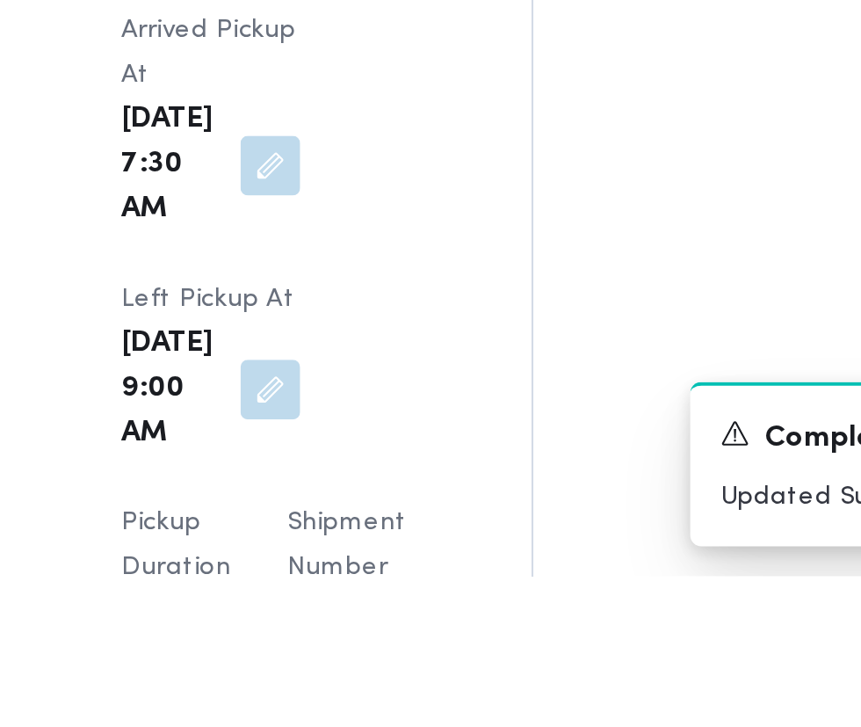
scroll to position [1961, 0]
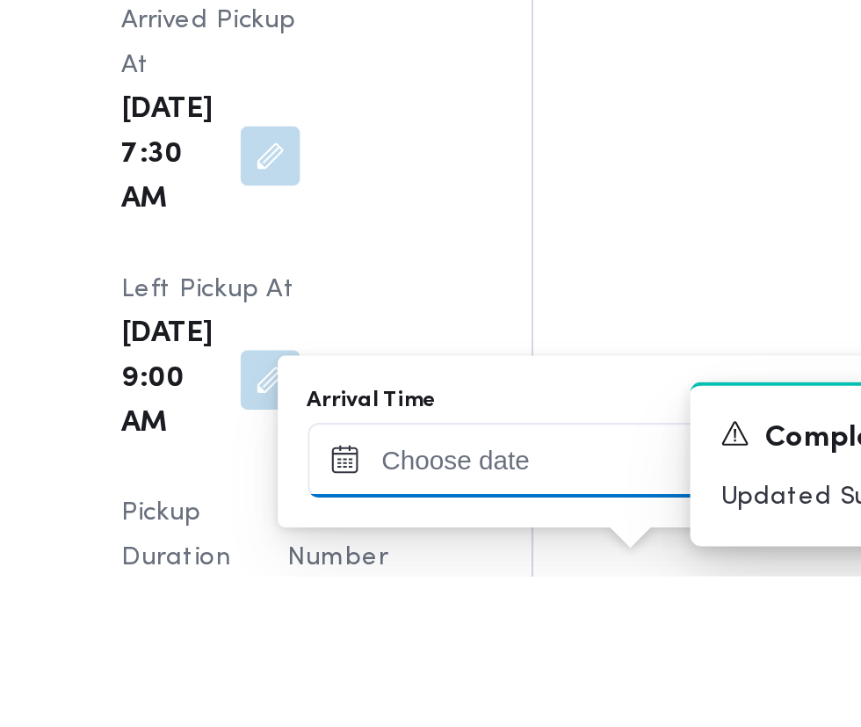
click at [512, 670] on input "Arrival Time" at bounding box center [485, 672] width 199 height 35
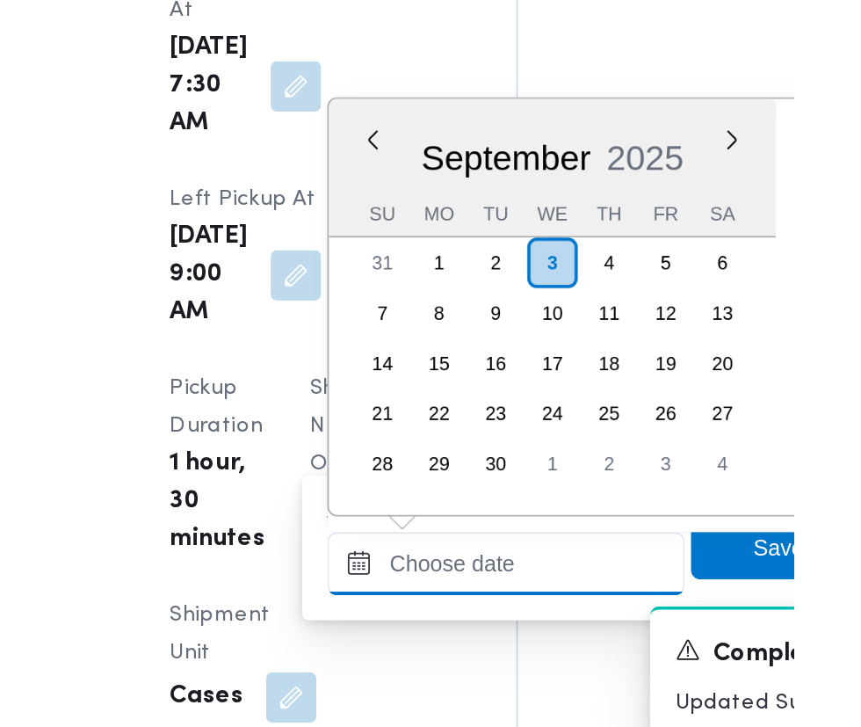
scroll to position [673, 0]
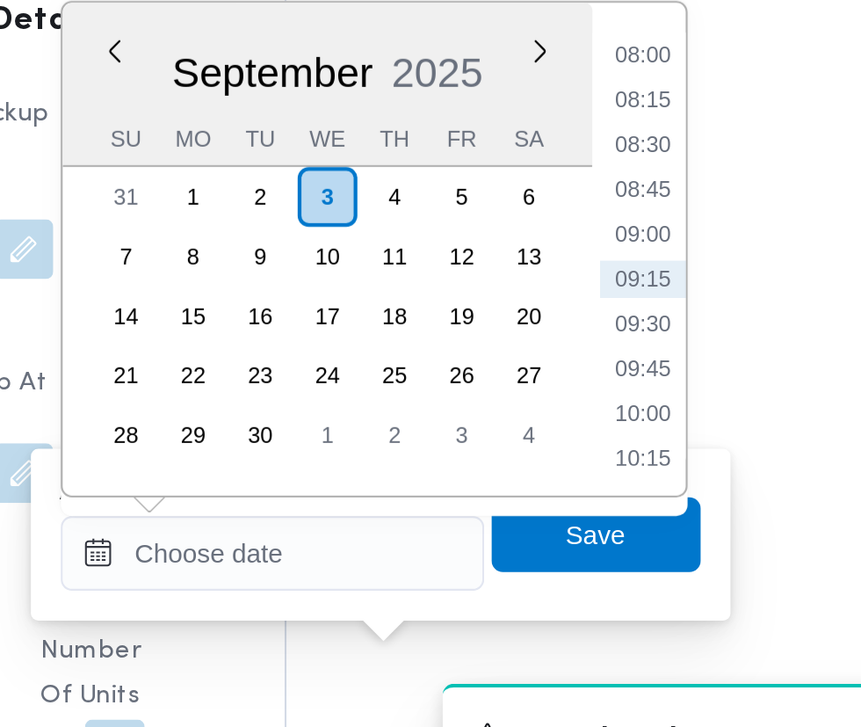
click at [662, 465] on li "09:30" at bounding box center [660, 466] width 40 height 18
type input "[DATE] 09:30"
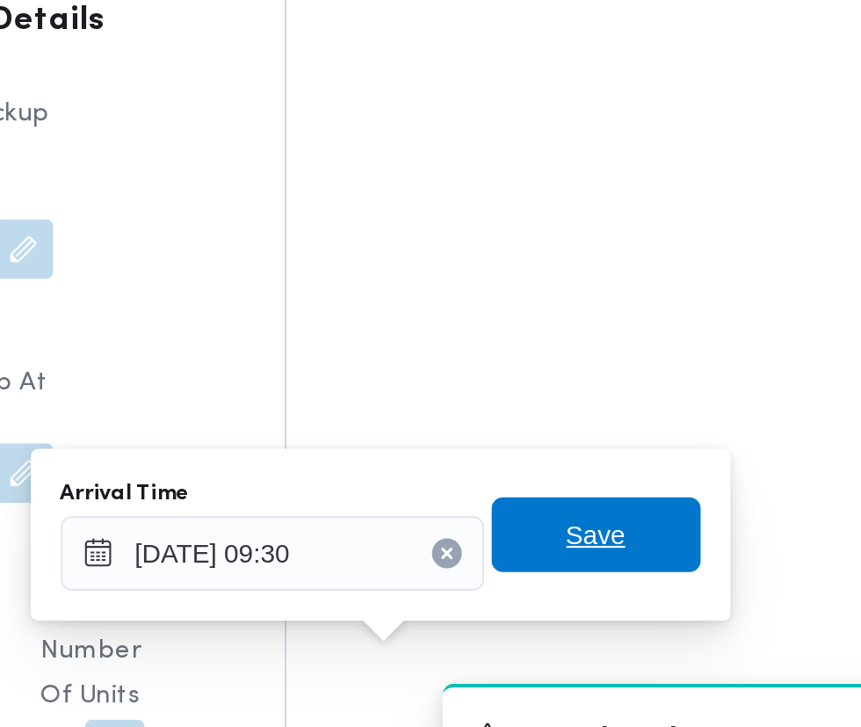
click at [658, 567] on span "Save" at bounding box center [638, 565] width 98 height 35
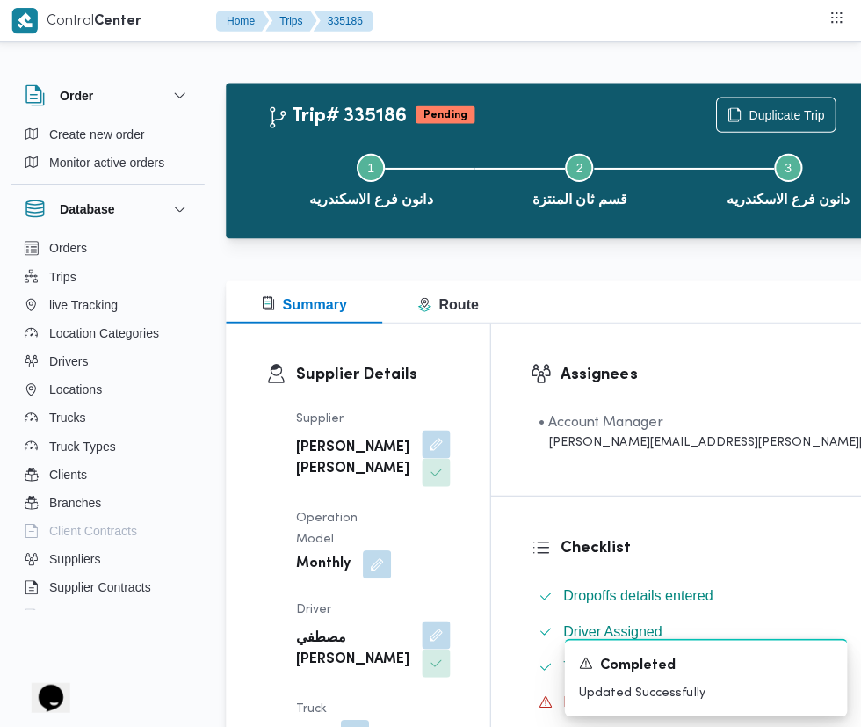
scroll to position [0, 0]
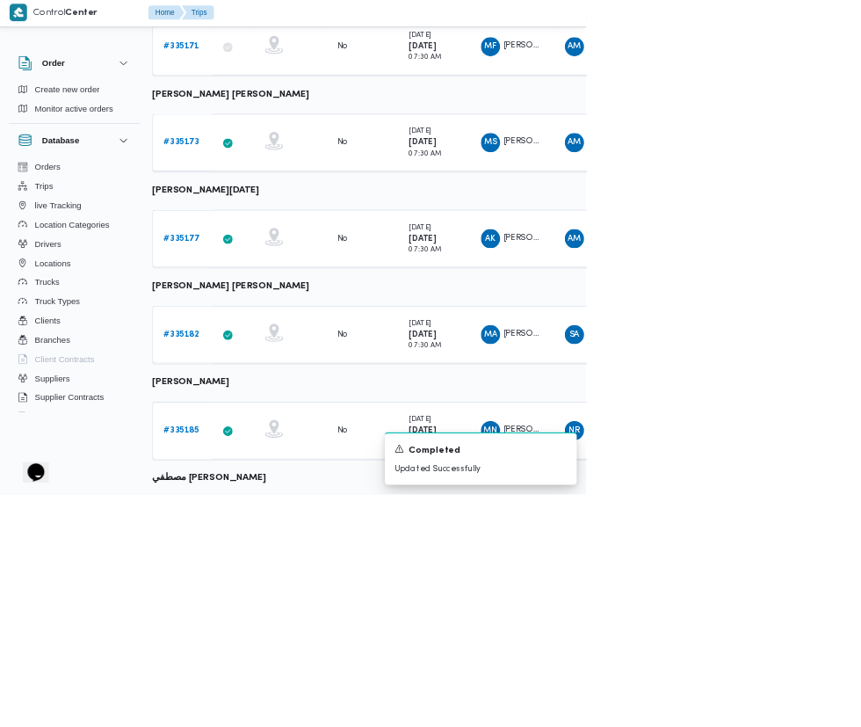
scroll to position [853, 4]
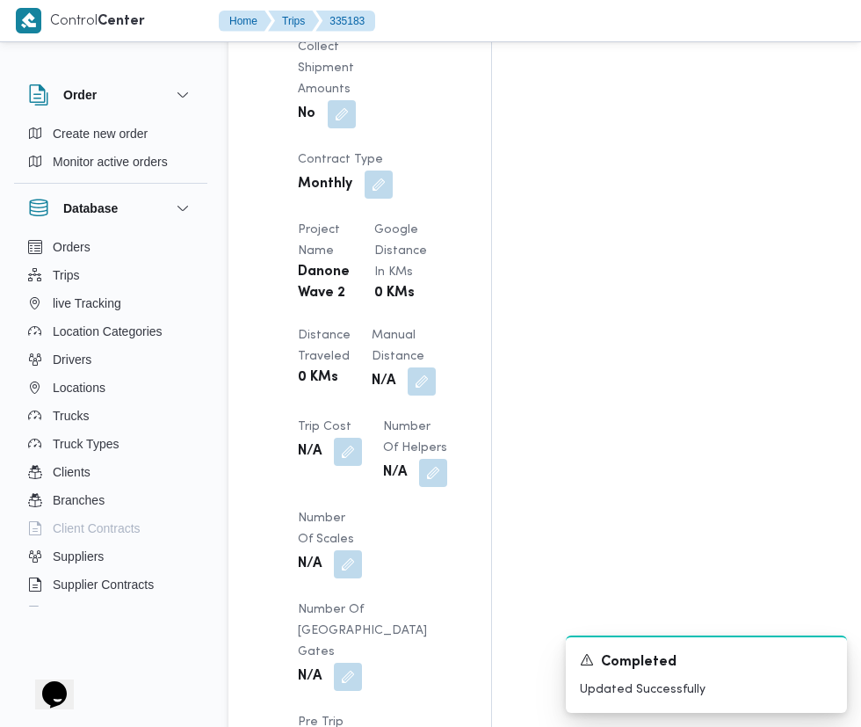
scroll to position [1534, 0]
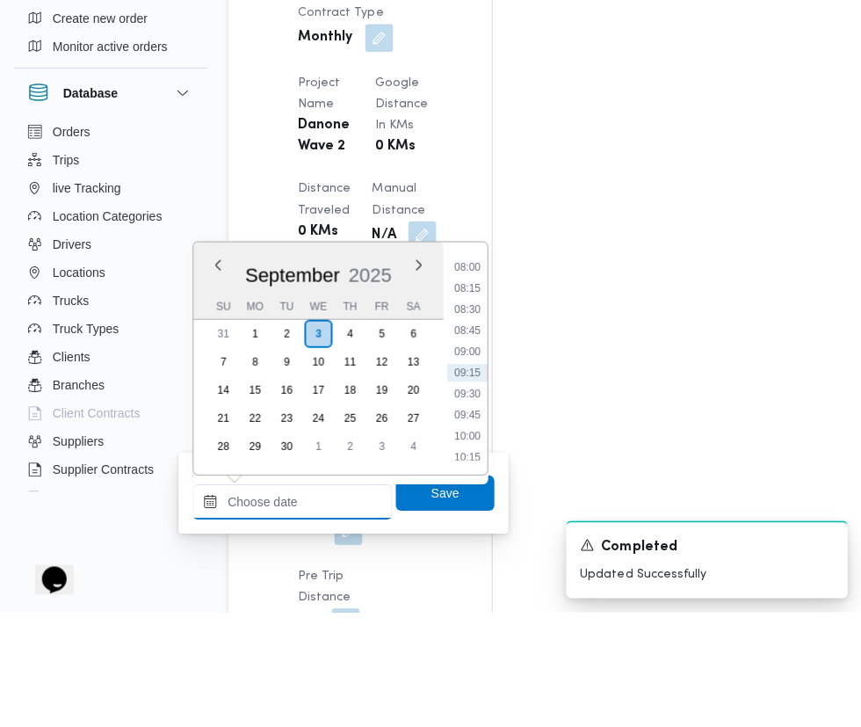
scroll to position [1556, 0]
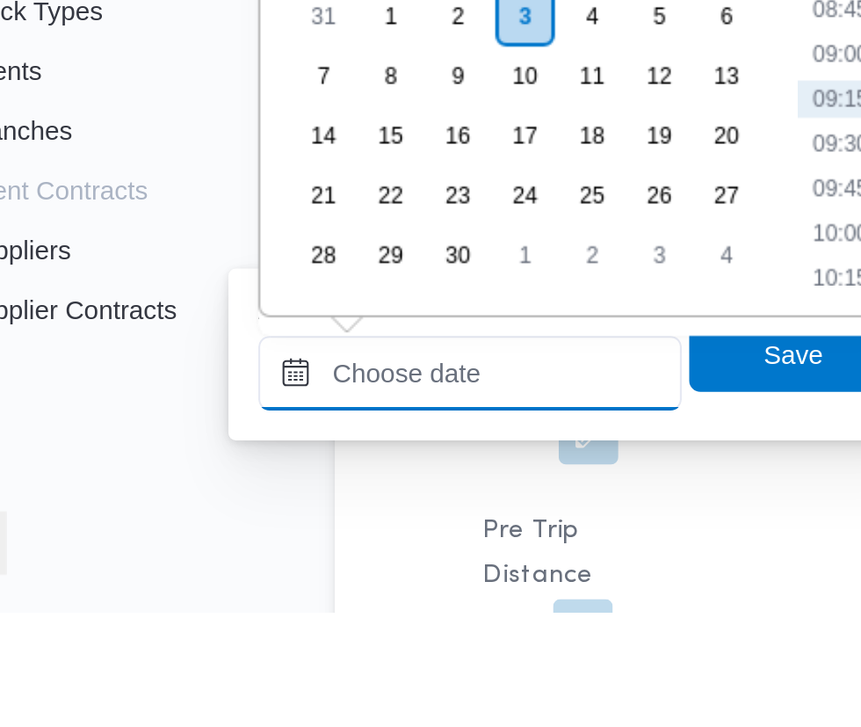
paste input "[DATE] 07:30"
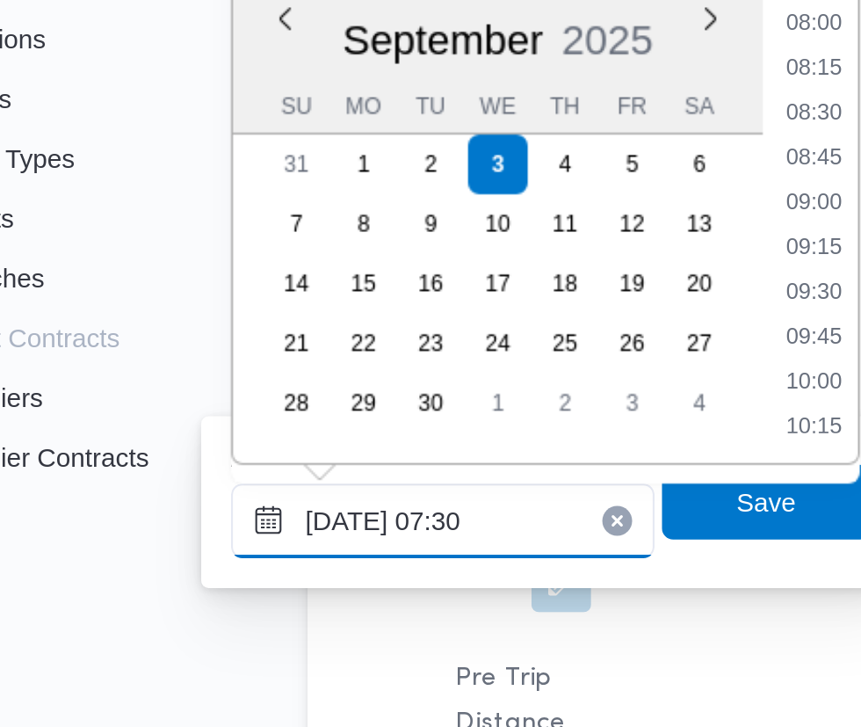
scroll to position [633, 0]
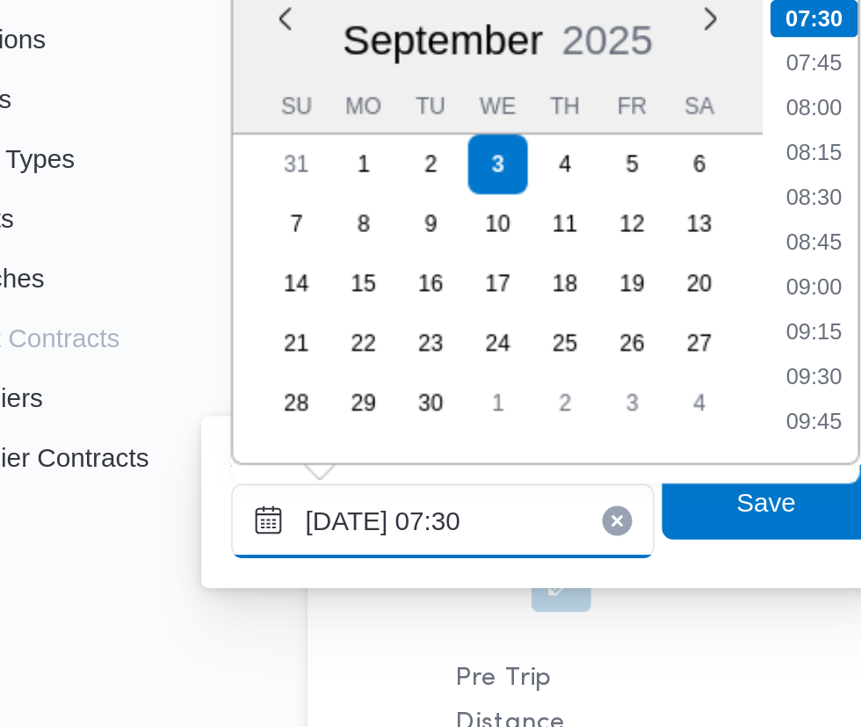
click at [351, 614] on input "[DATE] 07:30" at bounding box center [291, 614] width 199 height 35
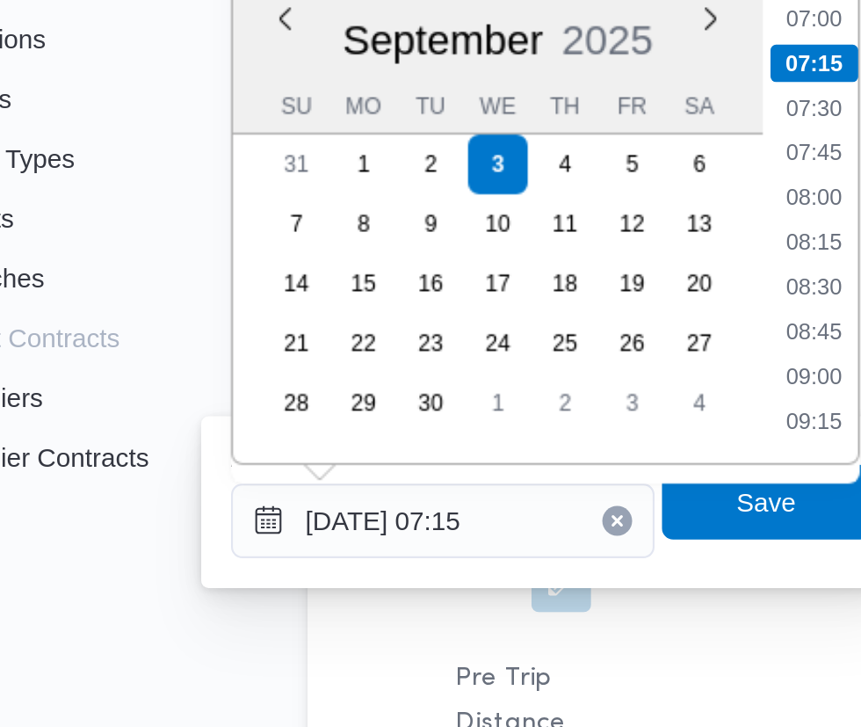
click at [465, 406] on li "07:15" at bounding box center [466, 399] width 41 height 18
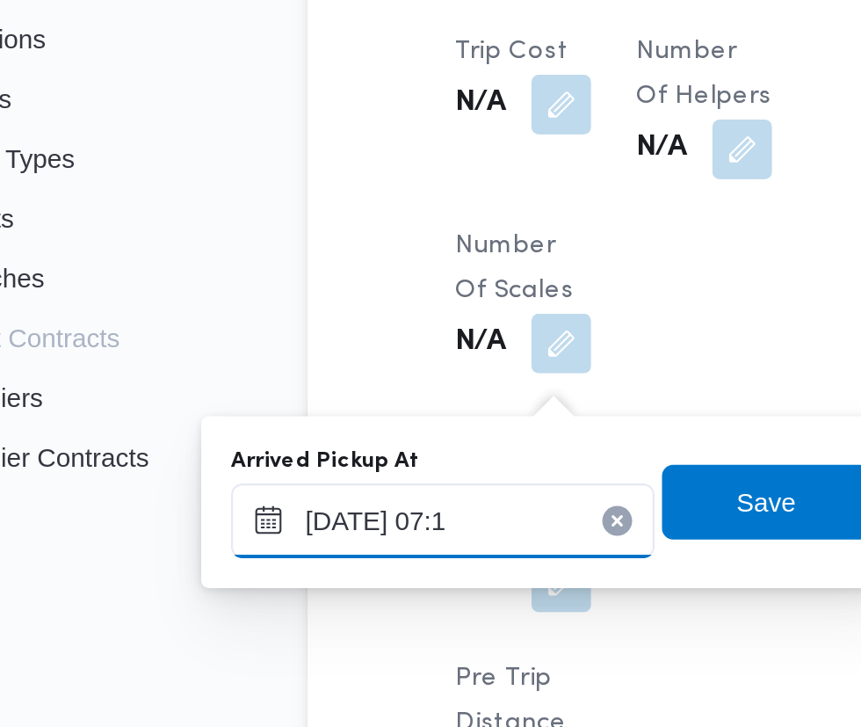
type input "[DATE] 07:10"
click at [446, 608] on span "Save" at bounding box center [445, 605] width 28 height 21
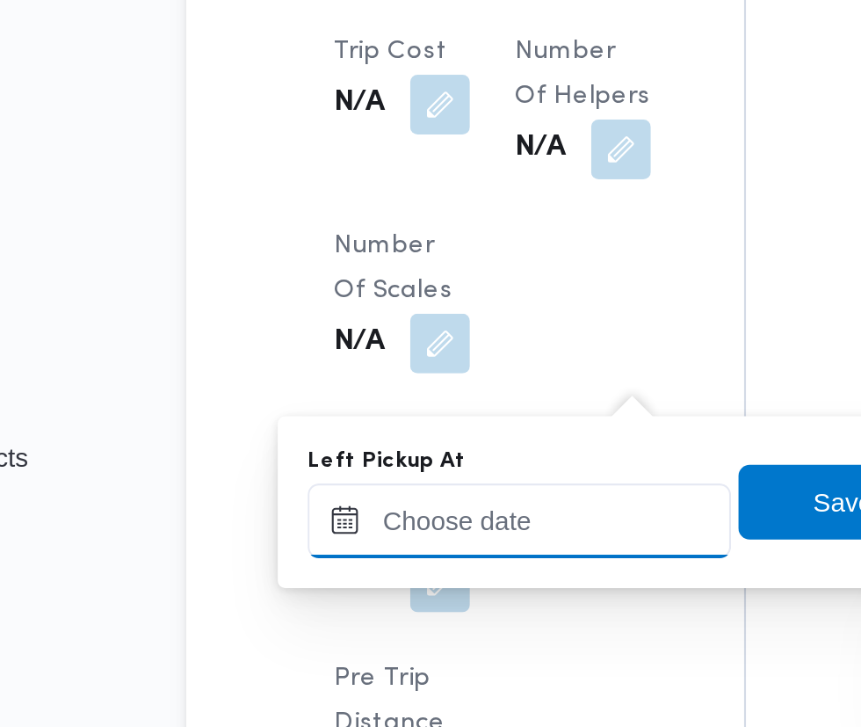
click at [403, 610] on input "Left Pickup At" at bounding box center [385, 614] width 199 height 35
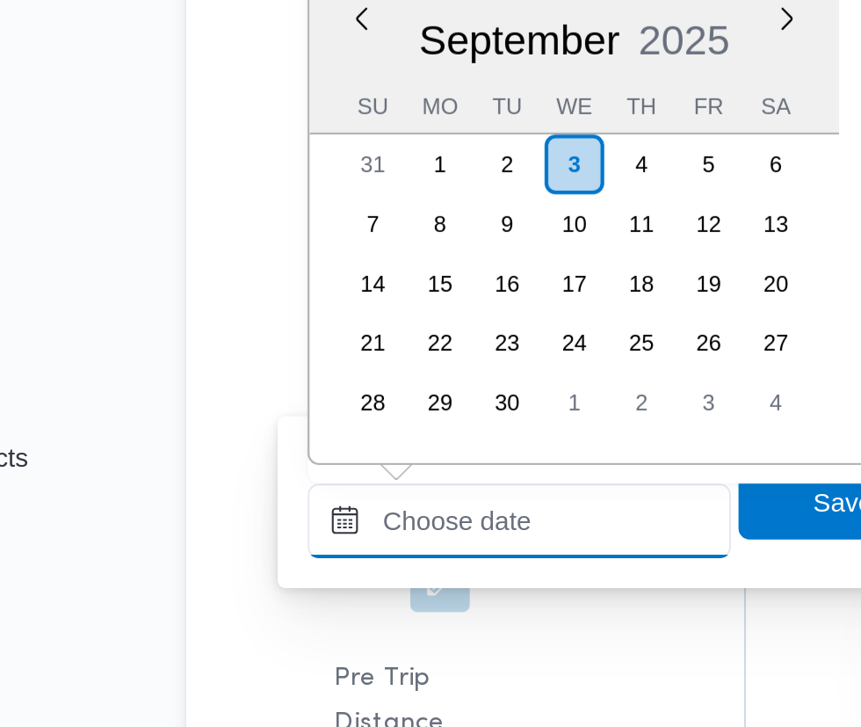
scroll to position [673, 0]
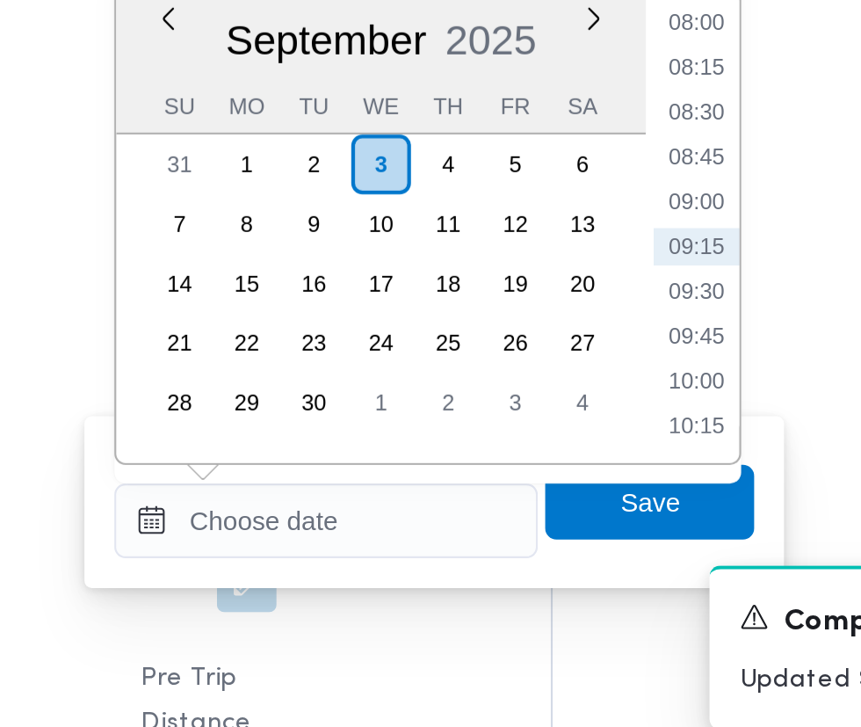
click at [565, 466] on li "09:00" at bounding box center [560, 464] width 40 height 18
type input "[DATE] 09:00"
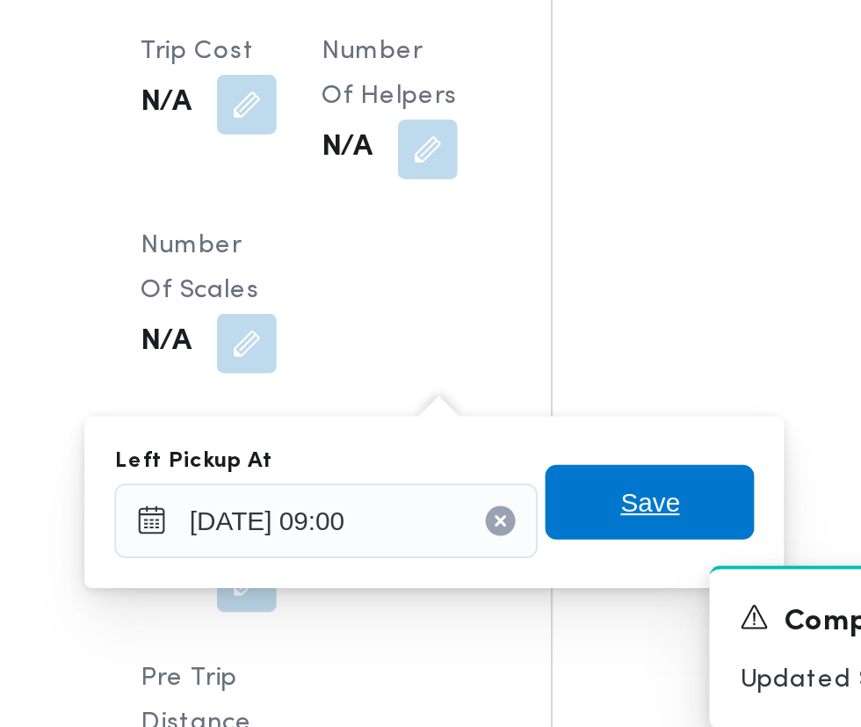
click at [549, 605] on span "Save" at bounding box center [538, 605] width 28 height 21
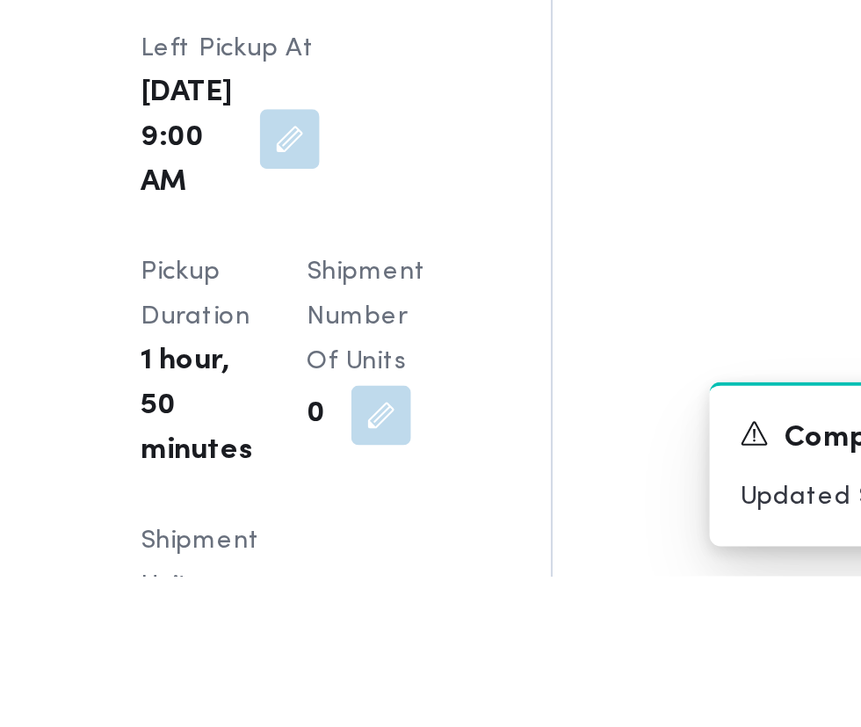
scroll to position [2100, 0]
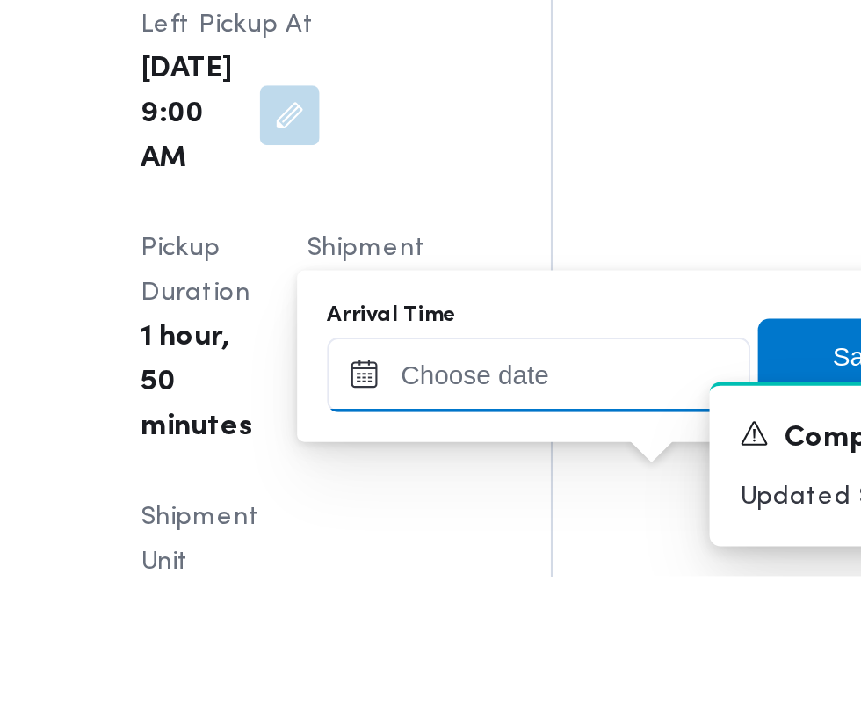
click at [510, 631] on input "Arrival Time" at bounding box center [485, 631] width 199 height 35
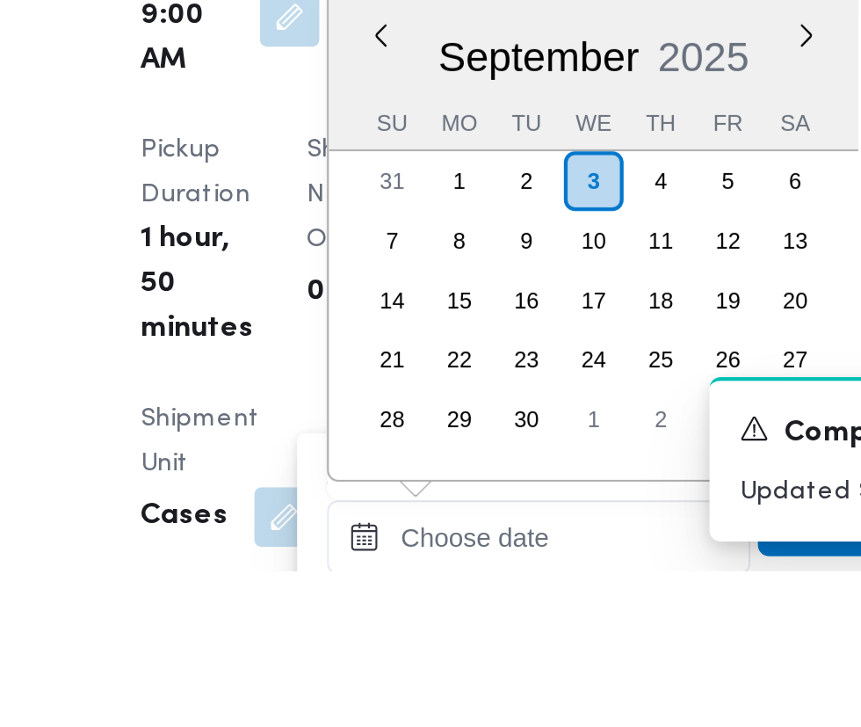
scroll to position [2199, 0]
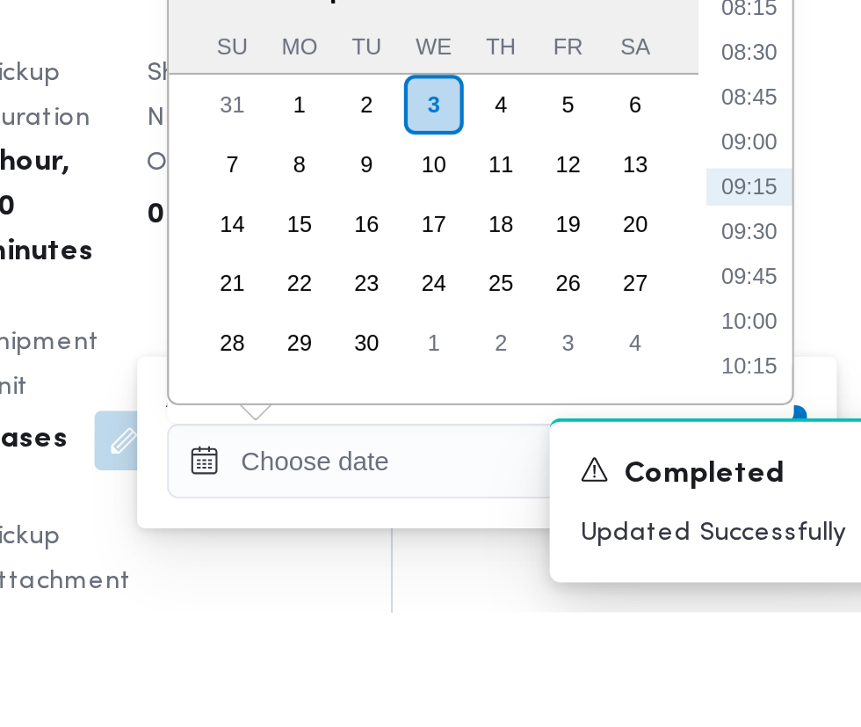
click at [671, 555] on li "09:30" at bounding box center [660, 548] width 40 height 18
type input "[DATE] 09:30"
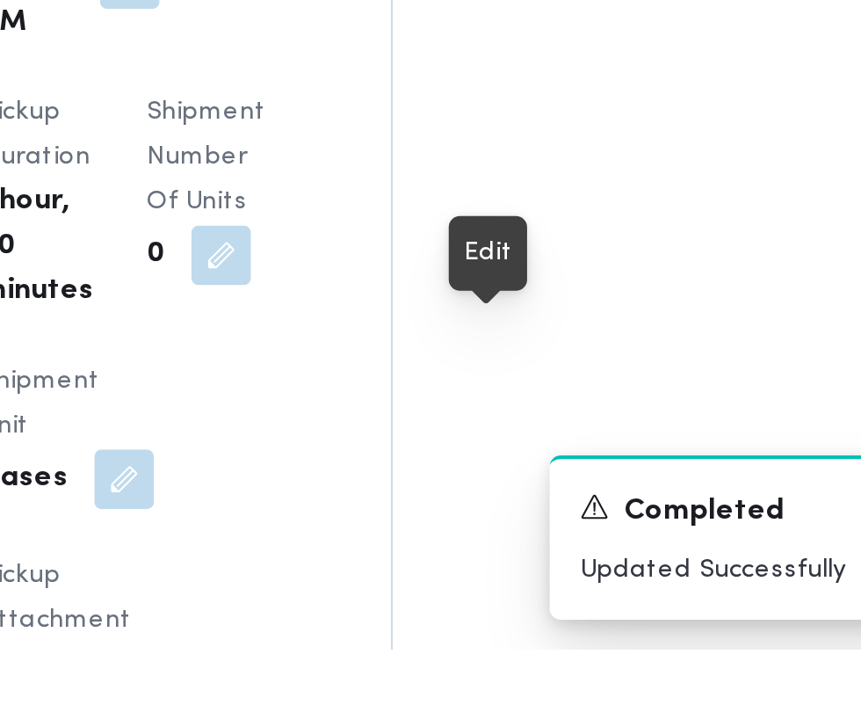
scroll to position [2198, 0]
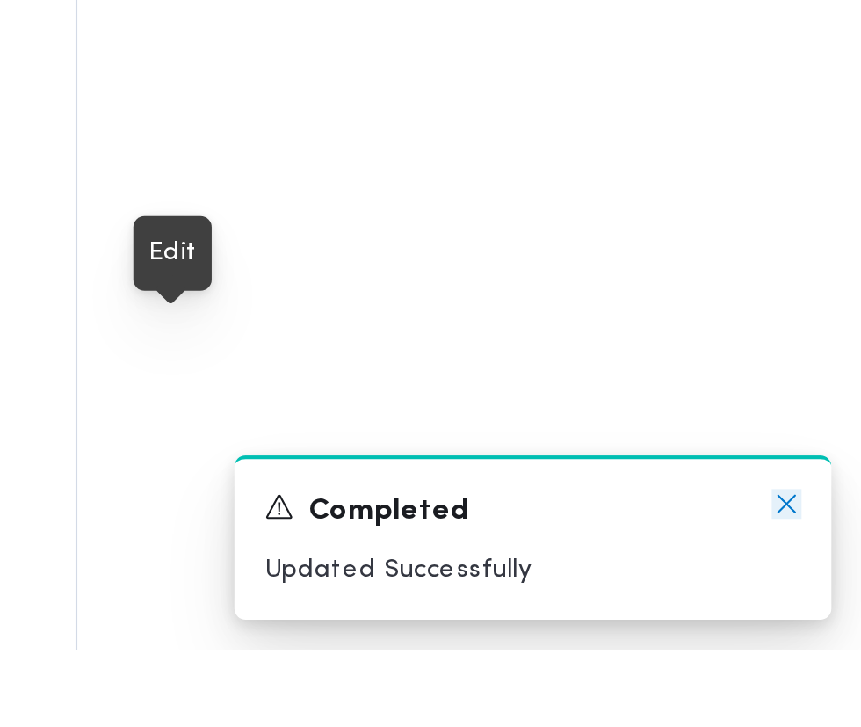
click at [829, 665] on icon "Dismiss toast" at bounding box center [826, 658] width 14 height 14
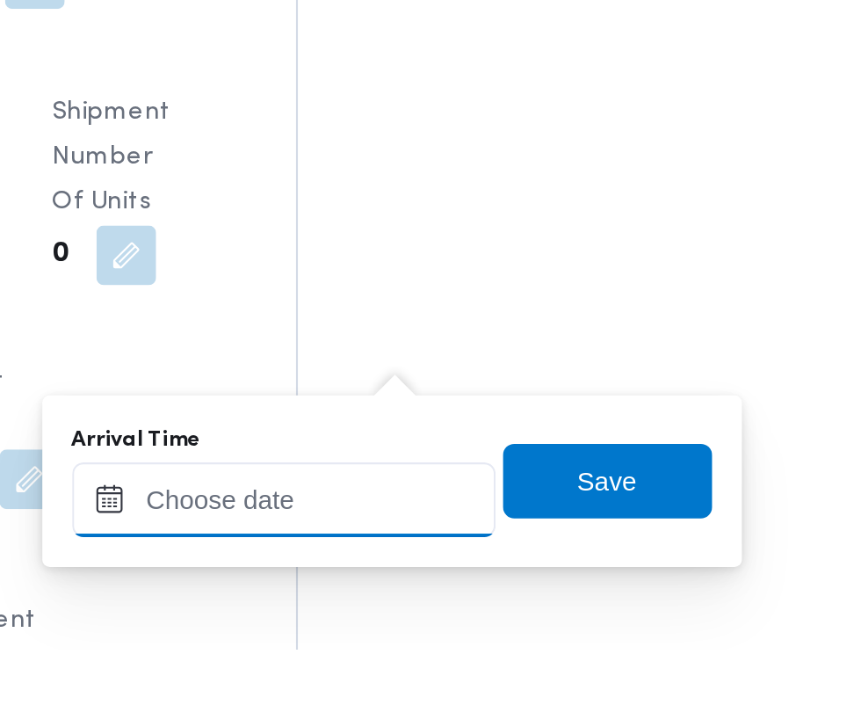
click at [506, 651] on input "Arrival Time" at bounding box center [485, 656] width 199 height 35
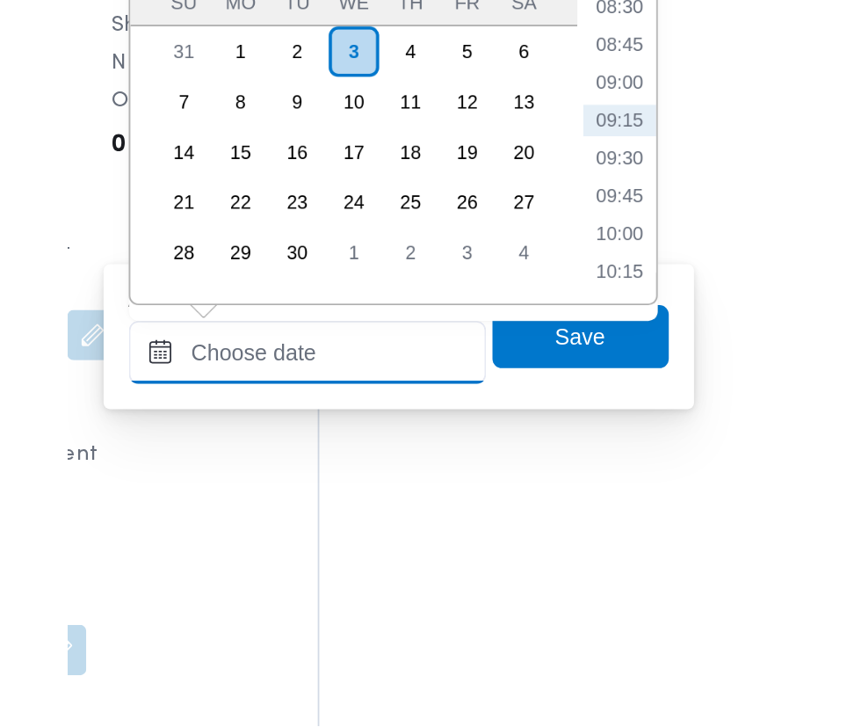
scroll to position [2264, 0]
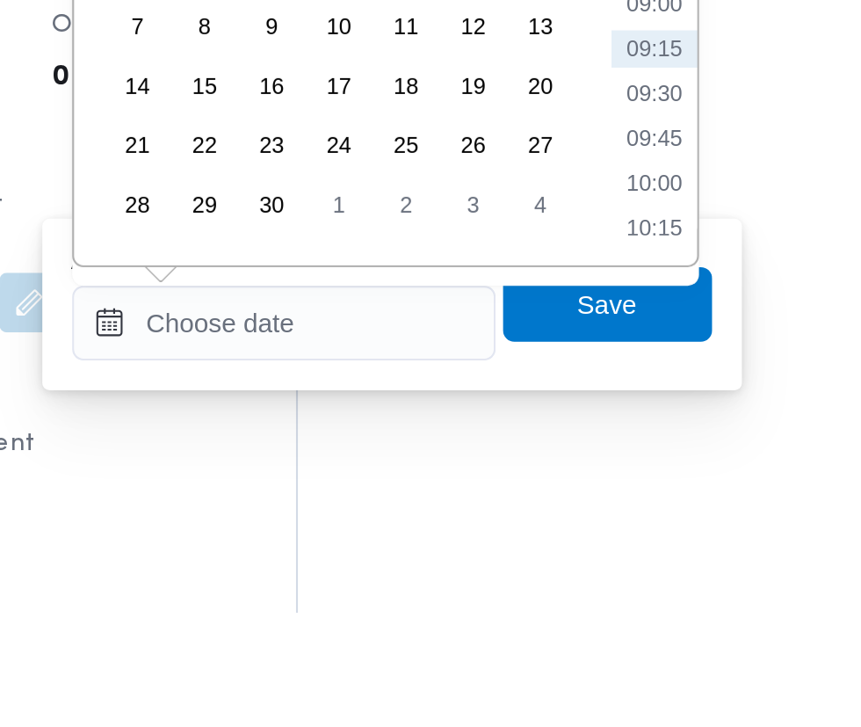
click at [664, 465] on li "09:15" at bounding box center [660, 462] width 40 height 18
type input "[DATE] 09:15"
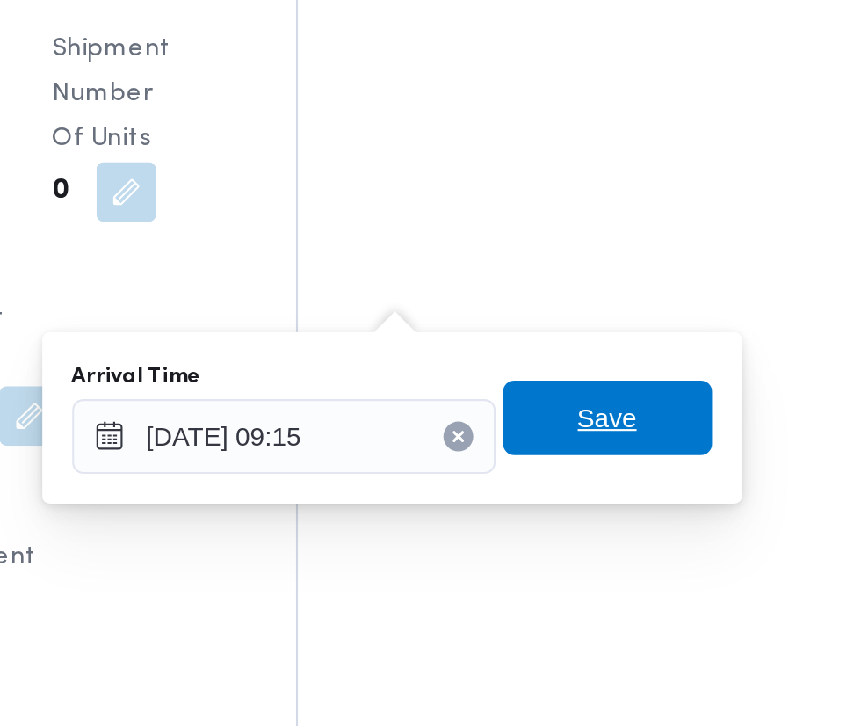
click at [656, 591] on span "Save" at bounding box center [638, 581] width 98 height 35
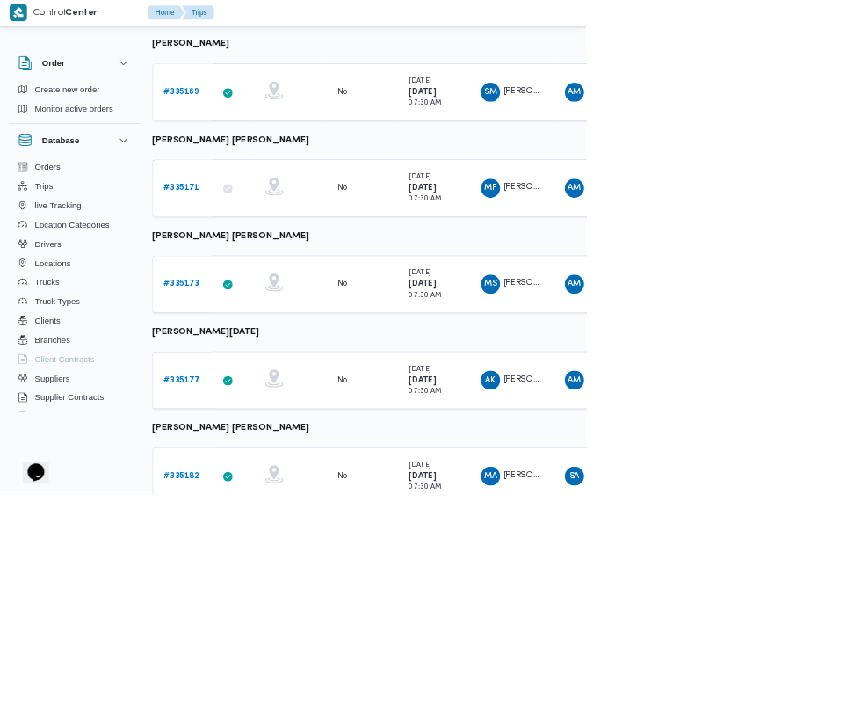
scroll to position [879, 4]
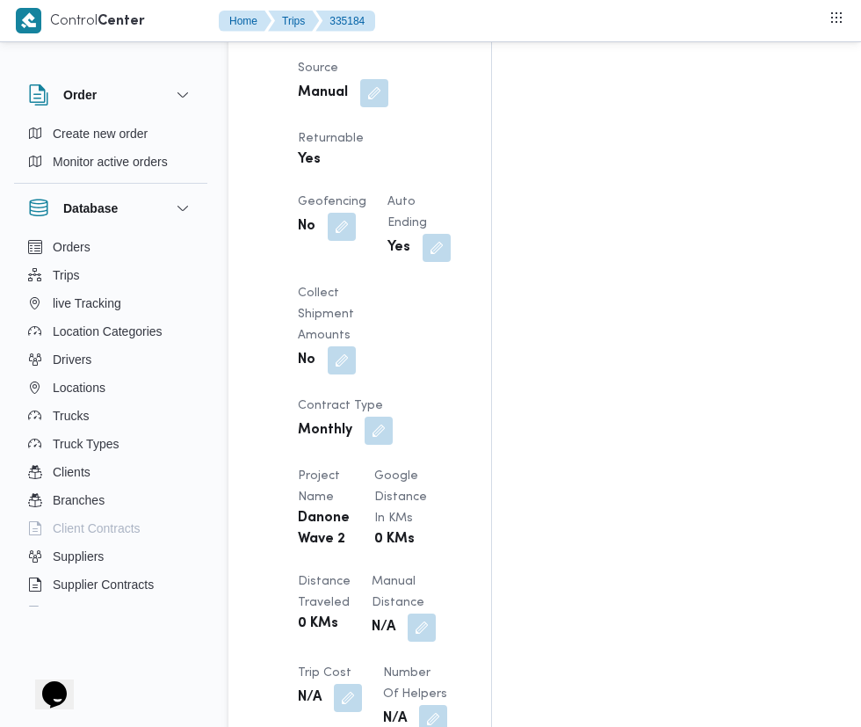
scroll to position [1289, 0]
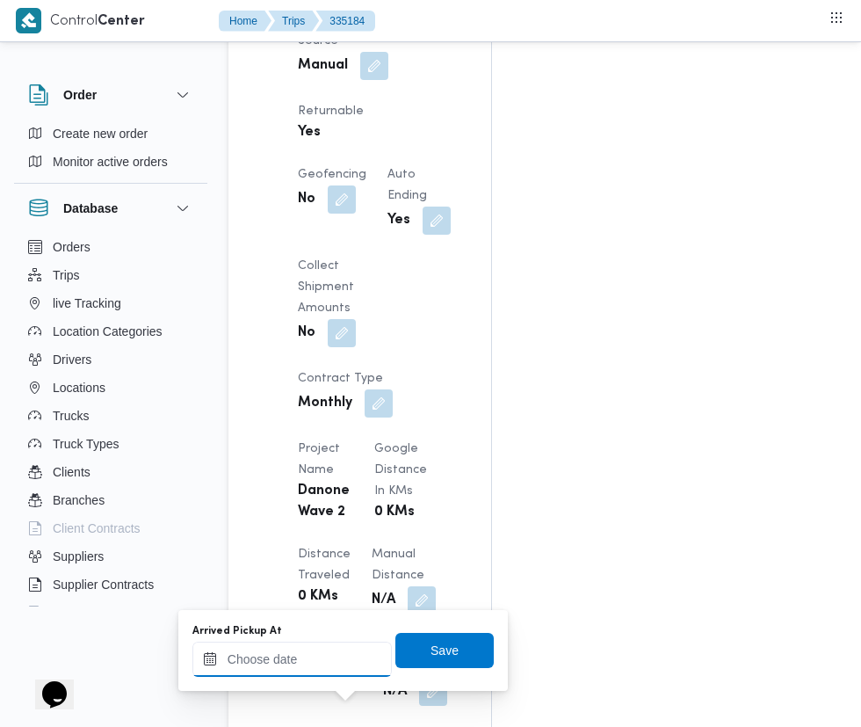
click at [295, 658] on input "Arrived Pickup At" at bounding box center [291, 659] width 199 height 35
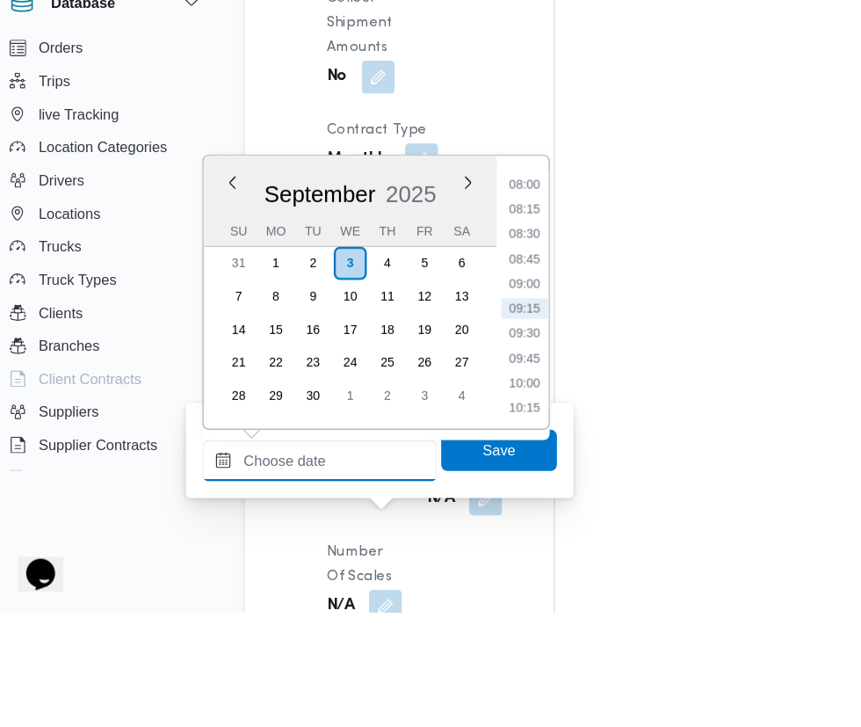
scroll to position [1458, 0]
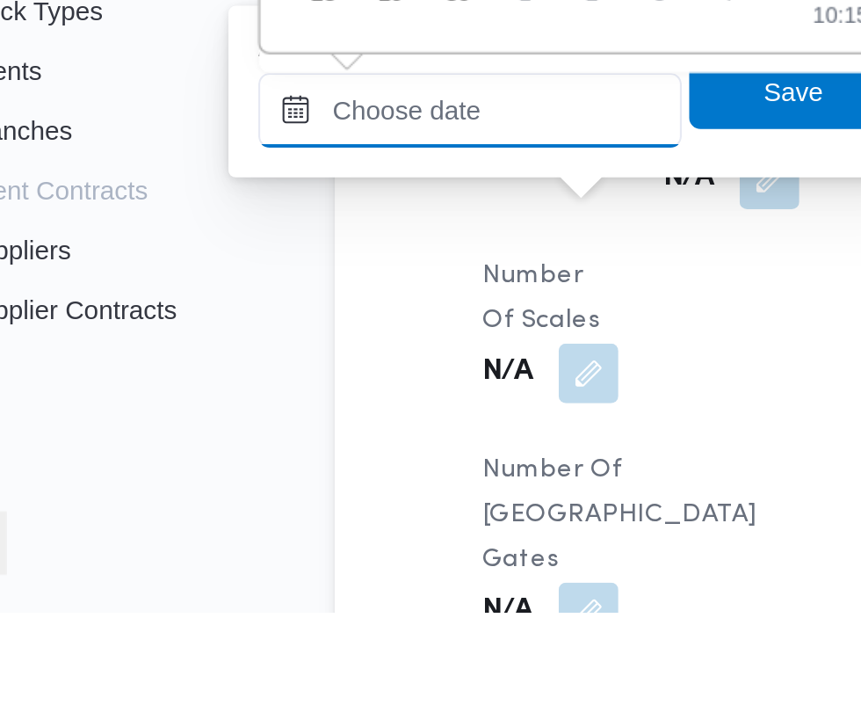
paste input "[DATE] 07:30"
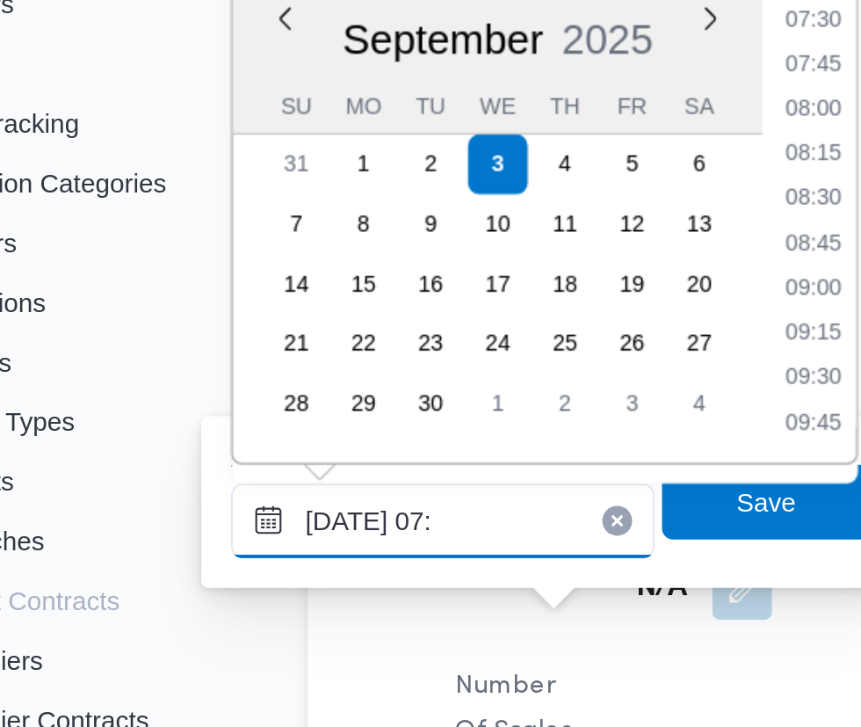
scroll to position [591, 0]
type input "[DATE] 07:15"
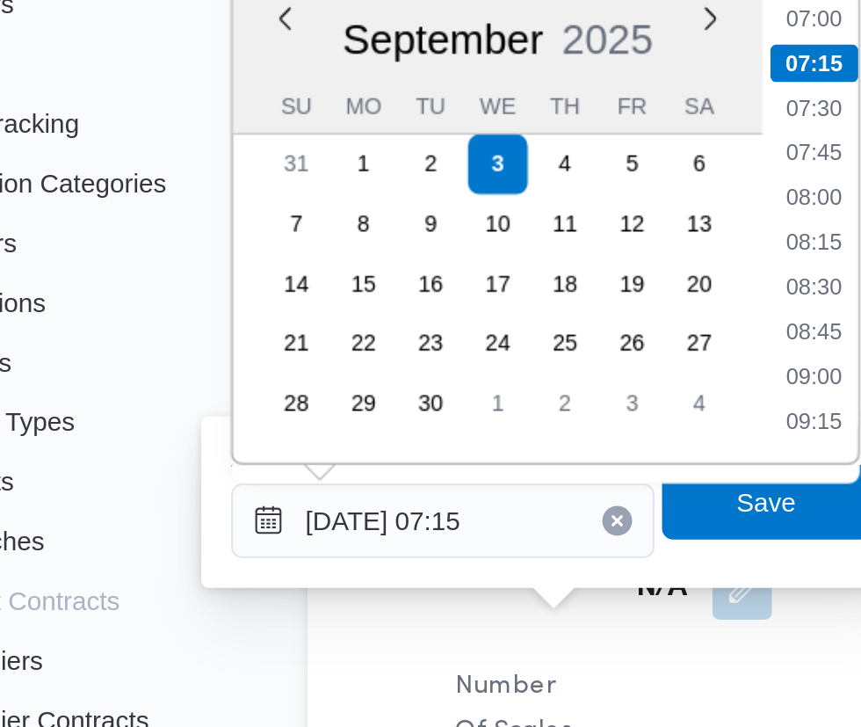
click at [465, 277] on li "07:15" at bounding box center [466, 275] width 41 height 18
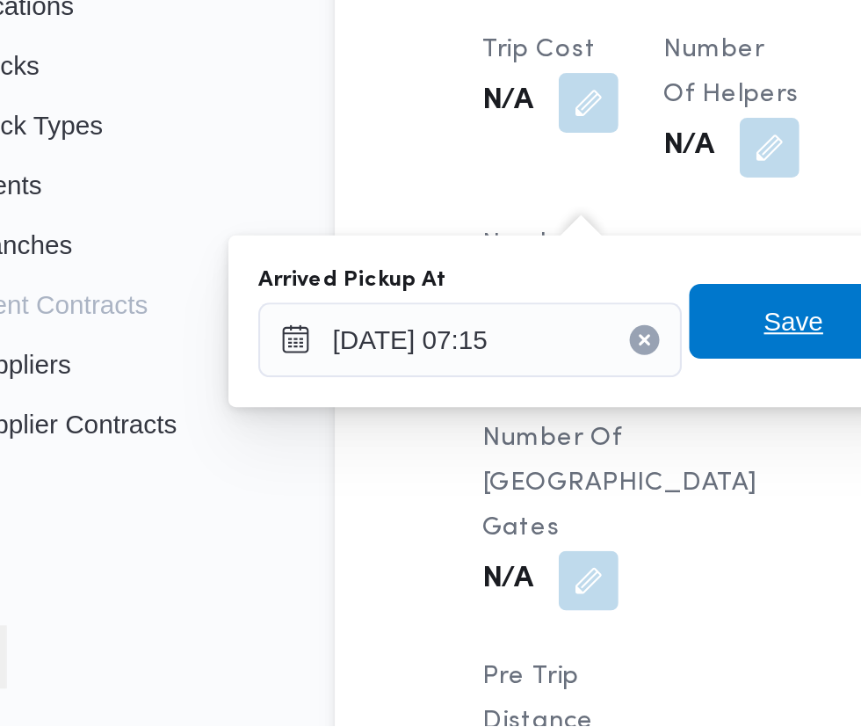
click at [440, 537] on span "Save" at bounding box center [445, 536] width 28 height 21
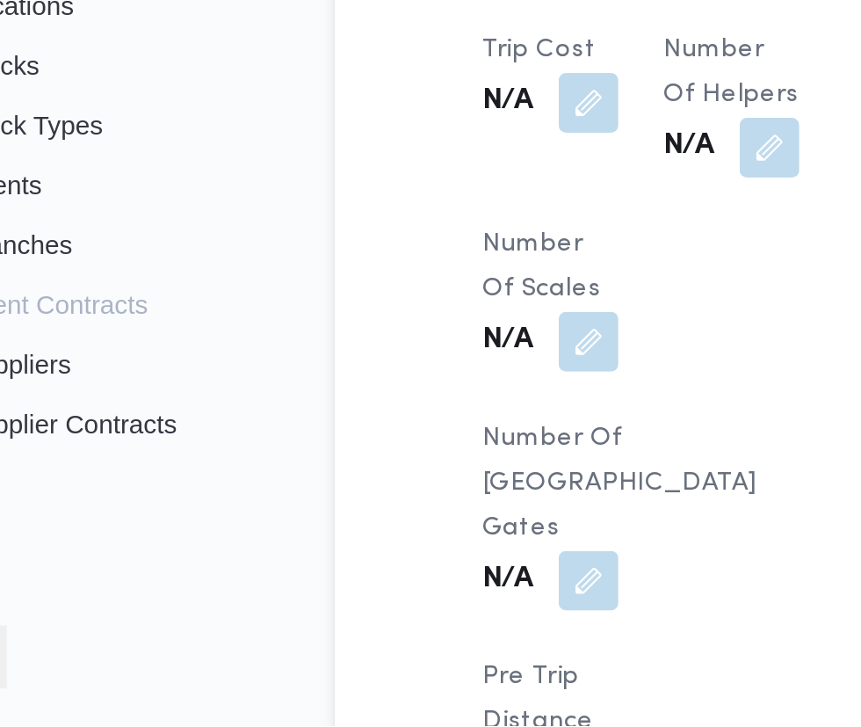
scroll to position [1527, 0]
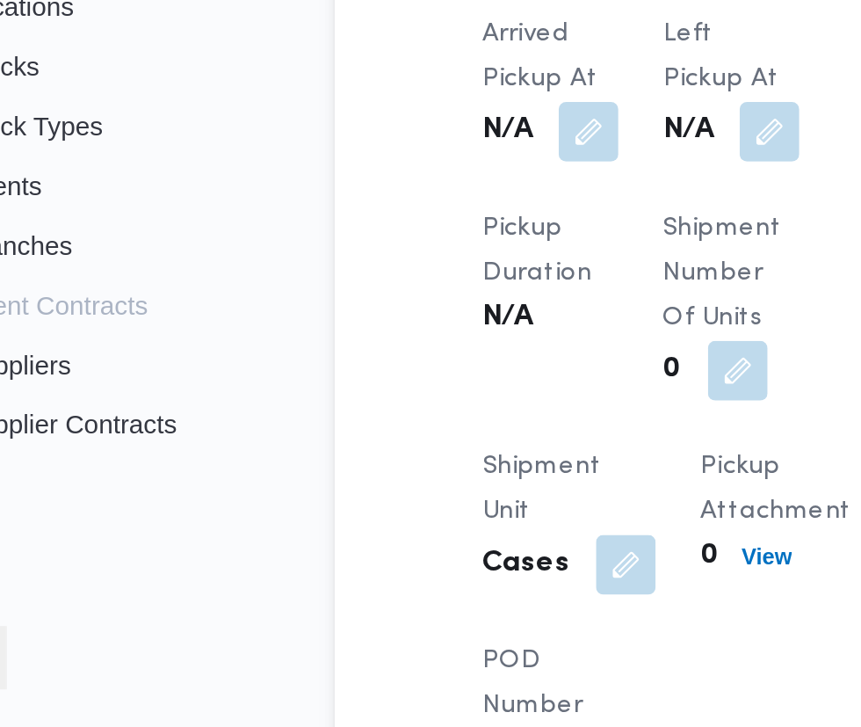
click at [432, 461] on button "button" at bounding box center [433, 446] width 28 height 28
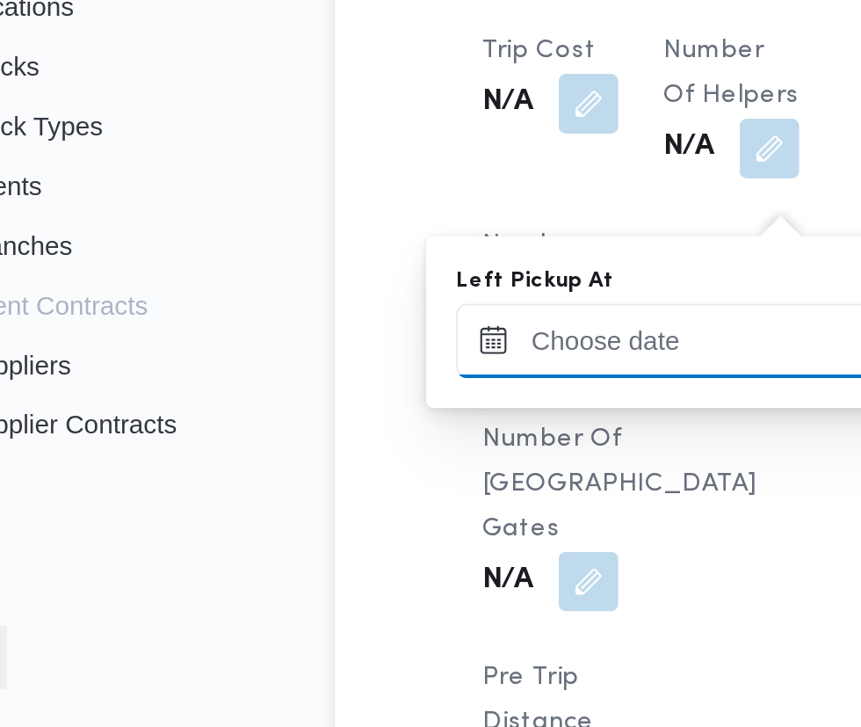
click at [393, 544] on input "Left Pickup At" at bounding box center [385, 544] width 199 height 35
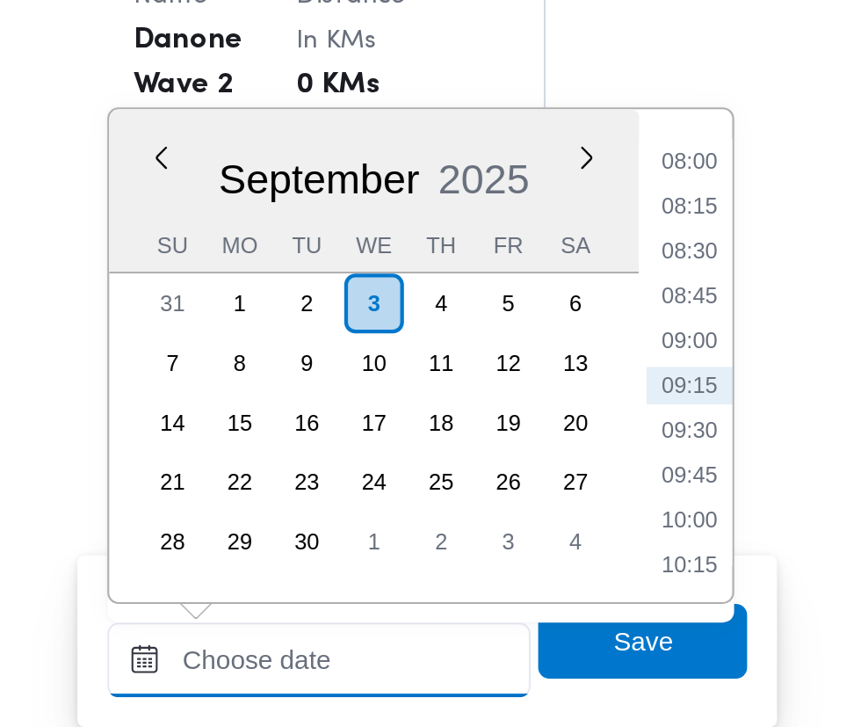
scroll to position [1526, 0]
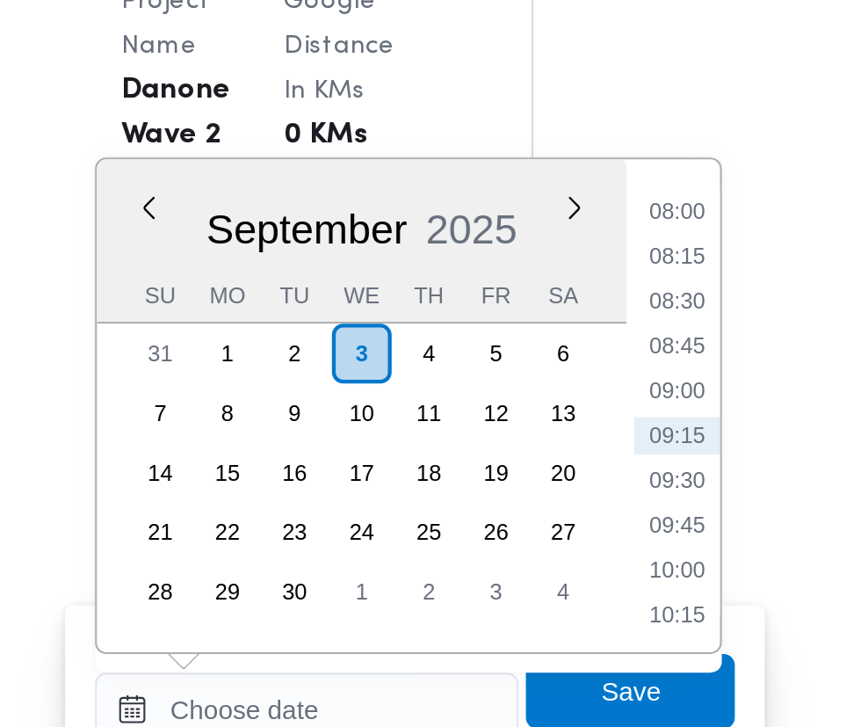
click at [567, 394] on li "09:00" at bounding box center [560, 395] width 40 height 18
type input "[DATE] 09:00"
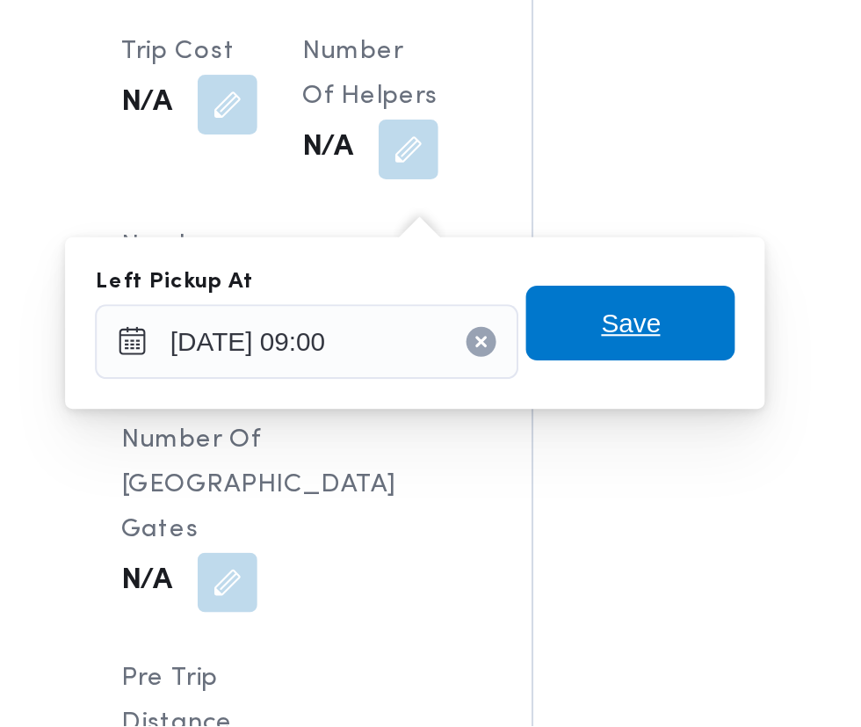
click at [562, 543] on span "Save" at bounding box center [538, 536] width 98 height 35
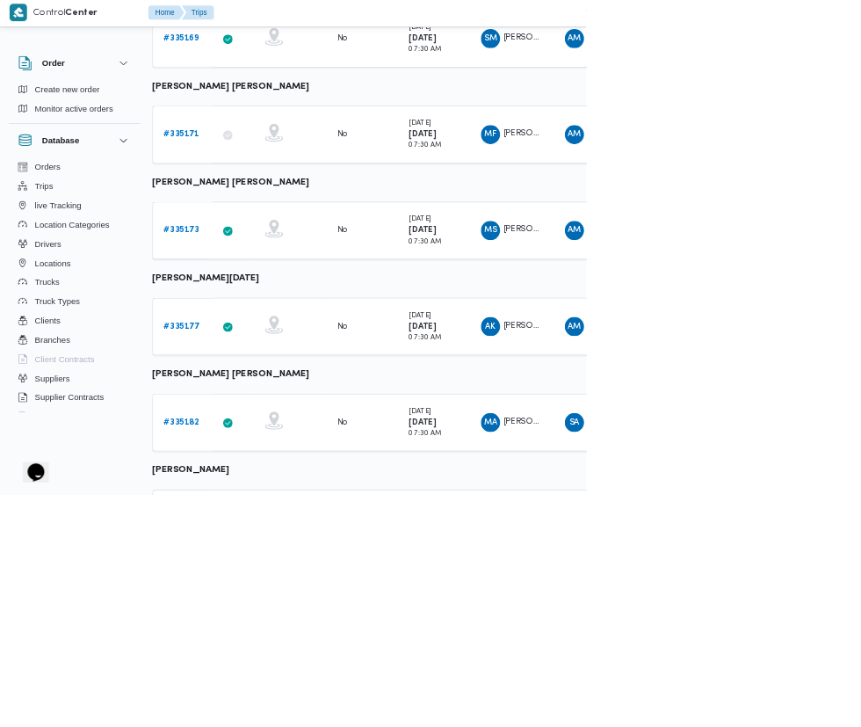
scroll to position [879, 4]
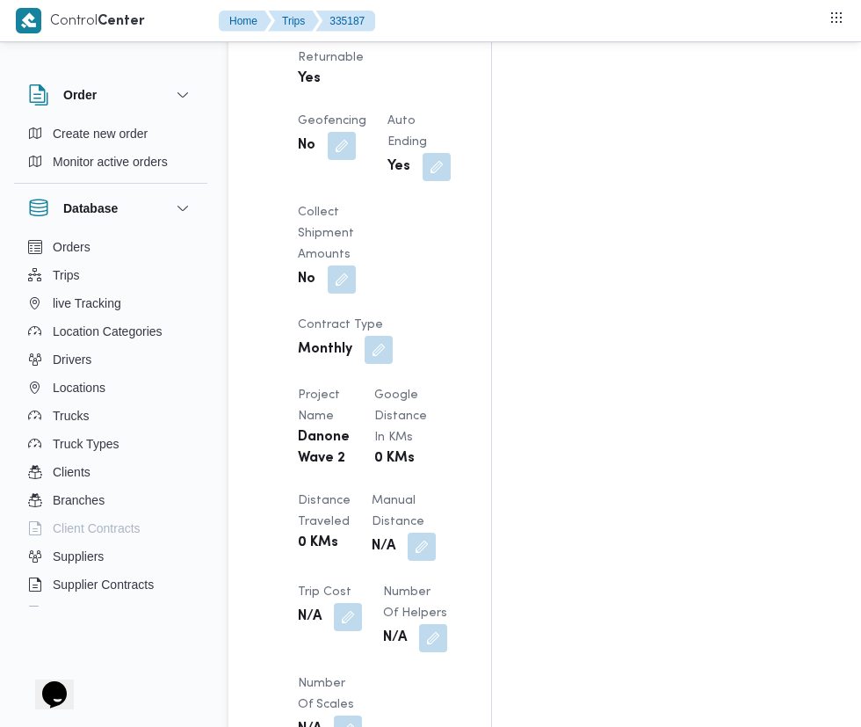
scroll to position [1380, 0]
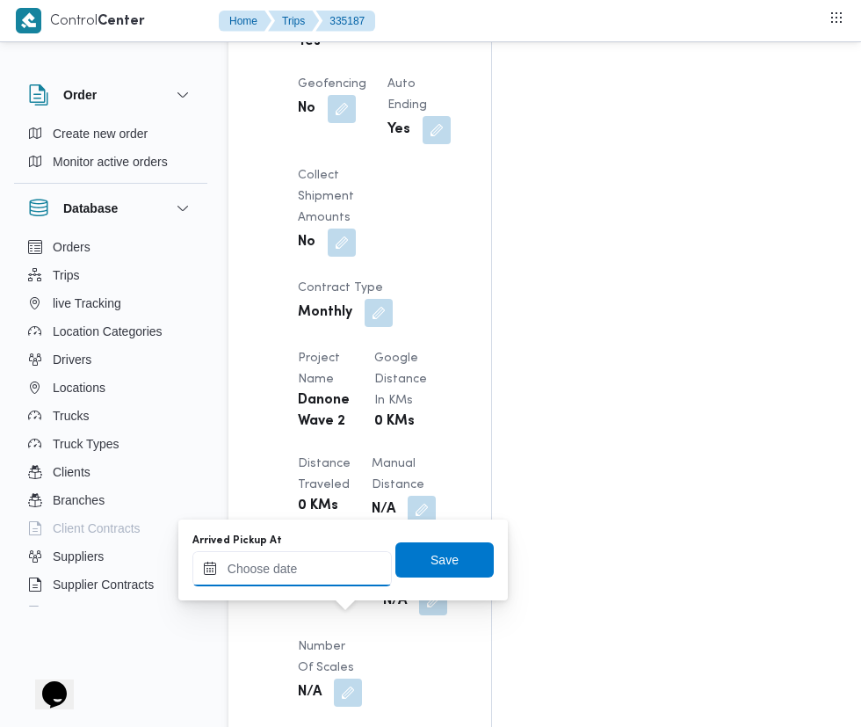
click at [312, 575] on input "Arrived Pickup At" at bounding box center [291, 568] width 199 height 35
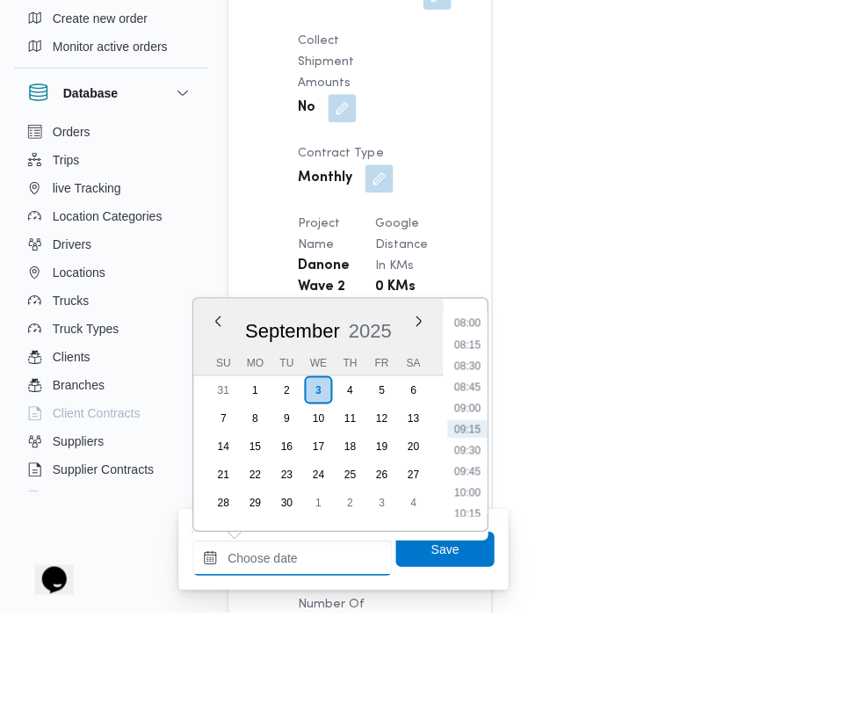
scroll to position [1399, 0]
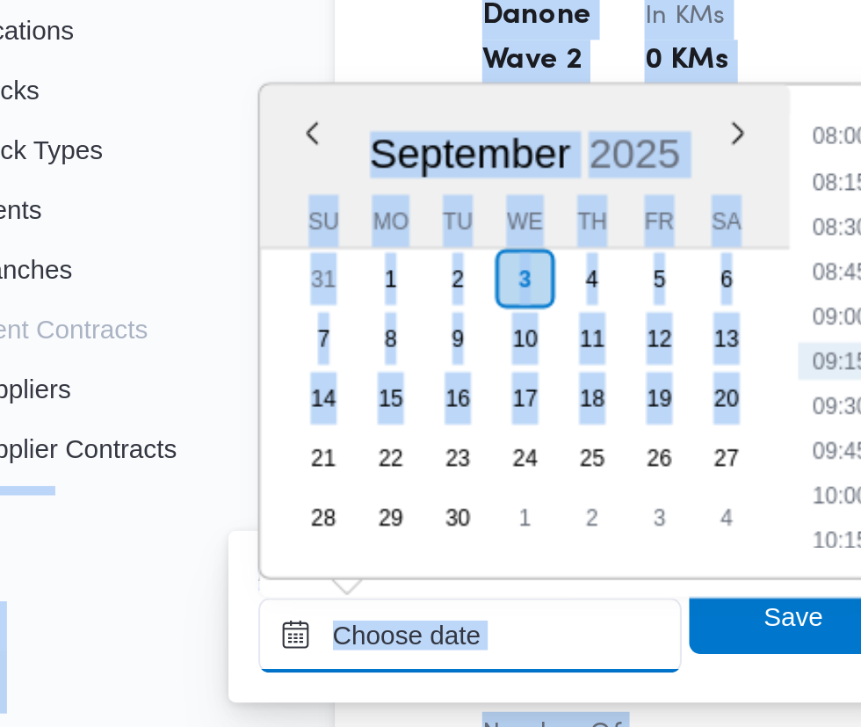
click at [331, 671] on input "Arrived Pickup At" at bounding box center [291, 672] width 199 height 35
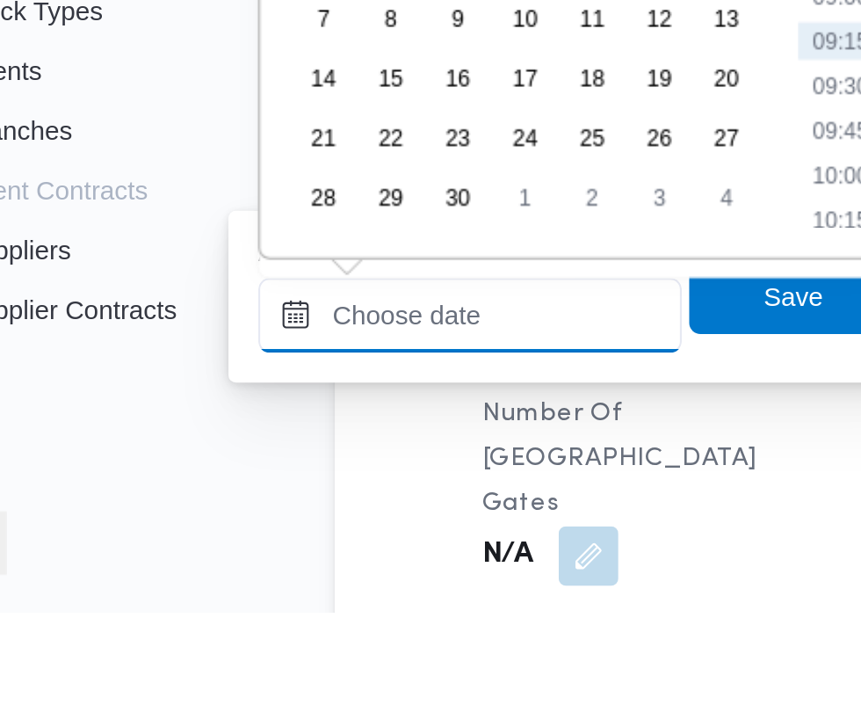
scroll to position [1488, 0]
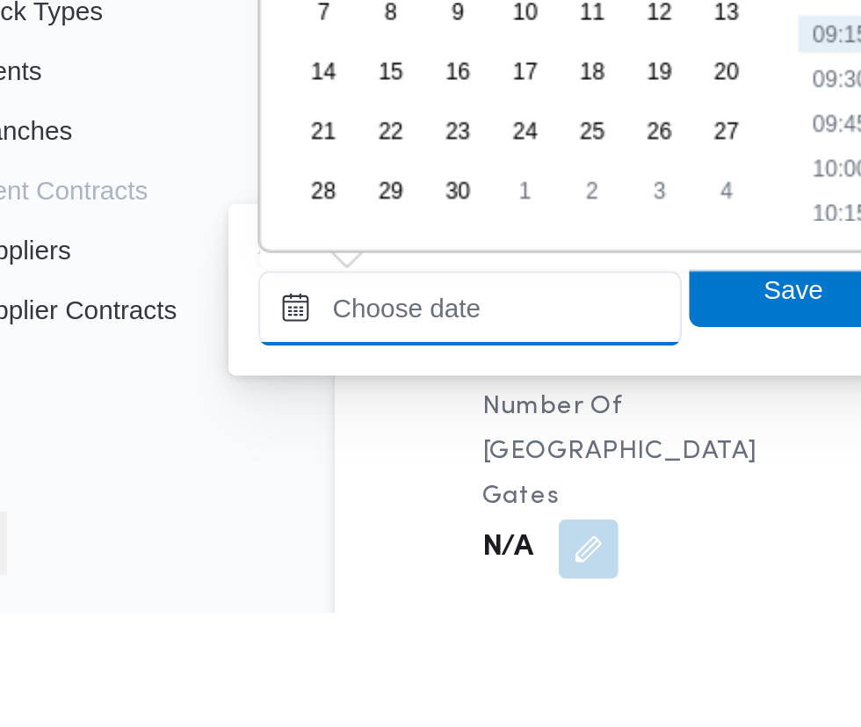
paste input "[DATE] 07:30"
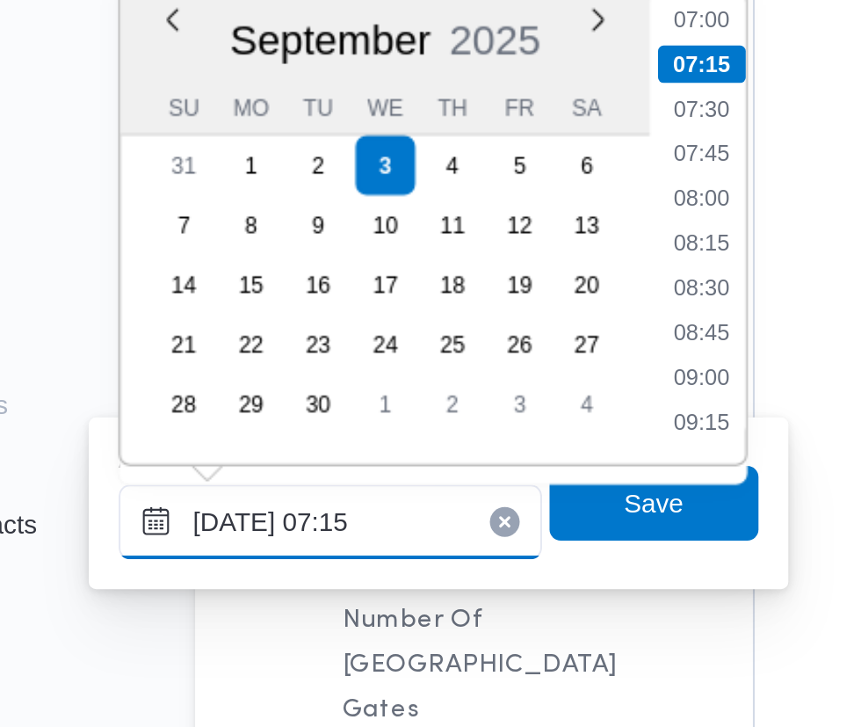
type input "[DATE] 07:15"
click at [478, 368] on li "07:15" at bounding box center [466, 368] width 41 height 18
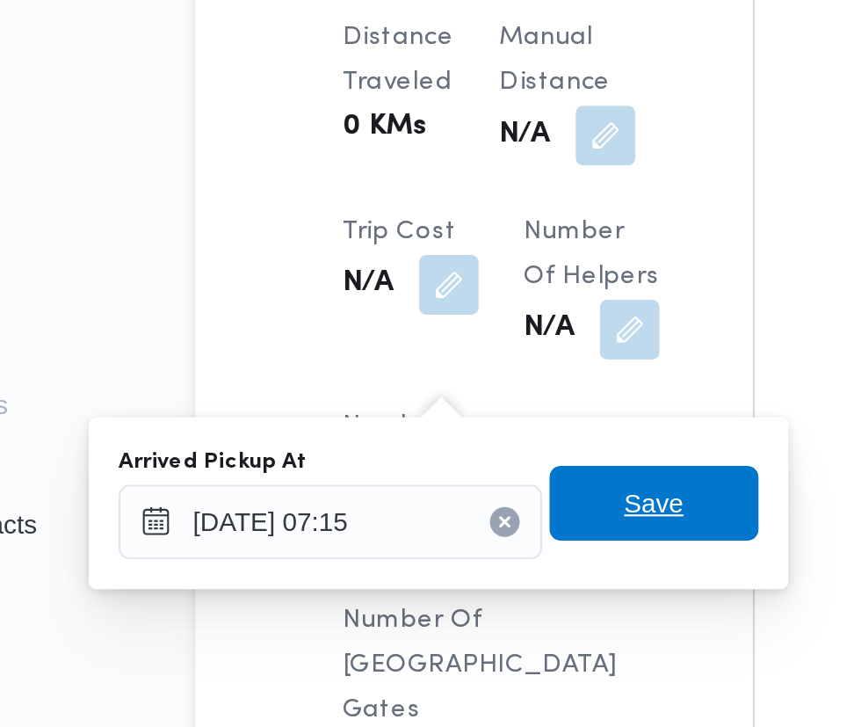
click at [458, 572] on span "Save" at bounding box center [445, 574] width 28 height 21
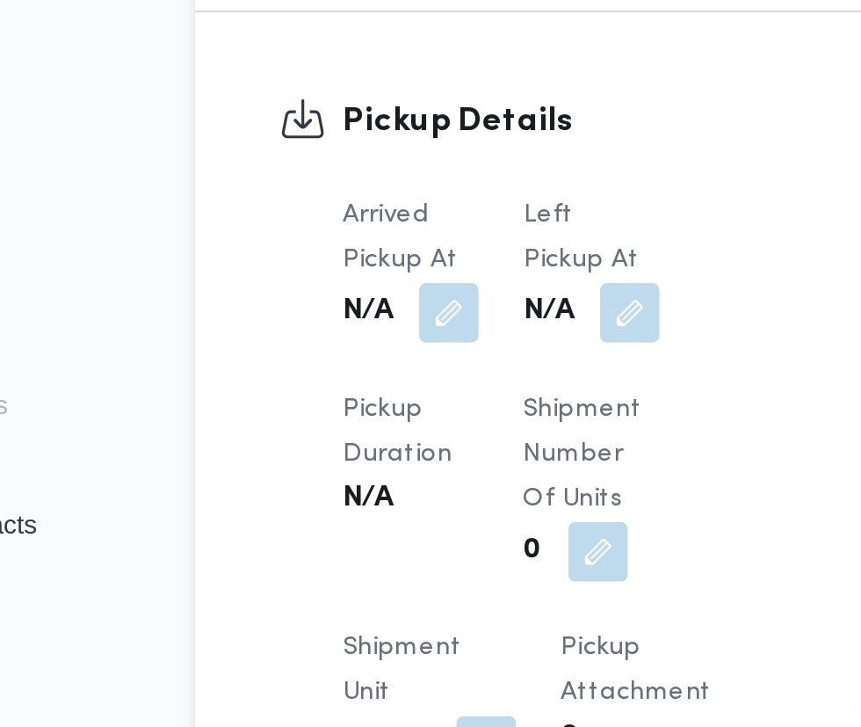
click at [438, 499] on button "button" at bounding box center [433, 485] width 28 height 28
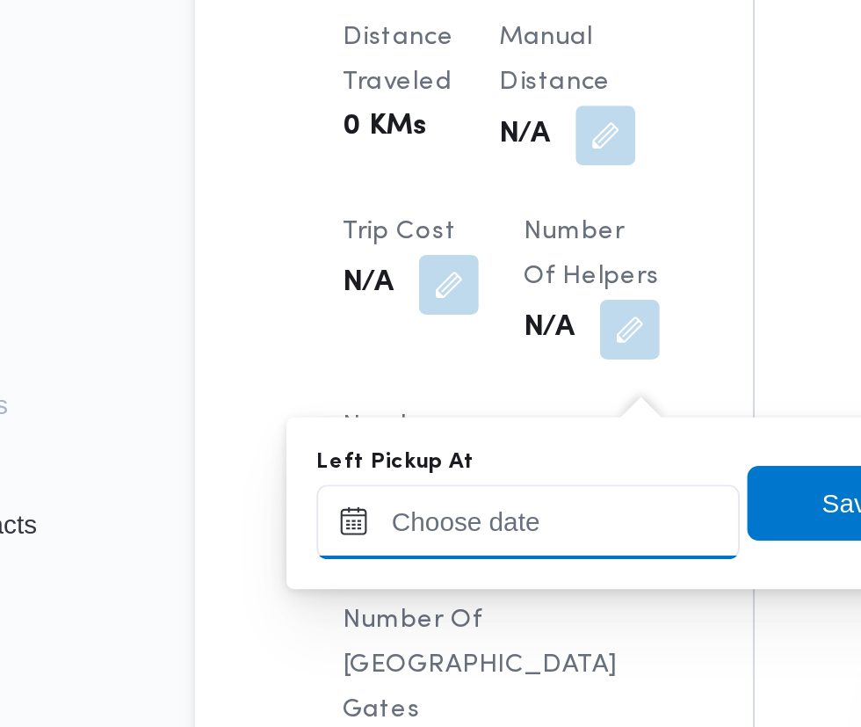
click at [410, 578] on input "Left Pickup At" at bounding box center [385, 583] width 199 height 35
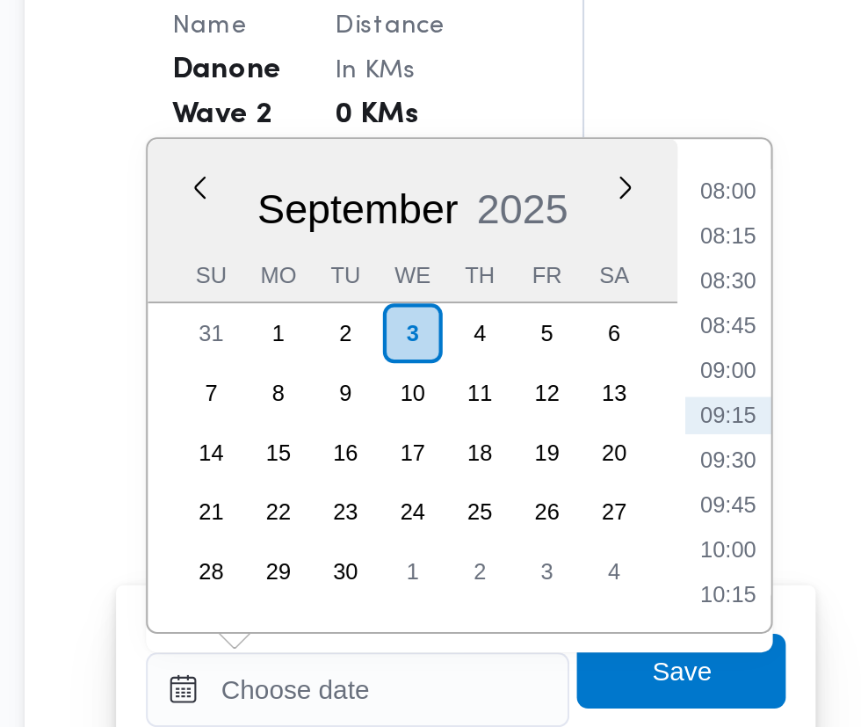
click at [572, 437] on li "09:00" at bounding box center [560, 433] width 40 height 18
type input "[DATE] 09:00"
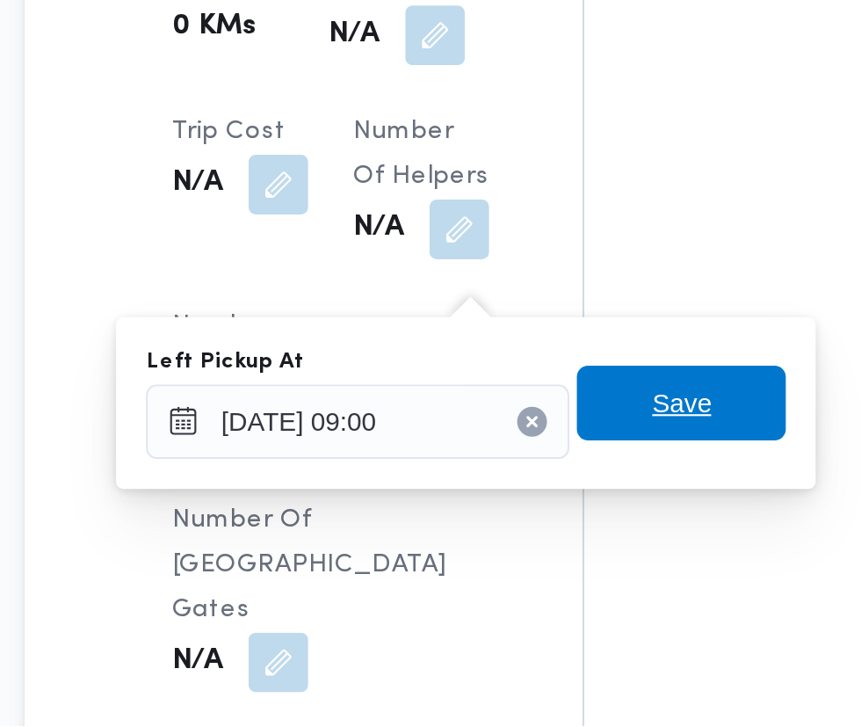
click at [553, 588] on span "Save" at bounding box center [538, 574] width 98 height 35
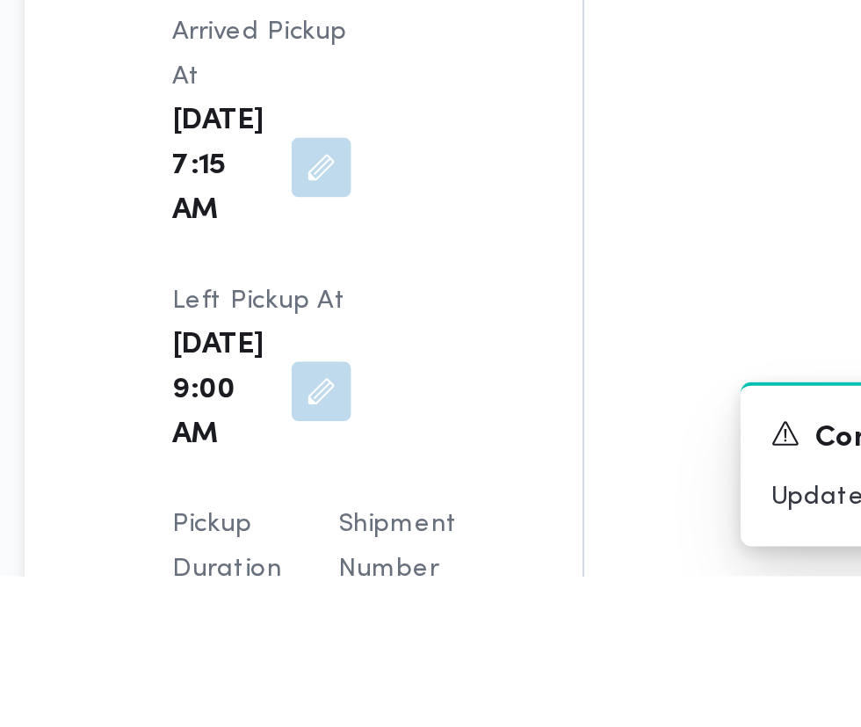
scroll to position [1971, 0]
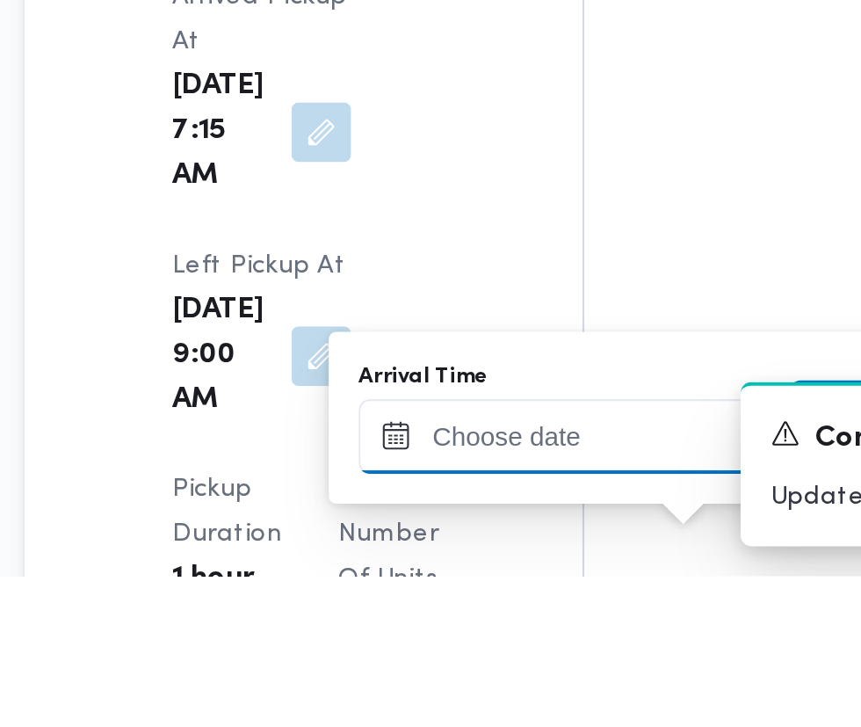
click at [504, 662] on input "Arrival Time" at bounding box center [485, 660] width 199 height 35
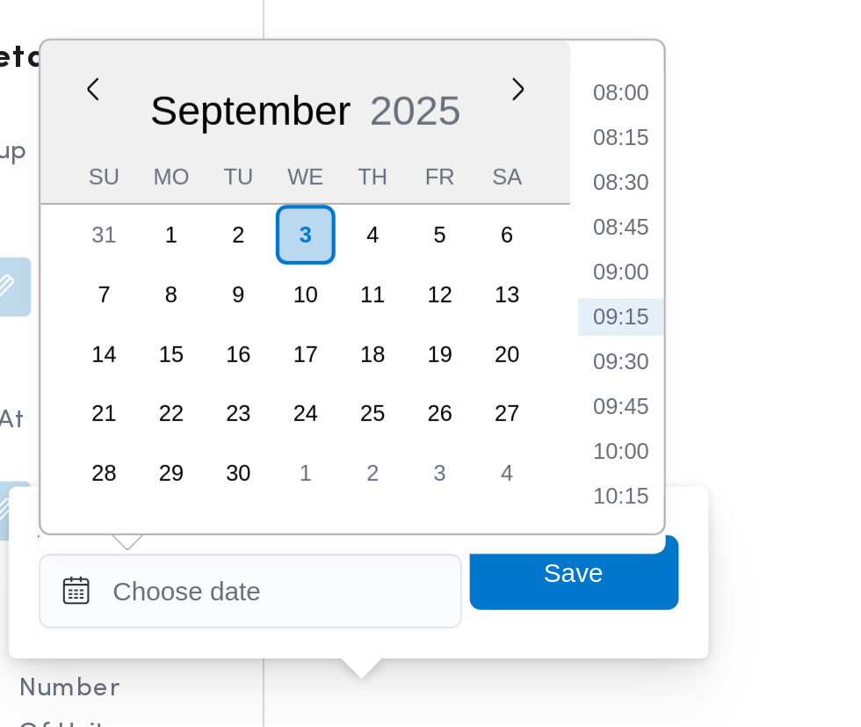
click at [665, 445] on li "09:30" at bounding box center [660, 444] width 40 height 18
type input "[DATE] 09:30"
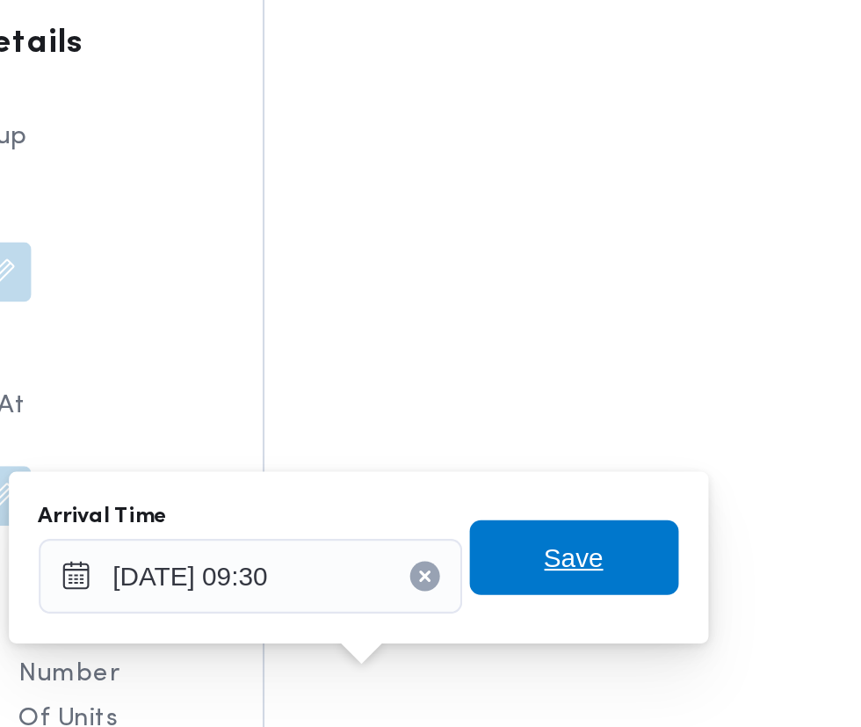
click at [652, 540] on span "Save" at bounding box center [638, 543] width 28 height 21
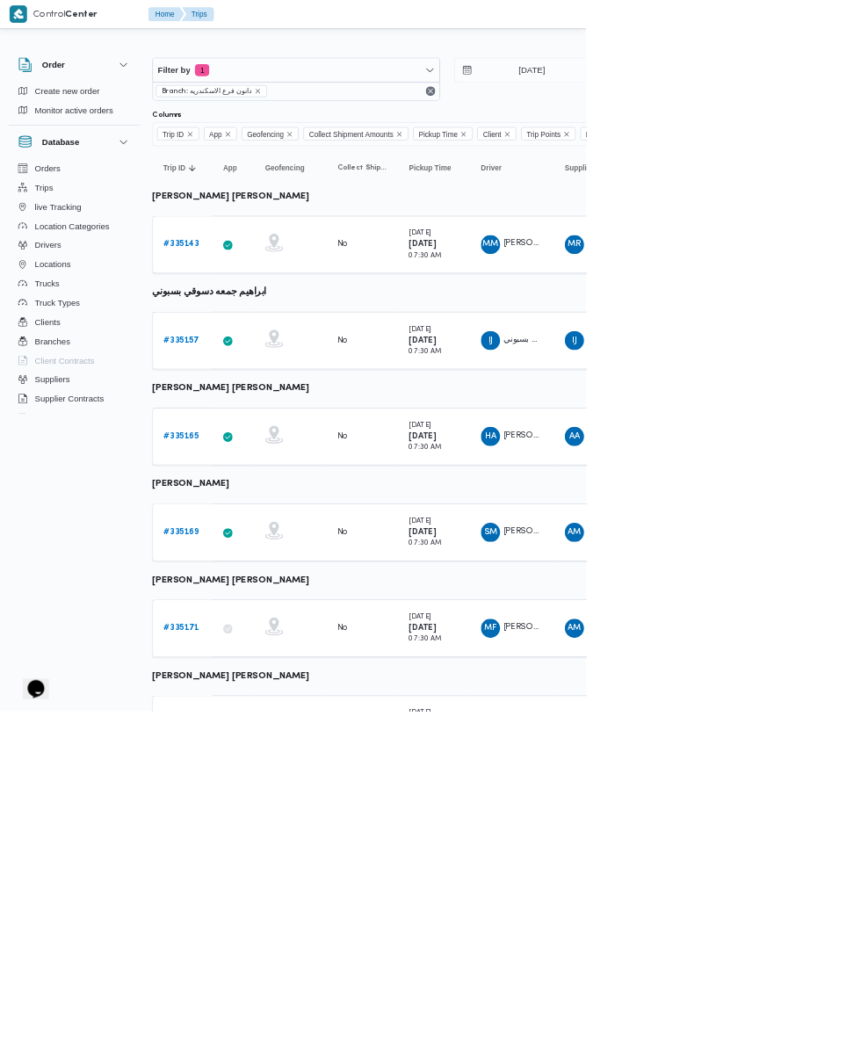
click at [251, 349] on link "# 335143" at bounding box center [268, 358] width 52 height 21
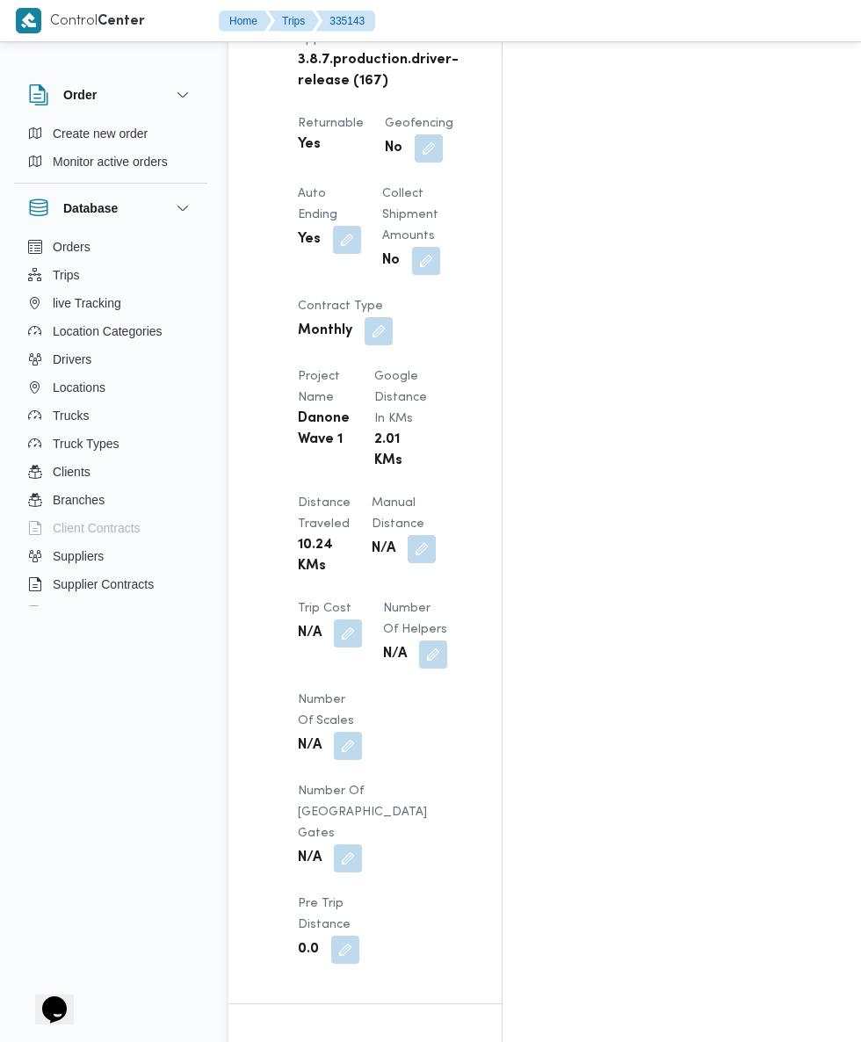
scroll to position [1309, 0]
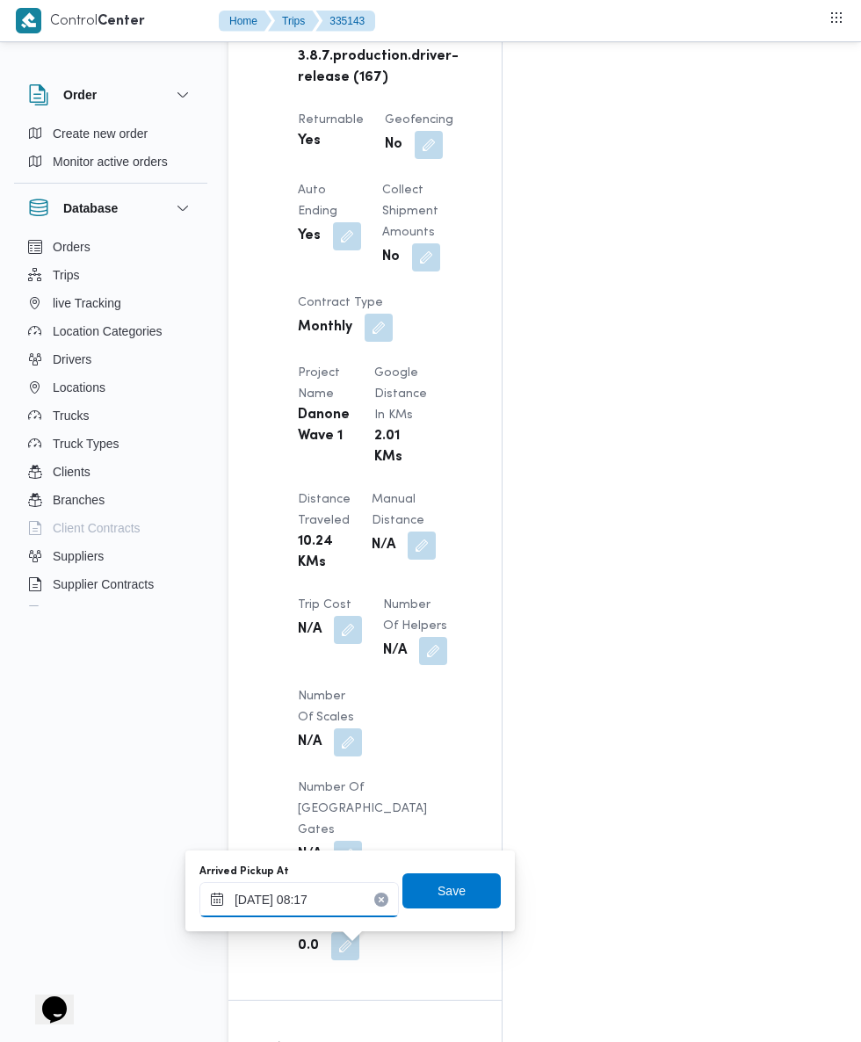
click at [324, 899] on input "[DATE] 08:17" at bounding box center [298, 899] width 199 height 35
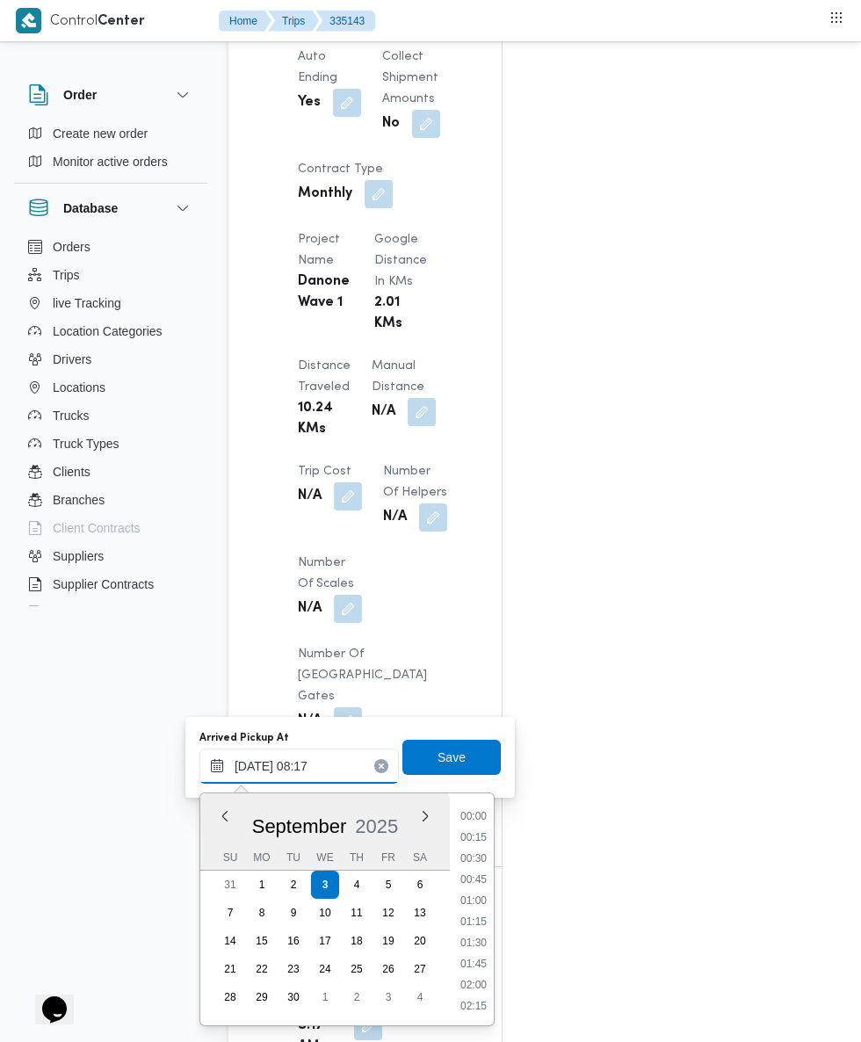
scroll to position [589, 0]
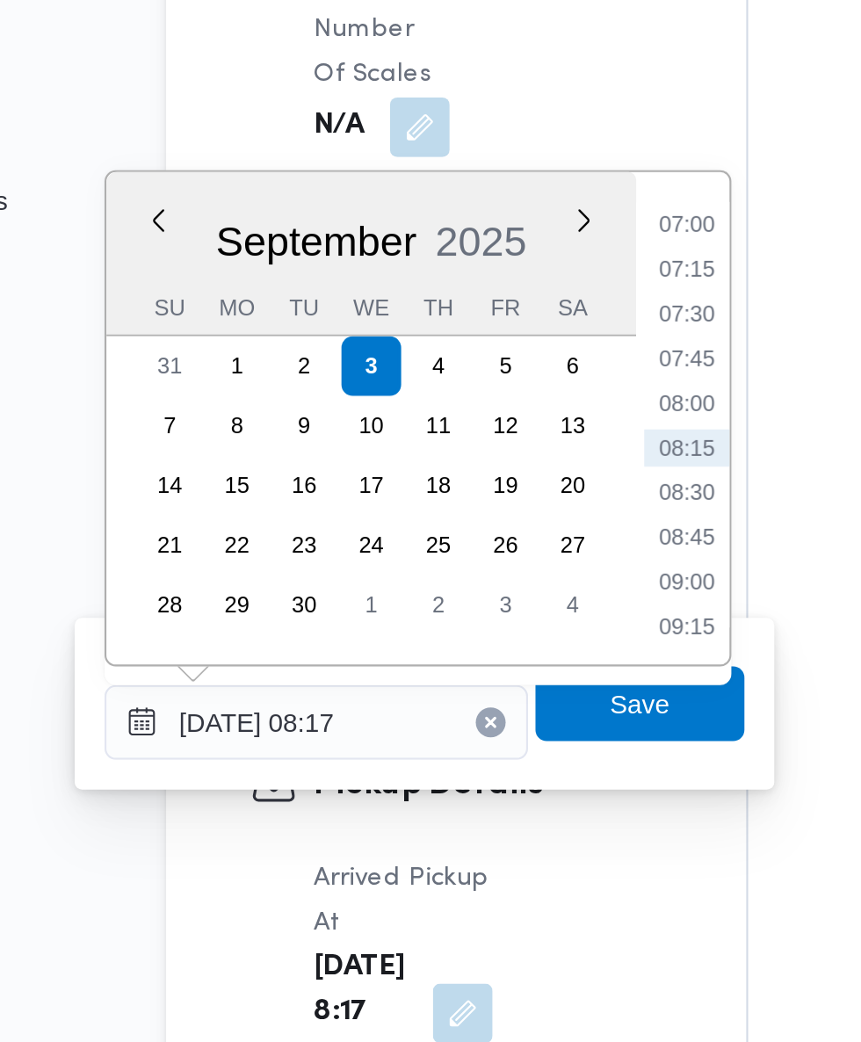
click at [486, 619] on li "07:15" at bounding box center [473, 617] width 40 height 18
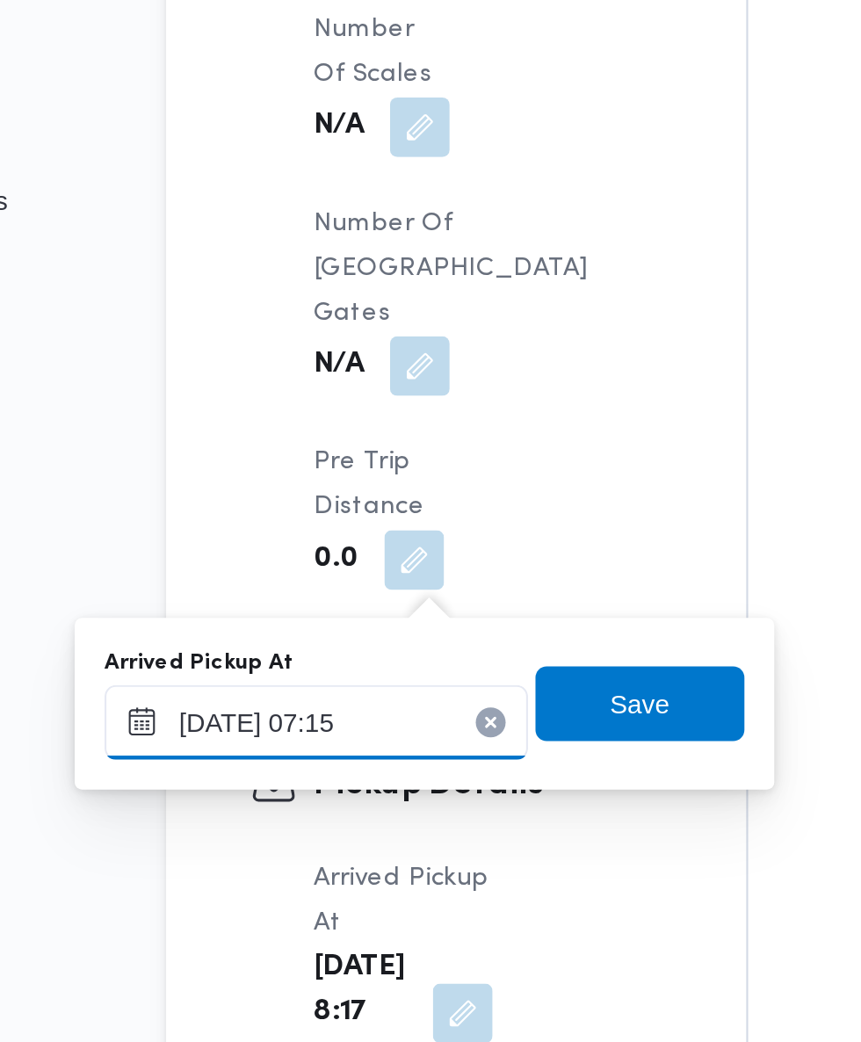
scroll to position [1501, 0]
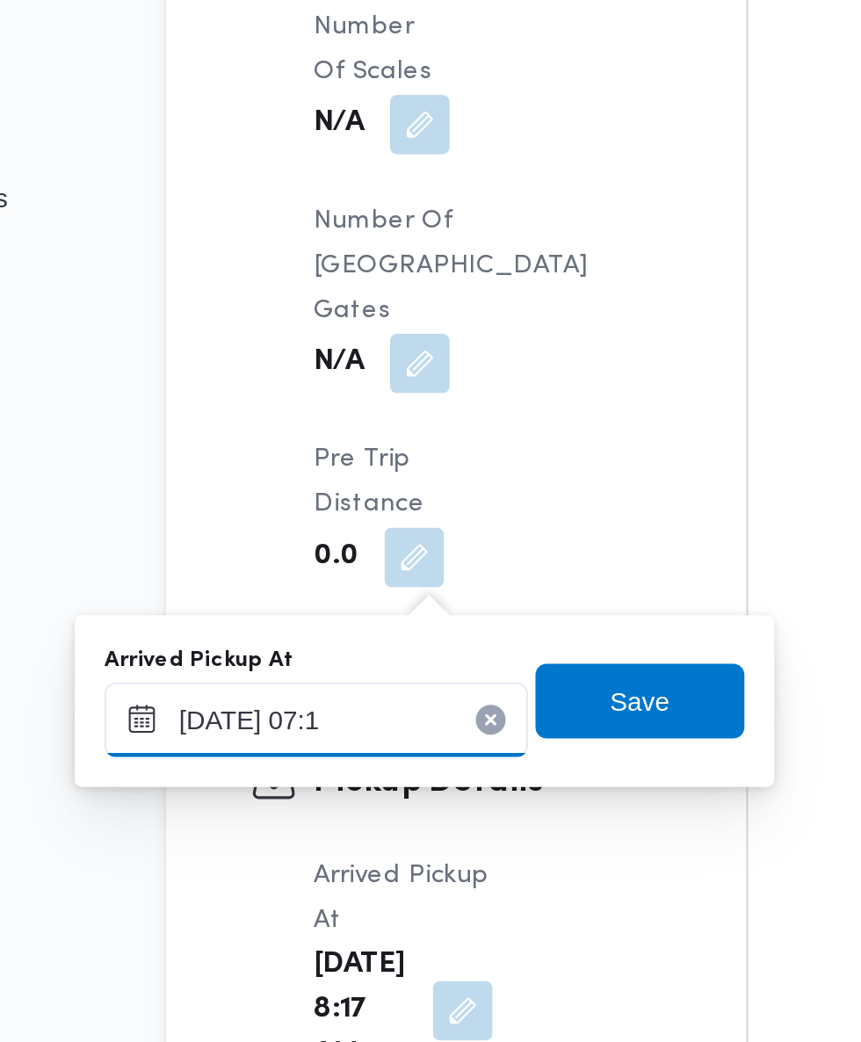
type input "[DATE] 07:10"
click at [481, 816] on span "Save" at bounding box center [452, 821] width 98 height 35
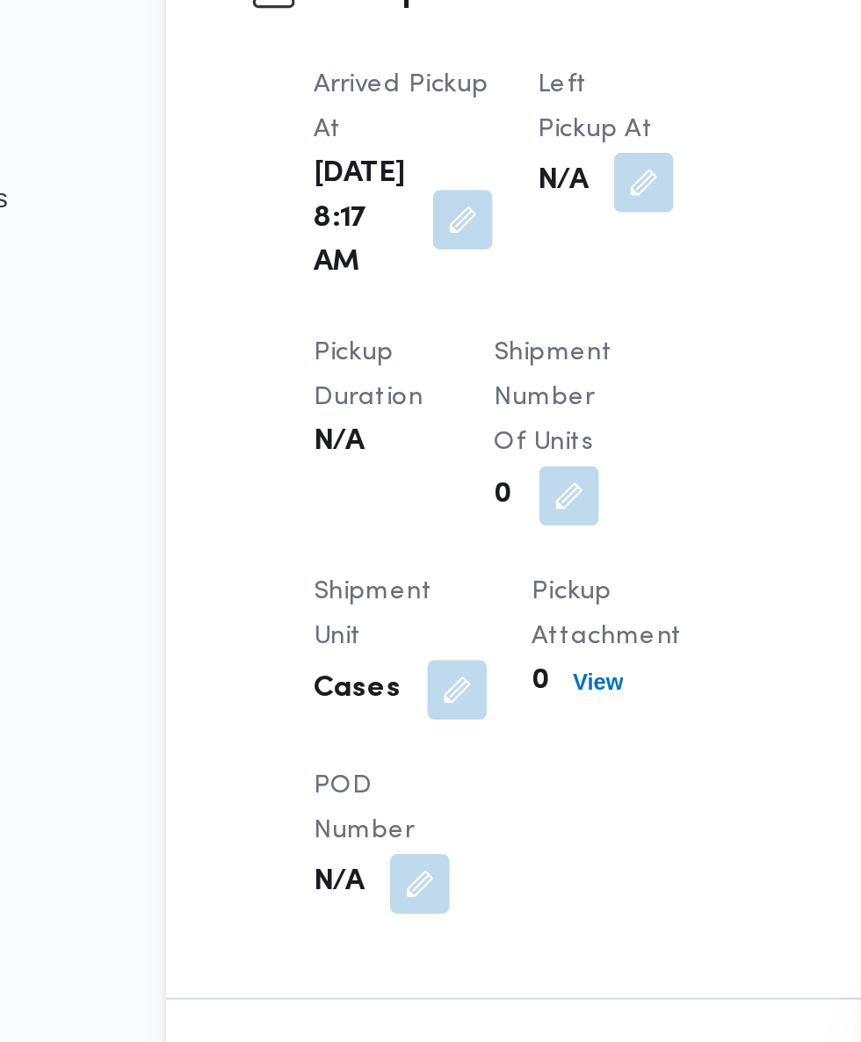
click at [439, 591] on button "button" at bounding box center [453, 577] width 28 height 28
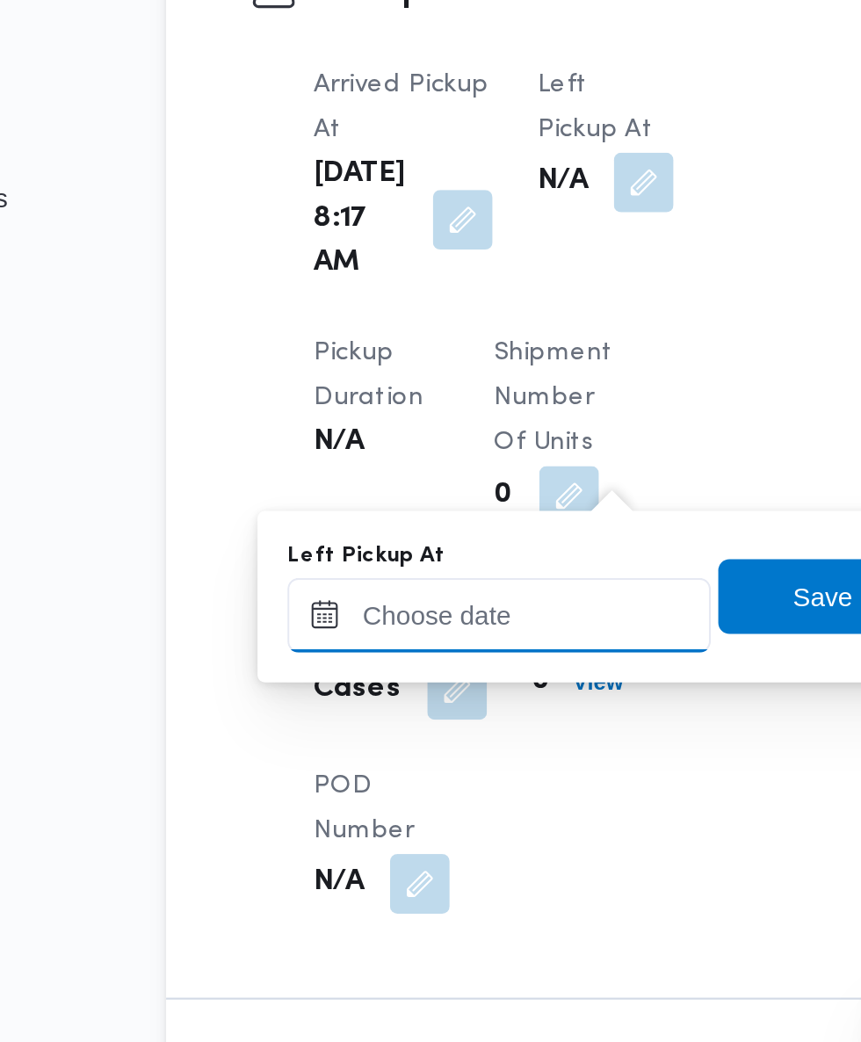
click at [393, 777] on input "Left Pickup At" at bounding box center [385, 781] width 199 height 35
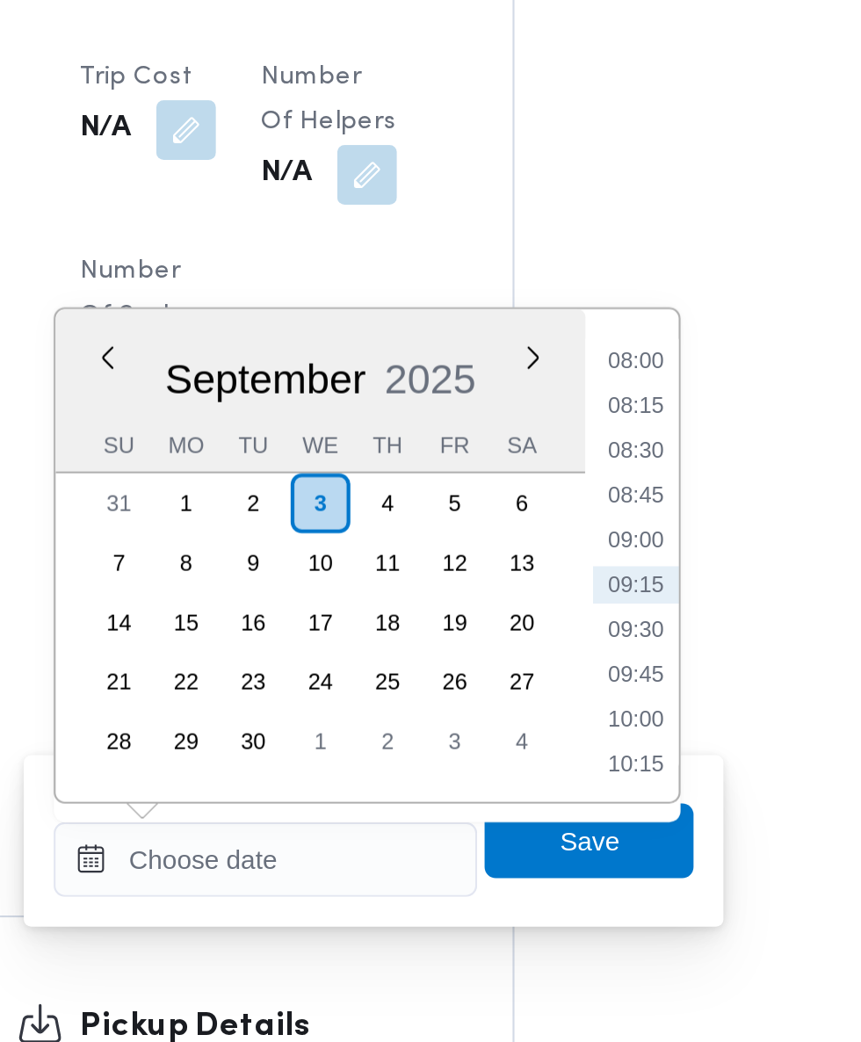
click at [565, 634] on li "09:00" at bounding box center [560, 631] width 40 height 18
type input "[DATE] 09:00"
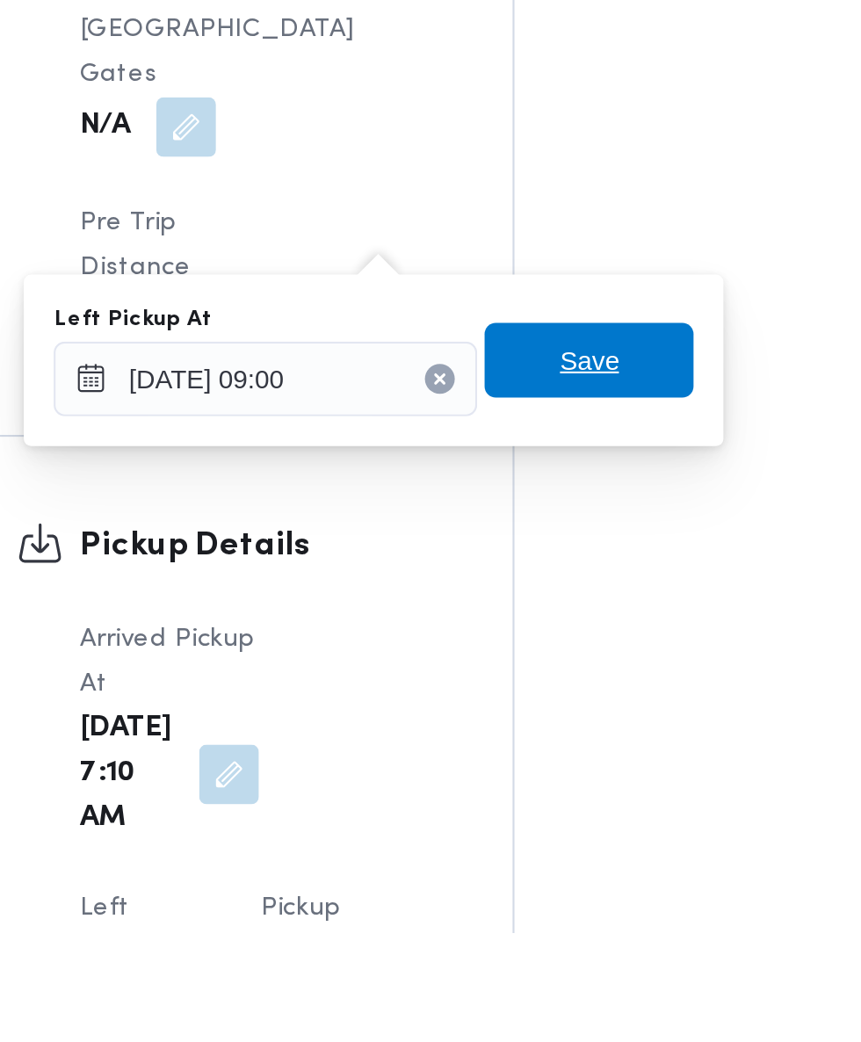
click at [568, 789] on span "Save" at bounding box center [538, 772] width 98 height 35
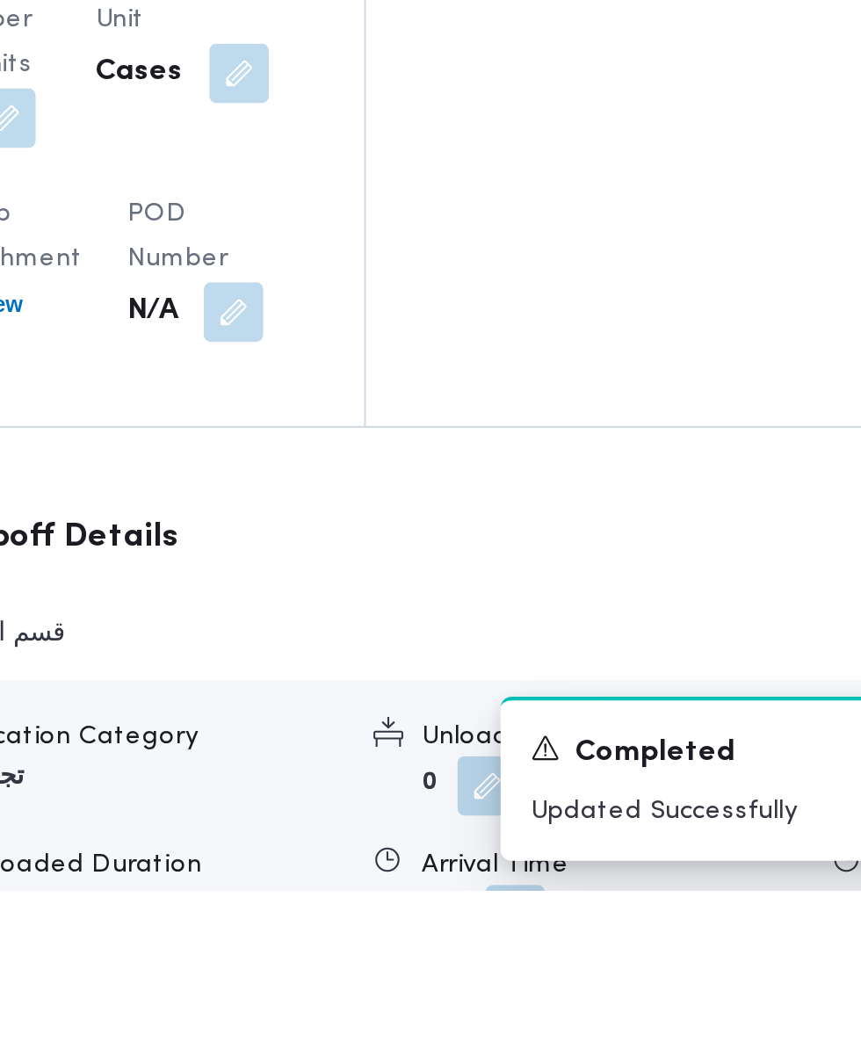
scroll to position [2050, 0]
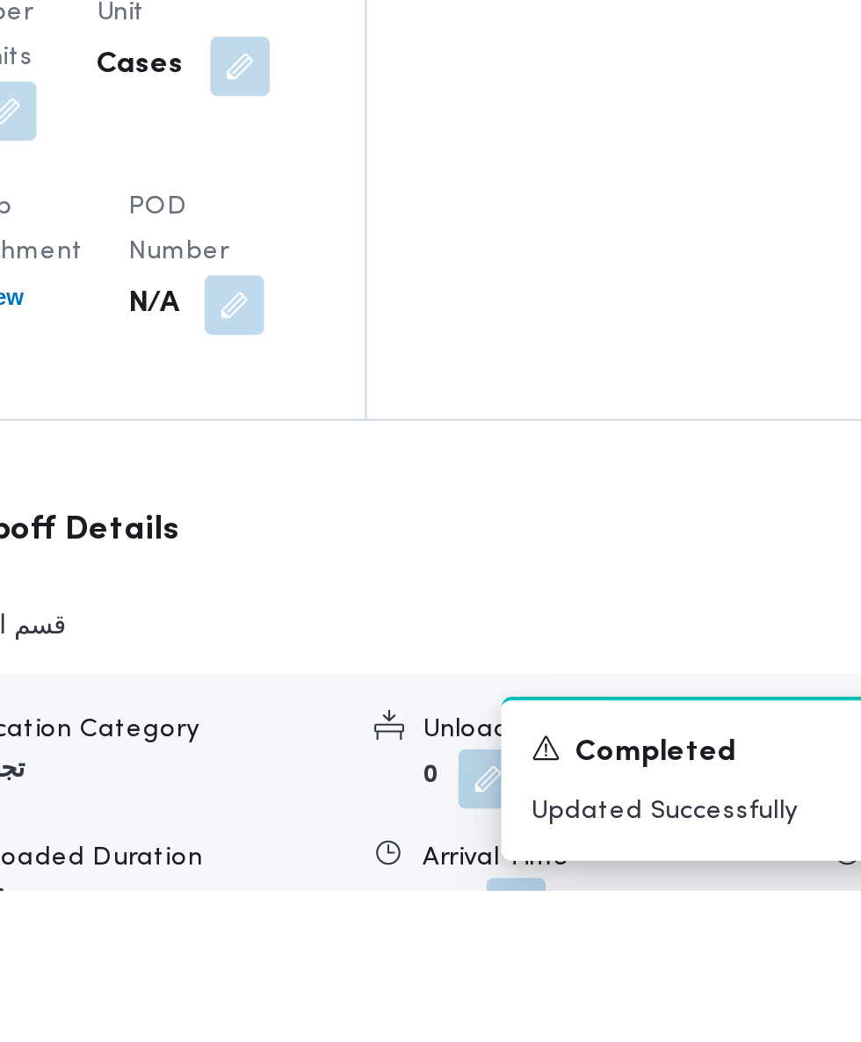
click at [559, 1036] on button "button" at bounding box center [573, 1050] width 28 height 28
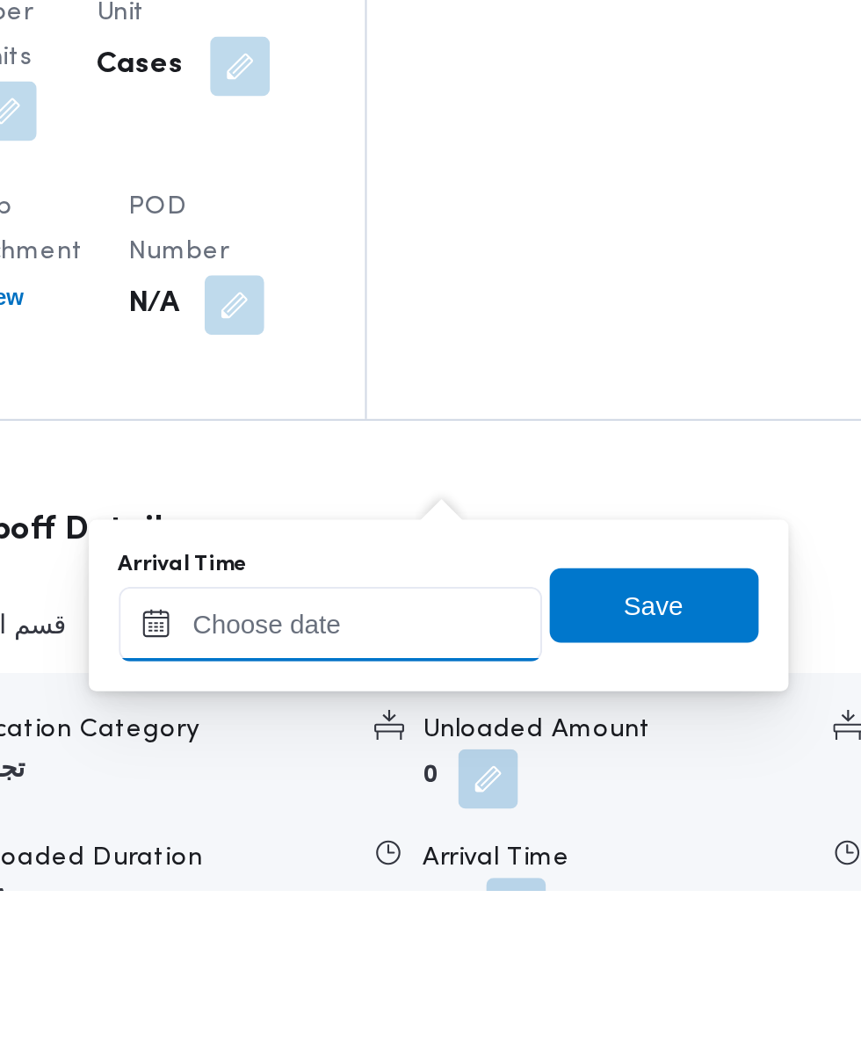
click at [505, 910] on input "Arrival Time" at bounding box center [485, 916] width 199 height 35
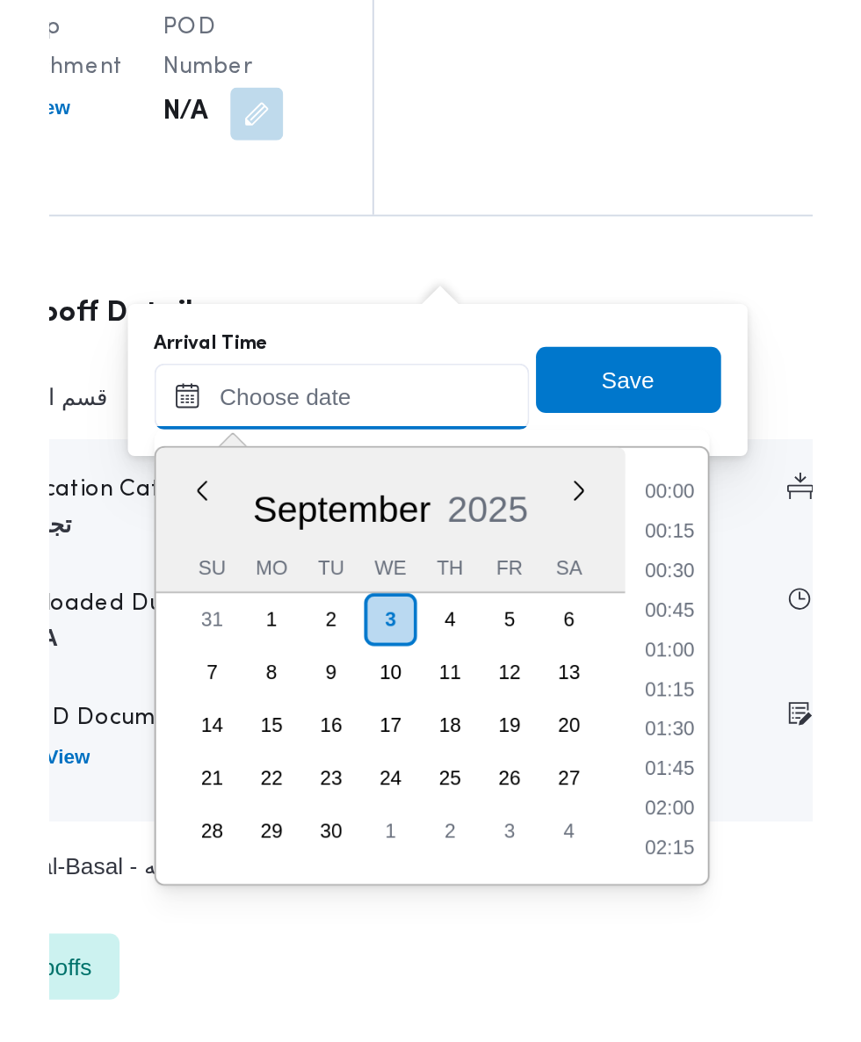
scroll to position [673, 0]
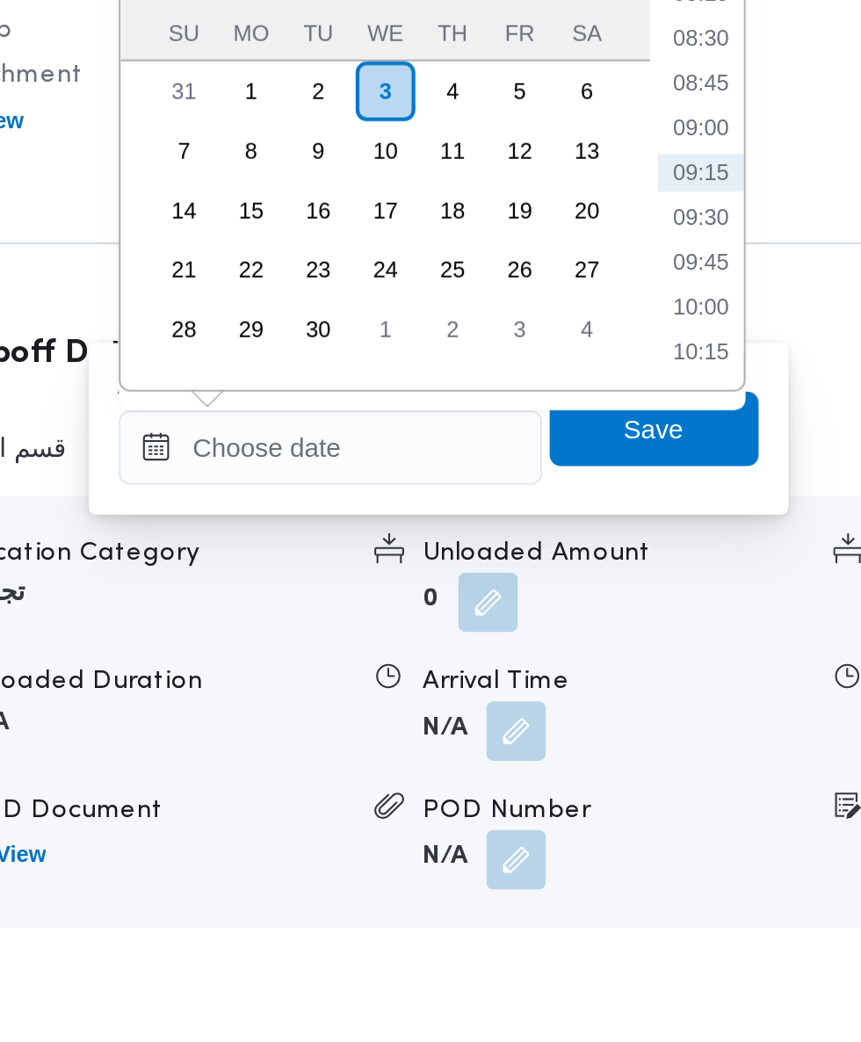
click at [668, 696] on ul "00:00 00:15 00:30 00:45 01:00 01:15 01:30 01:45 02:00 02:15 02:30 02:45 03:00 0…" at bounding box center [660, 671] width 40 height 204
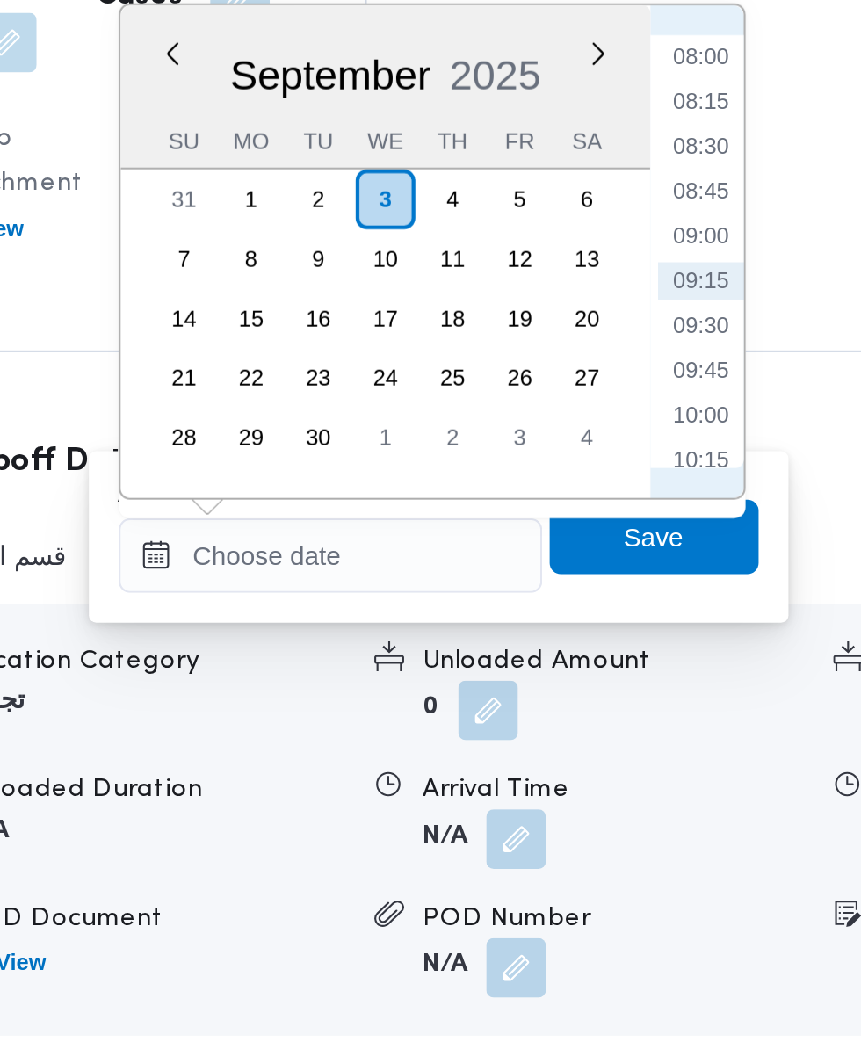
click at [664, 711] on li "09:30" at bounding box center [660, 705] width 40 height 18
type input "[DATE] 09:30"
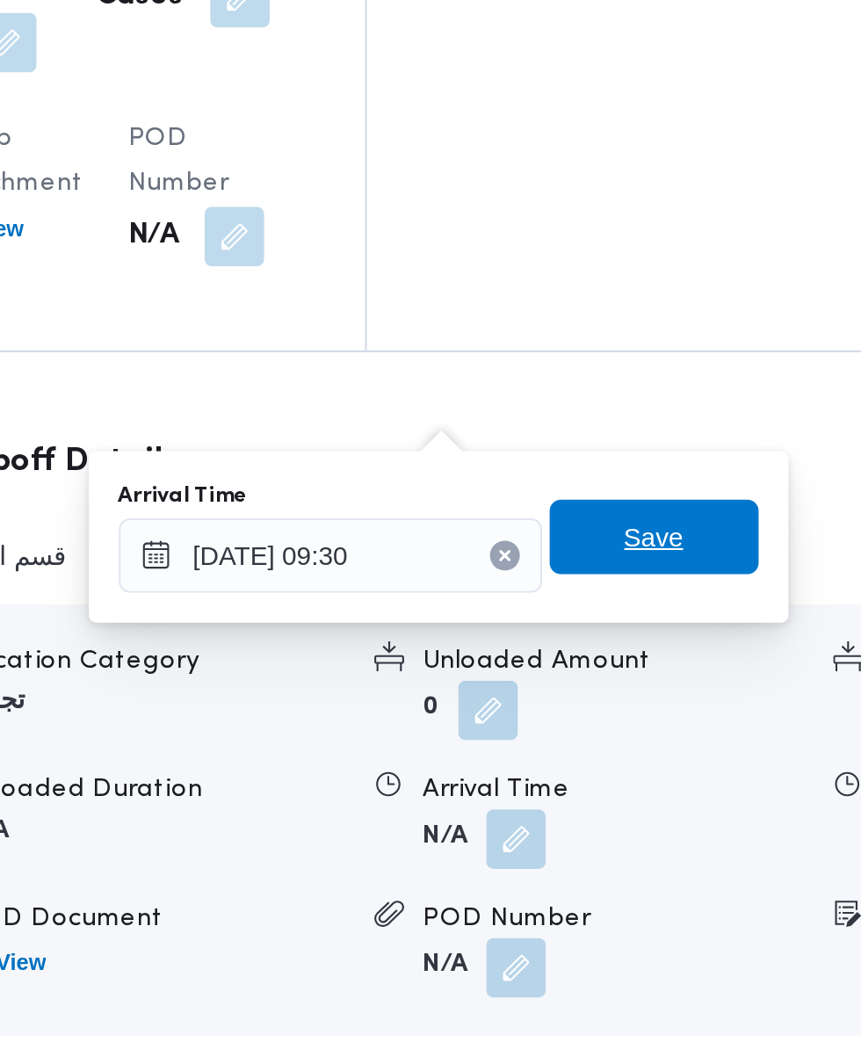
click at [650, 810] on span "Save" at bounding box center [638, 804] width 28 height 21
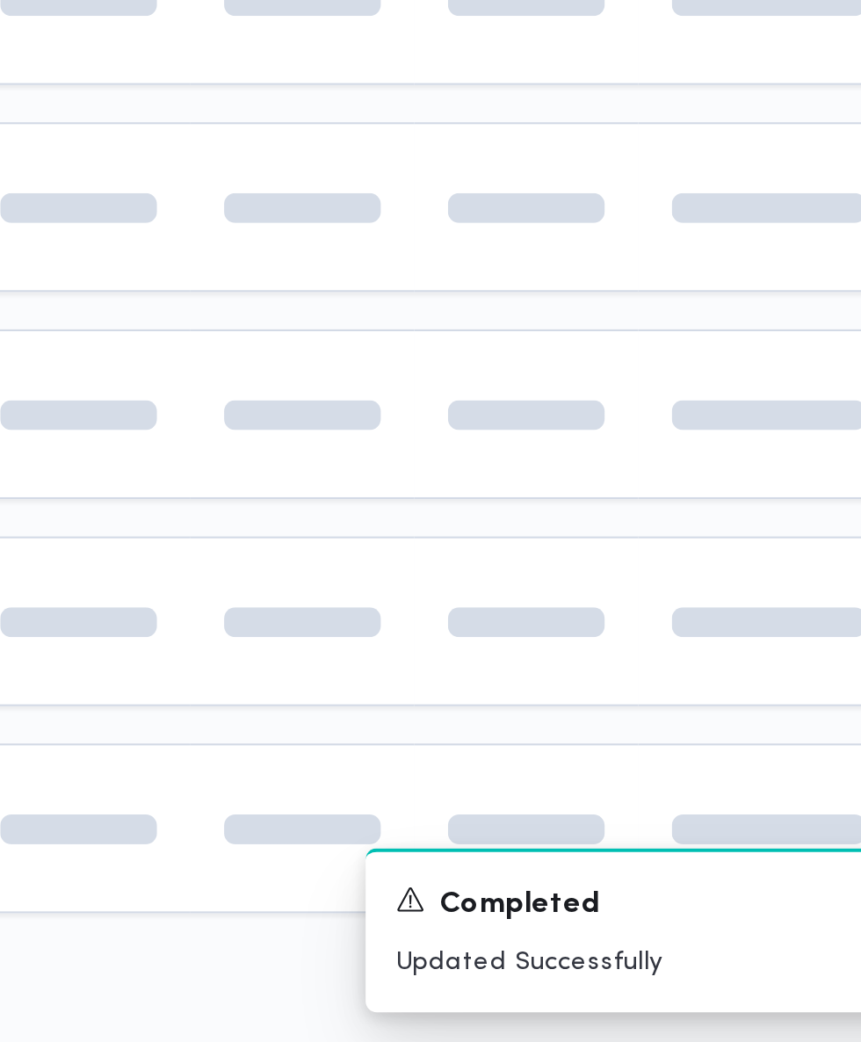
scroll to position [0, 4]
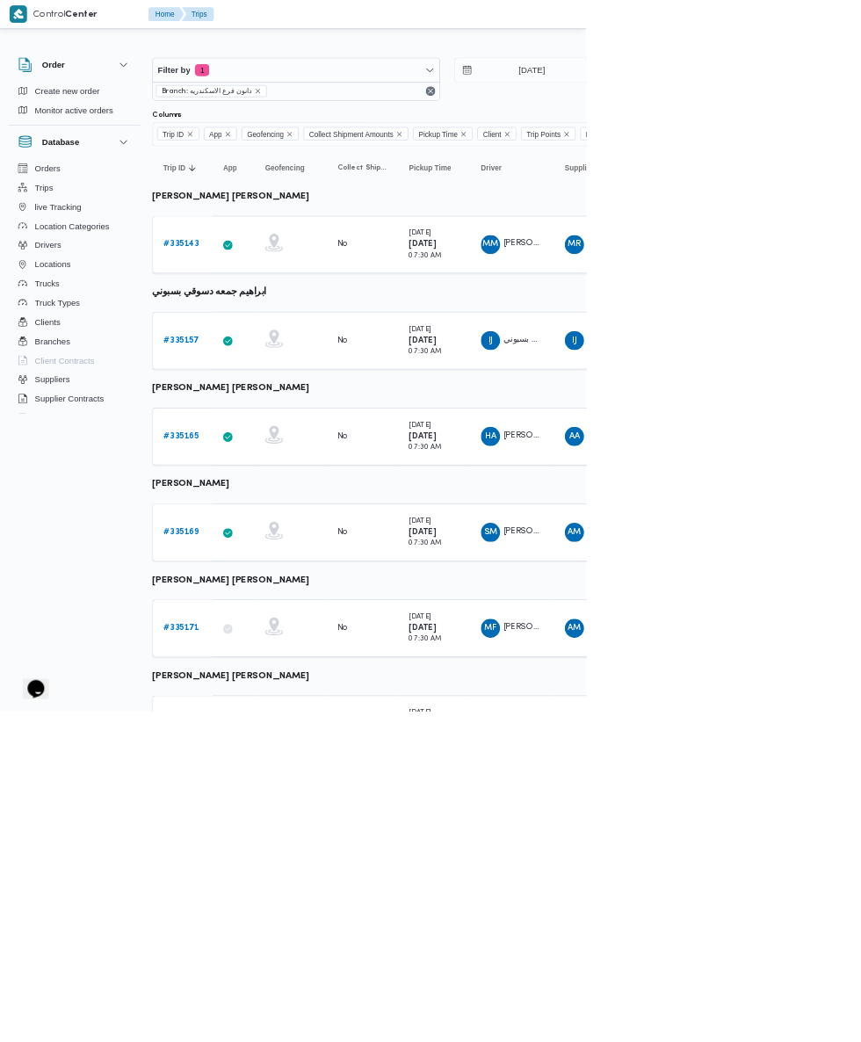
click at [267, 505] on link "# 335157" at bounding box center [268, 499] width 52 height 21
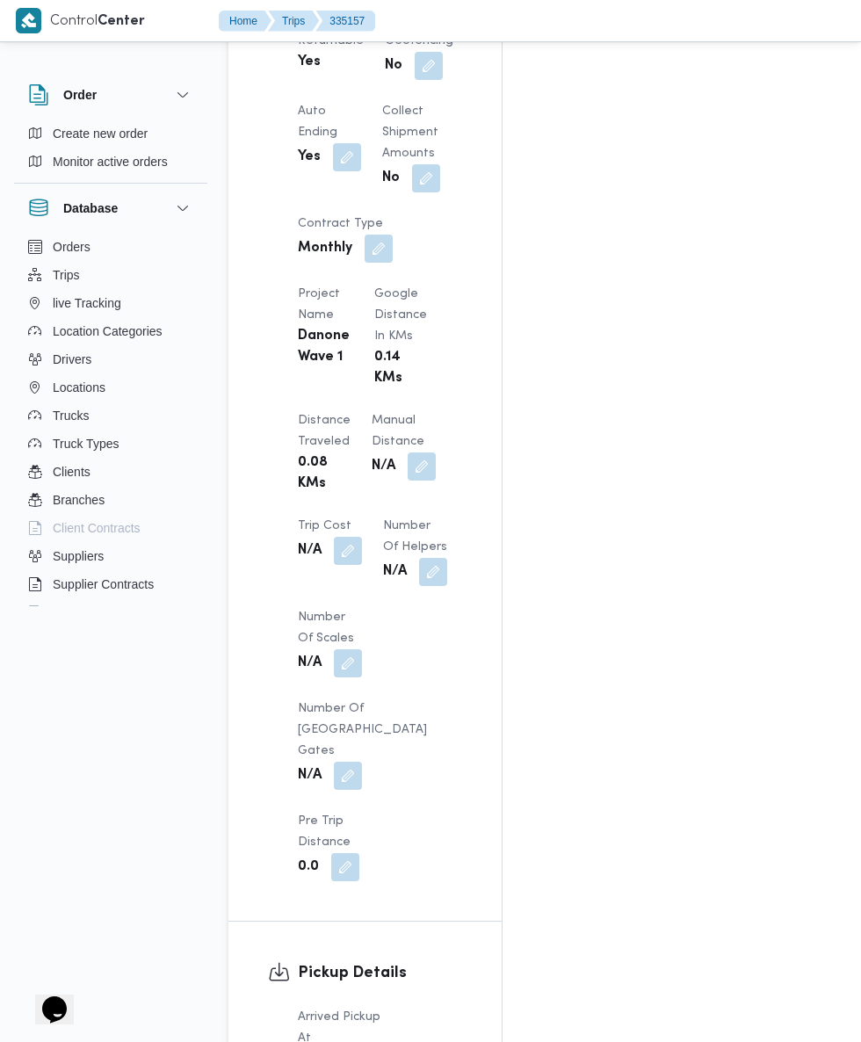
scroll to position [1433, 0]
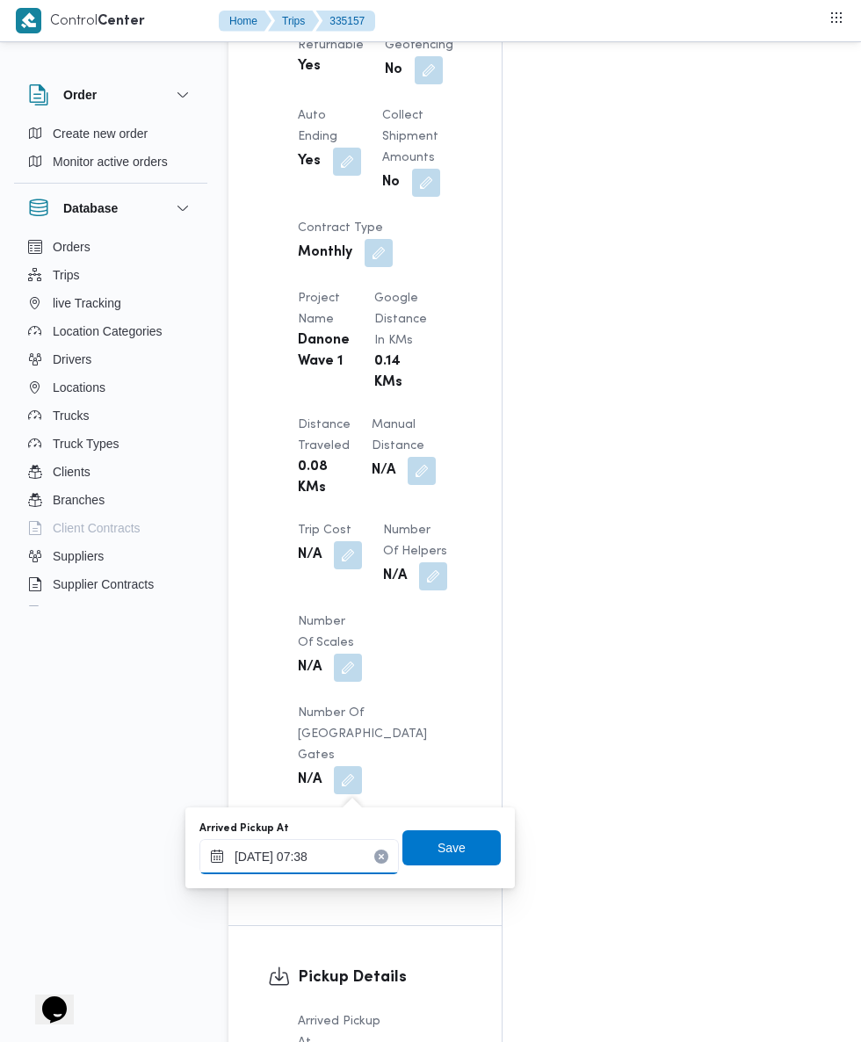
click at [352, 860] on input "[DATE] 07:38" at bounding box center [298, 856] width 199 height 35
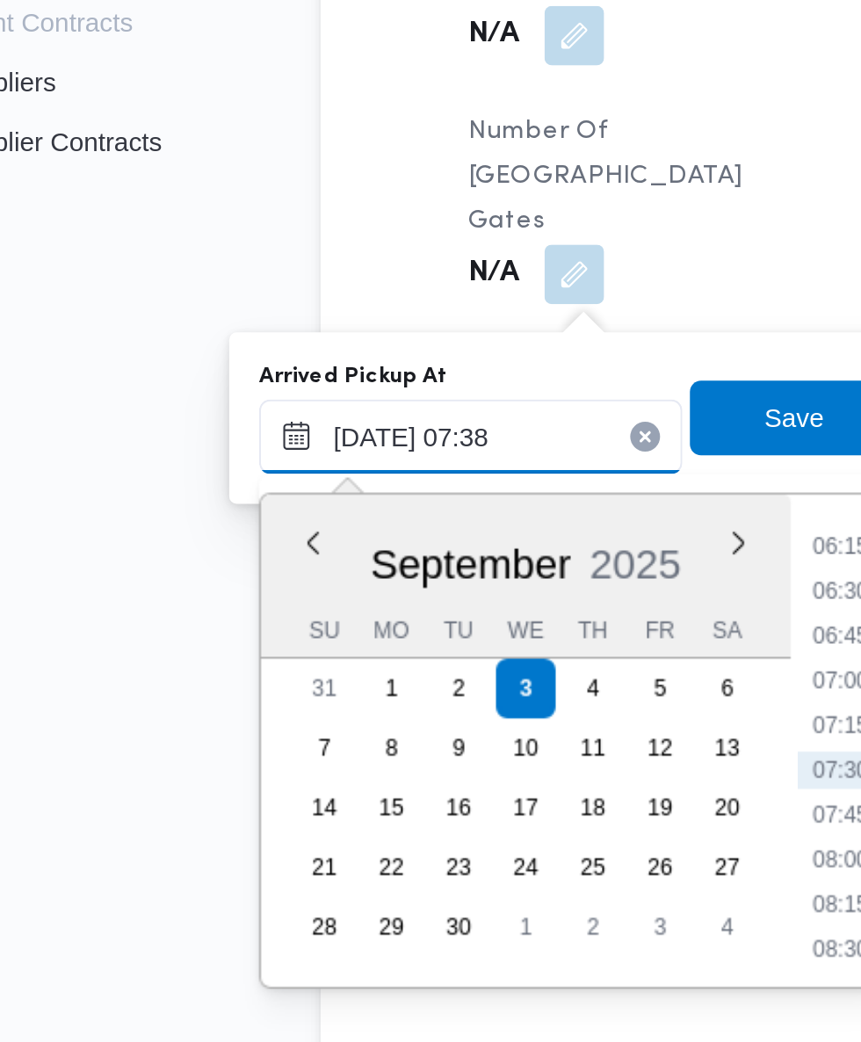
scroll to position [1566, 0]
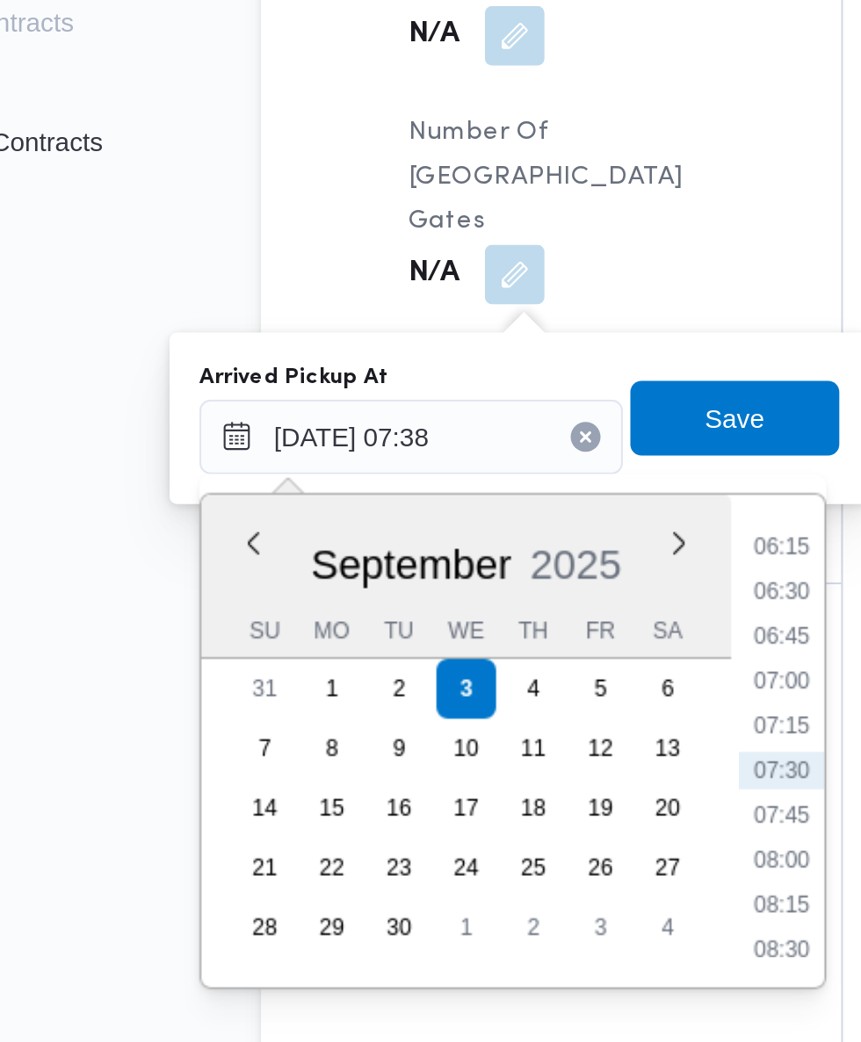
click at [479, 860] on li "07:15" at bounding box center [473, 860] width 40 height 18
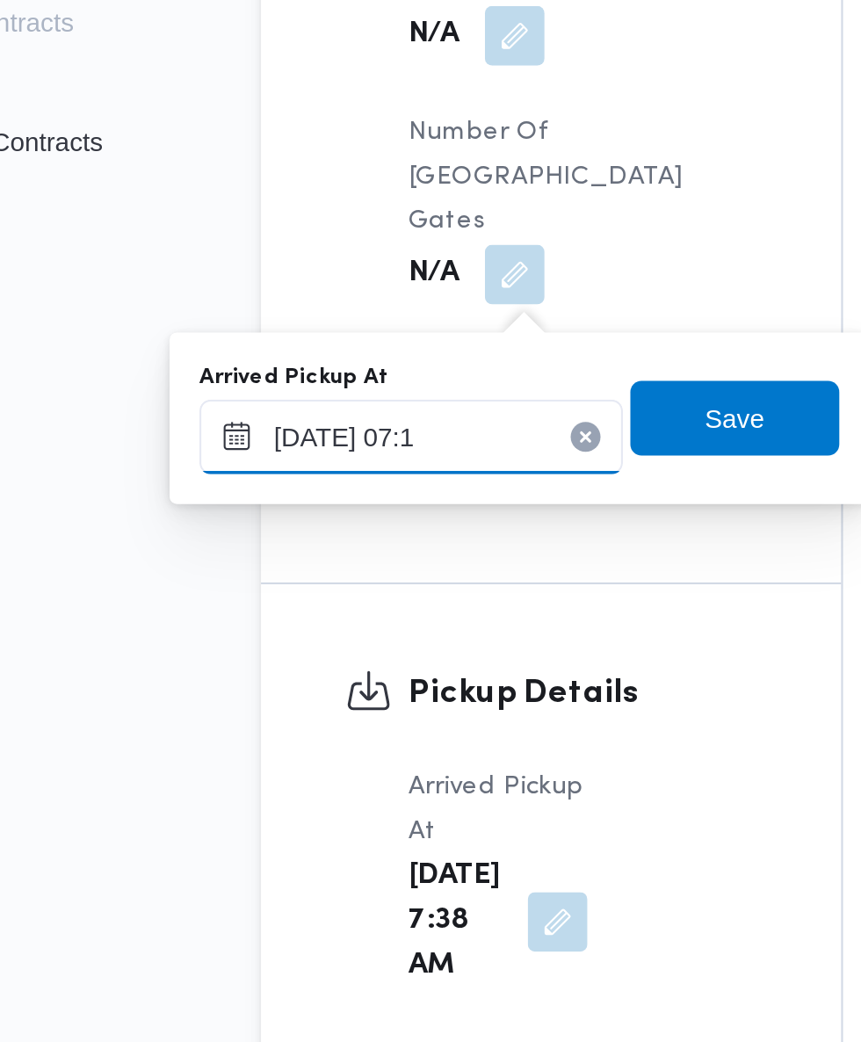
type input "[DATE] 07:17"
click at [474, 717] on span "Save" at bounding box center [452, 714] width 98 height 35
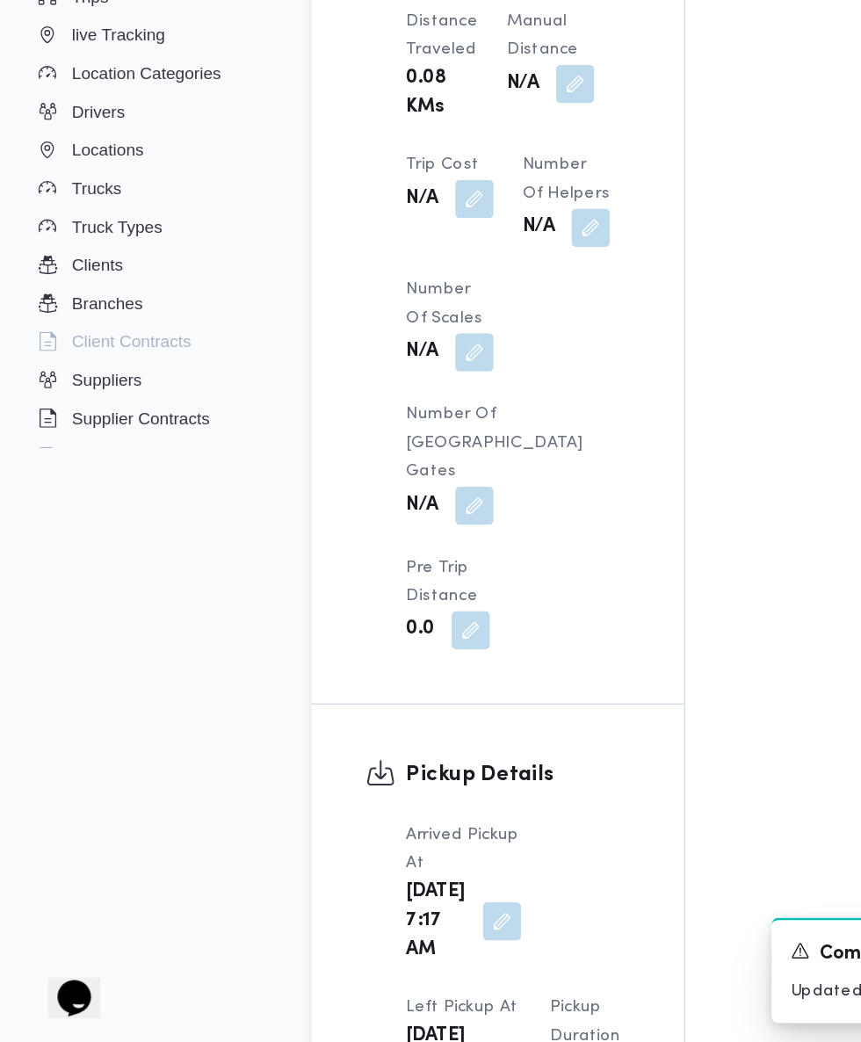
scroll to position [1563, 0]
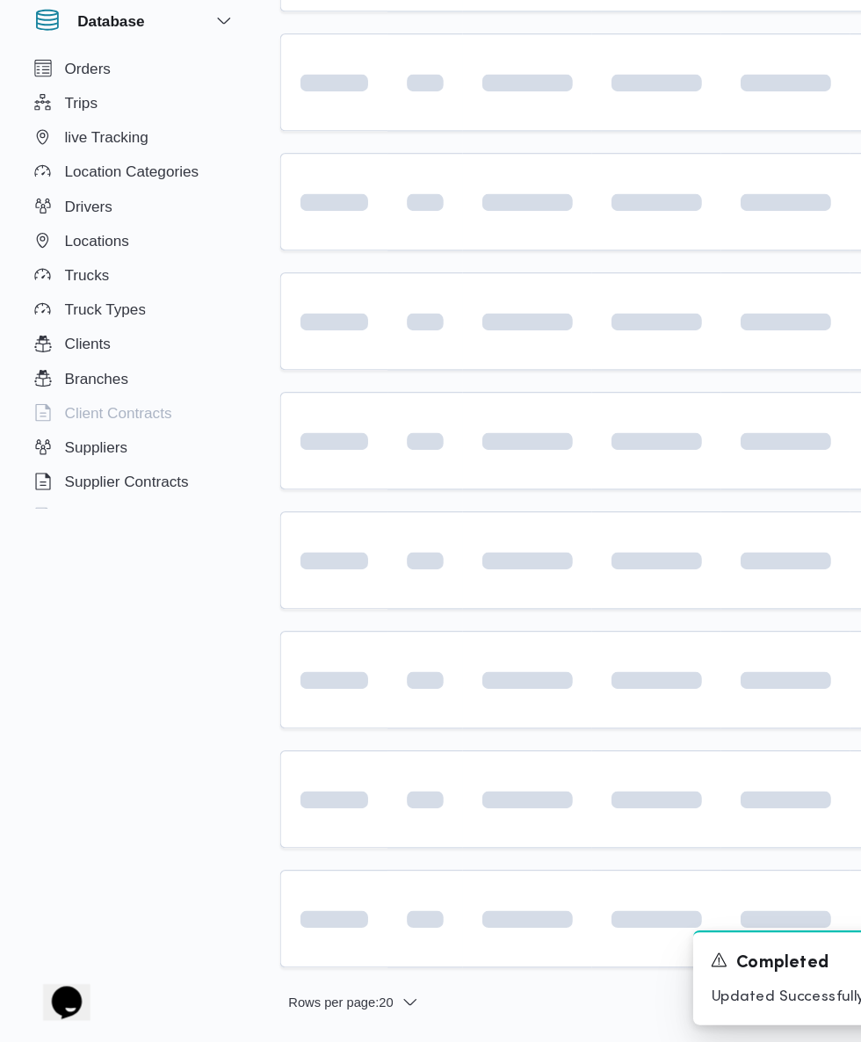
scroll to position [0, 4]
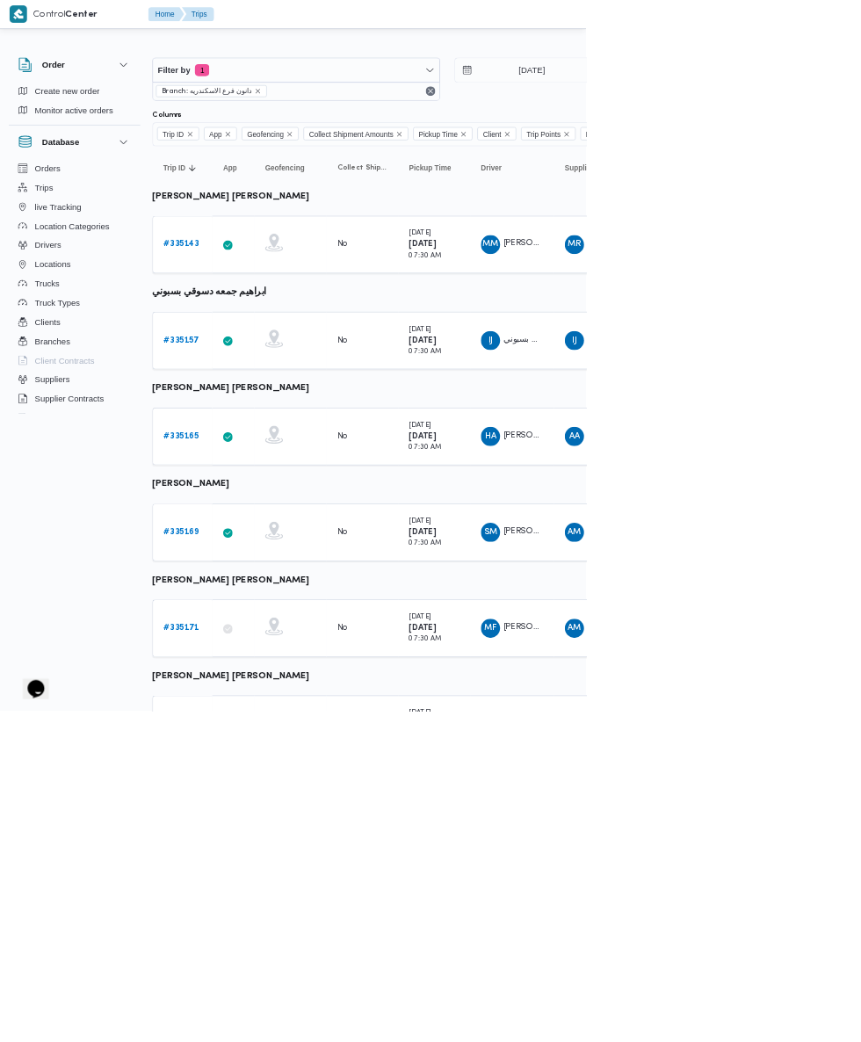
click at [261, 649] on link "# 335165" at bounding box center [268, 639] width 52 height 21
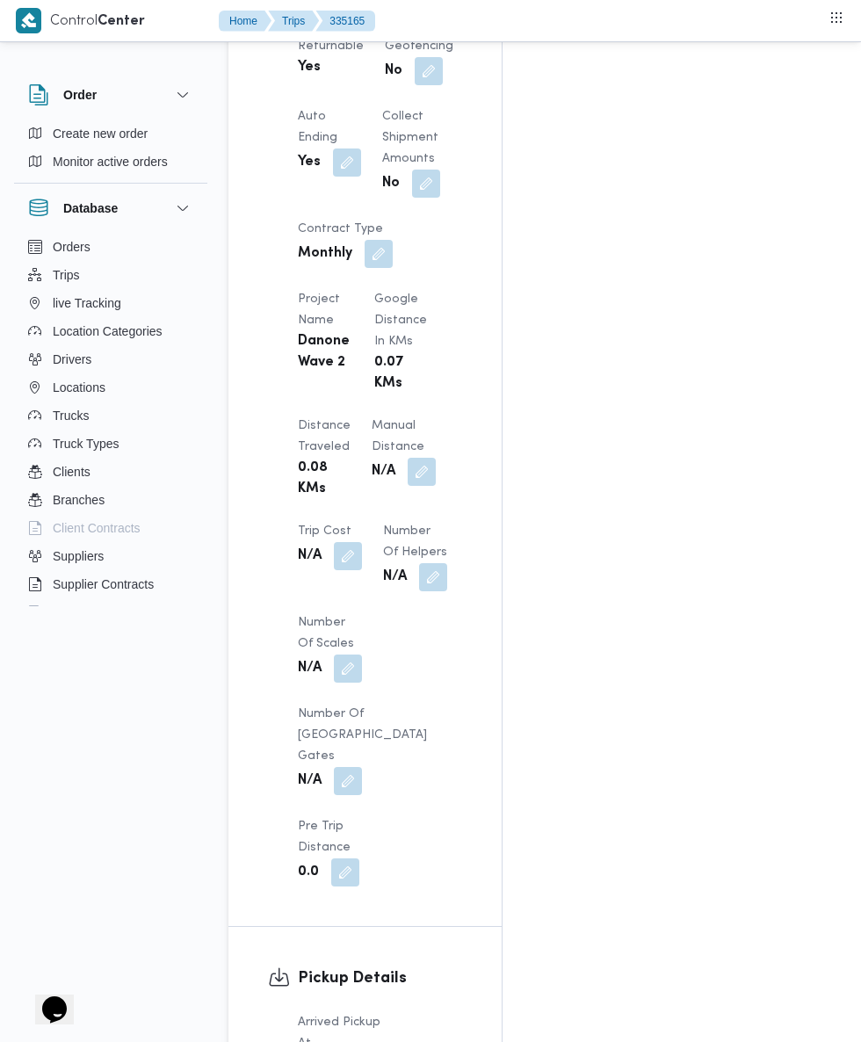
scroll to position [1488, 0]
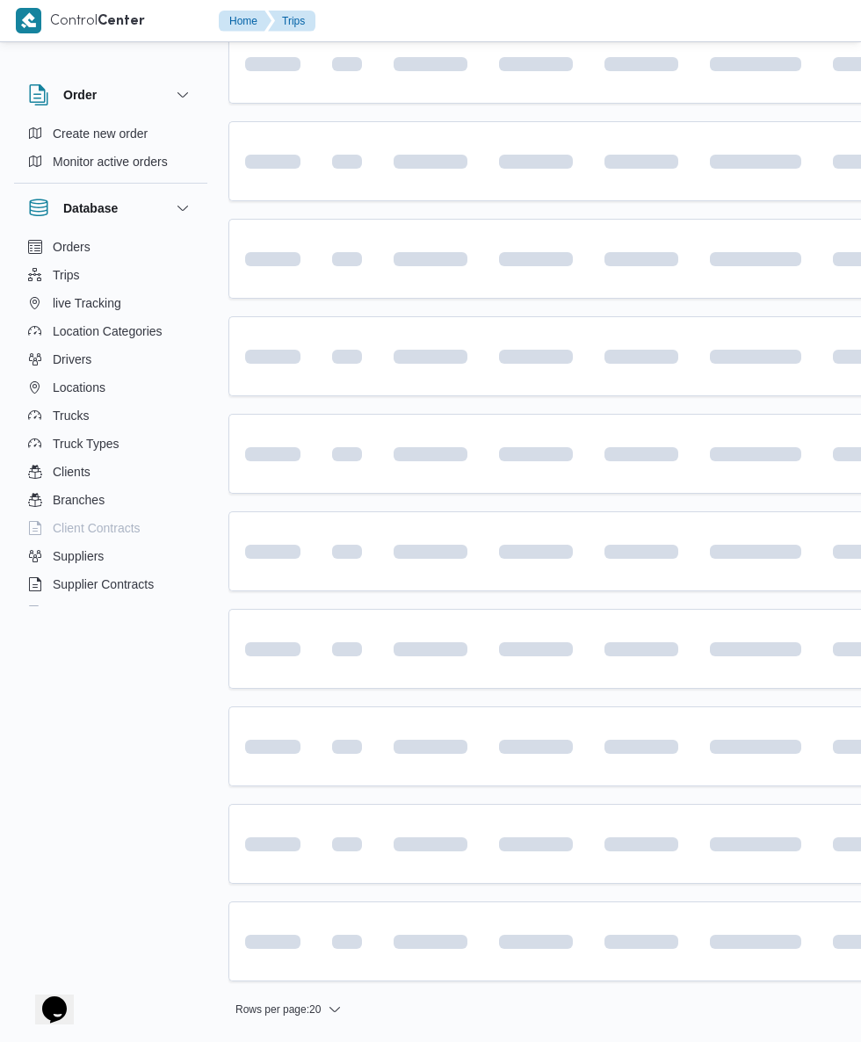
scroll to position [0, 4]
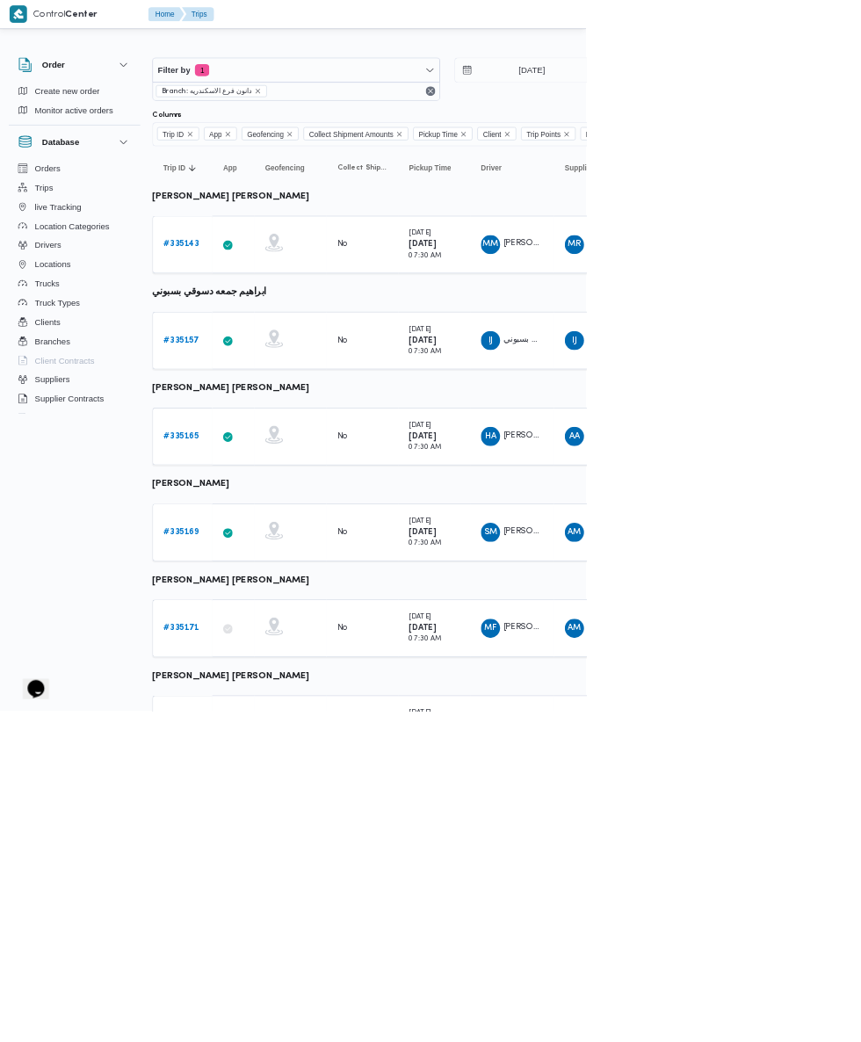
click at [254, 787] on link "# 335169" at bounding box center [268, 780] width 52 height 21
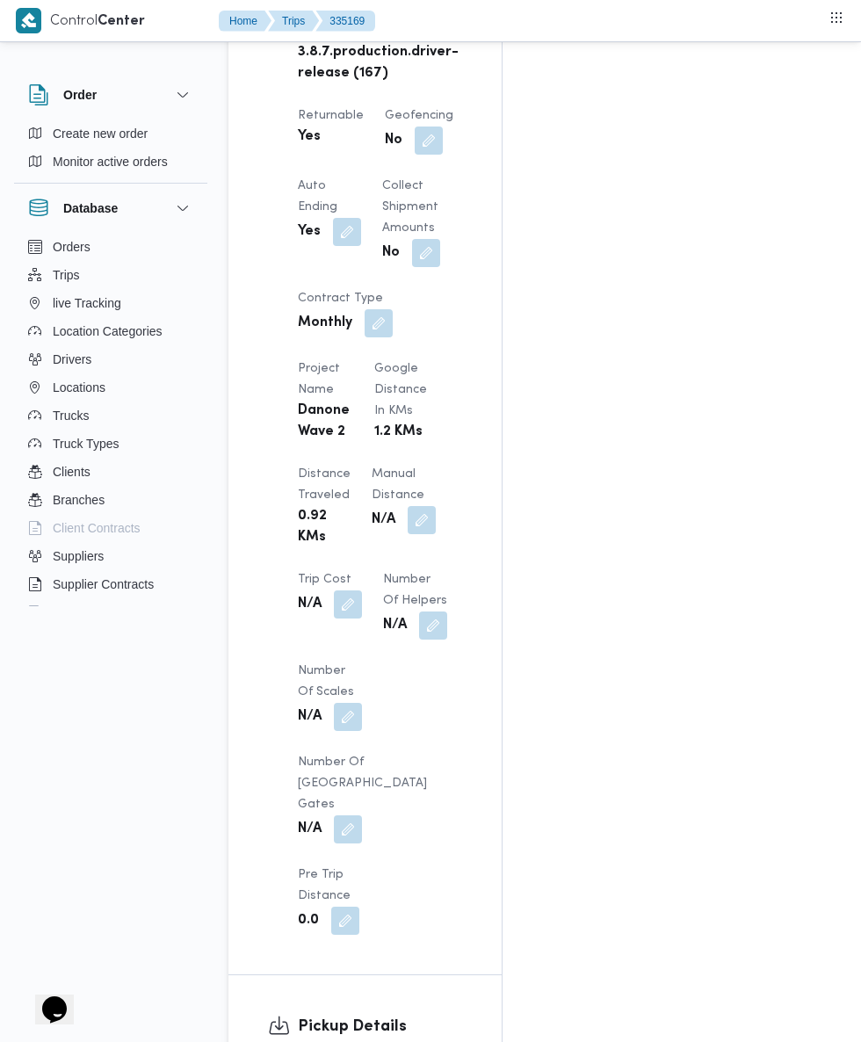
scroll to position [1306, 0]
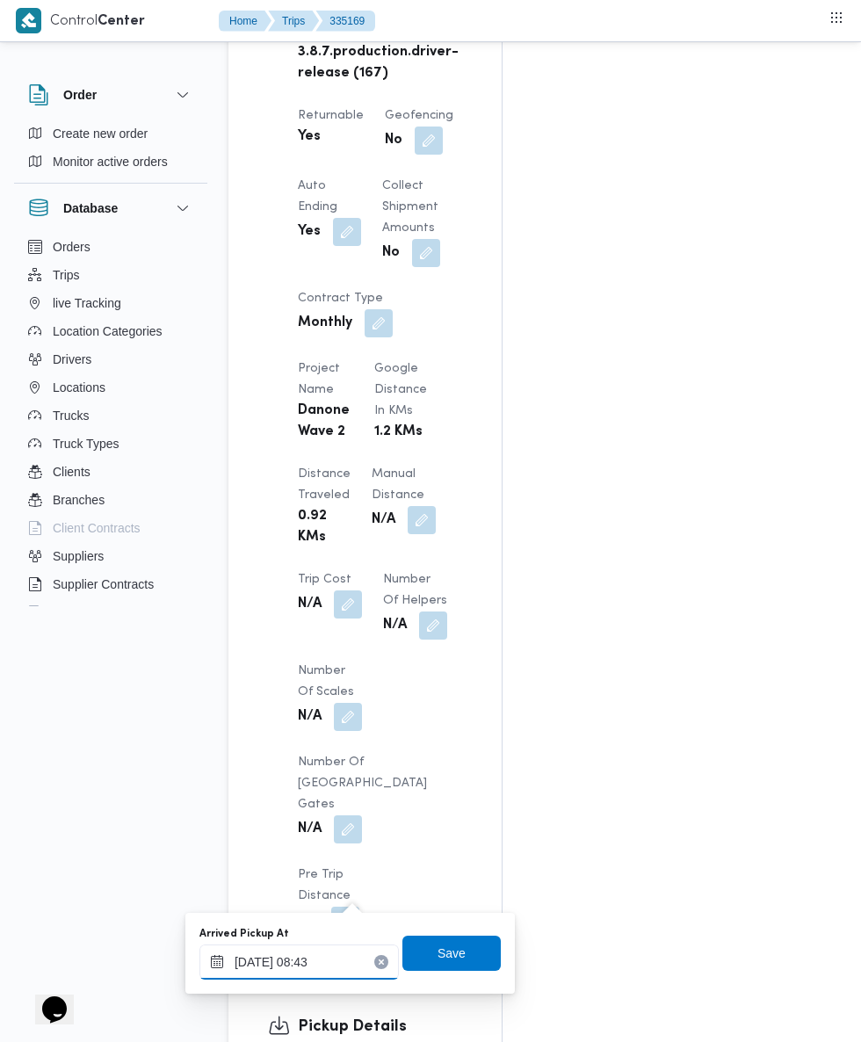
click at [316, 961] on input "[DATE] 08:43" at bounding box center [298, 962] width 199 height 35
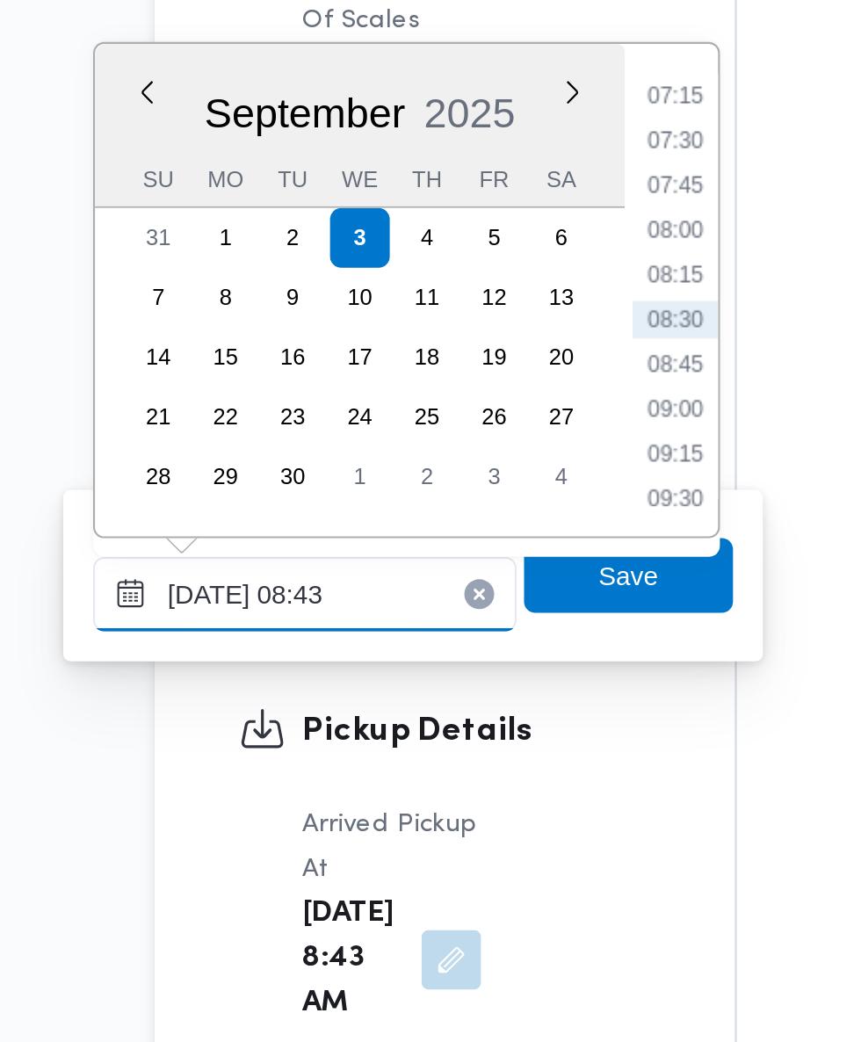
scroll to position [1440, 0]
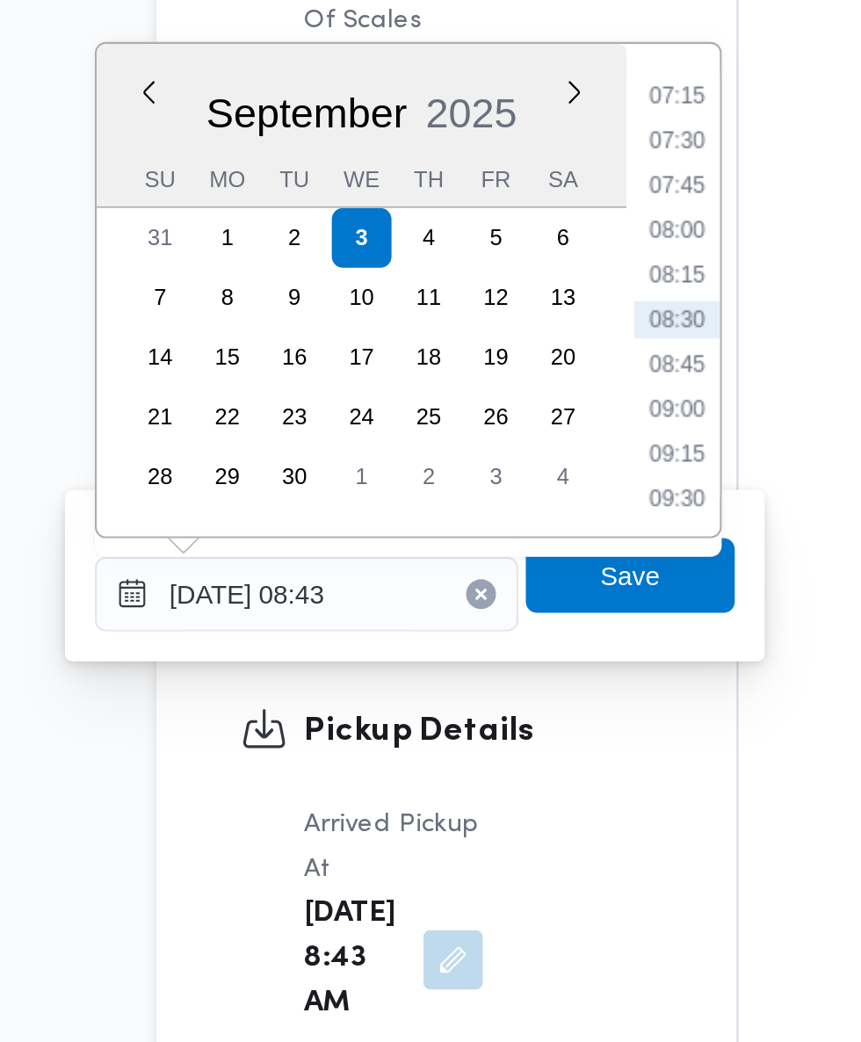
click at [474, 635] on li "07:45" at bounding box center [473, 636] width 40 height 18
type input "[DATE] 07:45"
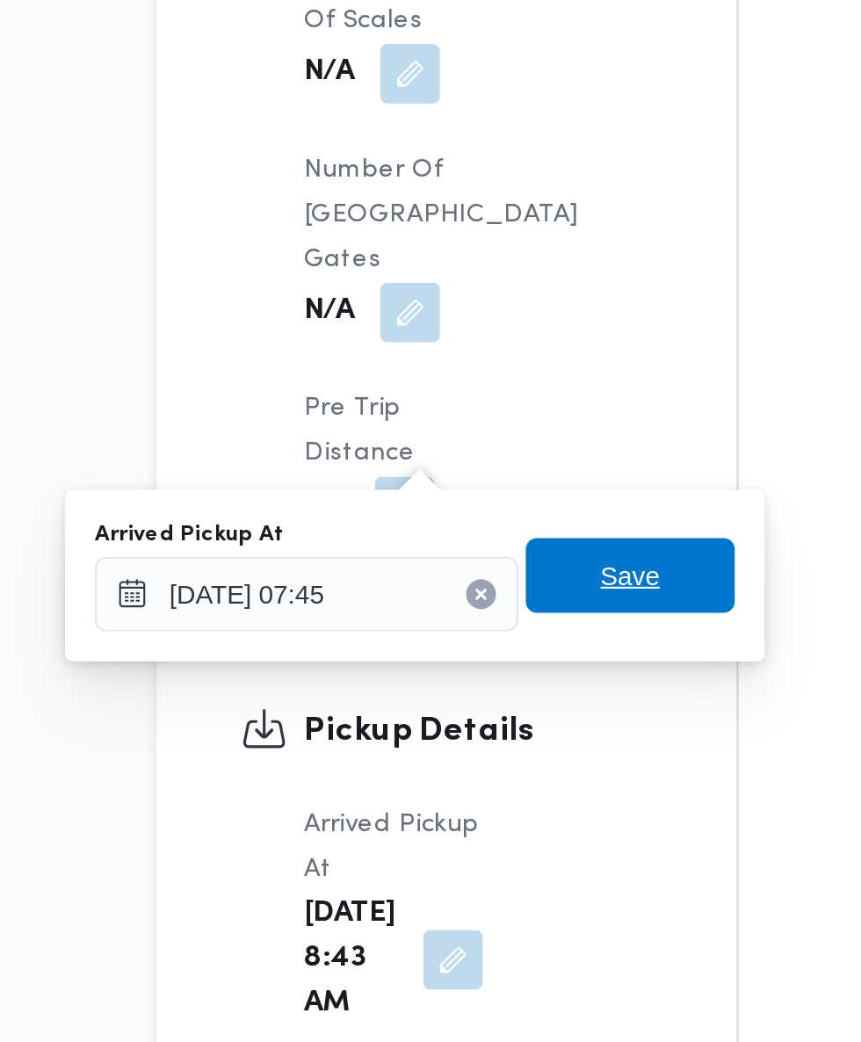
click at [472, 821] on span "Save" at bounding box center [452, 819] width 98 height 35
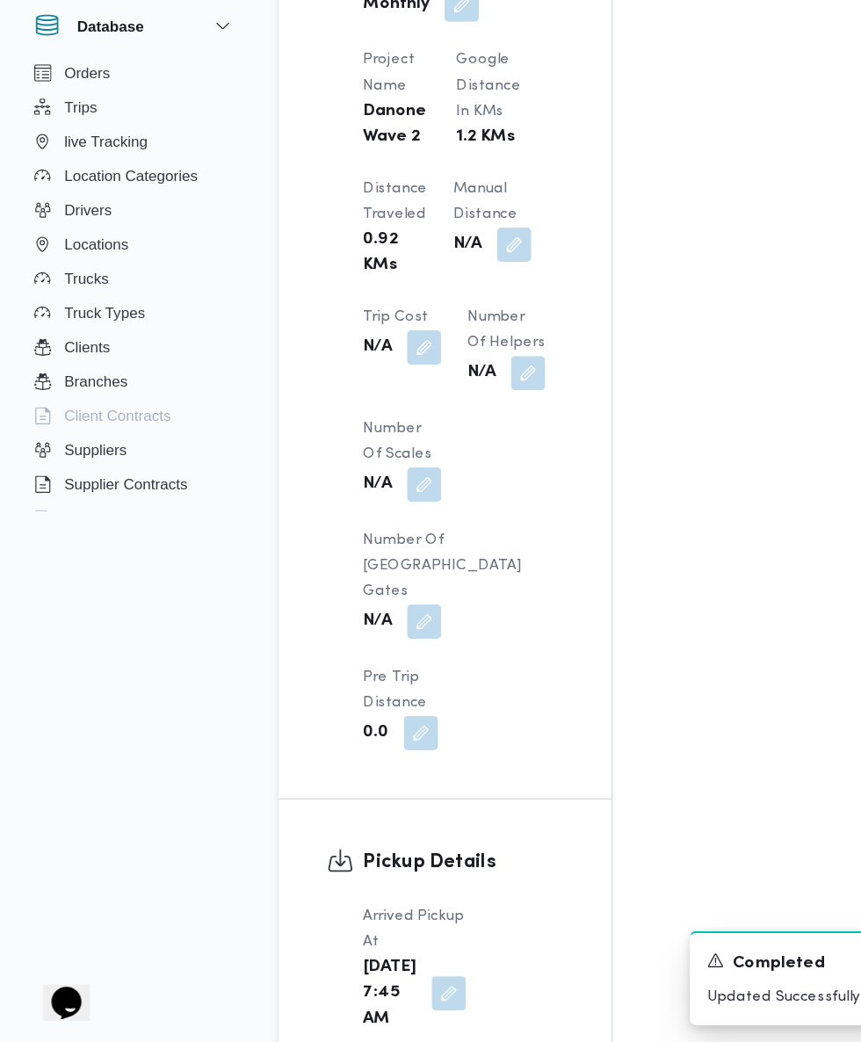
scroll to position [1439, 0]
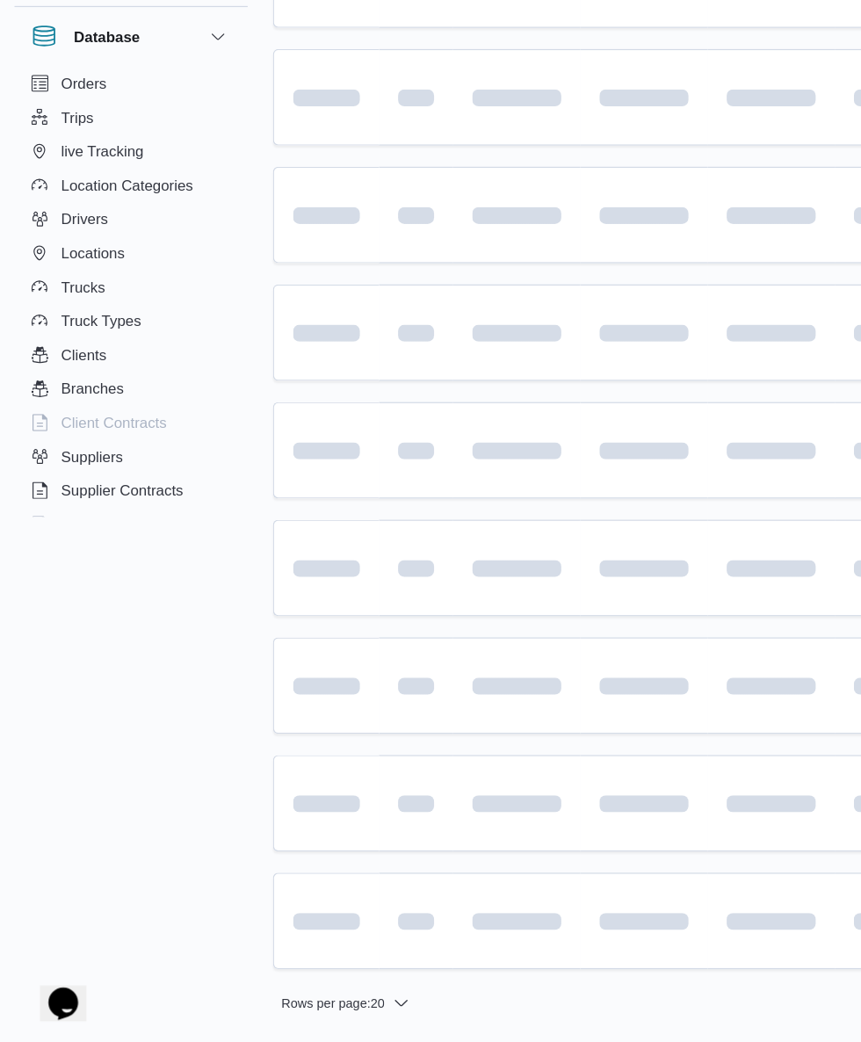
scroll to position [0, 4]
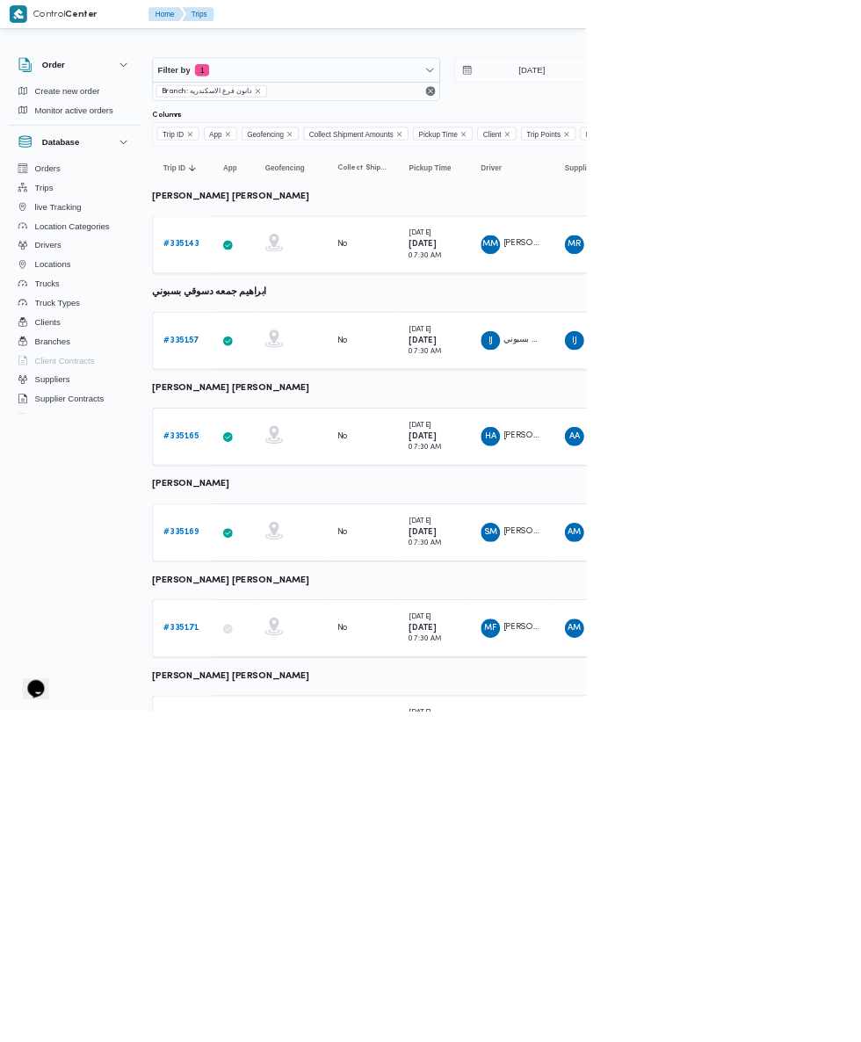
click at [245, 1060] on b "# 335173" at bounding box center [268, 1060] width 52 height 11
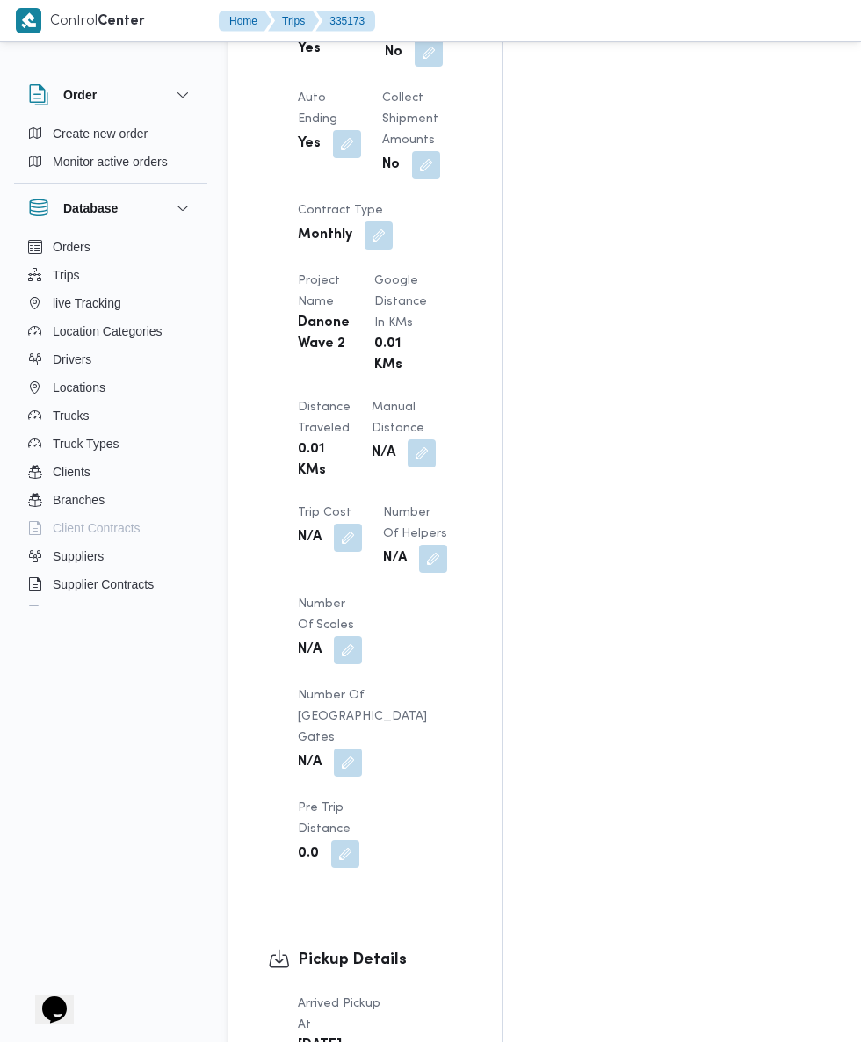
scroll to position [1403, 0]
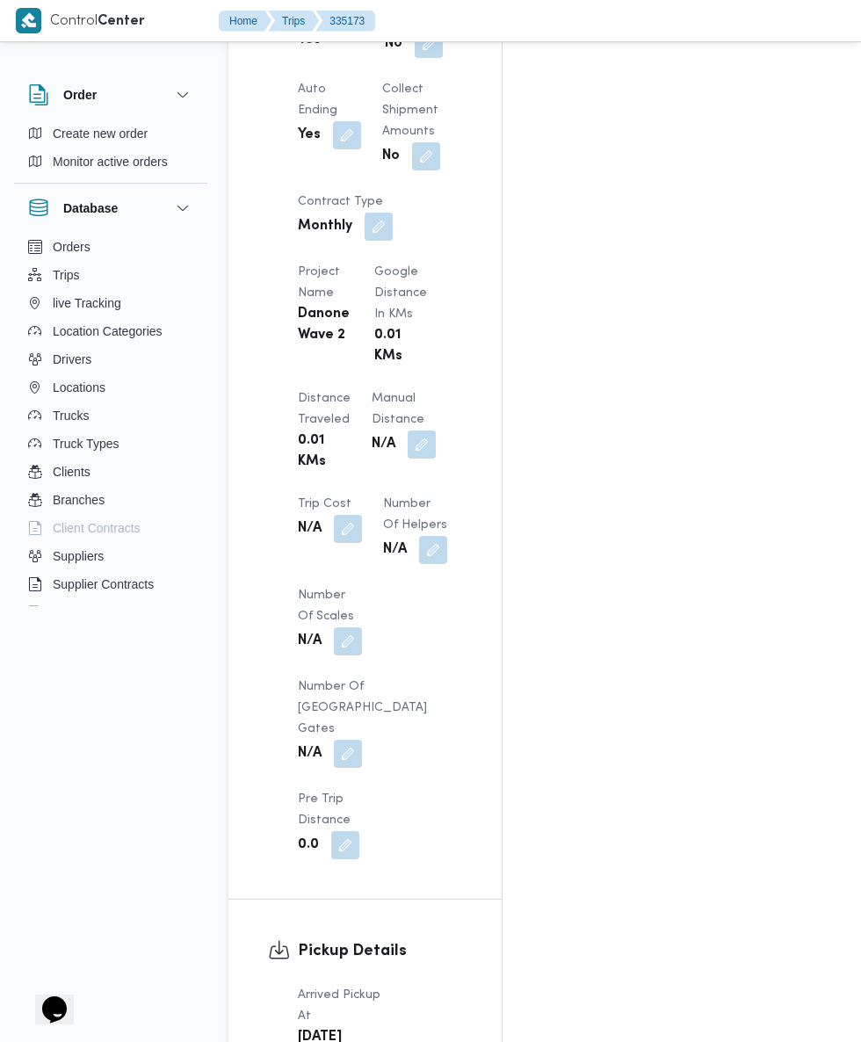
click at [356, 1045] on button "button" at bounding box center [368, 1059] width 28 height 28
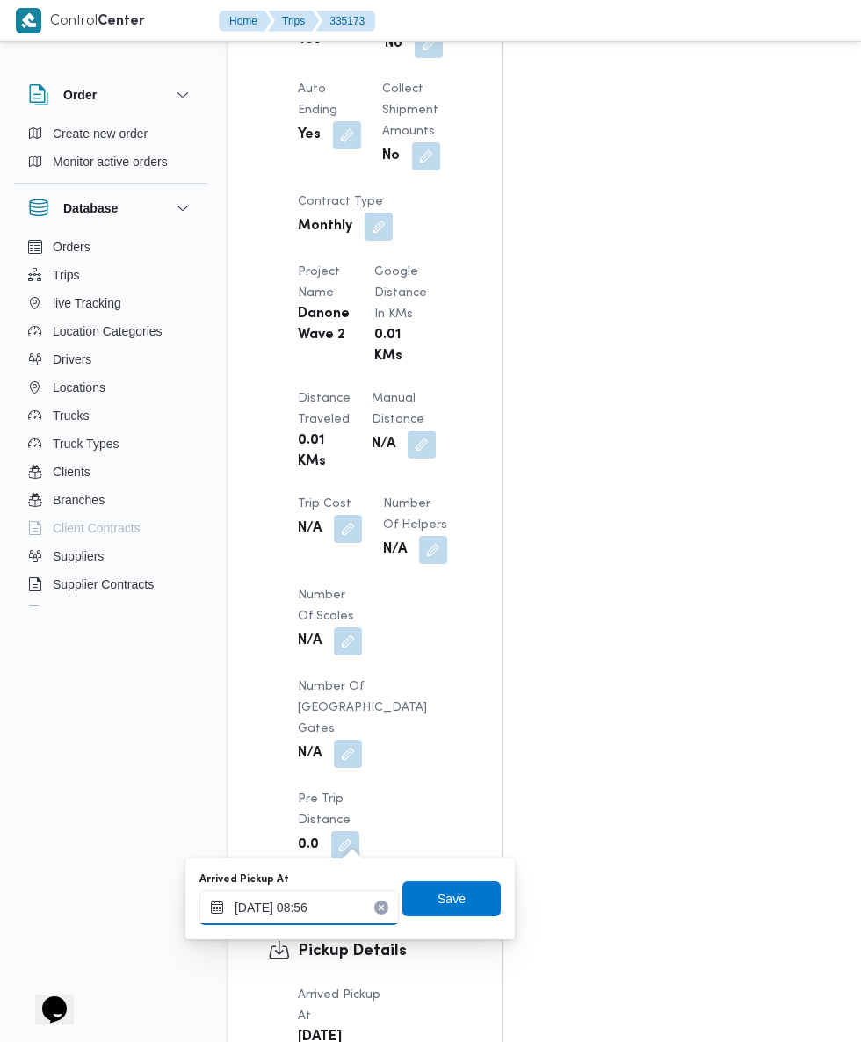
click at [330, 907] on input "[DATE] 08:56" at bounding box center [298, 907] width 199 height 35
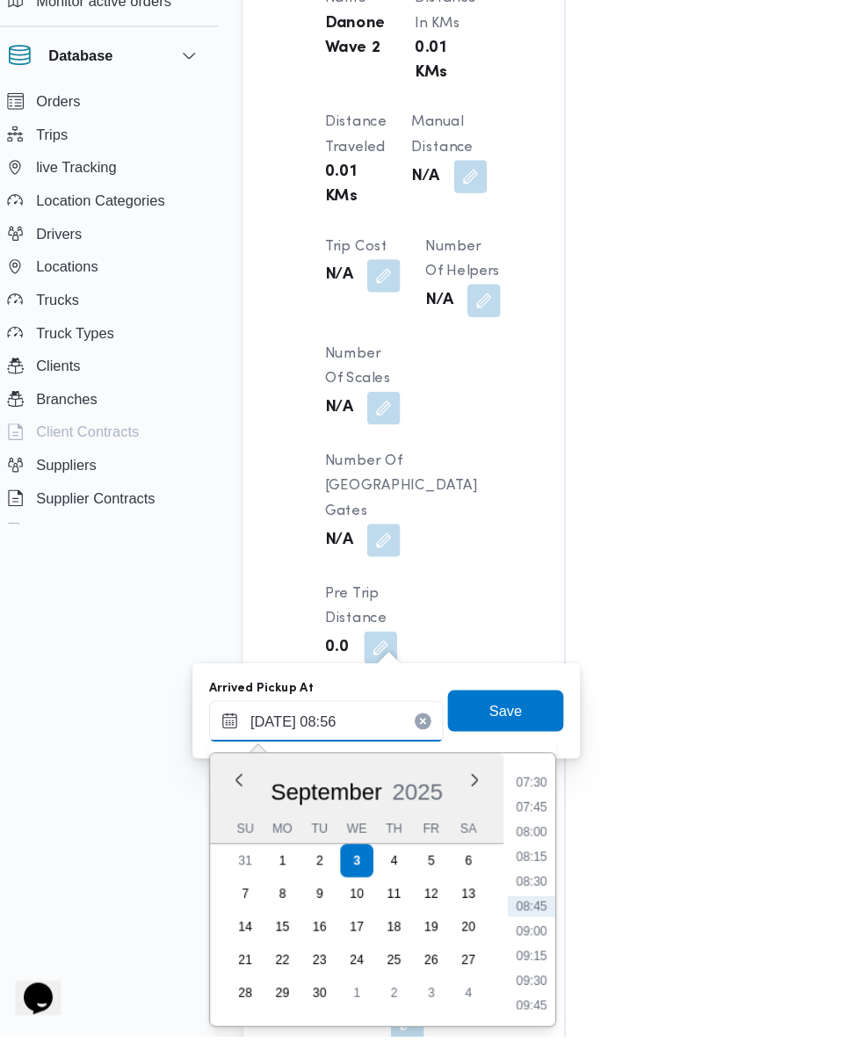
scroll to position [1536, 0]
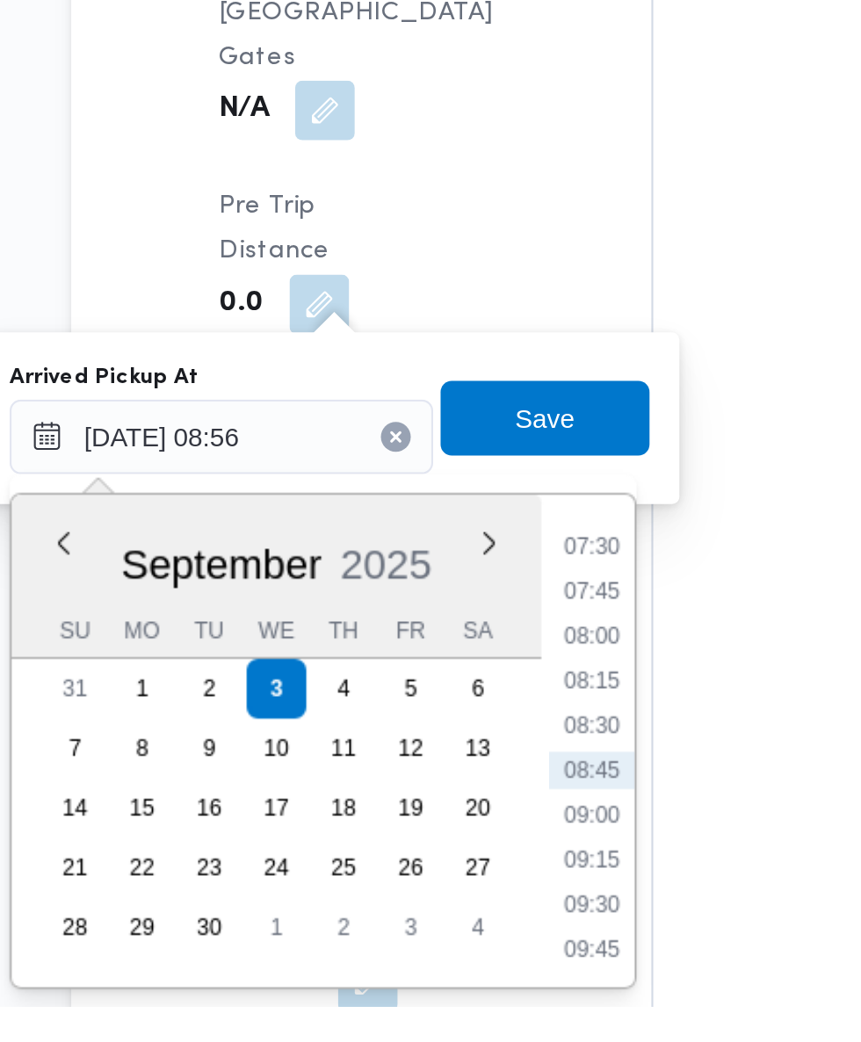
click at [478, 825] on li "07:30" at bounding box center [473, 826] width 40 height 18
type input "[DATE] 07:30"
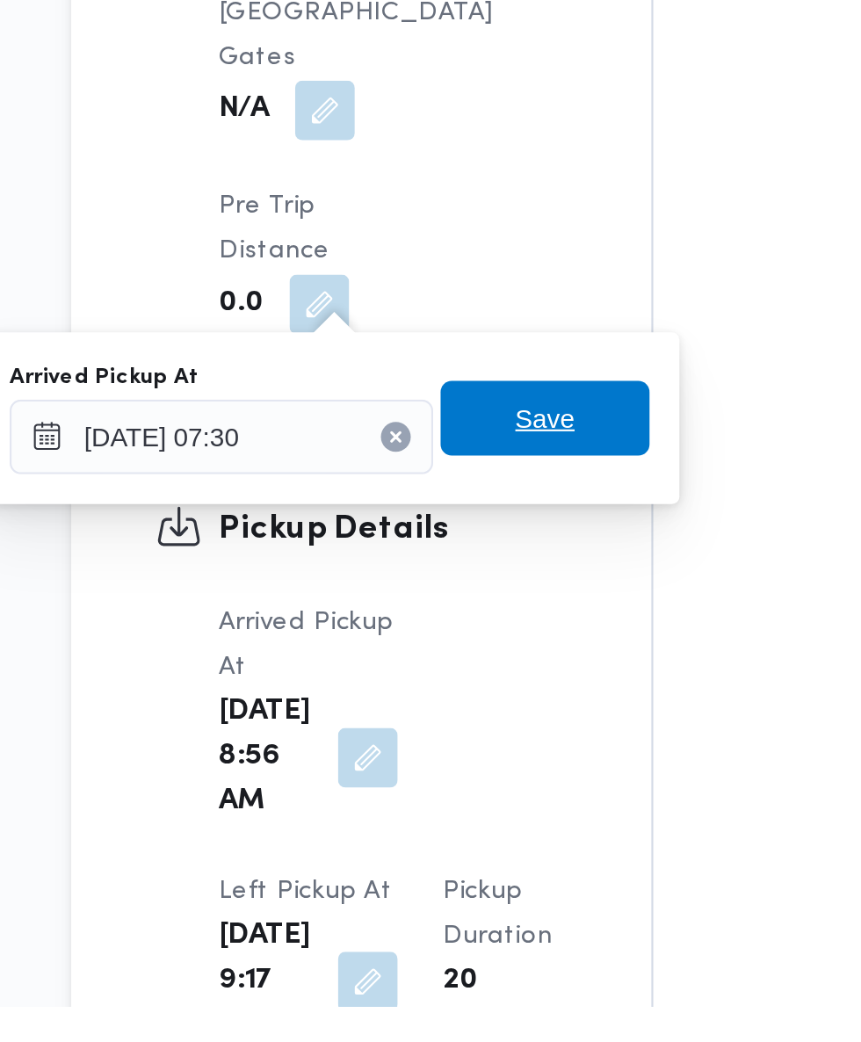
click at [470, 769] on span "Save" at bounding box center [452, 765] width 98 height 35
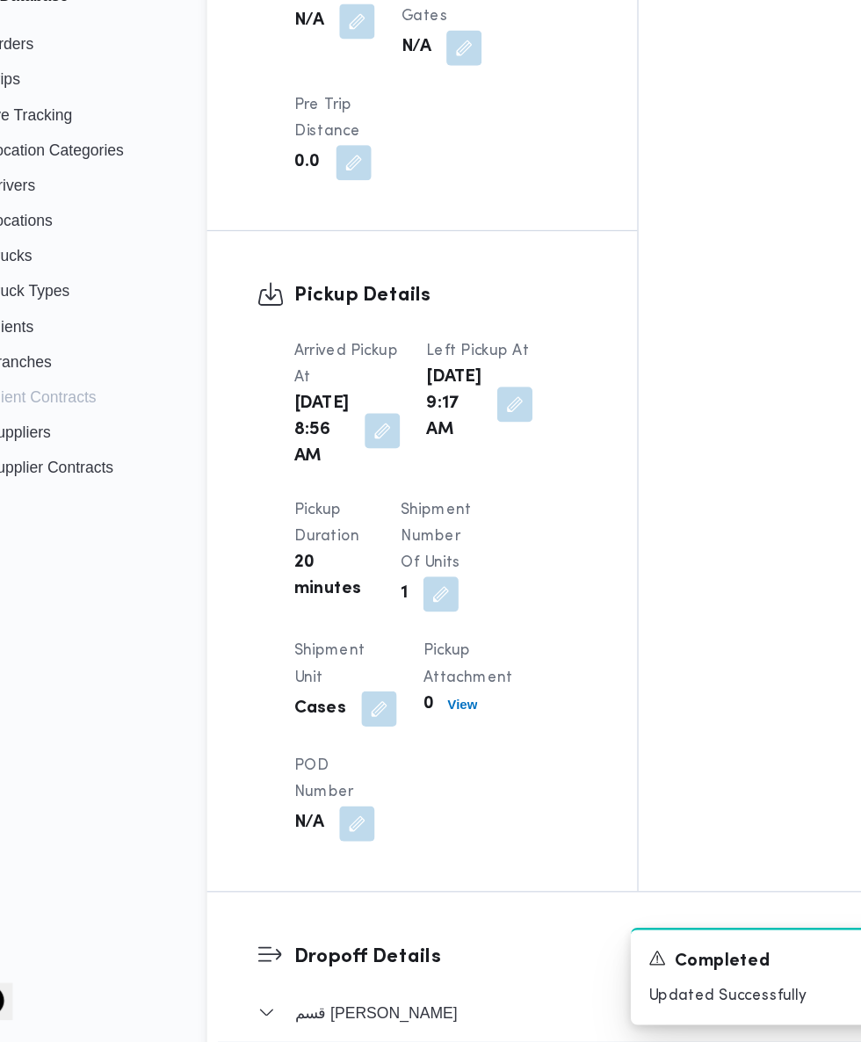
scroll to position [1534, 0]
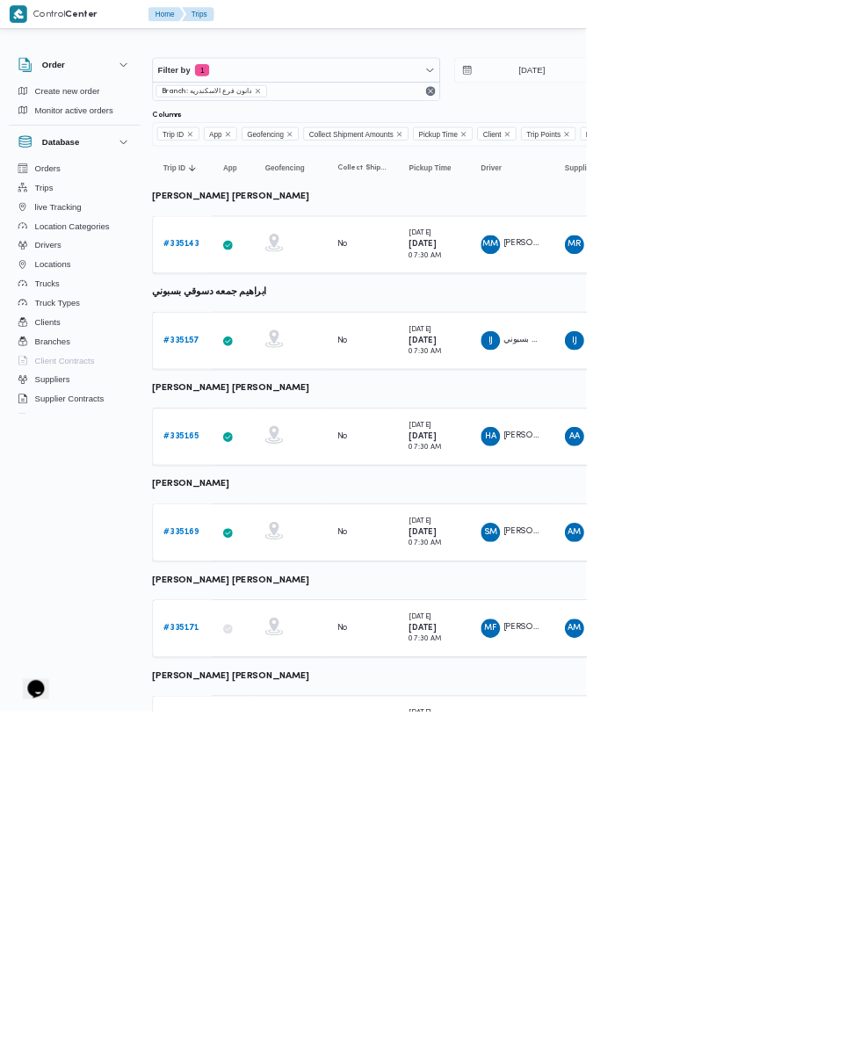
scroll to position [13, 4]
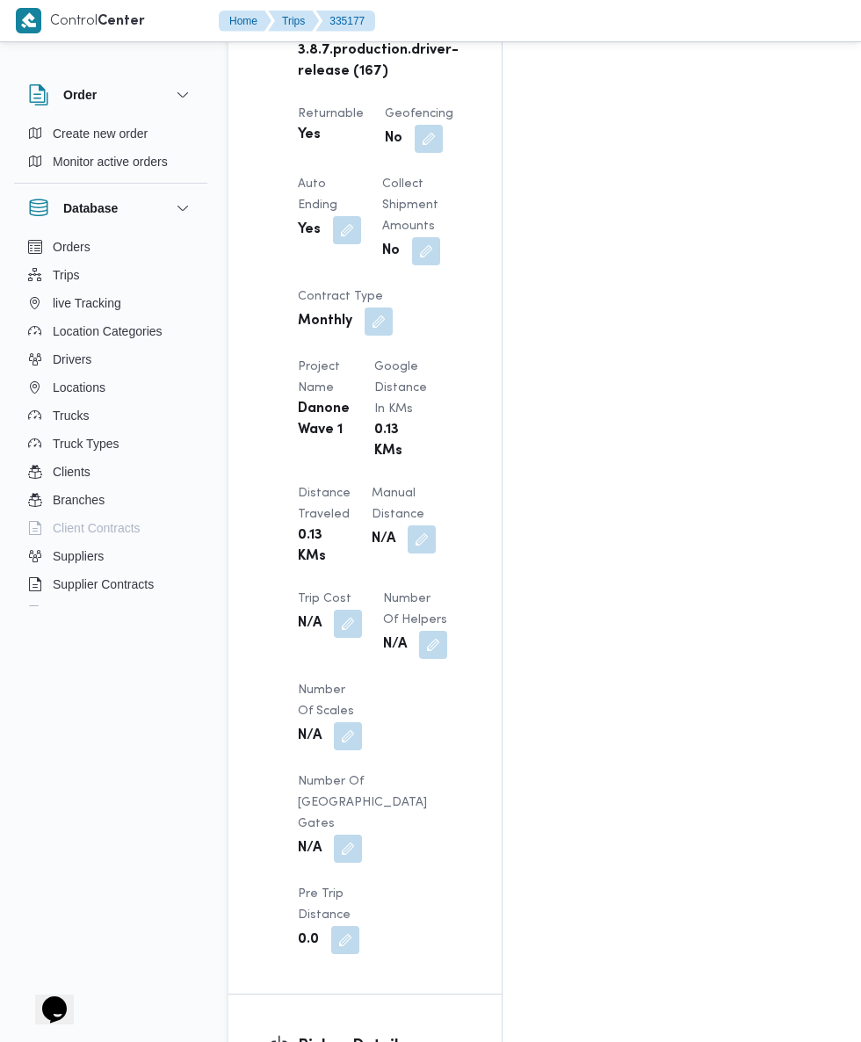
scroll to position [1308, 0]
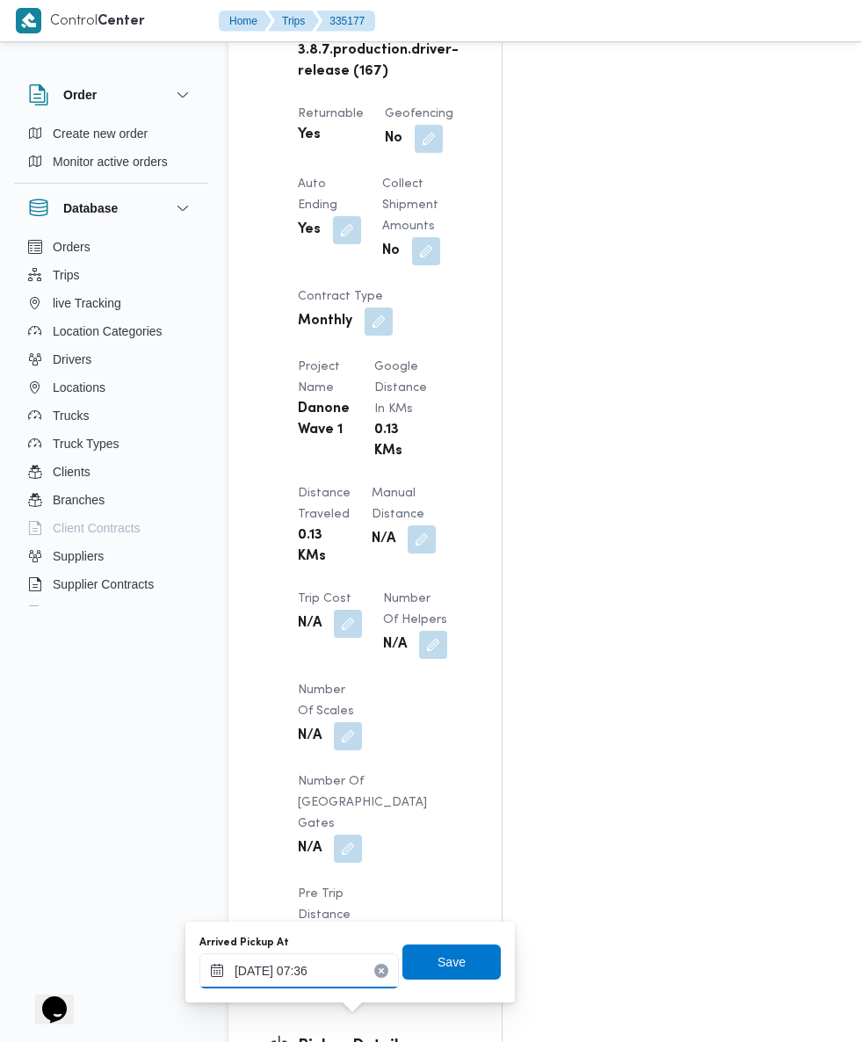
click at [349, 970] on input "[DATE] 07:36" at bounding box center [298, 971] width 199 height 35
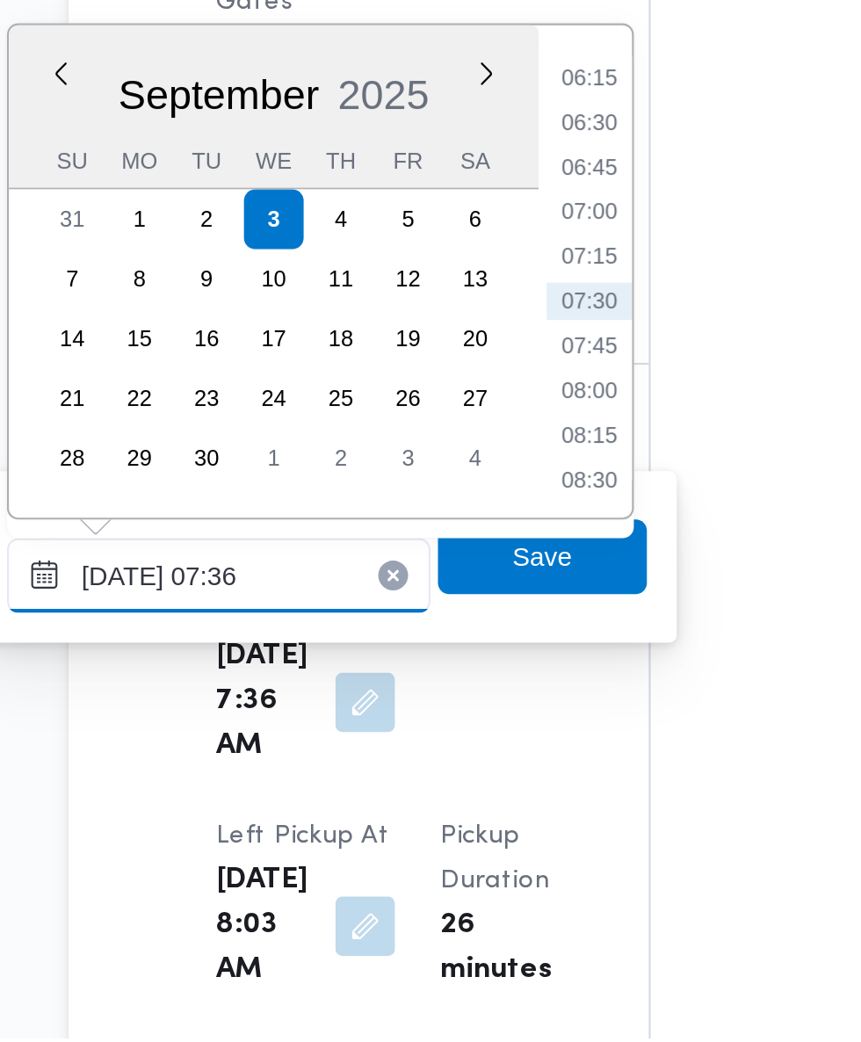
scroll to position [1578, 0]
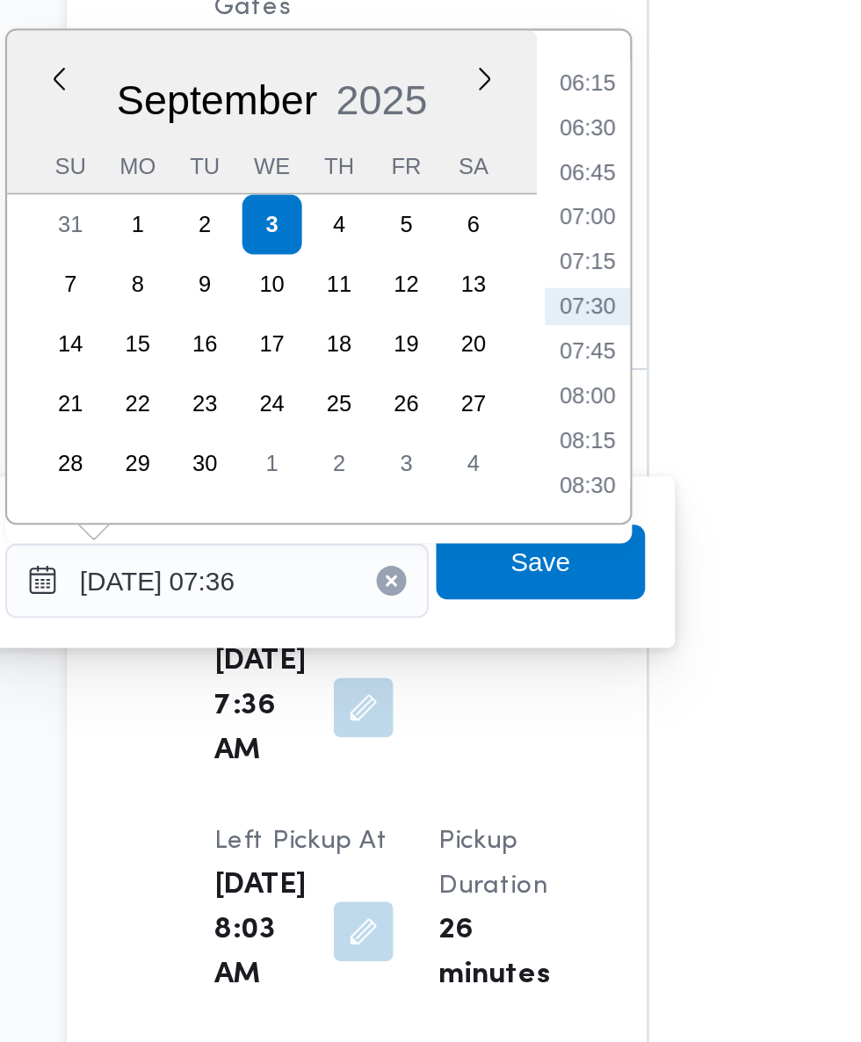
click at [487, 701] on li "07:30" at bounding box center [473, 695] width 40 height 18
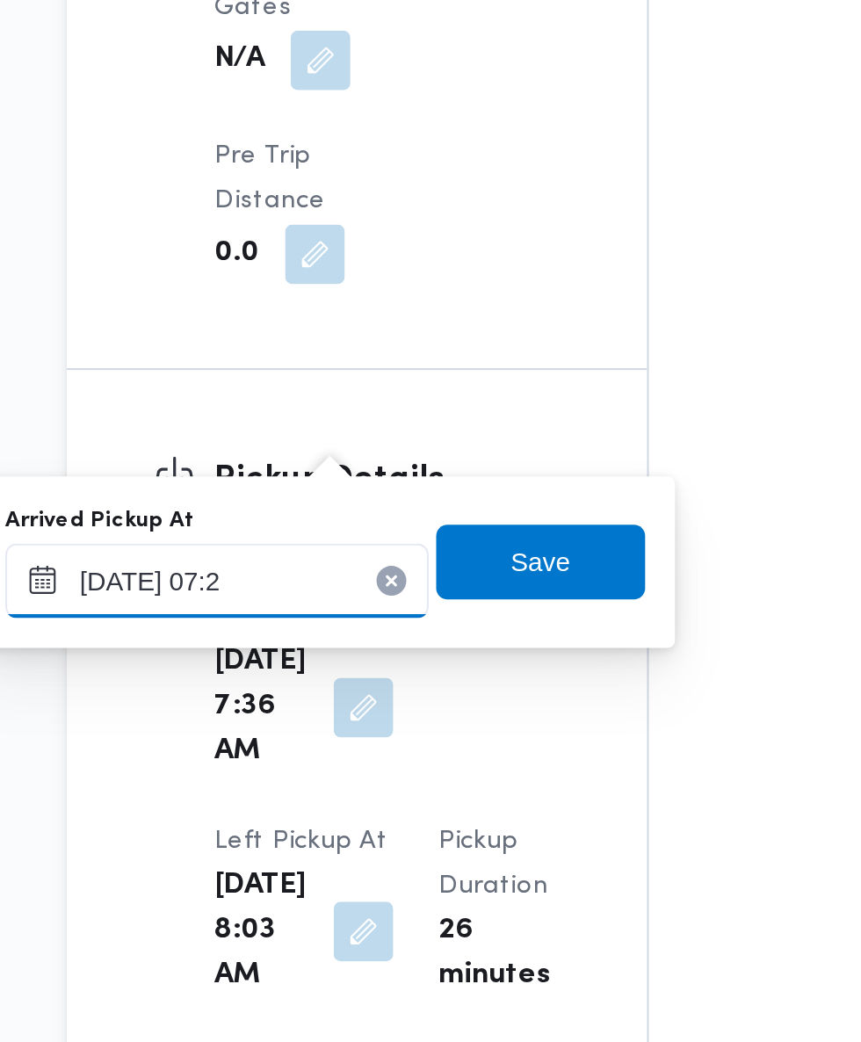
type input "[DATE] 07:27"
click at [476, 817] on span "Save" at bounding box center [452, 815] width 98 height 35
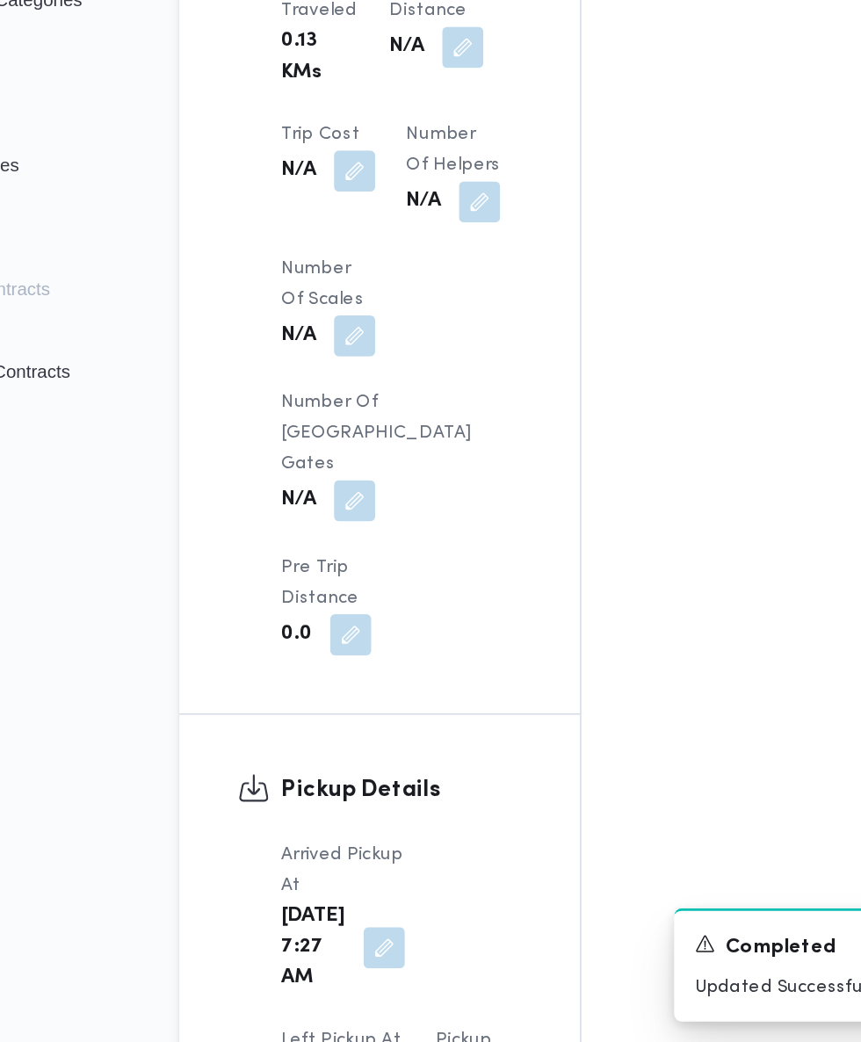
scroll to position [1574, 0]
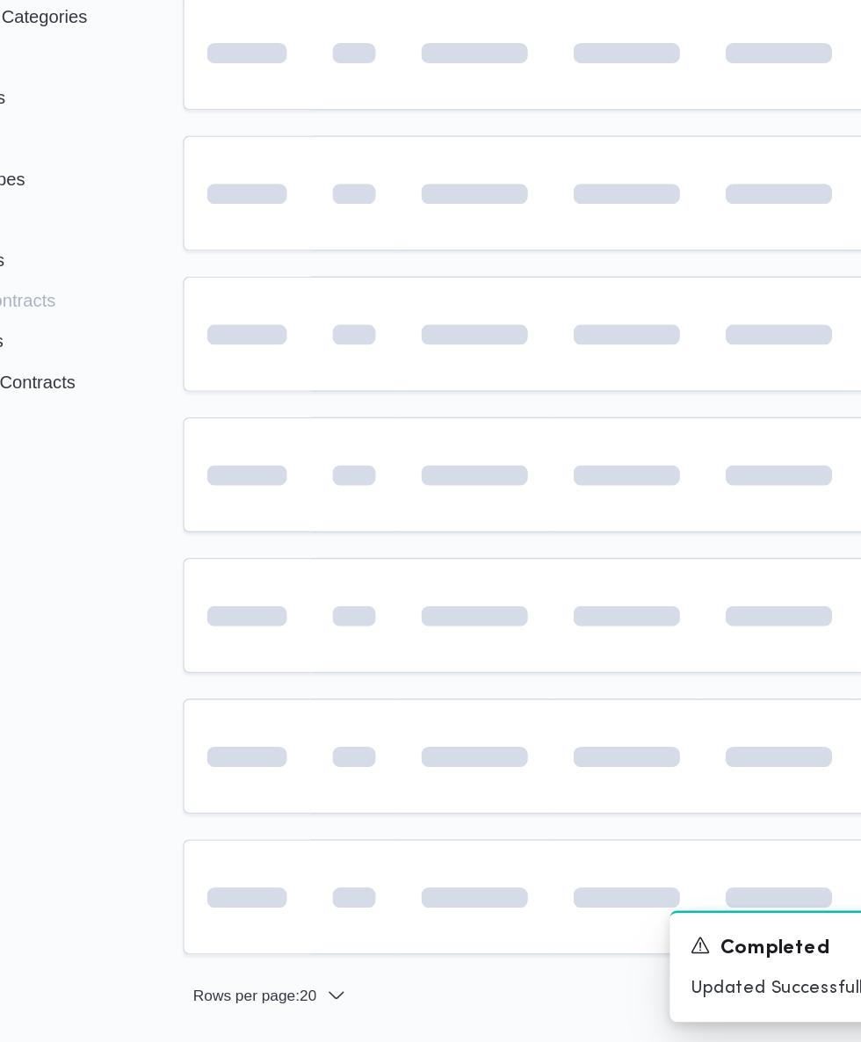
scroll to position [13, 4]
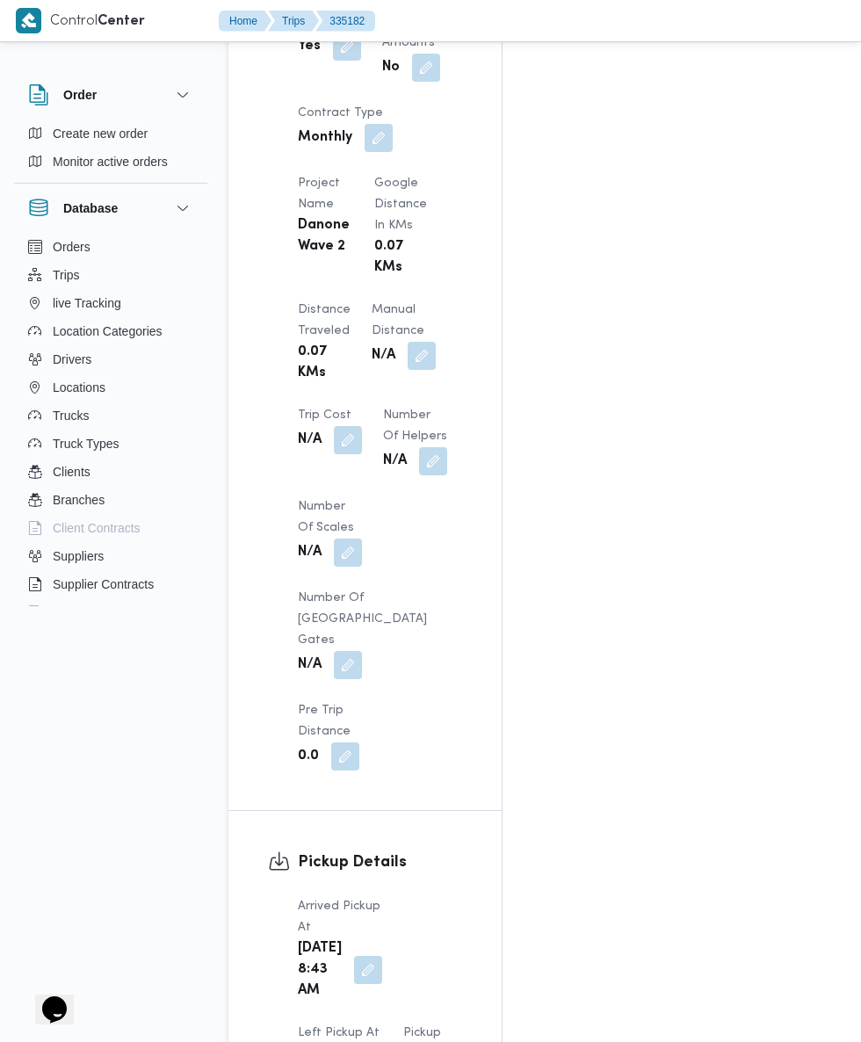
scroll to position [1500, 0]
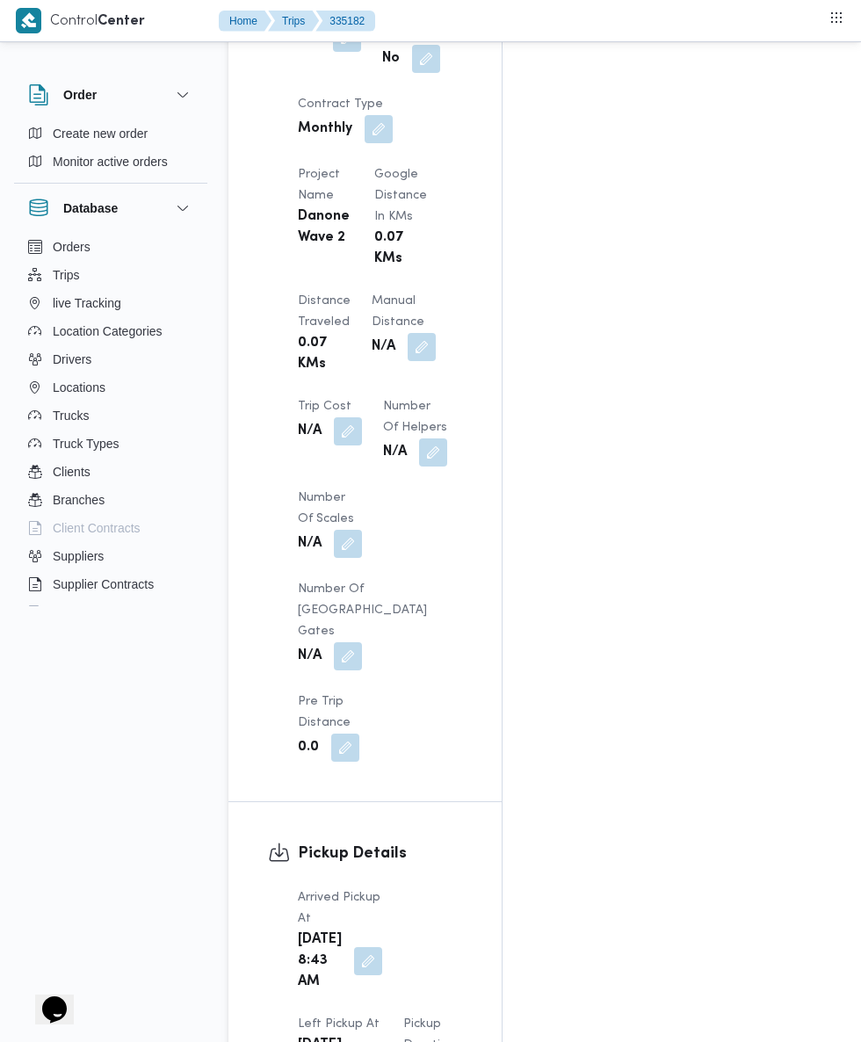
click at [787, 675] on div "Assignees • Account Manager [PERSON_NAME][EMAIL_ADDRESS][PERSON_NAME][DOMAIN_NA…" at bounding box center [719, 127] width 432 height 2612
click at [356, 947] on button "button" at bounding box center [368, 961] width 28 height 28
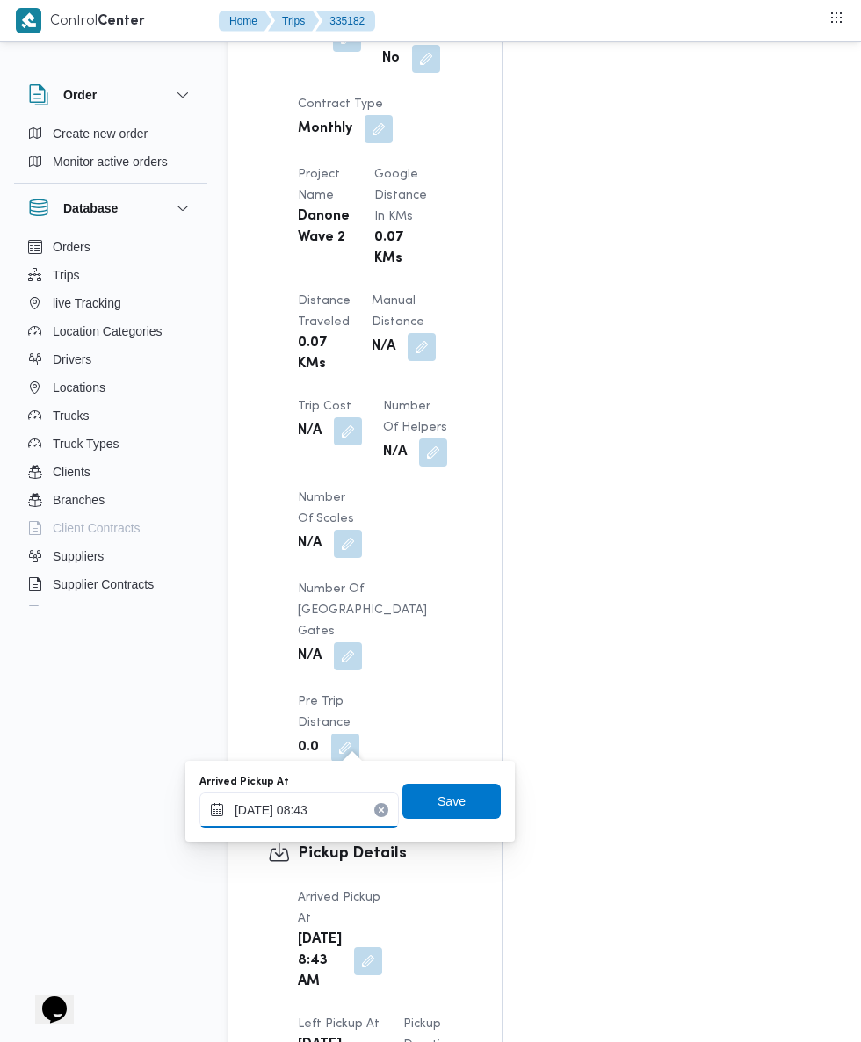
click at [328, 810] on input "[DATE] 08:43" at bounding box center [298, 810] width 199 height 35
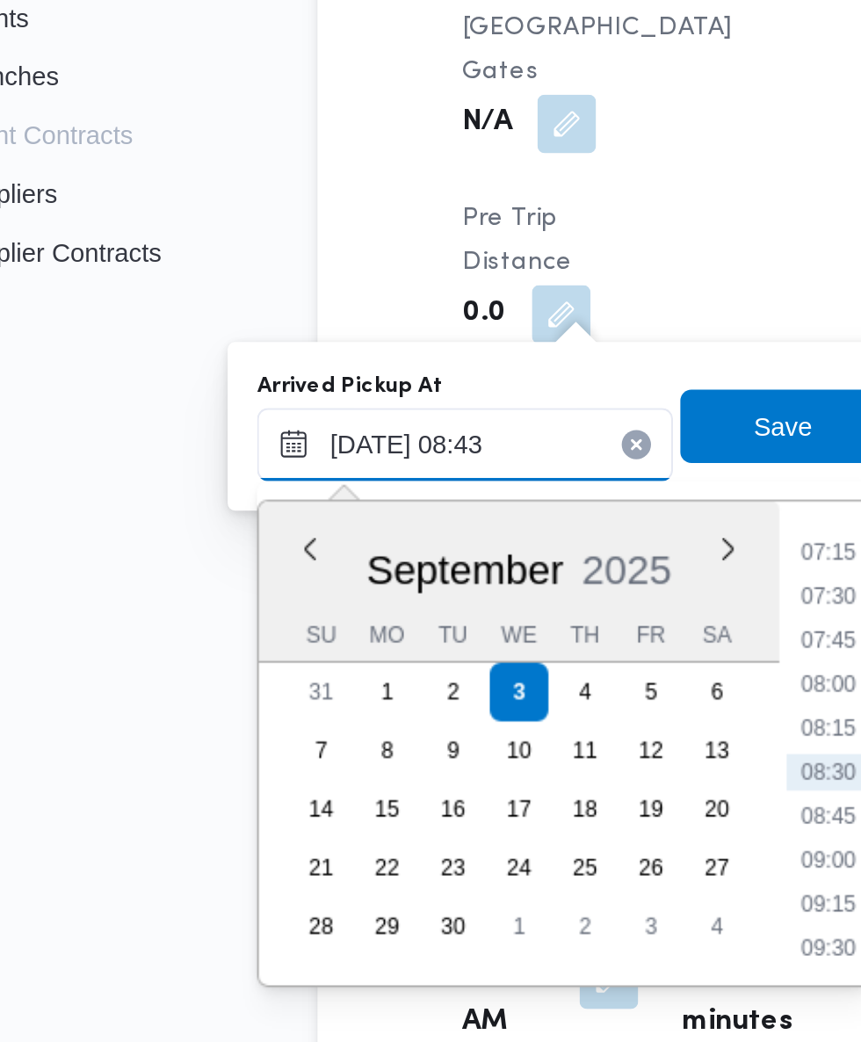
scroll to position [1634, 0]
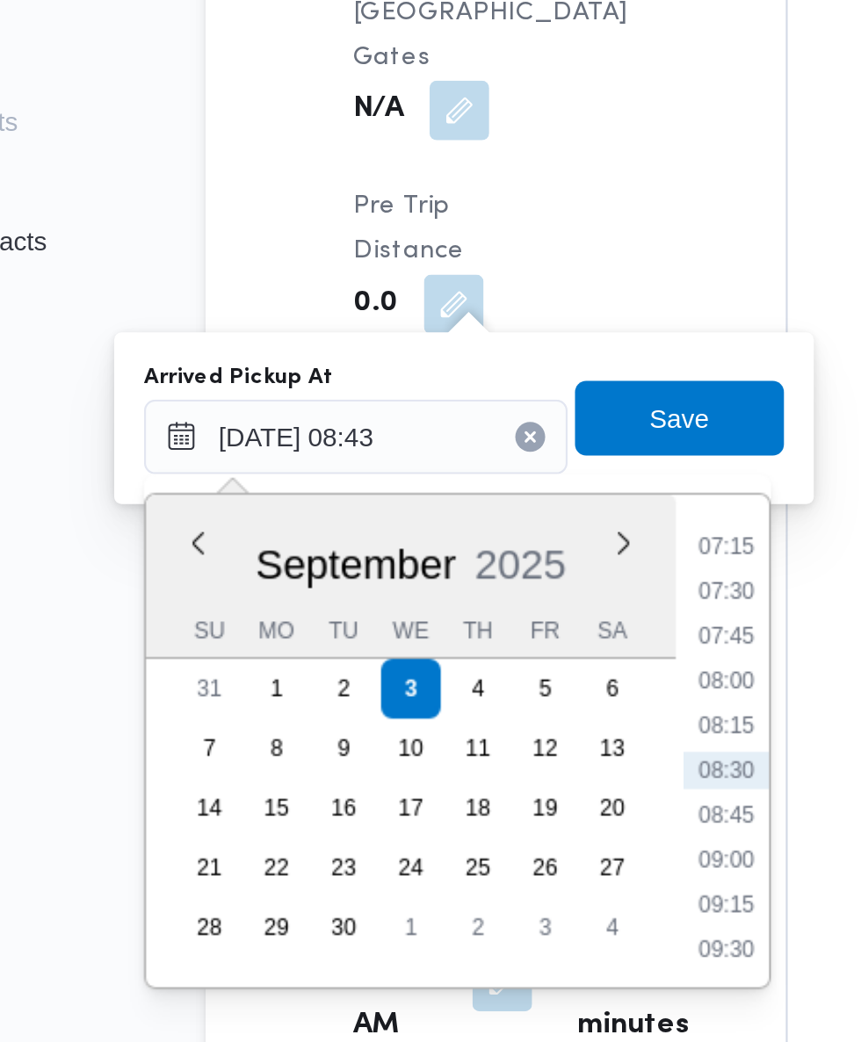
click at [481, 751] on li "07:30" at bounding box center [473, 750] width 40 height 18
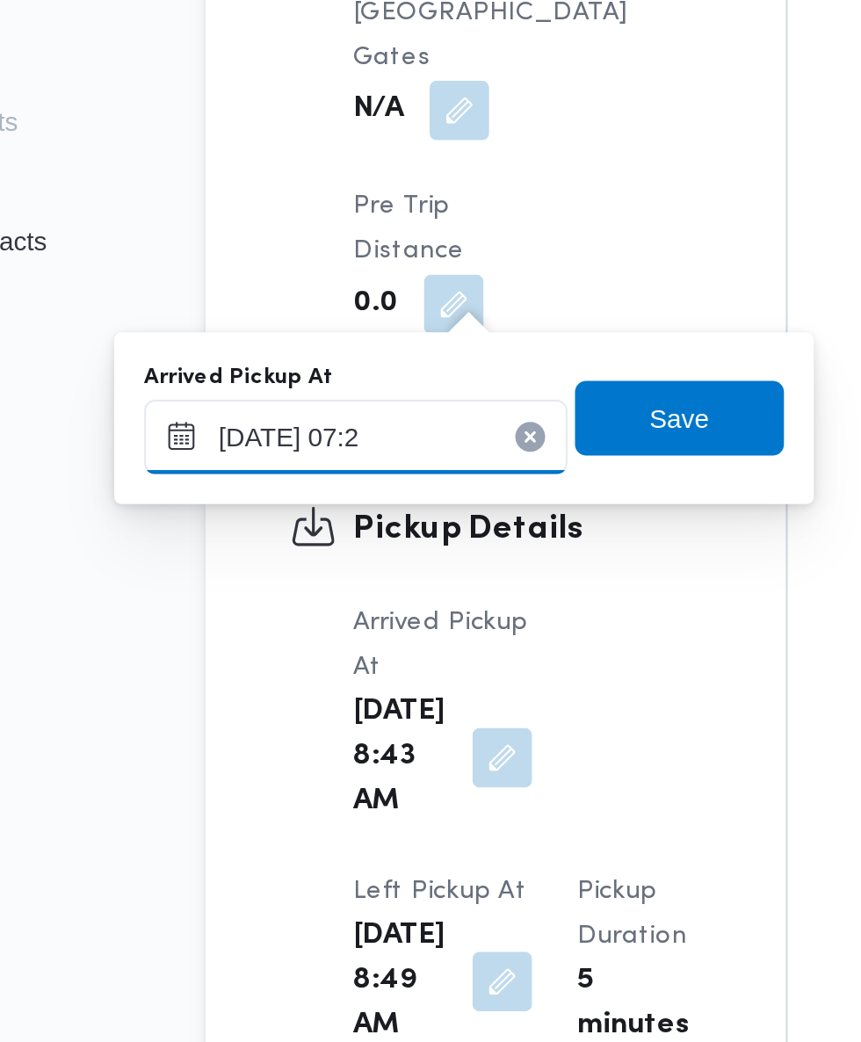
type input "[DATE] 07:25"
click at [469, 655] on span "Save" at bounding box center [452, 667] width 98 height 35
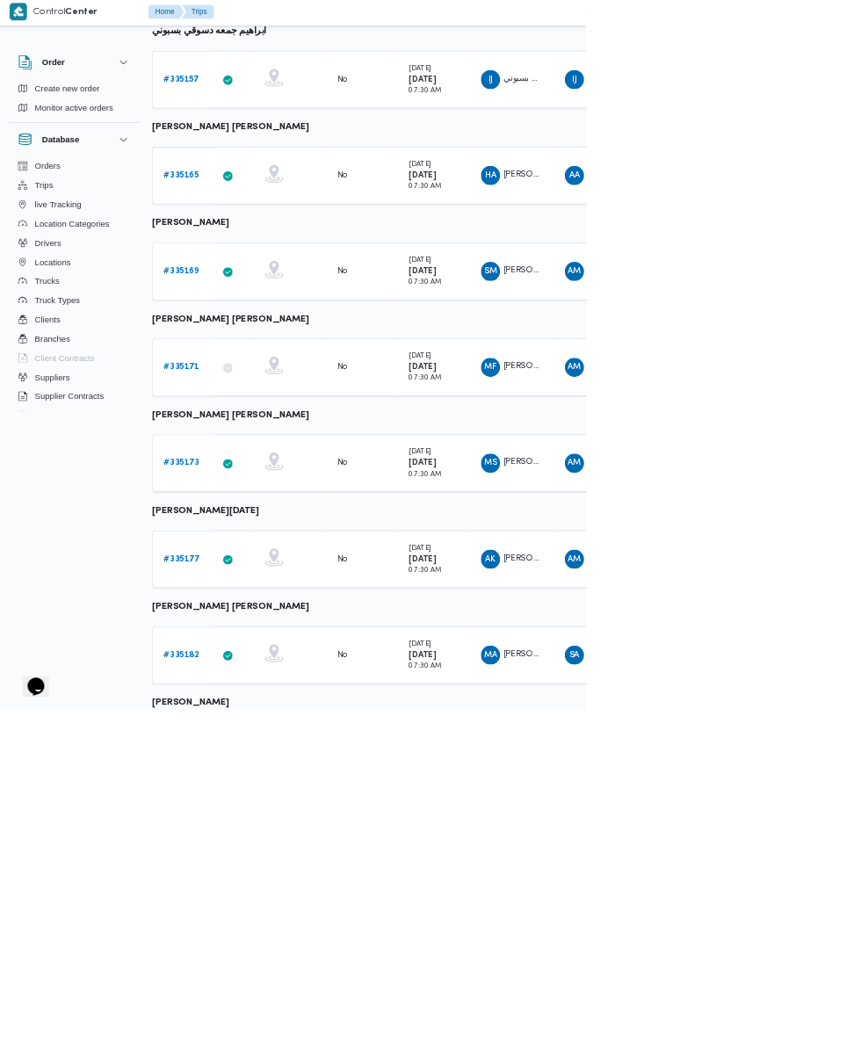
scroll to position [381, 4]
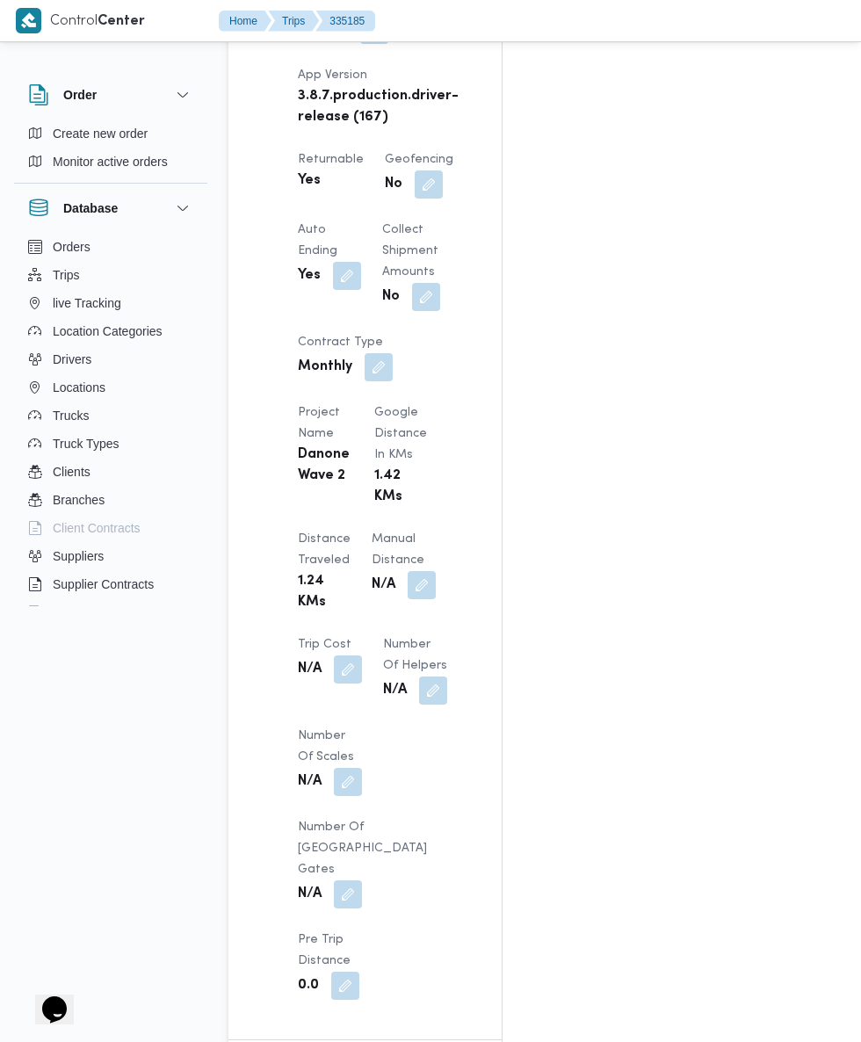
scroll to position [1275, 0]
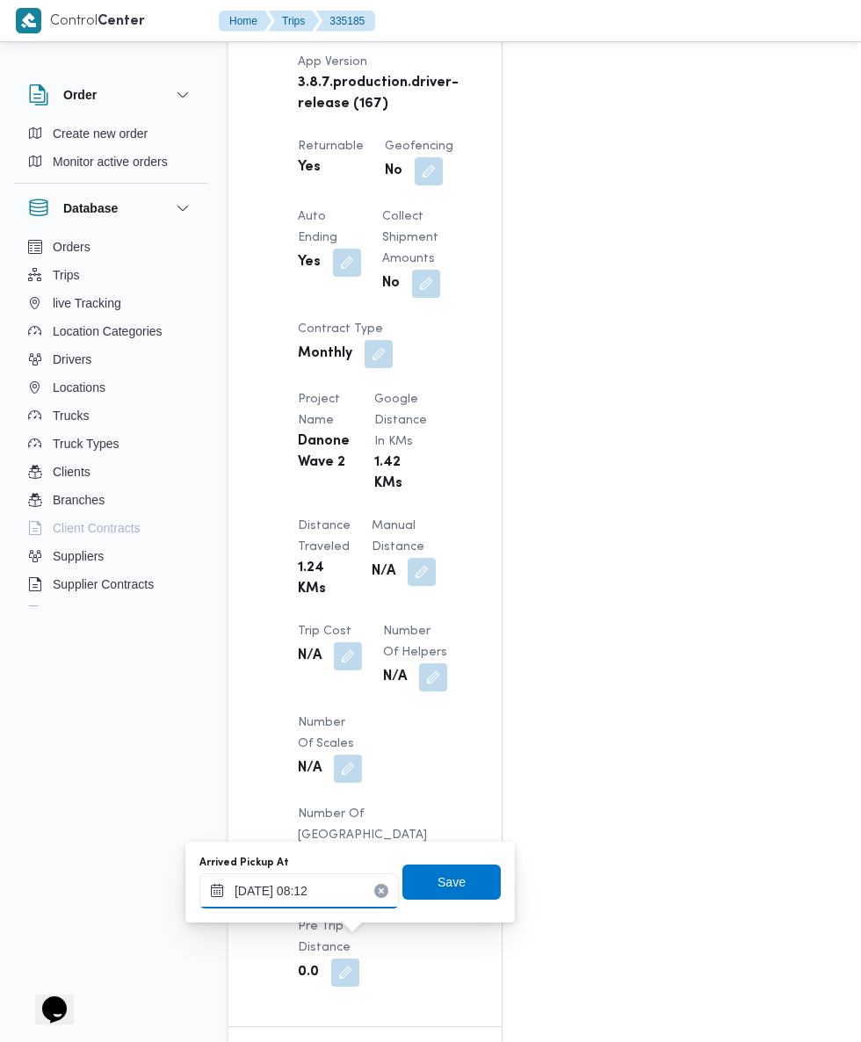
click at [324, 890] on input "[DATE] 08:12" at bounding box center [298, 891] width 199 height 35
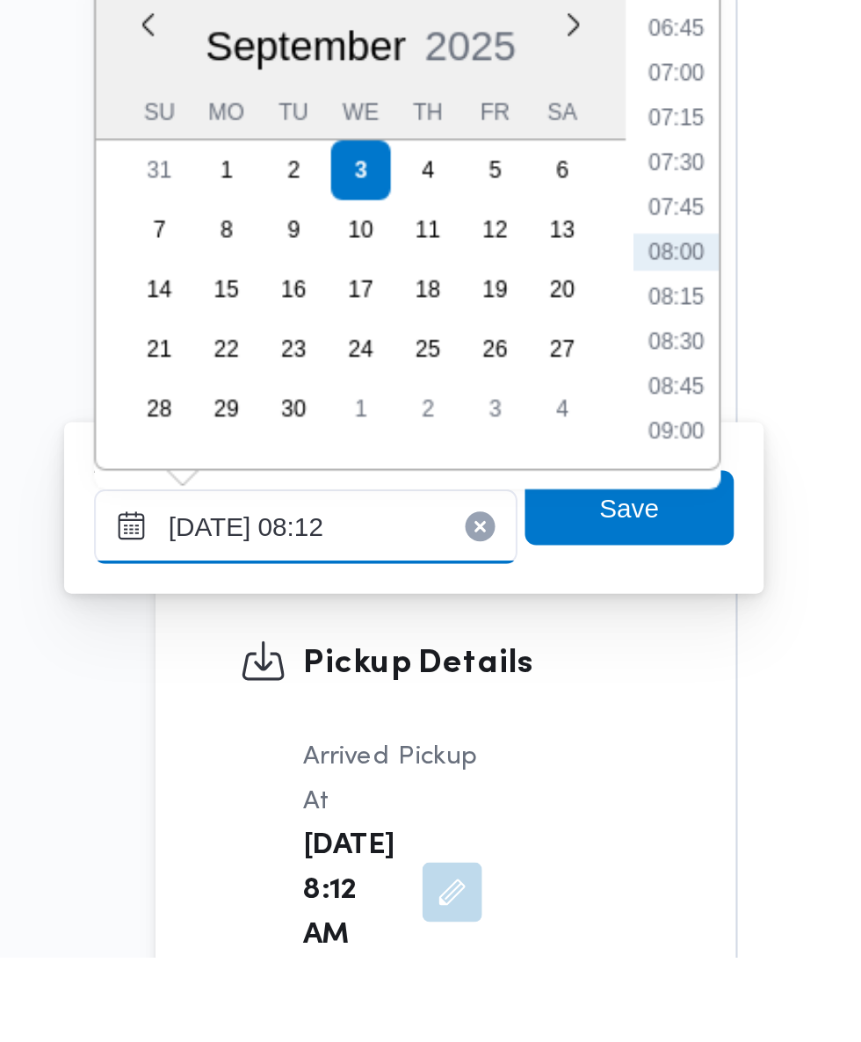
scroll to position [1450, 0]
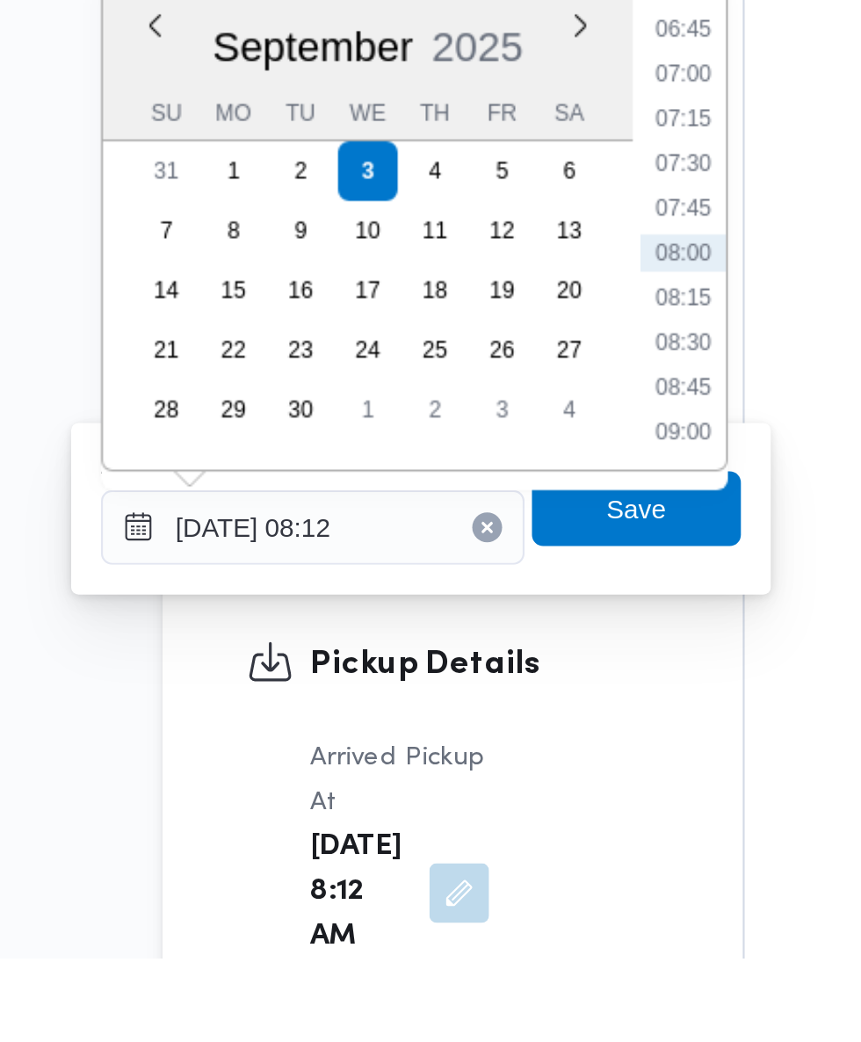
click at [482, 691] on li "07:45" at bounding box center [473, 689] width 40 height 18
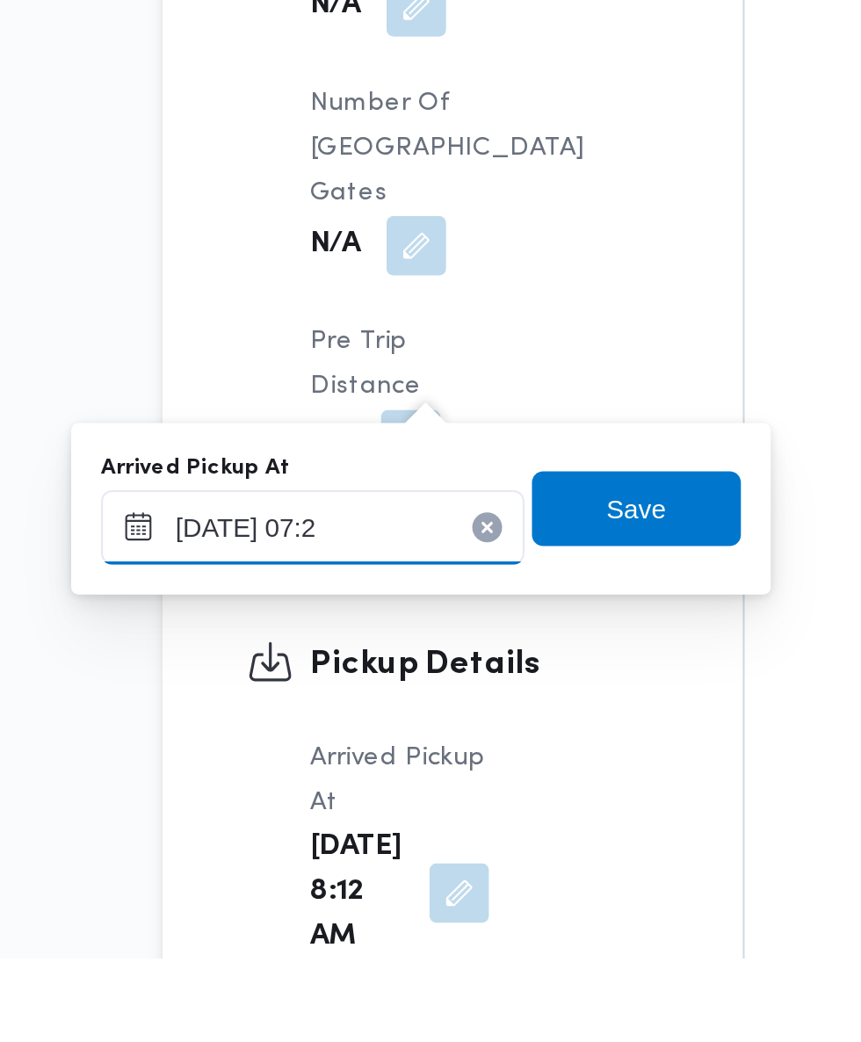
type input "[DATE] 07:20"
click at [483, 832] on span "Save" at bounding box center [452, 830] width 98 height 35
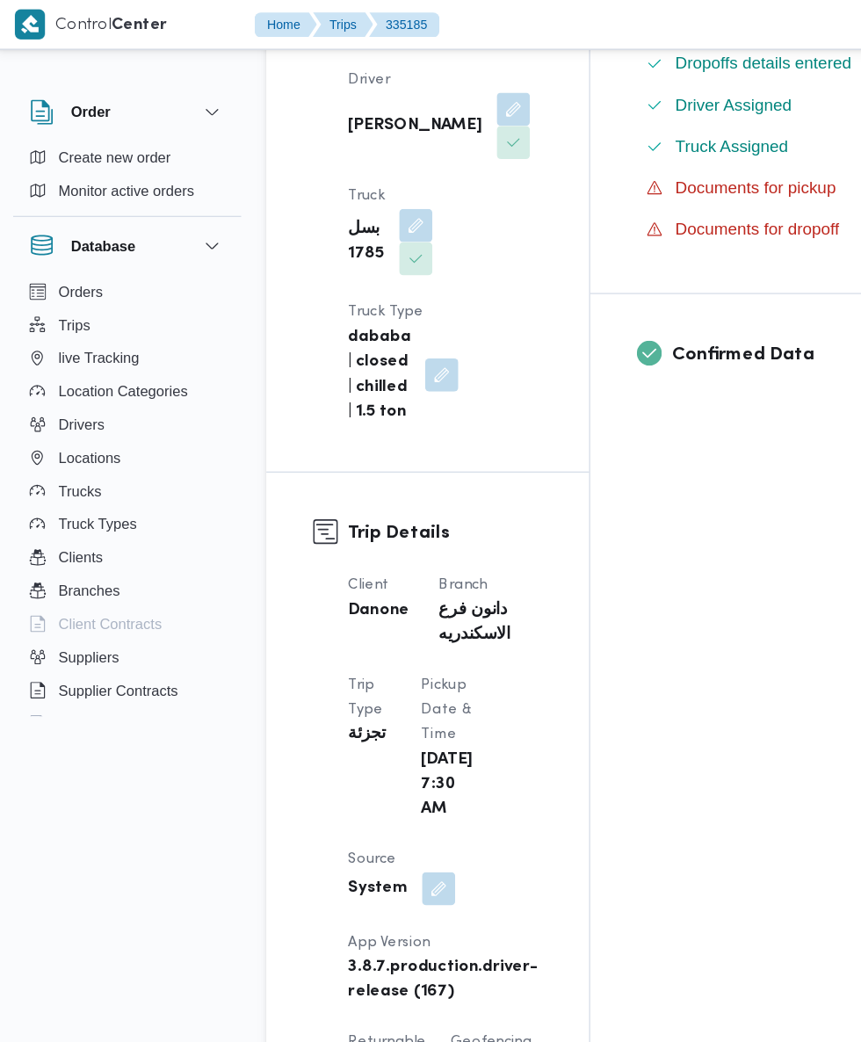
scroll to position [0, 0]
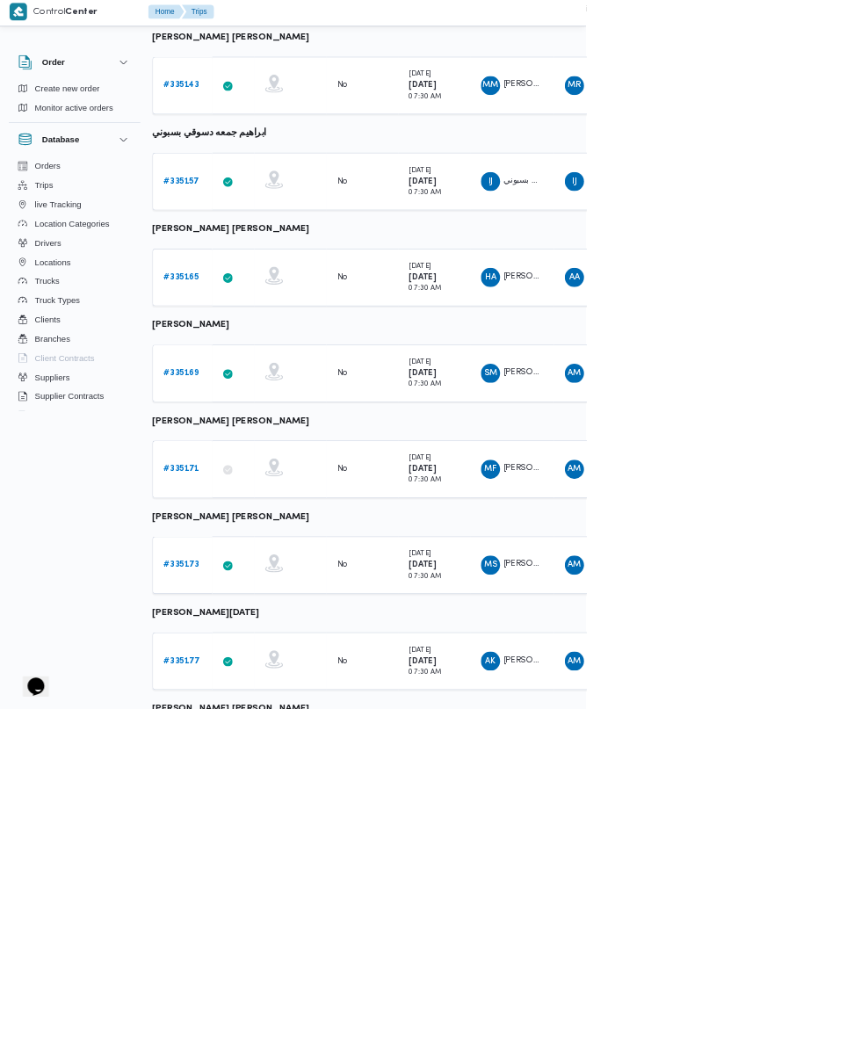
scroll to position [415, 4]
